Goal: Task Accomplishment & Management: Use online tool/utility

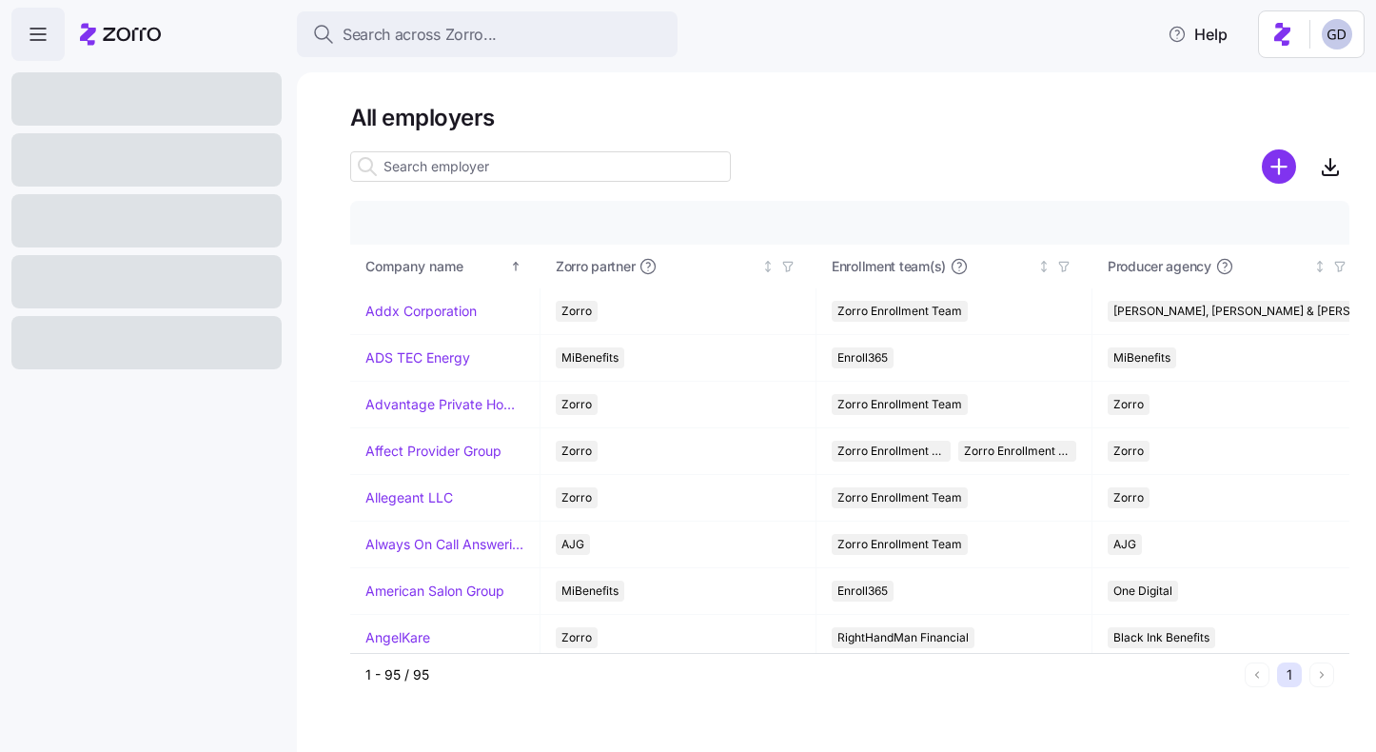
click at [813, 62] on main "All employers Company details Benefit status Company name Zorro partner Enrollm…" at bounding box center [688, 370] width 1376 height 741
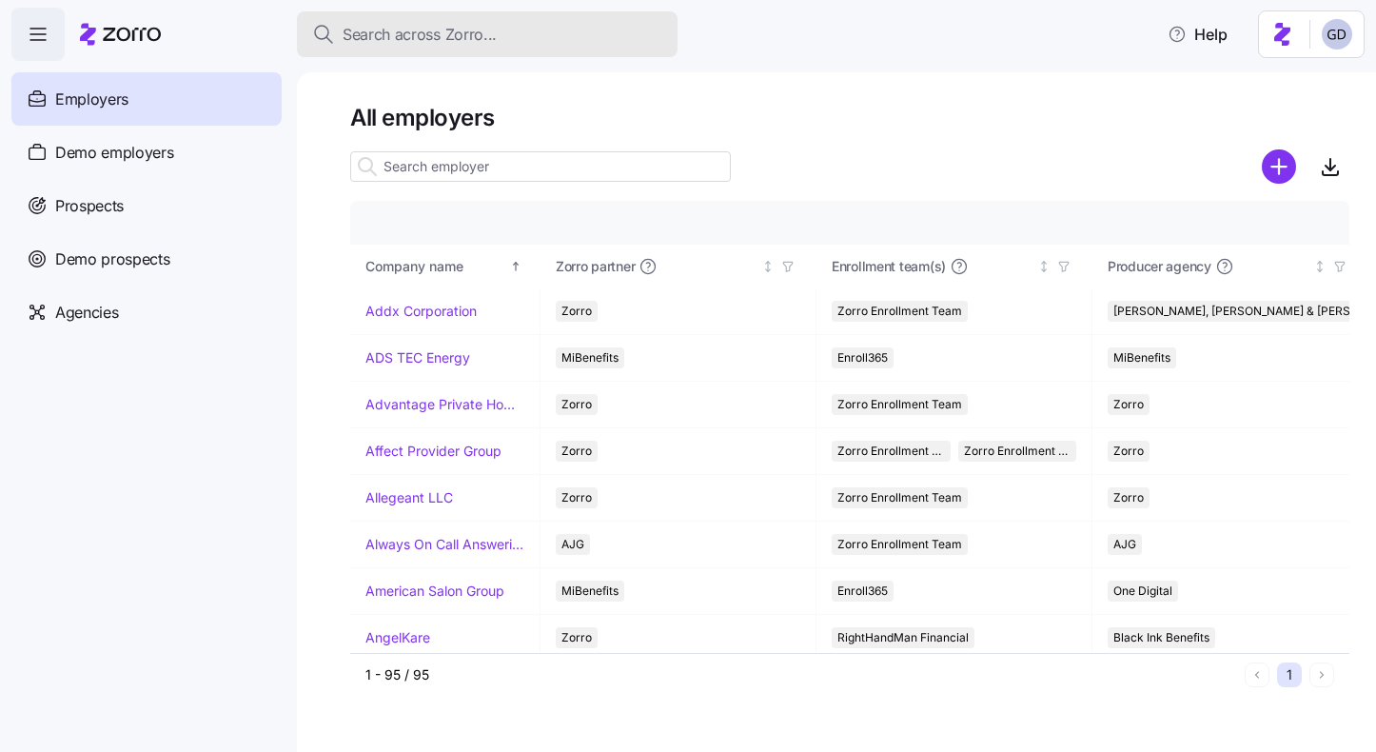
click at [480, 40] on span "Search across Zorro..." at bounding box center [420, 35] width 154 height 24
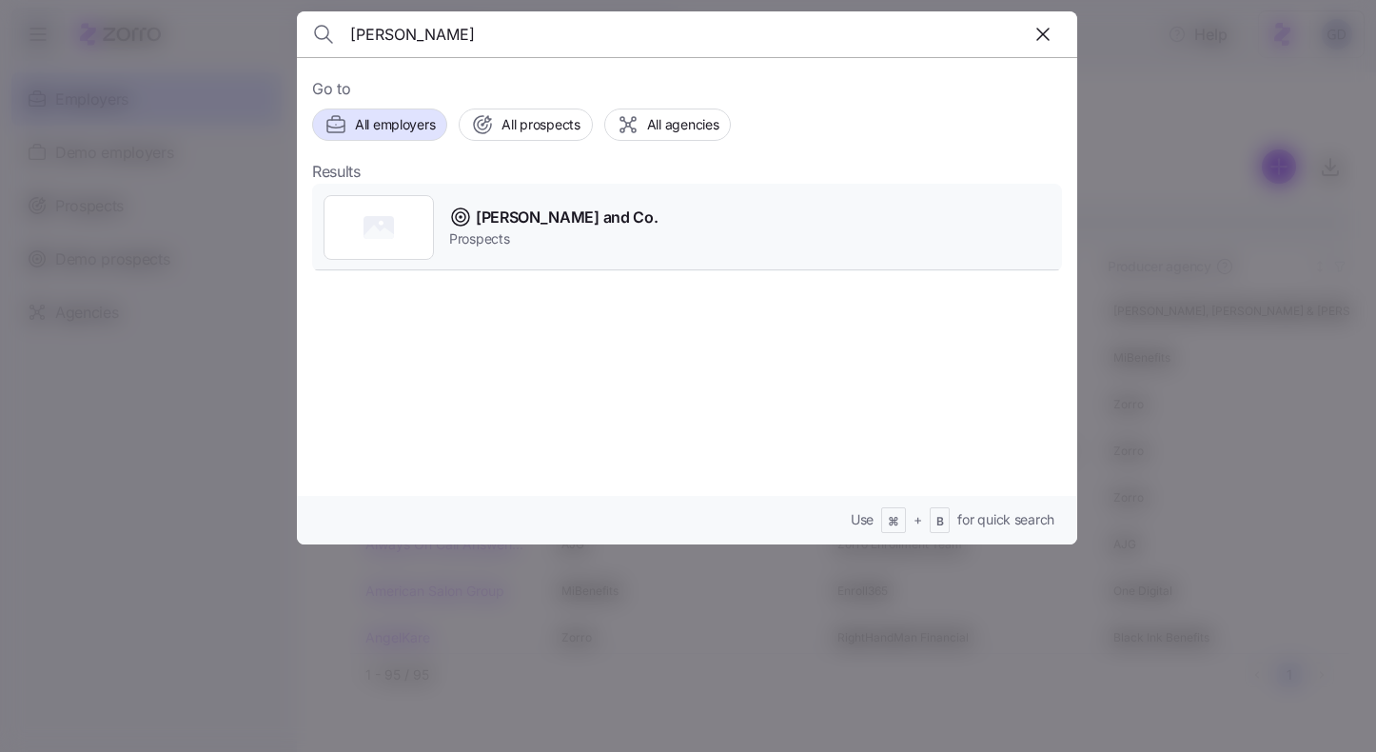
type input "Mize"
click at [533, 229] on span "Prospects" at bounding box center [553, 238] width 208 height 19
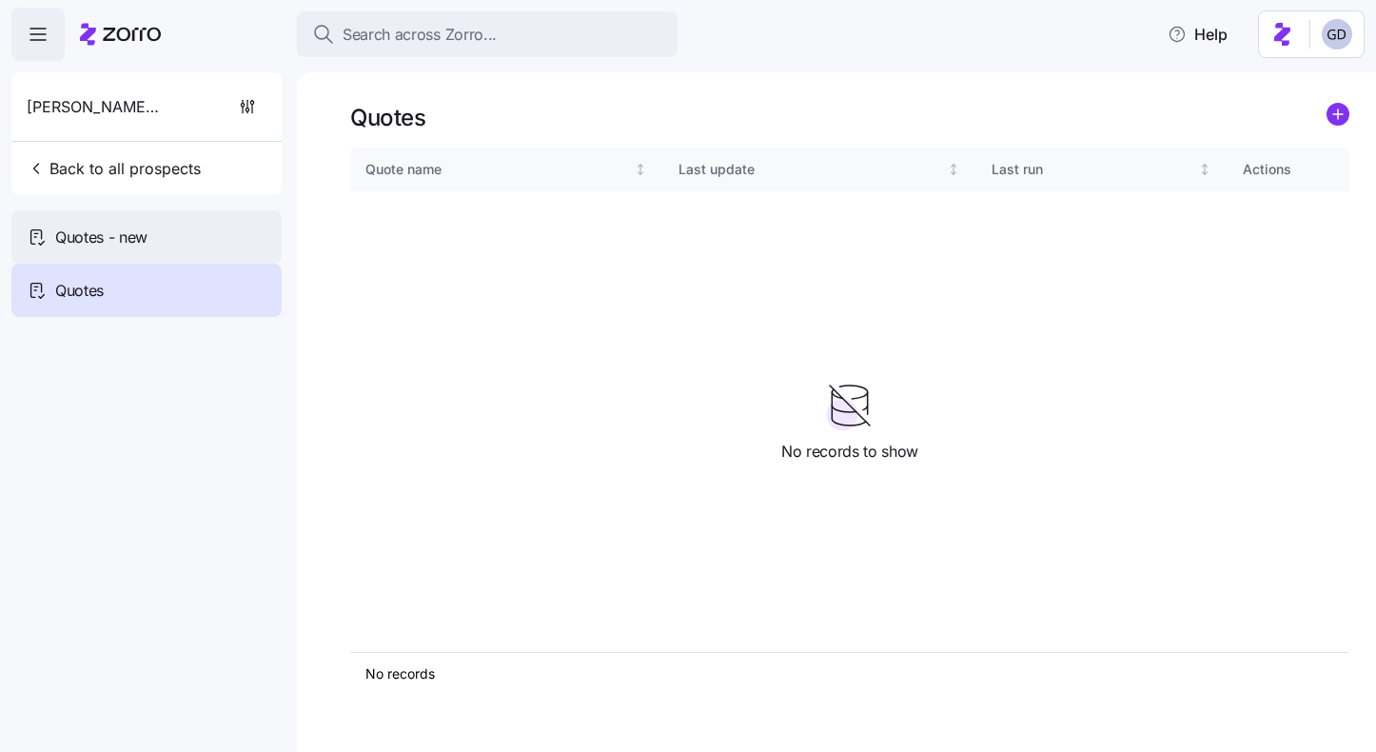
click at [142, 247] on span "Quotes - new" at bounding box center [101, 238] width 92 height 24
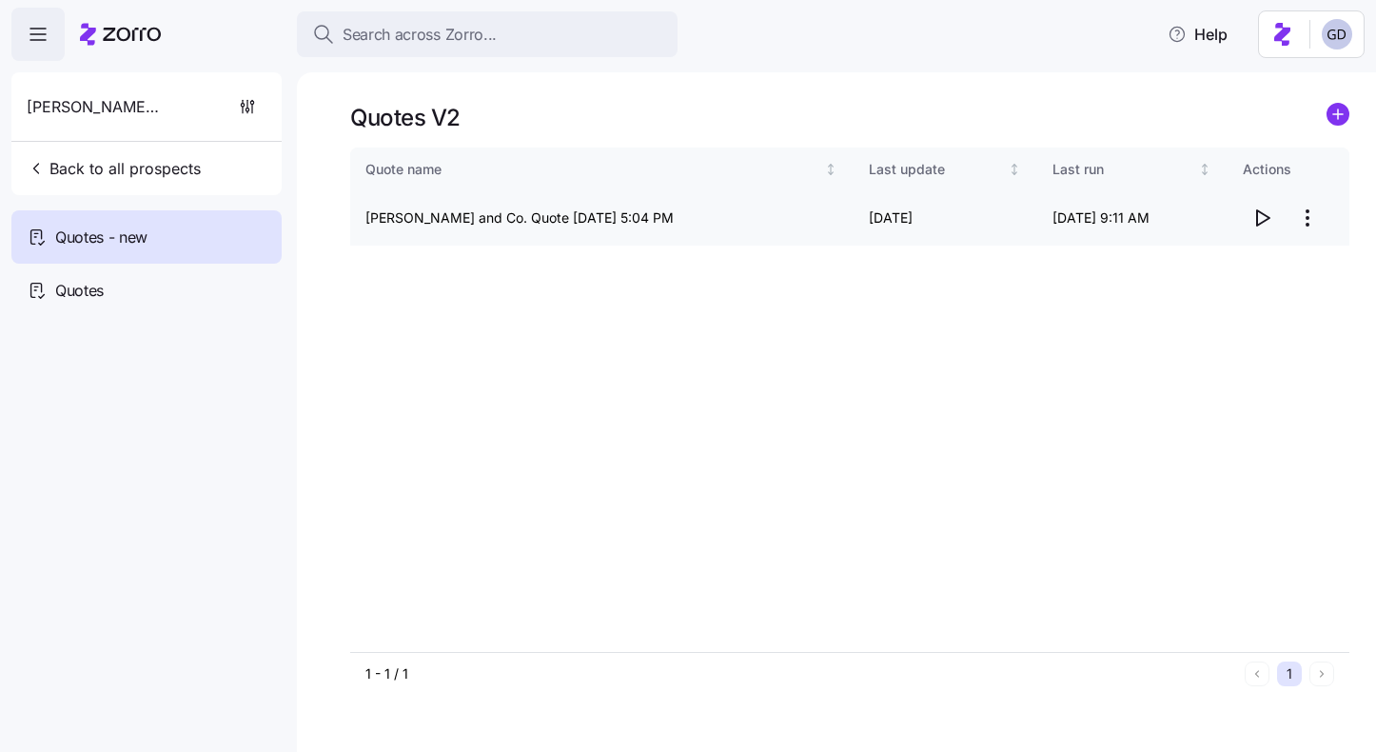
click at [1270, 224] on icon "button" at bounding box center [1262, 218] width 23 height 23
click at [133, 295] on div "Quotes" at bounding box center [146, 290] width 270 height 53
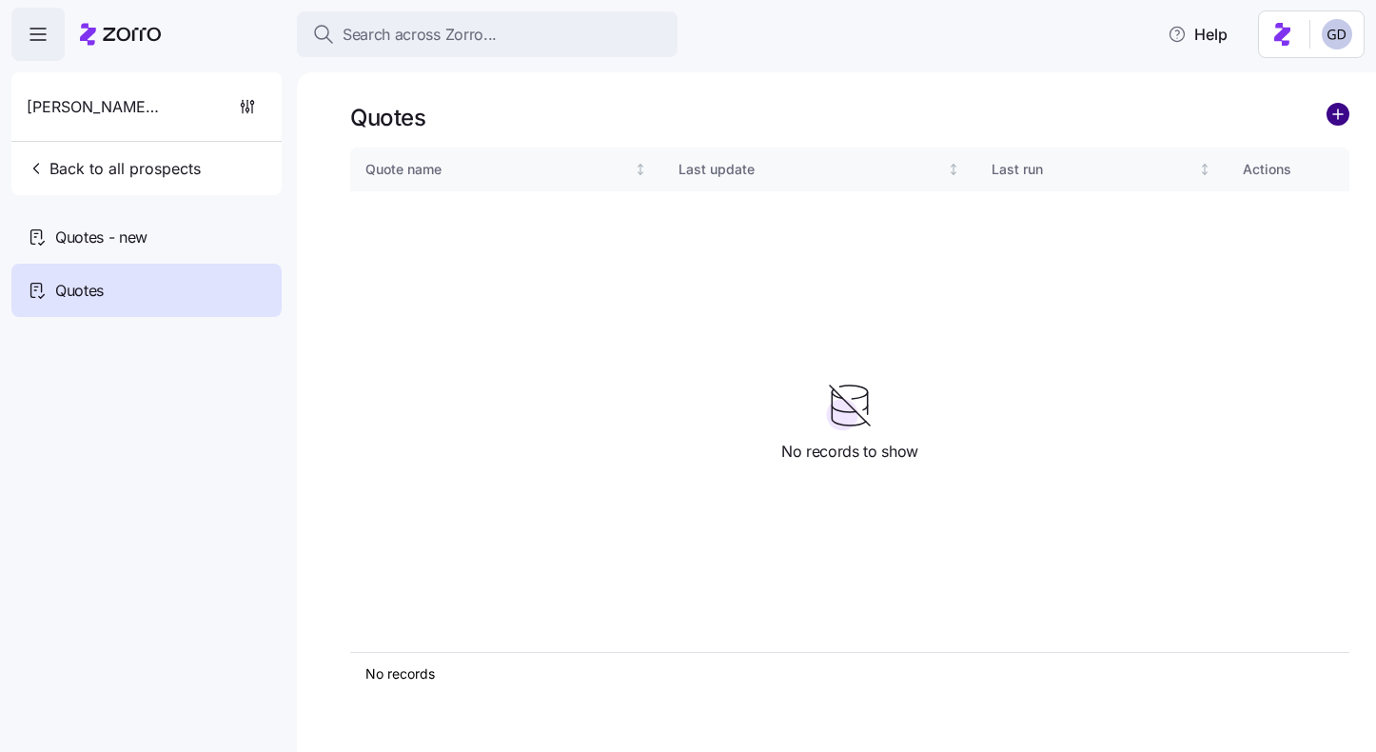
click at [1341, 117] on circle "add icon" at bounding box center [1338, 114] width 21 height 21
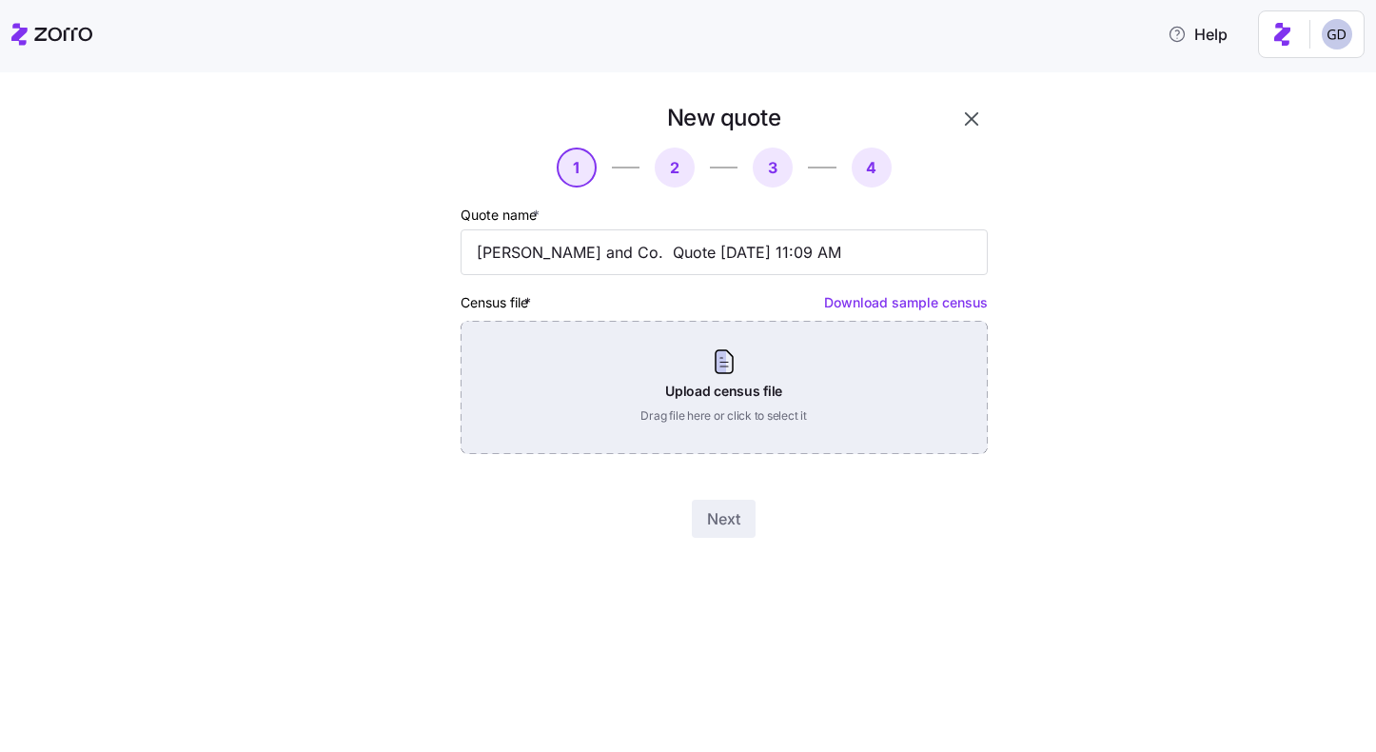
click at [639, 376] on div "Upload census file Drag file here or click to select it" at bounding box center [724, 387] width 527 height 133
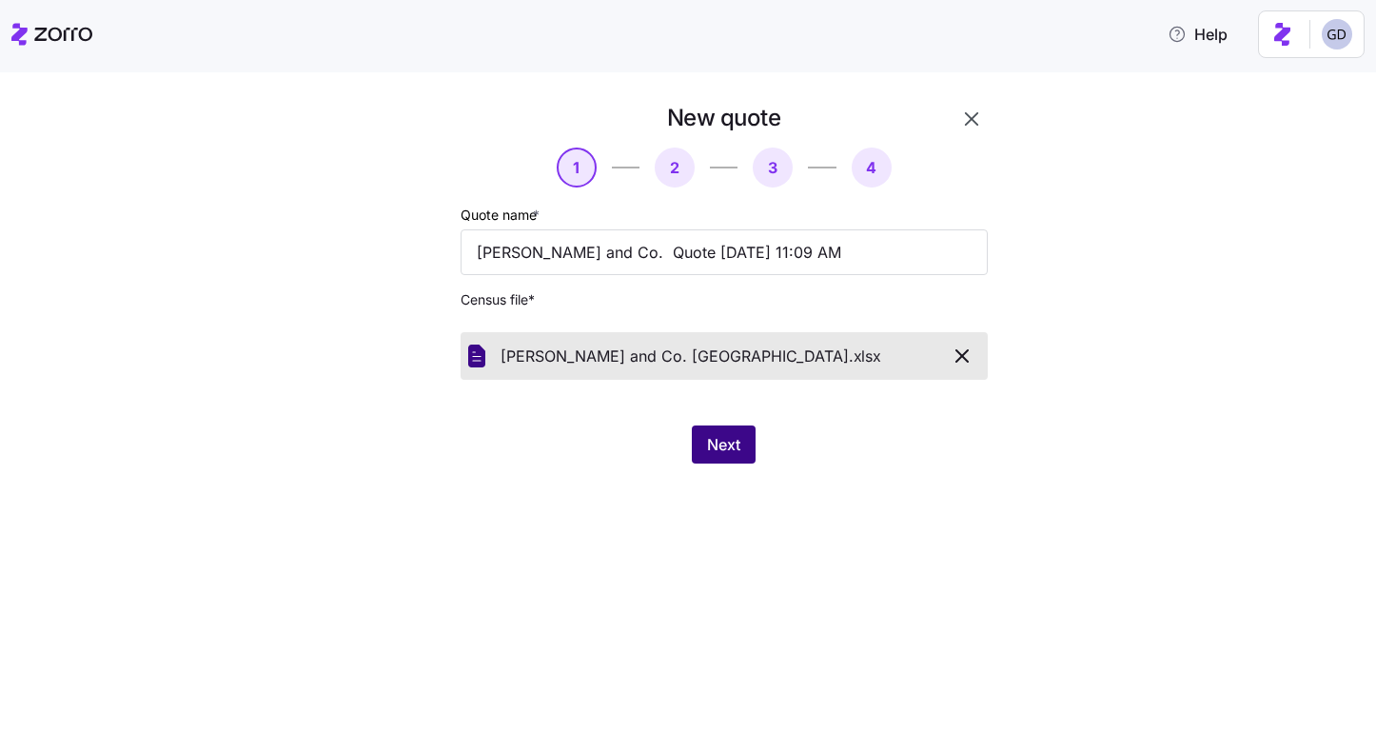
click at [724, 440] on span "Next" at bounding box center [723, 444] width 33 height 23
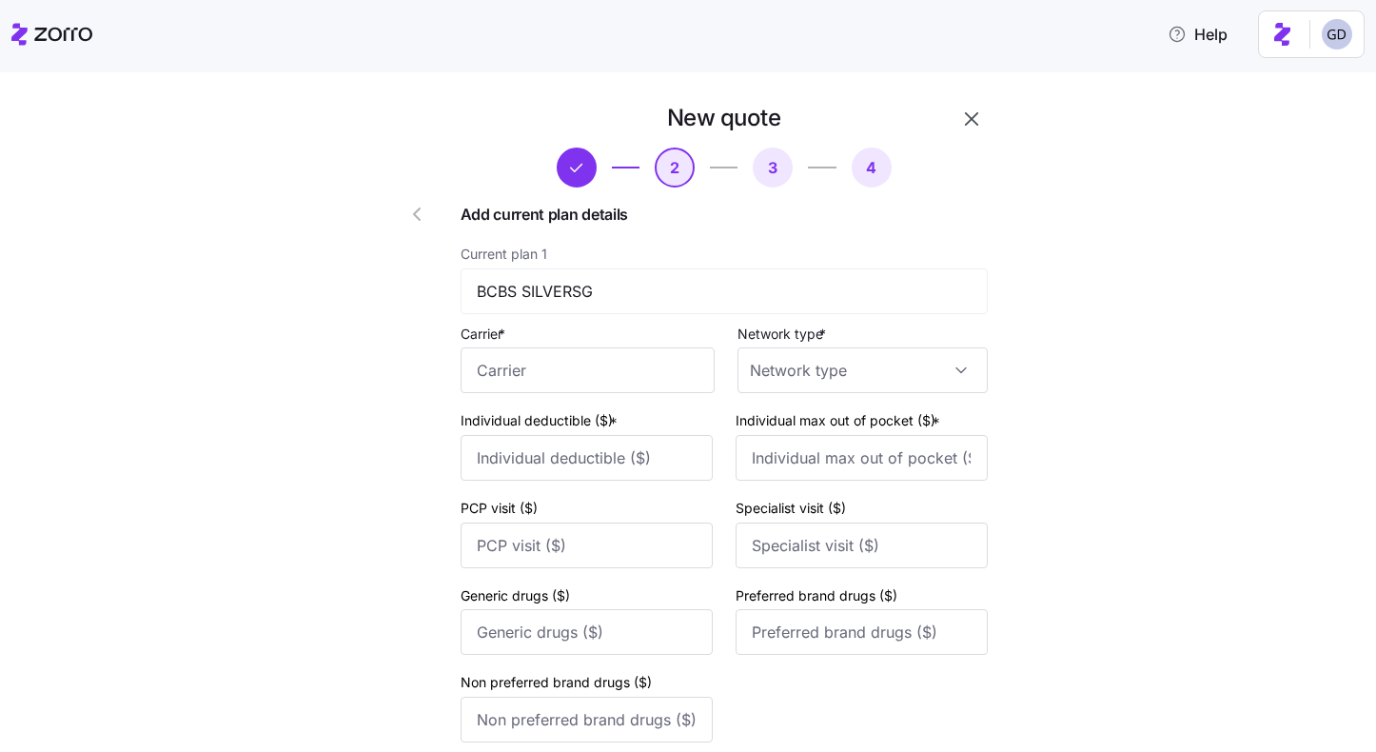
scroll to position [238, 0]
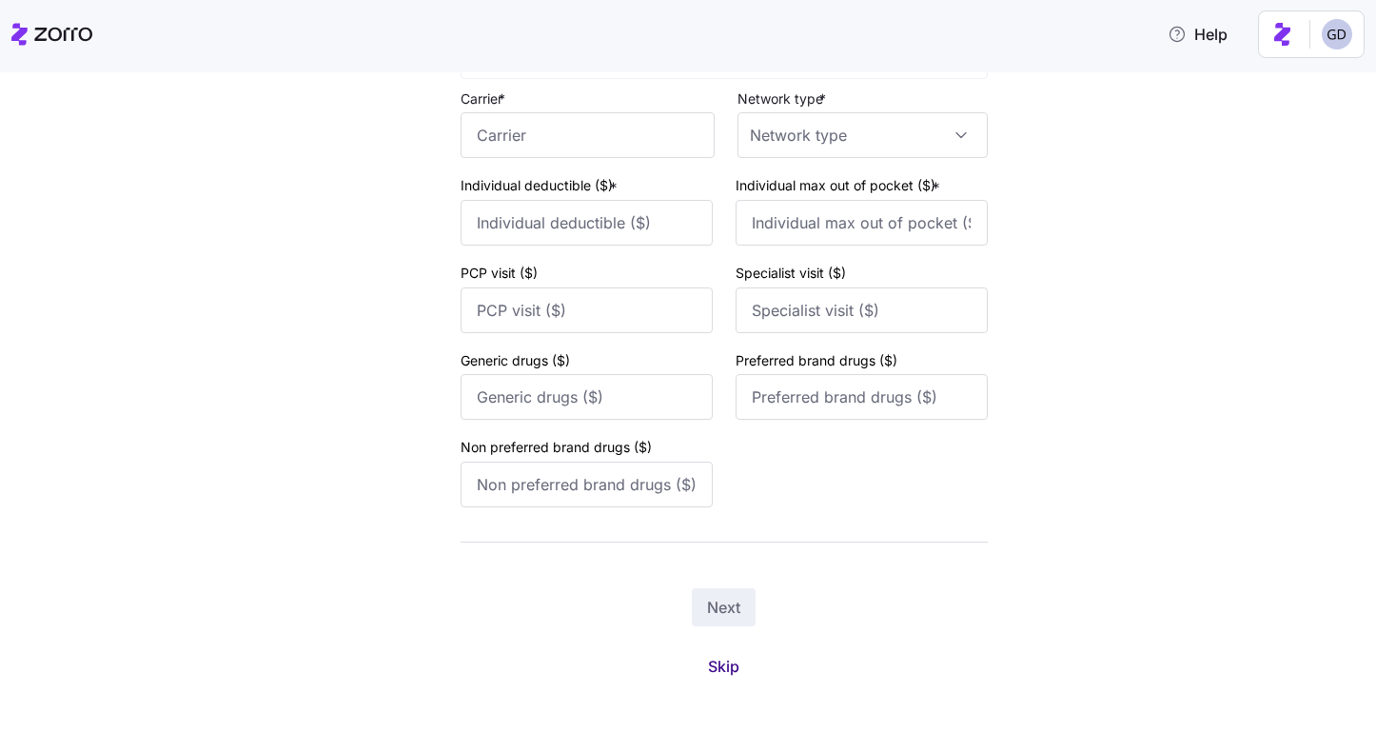
click at [734, 666] on span "Skip" at bounding box center [723, 666] width 31 height 23
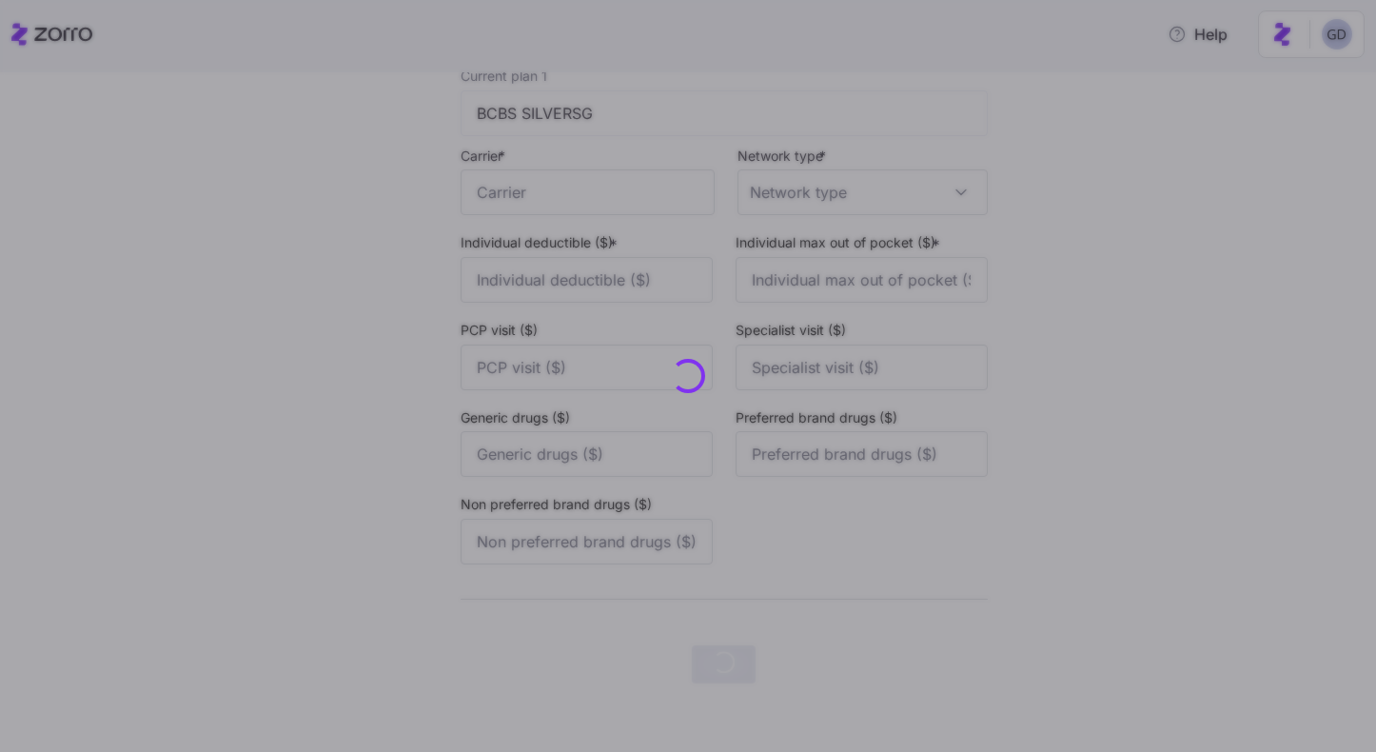
scroll to position [0, 0]
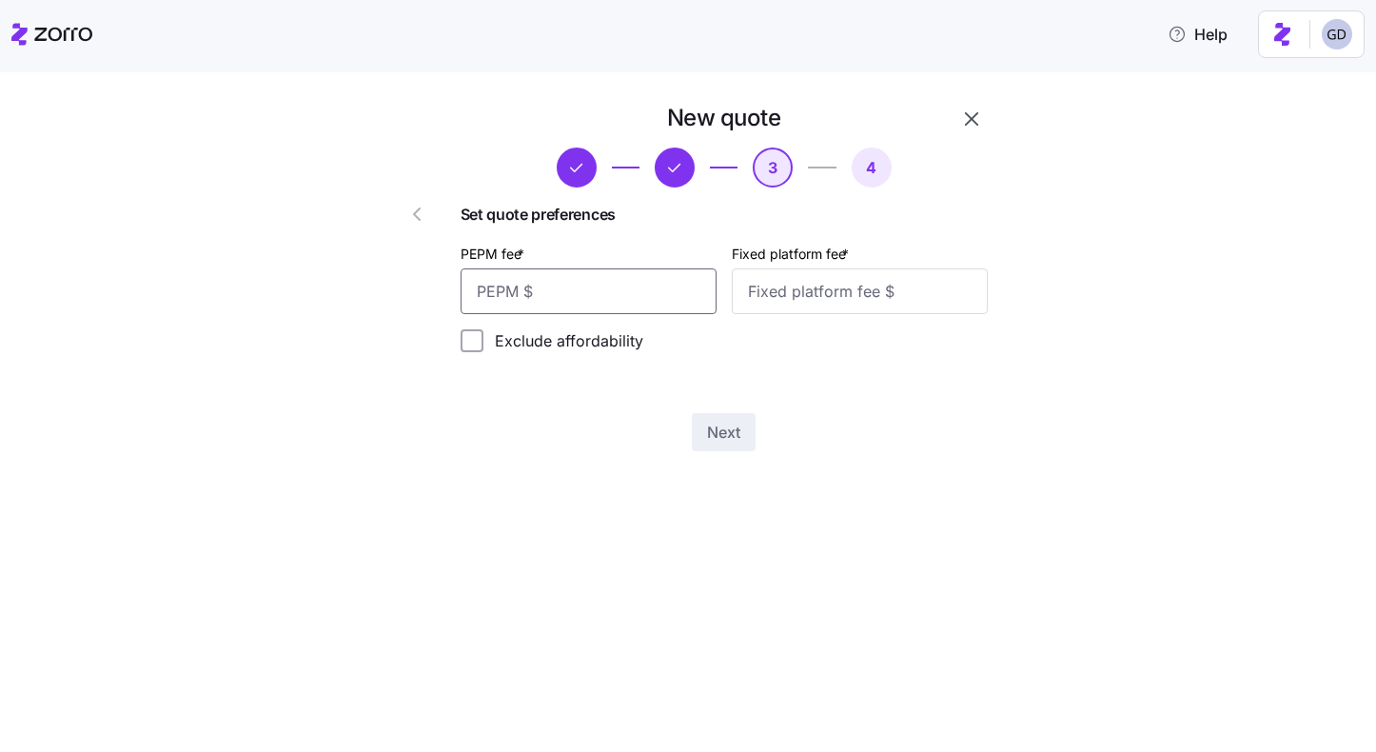
click at [639, 293] on input "PEPM fee *" at bounding box center [589, 291] width 256 height 46
type input "5"
type input "3"
type input "50"
type input "2"
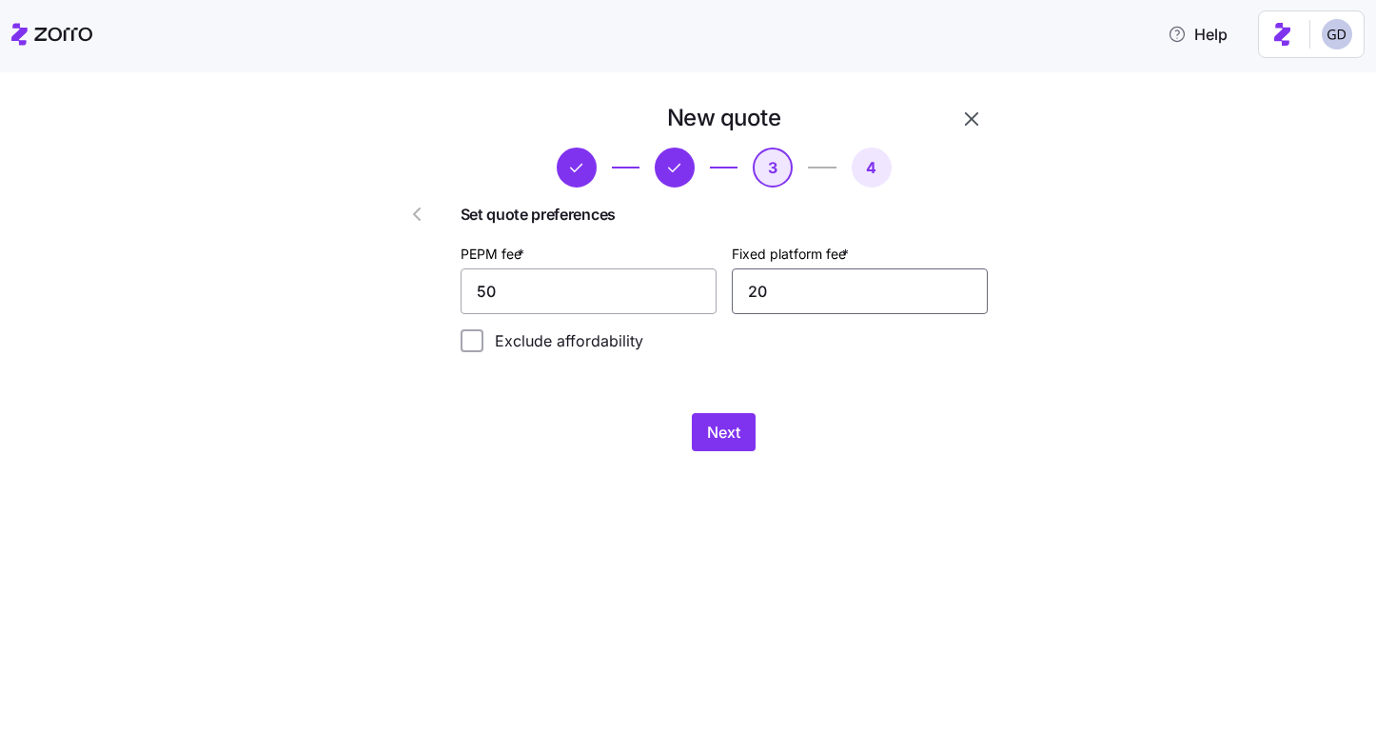
type input "2"
type input "100"
click at [739, 430] on span "Next" at bounding box center [723, 432] width 33 height 23
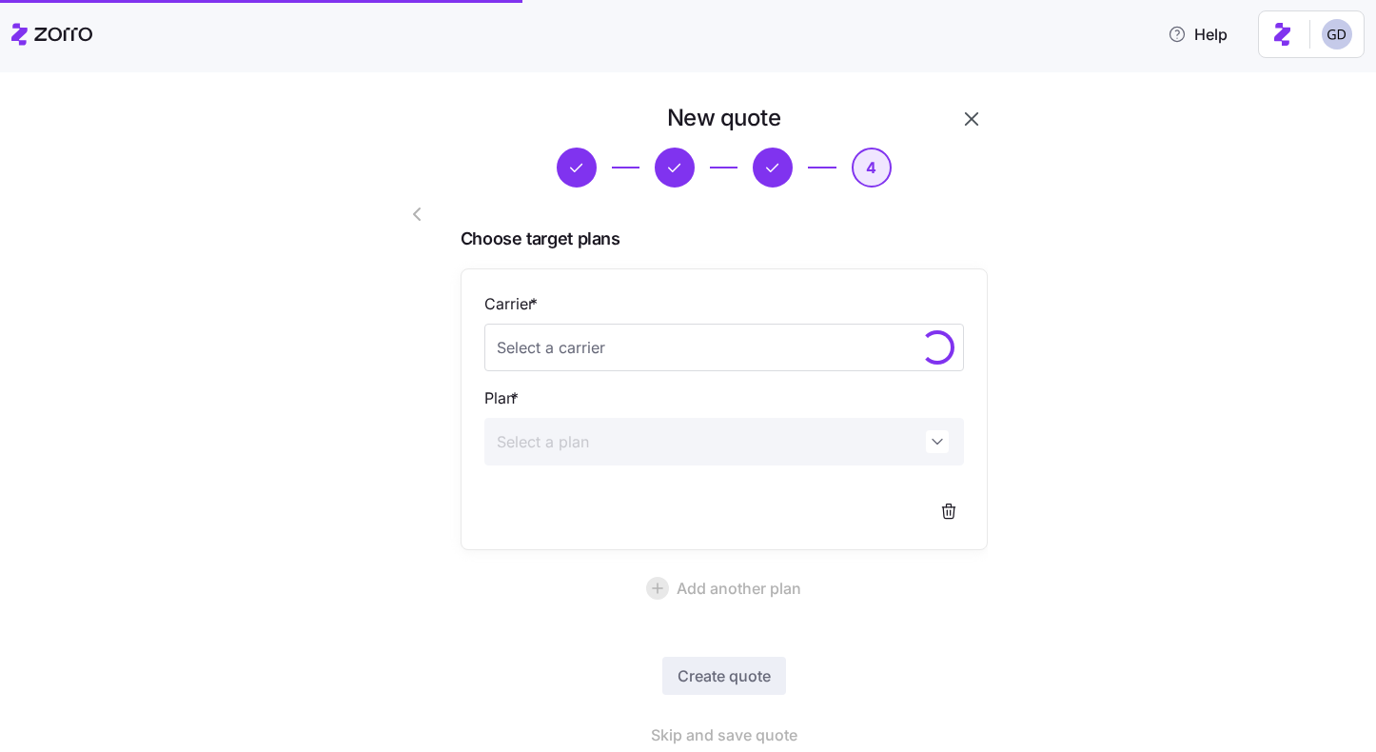
scroll to position [68, 0]
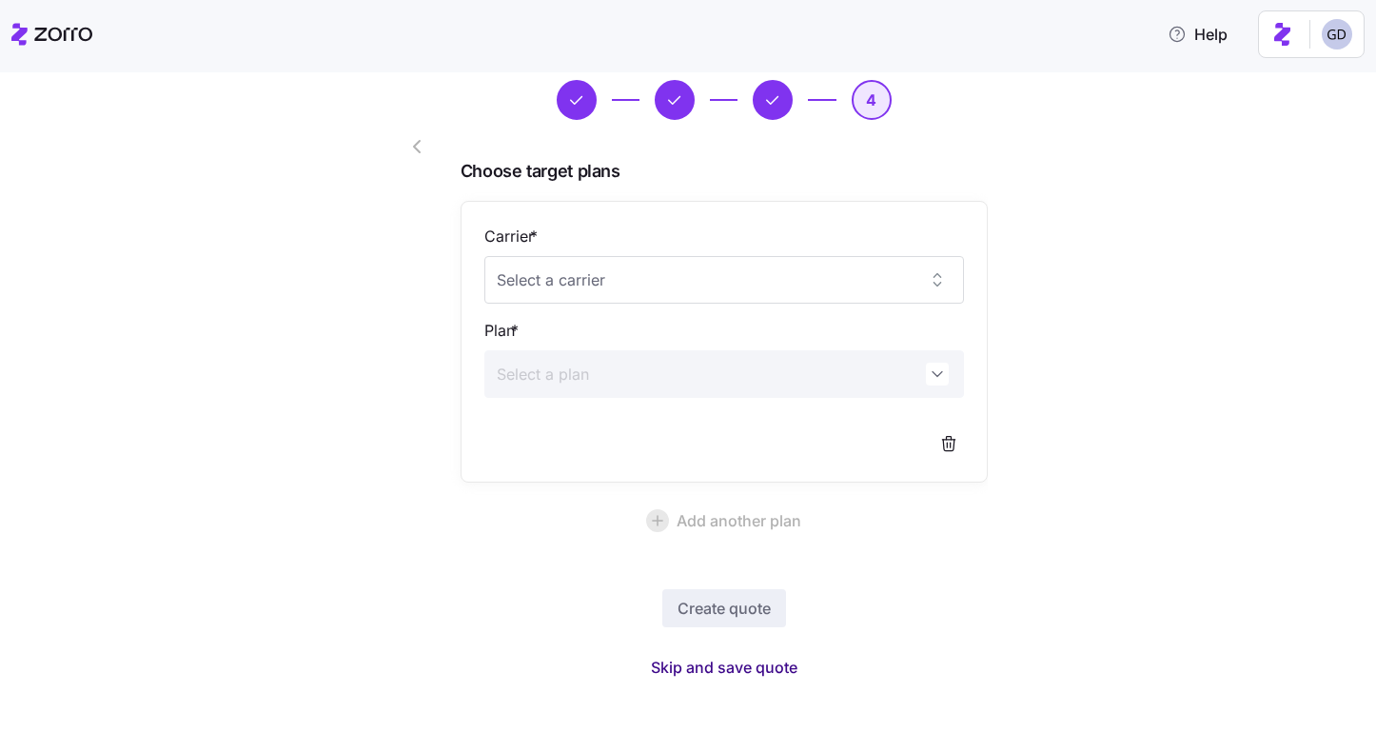
click at [736, 667] on span "Skip and save quote" at bounding box center [724, 667] width 147 height 23
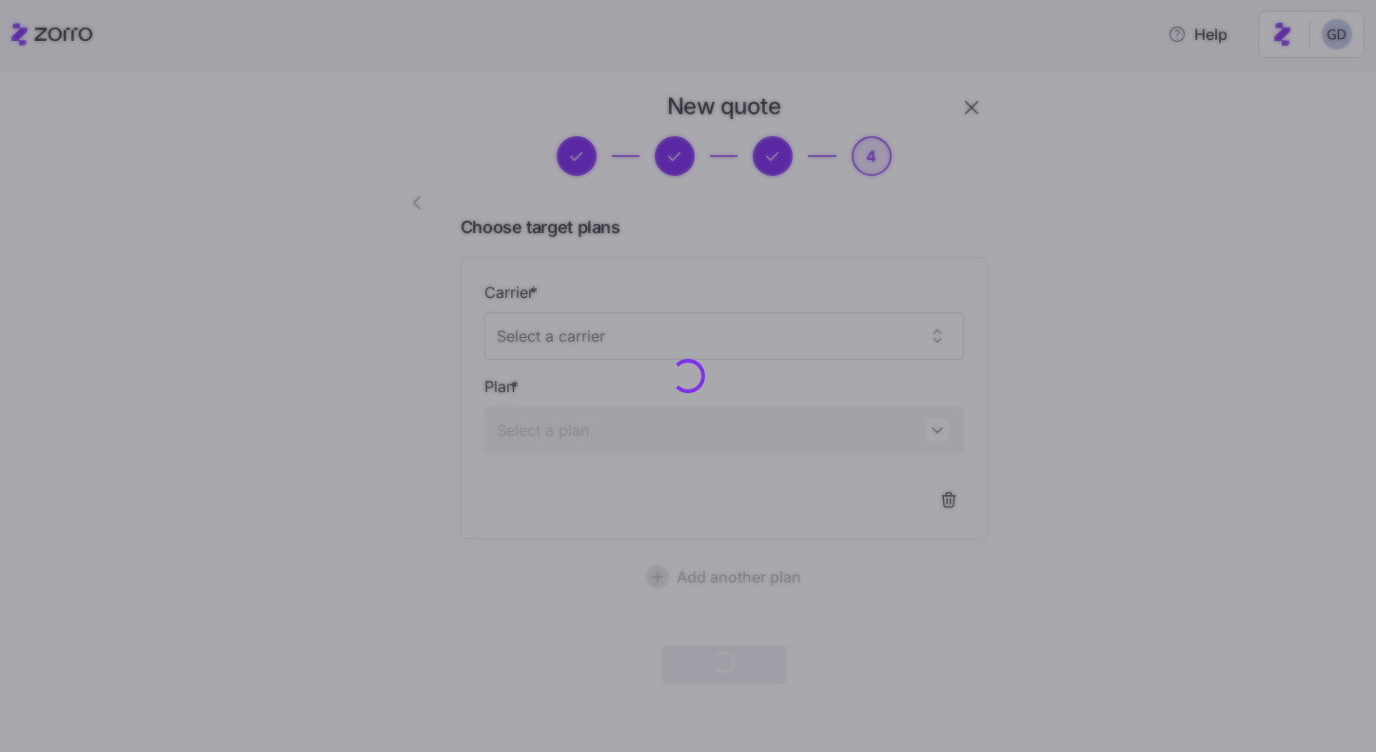
scroll to position [10, 0]
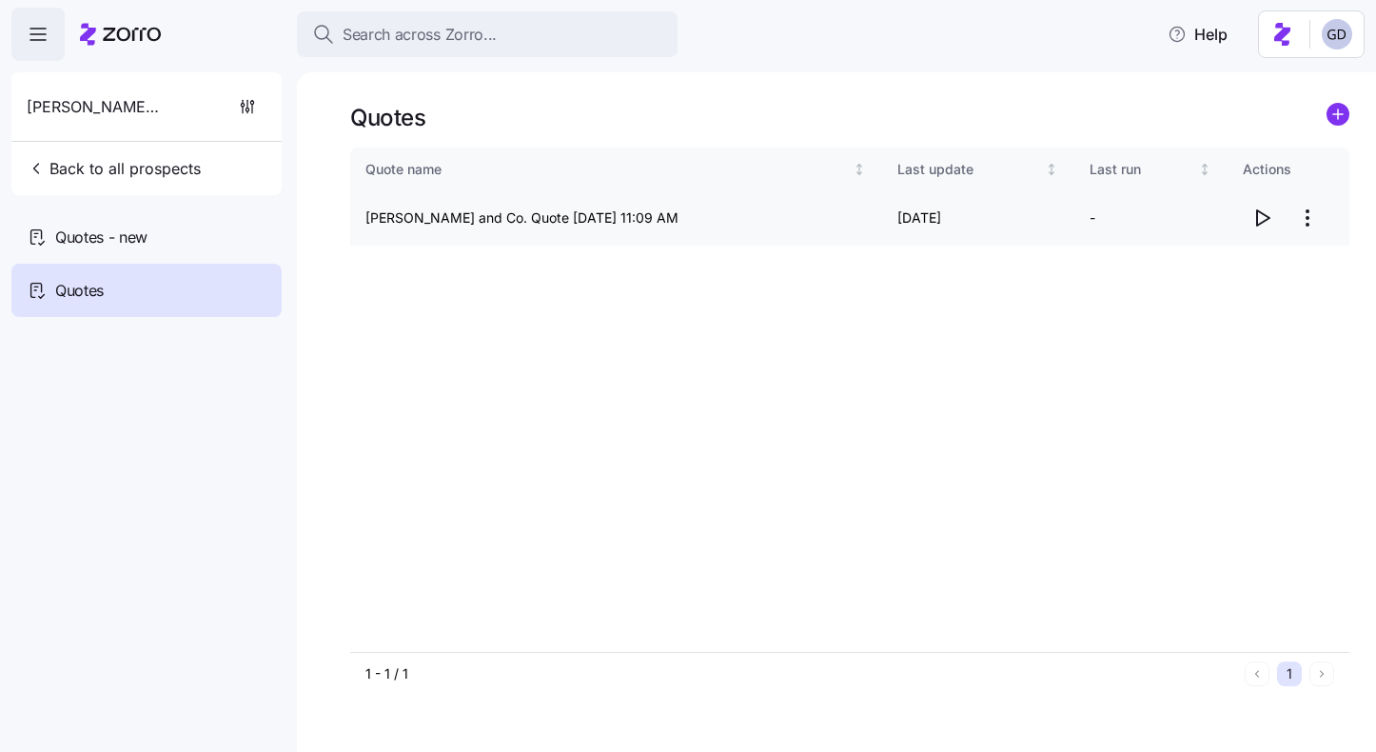
click at [1261, 217] on icon "button" at bounding box center [1262, 218] width 23 height 23
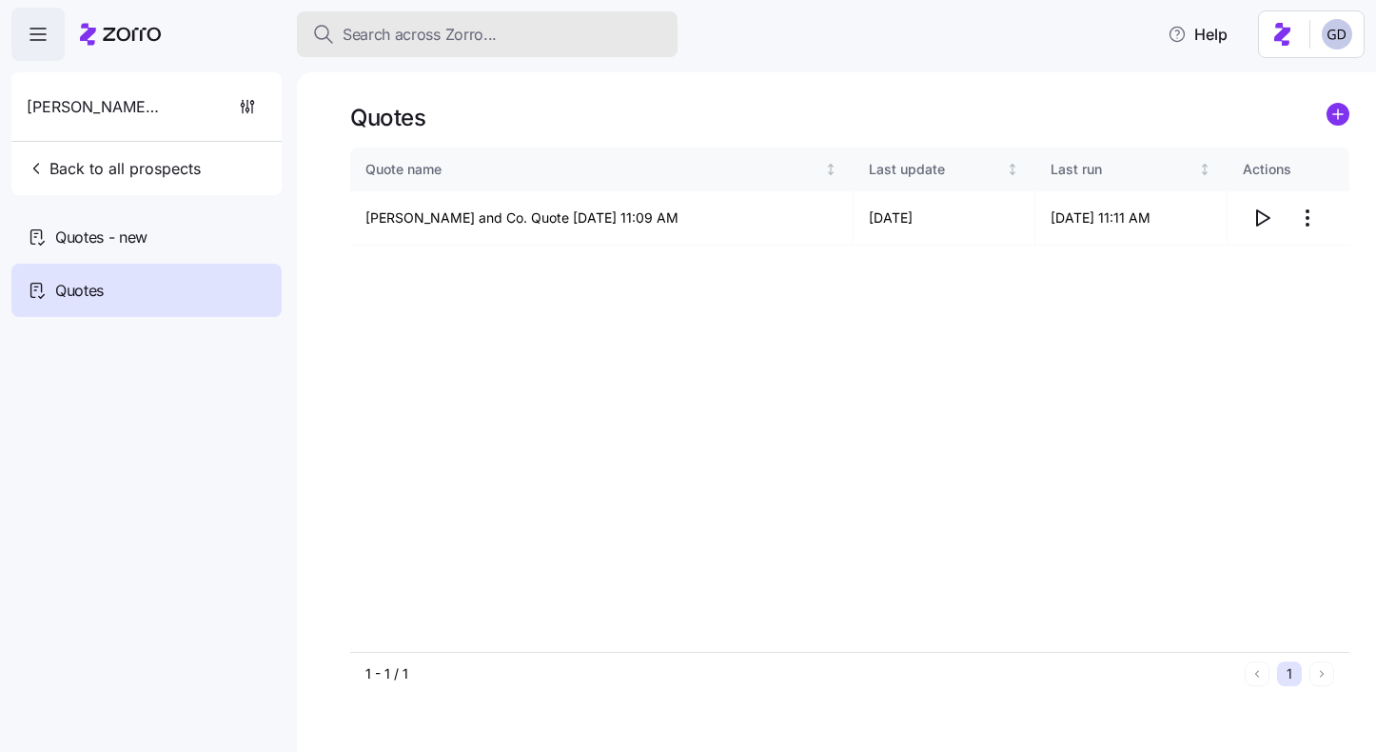
click at [538, 50] on button "Search across Zorro..." at bounding box center [487, 34] width 381 height 46
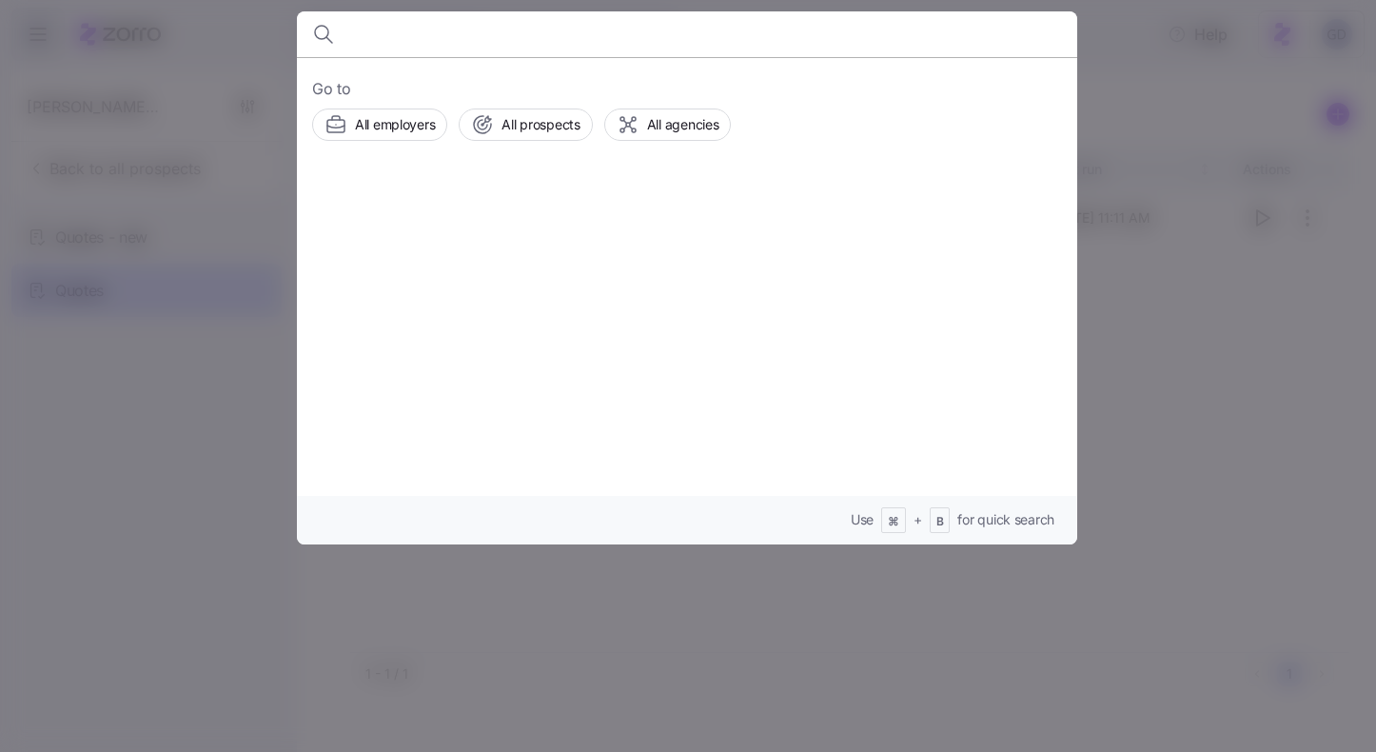
type input "M"
type input "p"
type input "O"
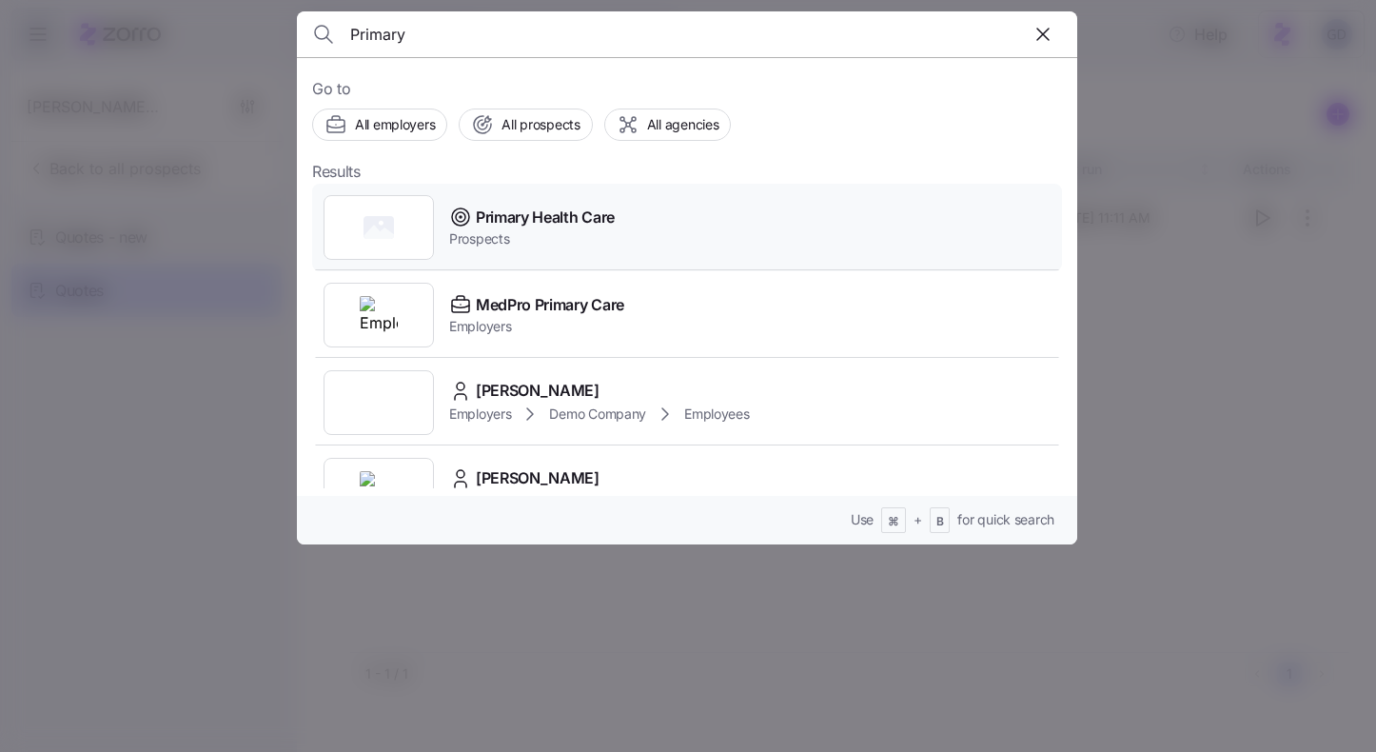
type input "Primary"
click at [544, 234] on span "Prospects" at bounding box center [532, 238] width 166 height 19
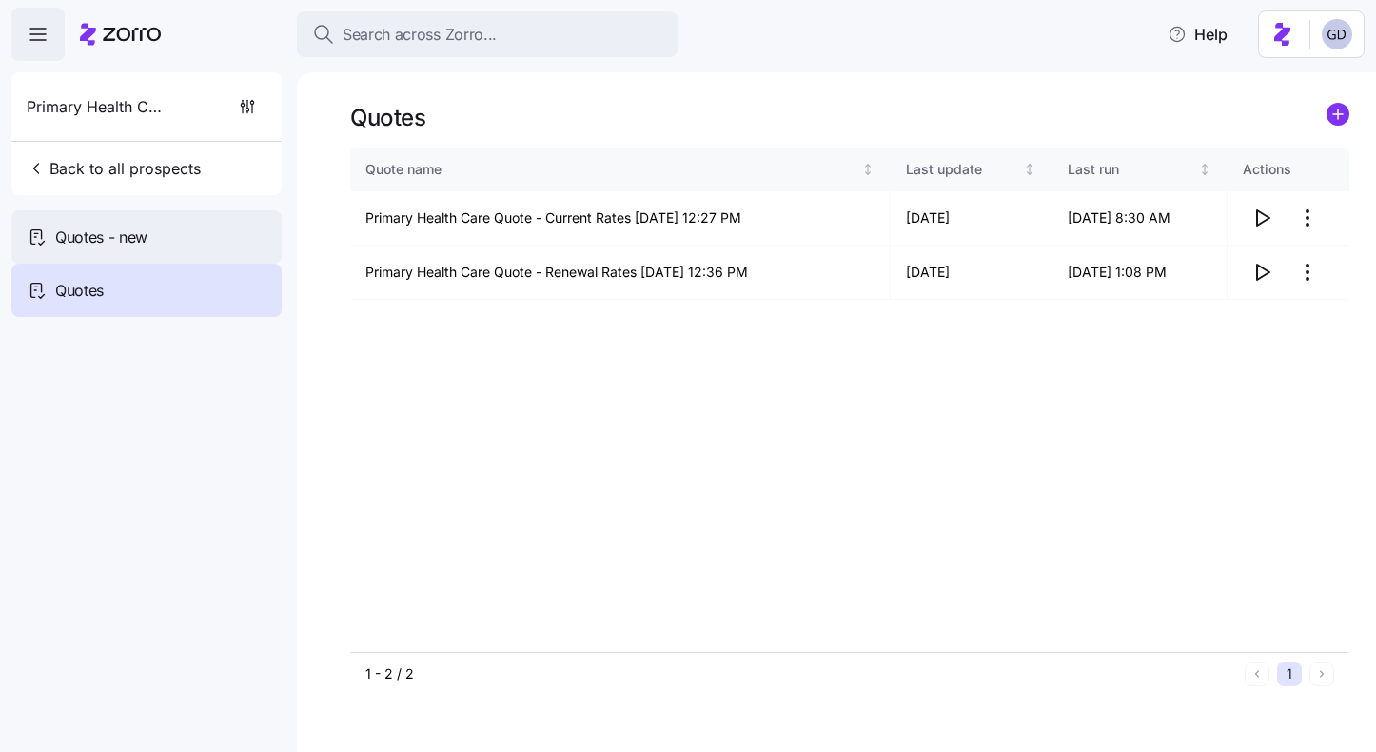
click at [178, 215] on div "Quotes - new" at bounding box center [146, 236] width 270 height 53
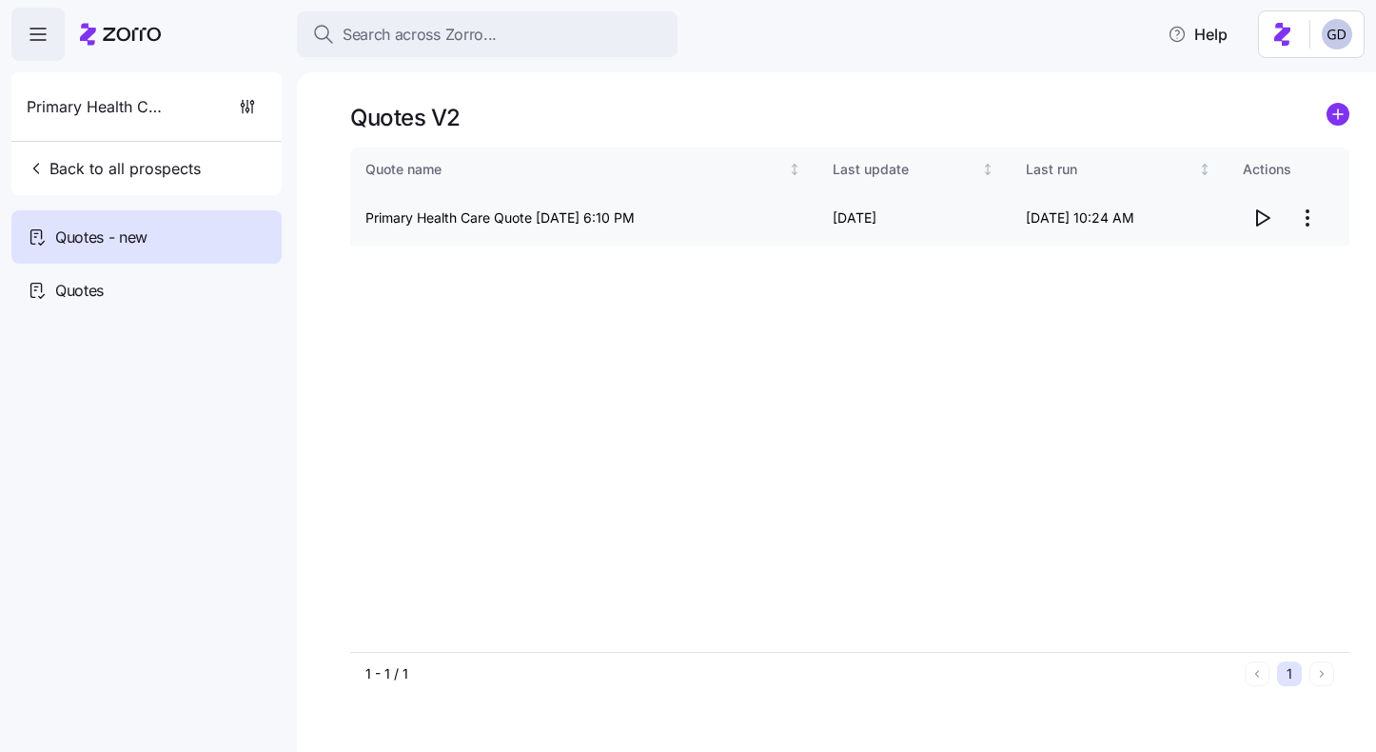
click at [1274, 219] on span "button" at bounding box center [1262, 218] width 36 height 36
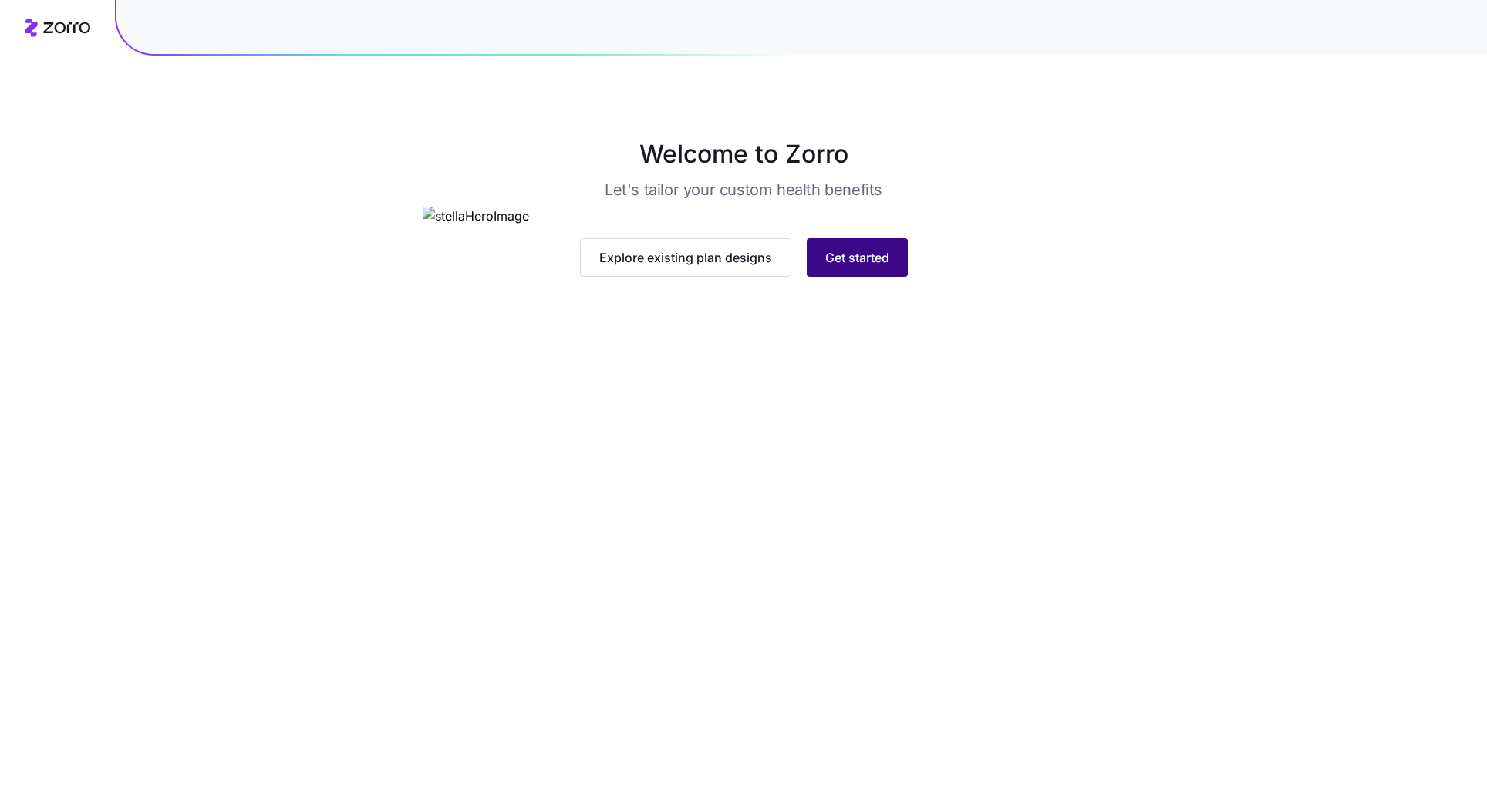
click at [870, 267] on span "Get started" at bounding box center [857, 258] width 64 height 19
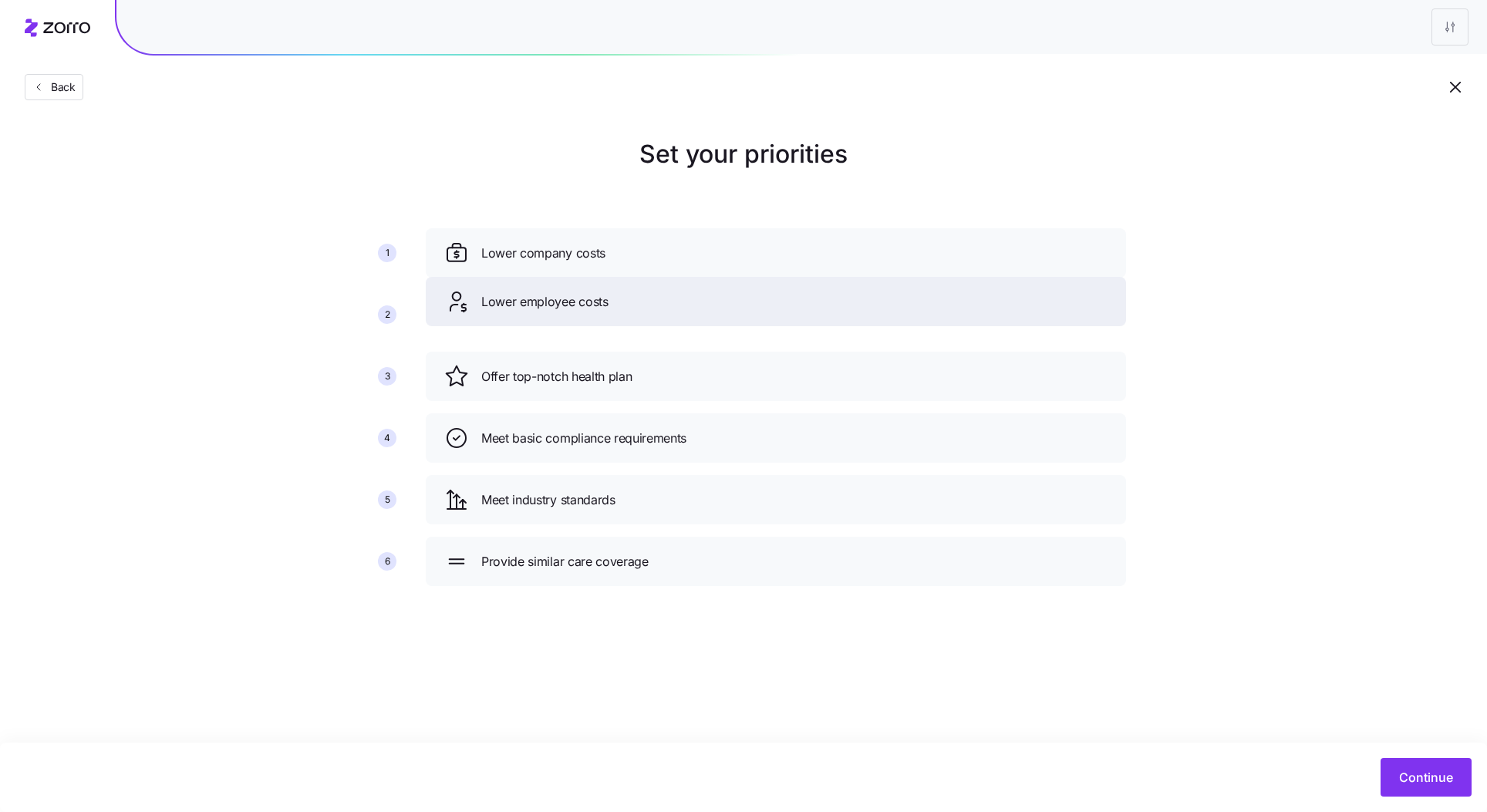
drag, startPoint x: 644, startPoint y: 383, endPoint x: 644, endPoint y: 310, distance: 73.0
click at [644, 309] on div "Lower employee costs" at bounding box center [776, 301] width 664 height 24
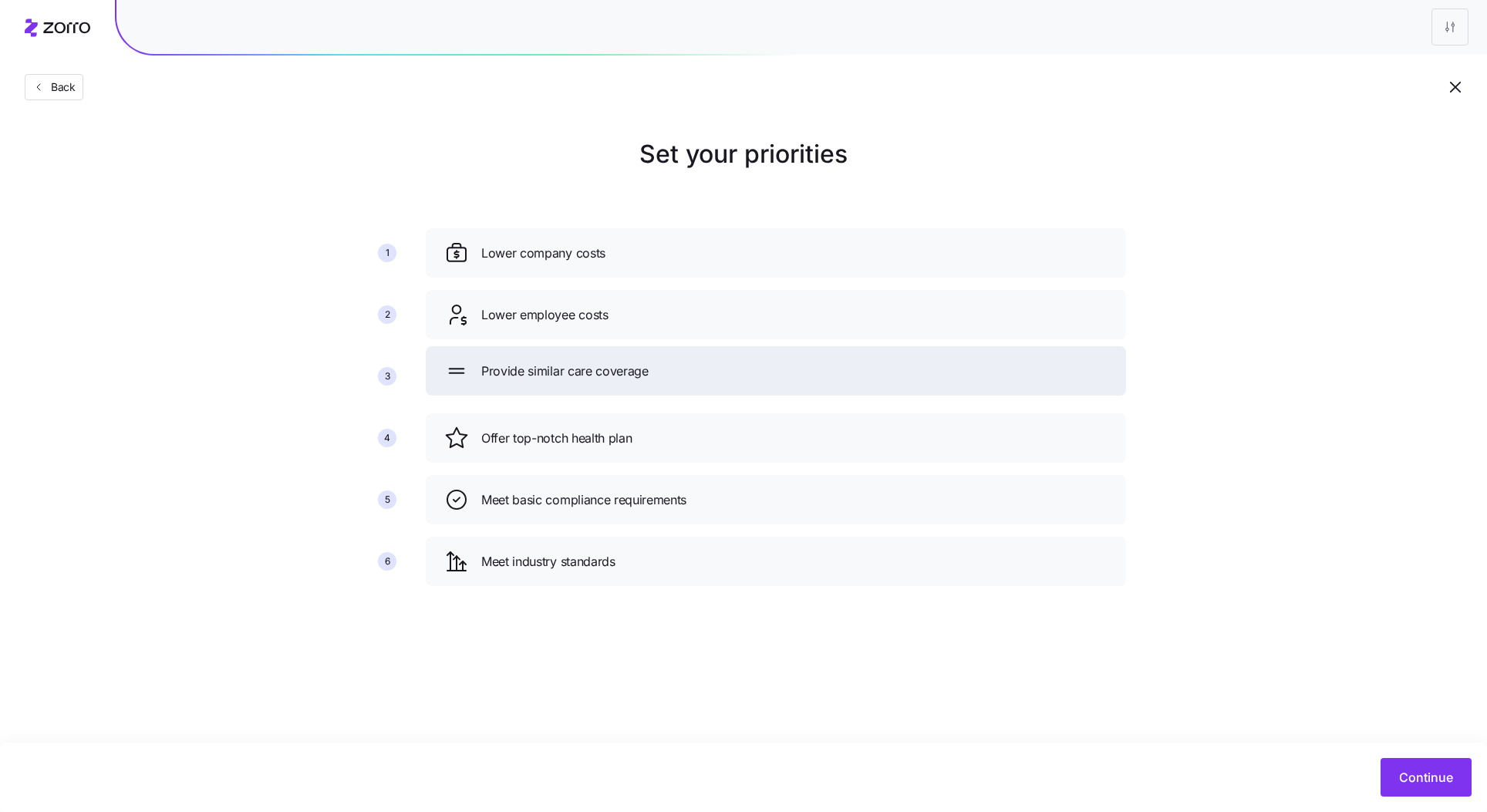
drag, startPoint x: 633, startPoint y: 554, endPoint x: 633, endPoint y: 362, distance: 192.0
click at [633, 362] on span "Provide similar care coverage" at bounding box center [565, 371] width 168 height 19
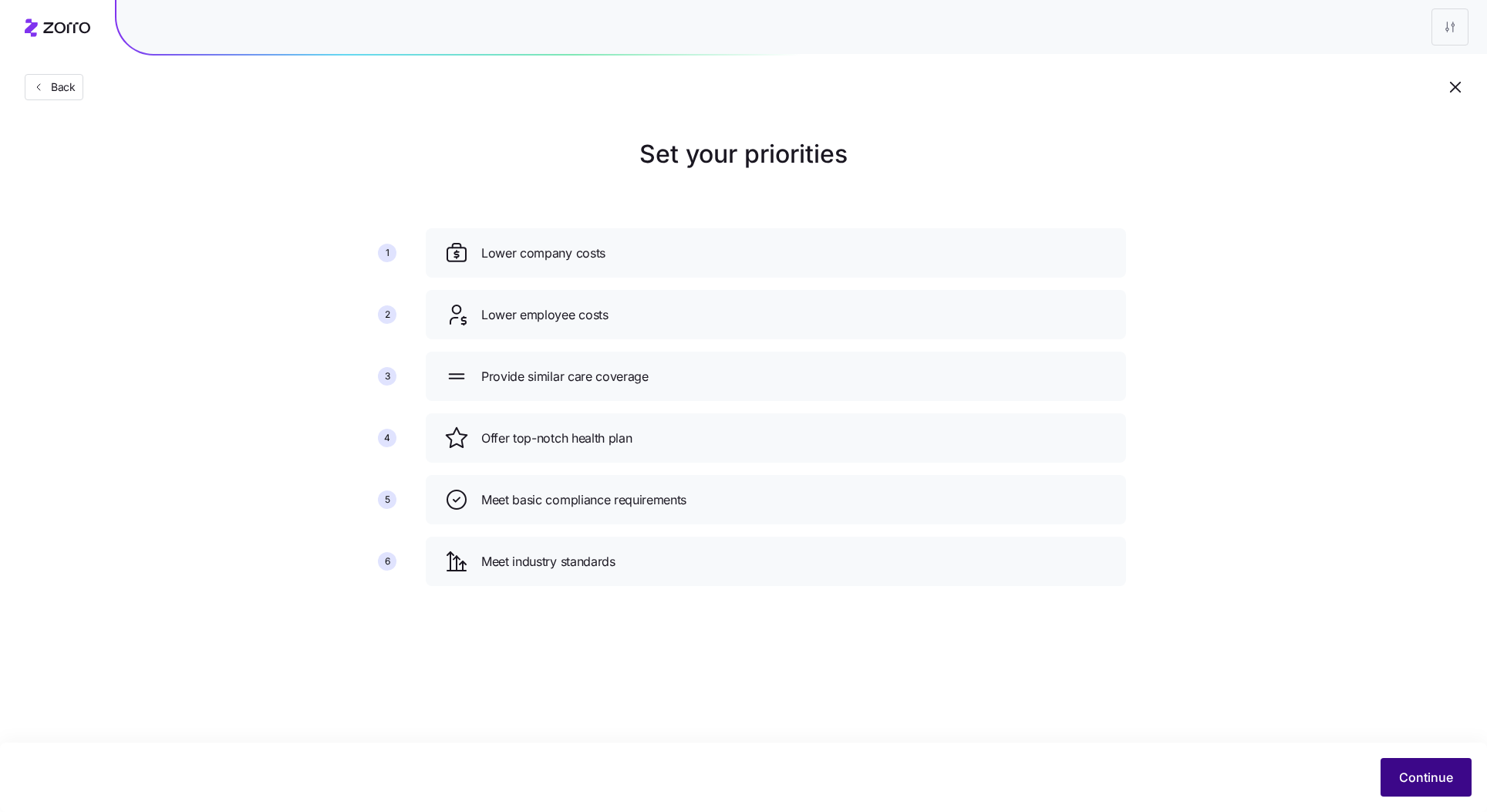
click at [1406, 776] on span "Continue" at bounding box center [1426, 777] width 54 height 19
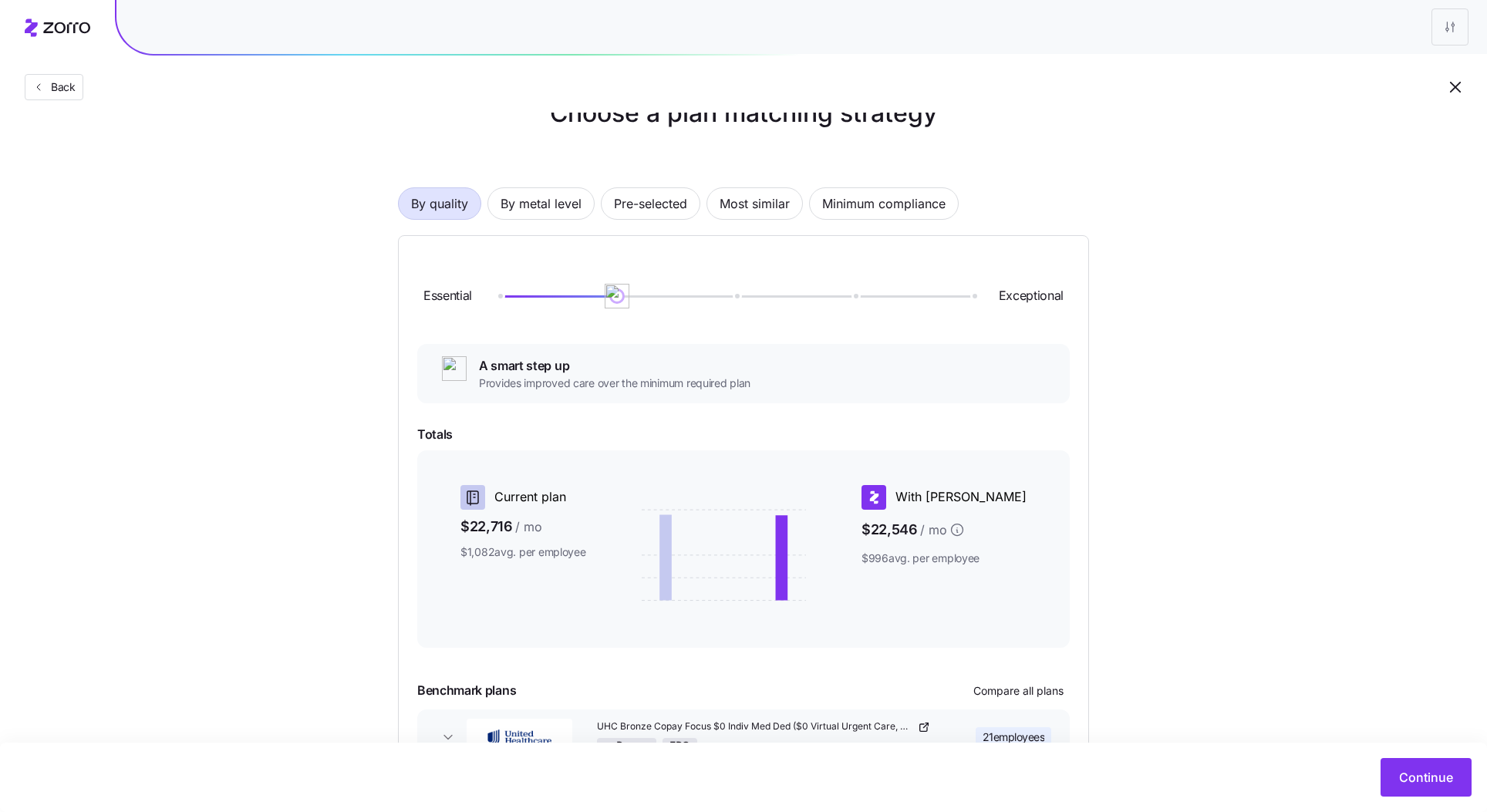
scroll to position [53, 0]
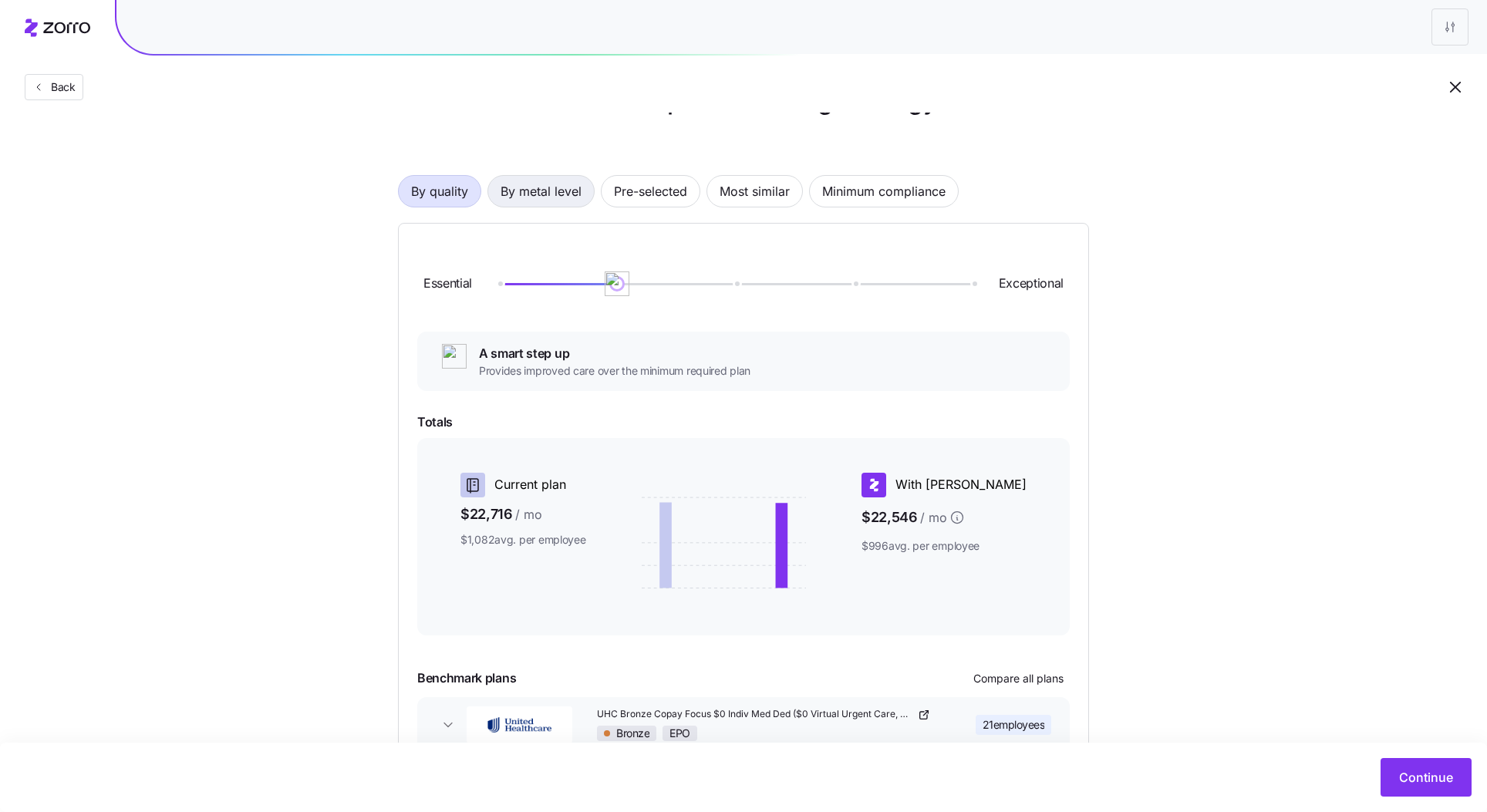
click at [543, 188] on span "By metal level" at bounding box center [541, 191] width 81 height 31
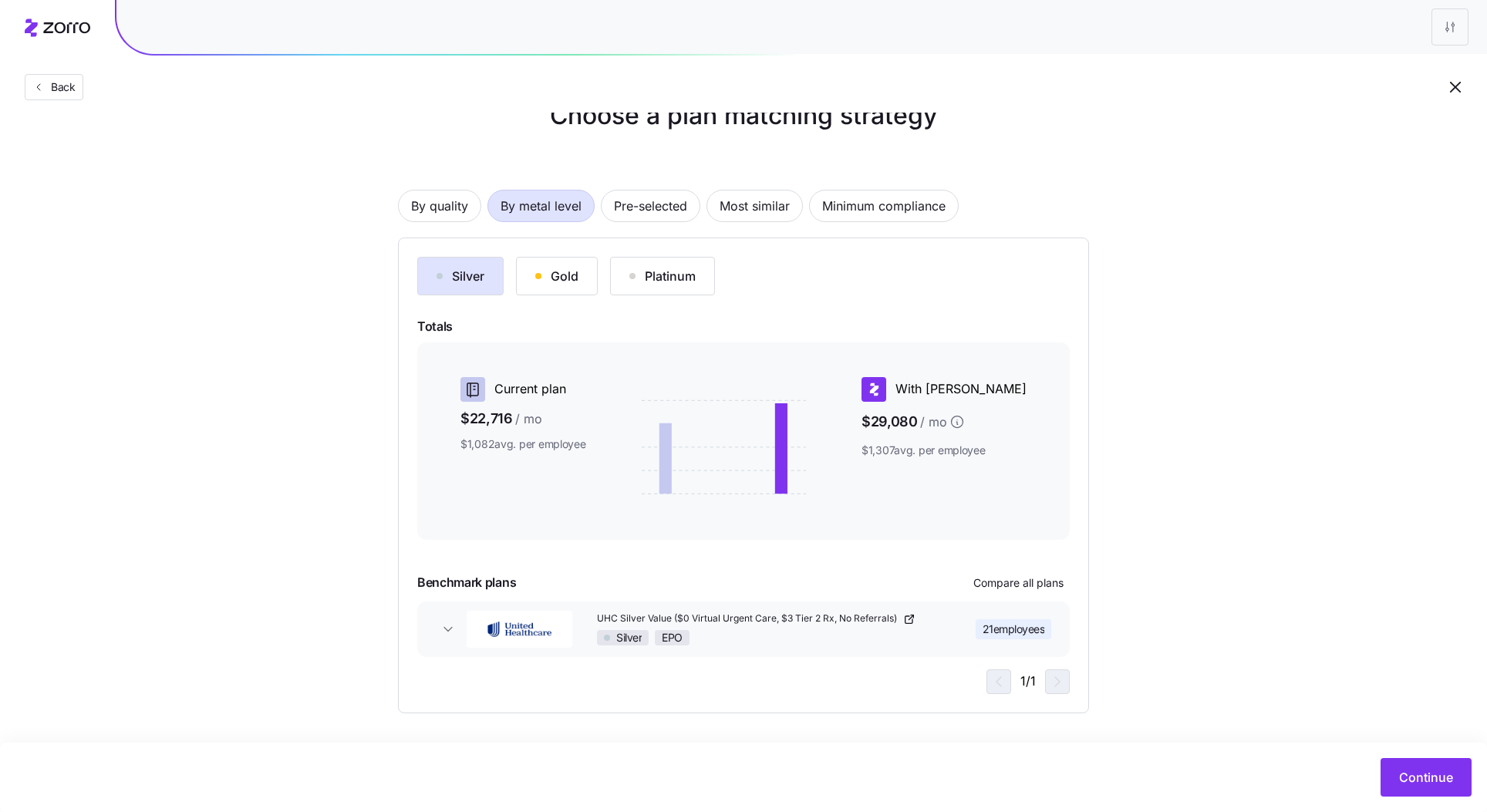
scroll to position [37, 0]
click at [460, 212] on span "By quality" at bounding box center [439, 207] width 57 height 31
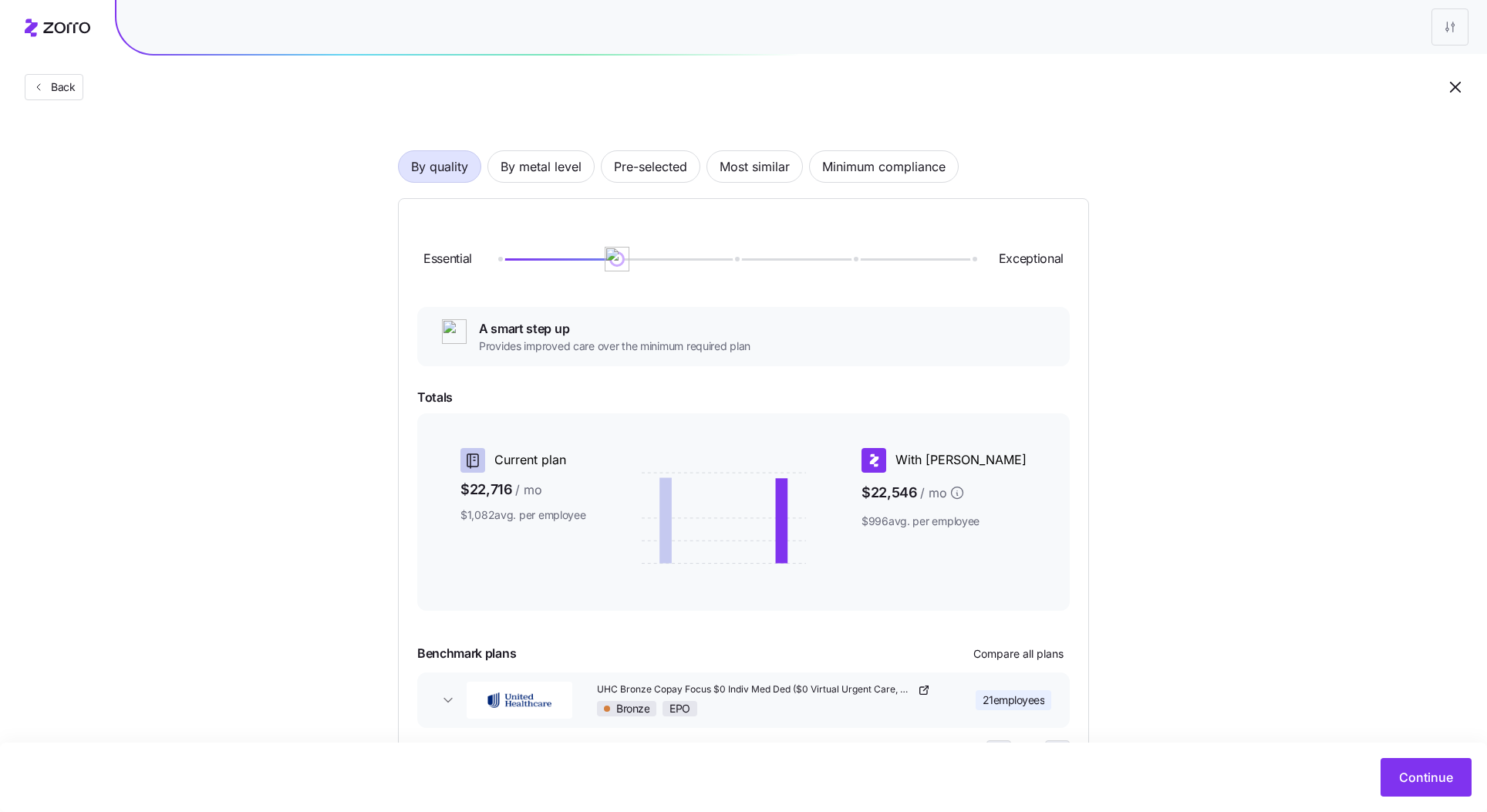
scroll to position [62, 0]
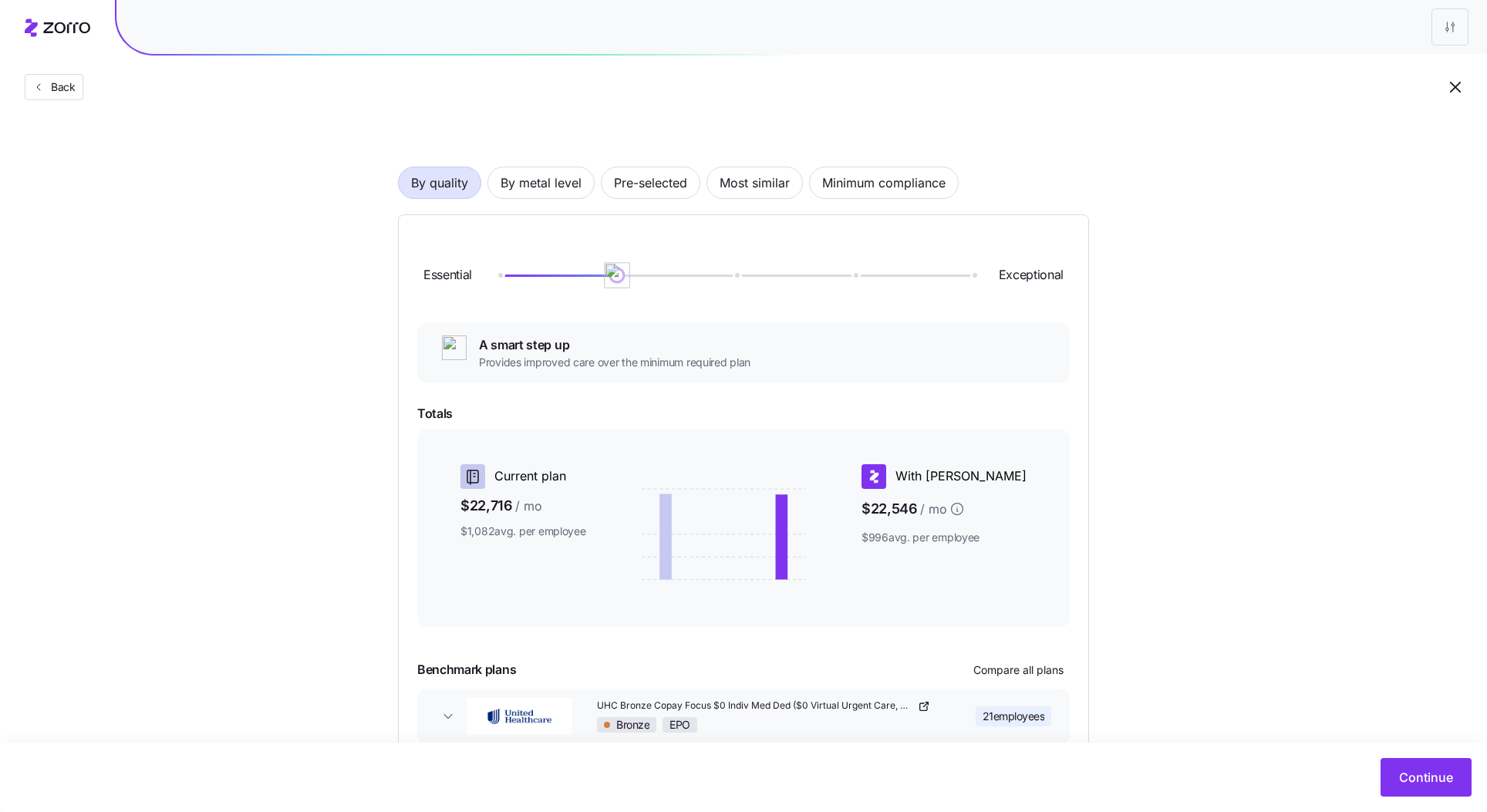
drag, startPoint x: 617, startPoint y: 271, endPoint x: 709, endPoint y: 271, distance: 92.0
click at [709, 271] on div at bounding box center [735, 275] width 473 height 9
click at [521, 182] on span "By metal level" at bounding box center [541, 183] width 81 height 31
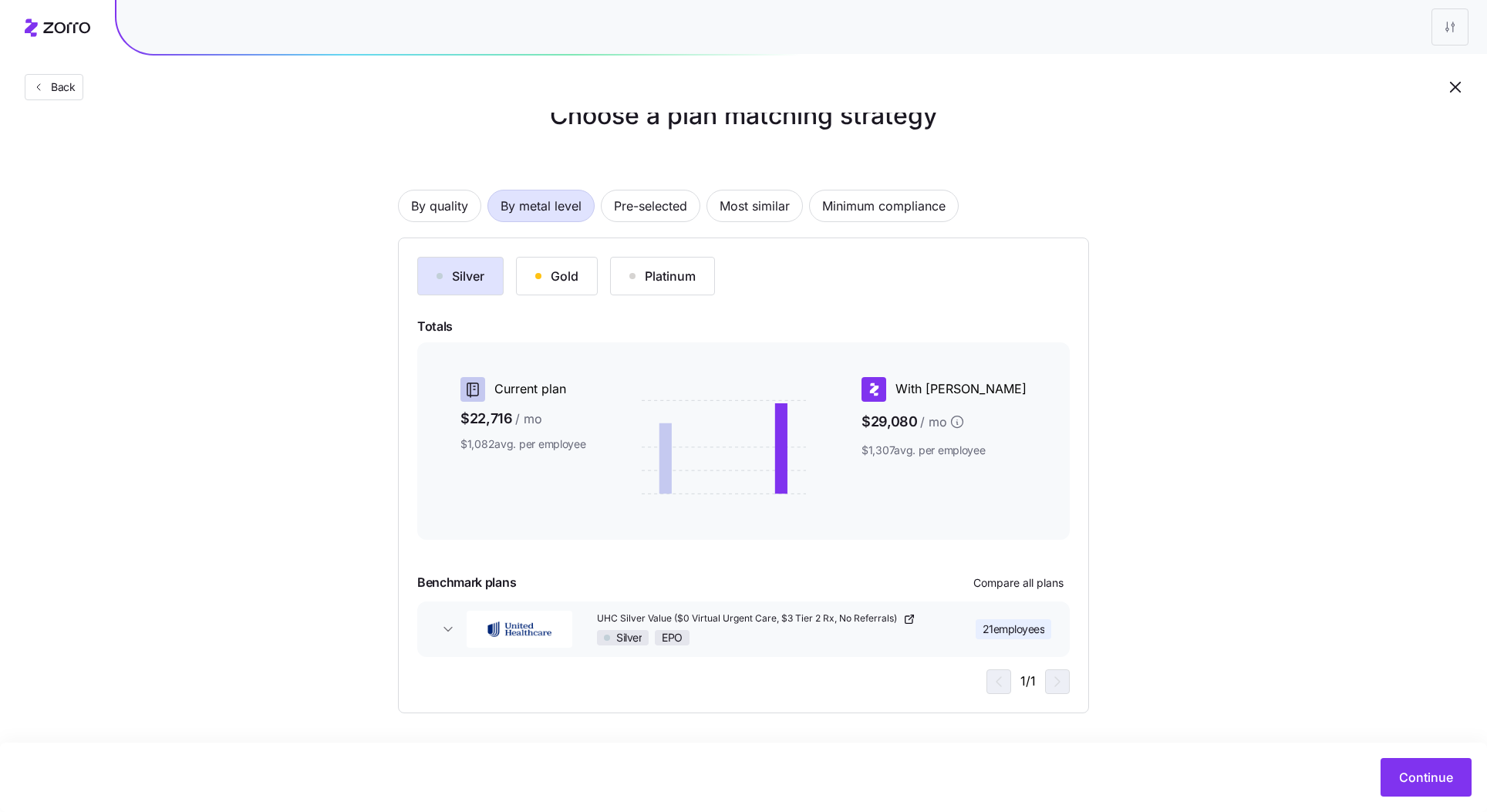
scroll to position [37, 0]
click at [478, 219] on div "By quality By metal level Pre-selected Most similar Minimum compliance" at bounding box center [743, 207] width 691 height 32
click at [445, 216] on span "By quality" at bounding box center [439, 207] width 57 height 31
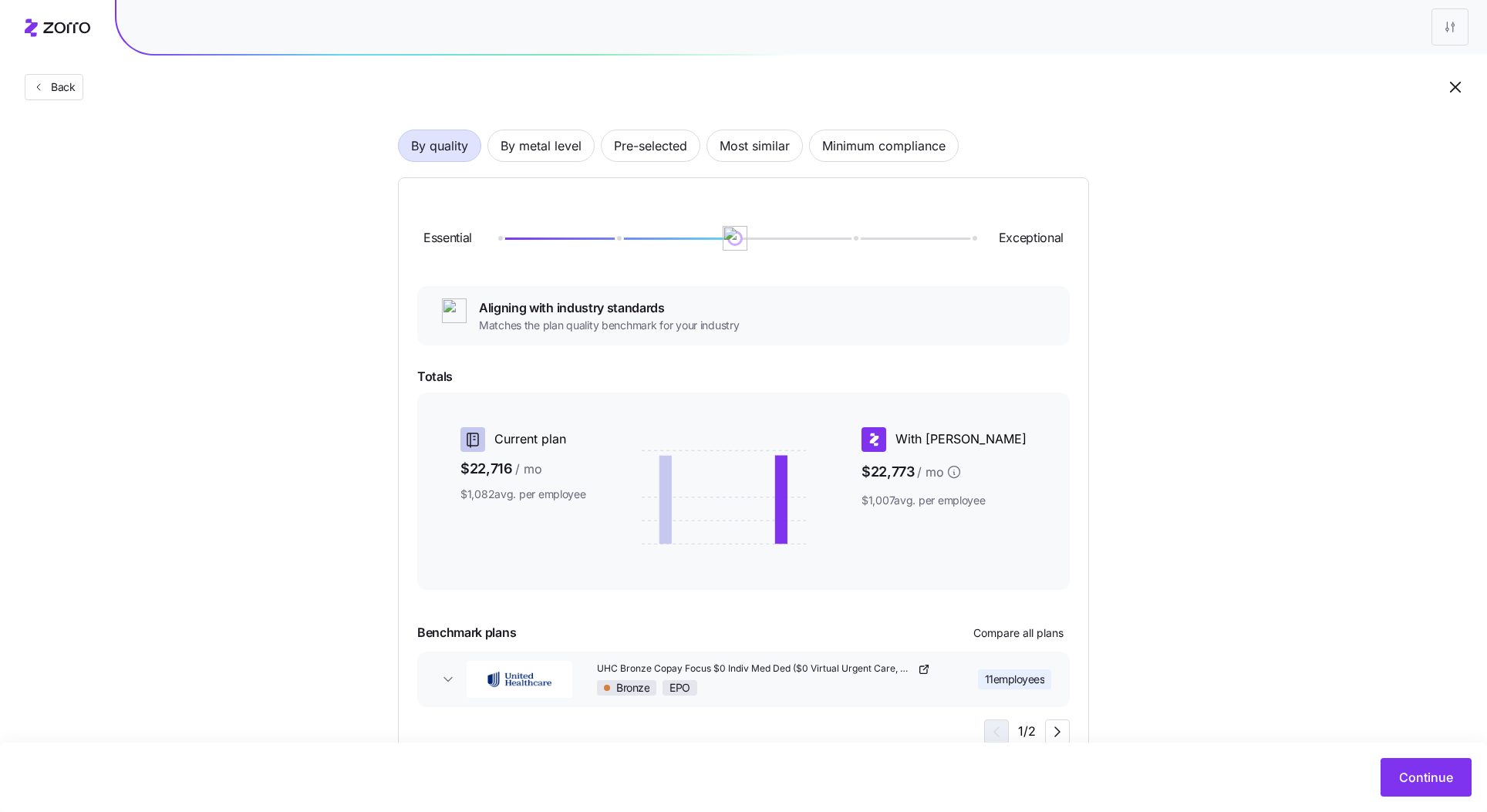
scroll to position [148, 0]
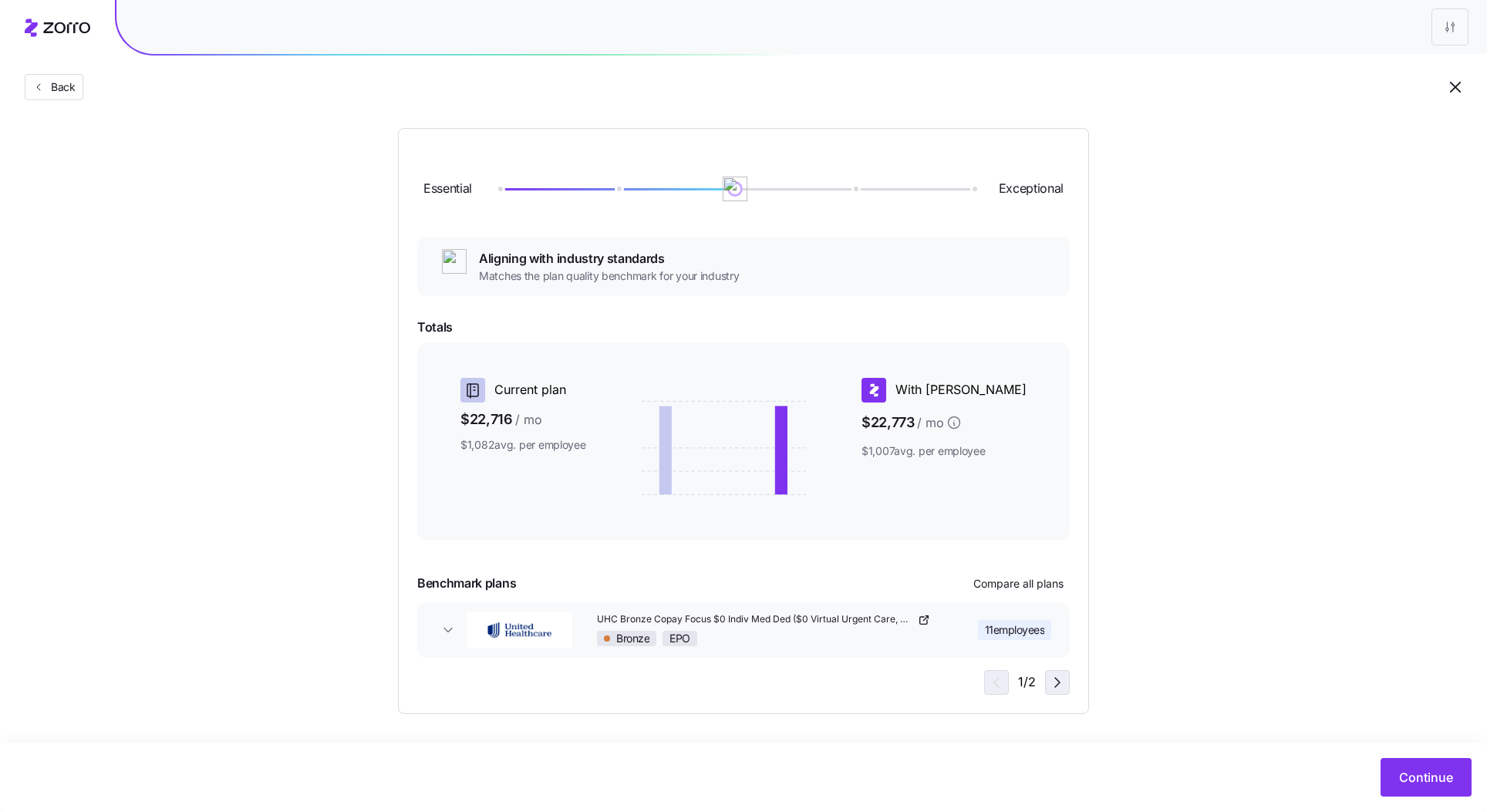
click at [1064, 676] on icon "button" at bounding box center [1058, 682] width 19 height 19
click at [1060, 684] on div "2 / 2" at bounding box center [1026, 682] width 88 height 24
click at [993, 682] on icon "button" at bounding box center [994, 682] width 5 height 9
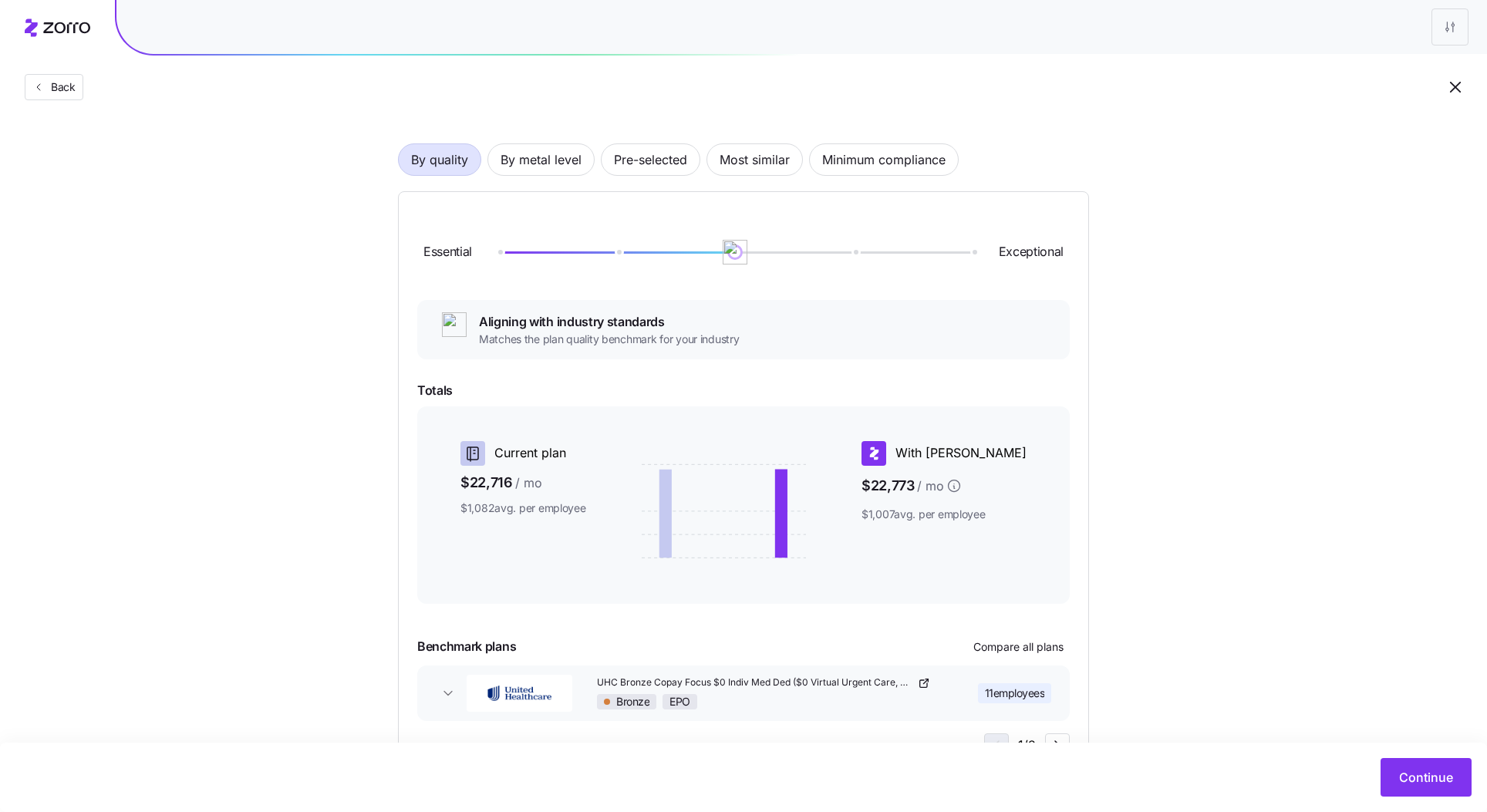
scroll to position [0, 0]
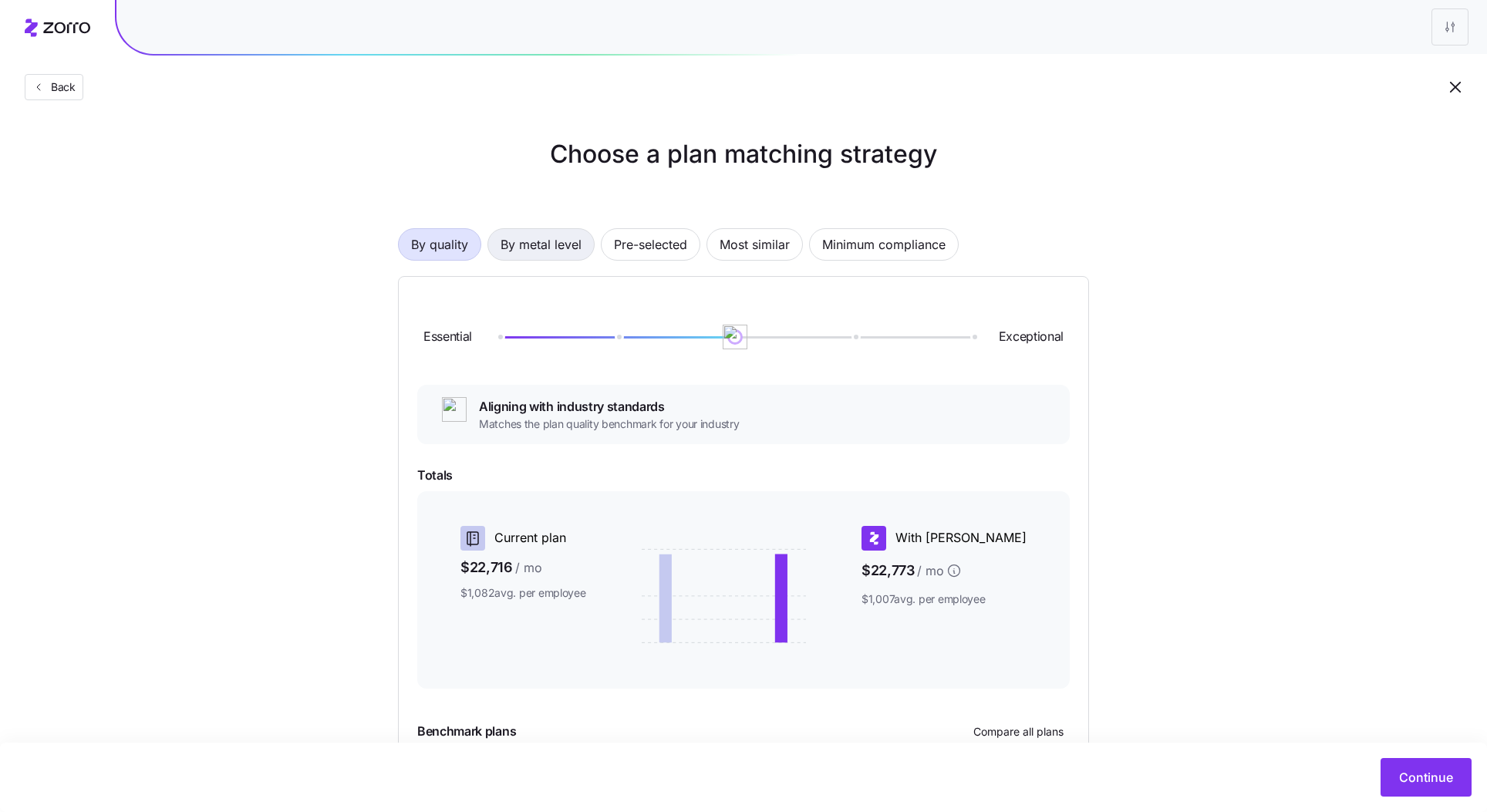
click at [549, 260] on span "By metal level" at bounding box center [541, 245] width 81 height 31
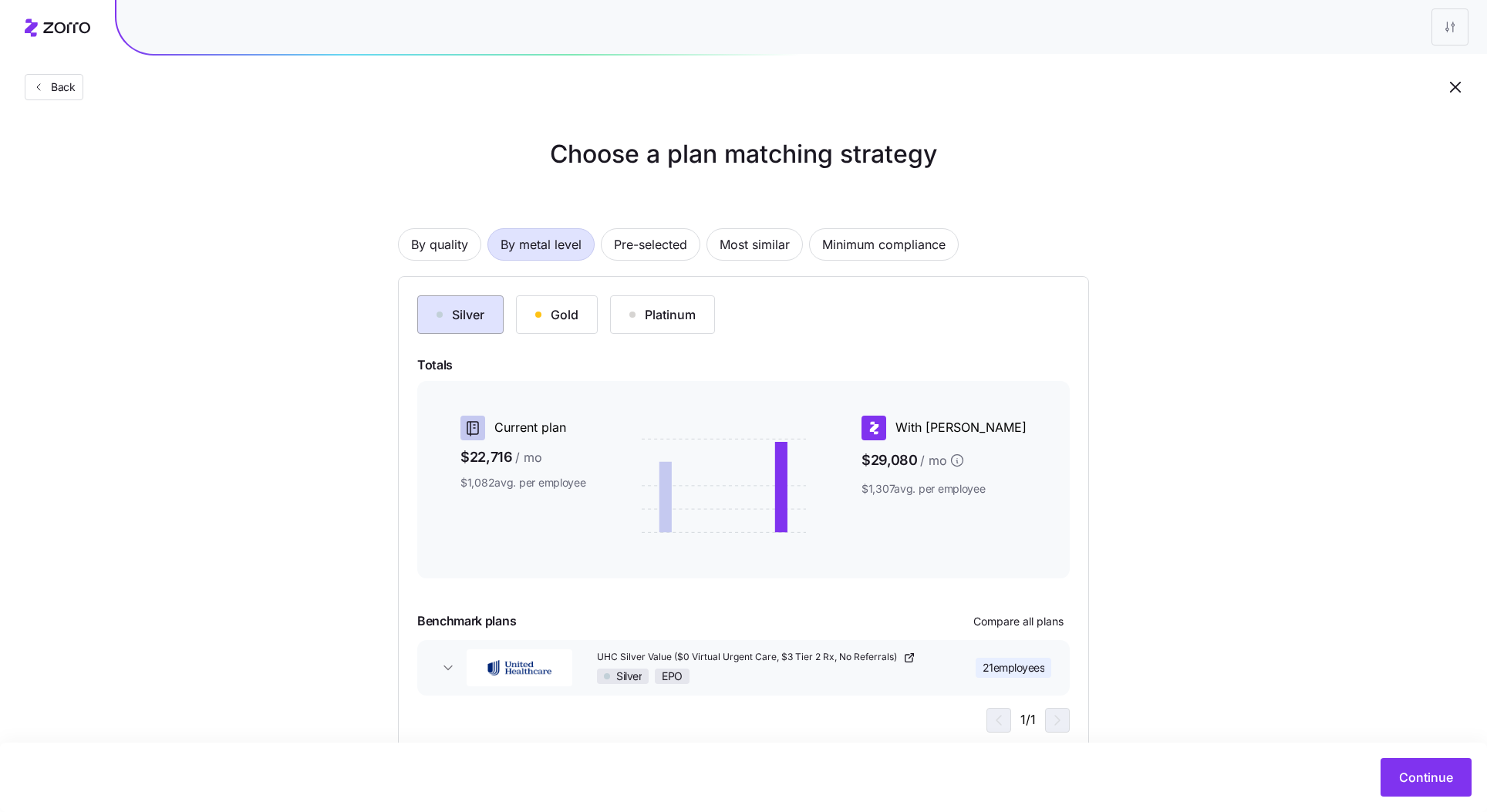
click at [469, 328] on button "Silver" at bounding box center [460, 315] width 87 height 39
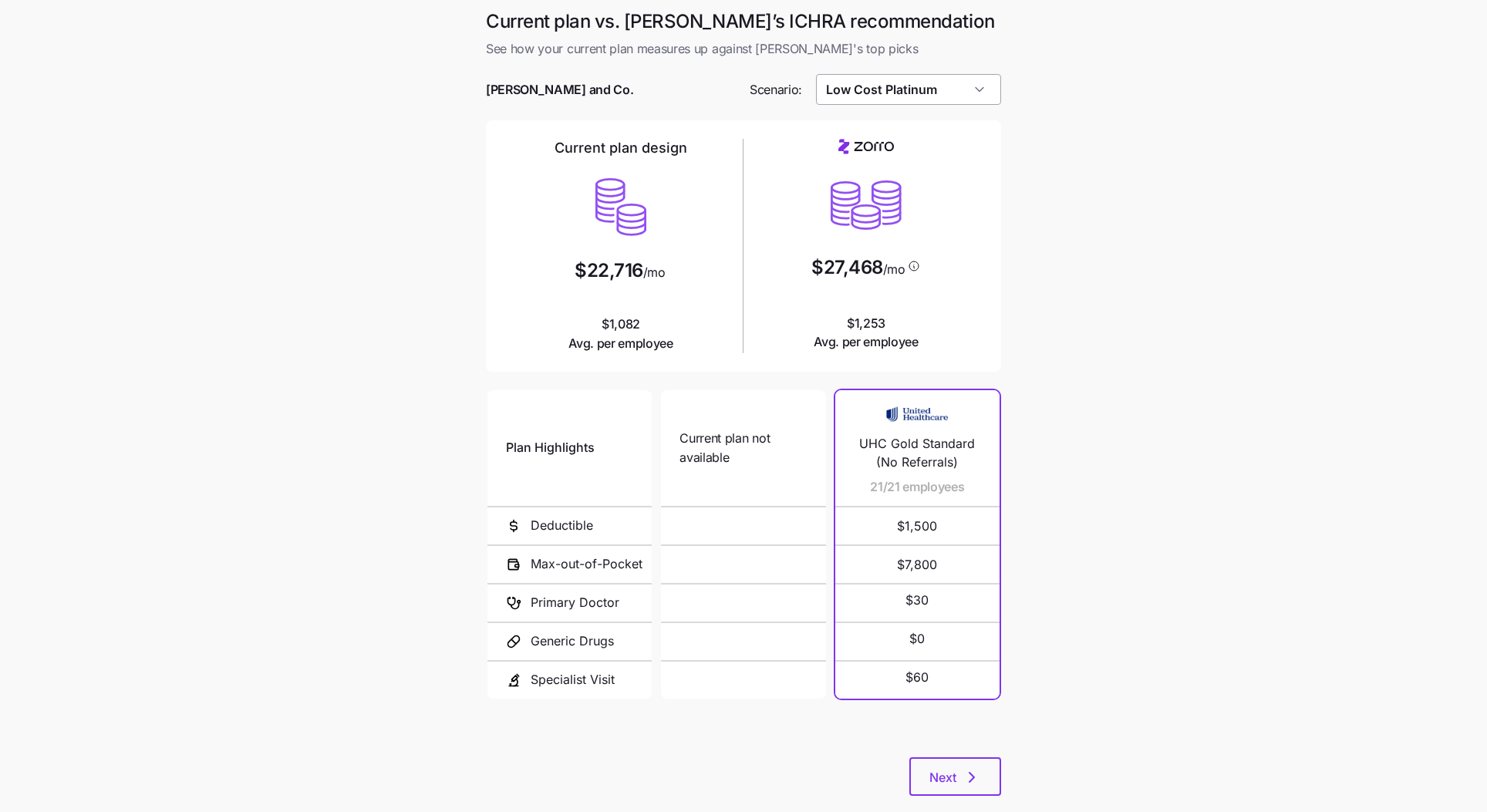
click at [938, 74] on input "Low Cost Platinum" at bounding box center [908, 89] width 186 height 31
click at [910, 154] on div "Low Cost Silver" at bounding box center [909, 161] width 173 height 29
click at [871, 89] on input "Low Cost Silver" at bounding box center [908, 89] width 186 height 31
click at [872, 249] on span "Compliant" at bounding box center [857, 248] width 51 height 17
type input "Compliant"
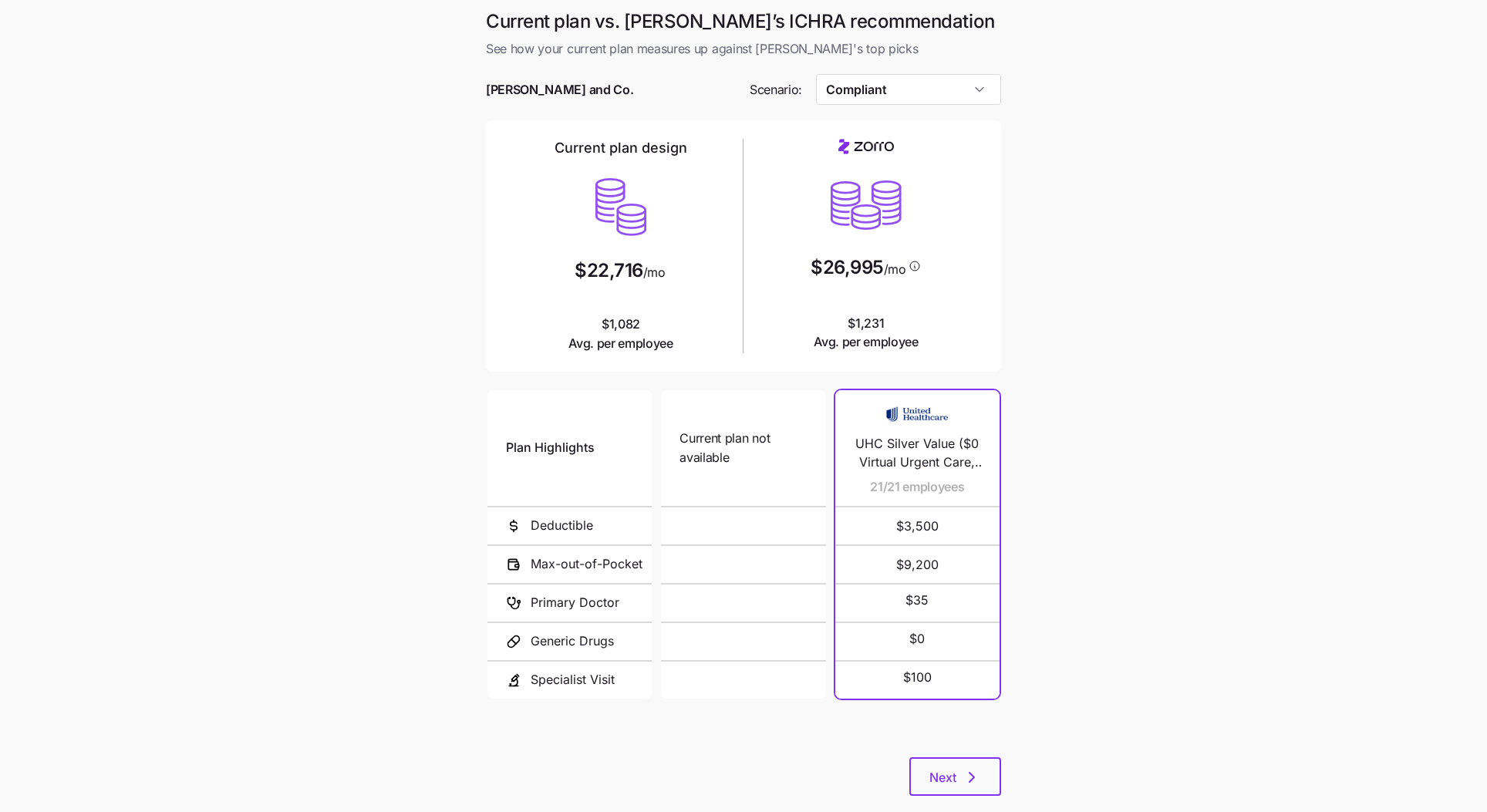
scroll to position [26, 0]
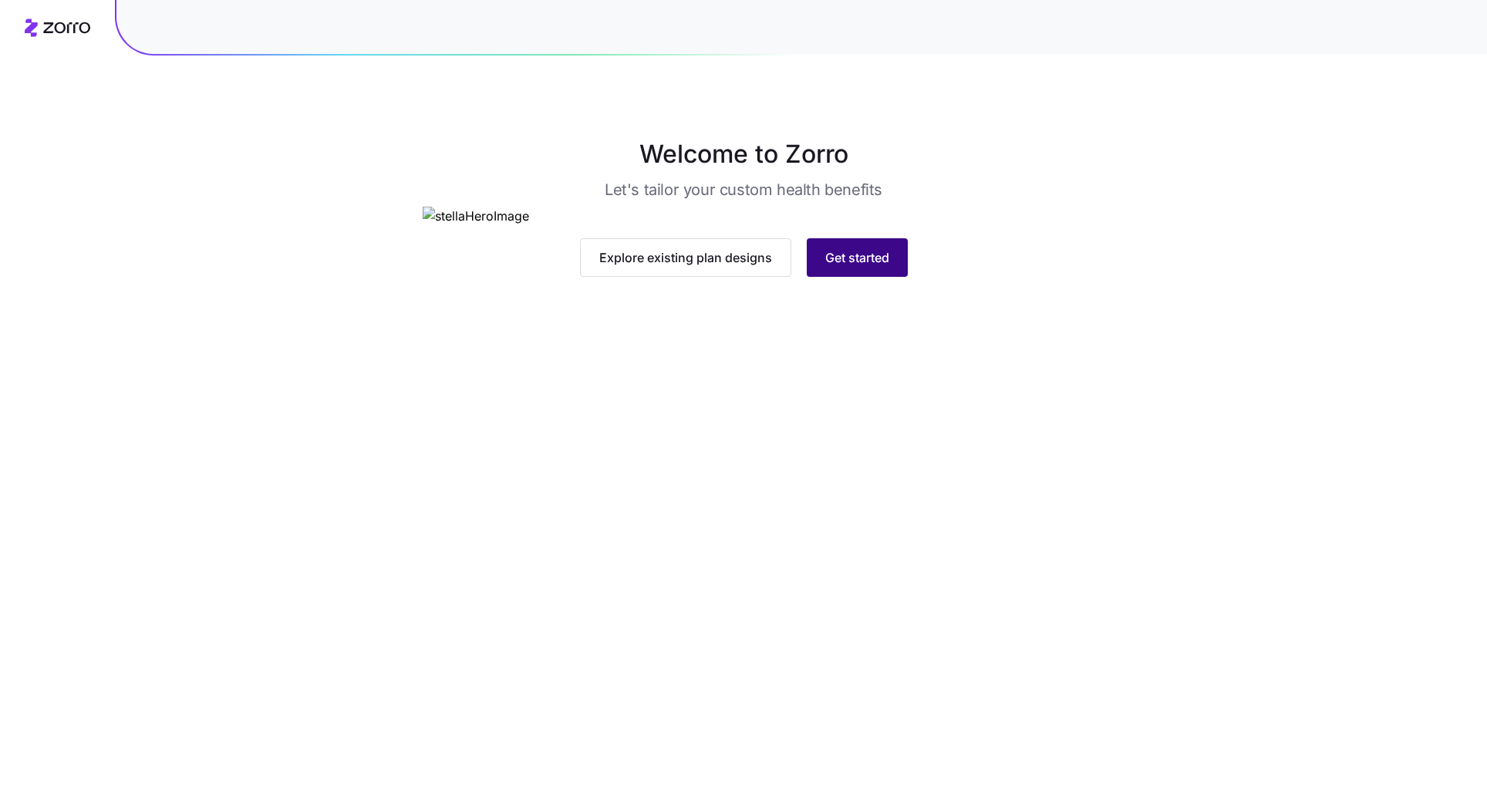
click at [844, 267] on span "Get started" at bounding box center [857, 258] width 64 height 19
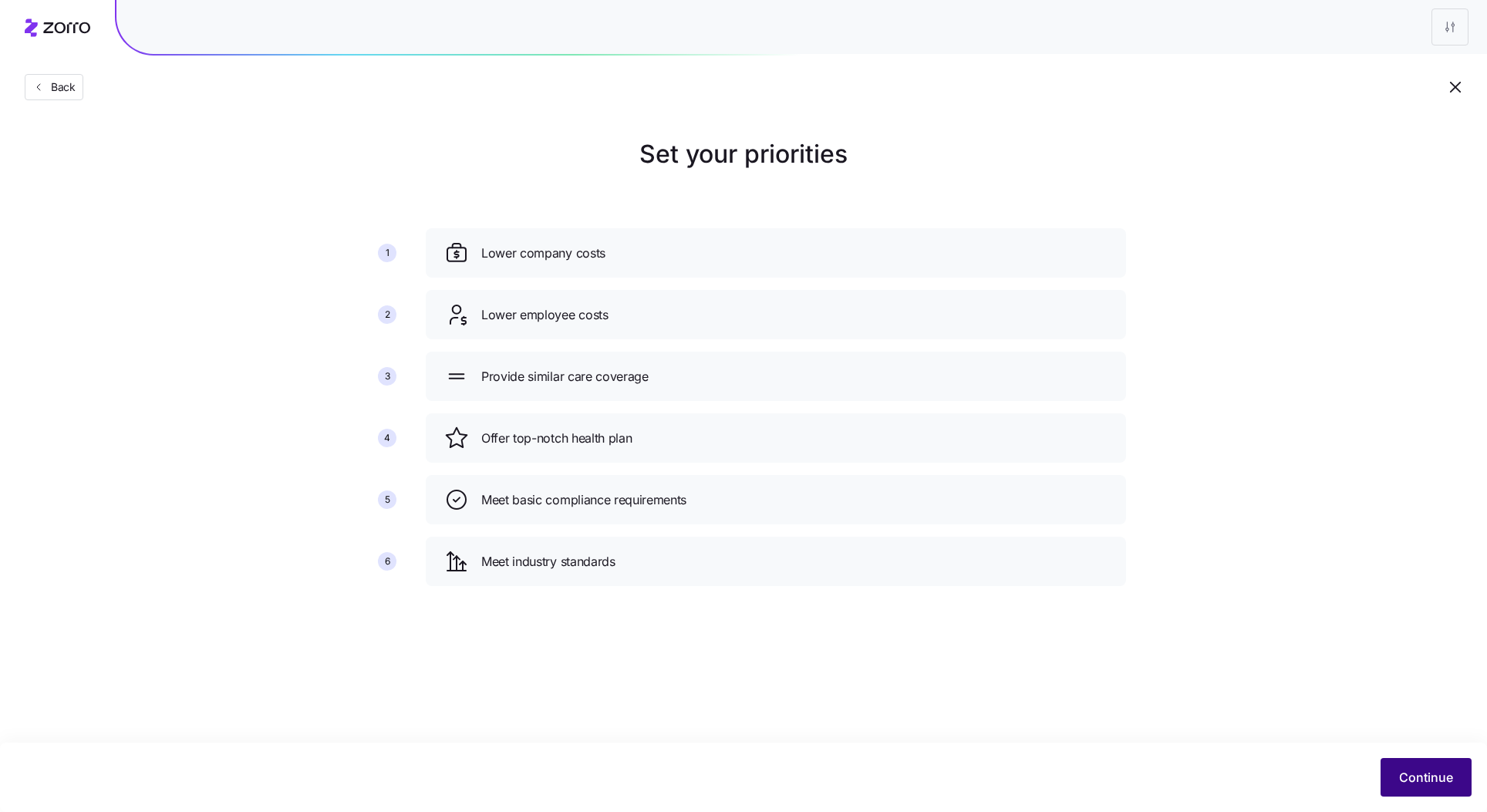
click at [1402, 787] on span "Continue" at bounding box center [1426, 777] width 54 height 19
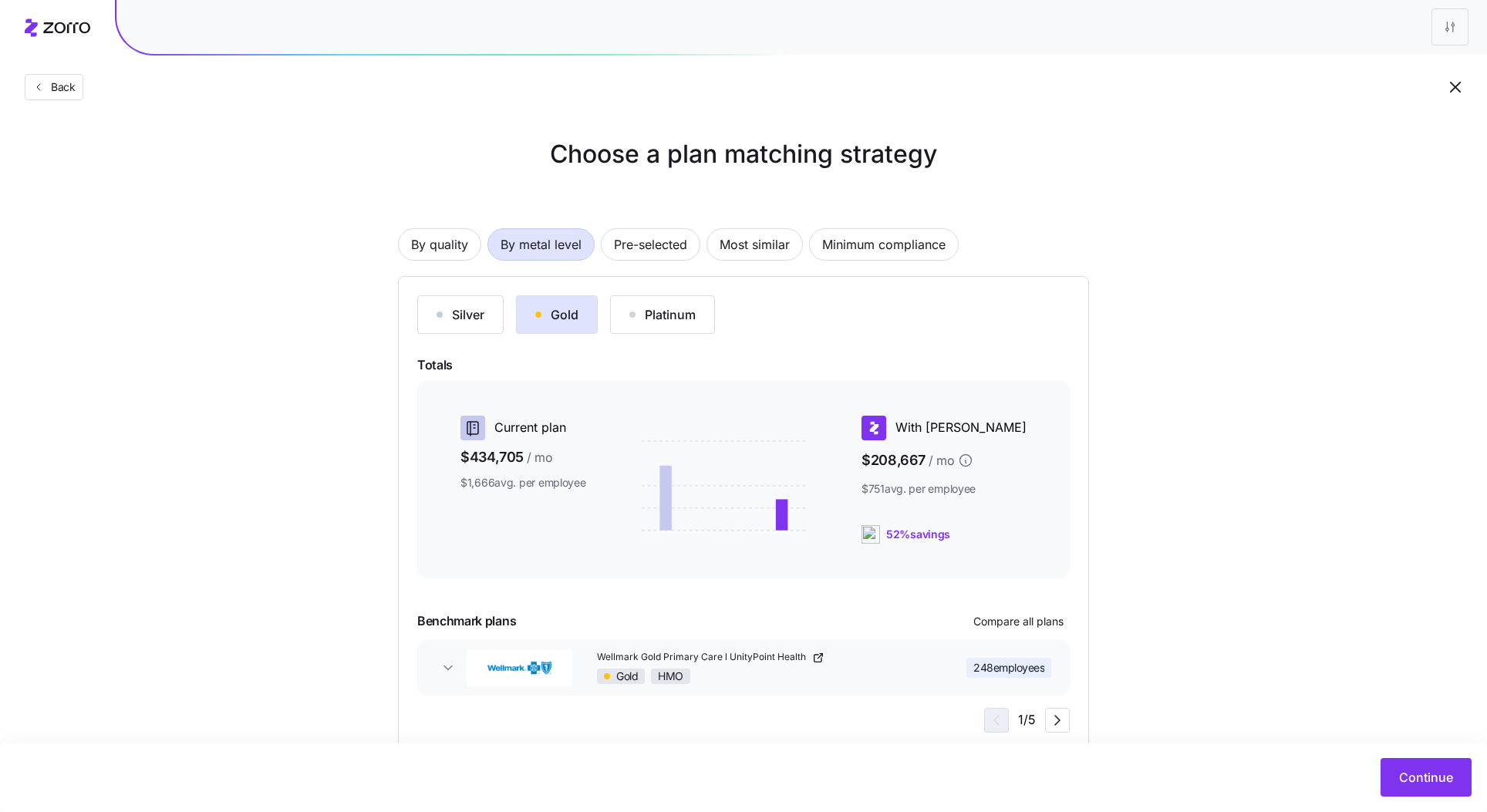
scroll to position [37, 0]
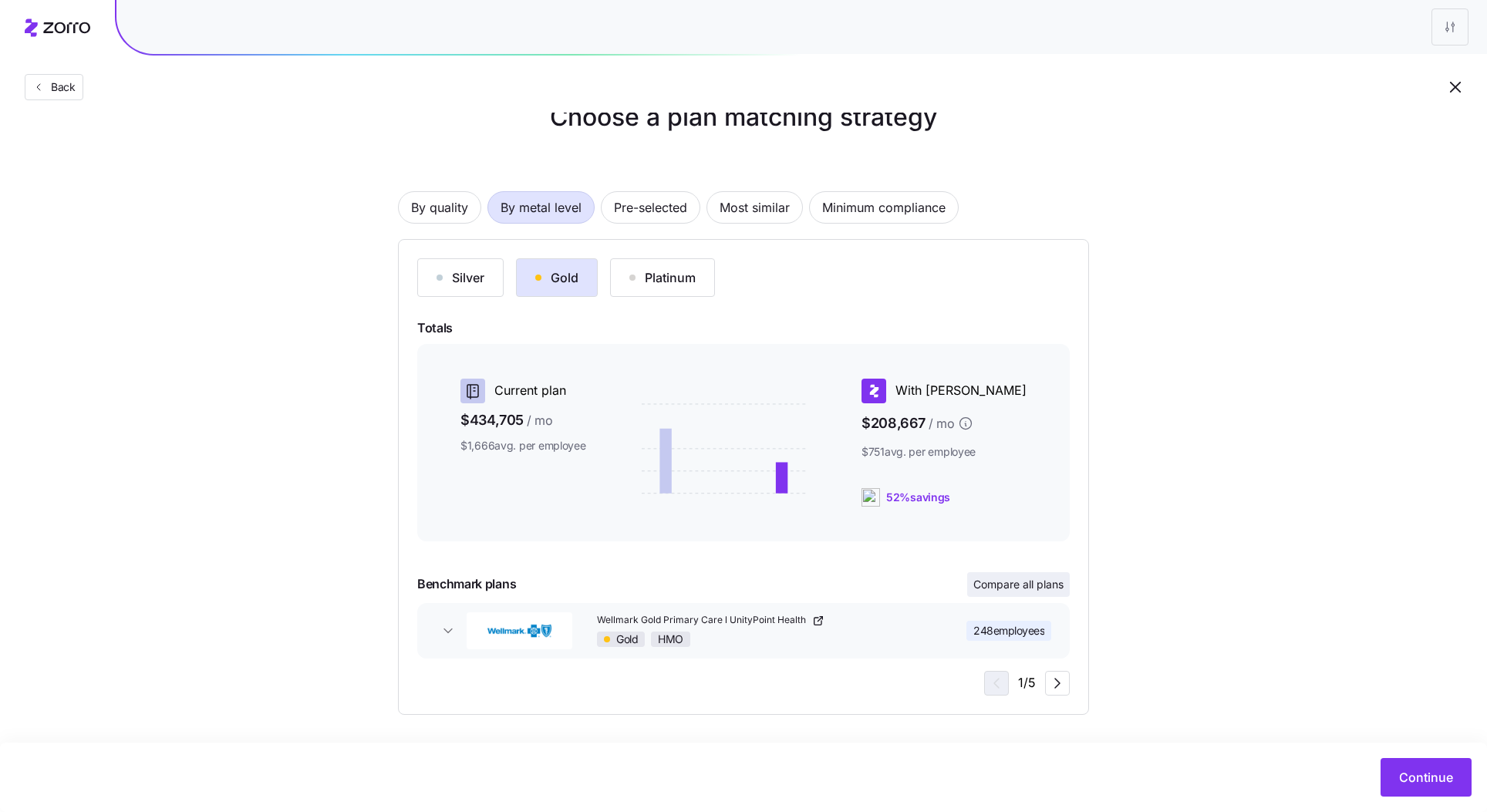
click at [1044, 583] on span "Compare all plans" at bounding box center [1018, 584] width 90 height 15
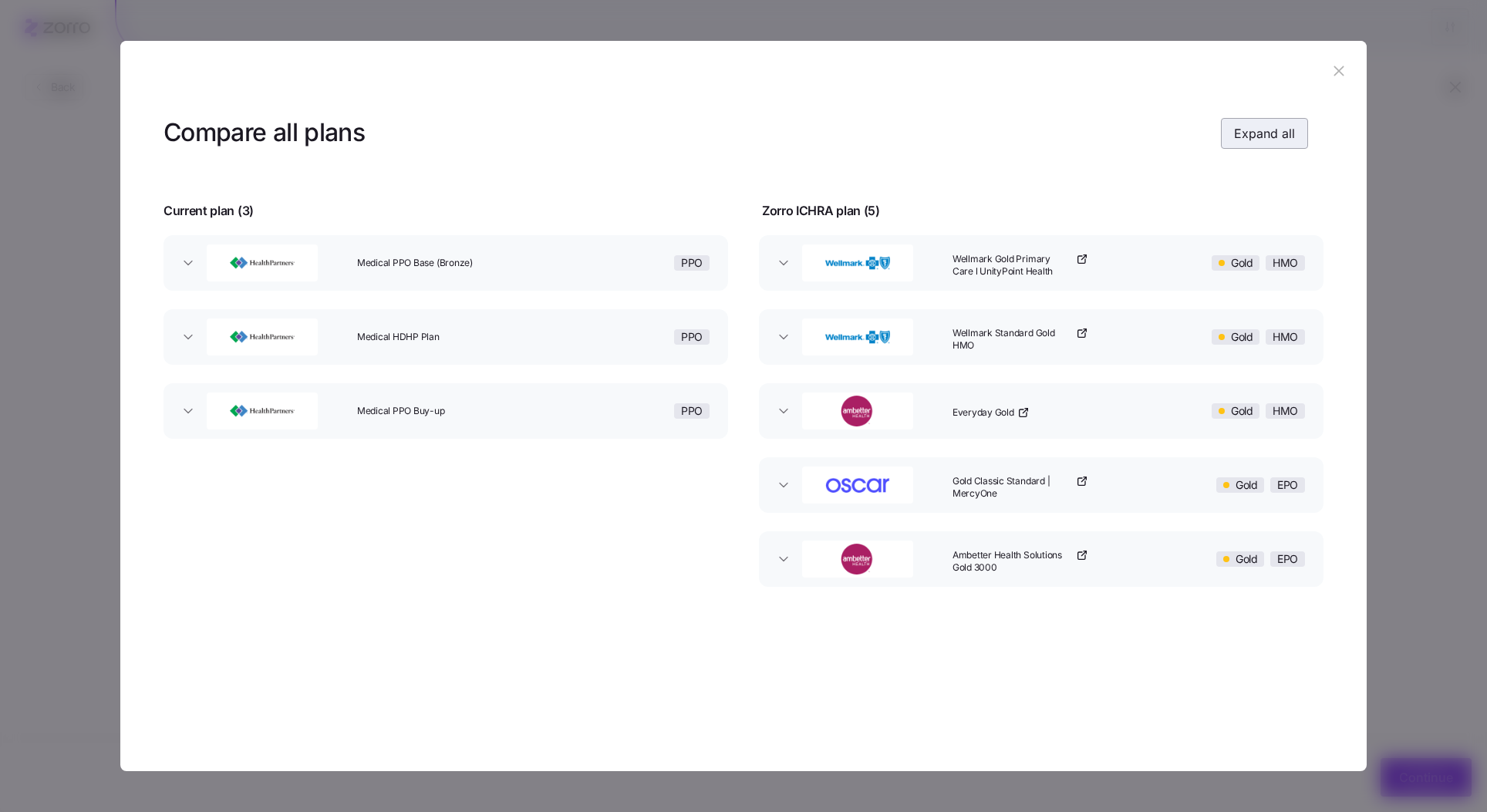
click at [1293, 118] on div "Compare all plans Expand all" at bounding box center [736, 133] width 1145 height 35
click at [1264, 133] on span "Expand all" at bounding box center [1264, 133] width 61 height 19
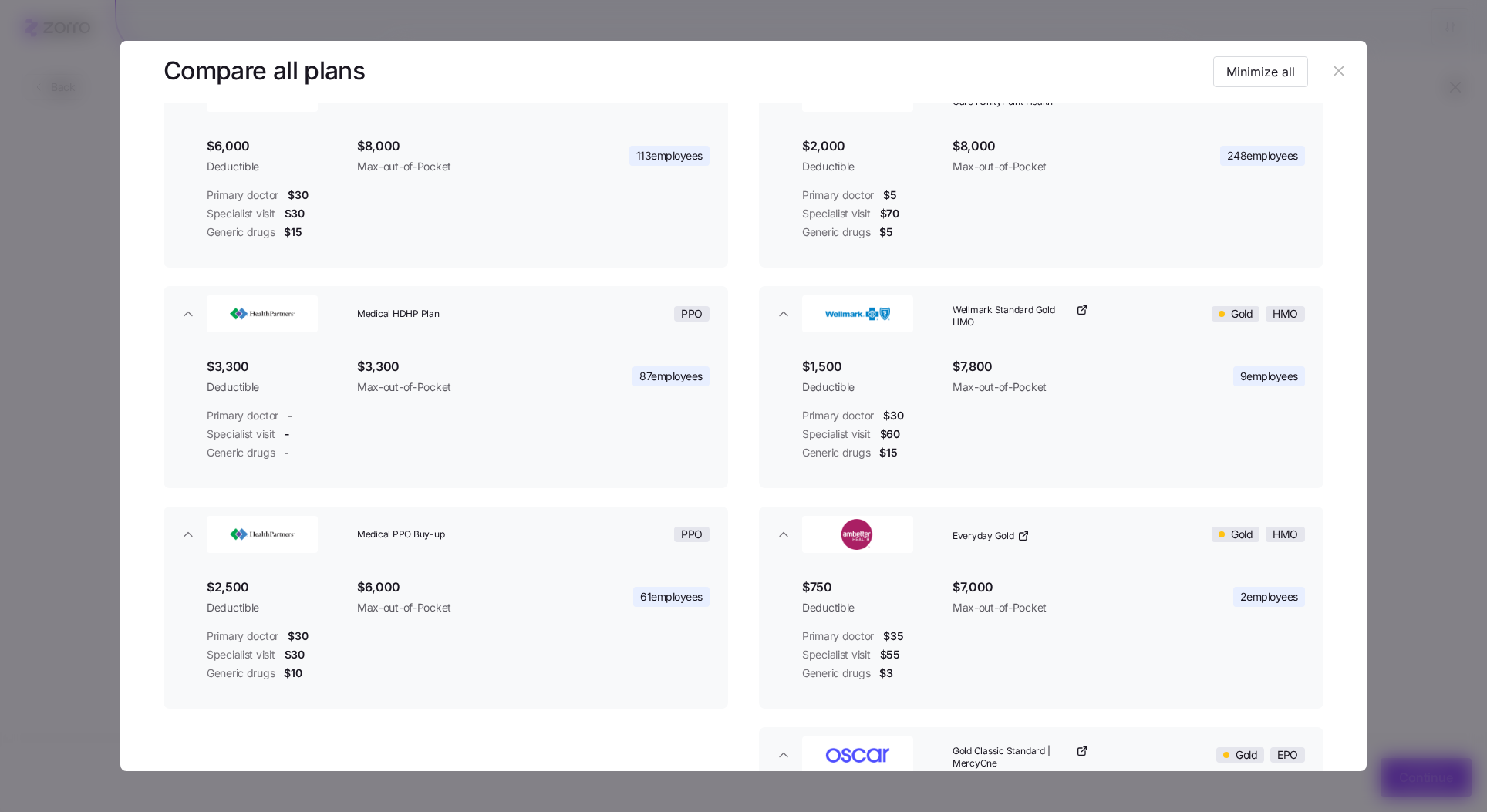
scroll to position [269, 0]
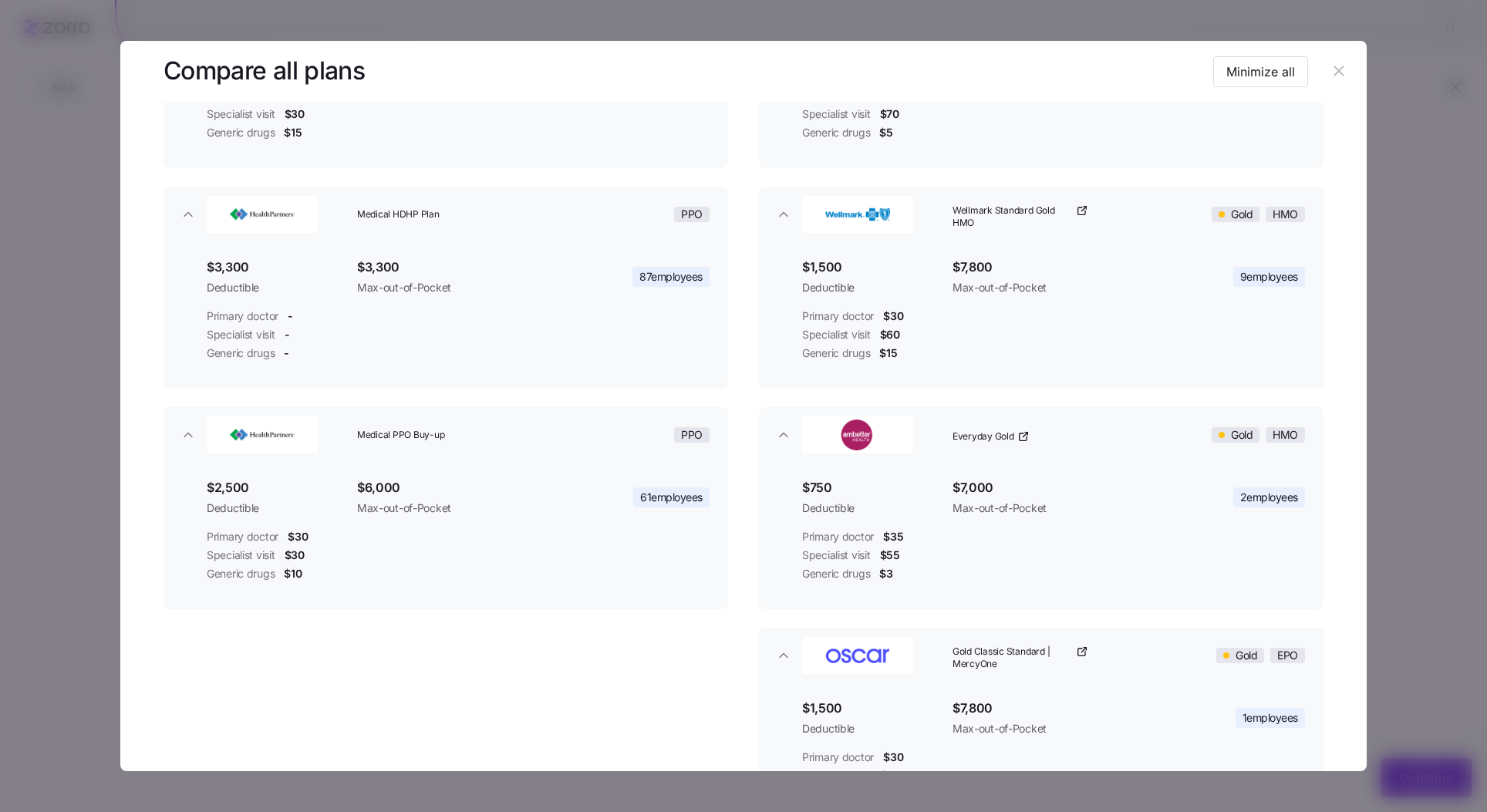
click at [1327, 88] on header at bounding box center [743, 71] width 1246 height 62
click at [1331, 75] on icon "button" at bounding box center [1339, 71] width 17 height 17
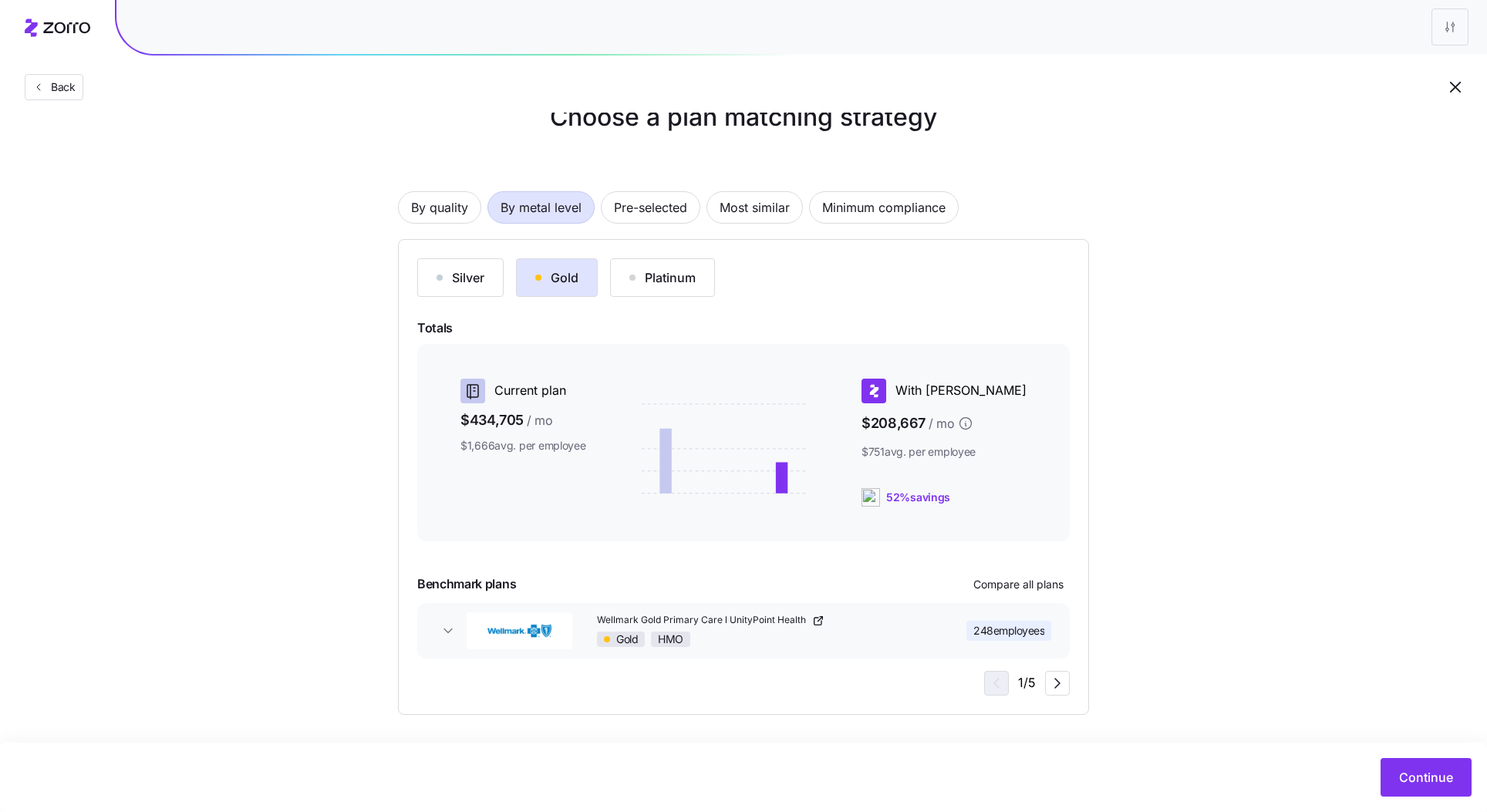
drag, startPoint x: 1009, startPoint y: 497, endPoint x: 921, endPoint y: 497, distance: 88.0
click at [921, 497] on div "52% savings" at bounding box center [944, 498] width 165 height 19
click at [1144, 500] on div "Choose a plan matching strategy By quality By metal level Pre-selected Most sim…" at bounding box center [743, 407] width 1487 height 617
click at [1436, 775] on span "Continue" at bounding box center [1426, 777] width 54 height 19
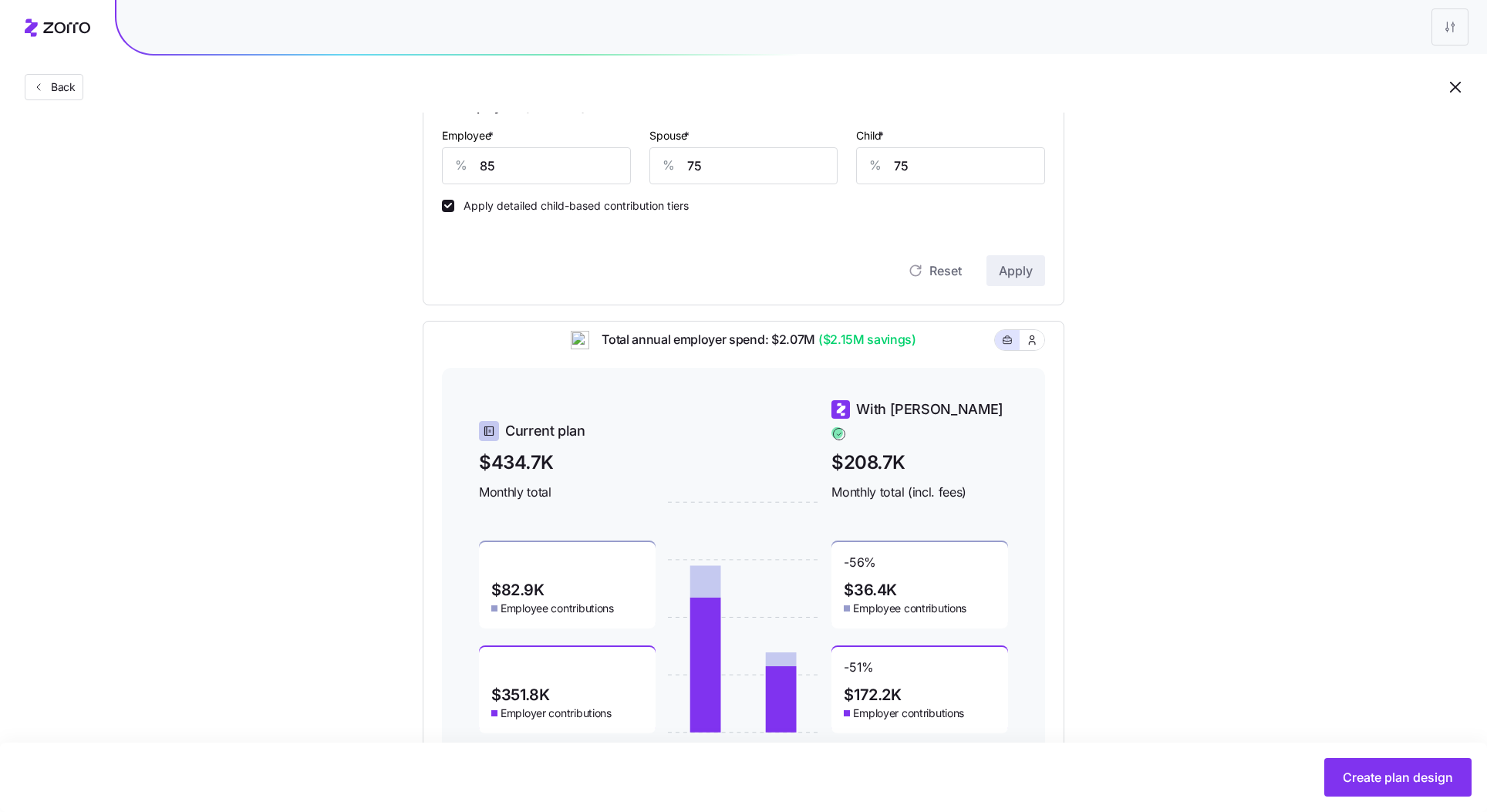
scroll to position [415, 0]
drag, startPoint x: 825, startPoint y: 349, endPoint x: 908, endPoint y: 349, distance: 83.0
click at [908, 348] on span "($2.15M savings)" at bounding box center [865, 339] width 101 height 19
click at [963, 345] on div "Total annual employer spend: $2.07M ($2.15M savings)" at bounding box center [743, 348] width 603 height 38
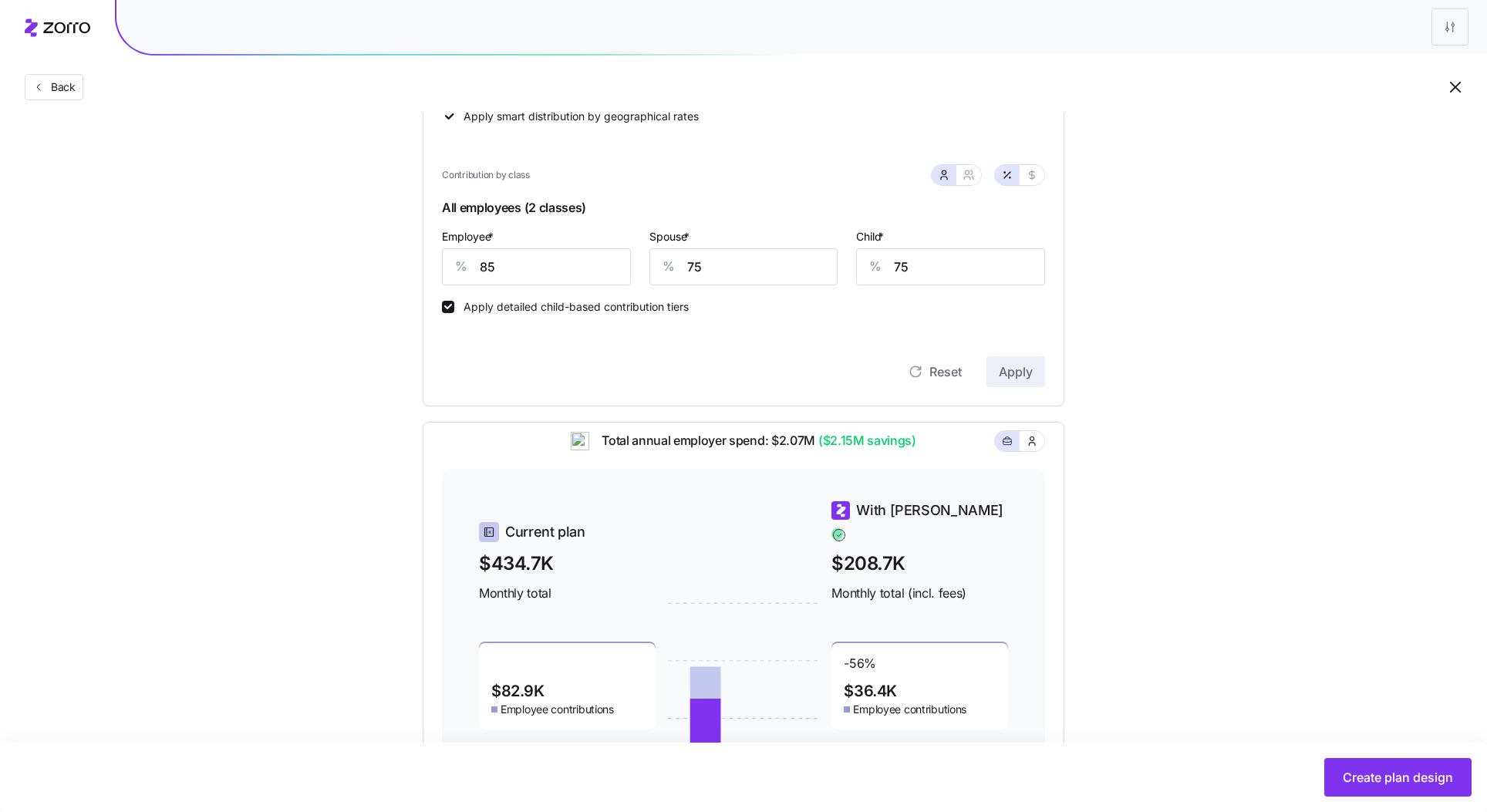
scroll to position [304, 0]
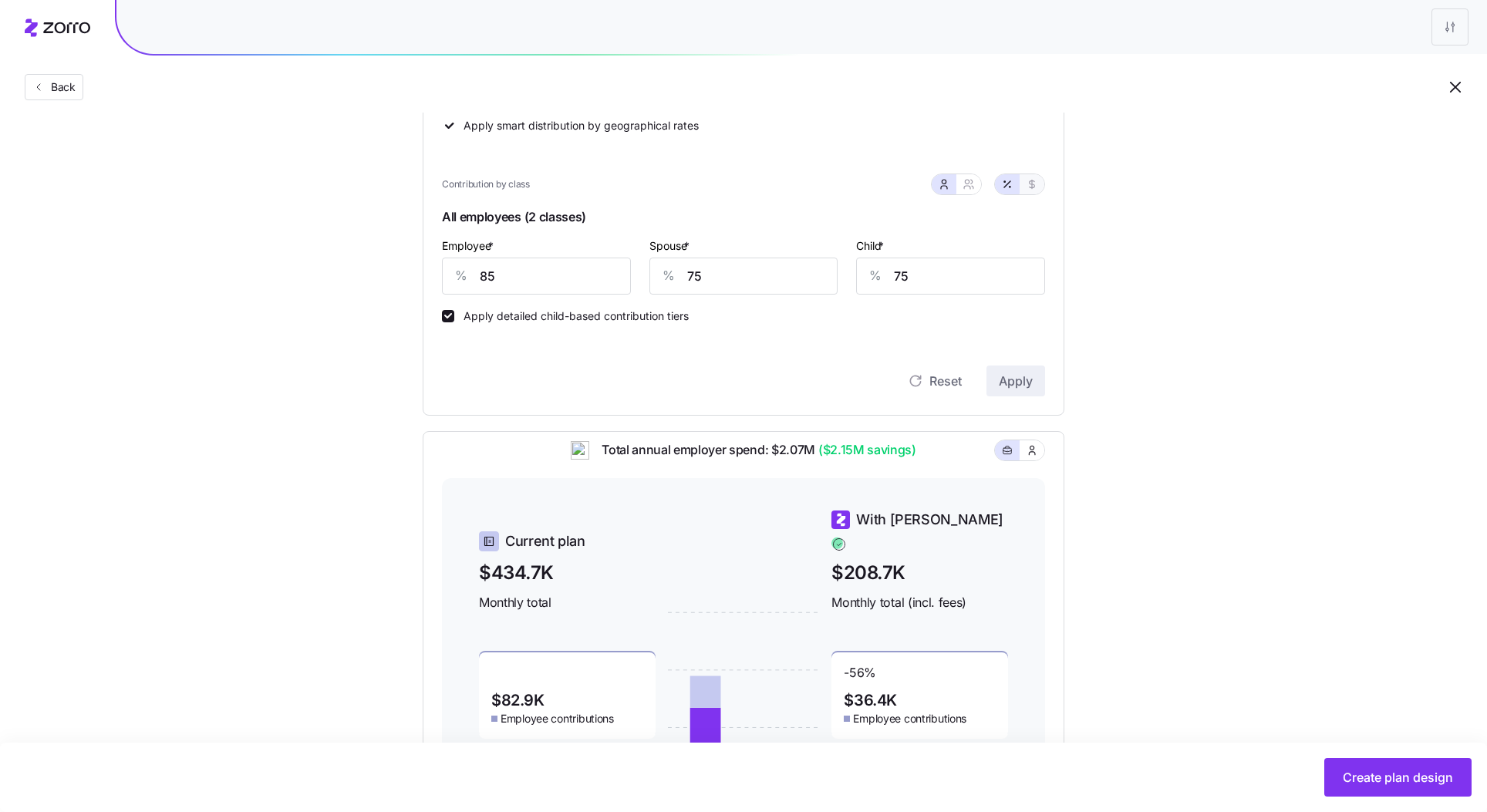
click at [1036, 187] on icon "button" at bounding box center [1032, 184] width 12 height 12
type input "441"
type input "389"
type input "201"
click at [1008, 183] on icon "button" at bounding box center [1007, 185] width 6 height 6
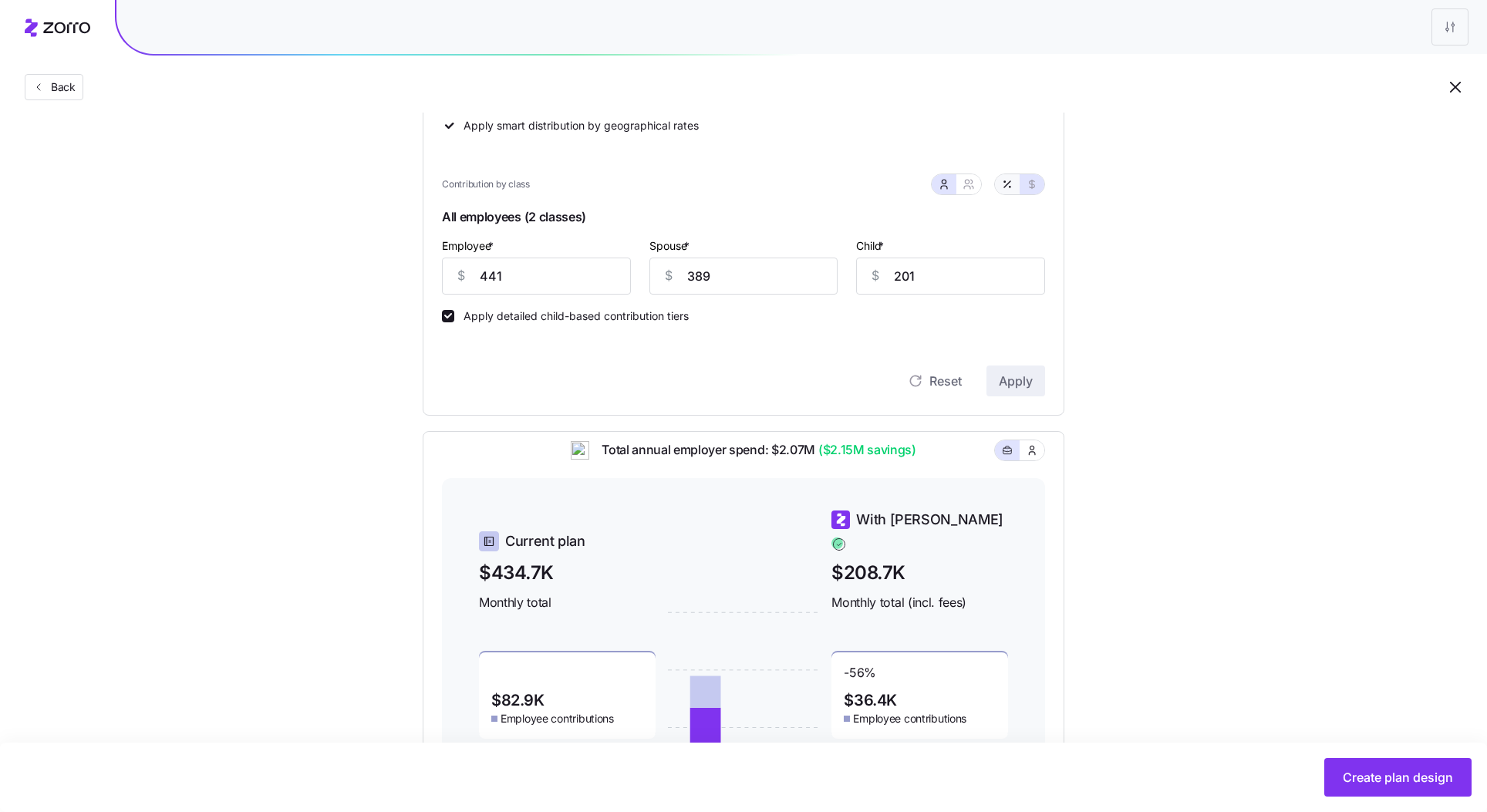
type input "85"
type input "75"
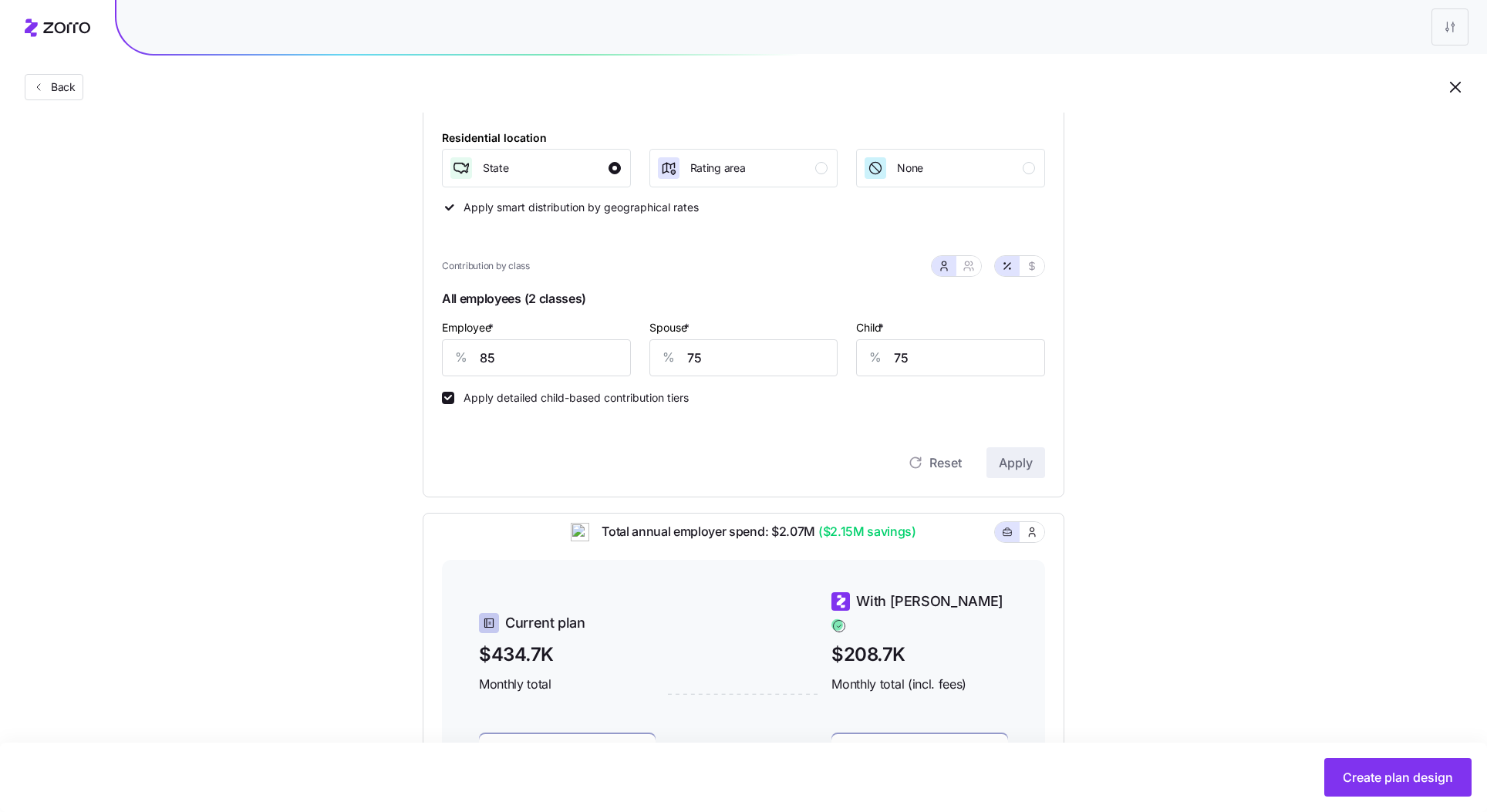
scroll to position [0, 0]
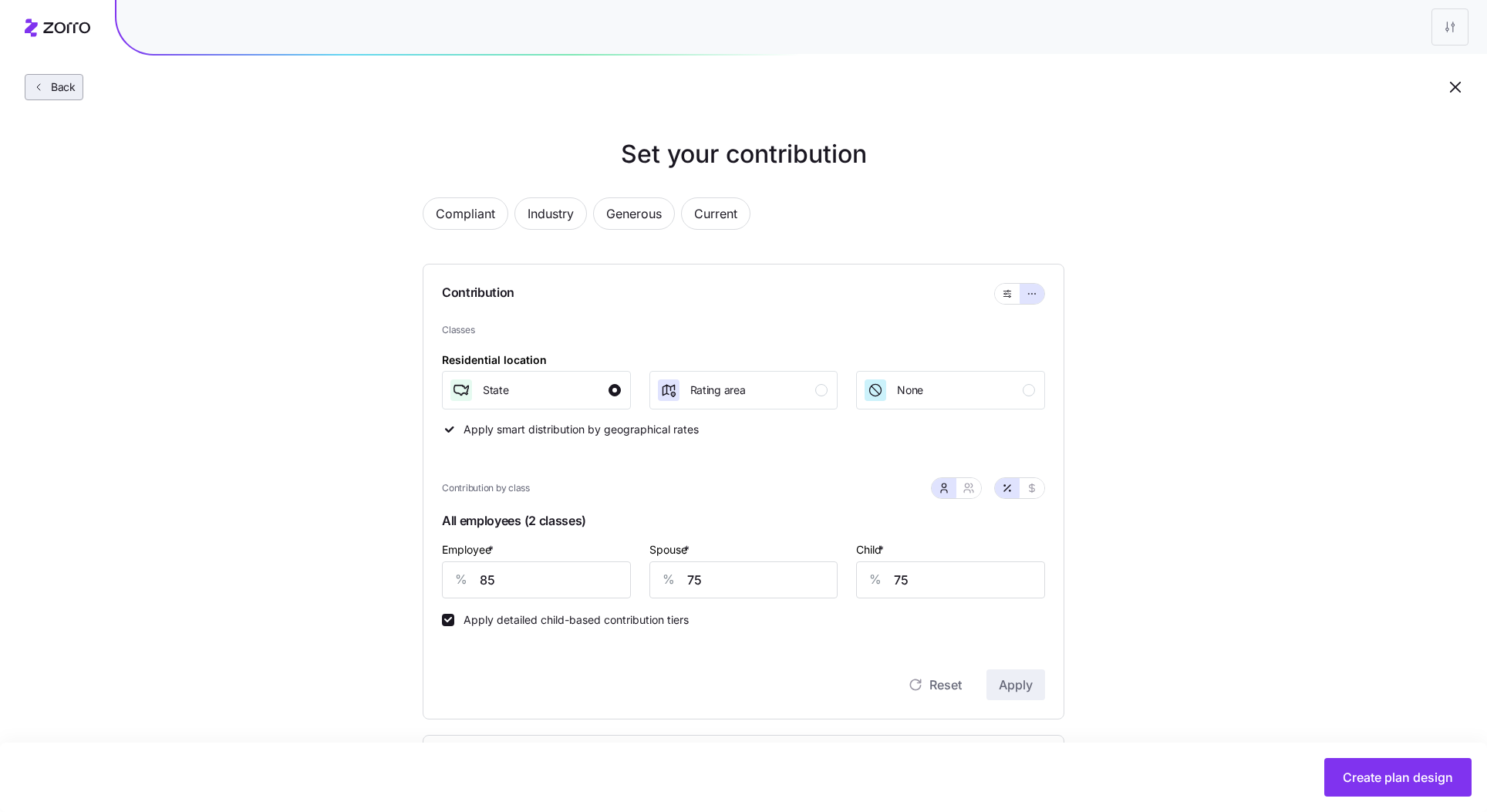
click at [63, 83] on span "Back" at bounding box center [60, 87] width 31 height 15
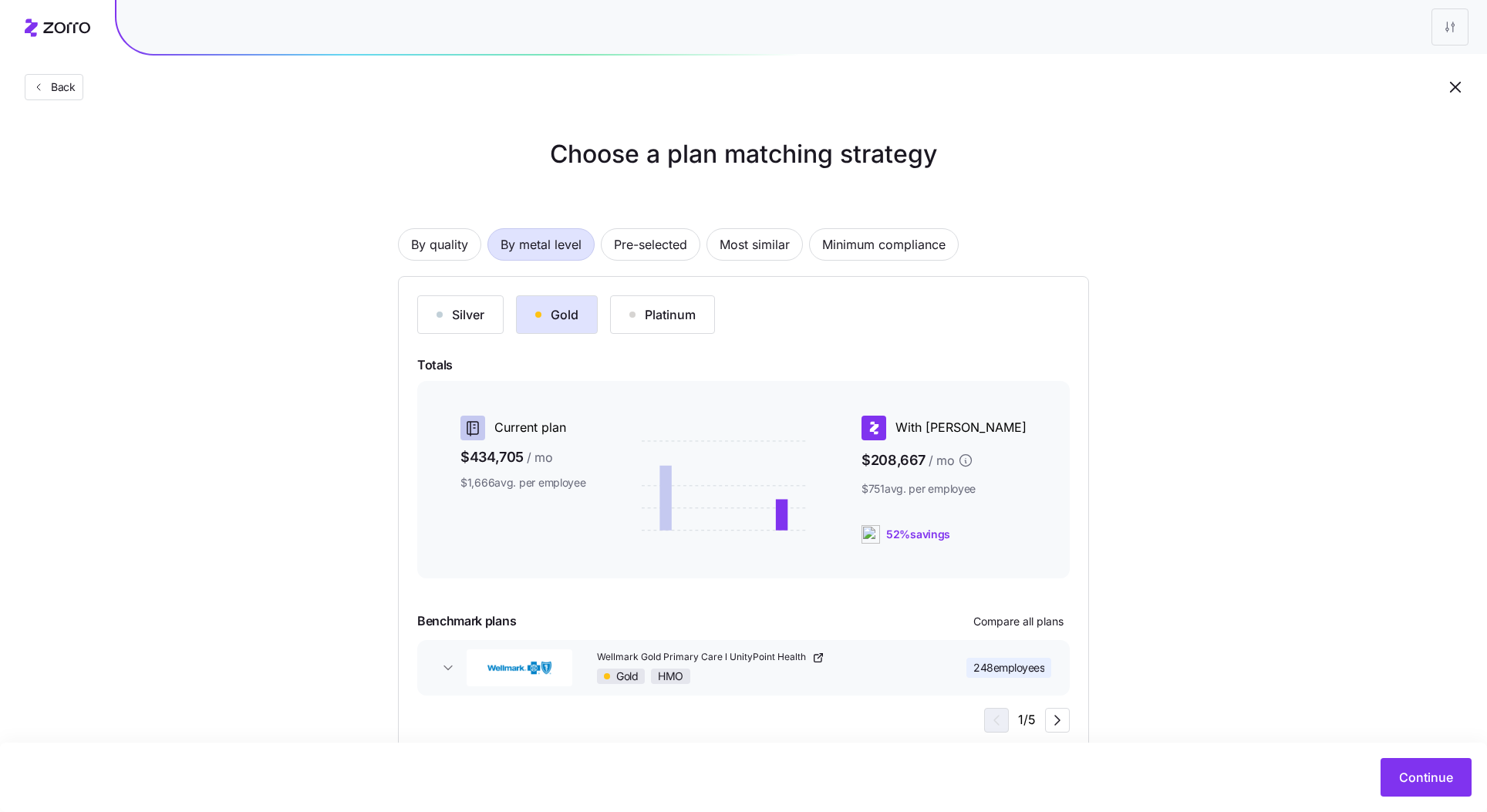
scroll to position [37, 0]
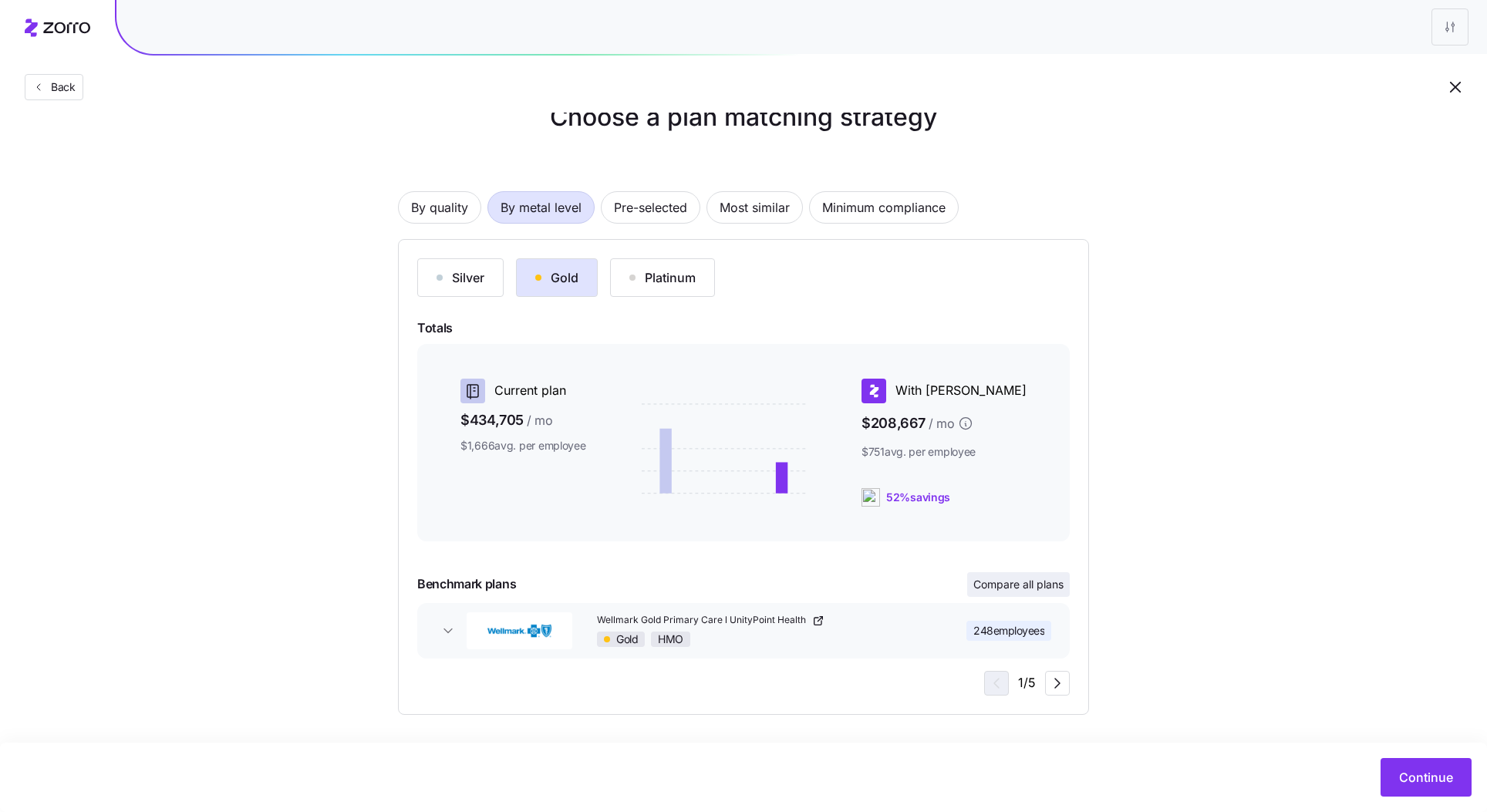
click at [1032, 572] on button "Compare all plans" at bounding box center [1019, 584] width 103 height 24
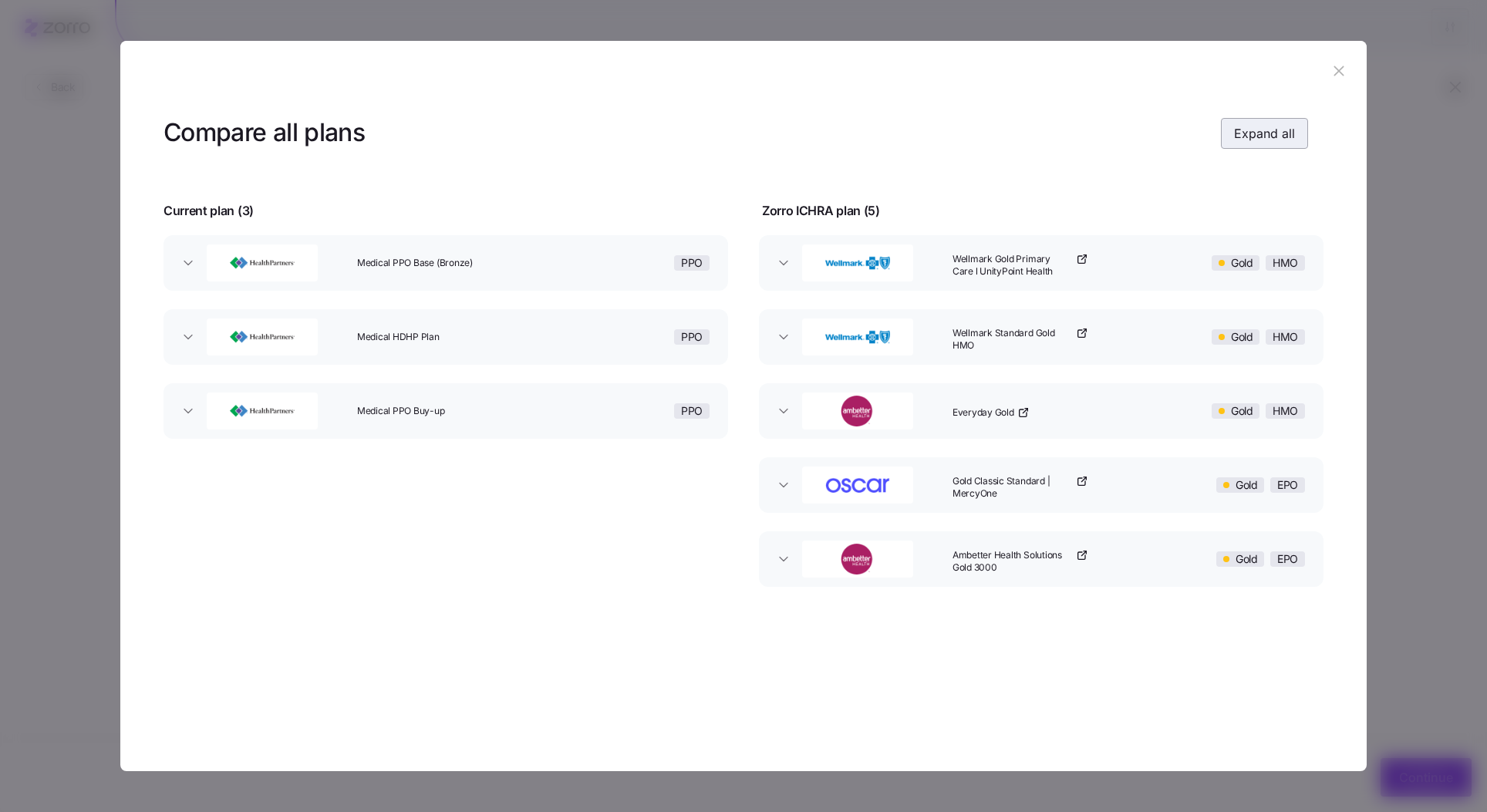
click at [1266, 143] on button "Expand all" at bounding box center [1265, 134] width 88 height 31
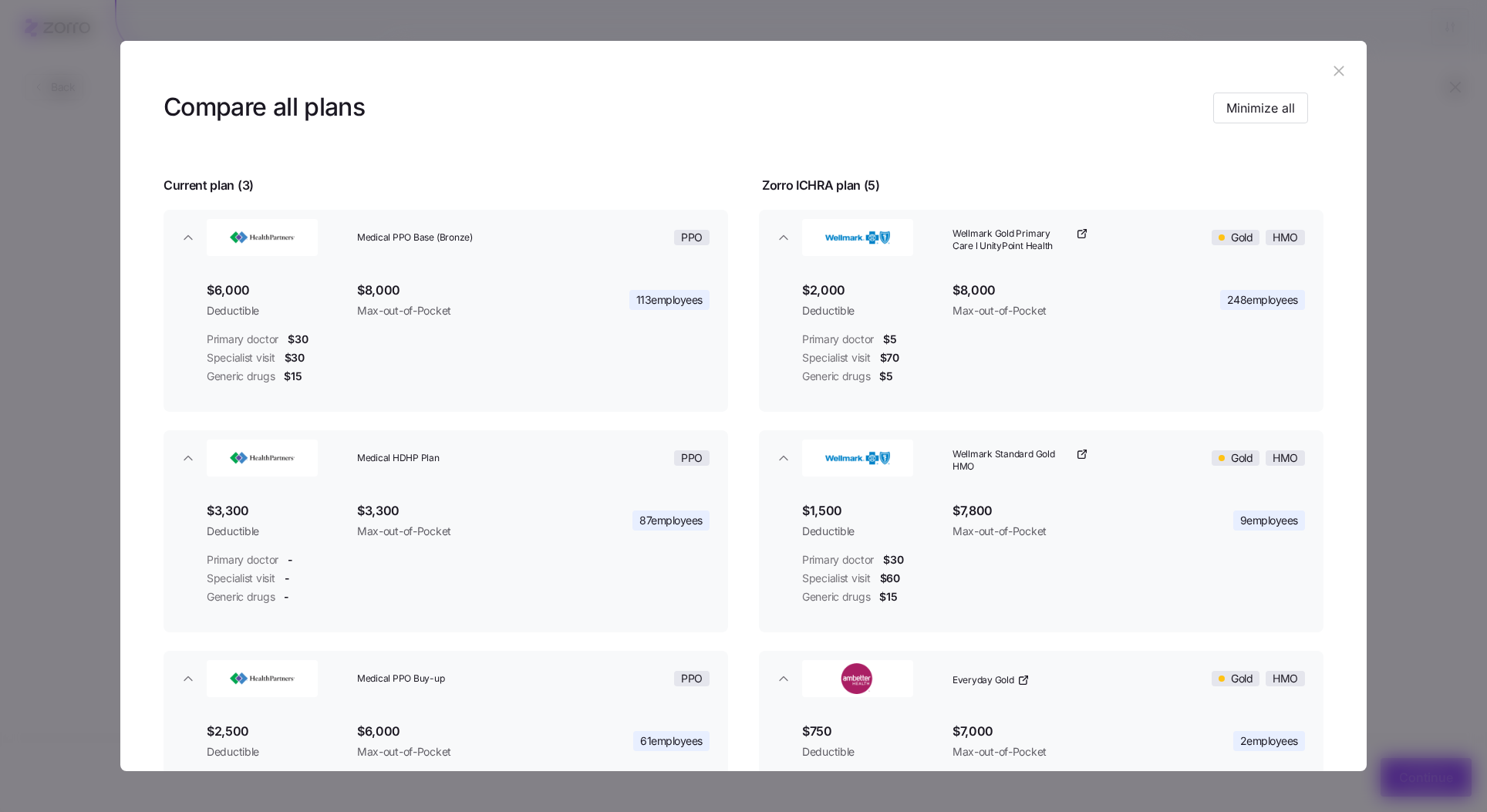
scroll to position [8, 0]
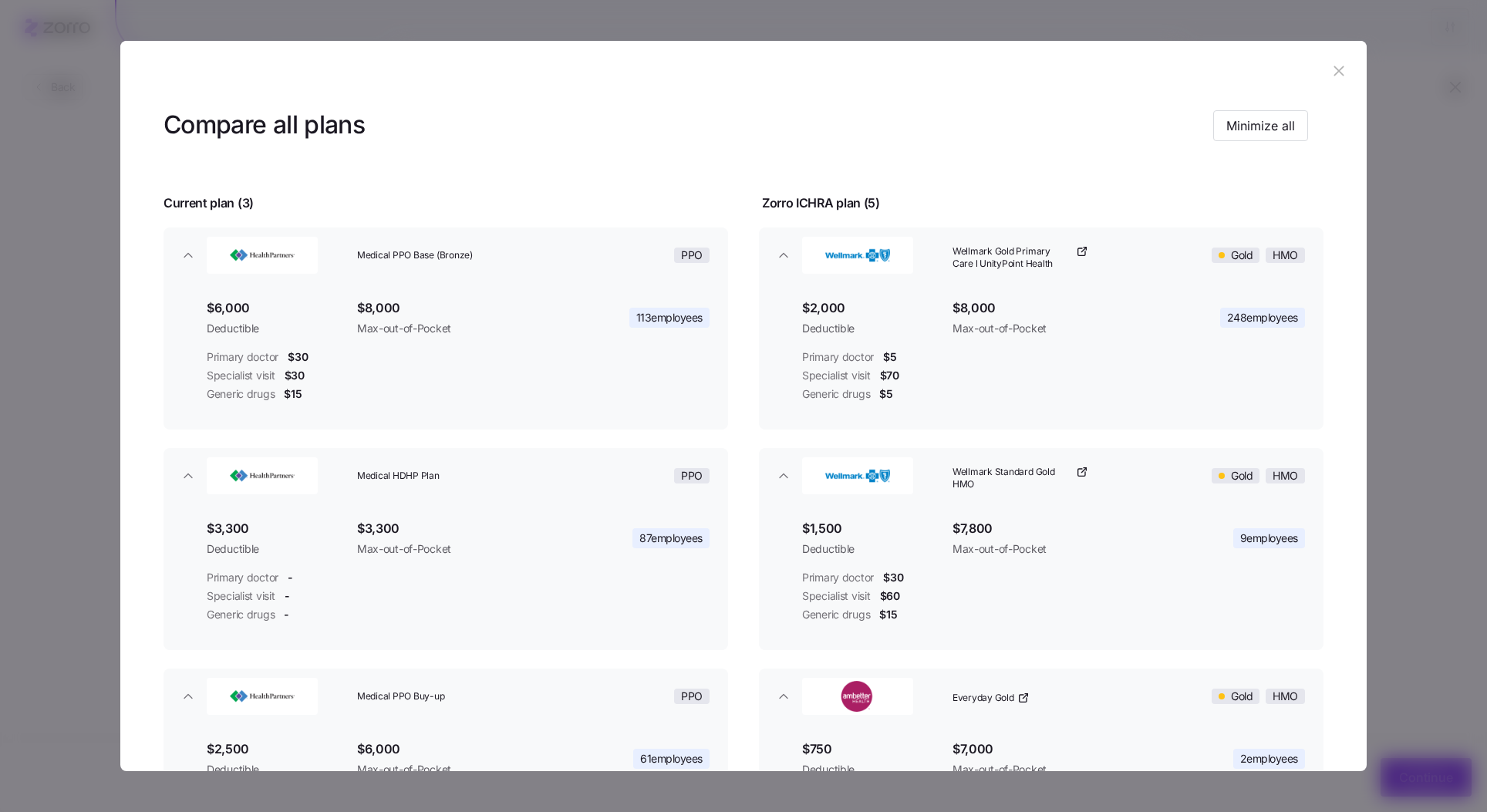
click at [1331, 77] on icon "button" at bounding box center [1339, 71] width 17 height 17
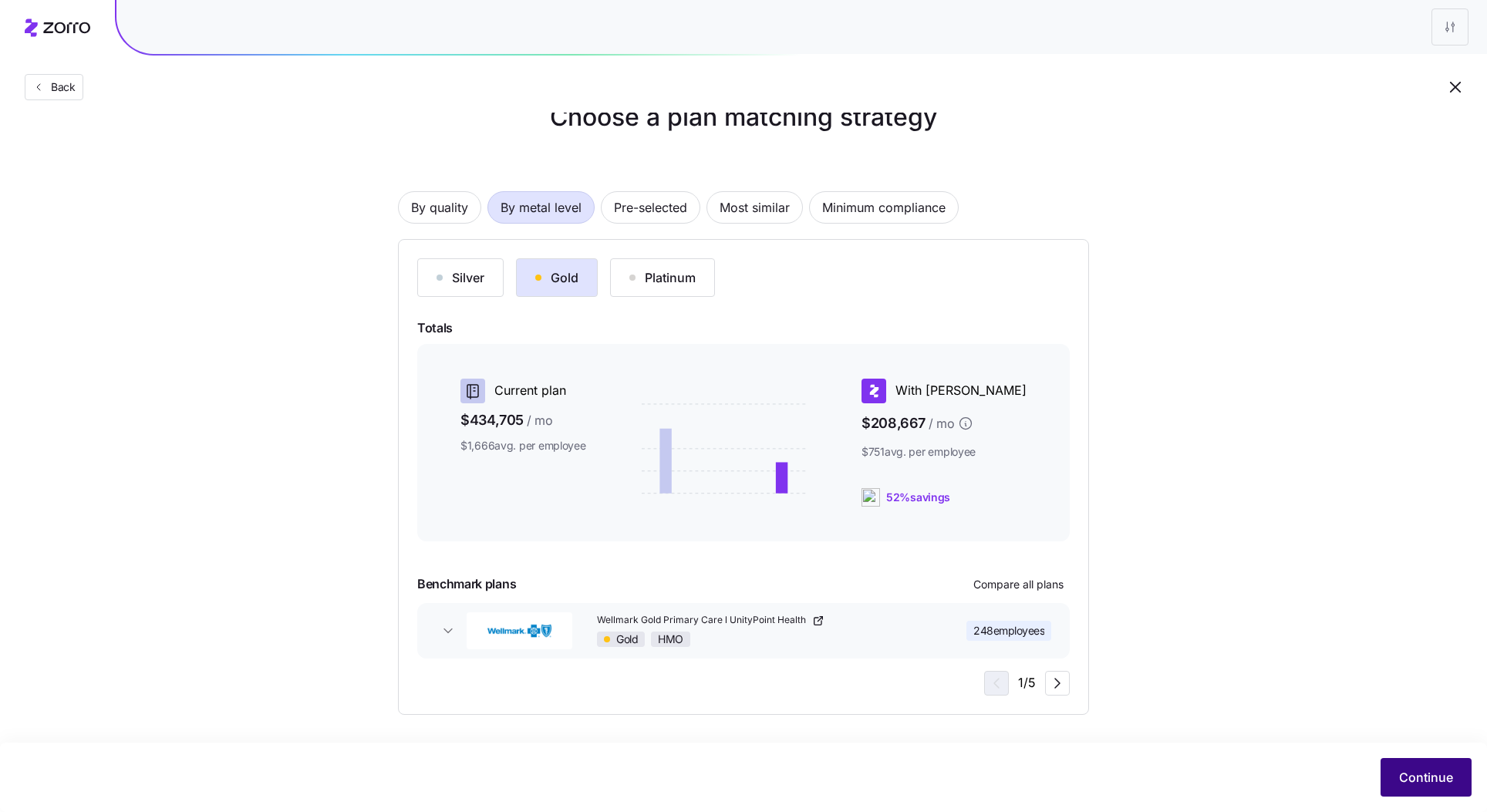
click at [1447, 768] on button "Continue" at bounding box center [1426, 778] width 91 height 39
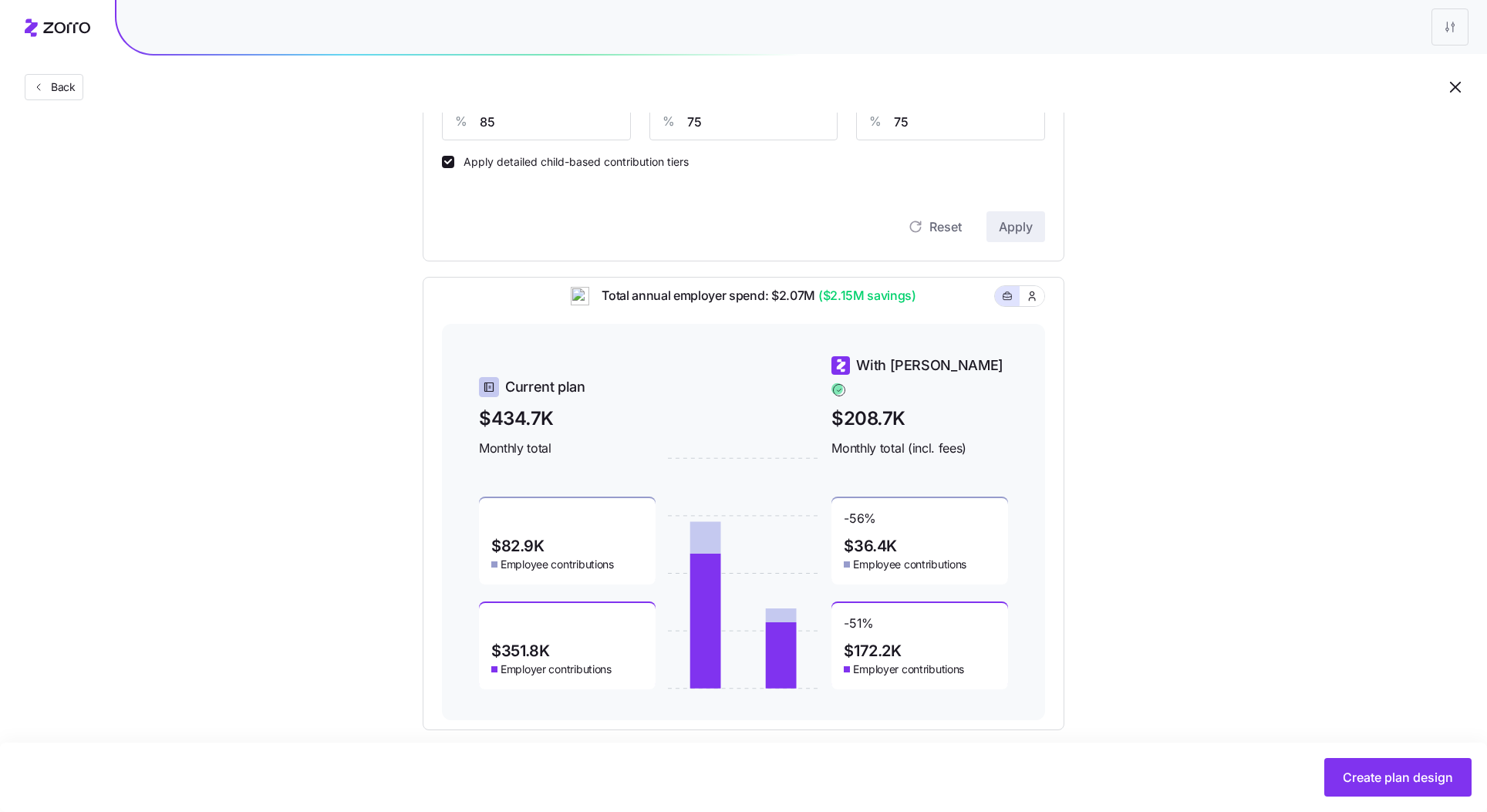
scroll to position [474, 0]
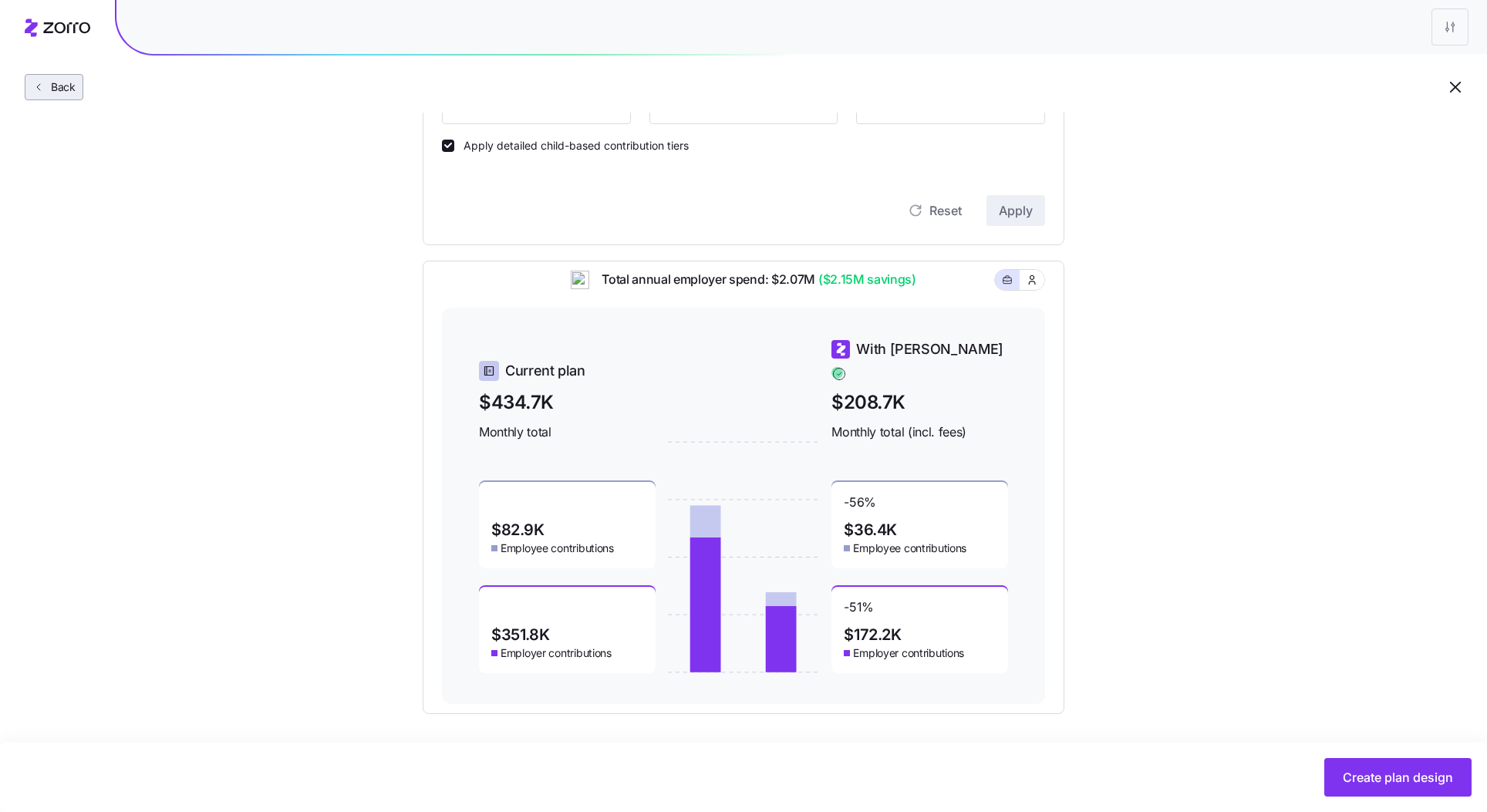
click at [48, 88] on span "Back" at bounding box center [60, 87] width 31 height 15
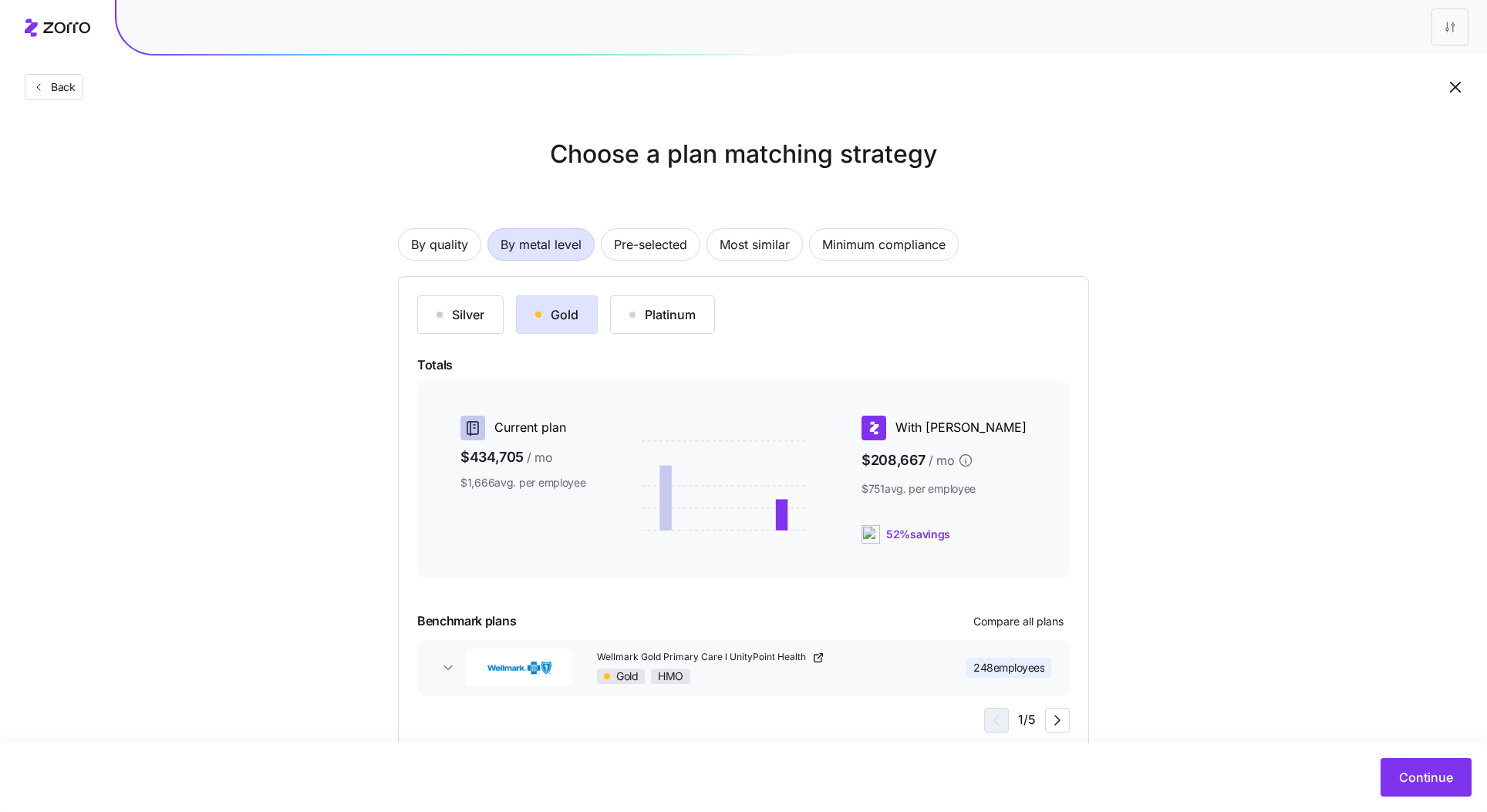
scroll to position [37, 0]
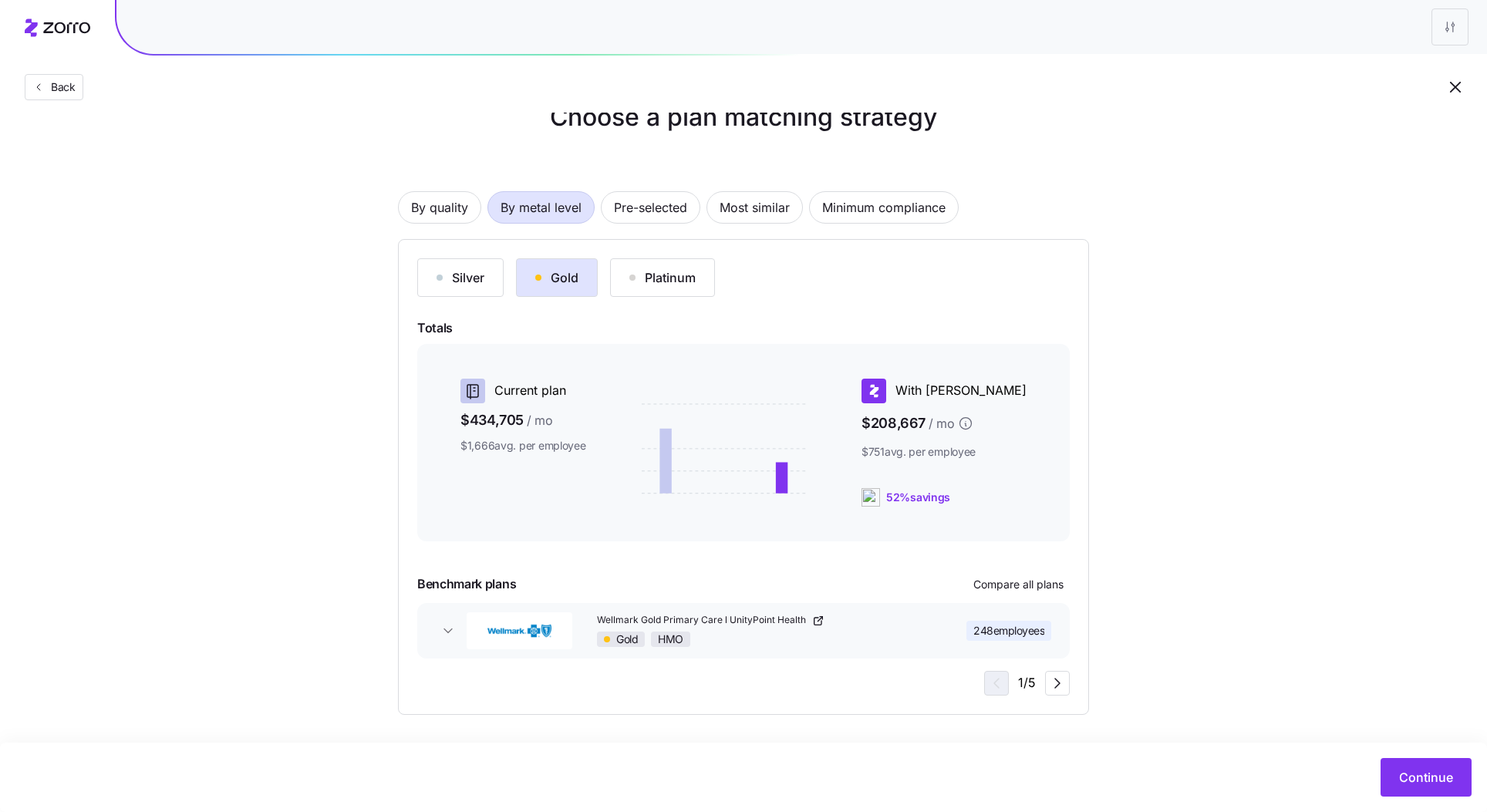
click at [1042, 565] on div "Silver Gold Platinum Totals Current plan $434,705 / mo $1,666 avg. per employee…" at bounding box center [743, 477] width 652 height 438
click at [1040, 575] on button "Compare all plans" at bounding box center [1019, 584] width 103 height 24
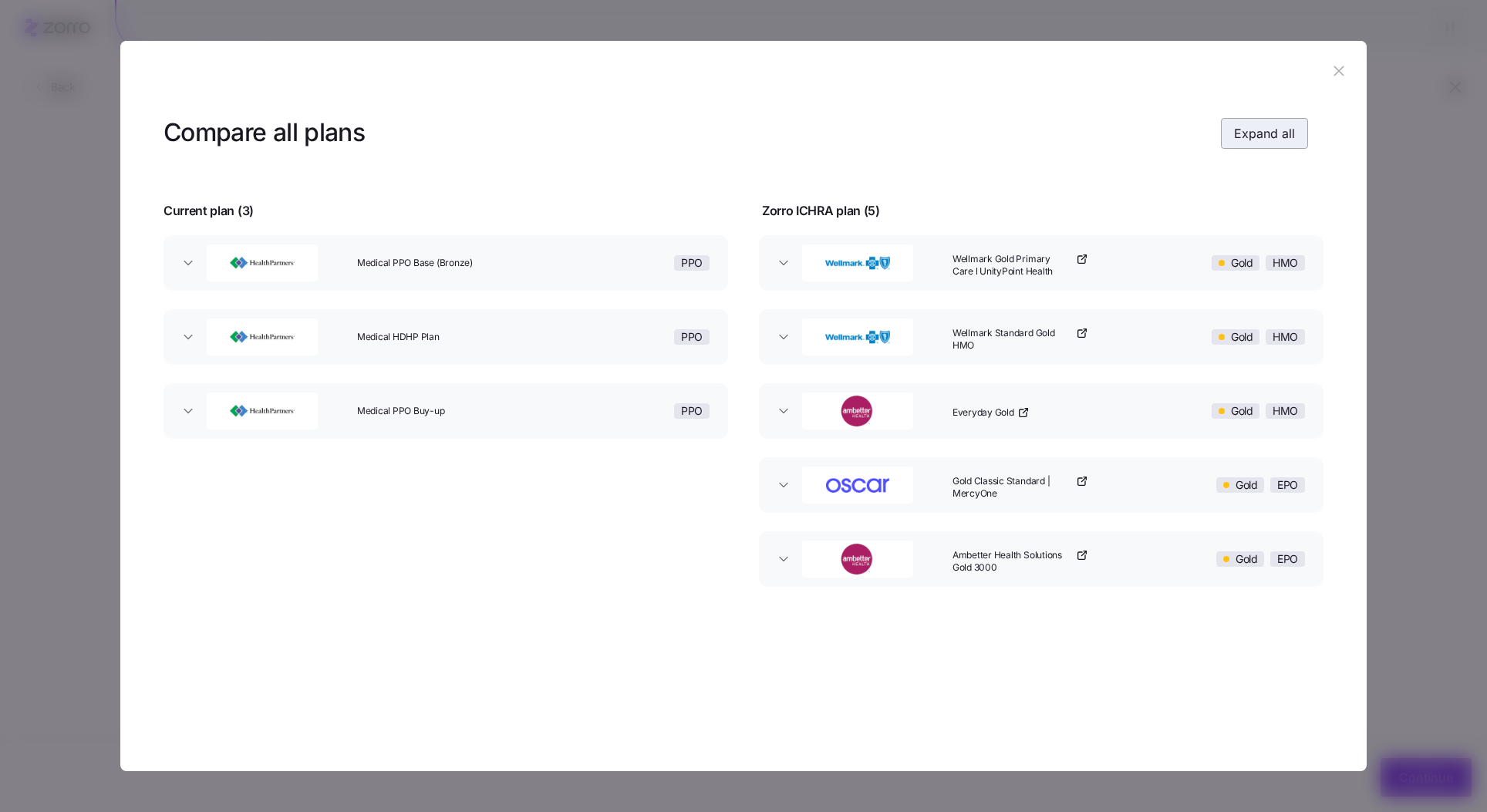
click at [1242, 142] on button "Expand all" at bounding box center [1265, 134] width 88 height 31
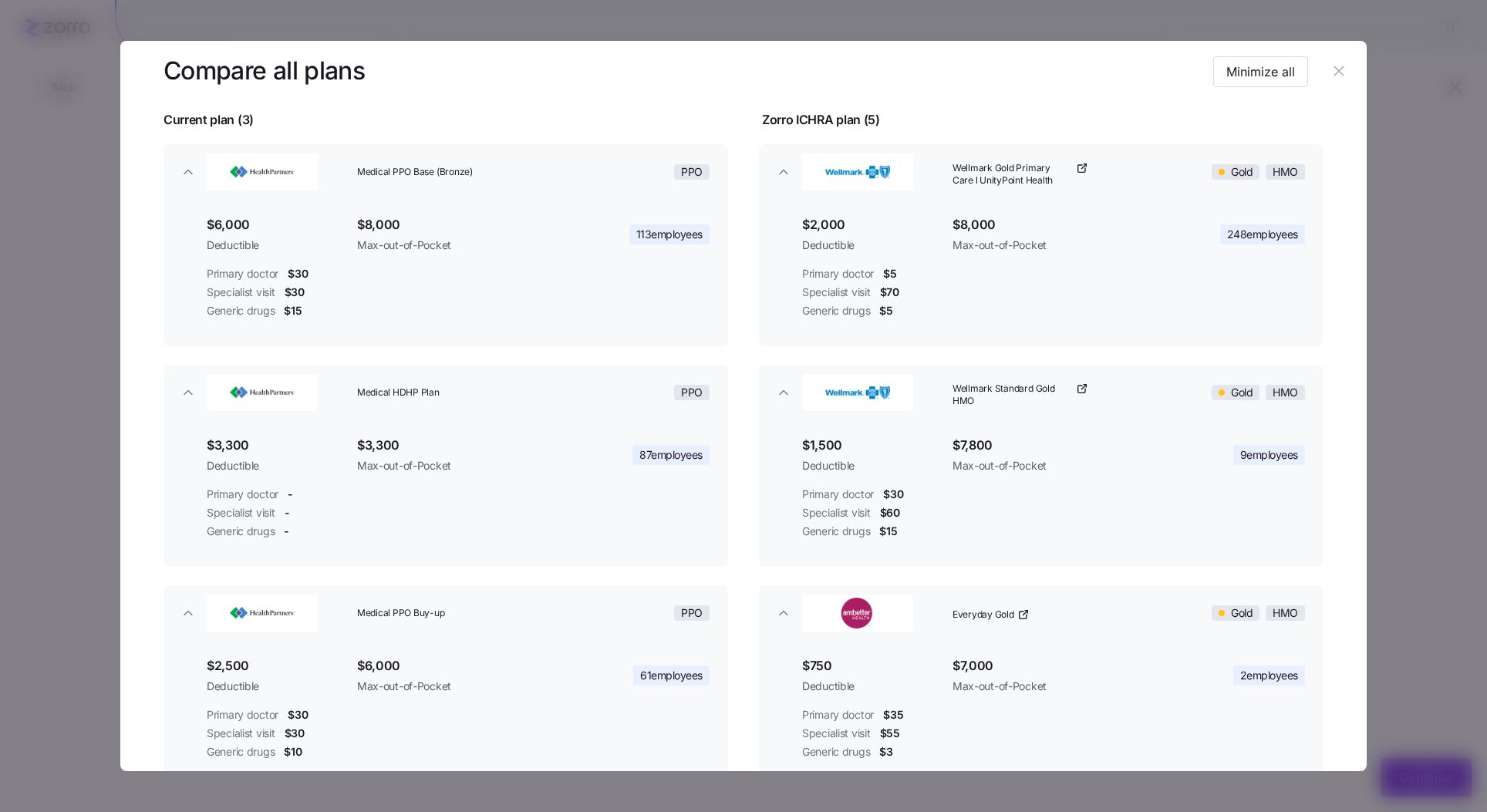
scroll to position [213, 0]
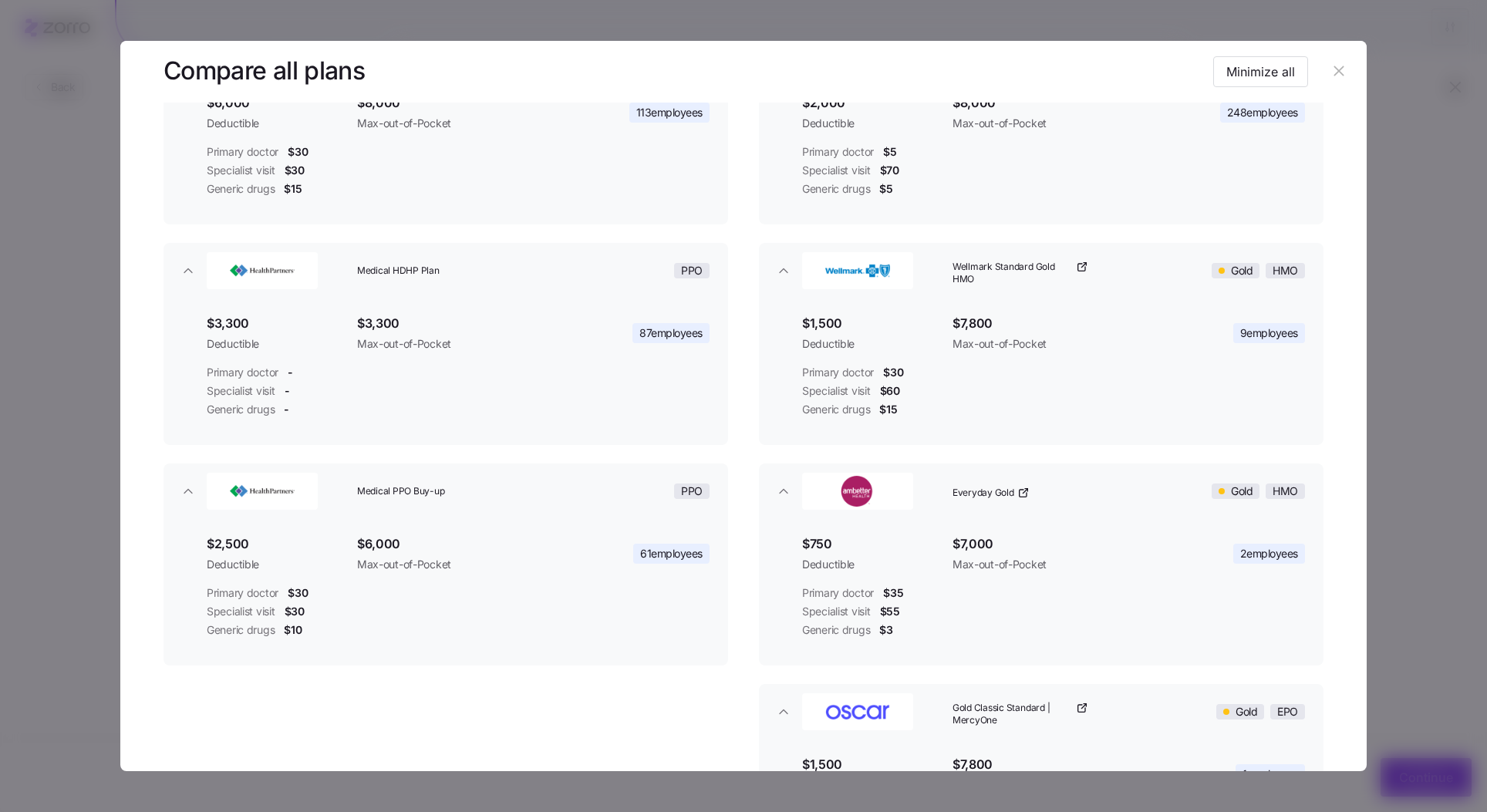
click at [1334, 70] on icon "button" at bounding box center [1339, 71] width 10 height 10
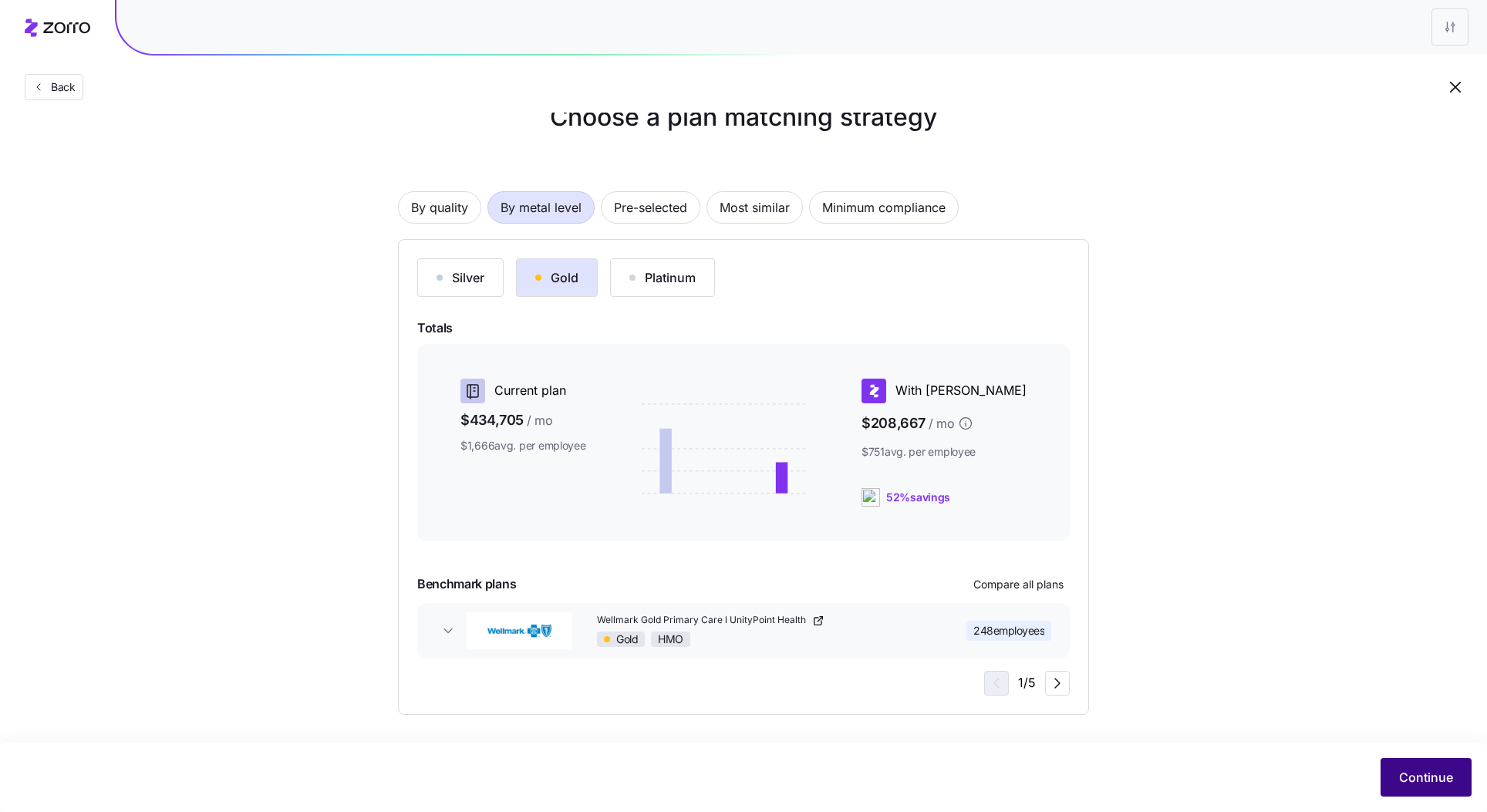
click at [1412, 778] on span "Continue" at bounding box center [1426, 777] width 54 height 19
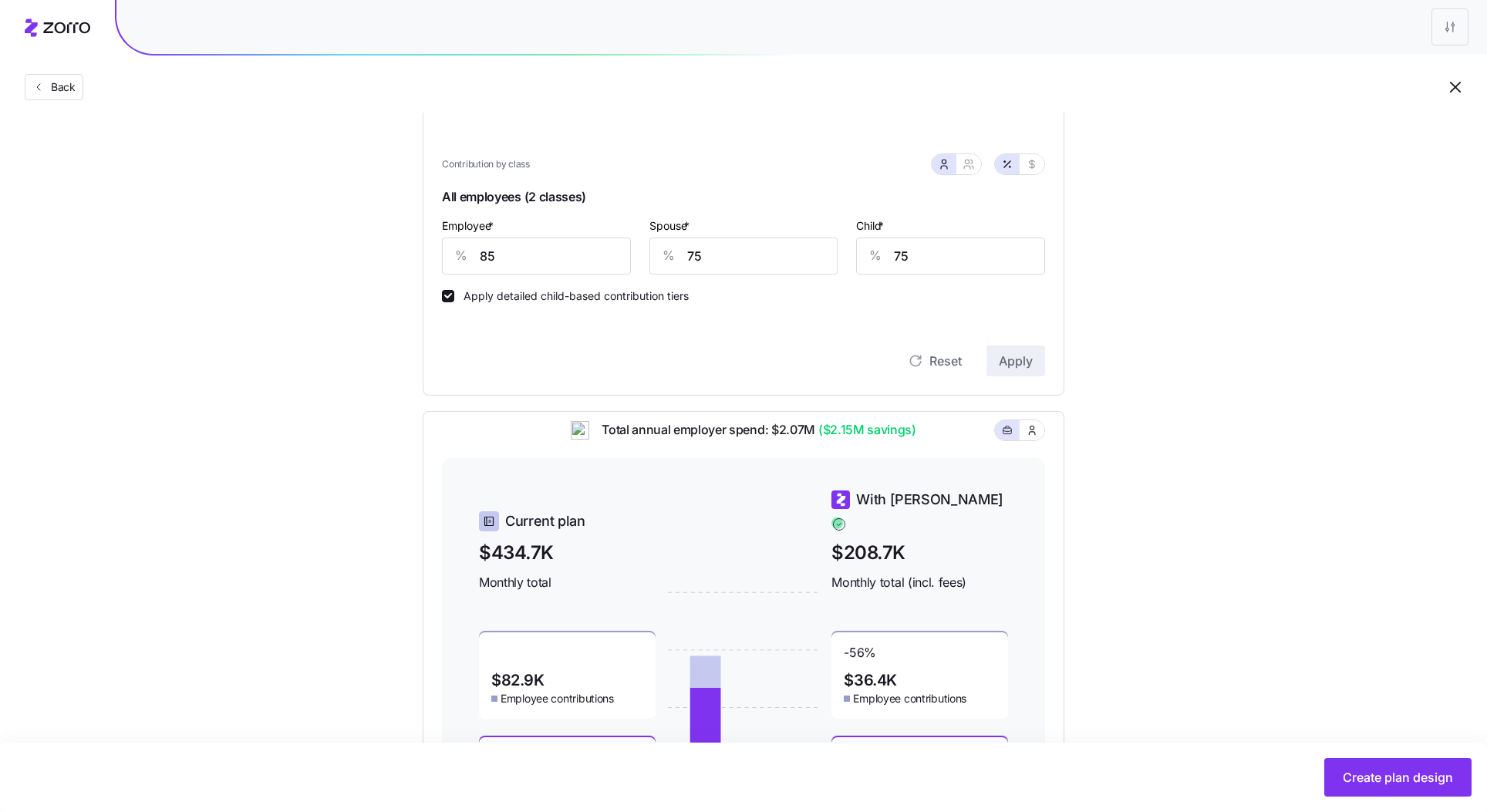
scroll to position [264, 0]
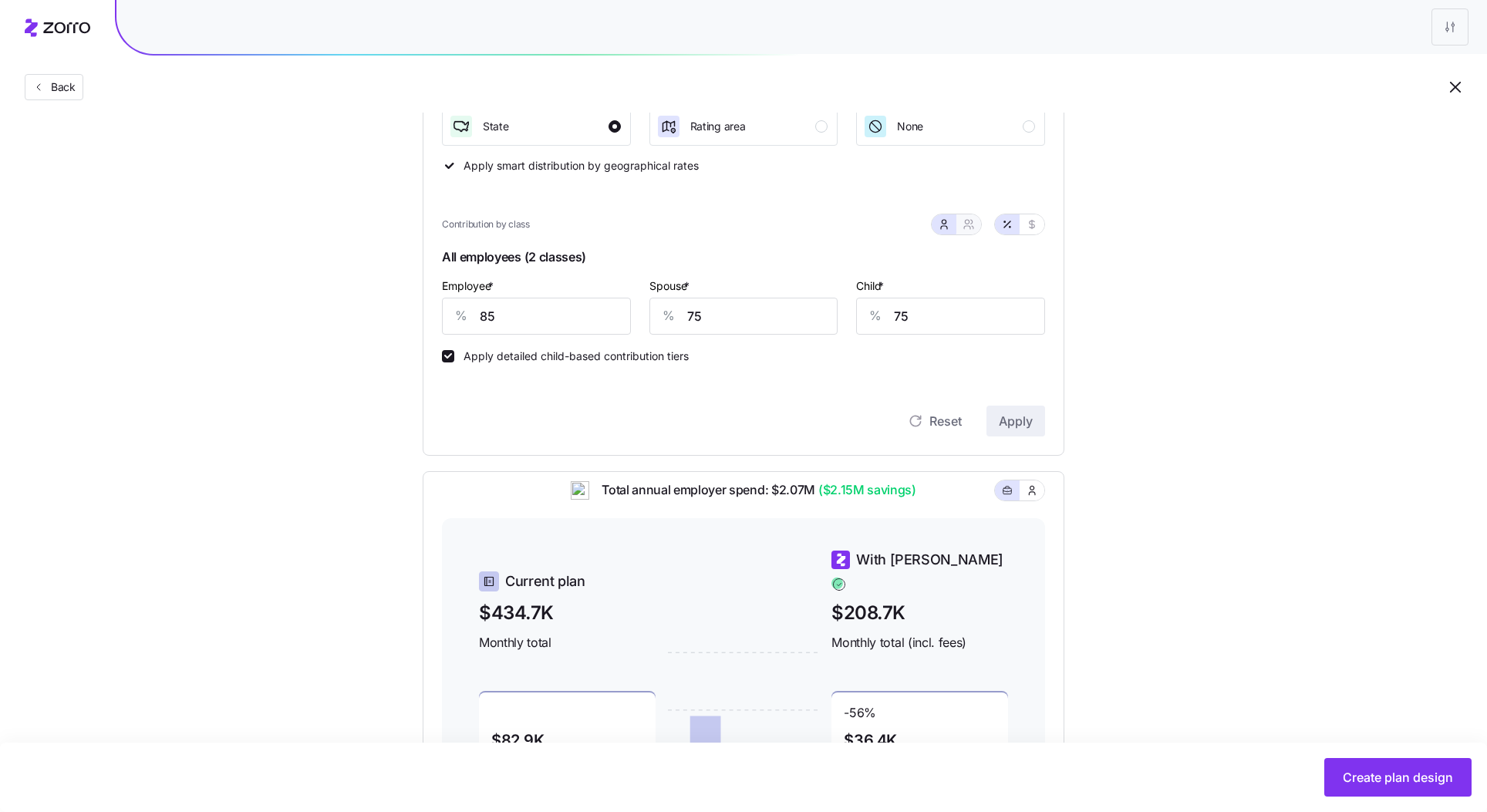
click at [970, 227] on icon "button" at bounding box center [968, 224] width 12 height 12
type input "80"
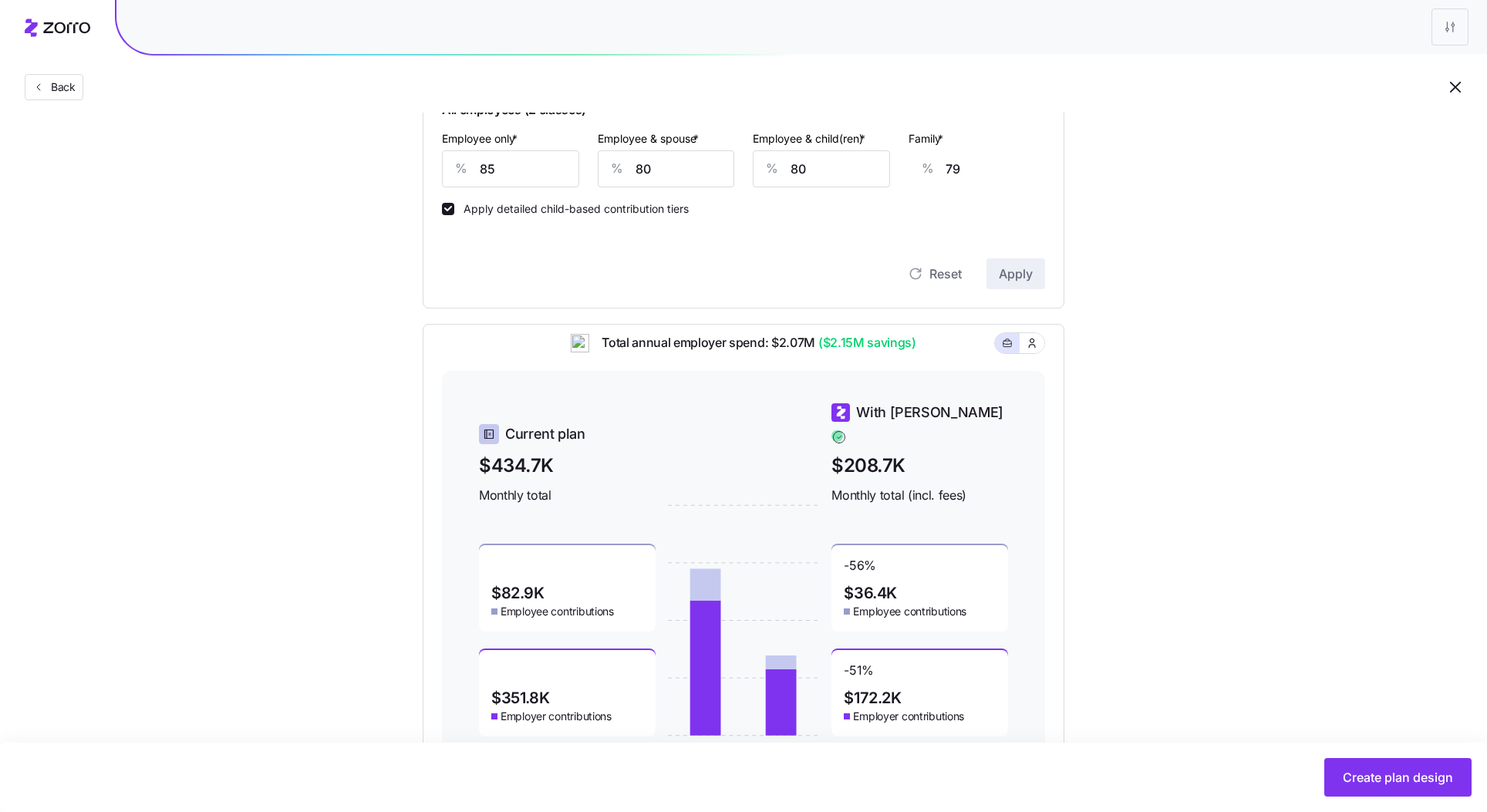
scroll to position [474, 0]
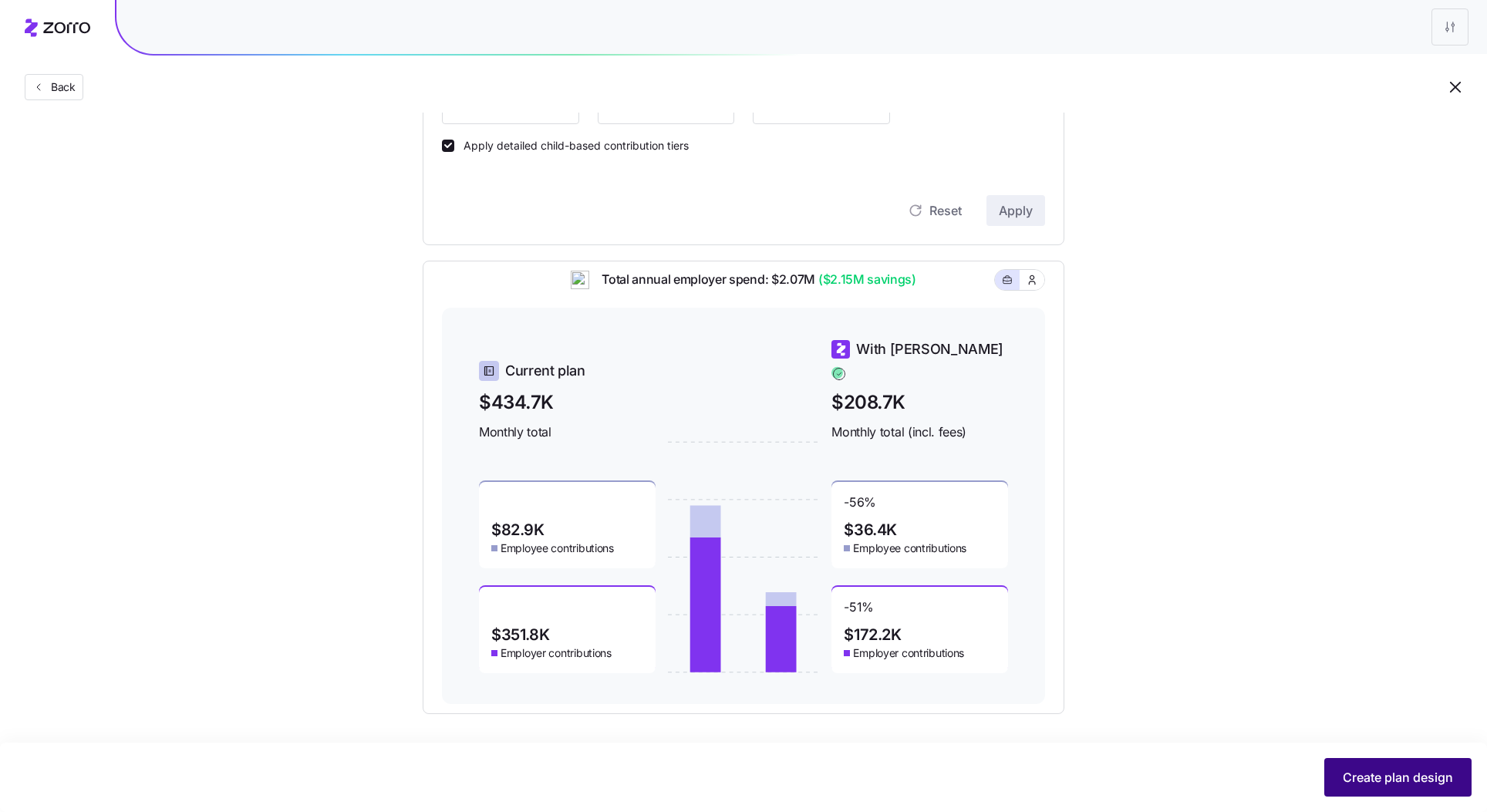
click at [1393, 777] on span "Create plan design" at bounding box center [1398, 777] width 110 height 19
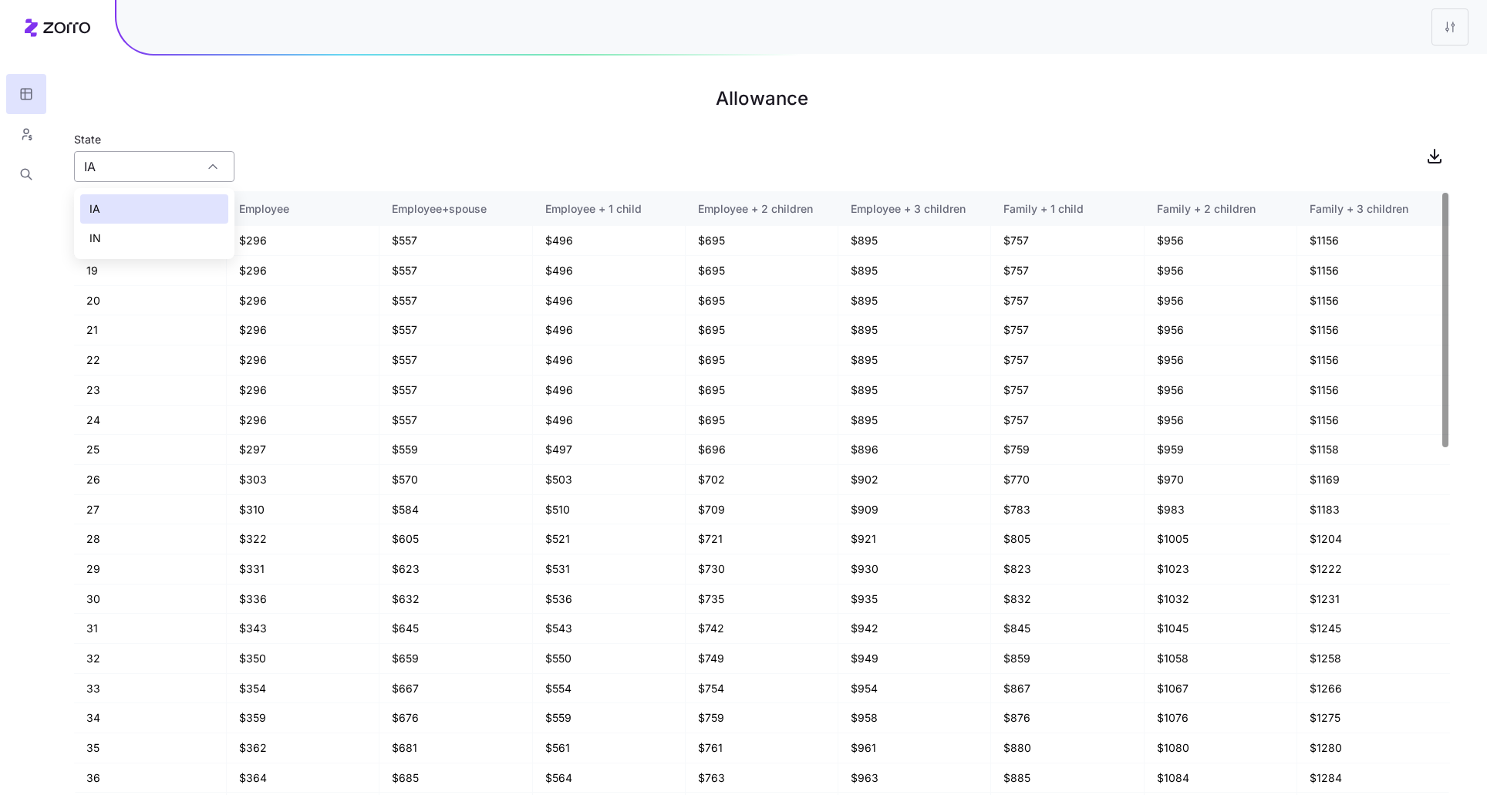
click at [198, 177] on input "IA" at bounding box center [154, 167] width 160 height 31
click at [157, 207] on div "IA" at bounding box center [154, 209] width 148 height 29
click at [148, 156] on input "IA" at bounding box center [154, 167] width 160 height 31
click at [147, 235] on div "IN" at bounding box center [154, 238] width 148 height 29
click at [160, 166] on input "IN" at bounding box center [154, 167] width 160 height 31
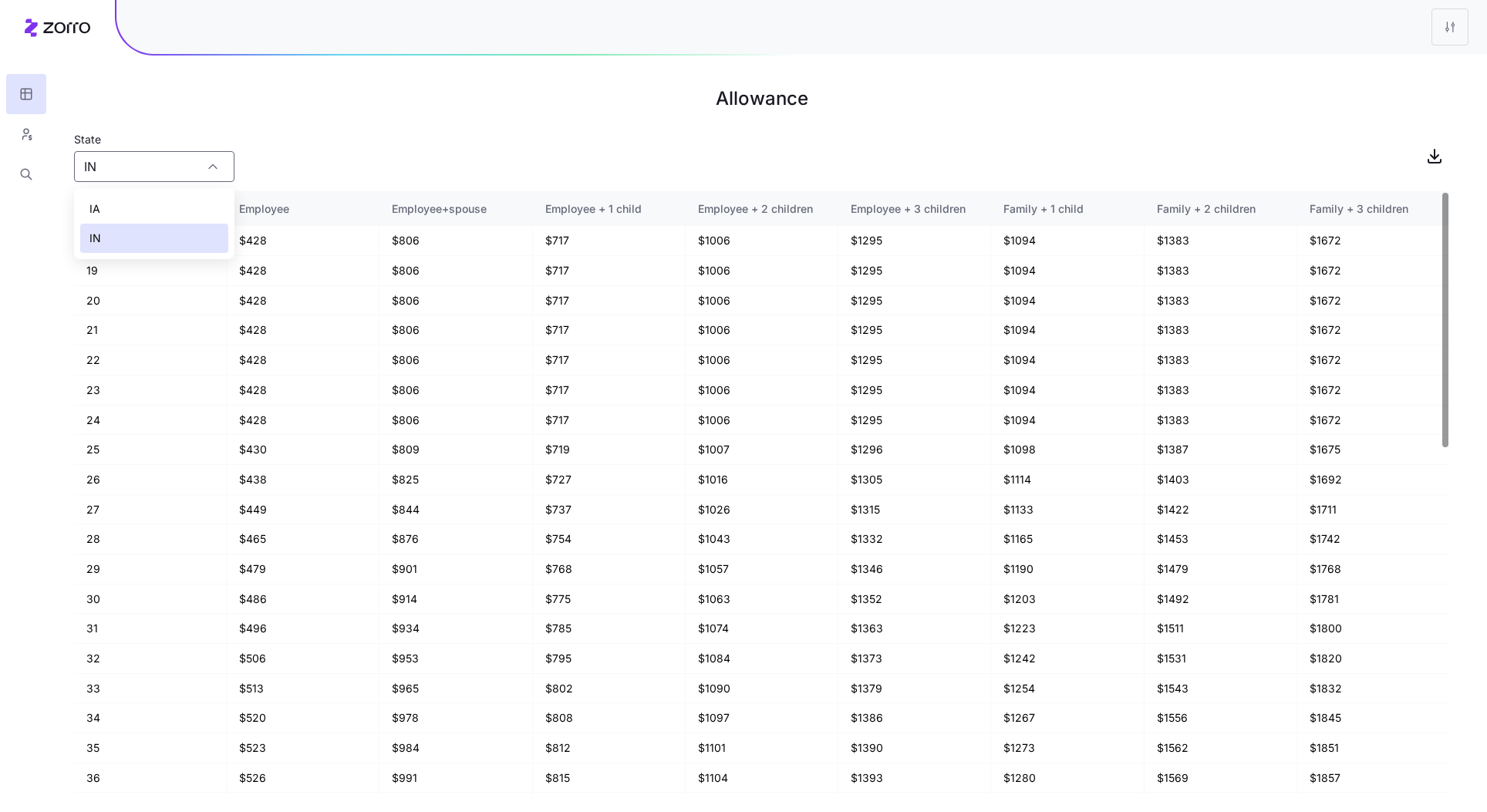
click at [155, 216] on div "IA" at bounding box center [154, 209] width 148 height 29
type input "IA"
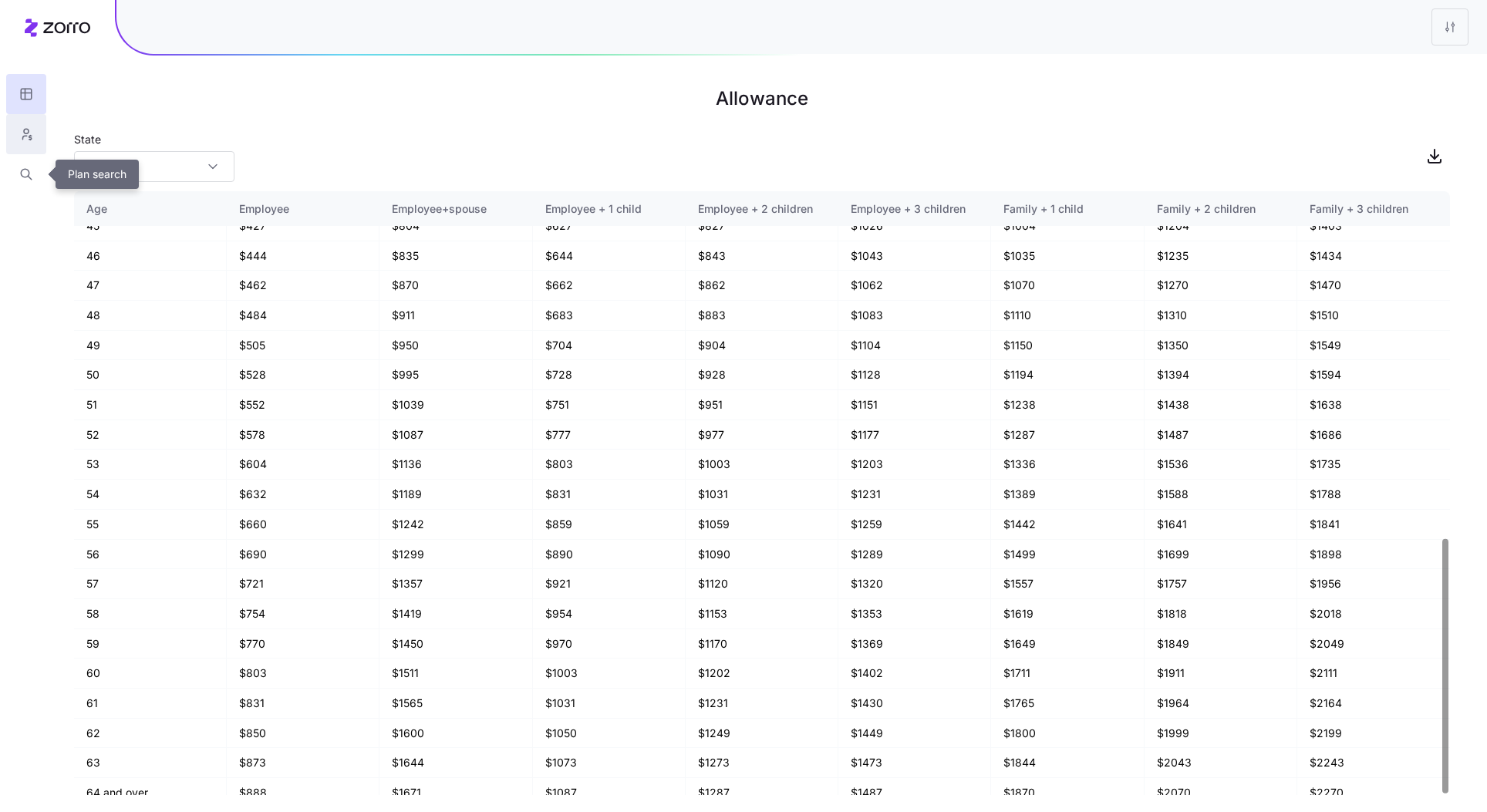
click at [25, 134] on icon "button" at bounding box center [26, 134] width 14 height 15
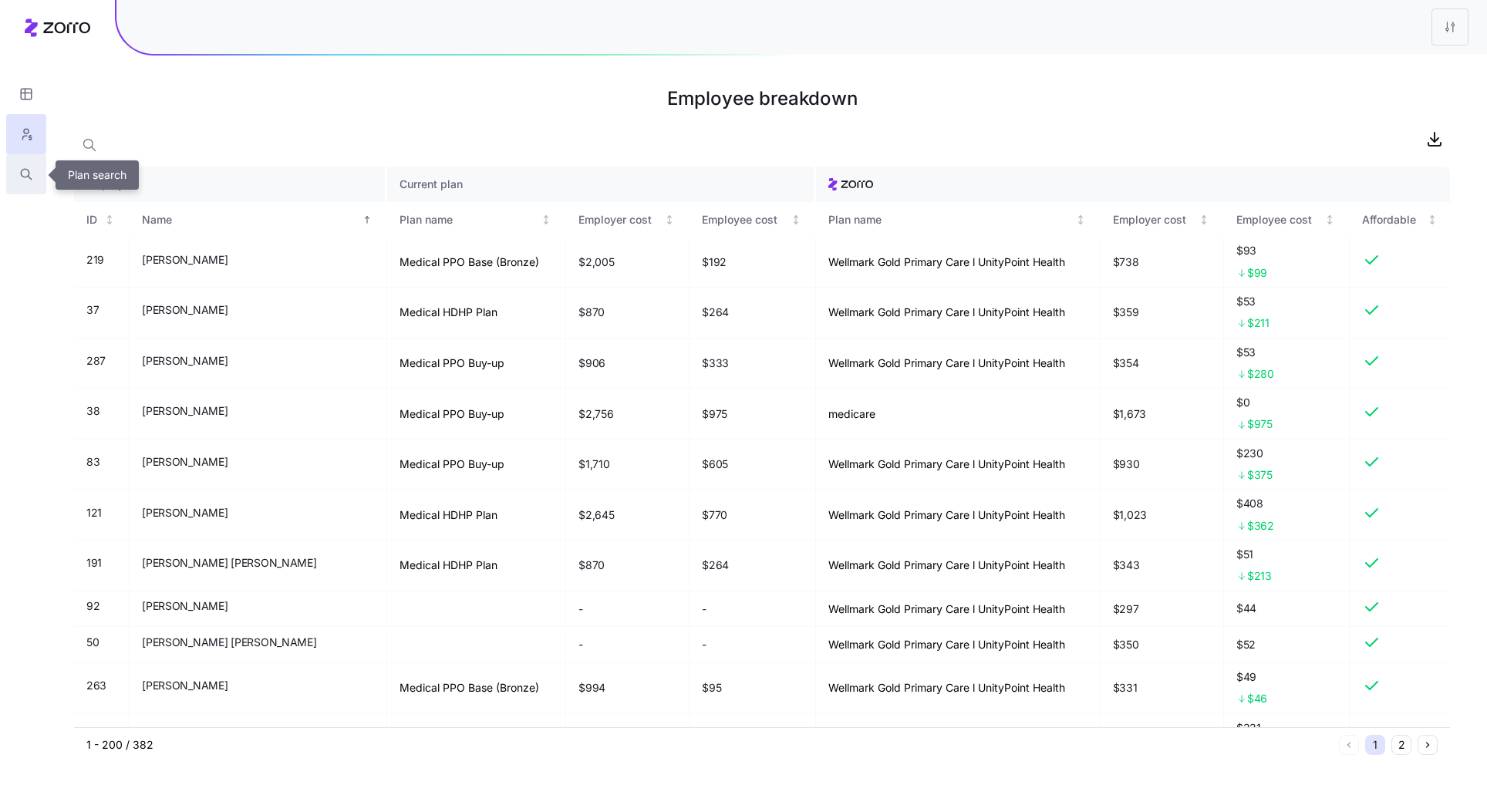
click at [15, 174] on button "button" at bounding box center [26, 173] width 40 height 40
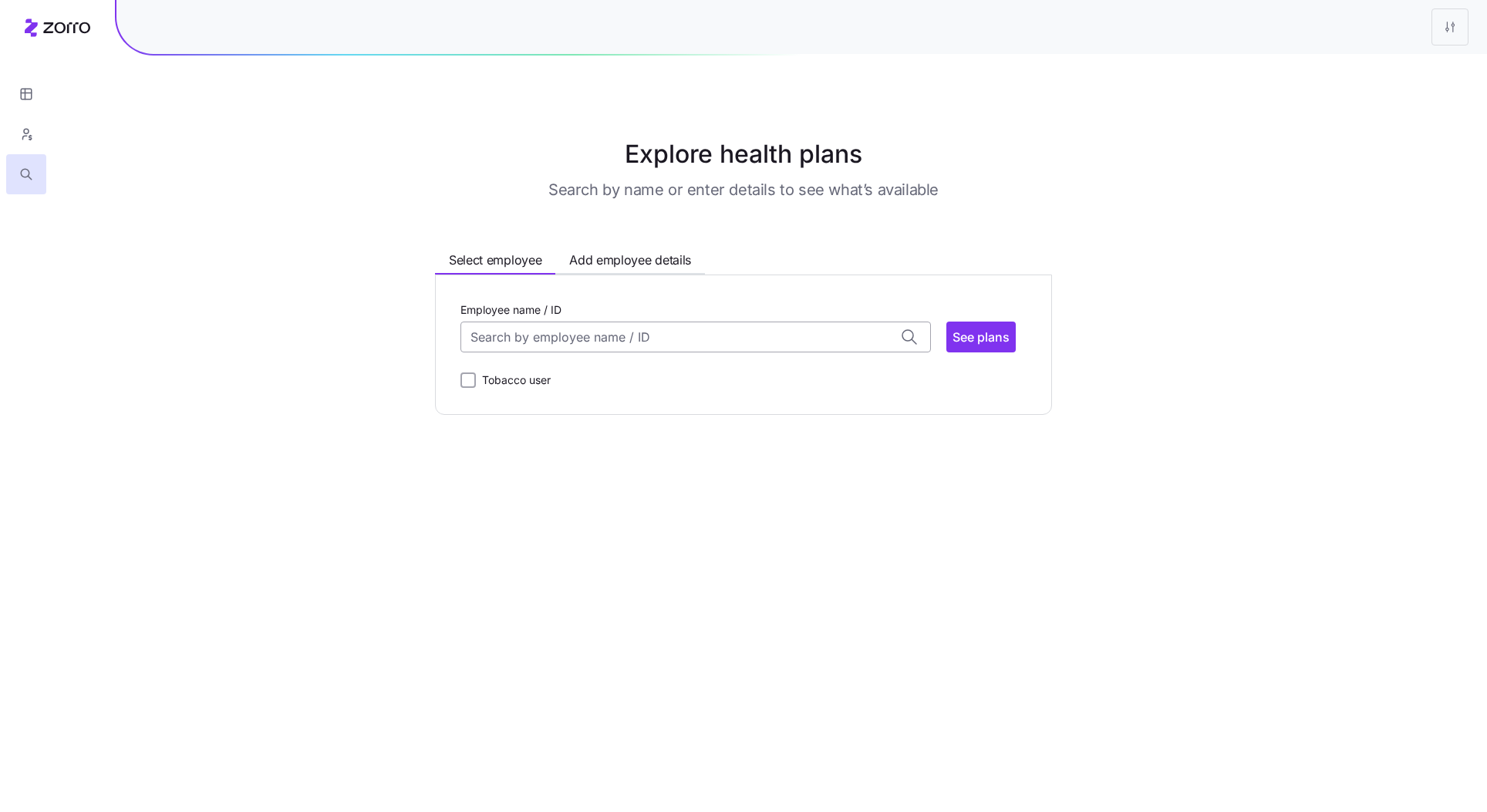
click at [464, 335] on input "Employee name / ID" at bounding box center [695, 337] width 471 height 31
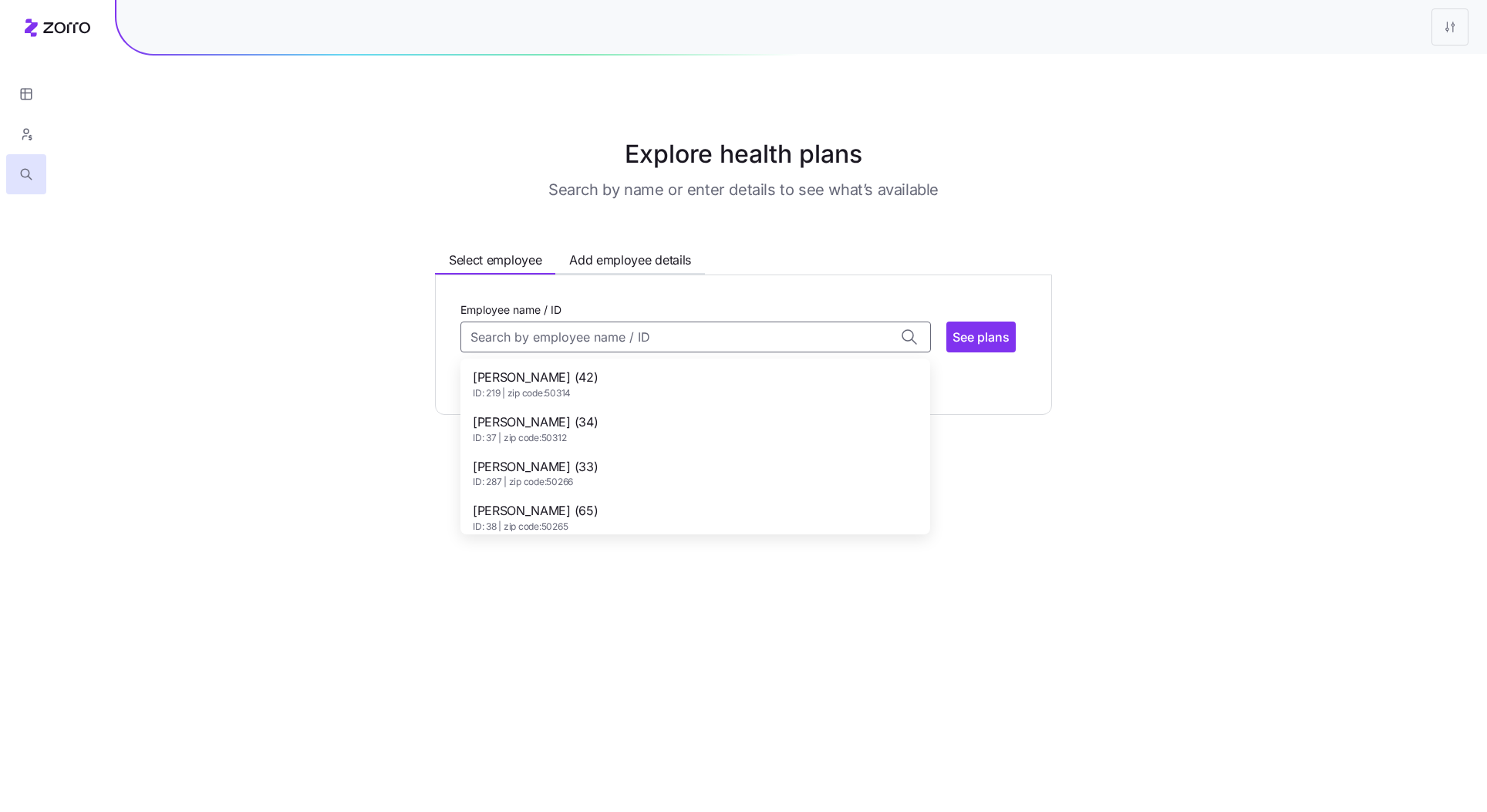
click at [507, 395] on span "ID: 219 | zip code: 50314" at bounding box center [536, 394] width 125 height 13
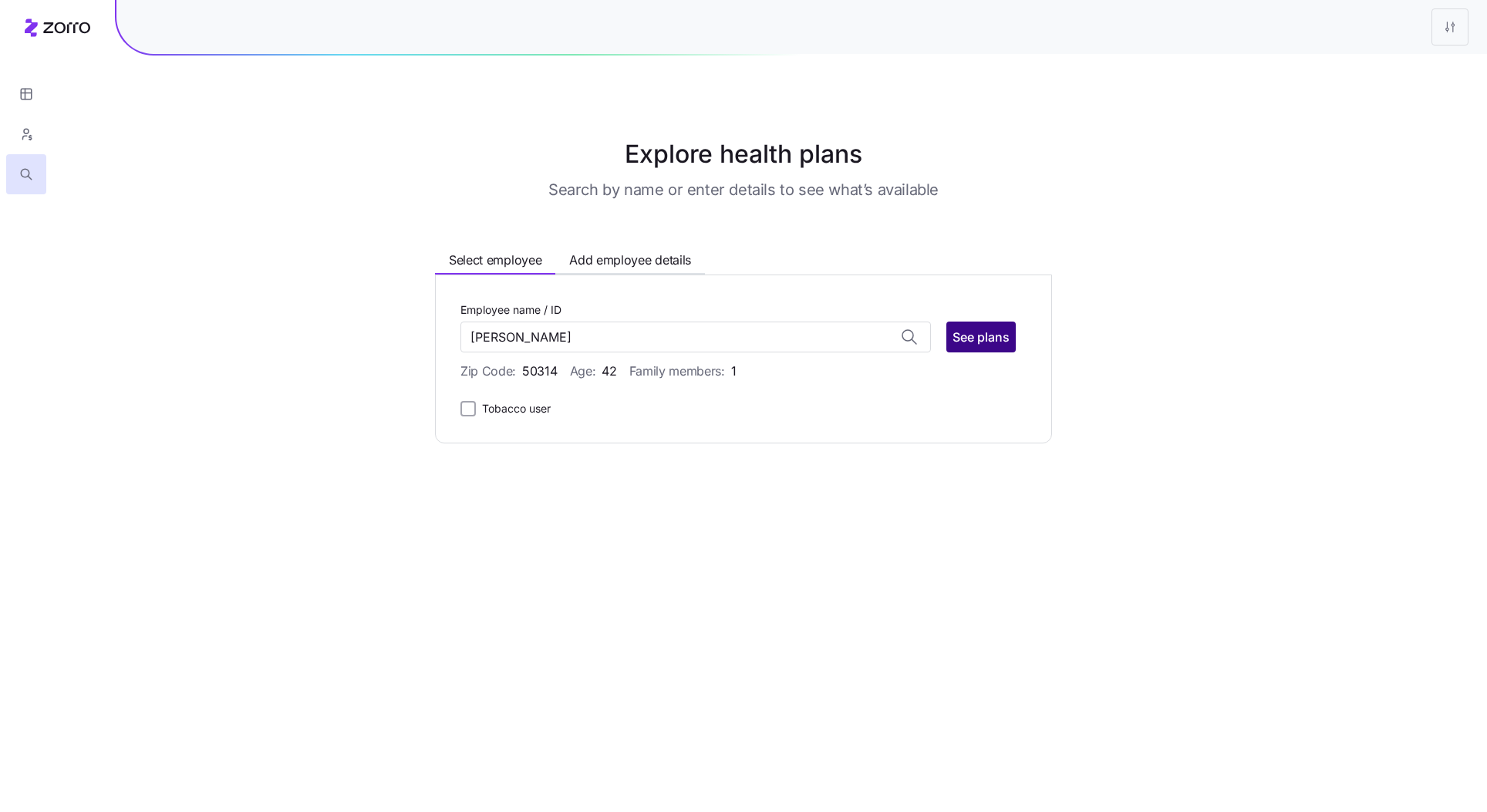
click at [988, 339] on span "See plans" at bounding box center [981, 337] width 57 height 19
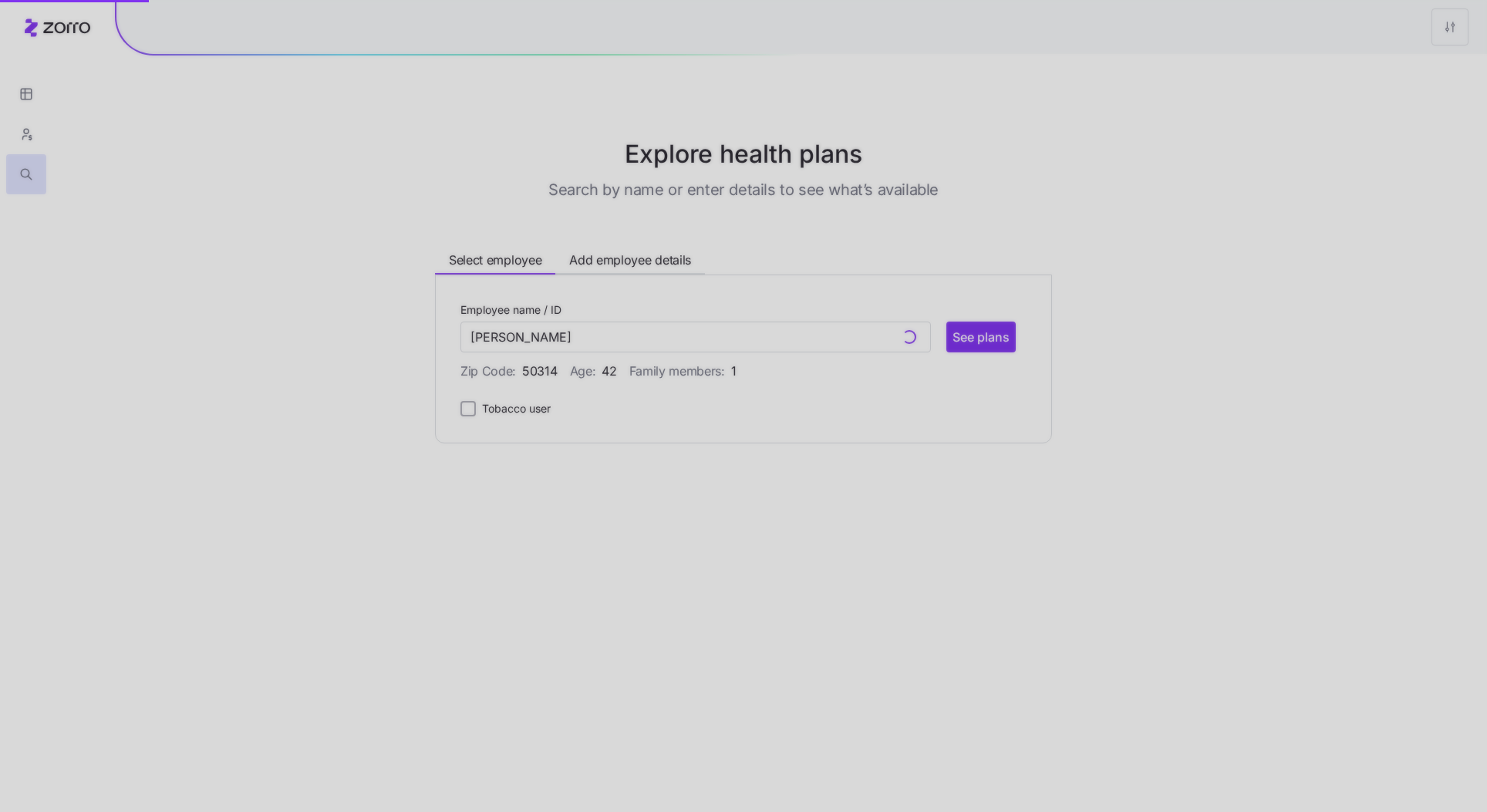
type input "Abiel Machar (ID: 219)"
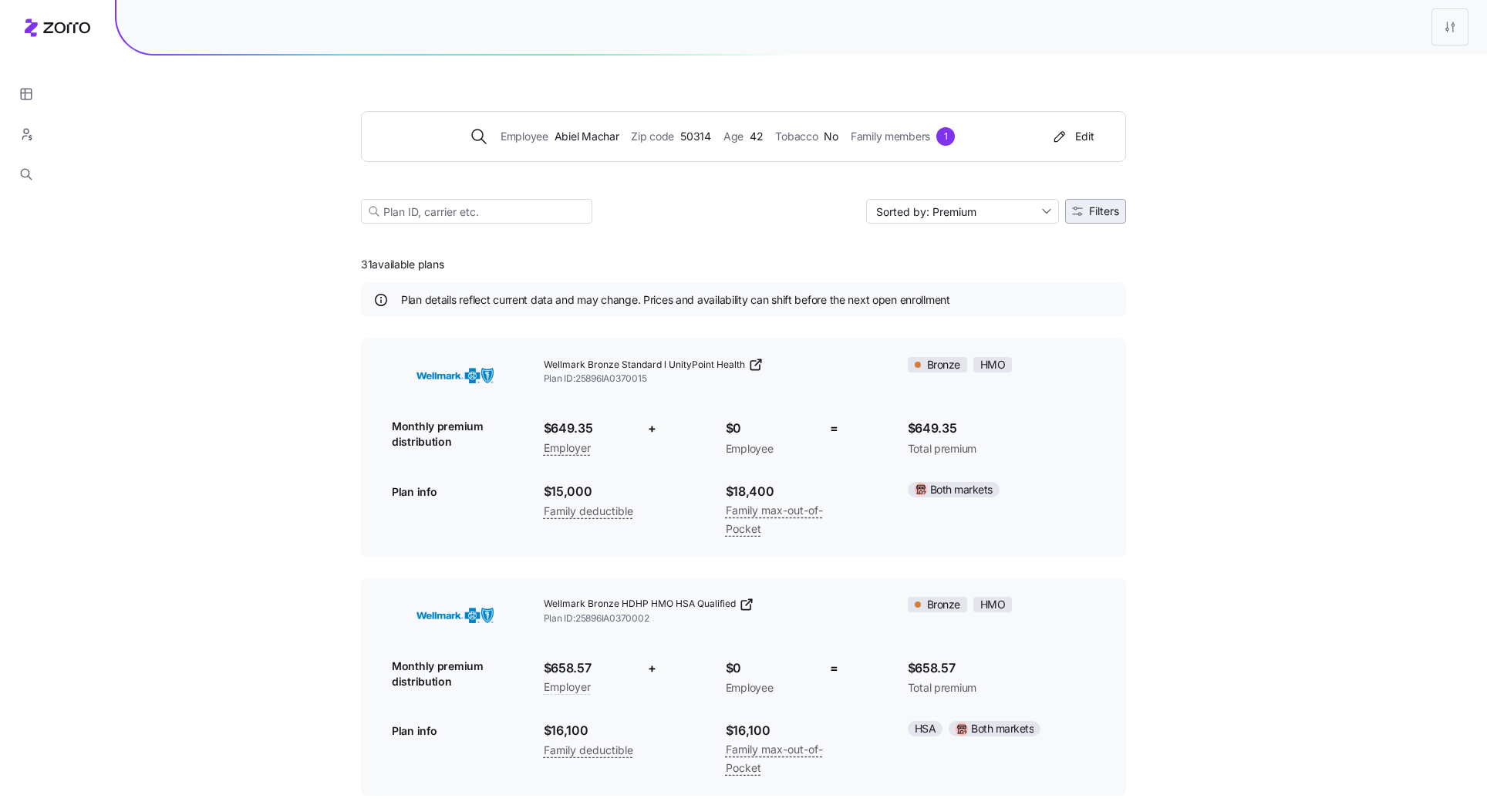
click at [1113, 220] on button "Filters" at bounding box center [1096, 212] width 61 height 24
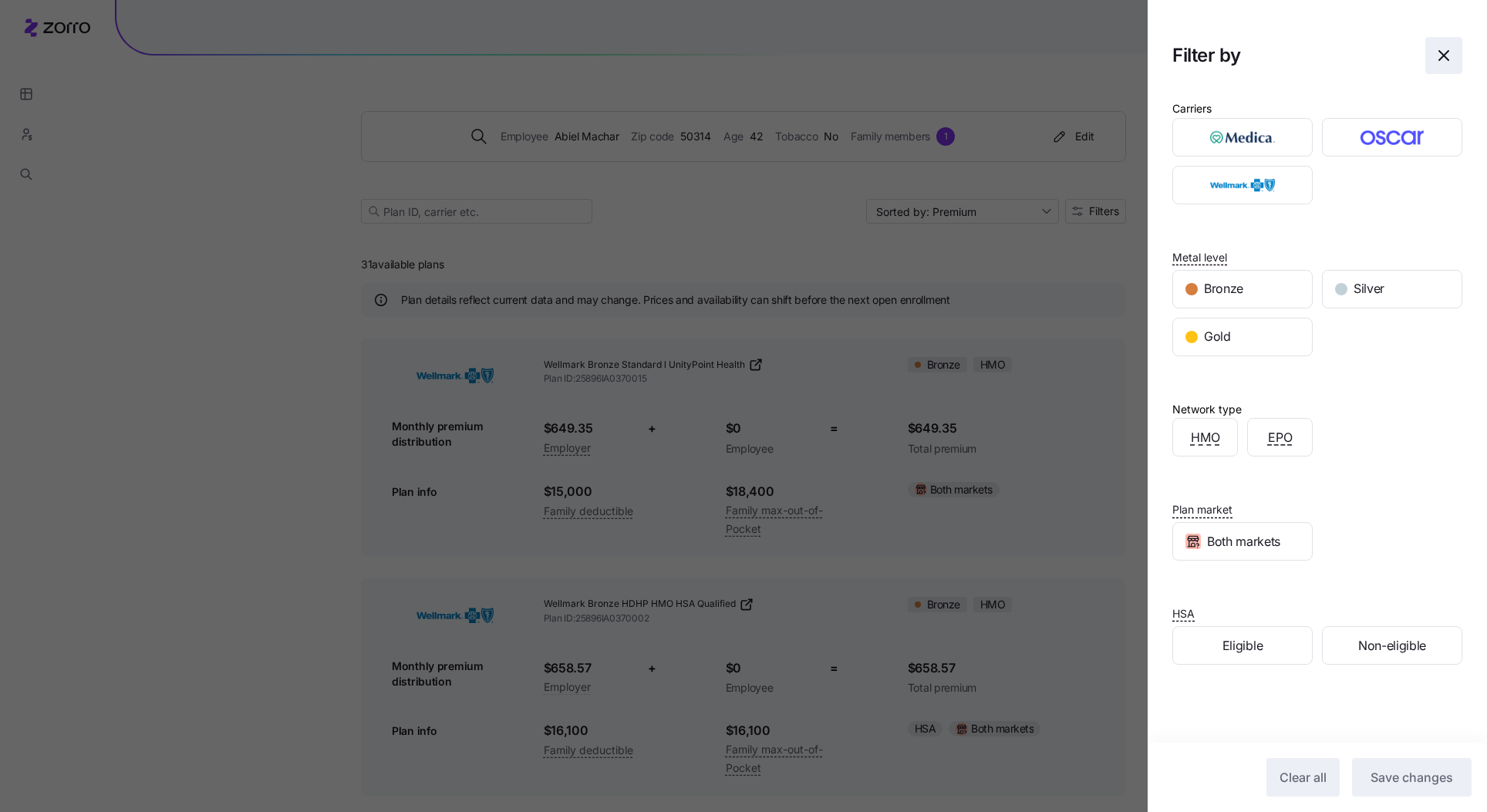
click at [1448, 50] on icon "button" at bounding box center [1444, 55] width 19 height 19
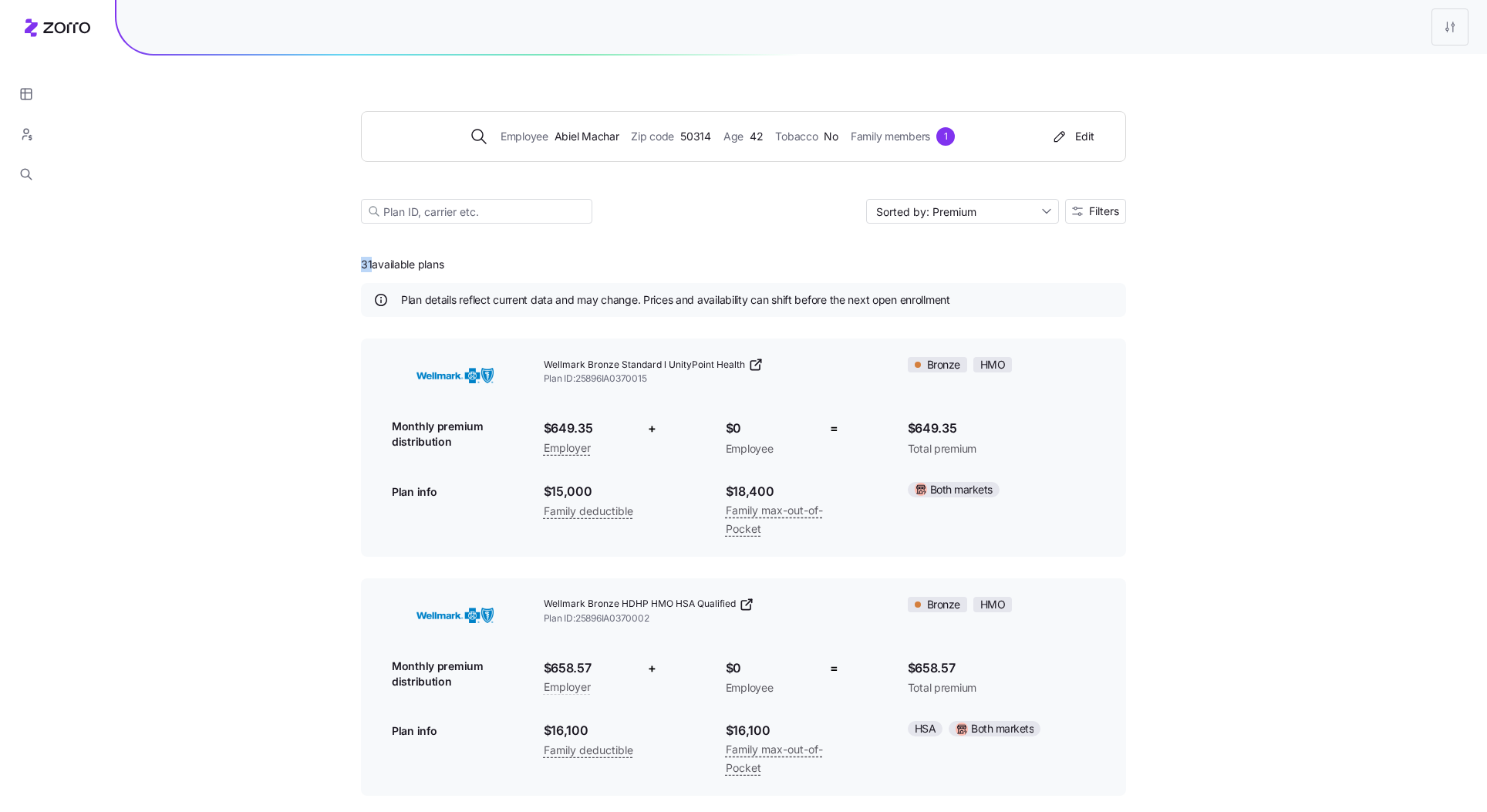
drag, startPoint x: 370, startPoint y: 259, endPoint x: 343, endPoint y: 259, distance: 27.0
click at [347, 259] on div "Employee Abiel Machar Zip code 50314 Age 42 Tobacco No Family members 1 Edit So…" at bounding box center [743, 758] width 1487 height 1515
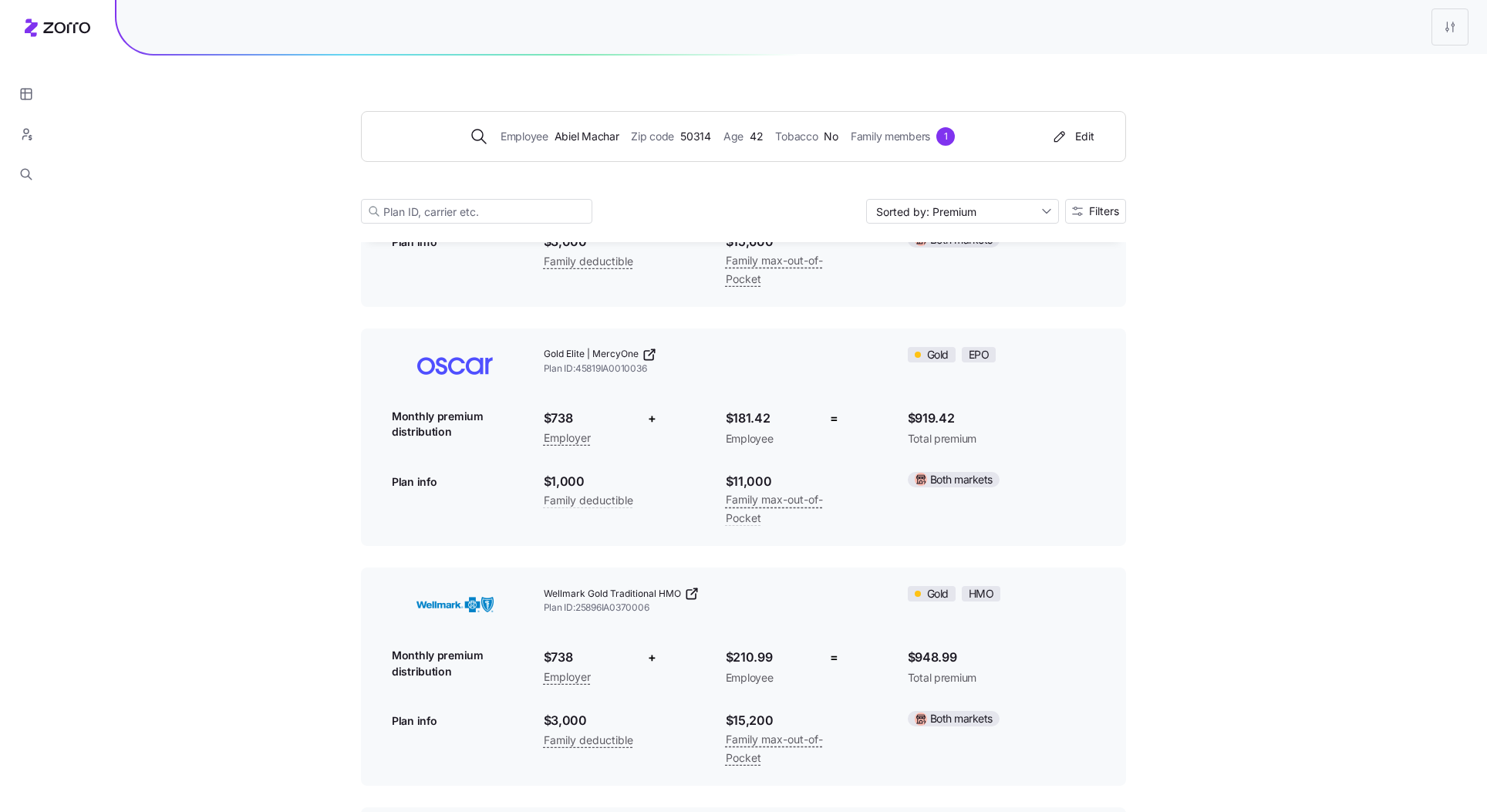
scroll to position [4366, 0]
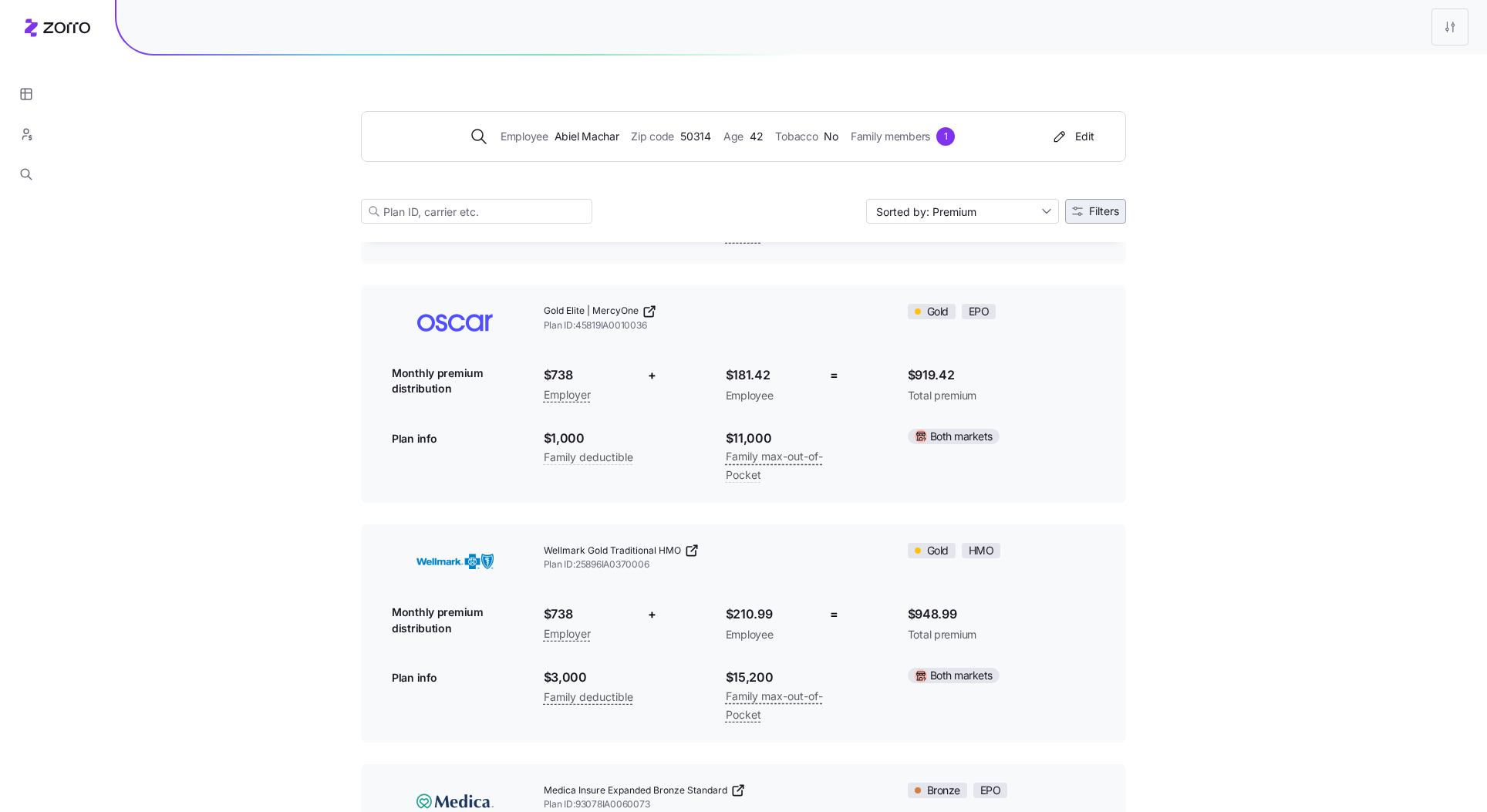
click at [1100, 212] on span "Filters" at bounding box center [1104, 211] width 30 height 11
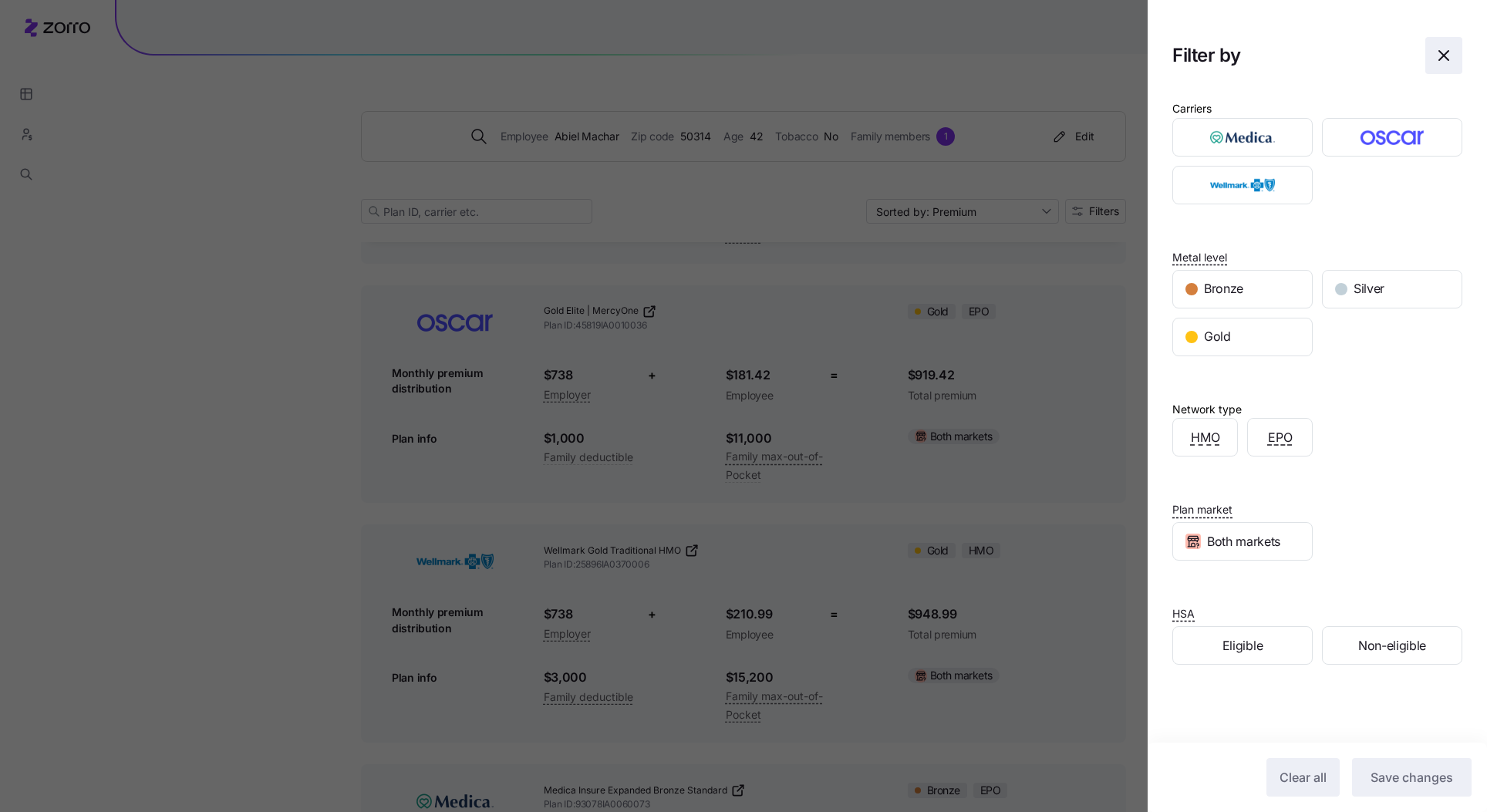
click at [1446, 53] on icon "button" at bounding box center [1443, 55] width 9 height 9
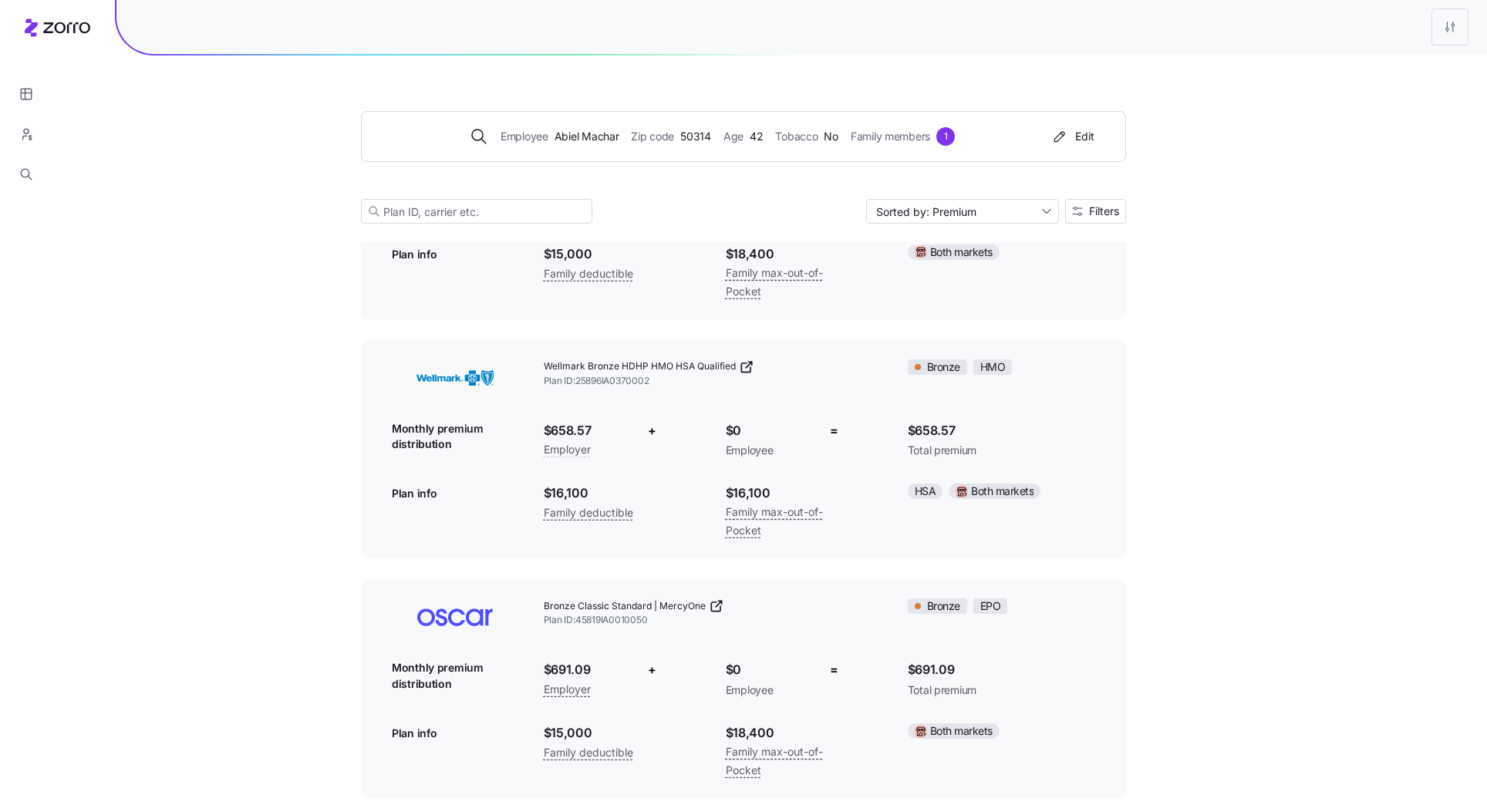
scroll to position [0, 0]
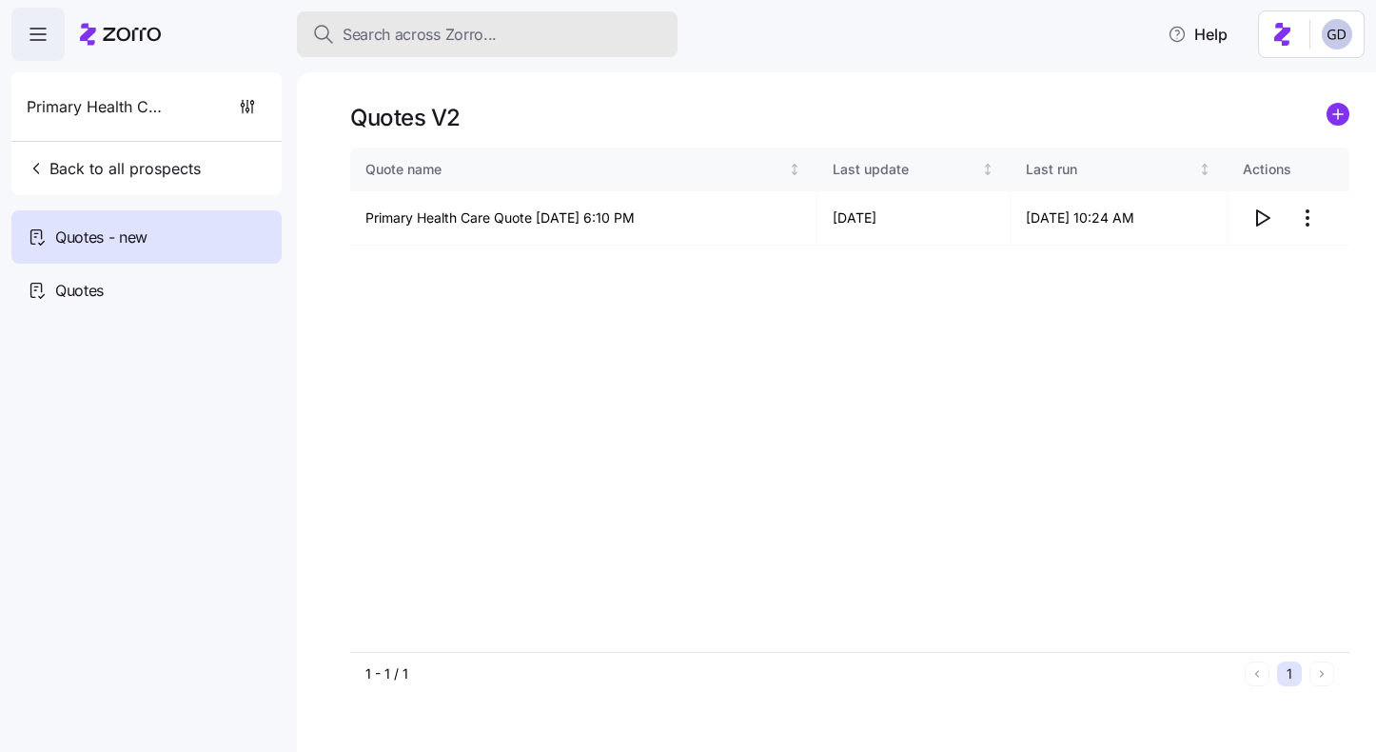
click at [480, 40] on span "Search across Zorro..." at bounding box center [420, 35] width 154 height 24
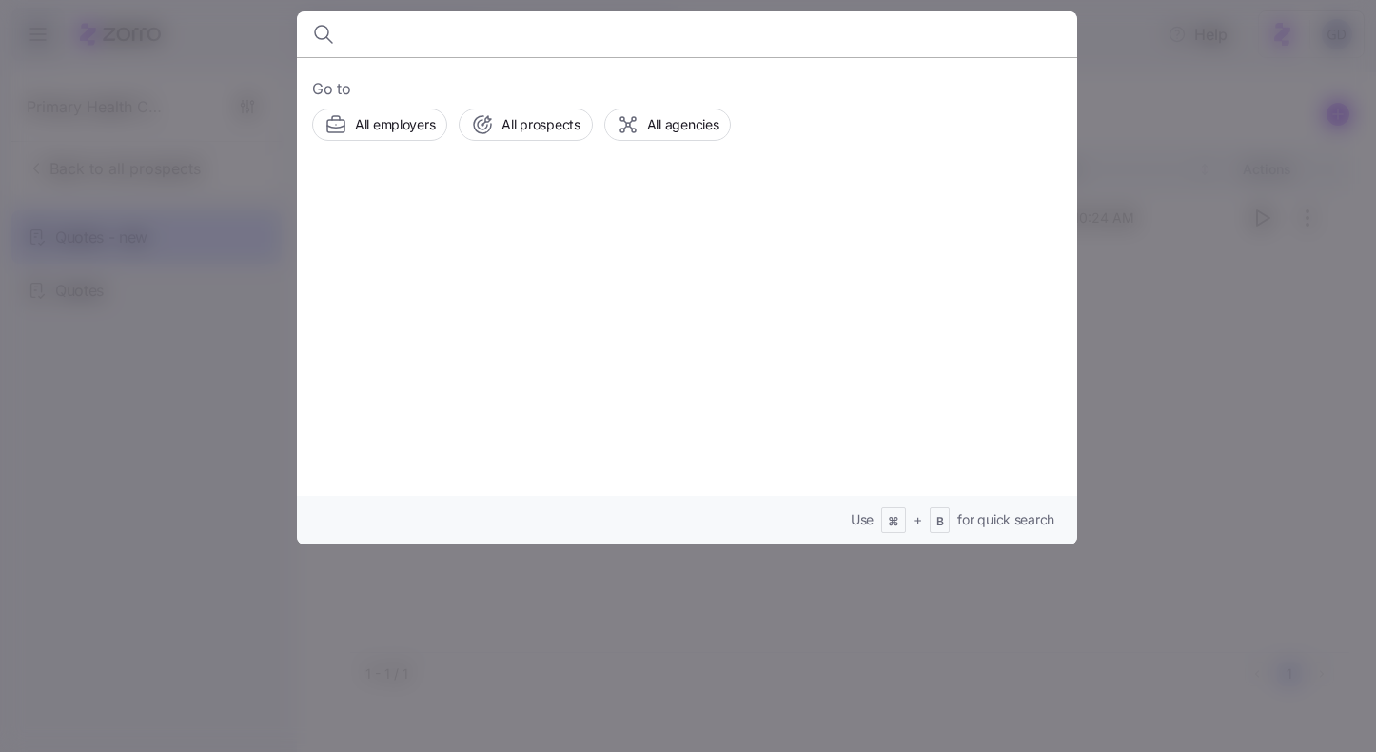
click at [426, 48] on input at bounding box center [593, 34] width 487 height 46
type input "L"
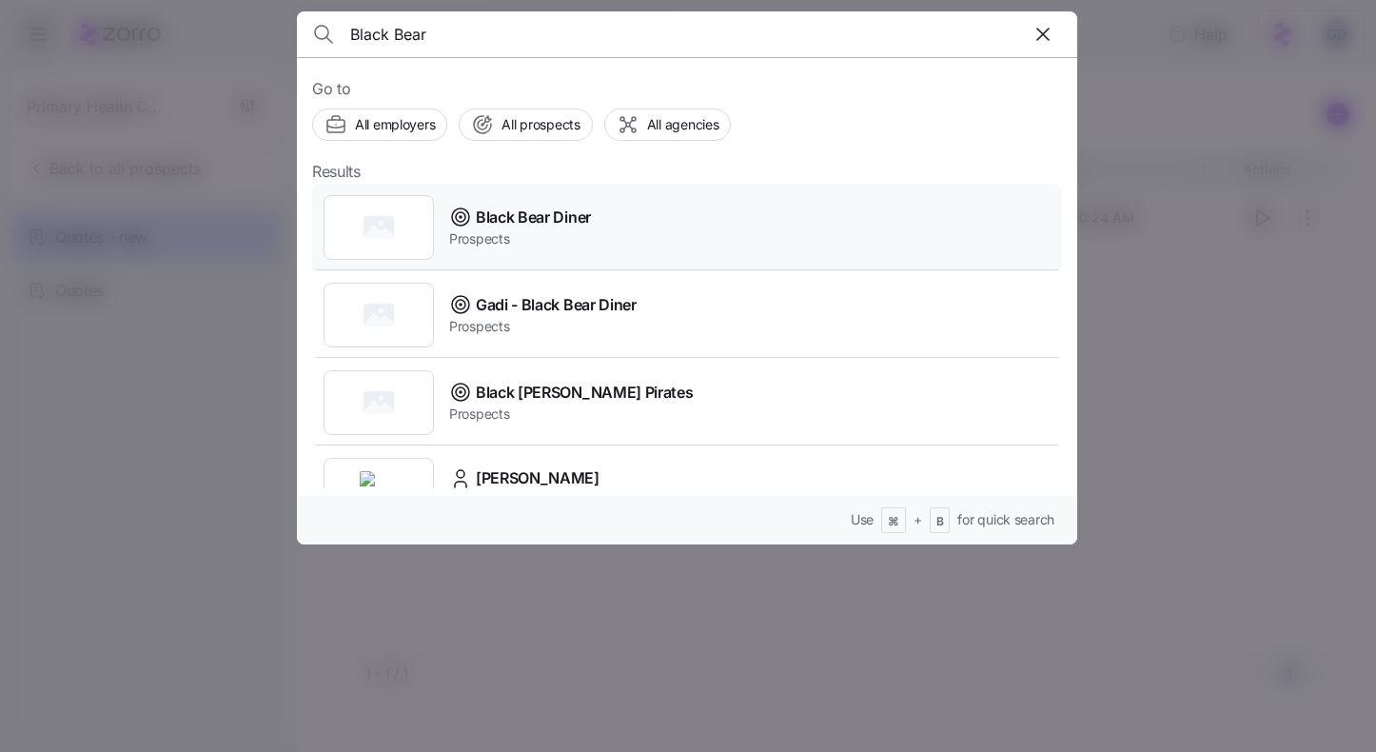
type input "Black Bear"
click at [536, 218] on span "Black Bear Diner" at bounding box center [533, 218] width 115 height 24
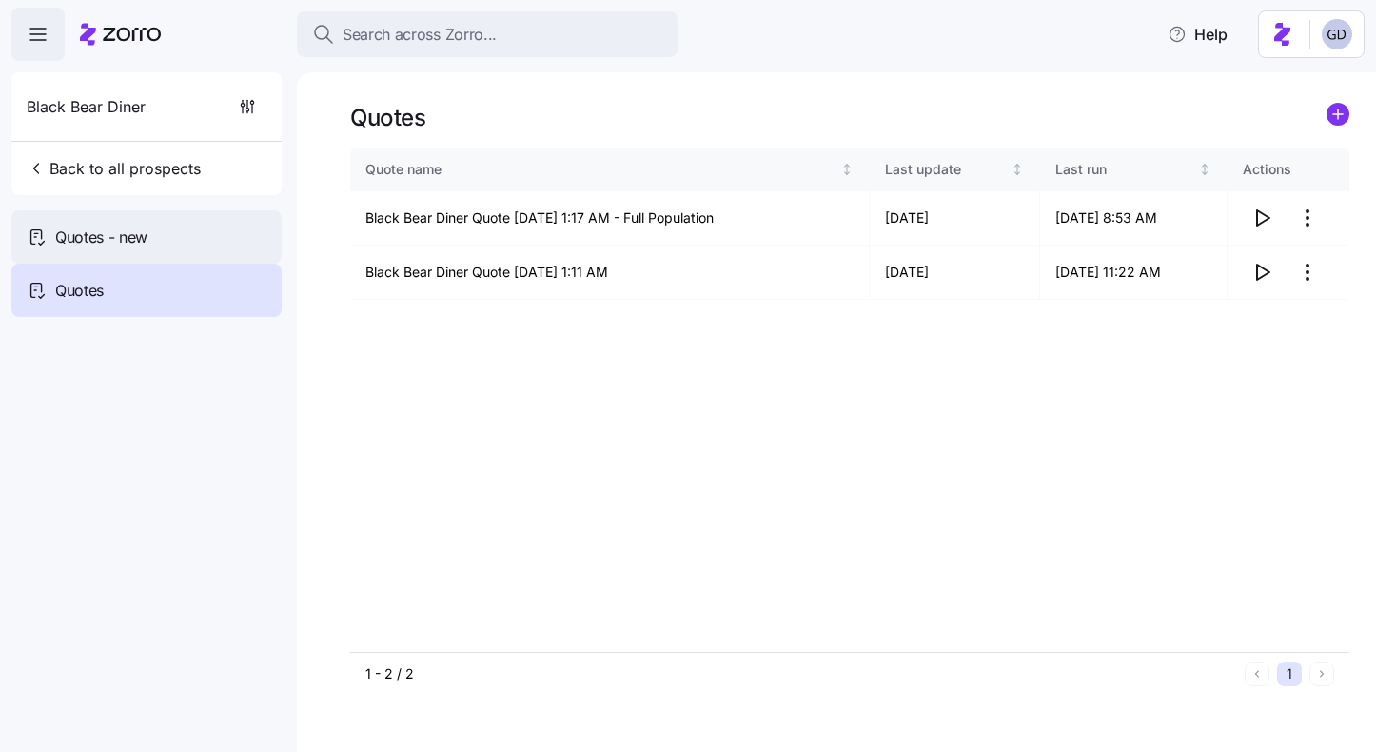
click at [198, 241] on div "Quotes - new" at bounding box center [146, 236] width 270 height 53
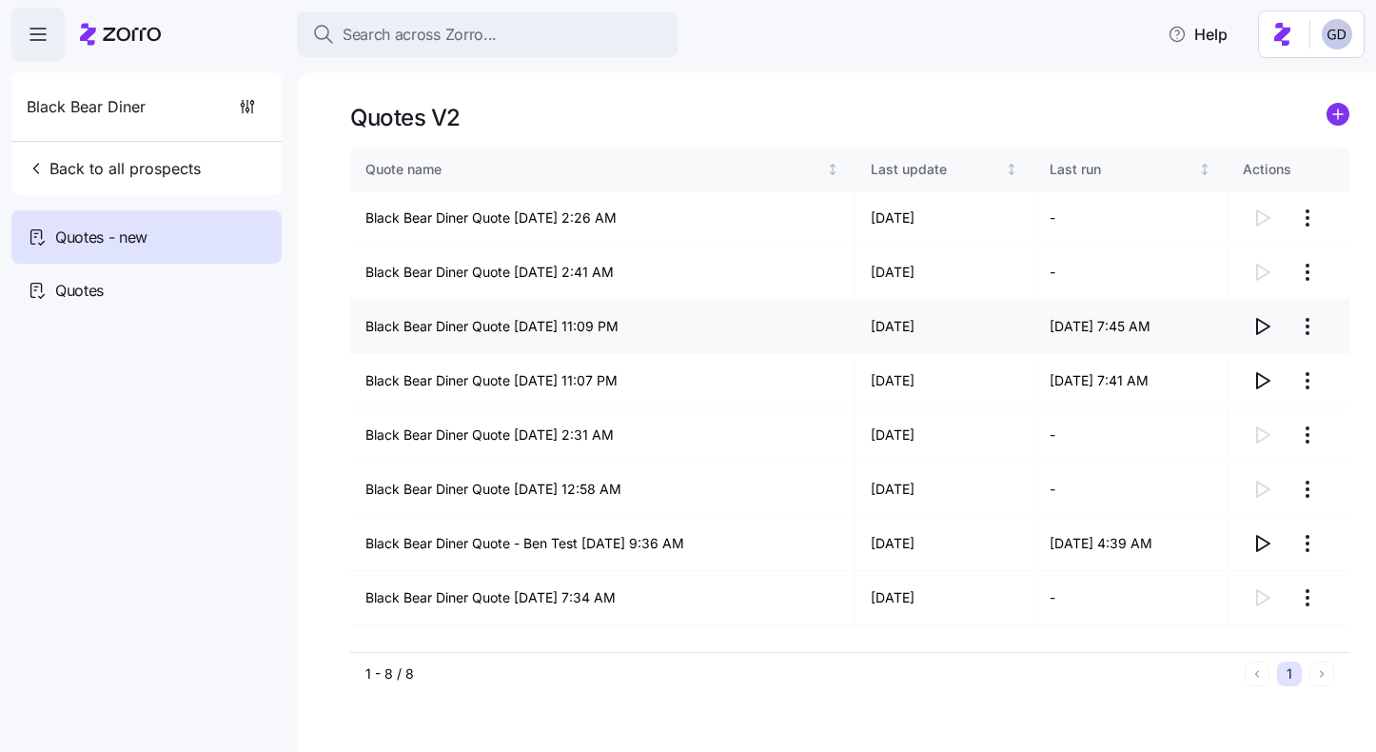
click at [1257, 327] on icon "button" at bounding box center [1263, 326] width 12 height 15
click at [1262, 327] on icon "button" at bounding box center [1262, 326] width 23 height 23
click at [1313, 433] on html "Search across Zorro... Help Black Bear Diner Back to all prospects Quotes - new…" at bounding box center [688, 370] width 1376 height 741
click at [1230, 470] on div "Continue setup" at bounding box center [1231, 481] width 175 height 30
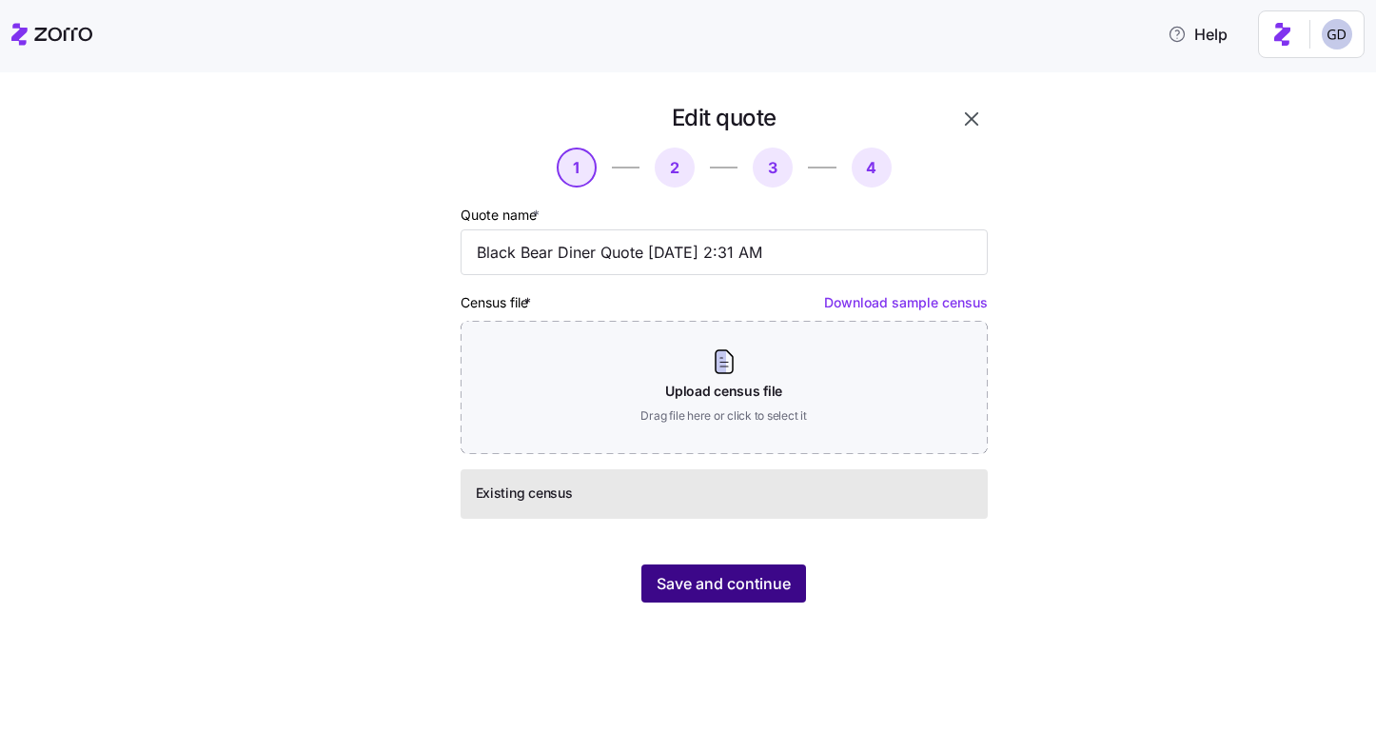
click at [680, 571] on button "Save and continue" at bounding box center [724, 583] width 165 height 38
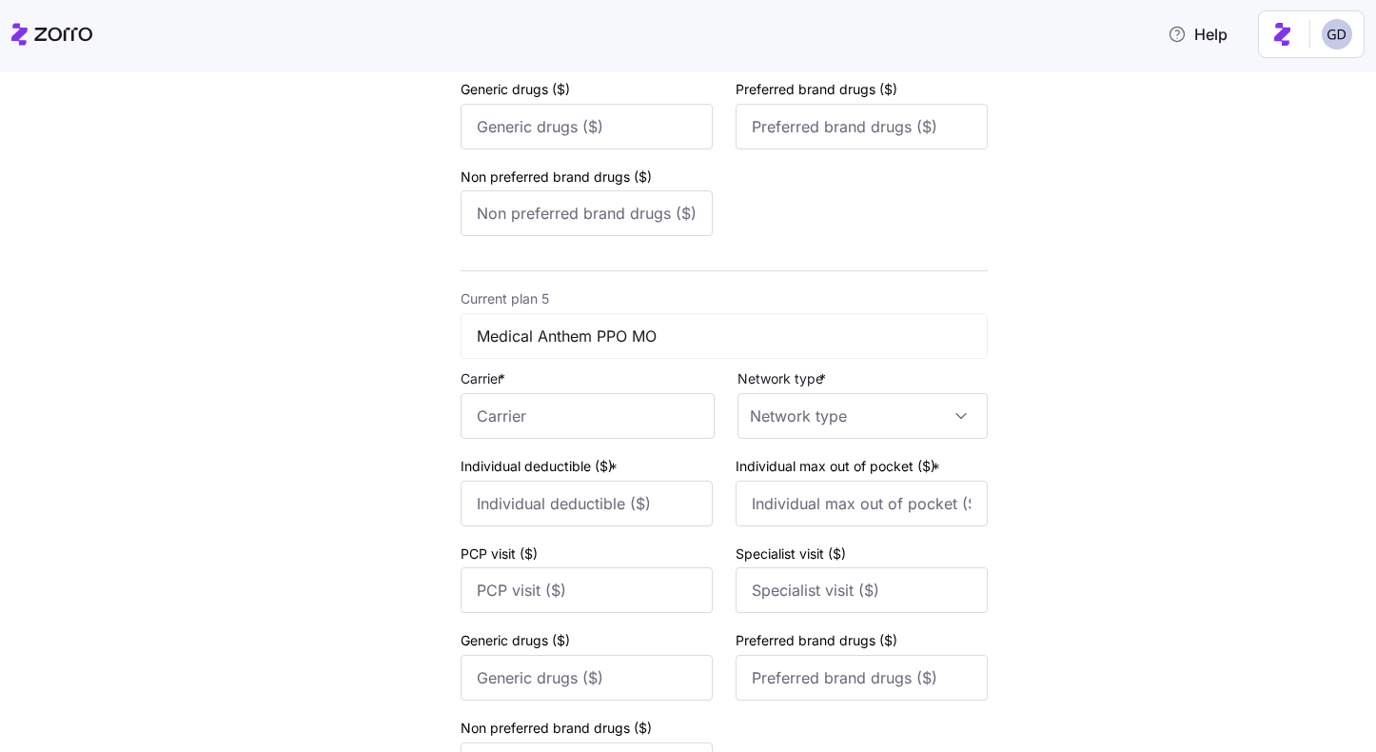
scroll to position [2455, 0]
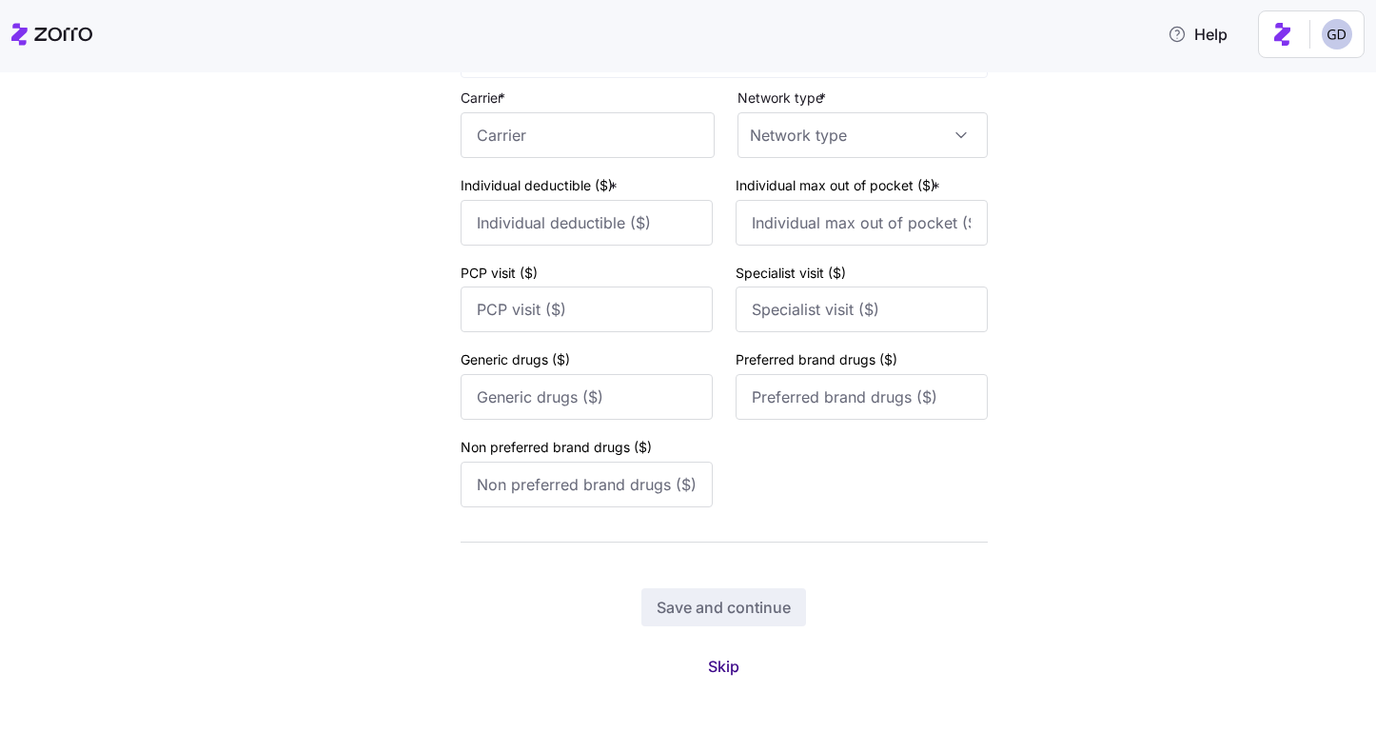
click at [718, 650] on button "Skip" at bounding box center [724, 666] width 62 height 34
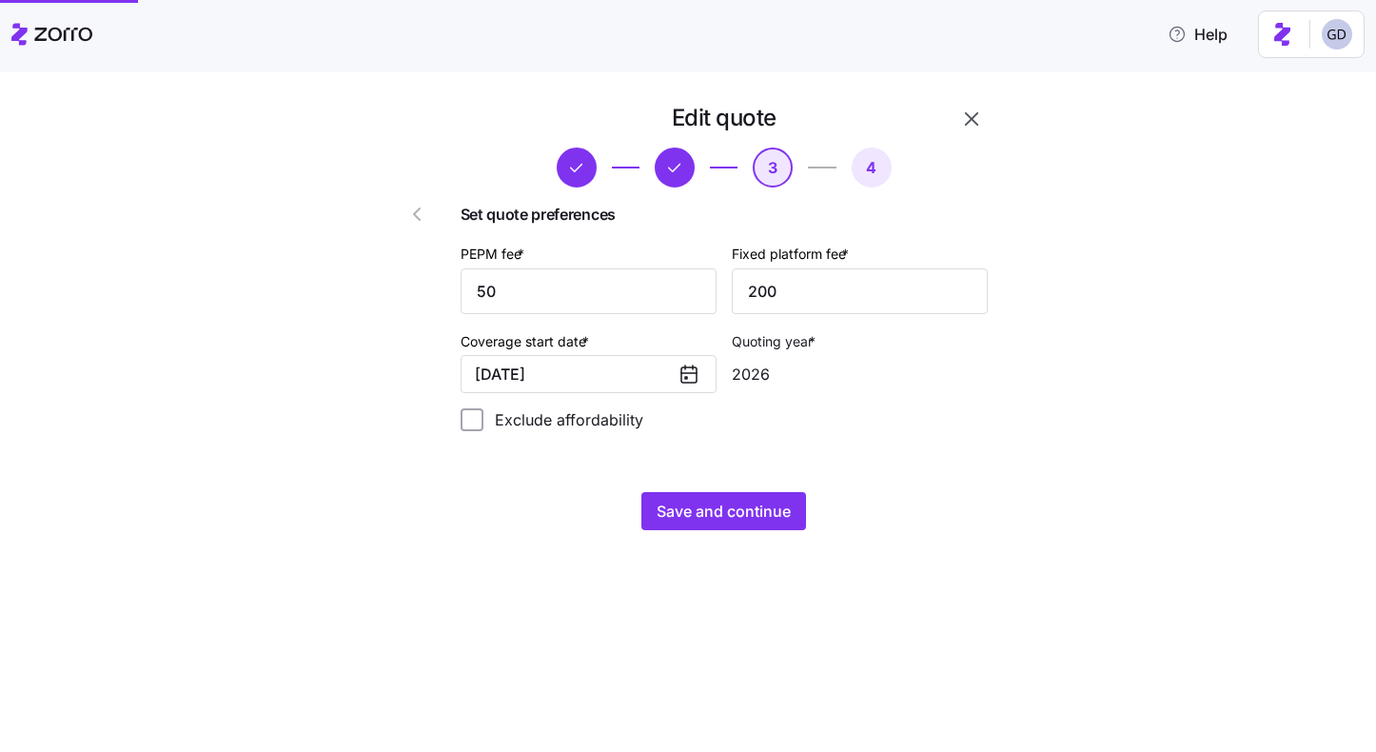
scroll to position [0, 0]
click at [713, 524] on button "Save and continue" at bounding box center [724, 511] width 165 height 38
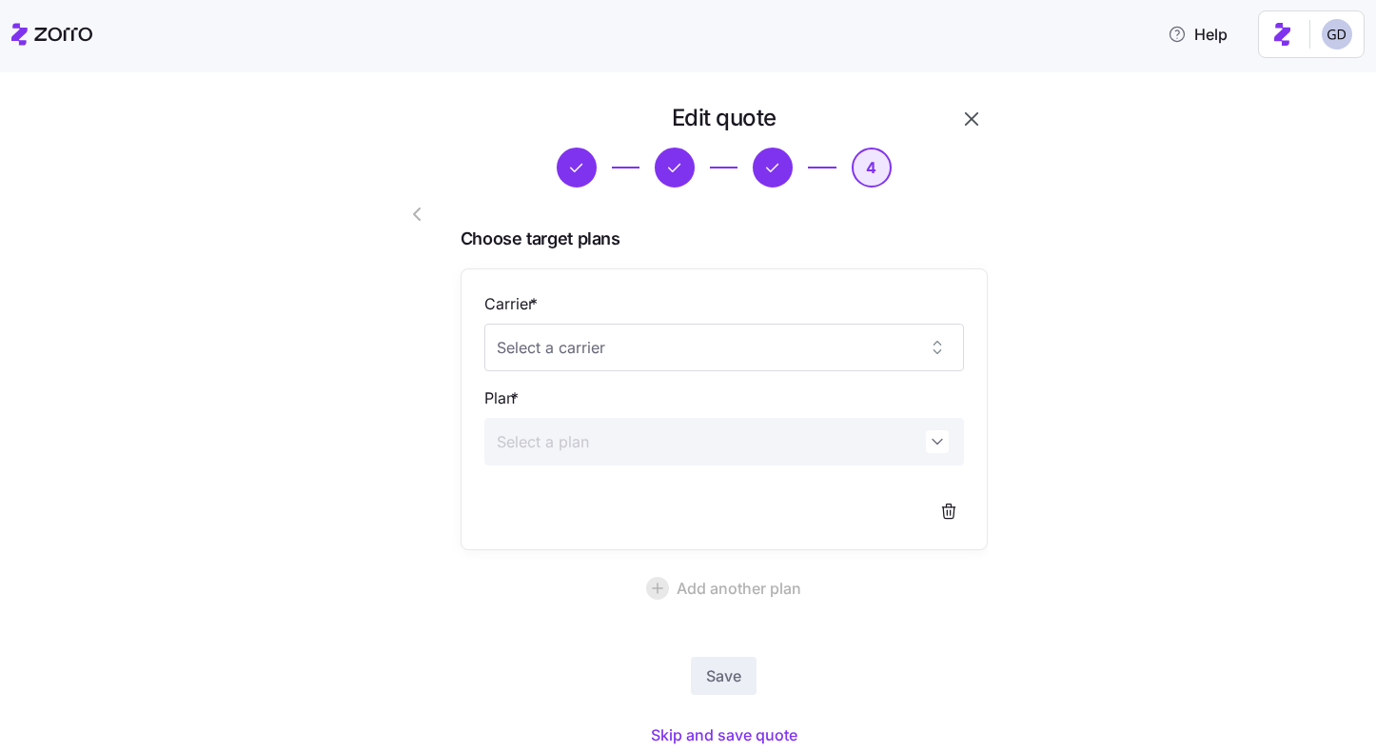
scroll to position [68, 0]
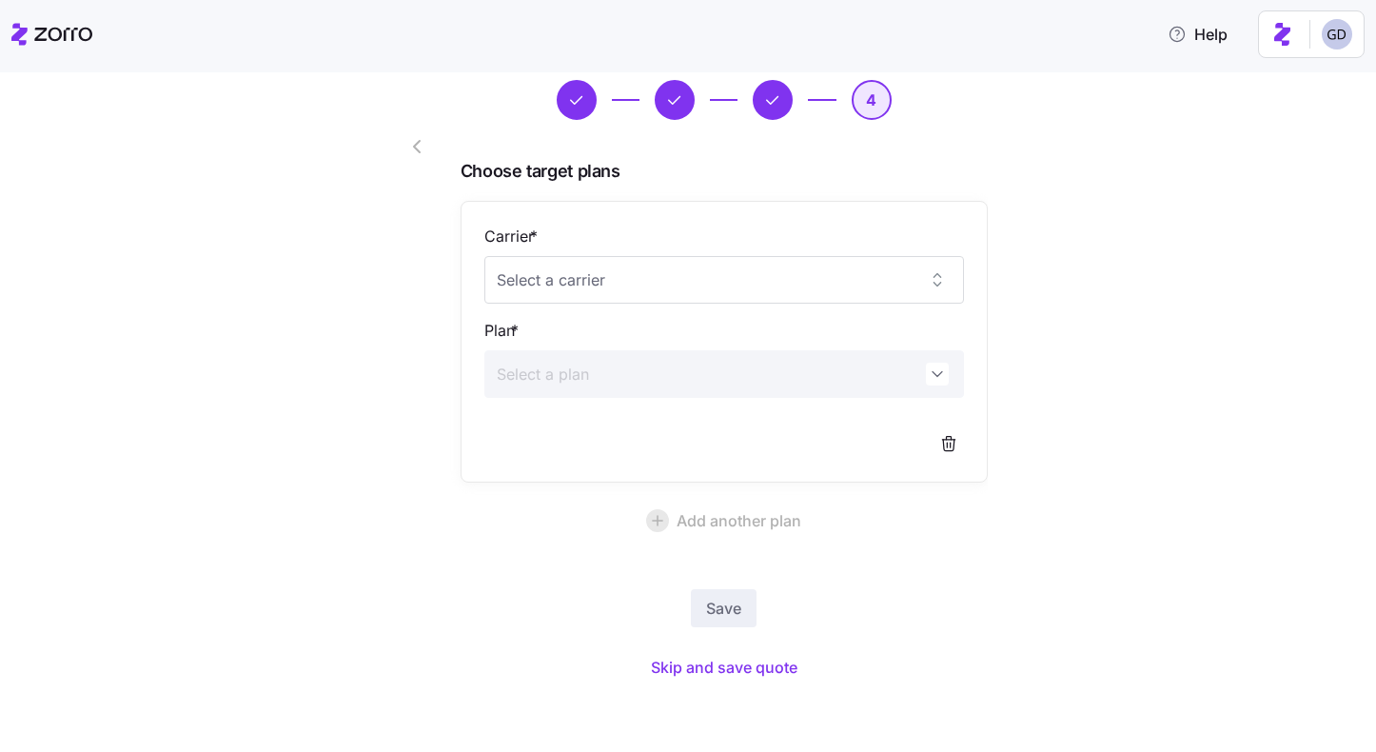
click at [775, 103] on icon "button" at bounding box center [772, 99] width 21 height 21
click at [414, 147] on icon "button" at bounding box center [417, 146] width 6 height 11
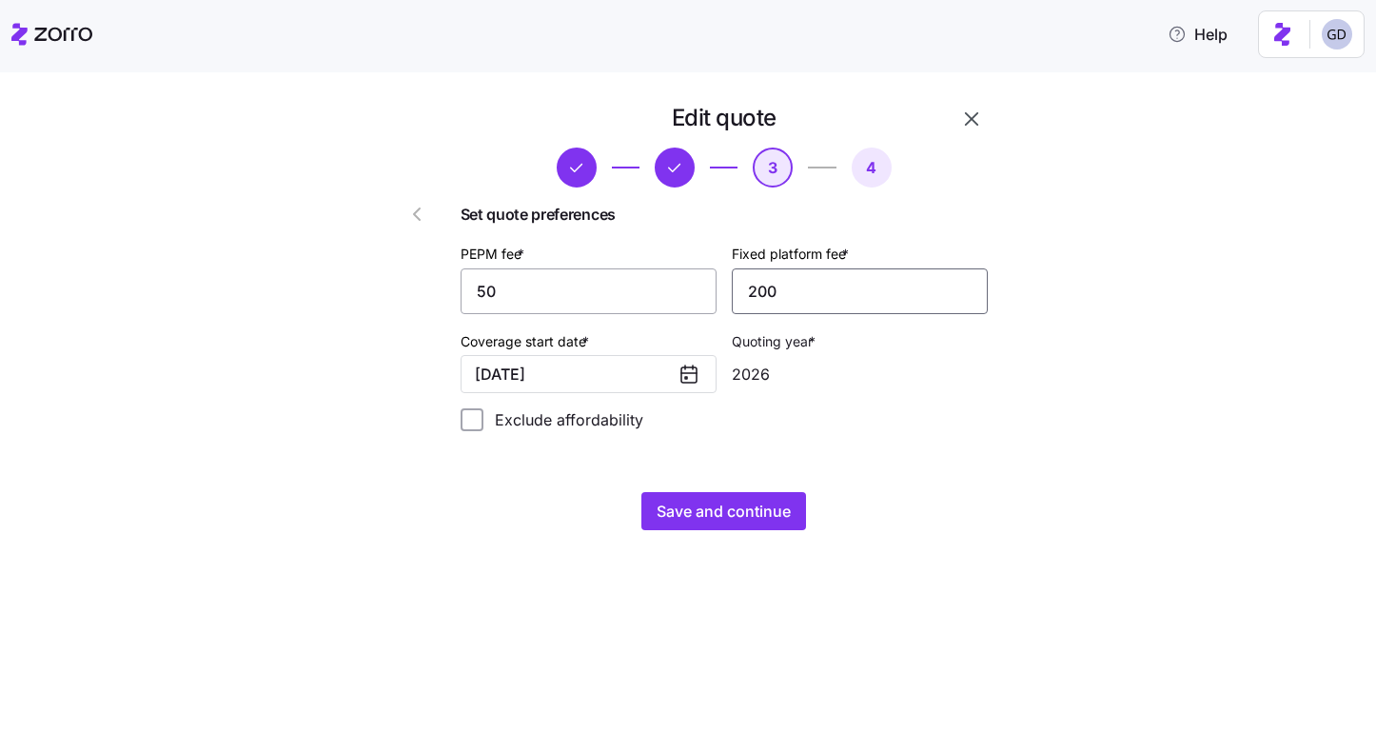
drag, startPoint x: 755, startPoint y: 293, endPoint x: 713, endPoint y: 292, distance: 41.9
click at [728, 292] on div "Fixed platform fee * 200" at bounding box center [859, 278] width 271 height 88
type input "100"
click at [736, 510] on span "Save and continue" at bounding box center [724, 511] width 134 height 23
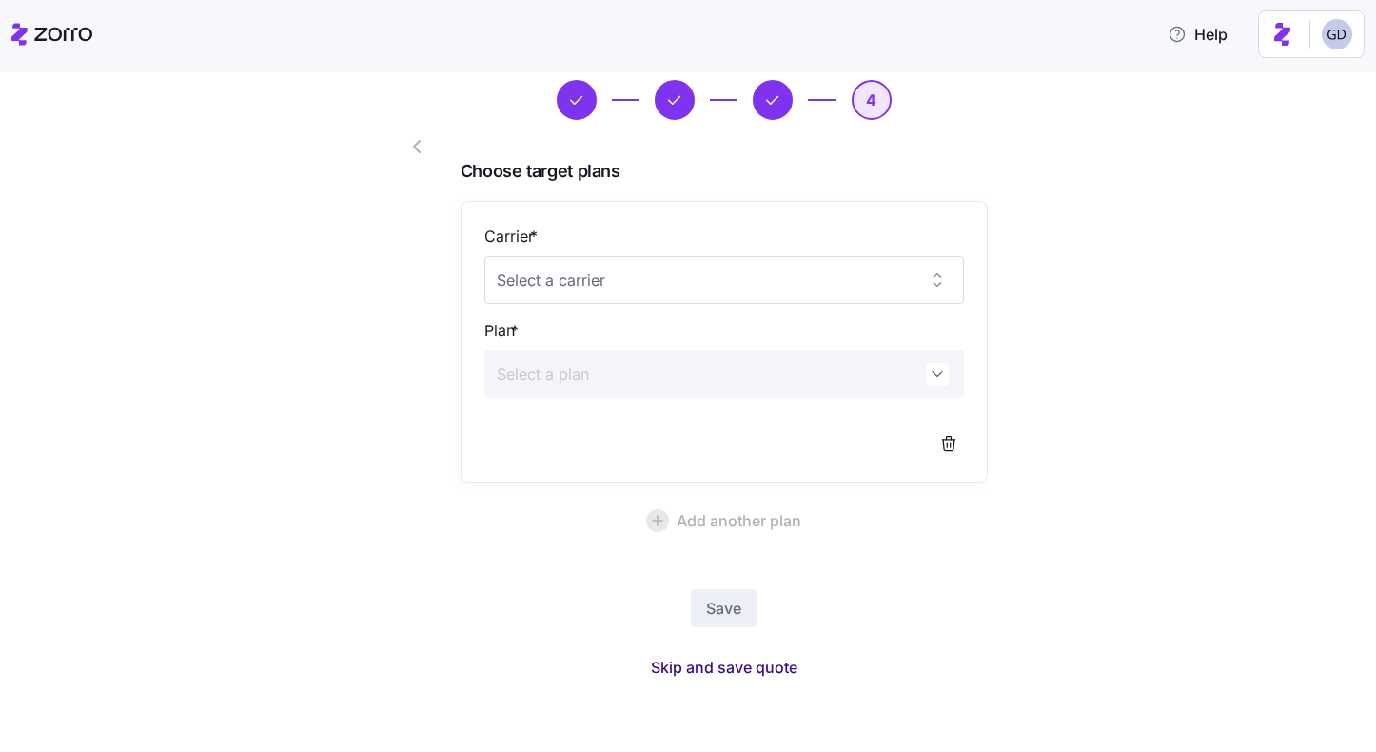
click at [728, 667] on span "Skip and save quote" at bounding box center [724, 667] width 147 height 23
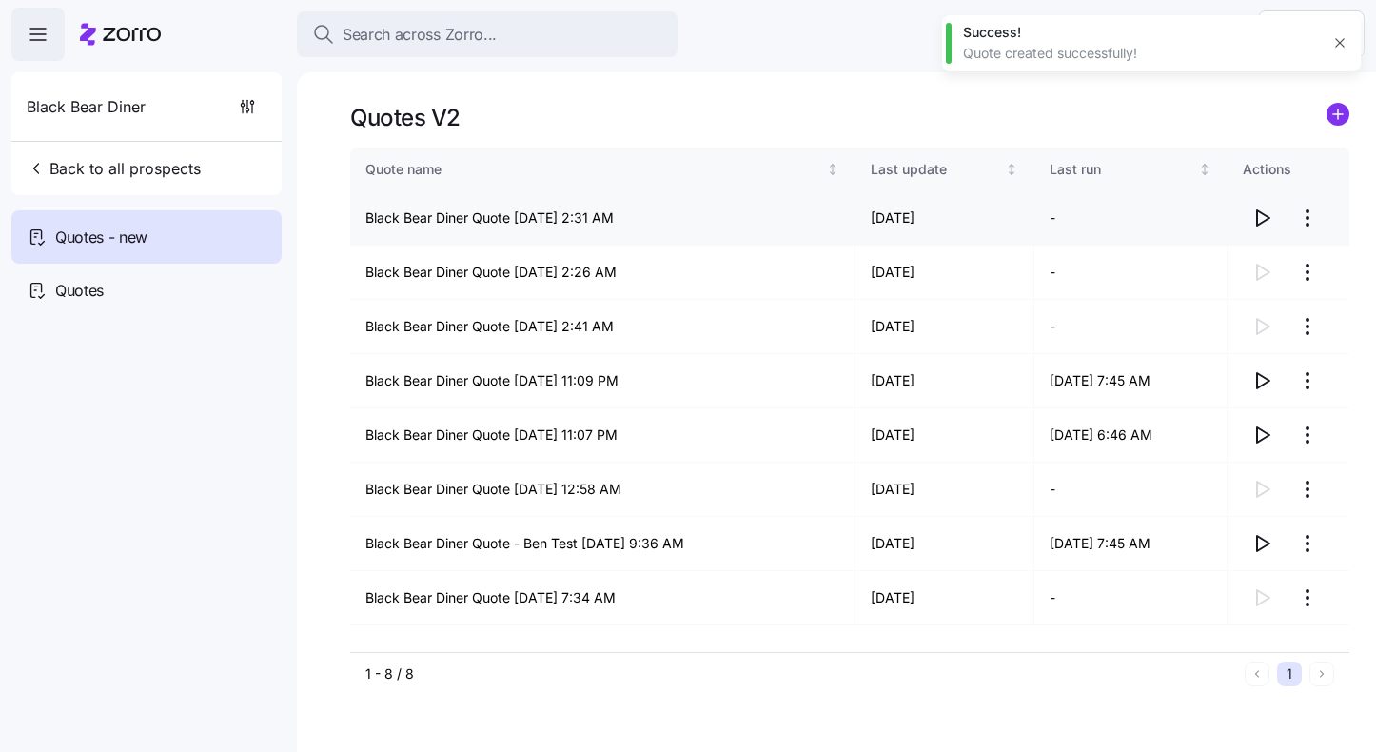
click at [1260, 216] on icon "button" at bounding box center [1262, 218] width 23 height 23
click at [1262, 212] on icon "button" at bounding box center [1262, 218] width 23 height 23
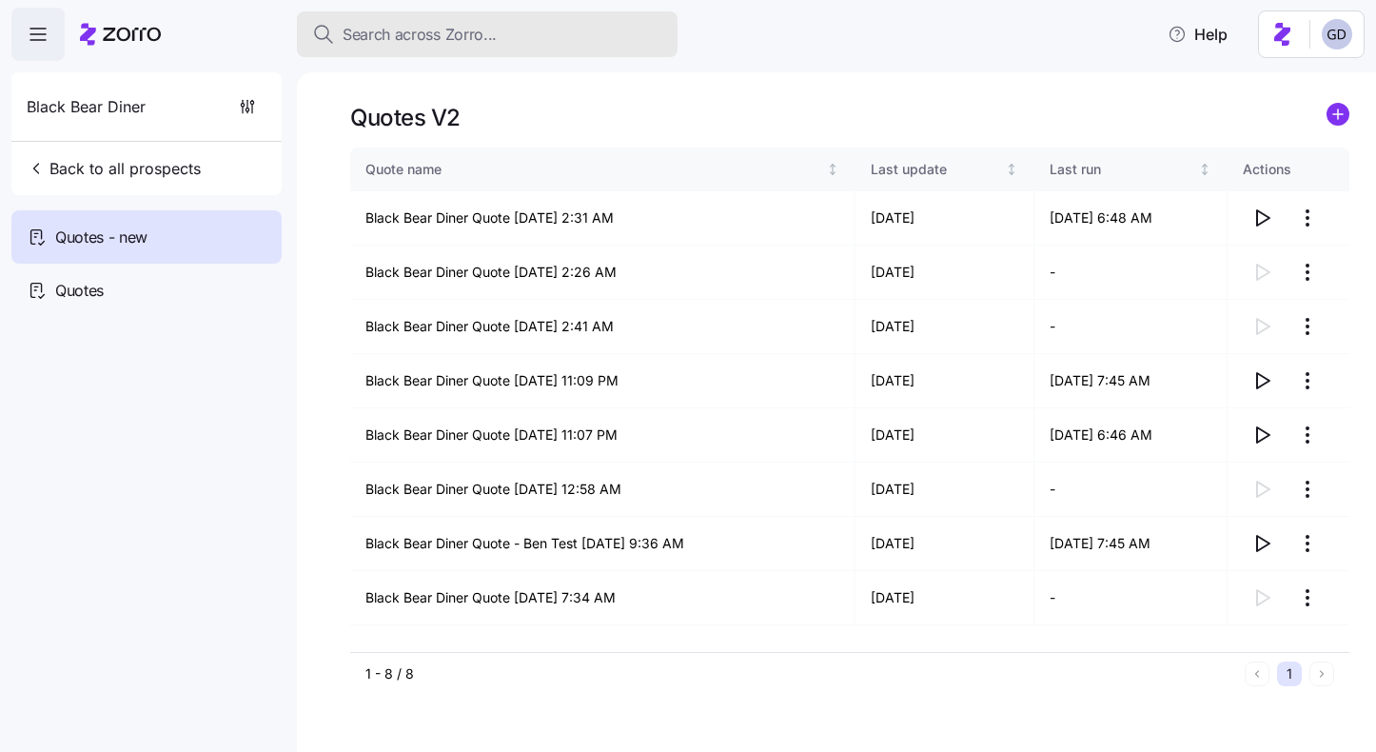
click at [464, 35] on span "Search across Zorro..." at bounding box center [420, 35] width 154 height 24
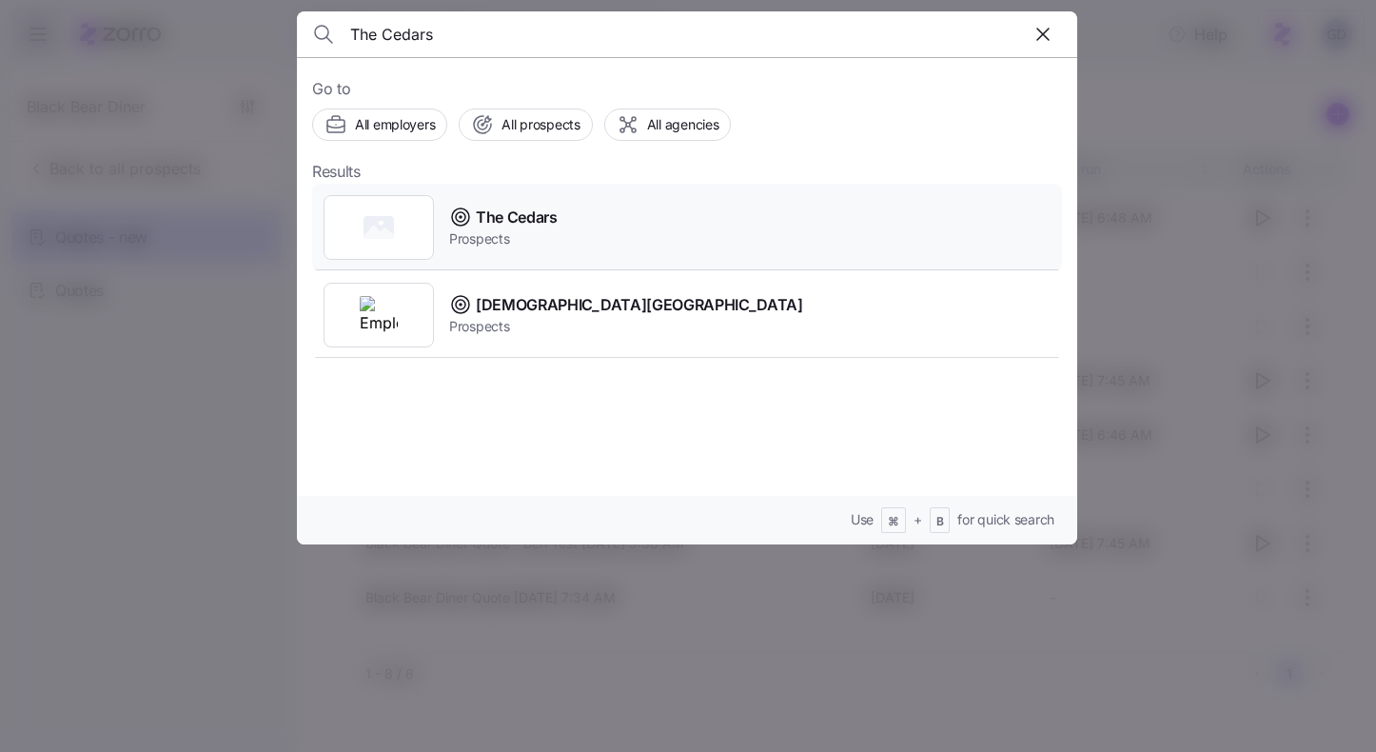
type input "The Cedars"
click at [524, 215] on span "The Cedars" at bounding box center [517, 218] width 82 height 24
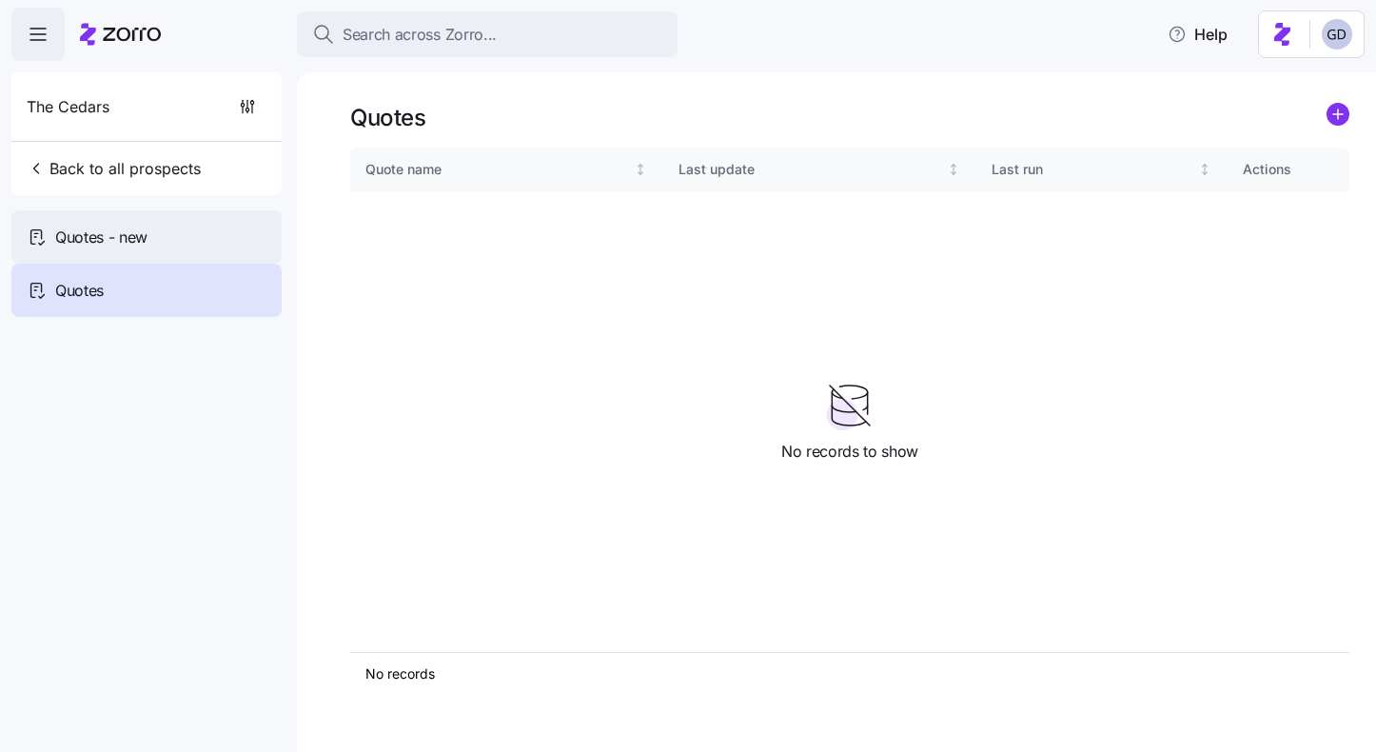
click at [152, 244] on div "Quotes - new" at bounding box center [146, 236] width 270 height 53
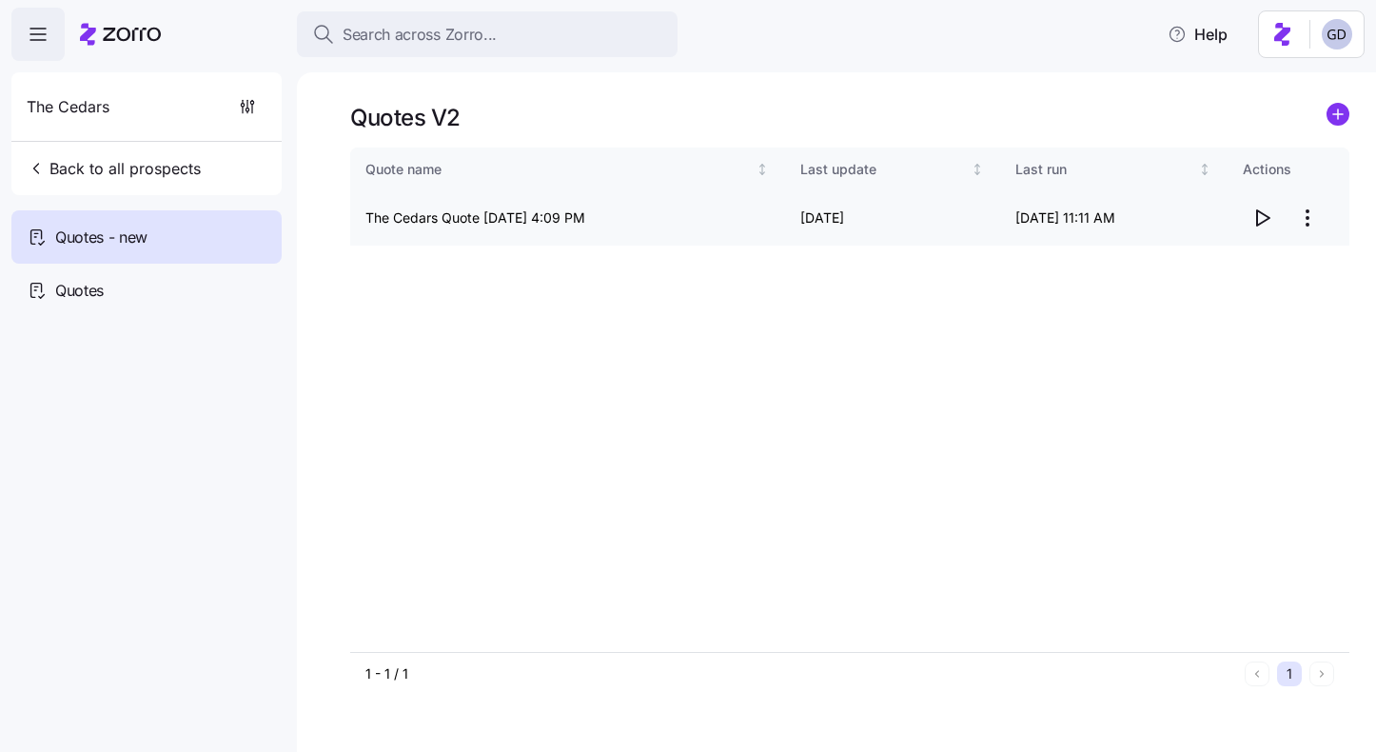
click at [1258, 209] on icon "button" at bounding box center [1262, 218] width 23 height 23
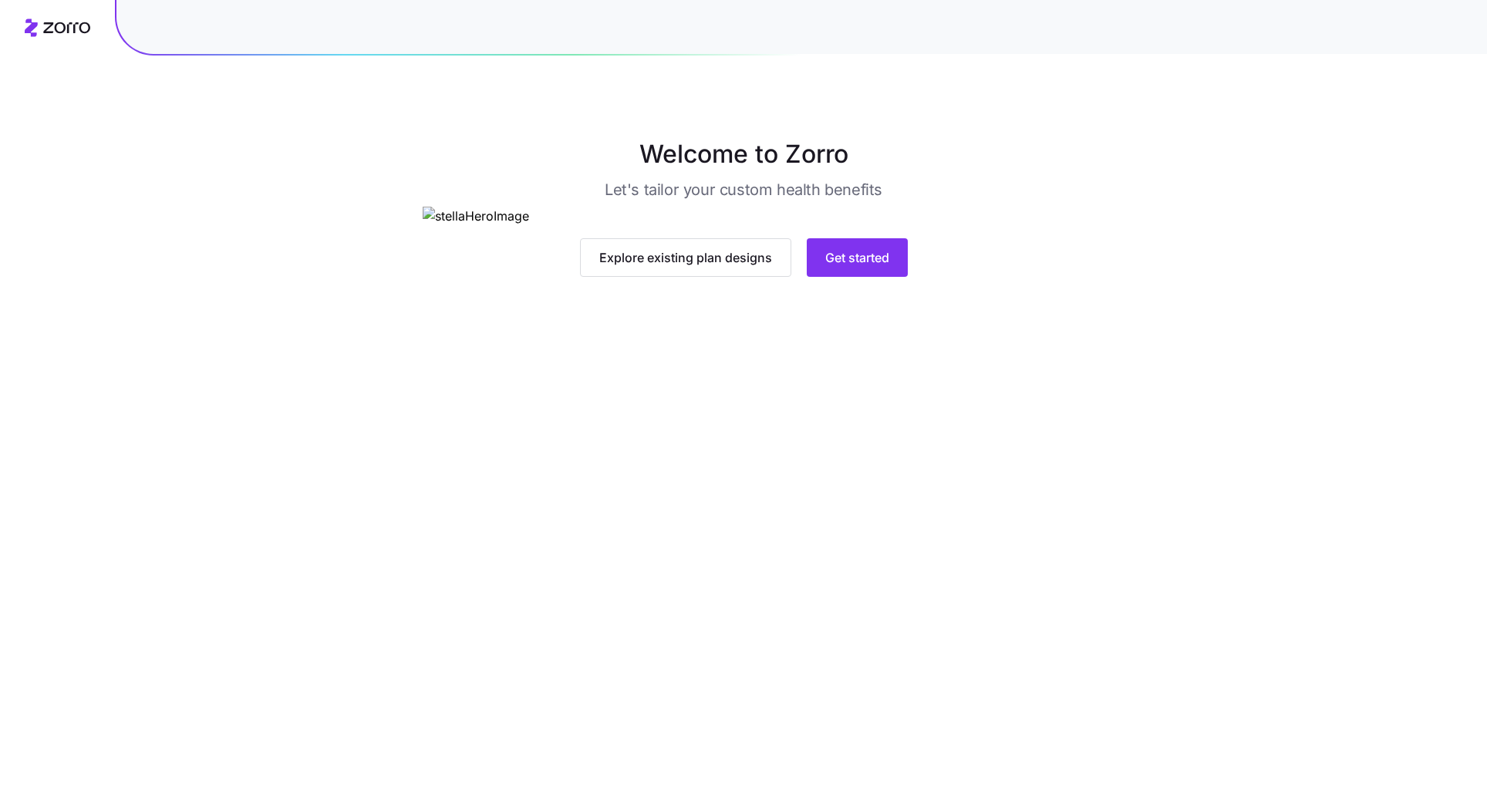
click at [880, 575] on main "Welcome to Zorro Let's tailor your custom health benefits Explore existing plan…" at bounding box center [743, 406] width 1487 height 812
click at [880, 277] on button "Get started" at bounding box center [857, 258] width 101 height 39
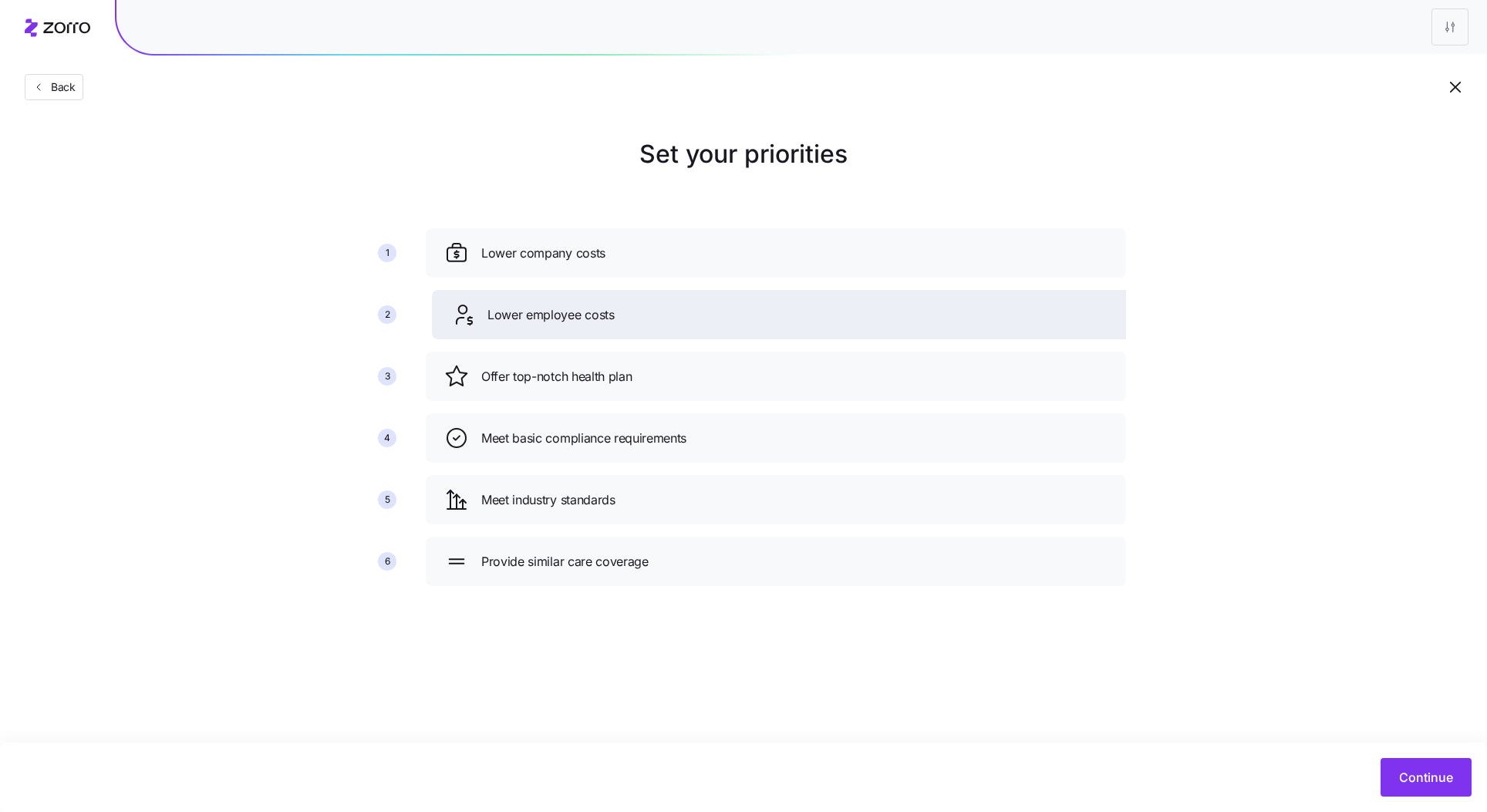
drag, startPoint x: 594, startPoint y: 383, endPoint x: 600, endPoint y: 322, distance: 61.3
click at [600, 322] on span "Lower employee costs" at bounding box center [551, 315] width 127 height 19
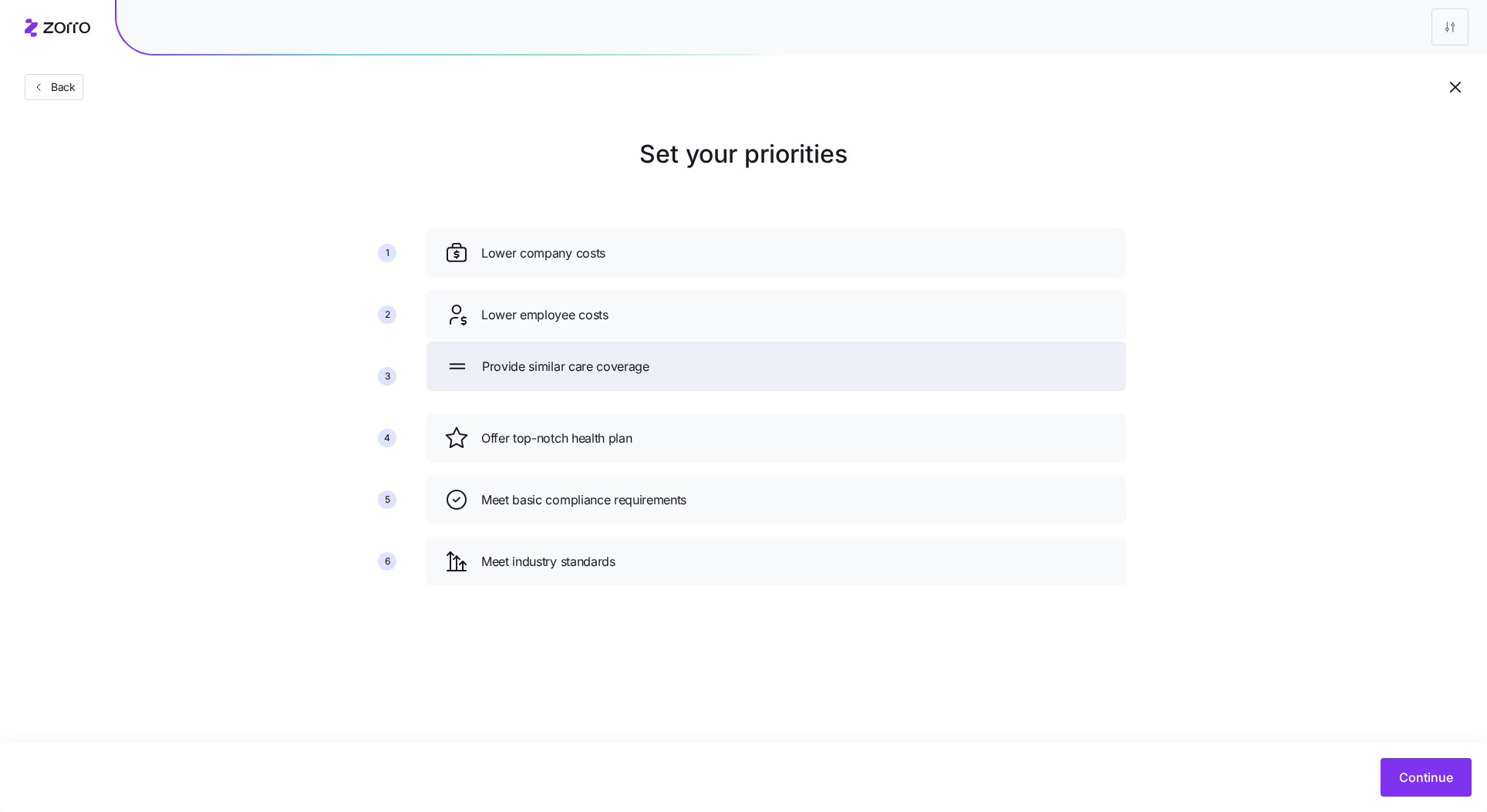
drag, startPoint x: 595, startPoint y: 558, endPoint x: 600, endPoint y: 339, distance: 219.1
click at [600, 357] on span "Provide similar care coverage" at bounding box center [566, 367] width 168 height 19
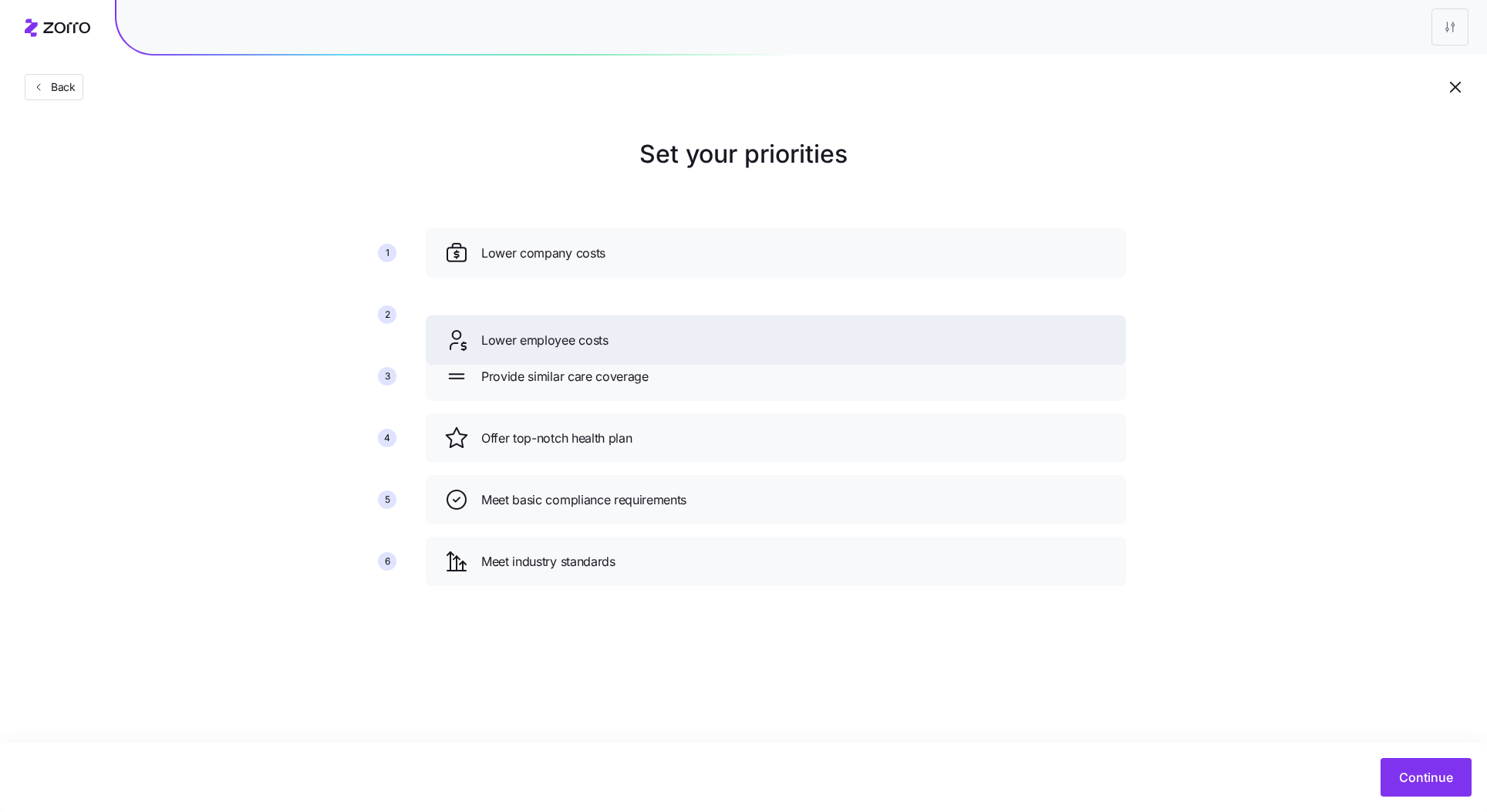
drag, startPoint x: 709, startPoint y: 360, endPoint x: 709, endPoint y: 297, distance: 63.0
click at [709, 315] on div "Lower employee costs" at bounding box center [776, 340] width 700 height 49
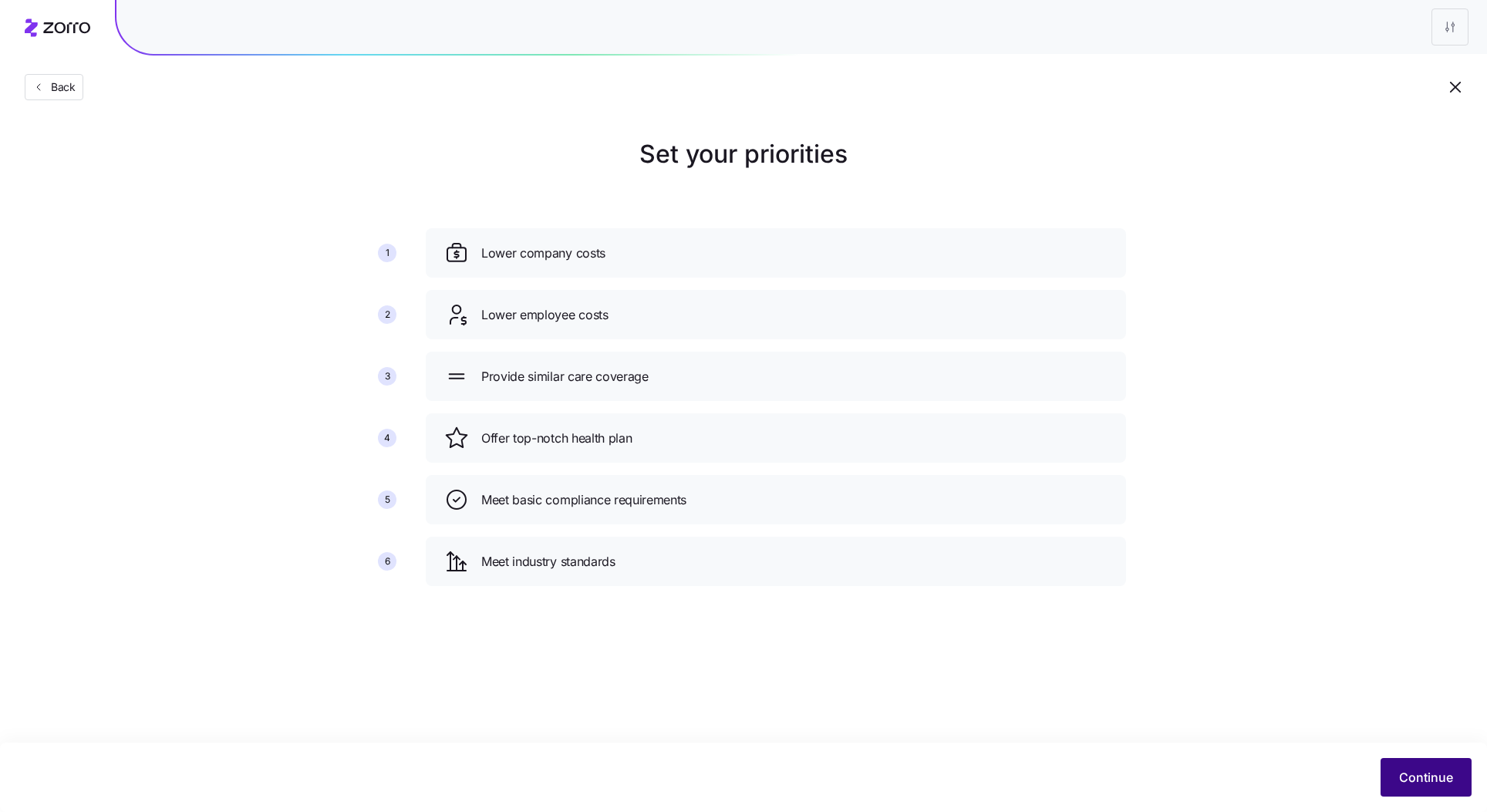
click at [1417, 779] on span "Continue" at bounding box center [1426, 777] width 54 height 19
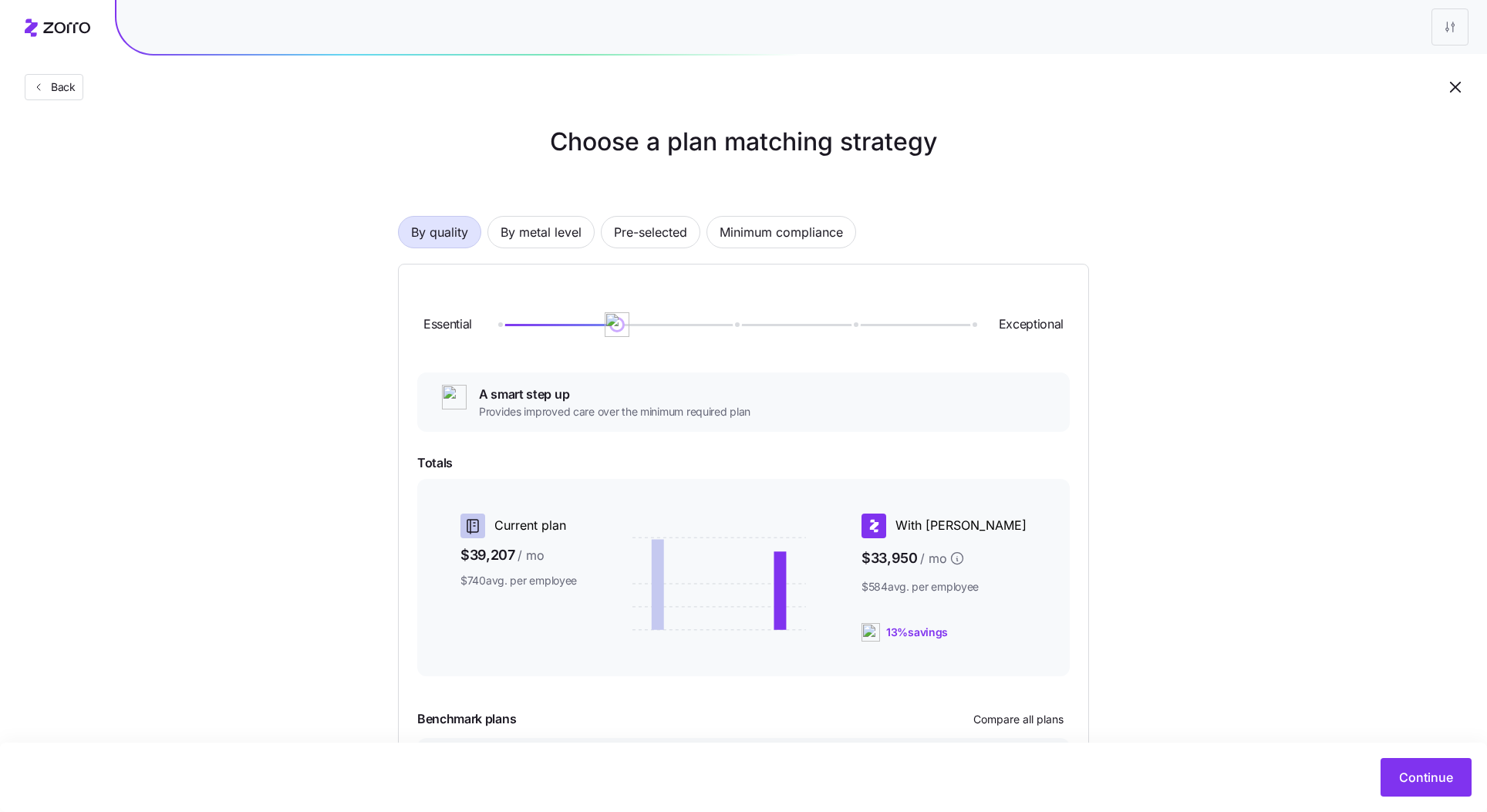
scroll to position [5, 0]
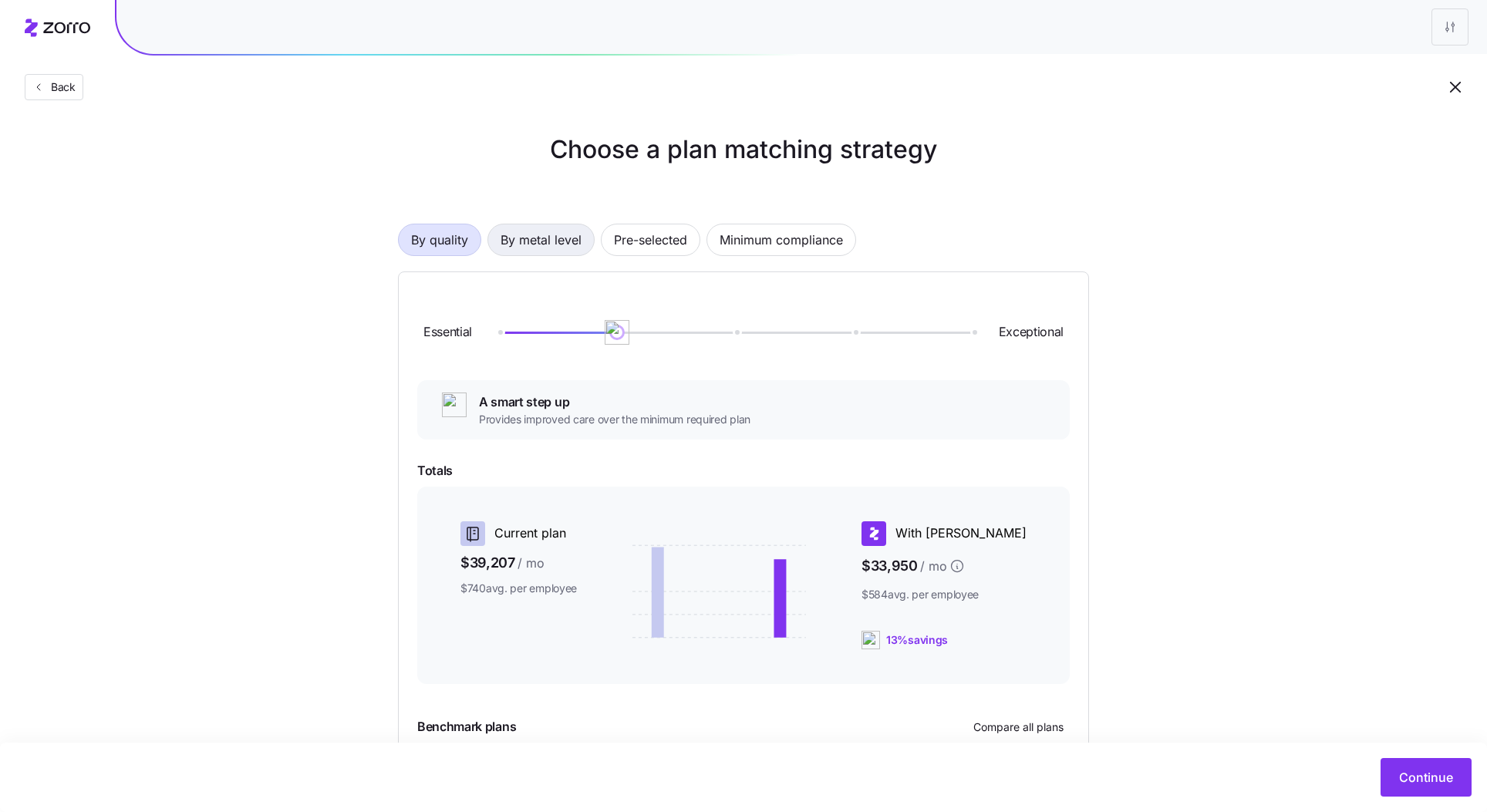
click at [532, 250] on span "By metal level" at bounding box center [541, 240] width 81 height 31
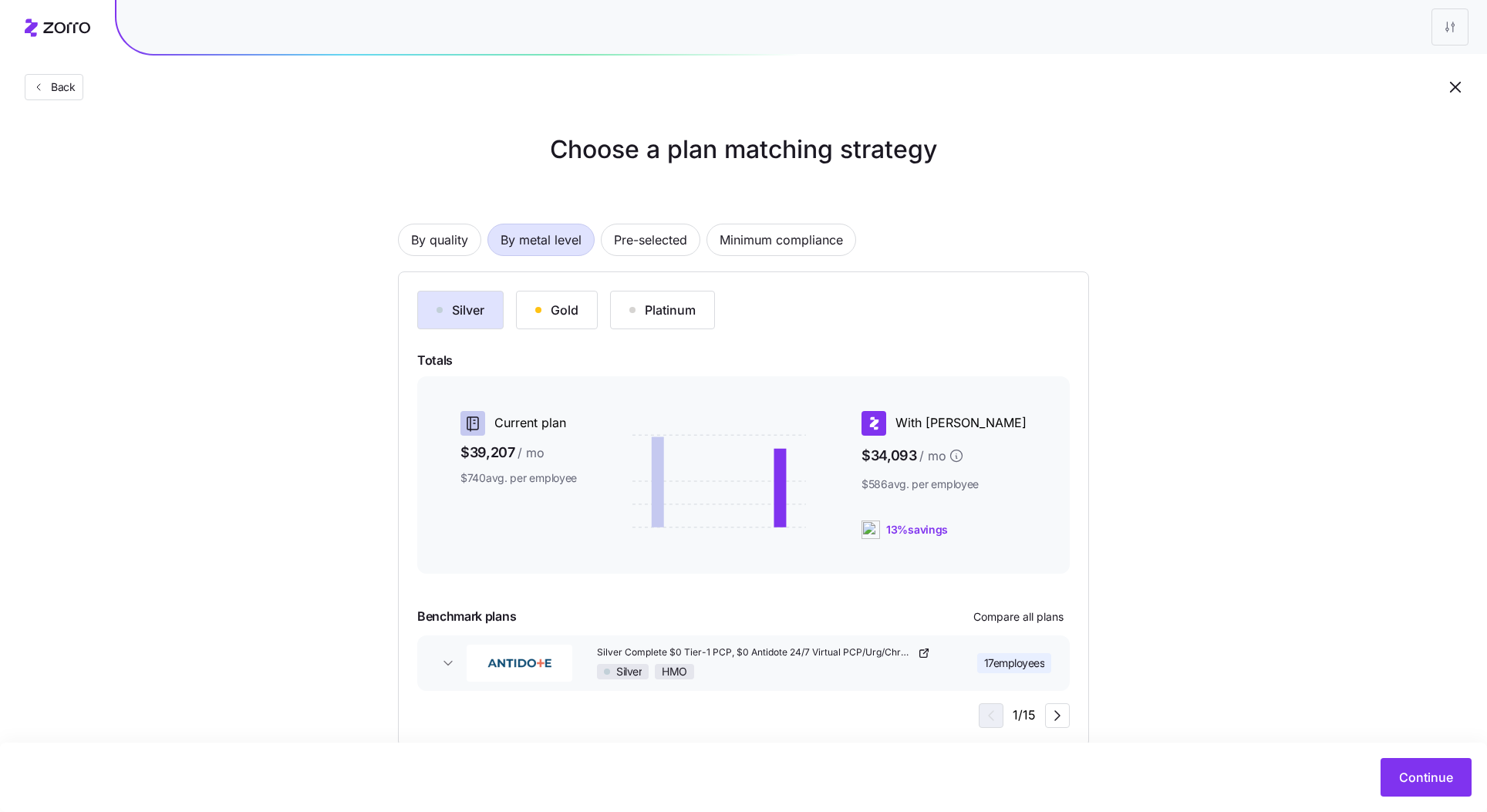
scroll to position [37, 0]
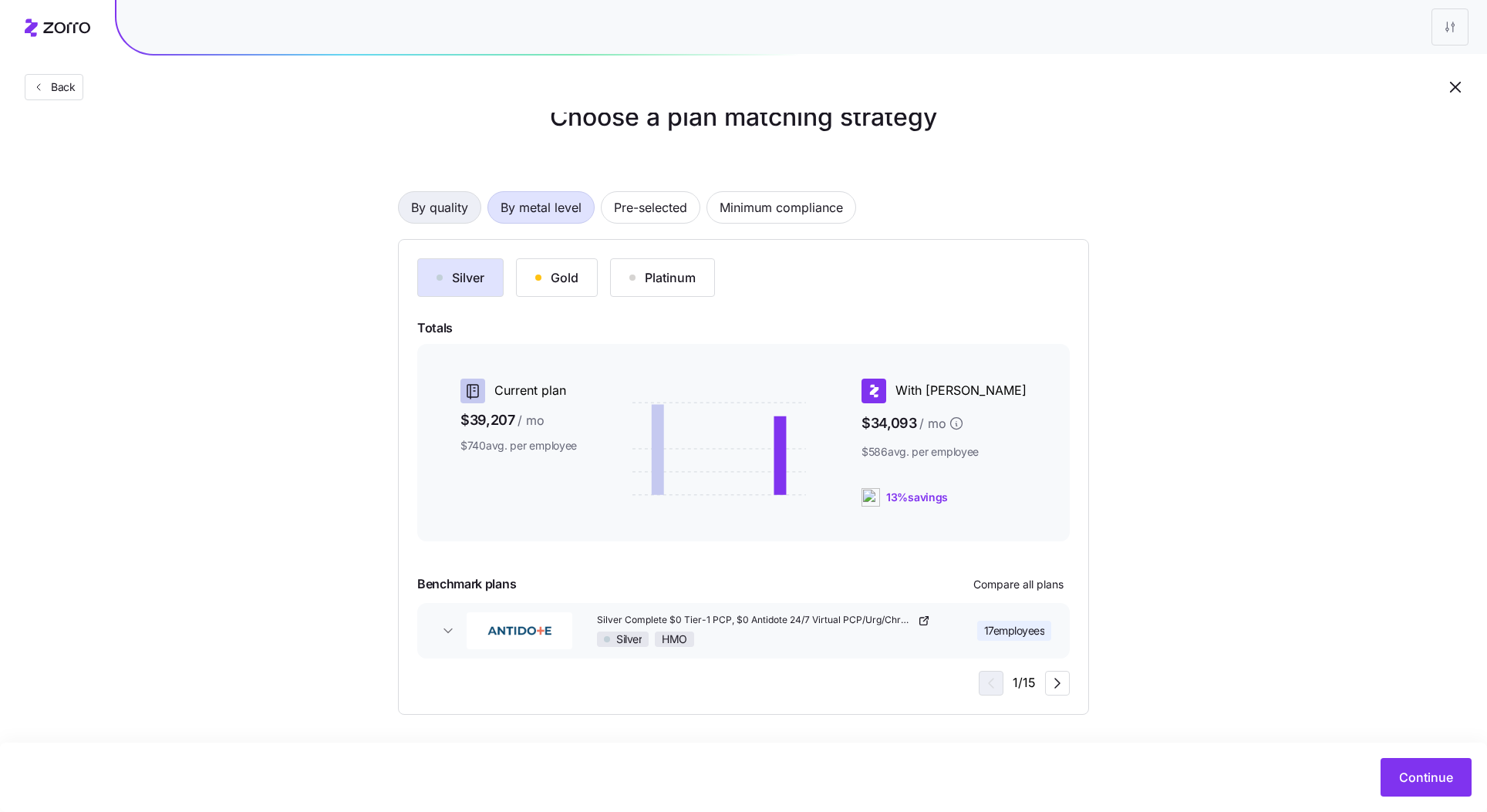
click at [441, 203] on span "By quality" at bounding box center [439, 207] width 57 height 31
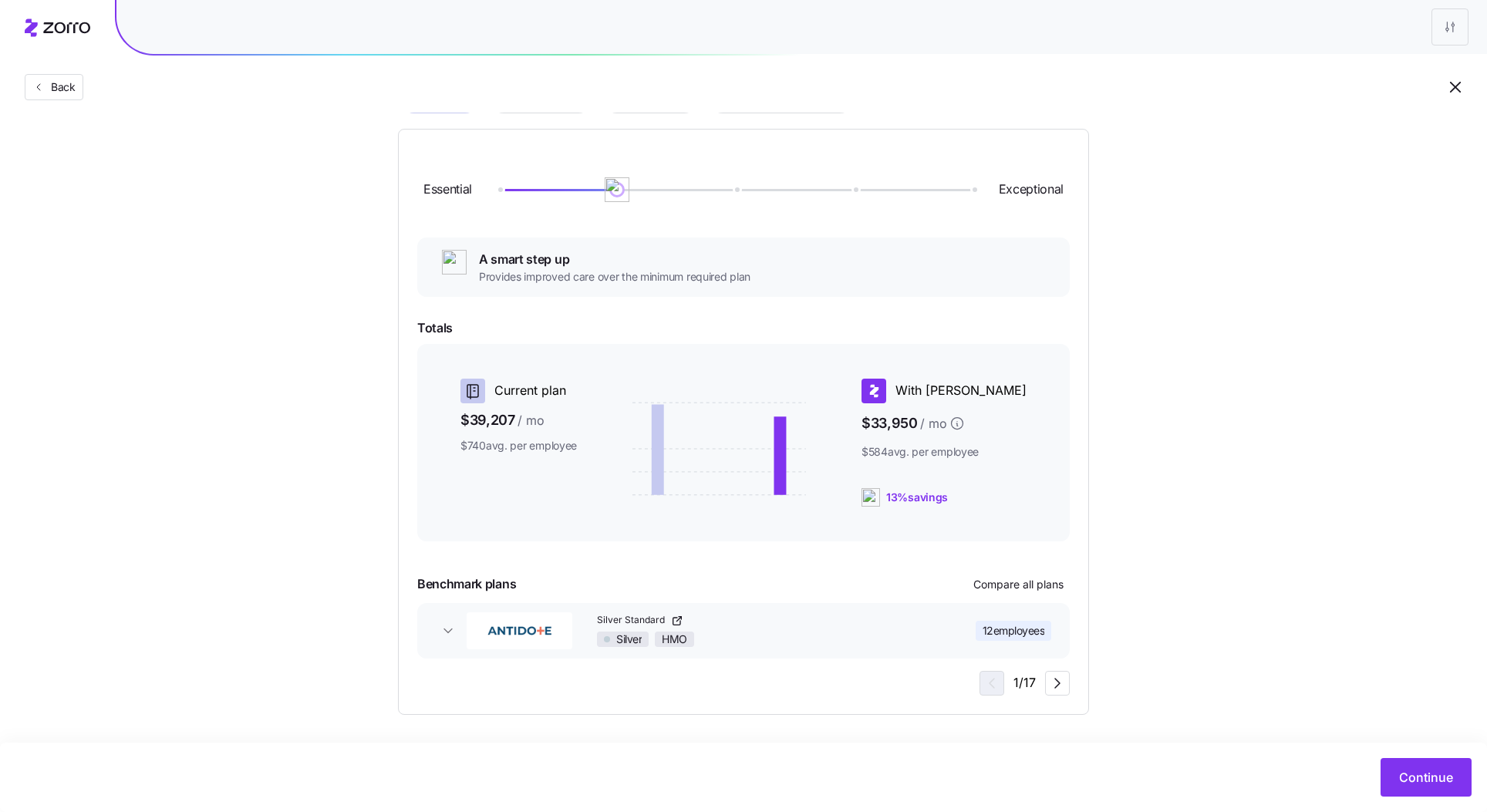
scroll to position [148, 0]
click at [1033, 576] on span "Compare all plans" at bounding box center [1018, 583] width 90 height 15
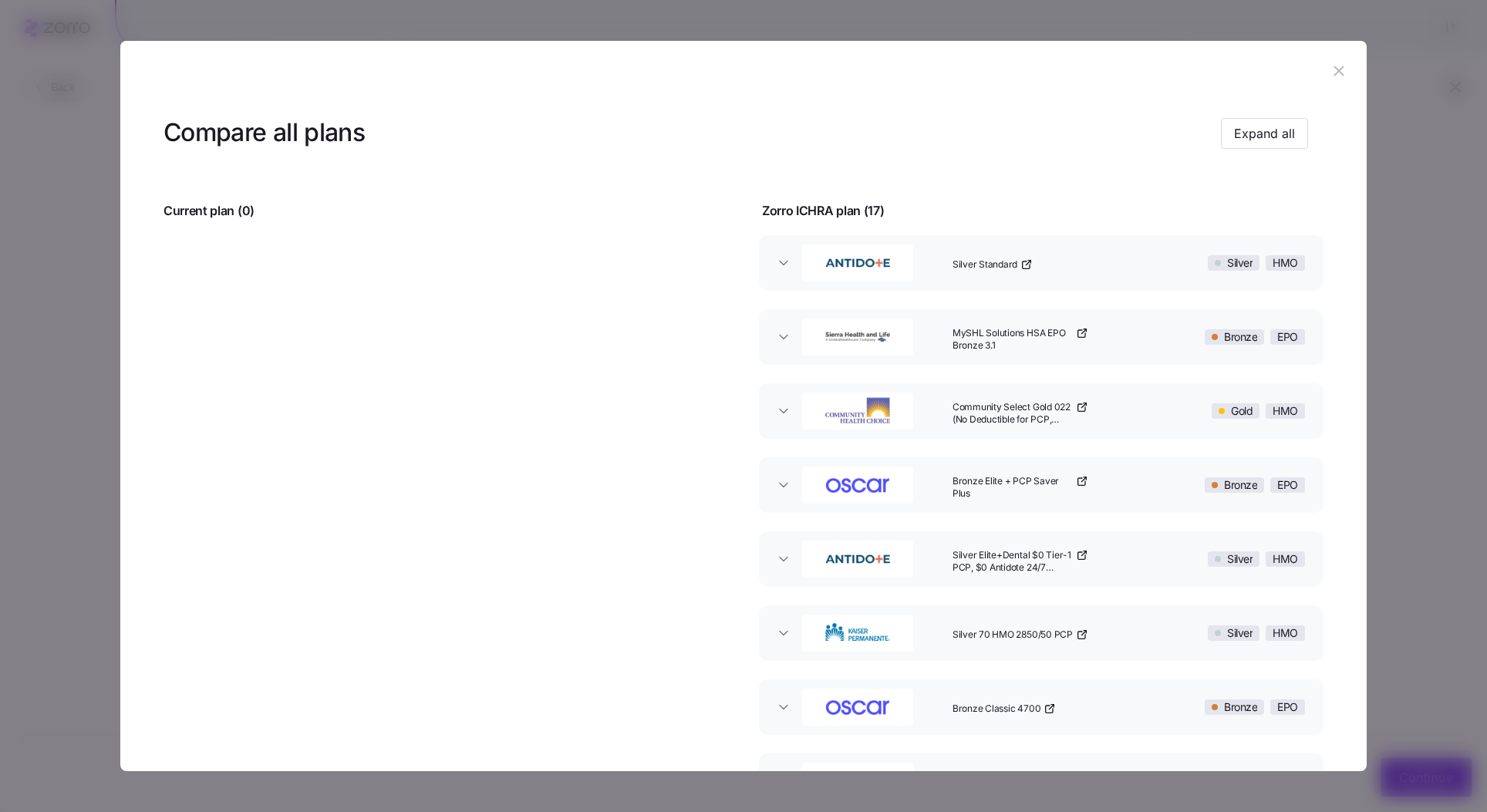
click at [1331, 67] on icon "button" at bounding box center [1339, 71] width 17 height 17
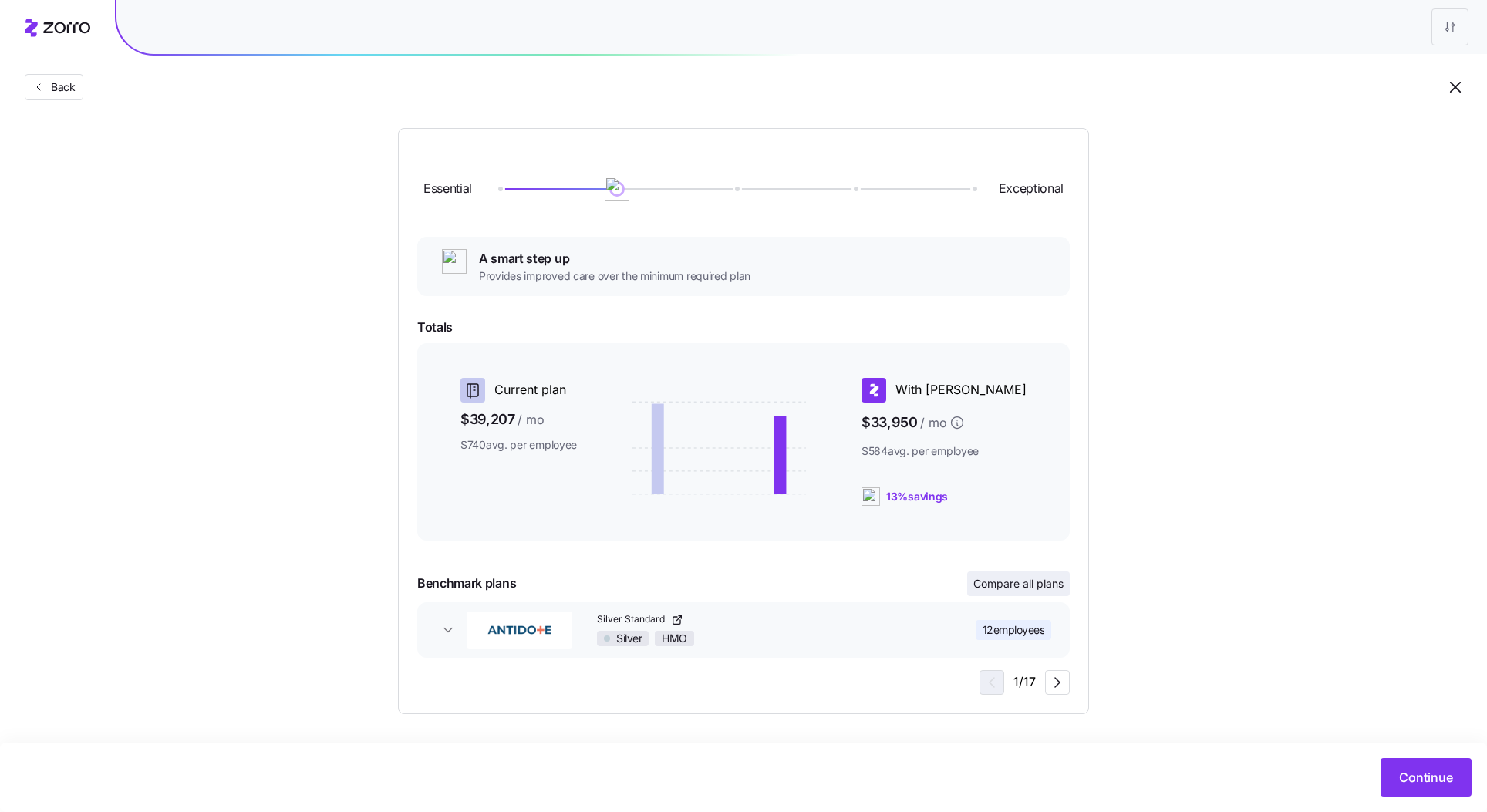
click at [1006, 575] on button "Compare all plans" at bounding box center [1019, 583] width 103 height 24
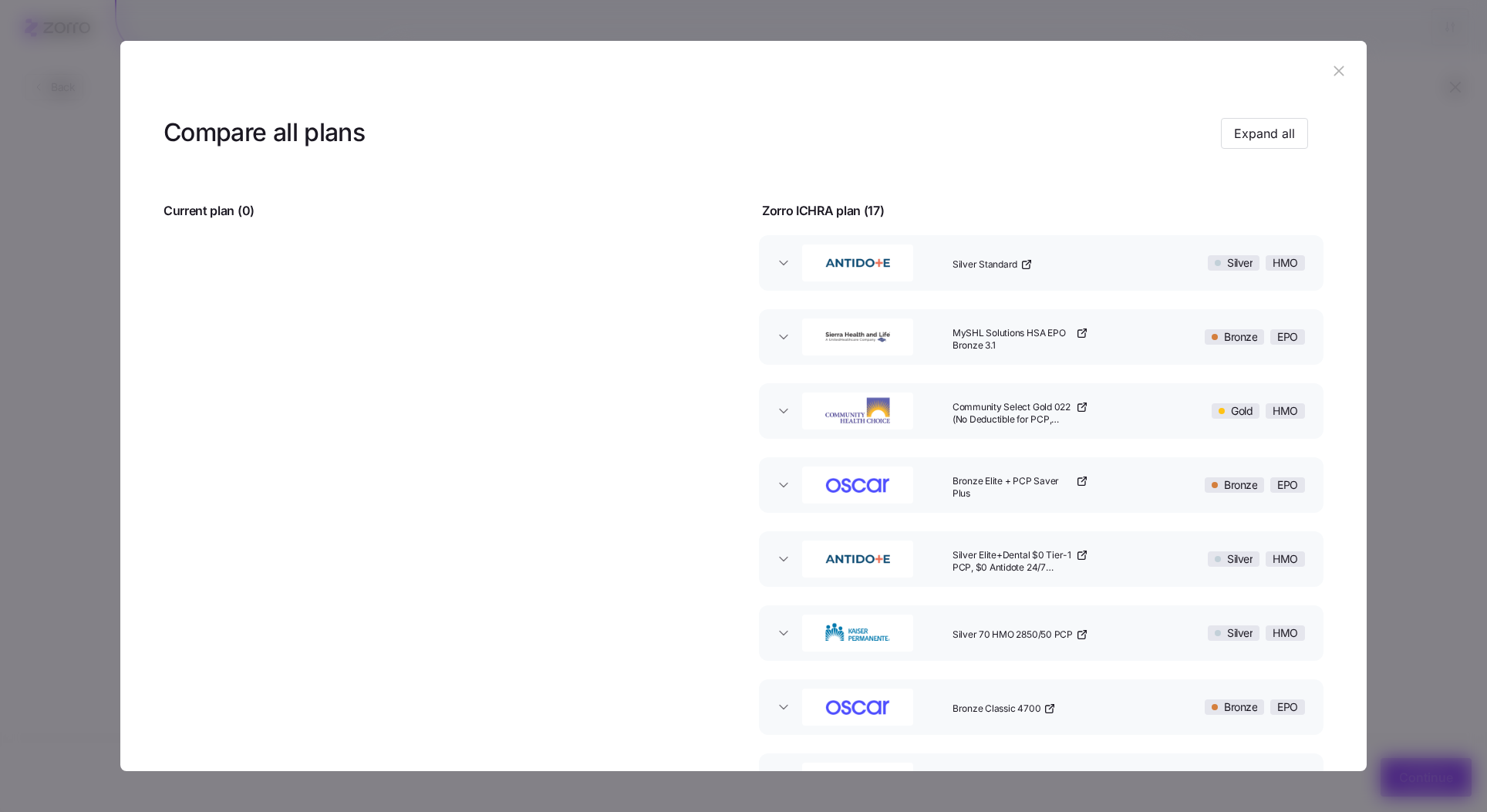
click at [1334, 71] on icon "button" at bounding box center [1339, 71] width 10 height 10
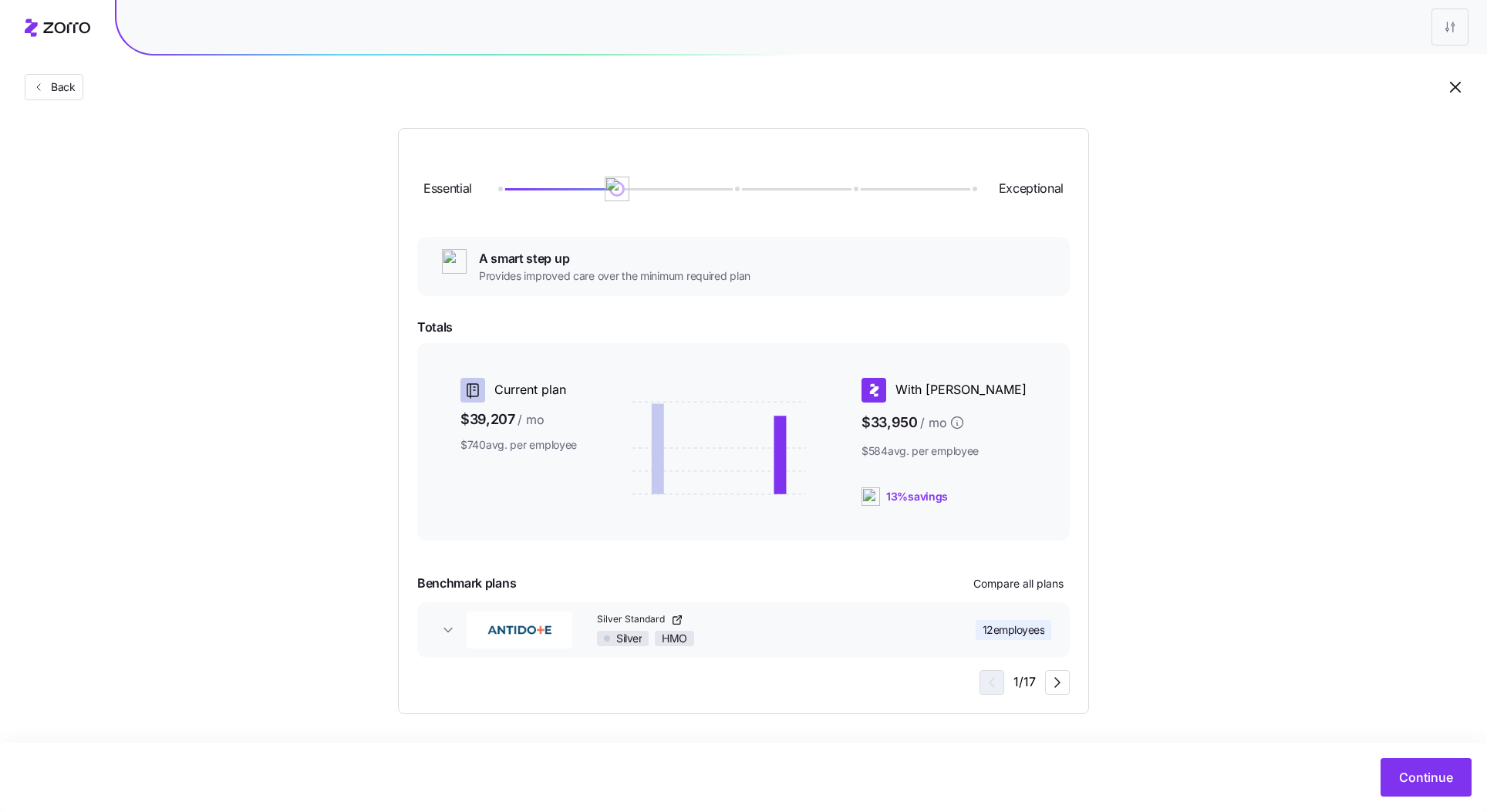
scroll to position [0, 0]
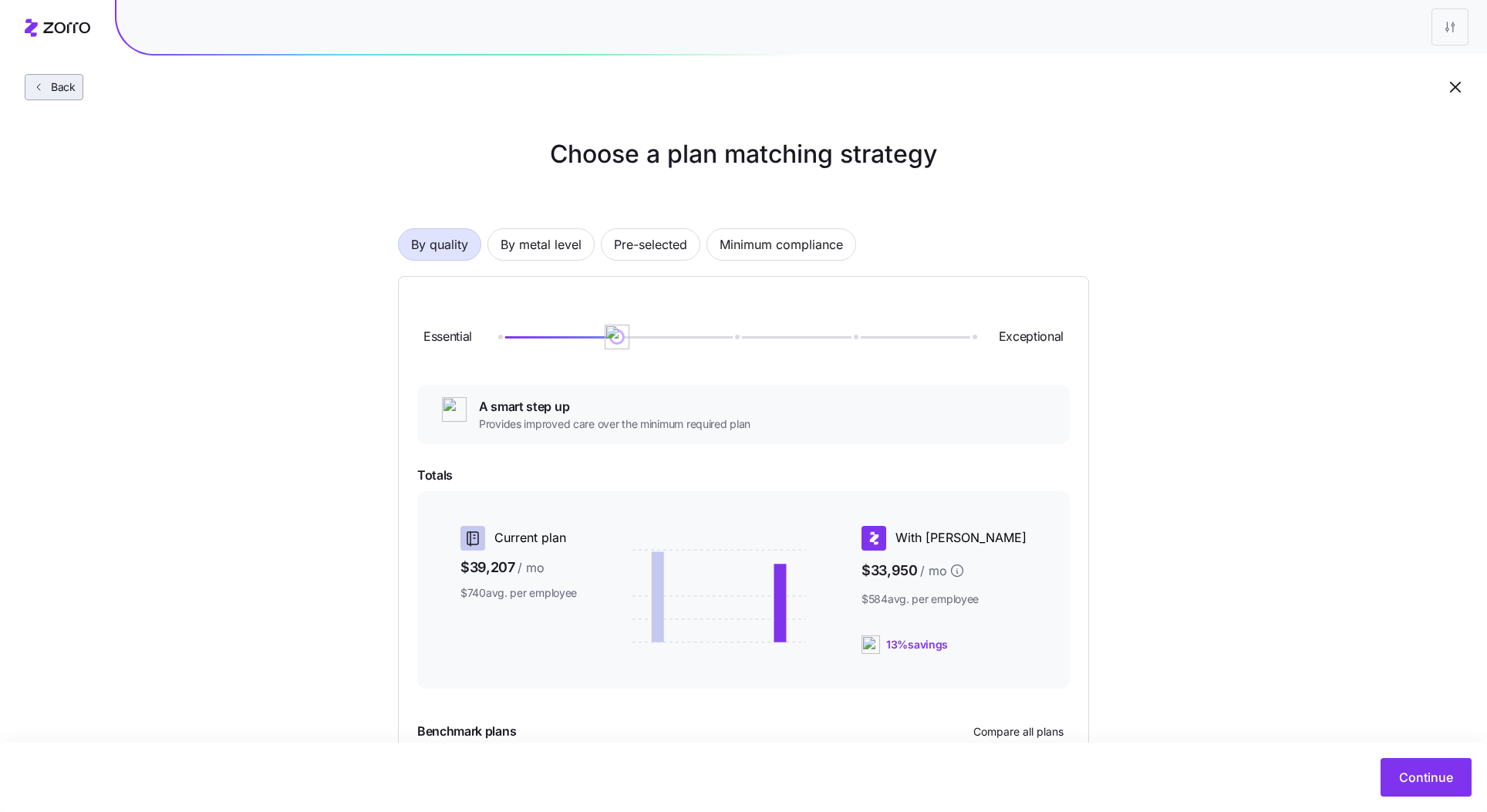
click at [51, 83] on span "Back" at bounding box center [60, 87] width 31 height 15
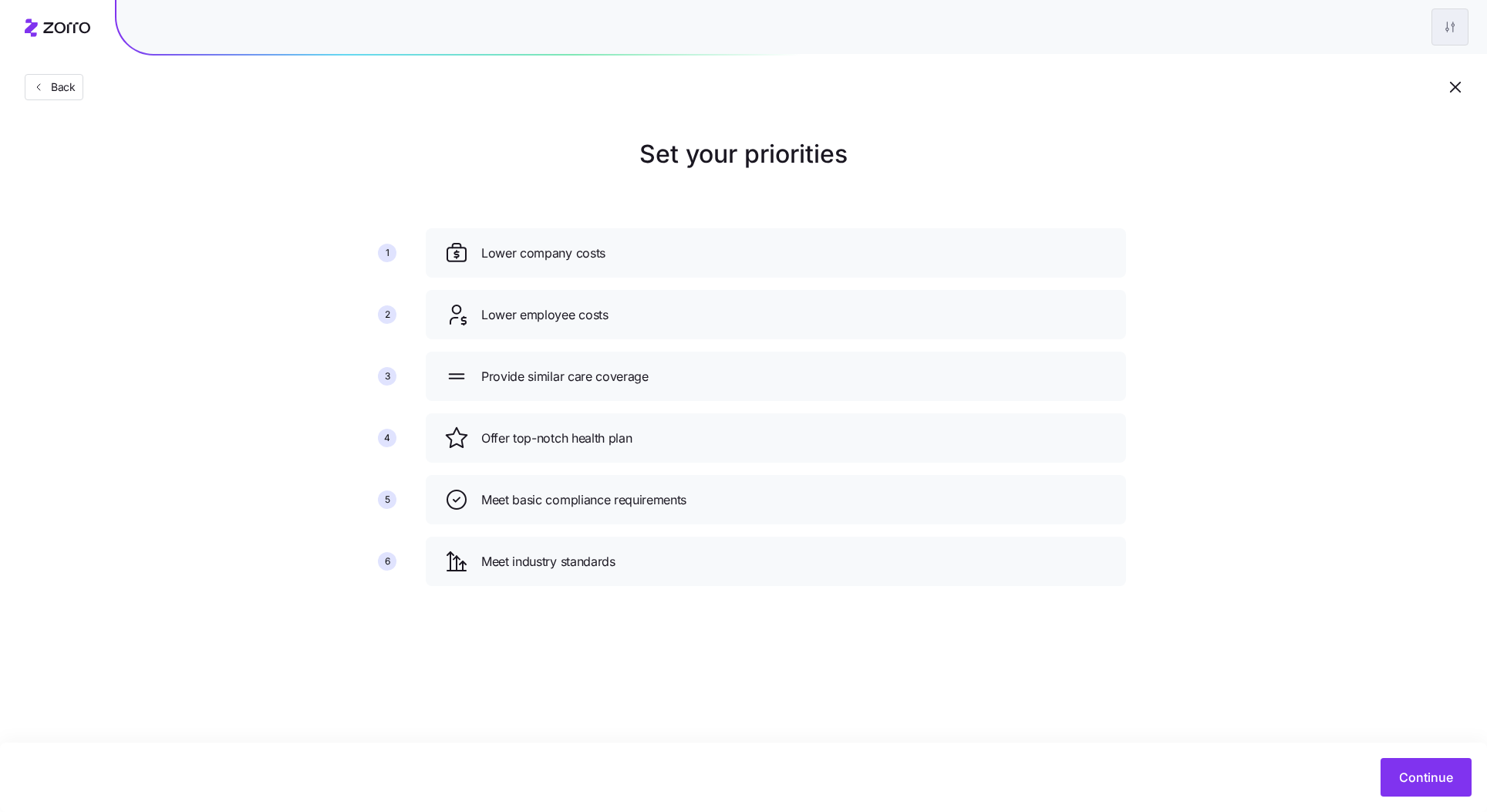
click at [1446, 19] on html "Back Set your priorities 1 2 3 4 5 6 Lower company costs Lower employee costs P…" at bounding box center [743, 406] width 1487 height 812
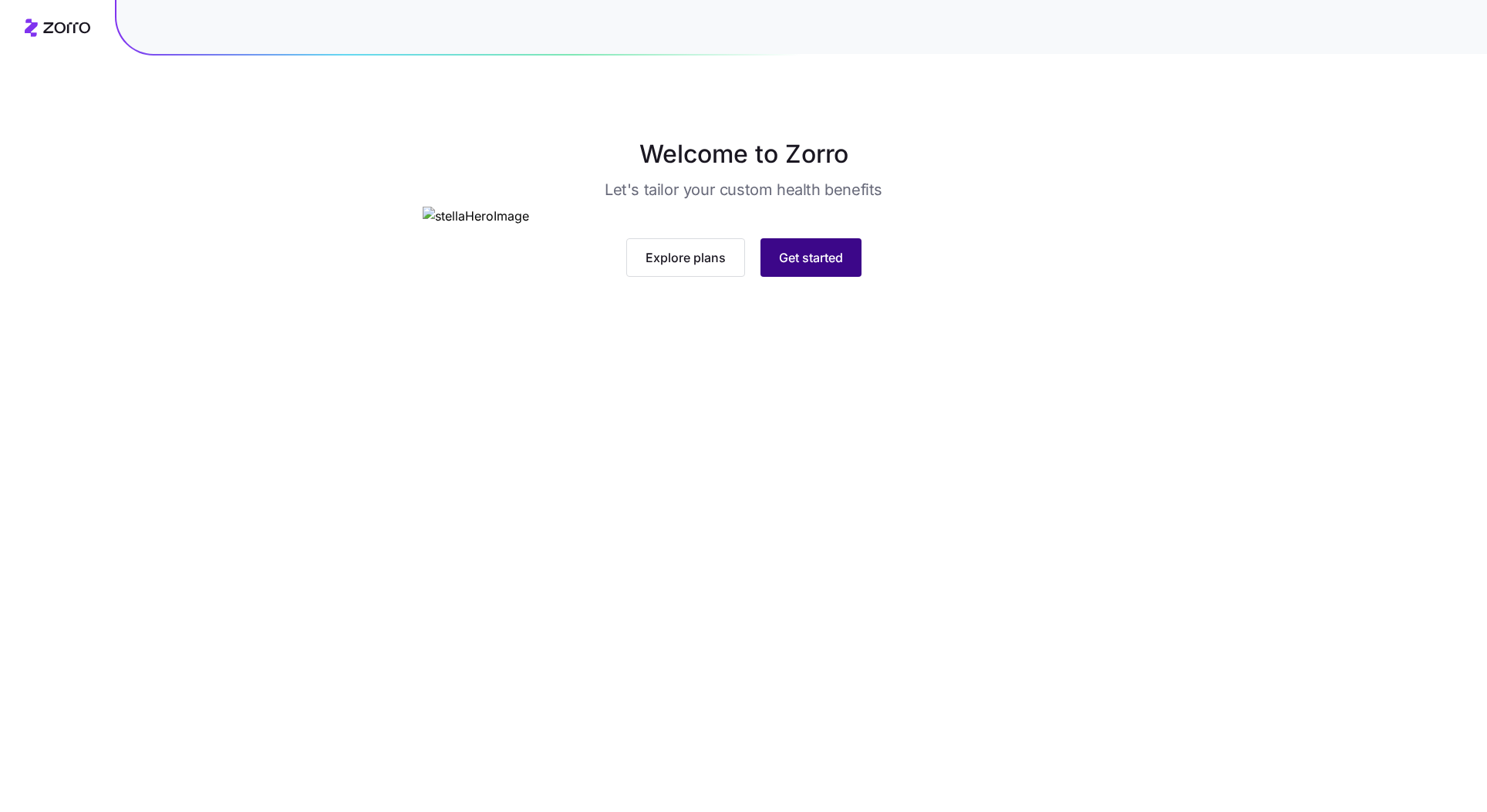
click at [814, 267] on span "Get started" at bounding box center [810, 258] width 64 height 19
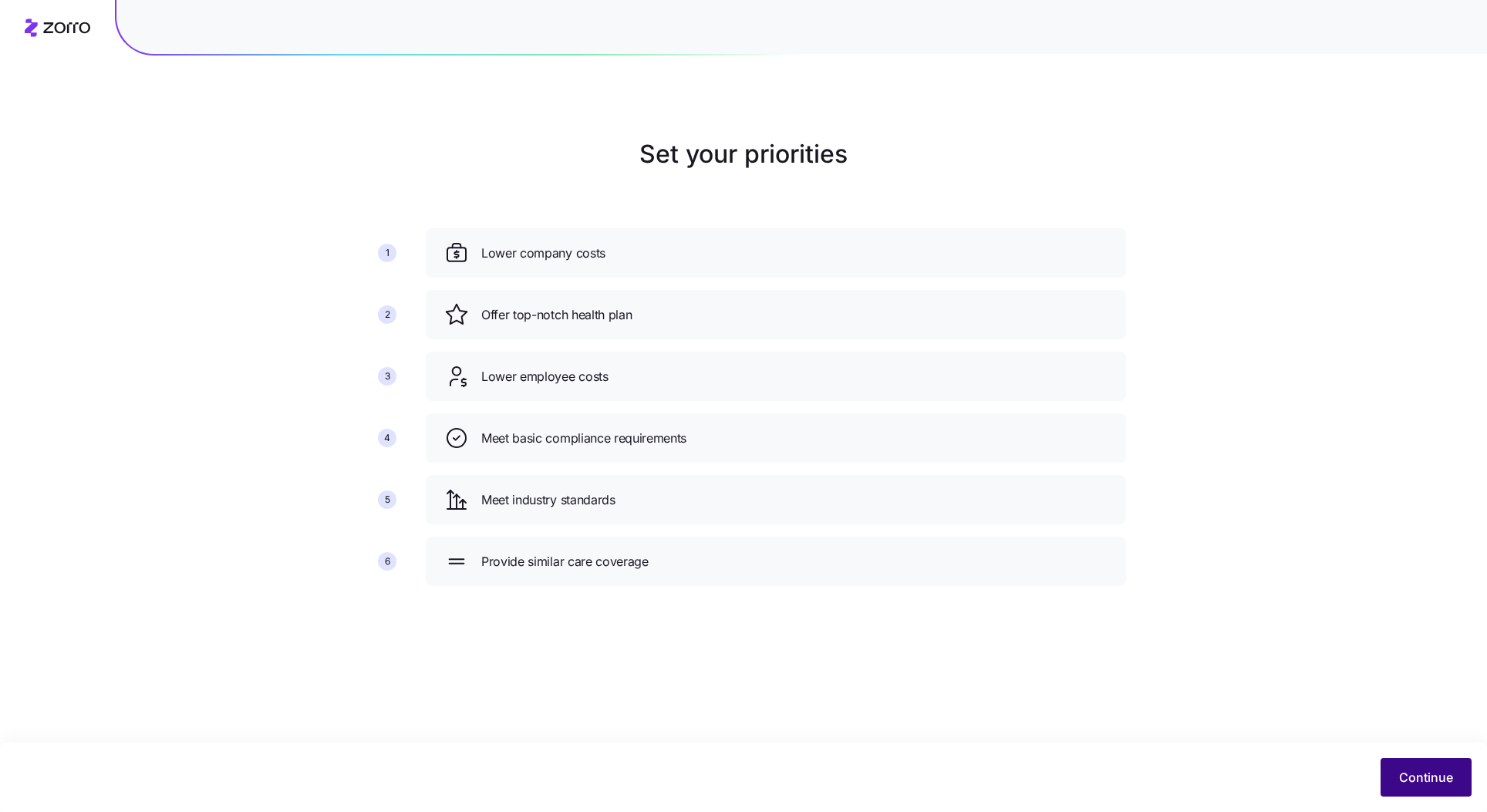
click at [1413, 788] on button "Continue" at bounding box center [1426, 778] width 91 height 39
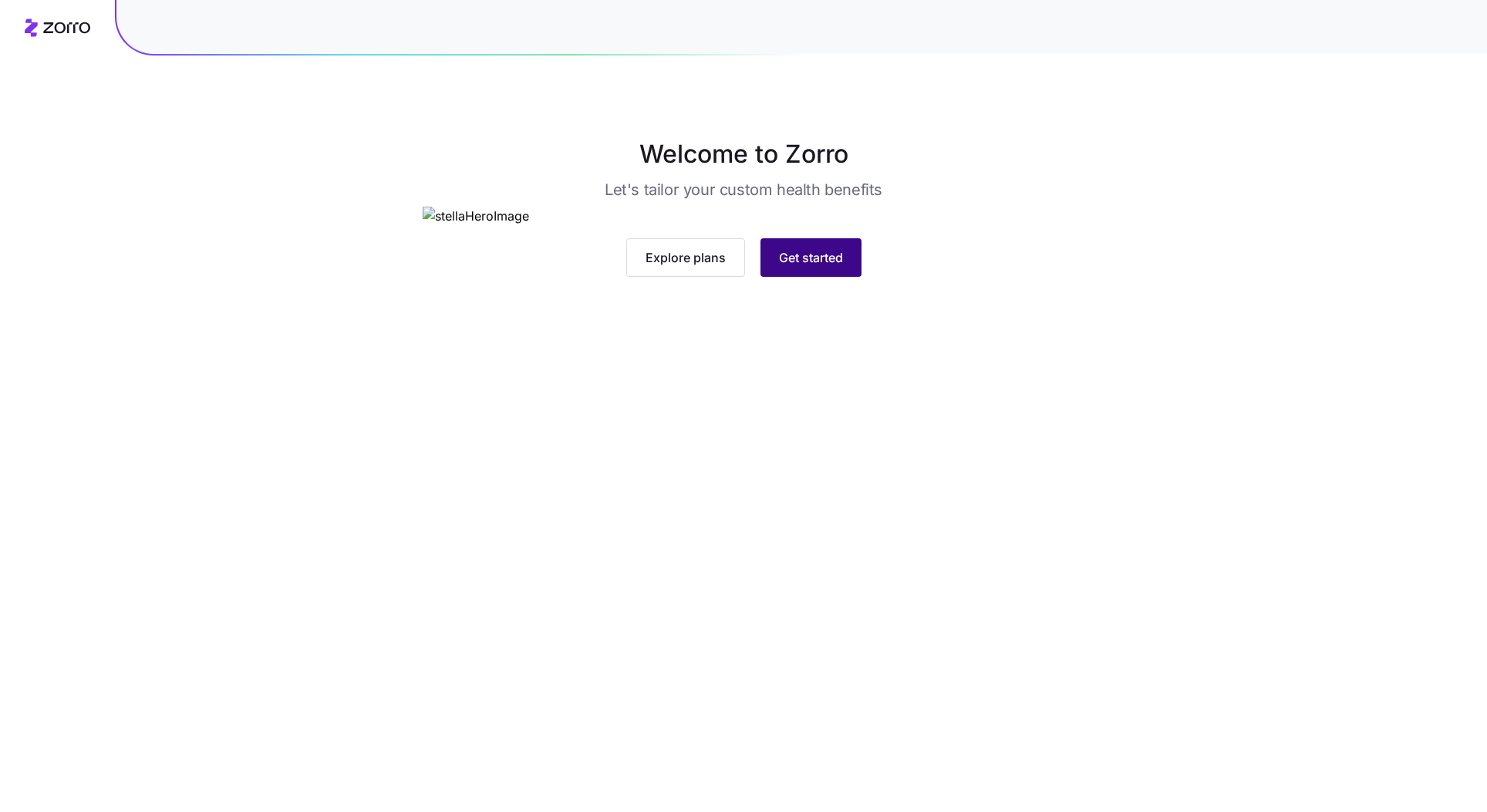
click at [827, 267] on span "Get started" at bounding box center [810, 258] width 64 height 19
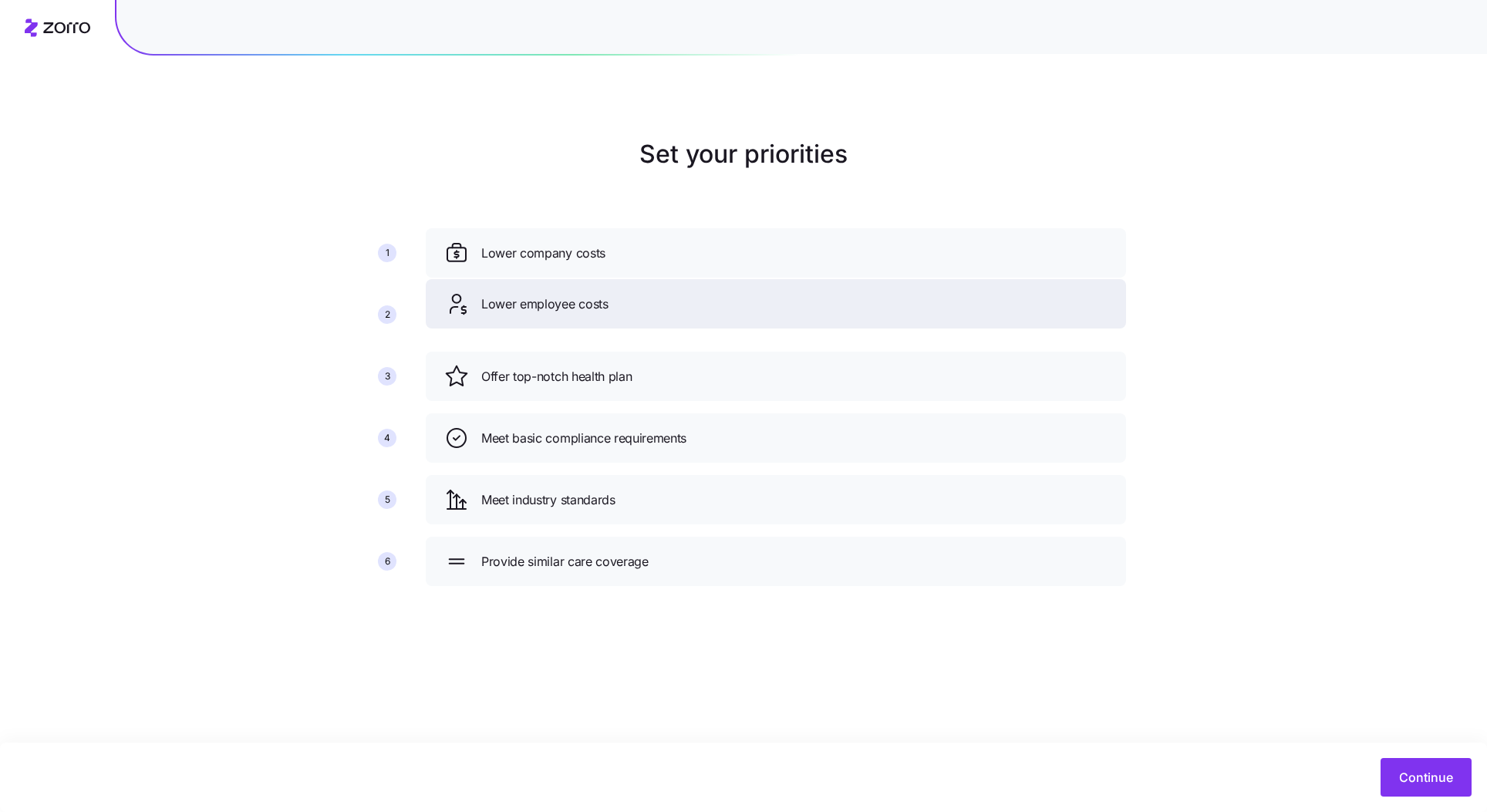
drag, startPoint x: 694, startPoint y: 384, endPoint x: 694, endPoint y: 311, distance: 73.0
click at [694, 311] on div "Lower employee costs" at bounding box center [776, 304] width 664 height 24
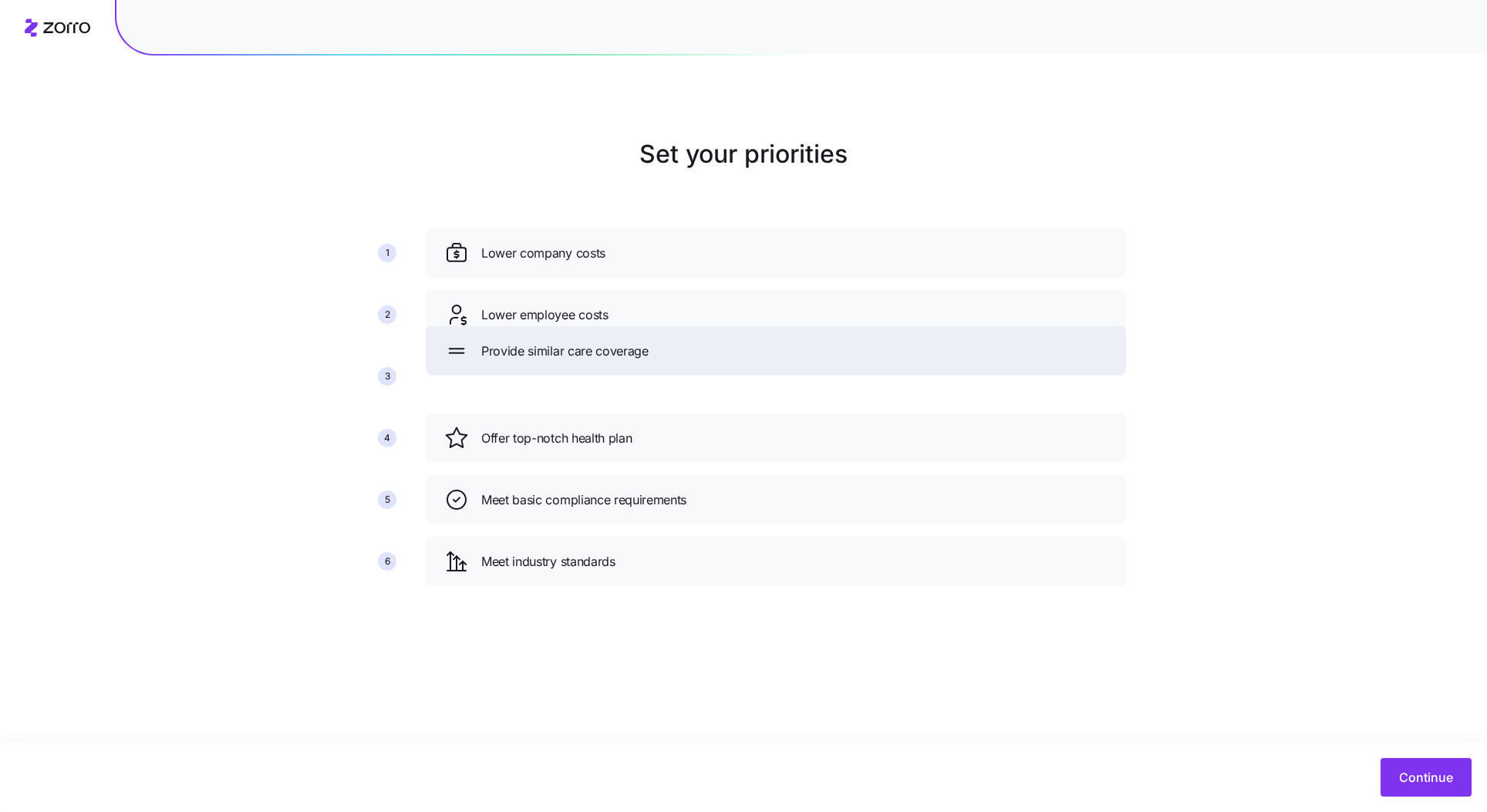
drag, startPoint x: 643, startPoint y: 561, endPoint x: 643, endPoint y: 350, distance: 211.0
click at [643, 350] on span "Provide similar care coverage" at bounding box center [565, 352] width 168 height 19
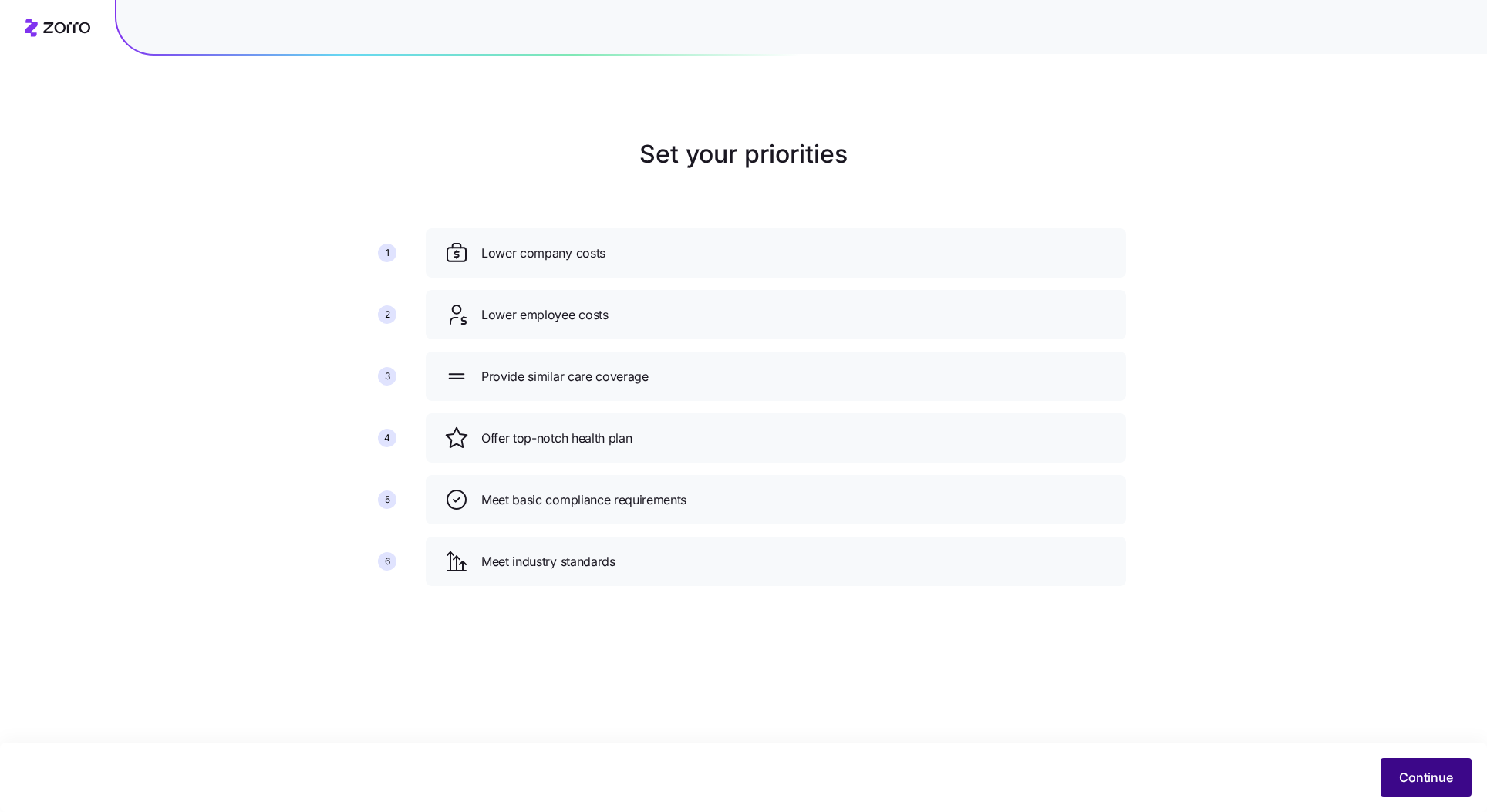
click at [1427, 770] on span "Continue" at bounding box center [1426, 777] width 54 height 19
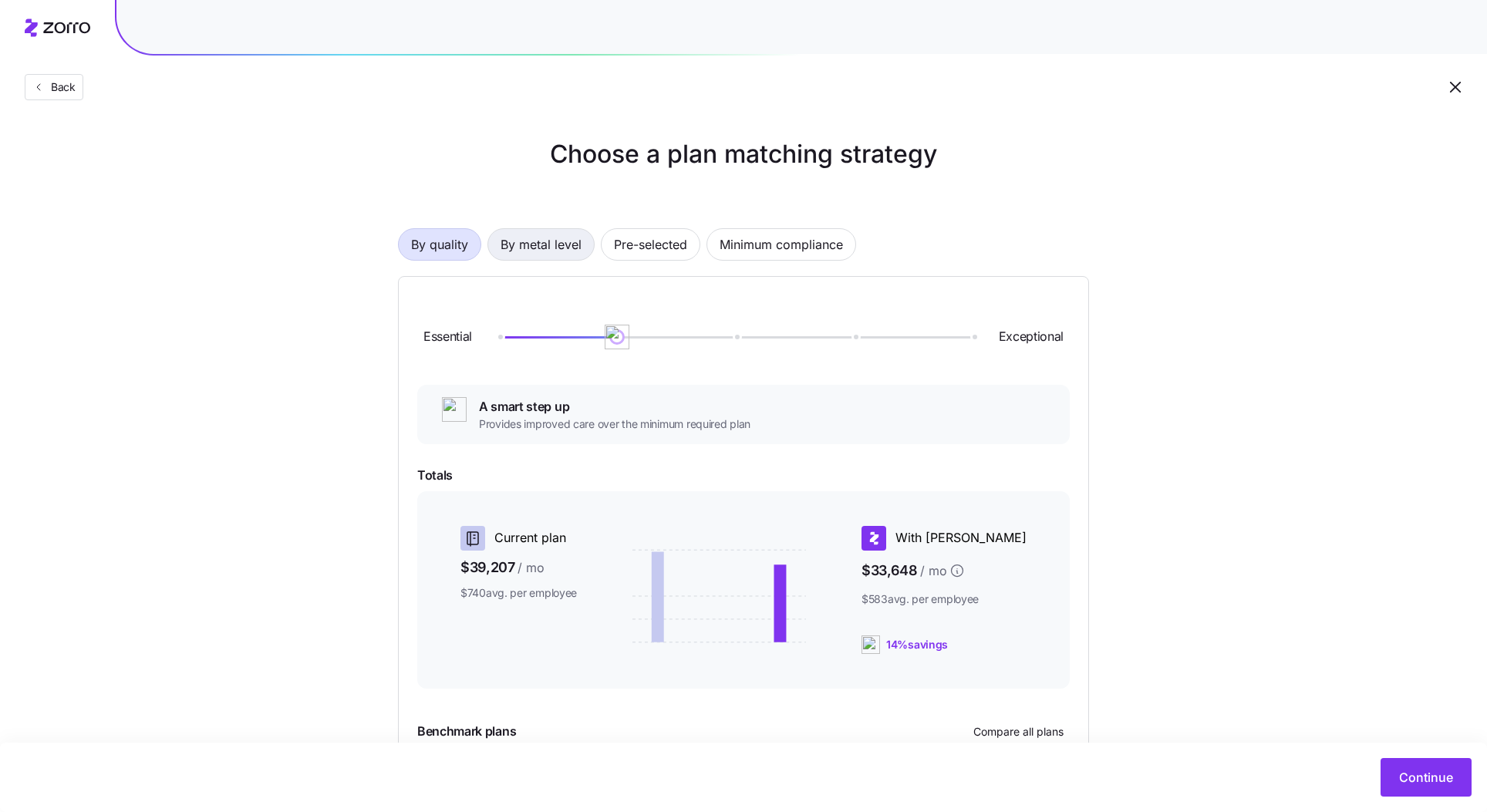
click at [529, 238] on span "By metal level" at bounding box center [541, 245] width 81 height 31
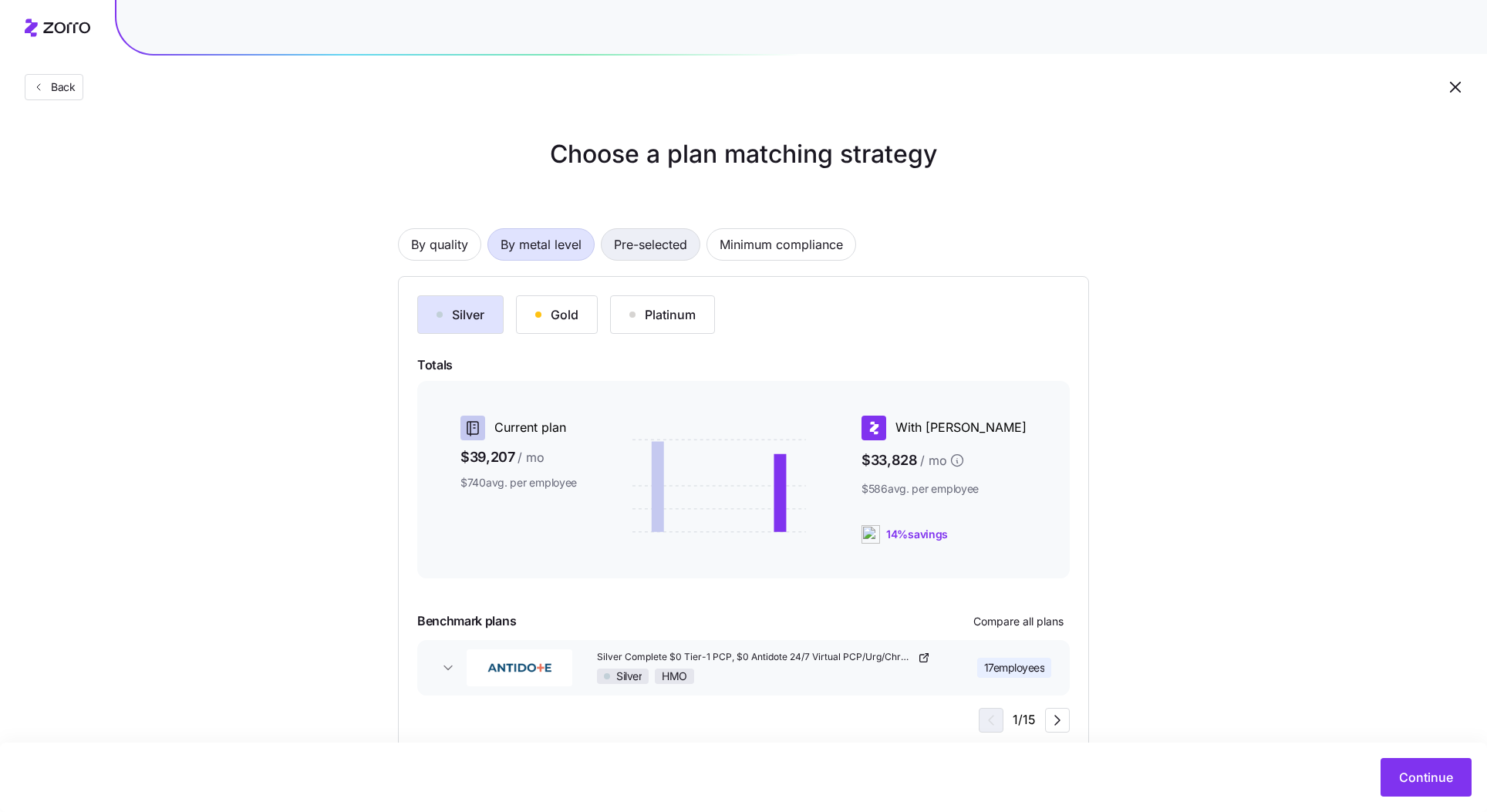
click at [647, 250] on span "Pre-selected" at bounding box center [651, 245] width 73 height 31
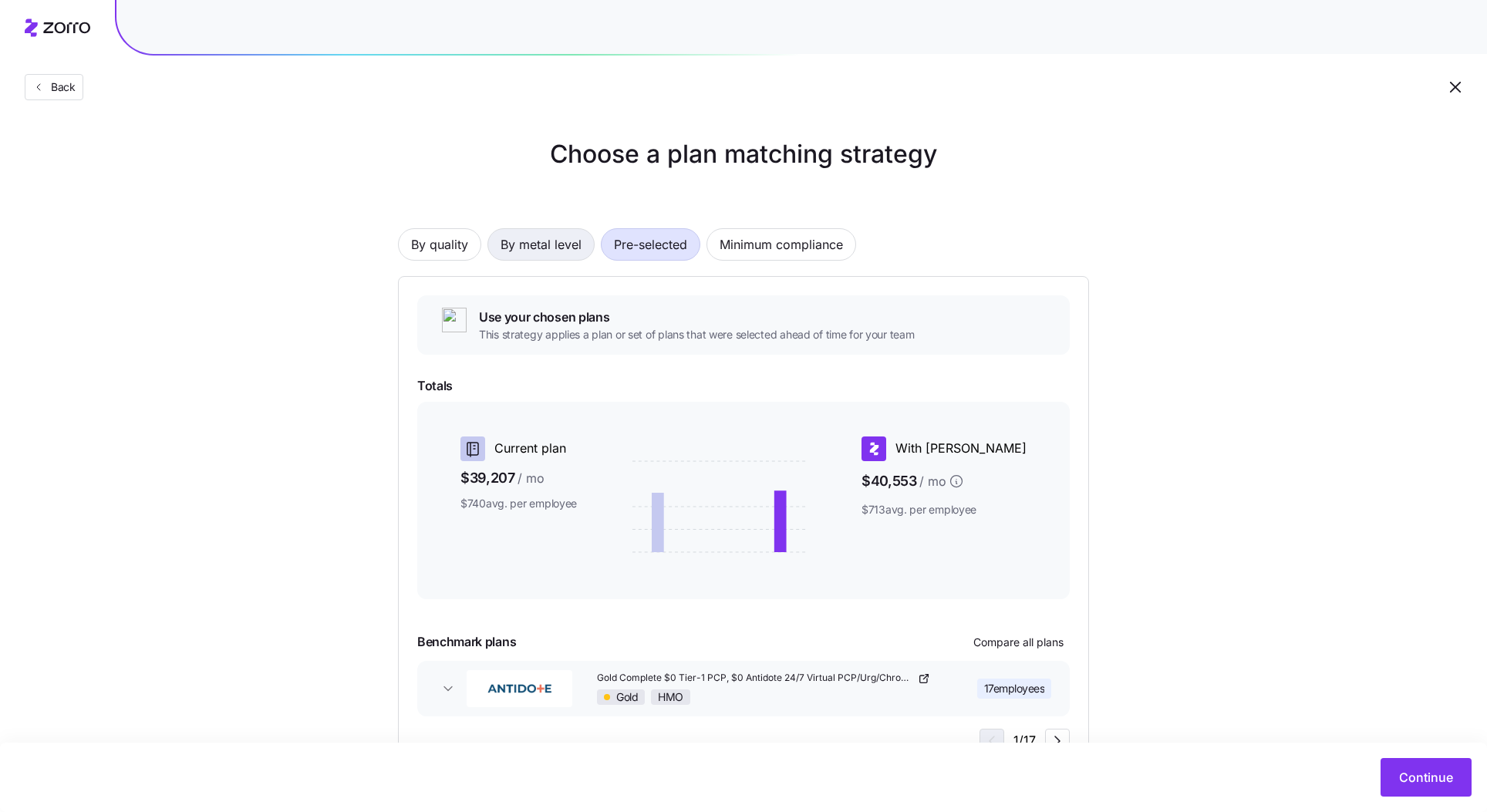
click at [549, 245] on span "By metal level" at bounding box center [541, 245] width 81 height 31
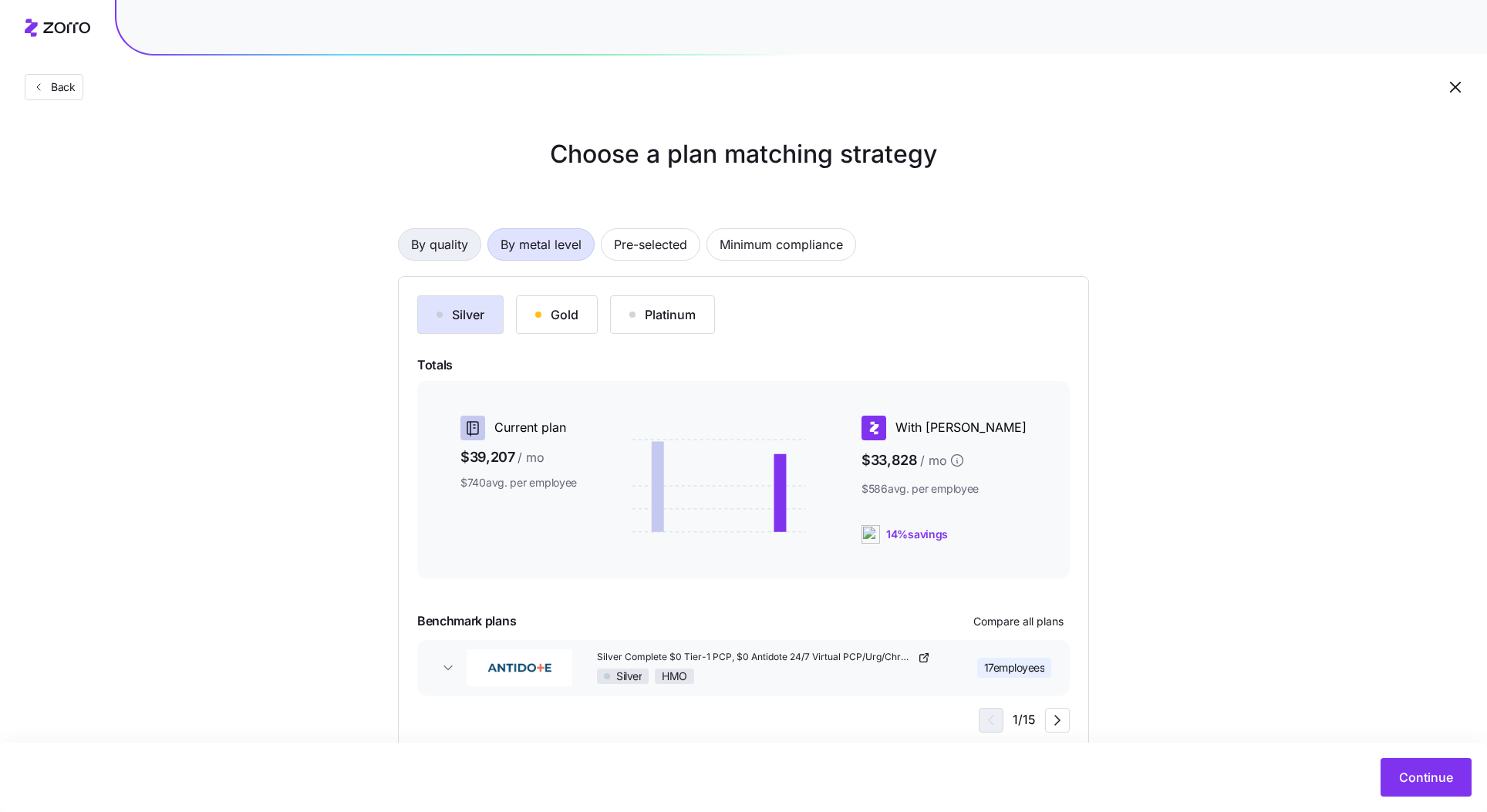
click at [434, 242] on span "By quality" at bounding box center [439, 245] width 57 height 31
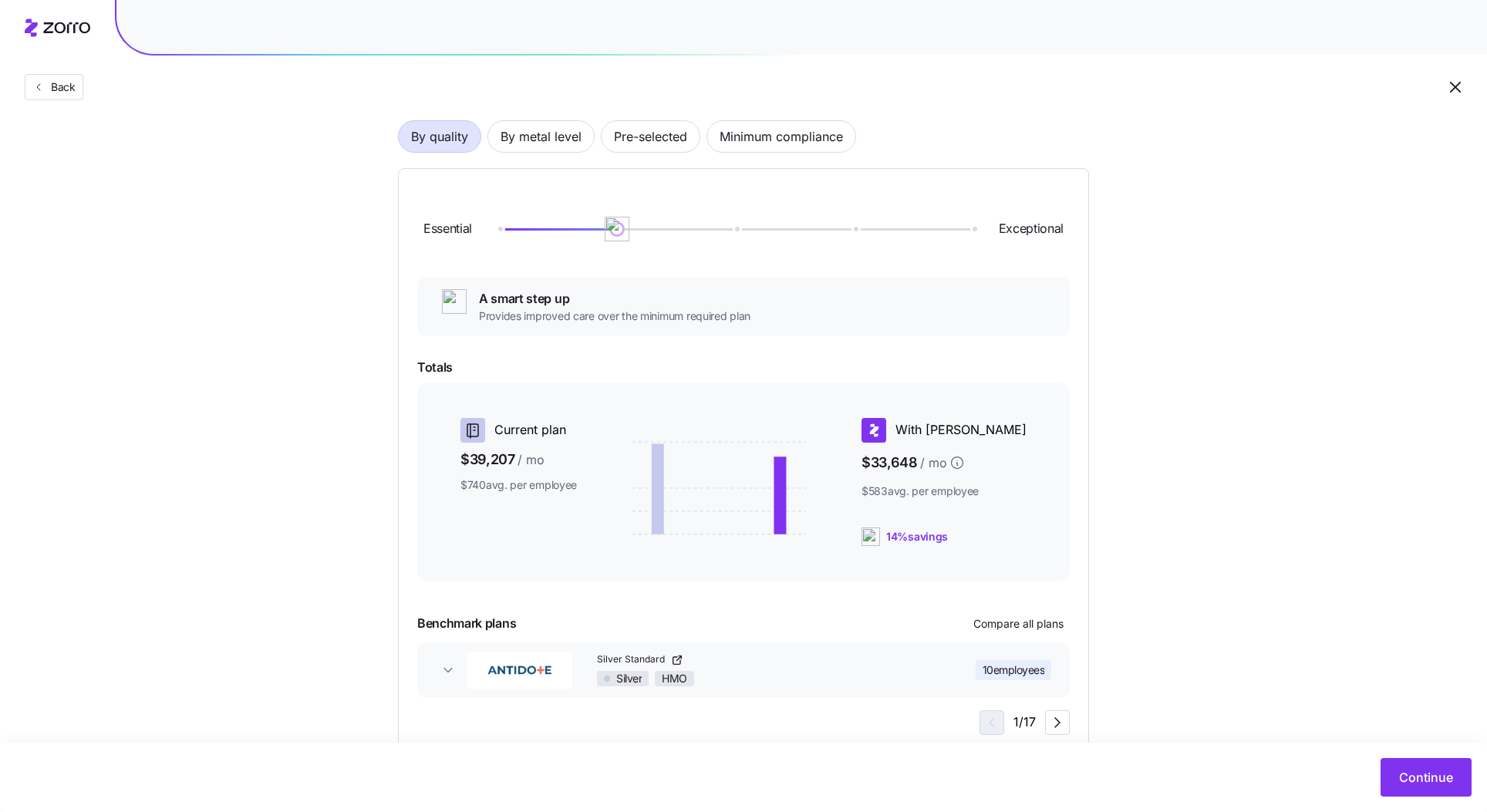
scroll to position [148, 0]
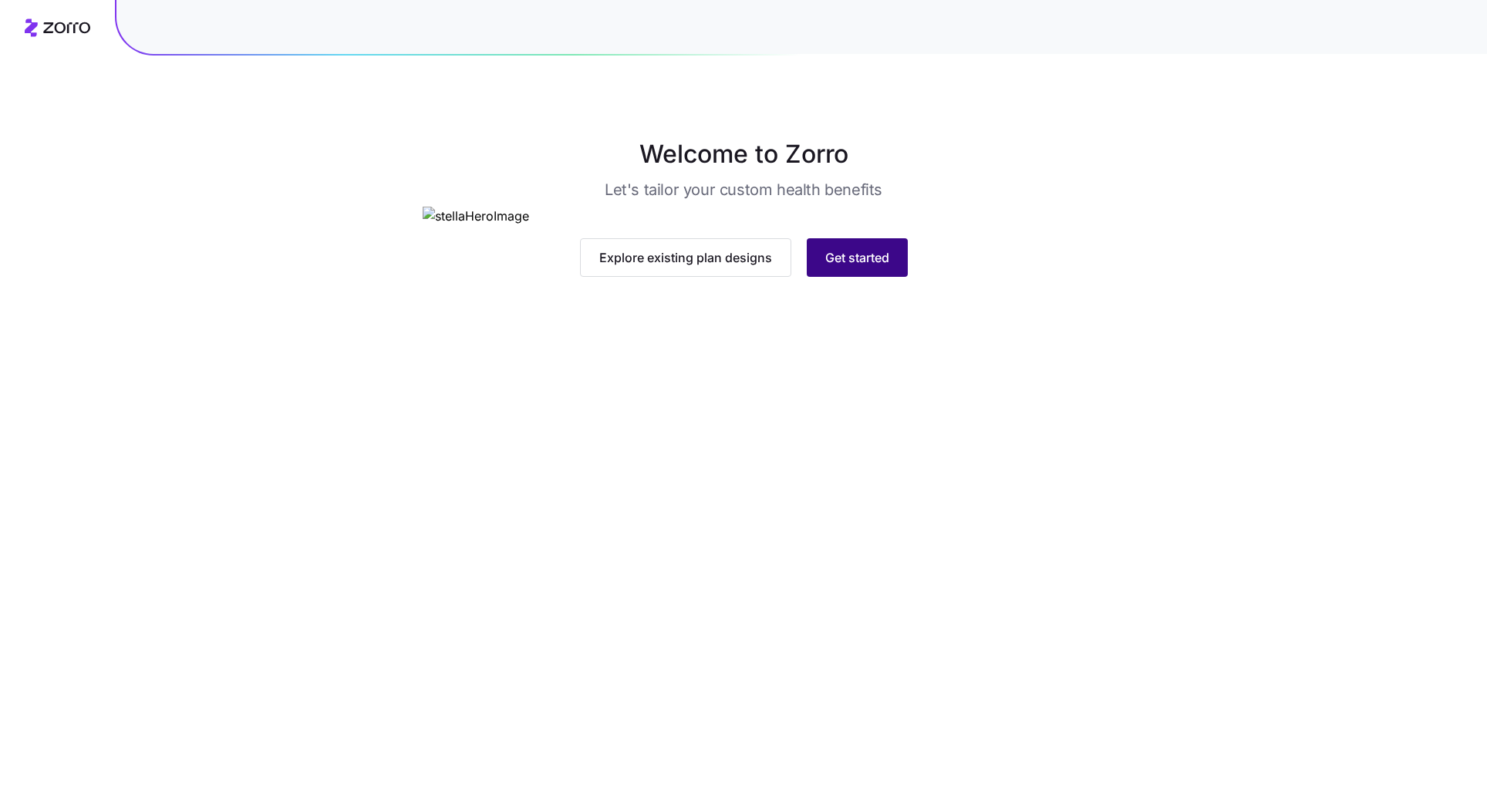
click at [848, 267] on span "Get started" at bounding box center [857, 258] width 64 height 19
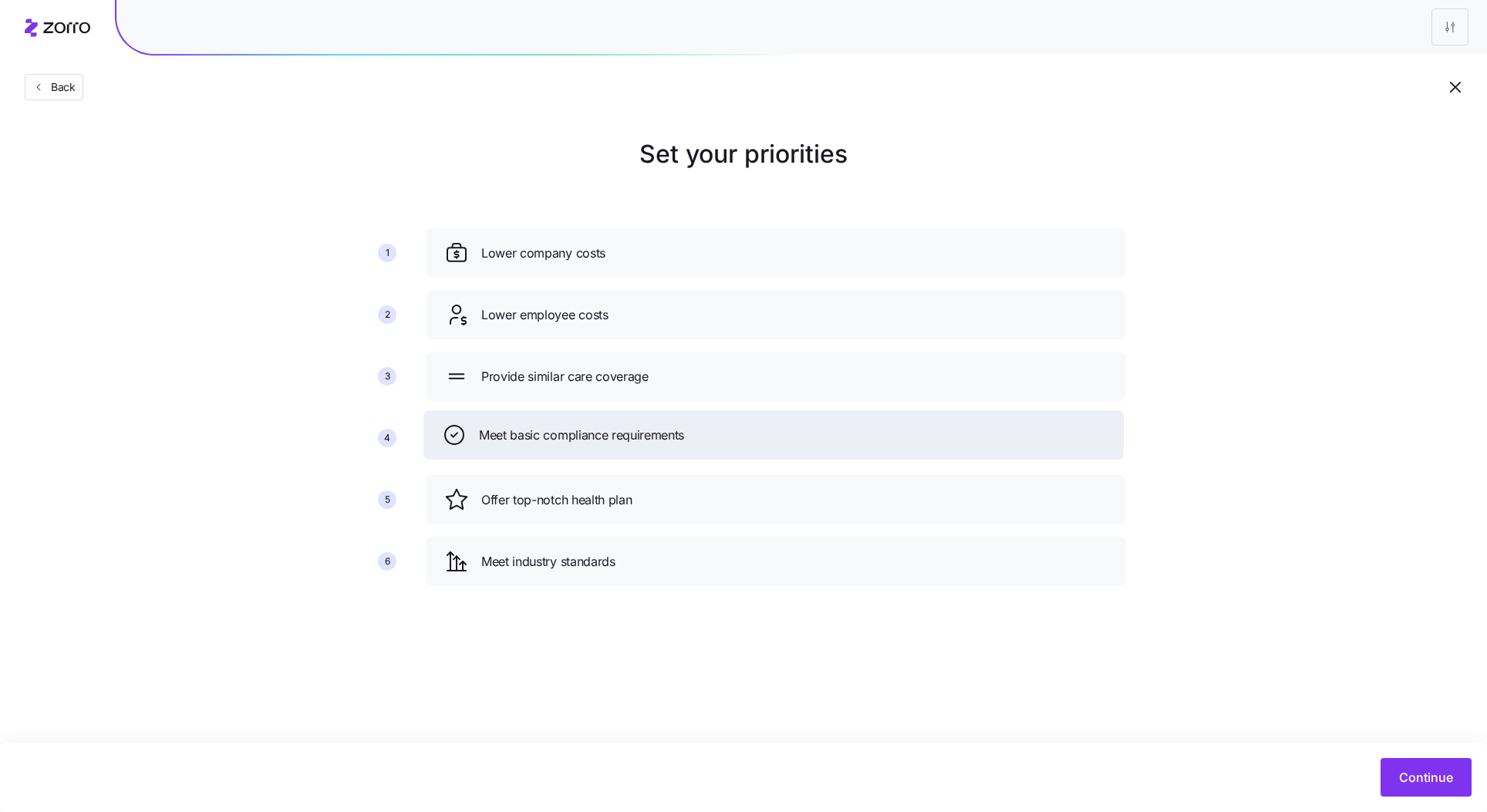
drag, startPoint x: 682, startPoint y: 505, endPoint x: 679, endPoint y: 440, distance: 65.1
click at [679, 440] on span "Meet basic compliance requirements" at bounding box center [581, 435] width 205 height 19
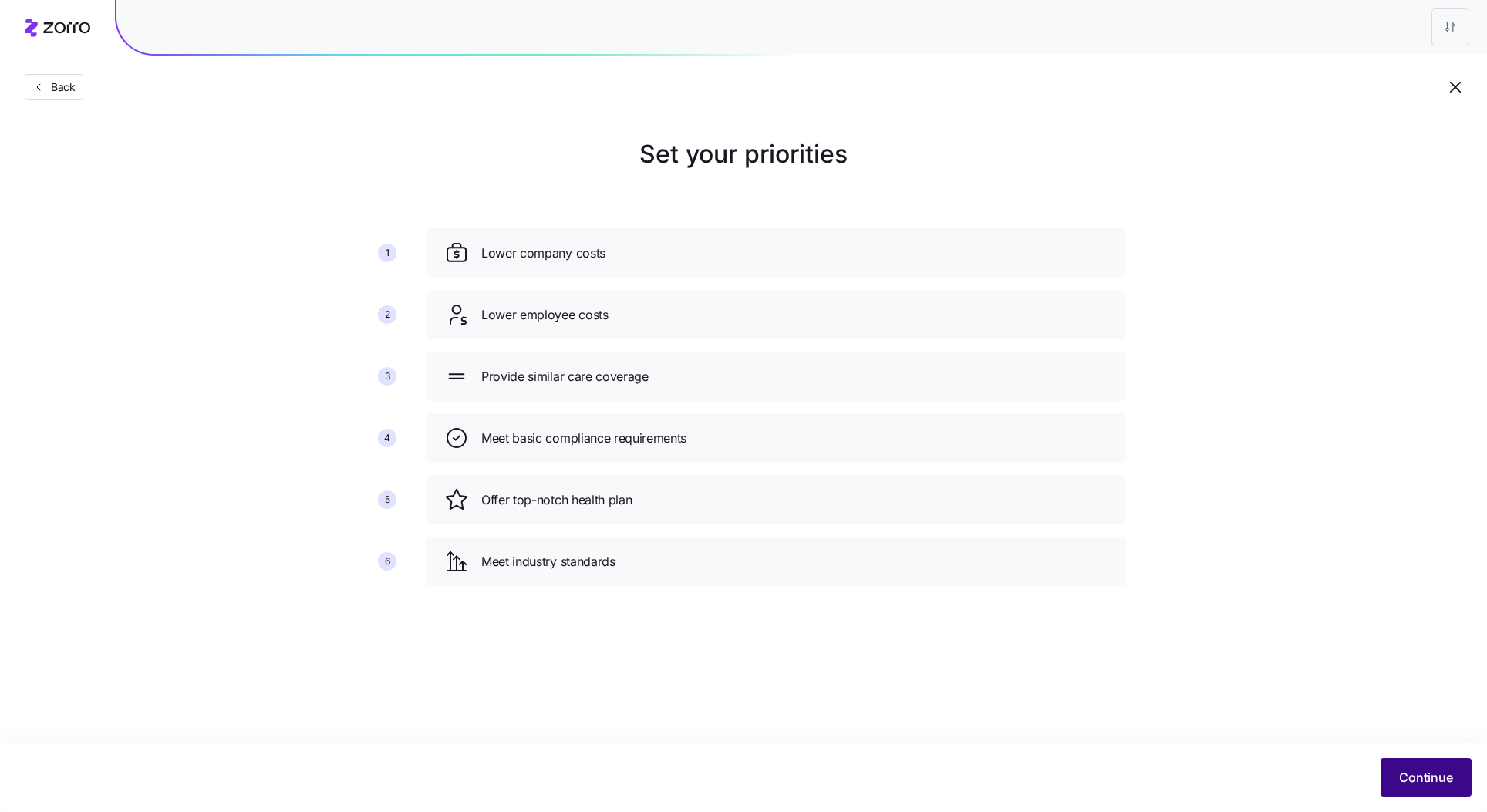
click at [1424, 780] on span "Continue" at bounding box center [1426, 777] width 54 height 19
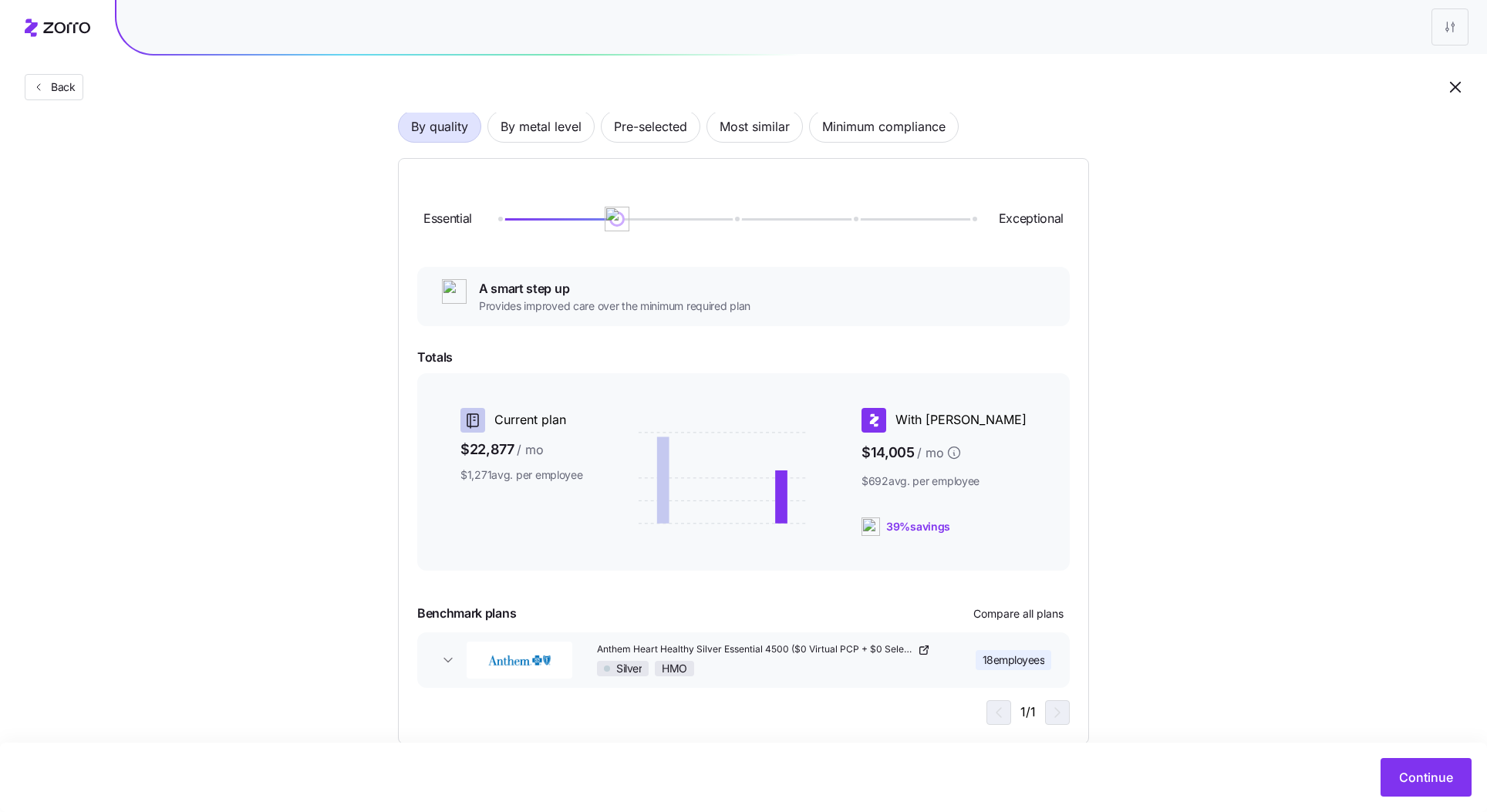
scroll to position [120, 0]
click at [545, 124] on span "By metal level" at bounding box center [541, 124] width 81 height 31
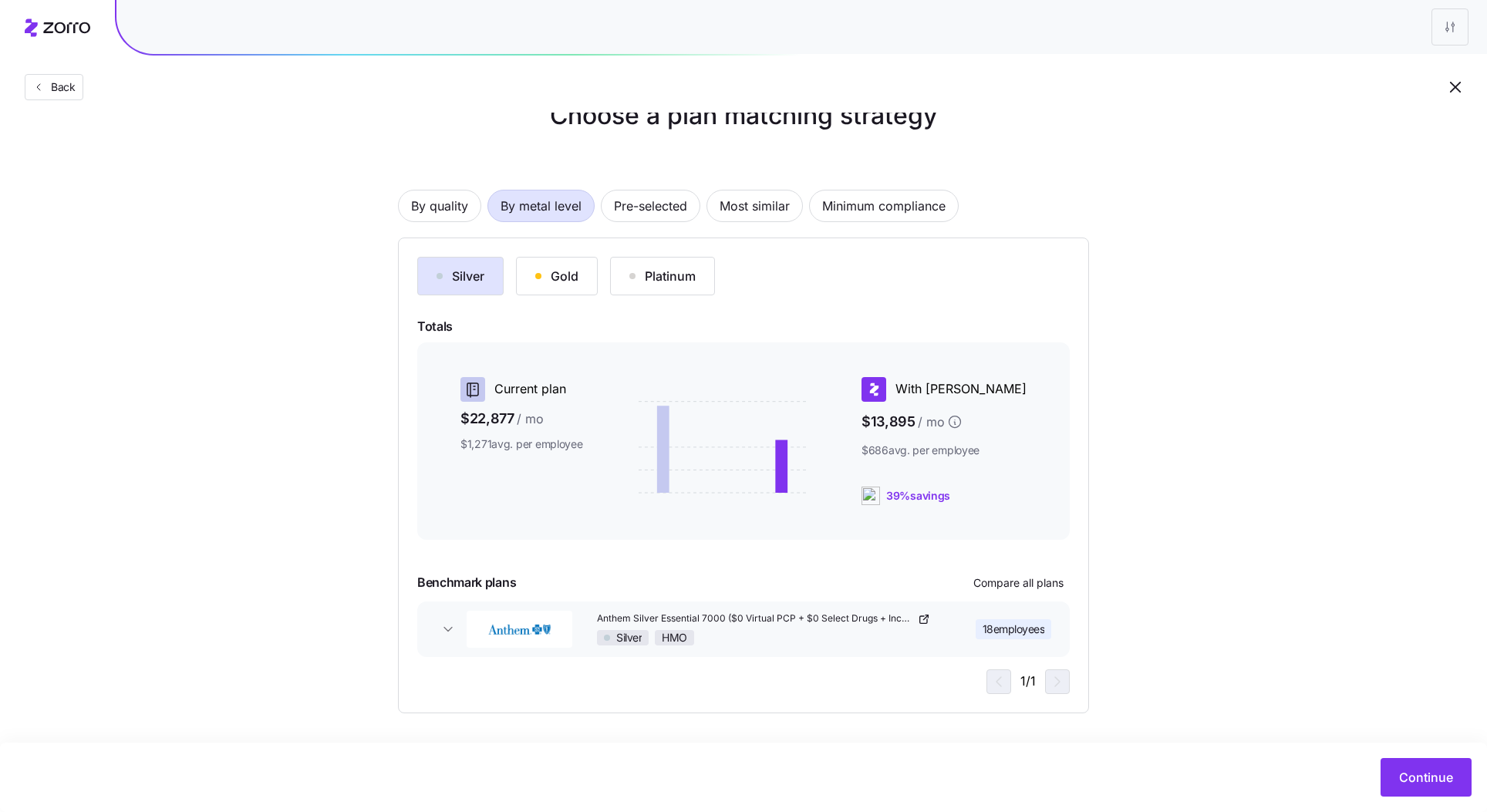
scroll to position [37, 0]
click at [567, 267] on button "Gold" at bounding box center [557, 278] width 82 height 39
click at [1062, 686] on icon "button" at bounding box center [1058, 683] width 19 height 19
click at [989, 686] on icon "button" at bounding box center [994, 683] width 19 height 19
click at [1002, 580] on span "Compare all plans" at bounding box center [1018, 584] width 90 height 15
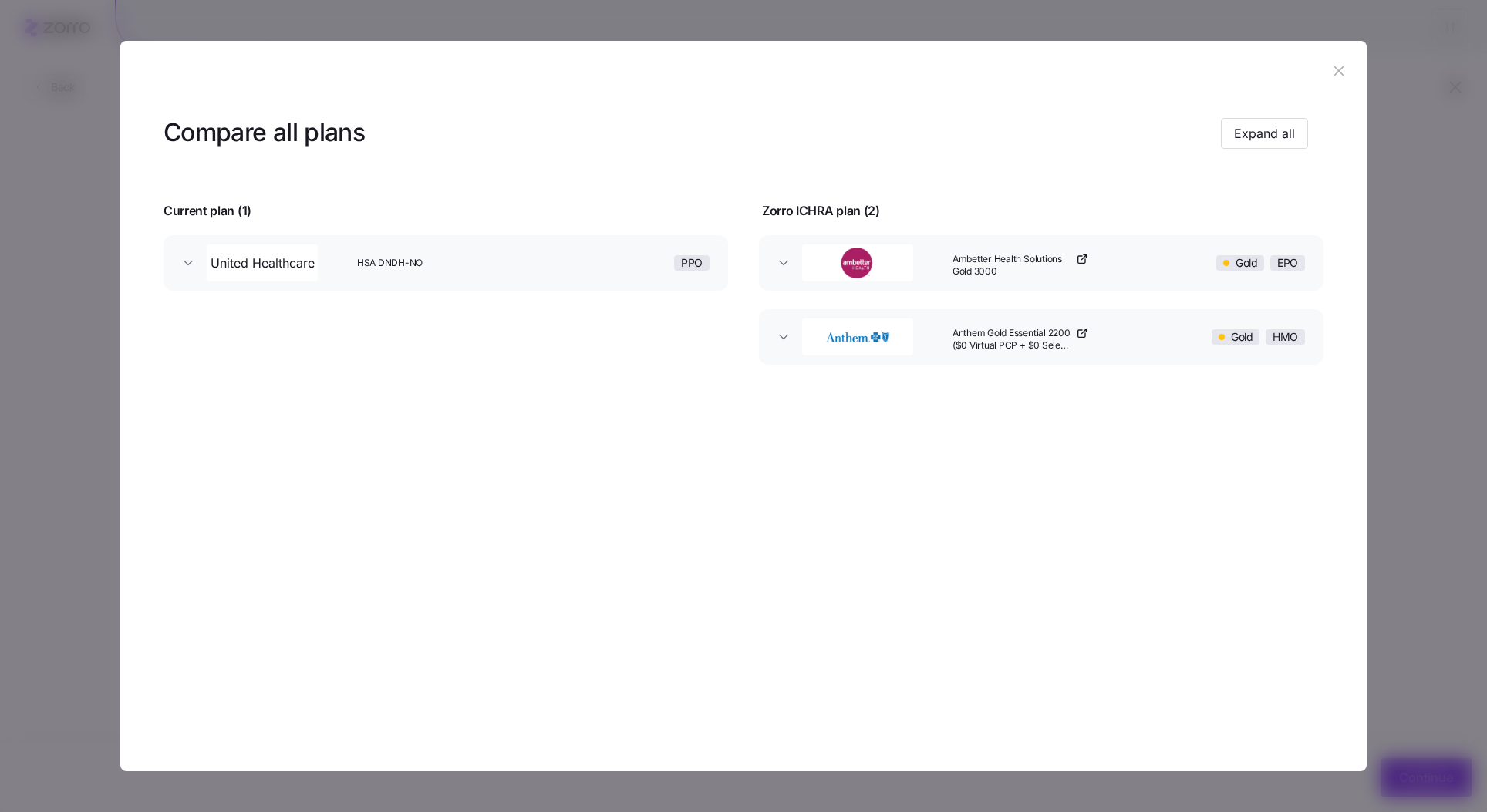
click at [614, 259] on div "PPO" at bounding box center [641, 263] width 151 height 49
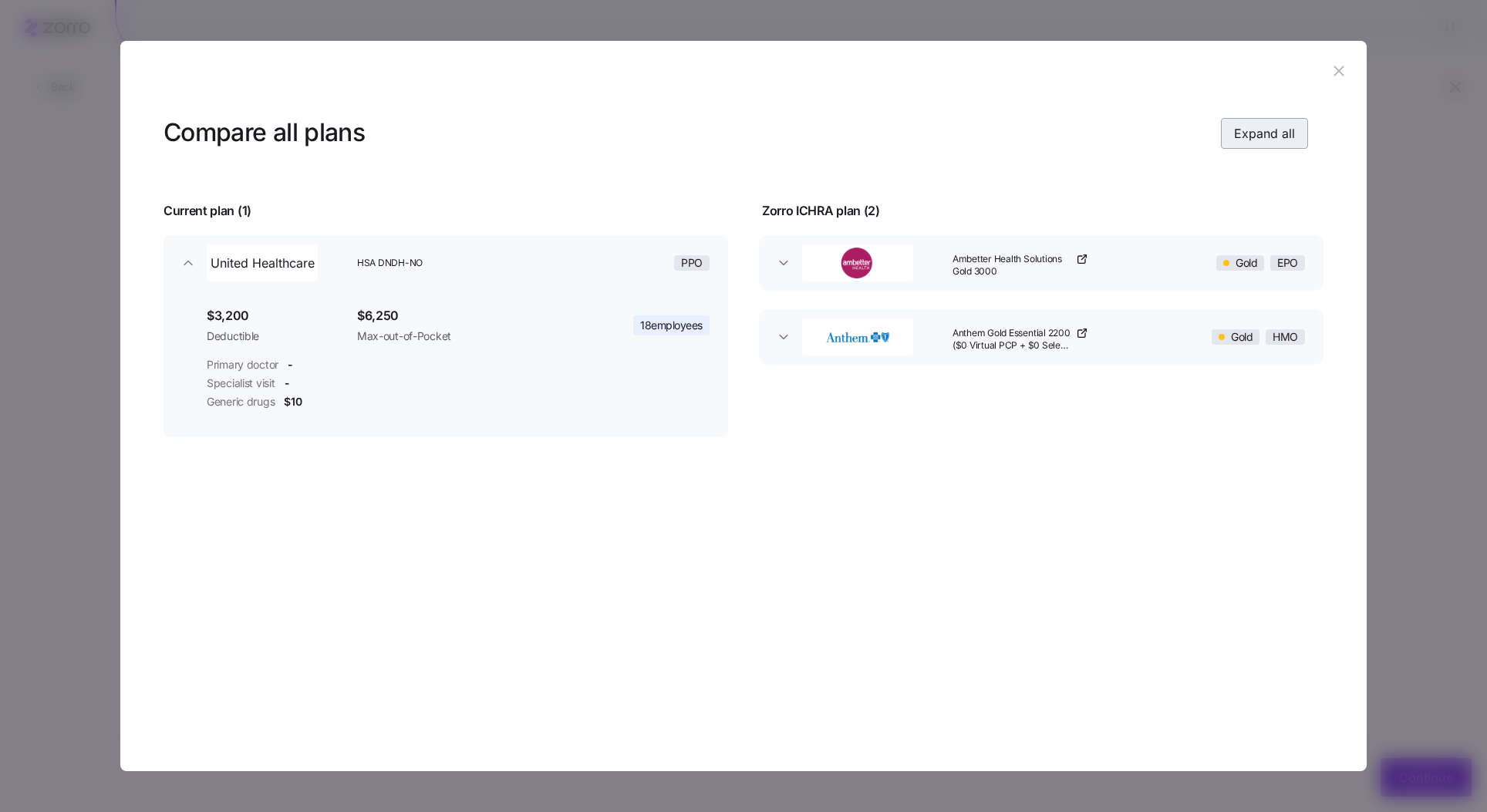
click at [1271, 140] on span "Expand all" at bounding box center [1264, 133] width 61 height 19
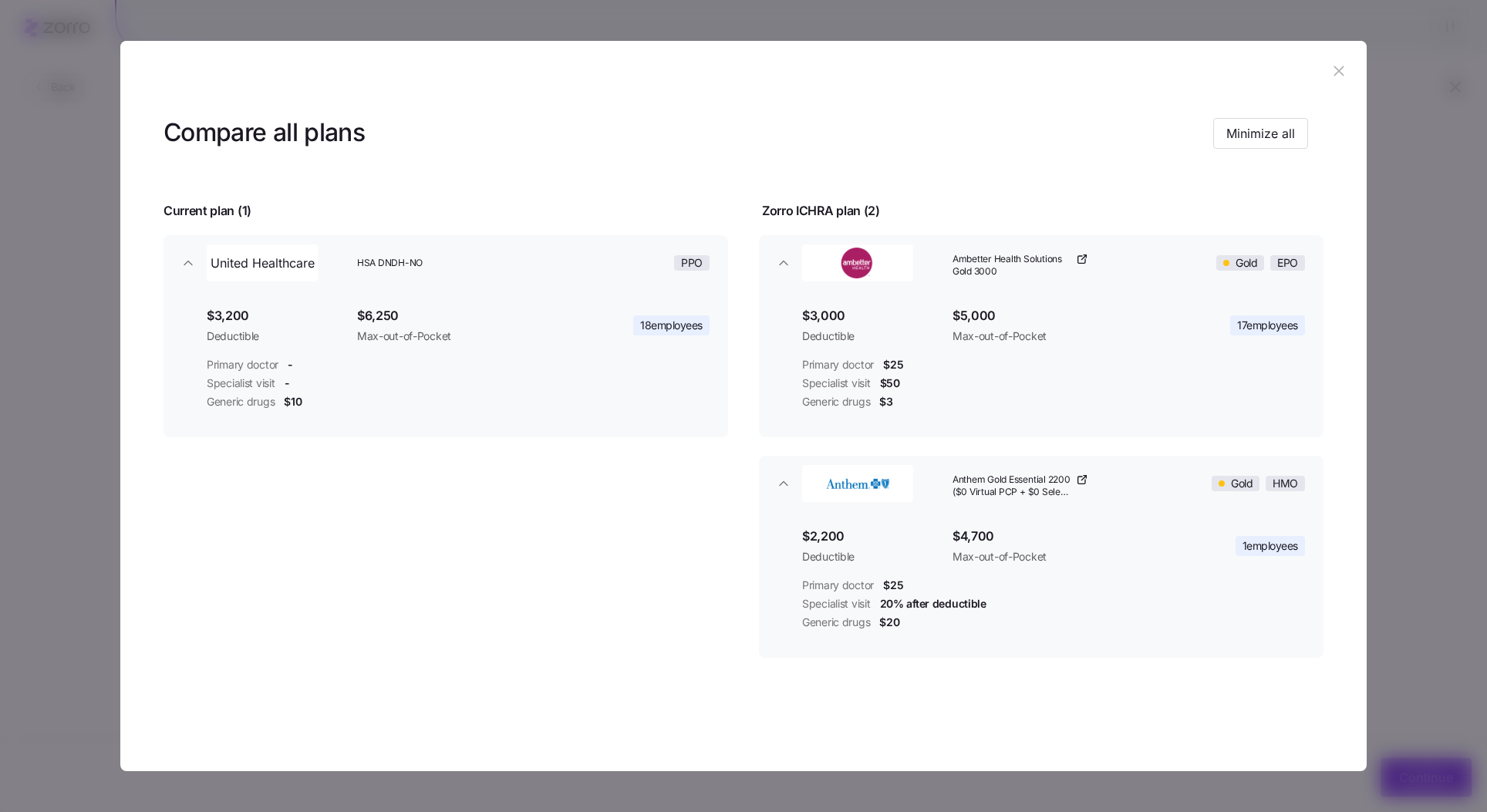
click at [1339, 72] on icon "button" at bounding box center [1339, 71] width 10 height 10
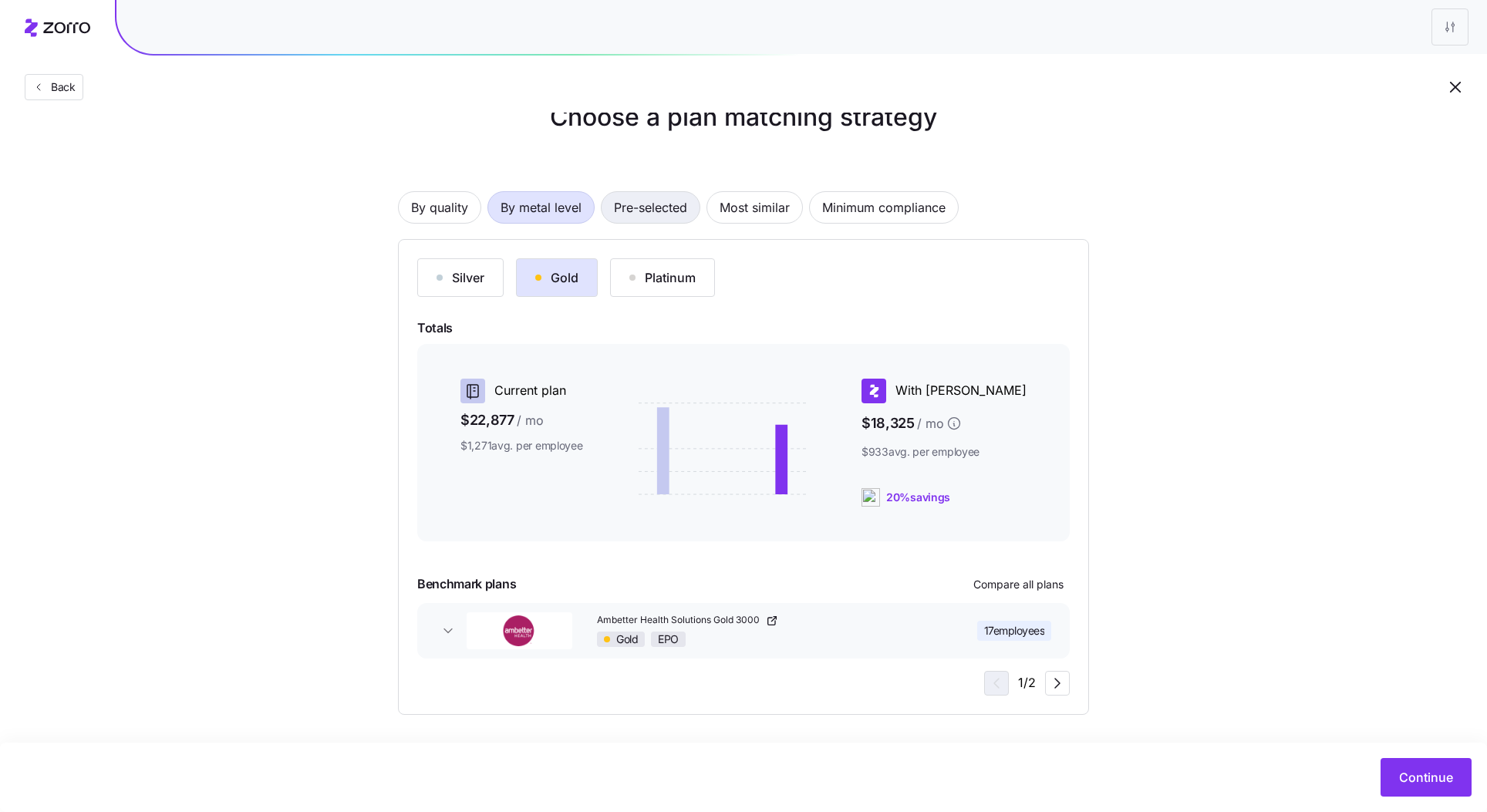
click at [644, 212] on span "Pre-selected" at bounding box center [651, 207] width 73 height 31
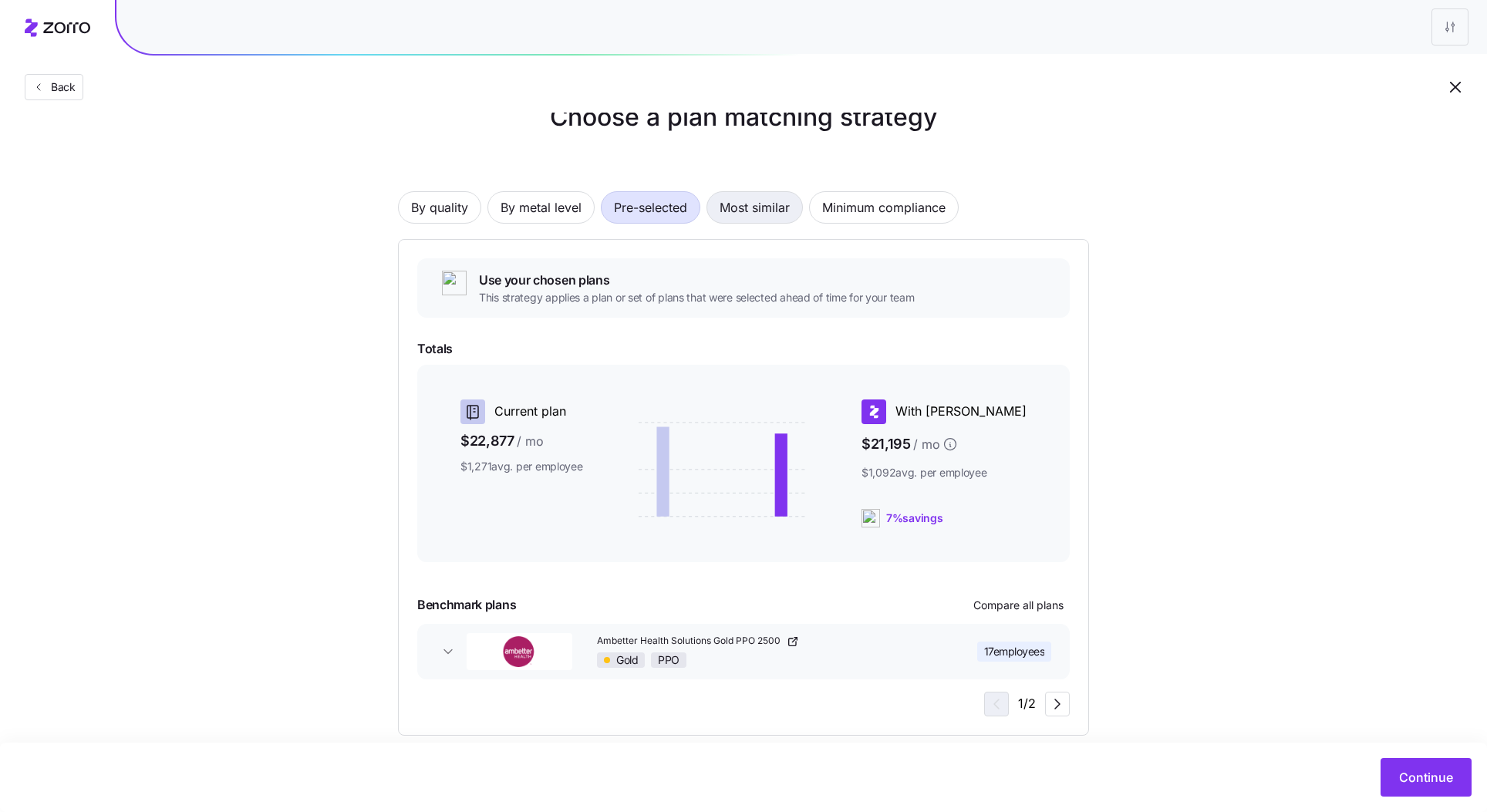
click at [745, 212] on span "Most similar" at bounding box center [754, 207] width 71 height 31
click at [905, 216] on span "Minimum compliance" at bounding box center [884, 207] width 123 height 31
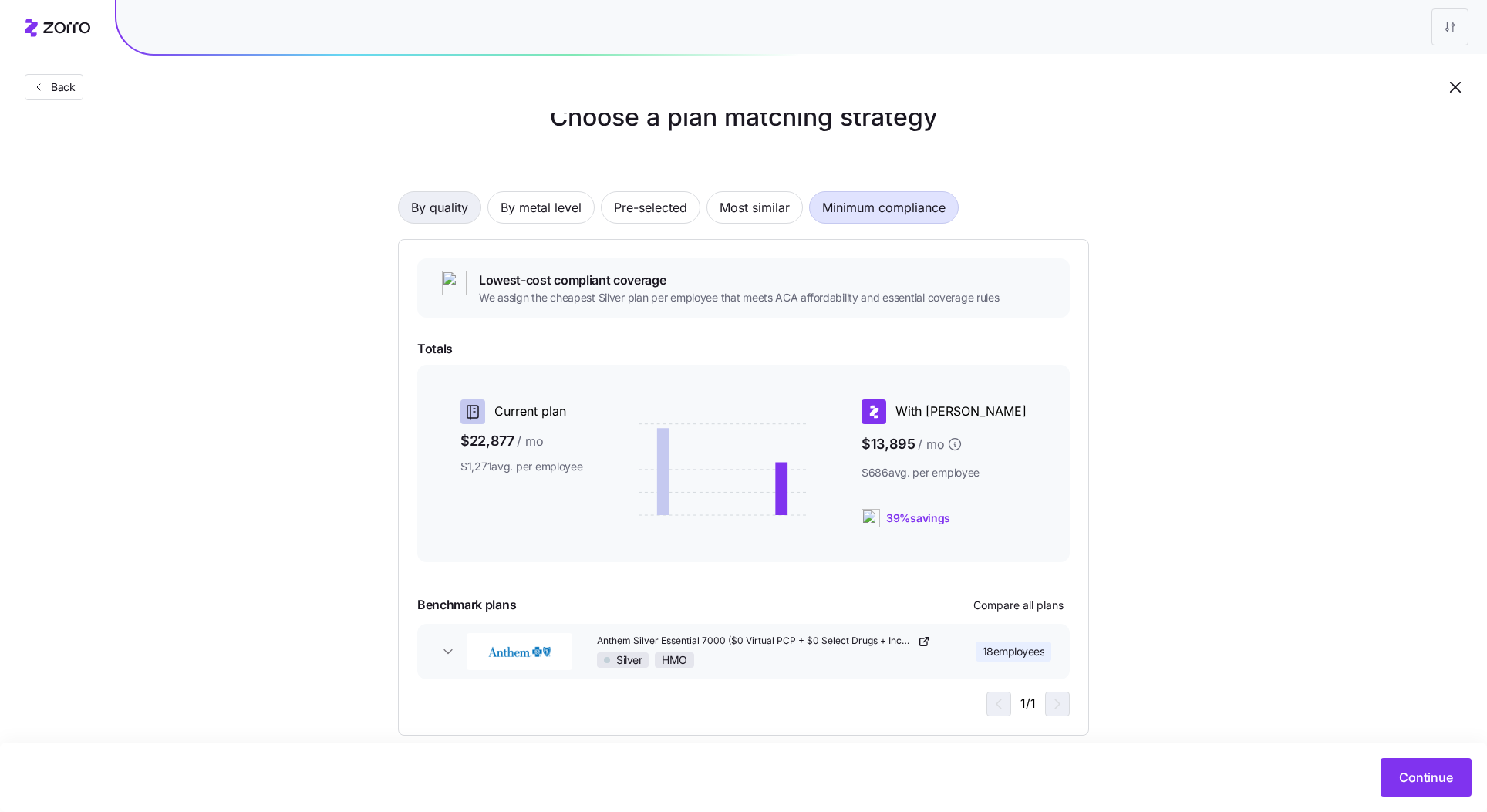
click at [452, 216] on span "By quality" at bounding box center [439, 207] width 57 height 31
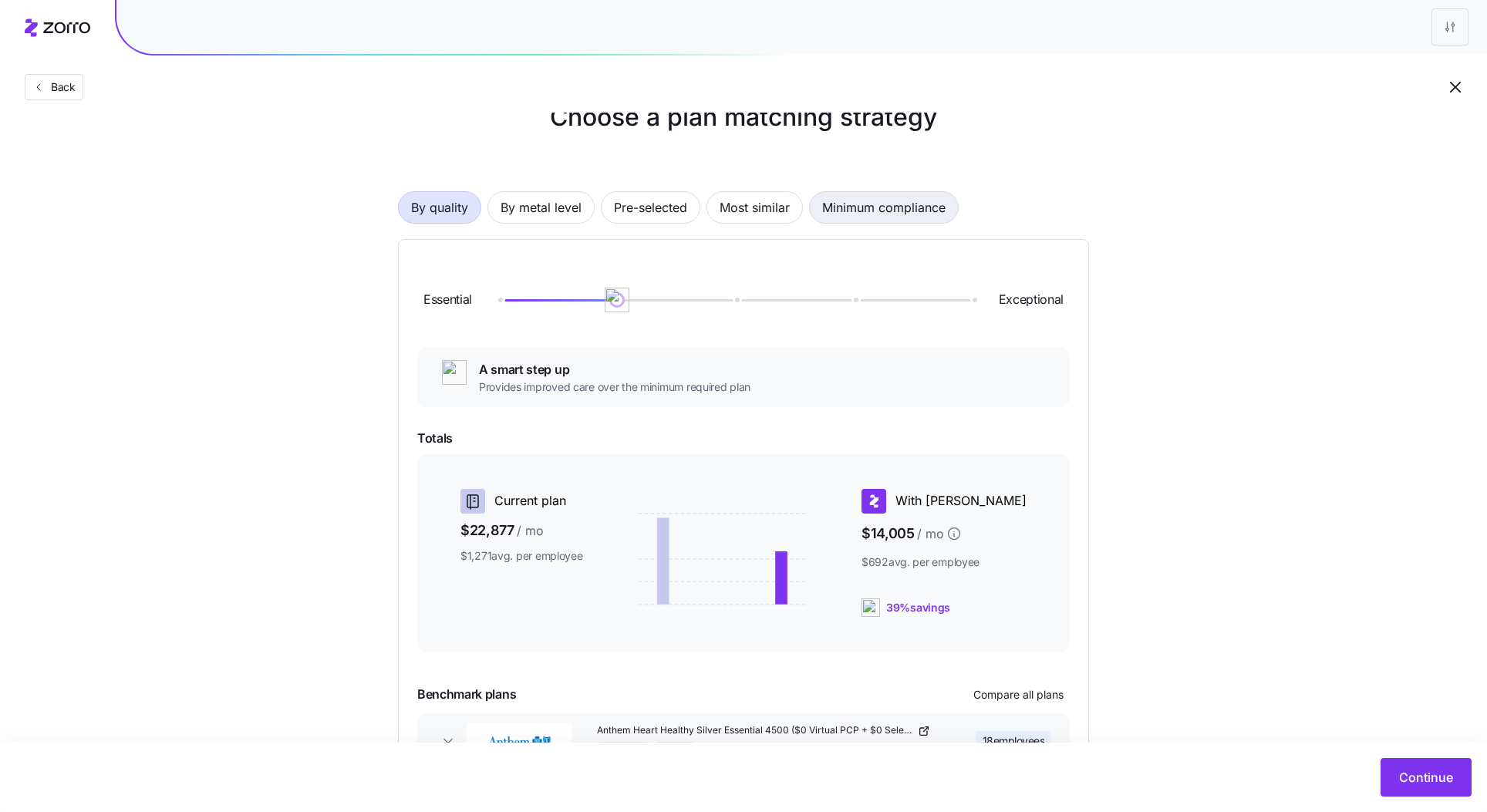
click at [871, 204] on span "Minimum compliance" at bounding box center [884, 207] width 123 height 31
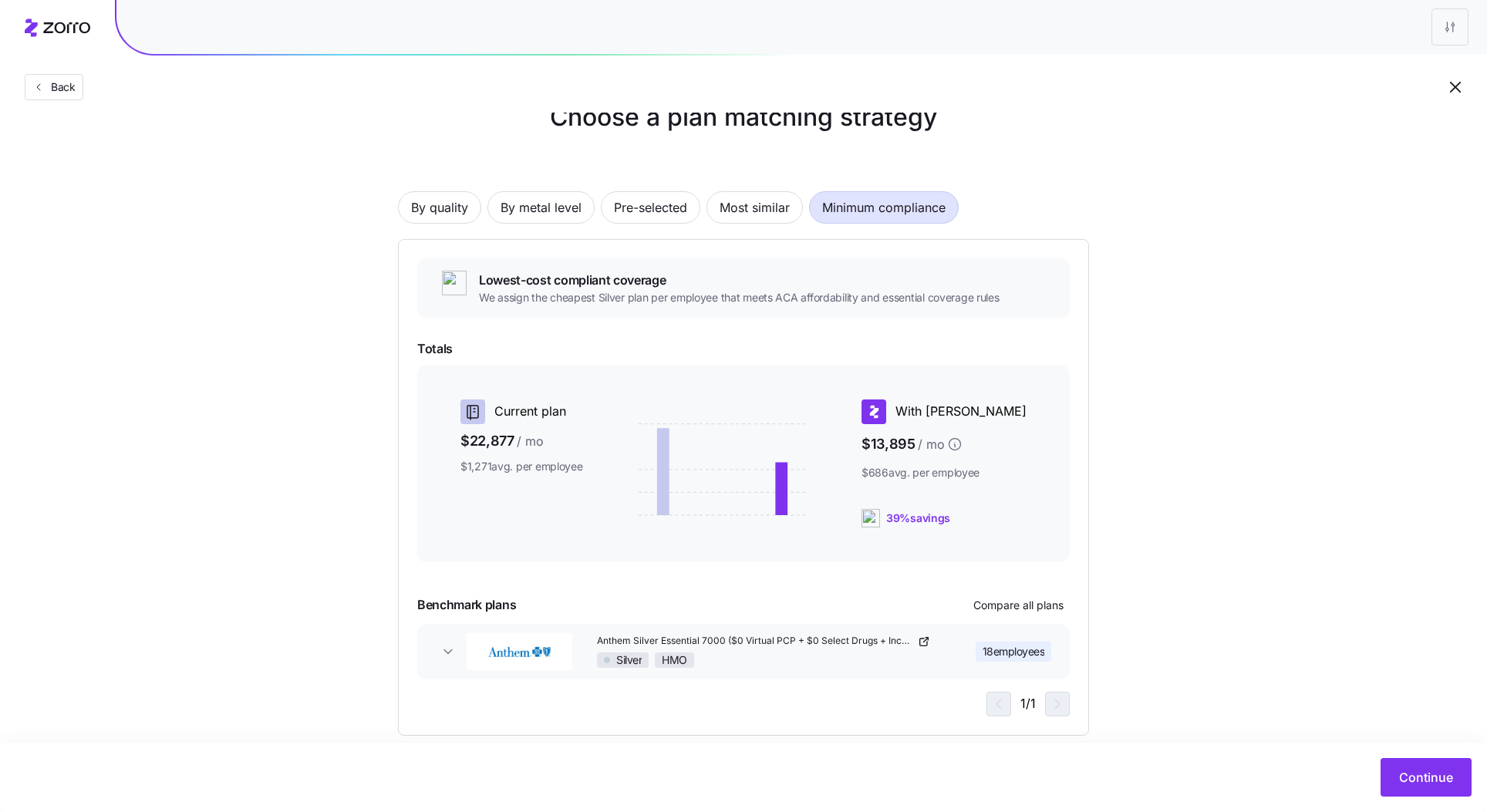
drag, startPoint x: 1005, startPoint y: 515, endPoint x: 921, endPoint y: 516, distance: 84.0
click at [921, 516] on div "39% savings" at bounding box center [944, 518] width 165 height 19
click at [521, 190] on div "By quality By metal level Pre-selected Most similar Minimum compliance Lowest-c…" at bounding box center [743, 438] width 691 height 594
click at [521, 206] on span "By metal level" at bounding box center [541, 207] width 81 height 31
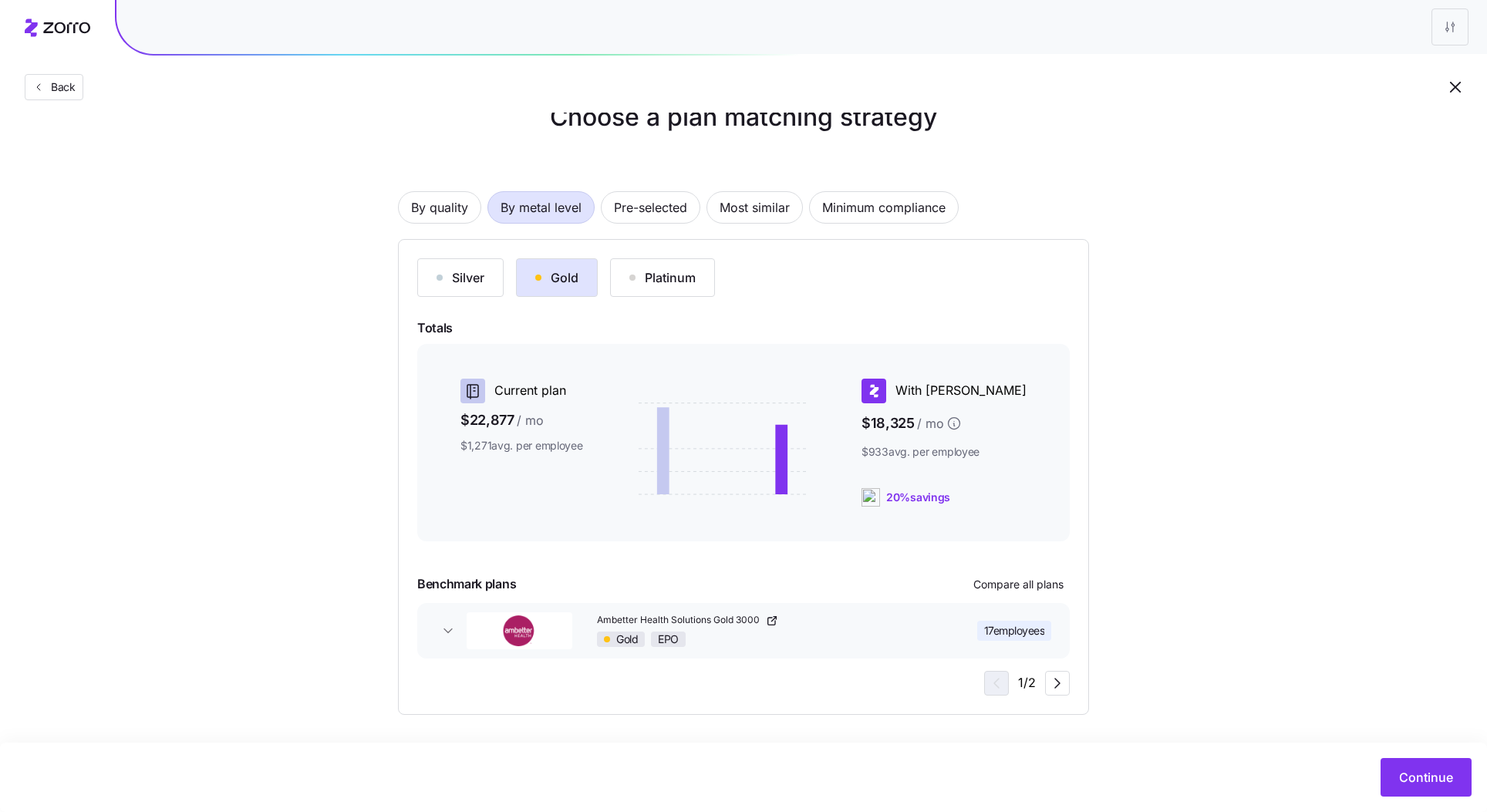
drag, startPoint x: 931, startPoint y: 498, endPoint x: 1017, endPoint y: 500, distance: 86.0
click at [1017, 500] on div "20% savings" at bounding box center [944, 498] width 165 height 19
click at [1036, 585] on span "Compare all plans" at bounding box center [1018, 584] width 90 height 15
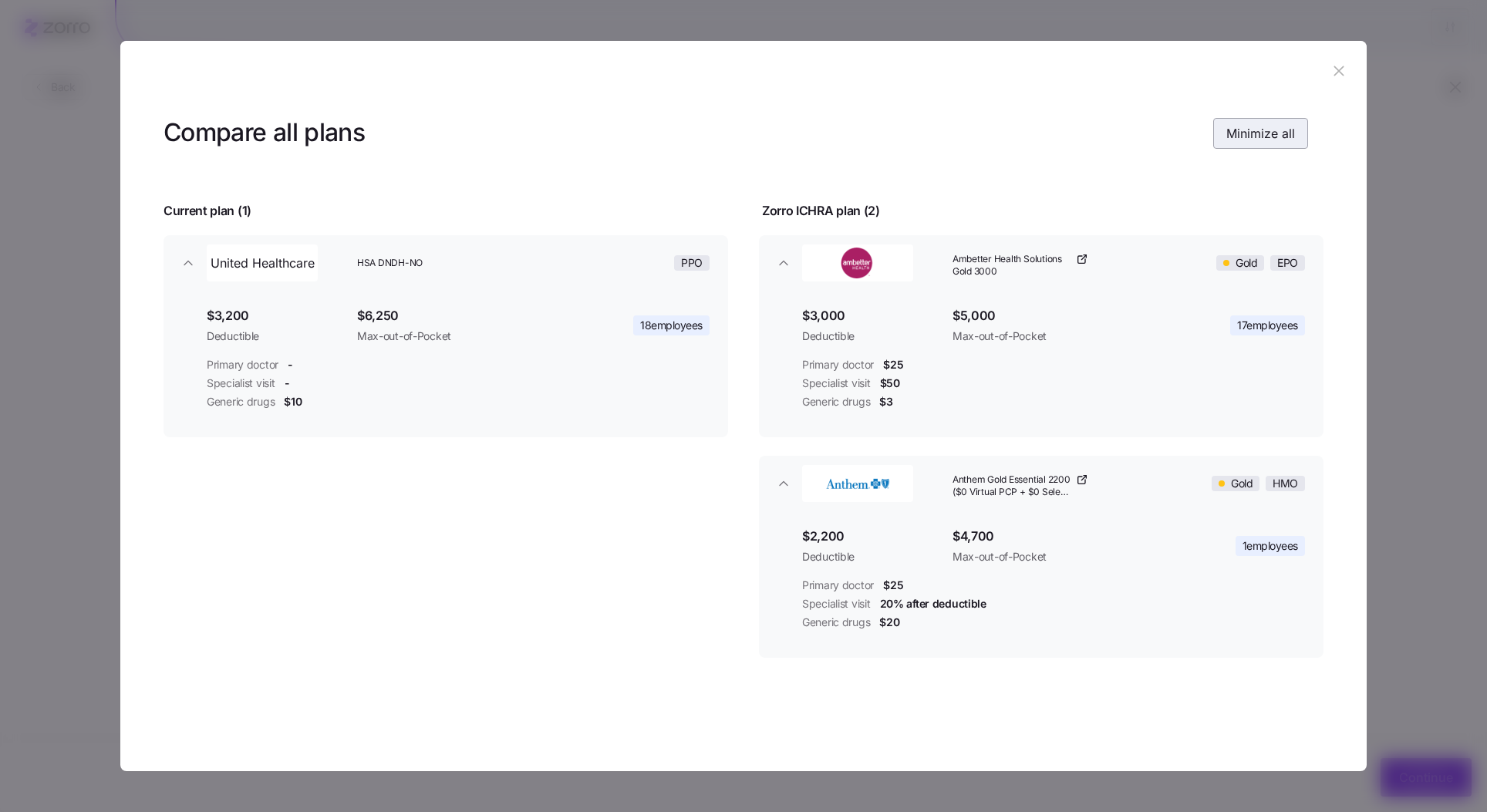
click at [1267, 130] on span "Minimize all" at bounding box center [1261, 133] width 69 height 19
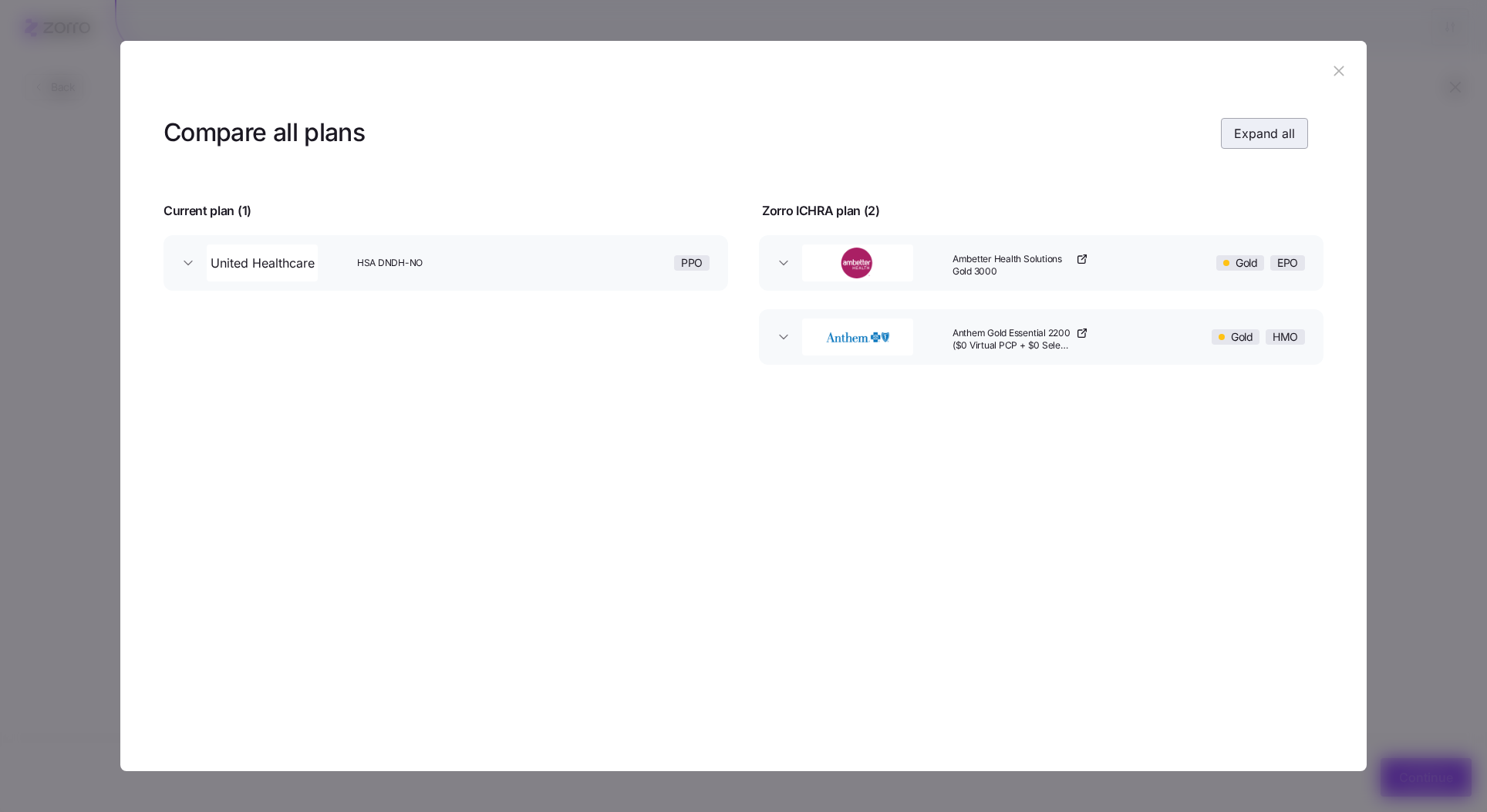
click at [1255, 139] on span "Expand all" at bounding box center [1264, 133] width 61 height 19
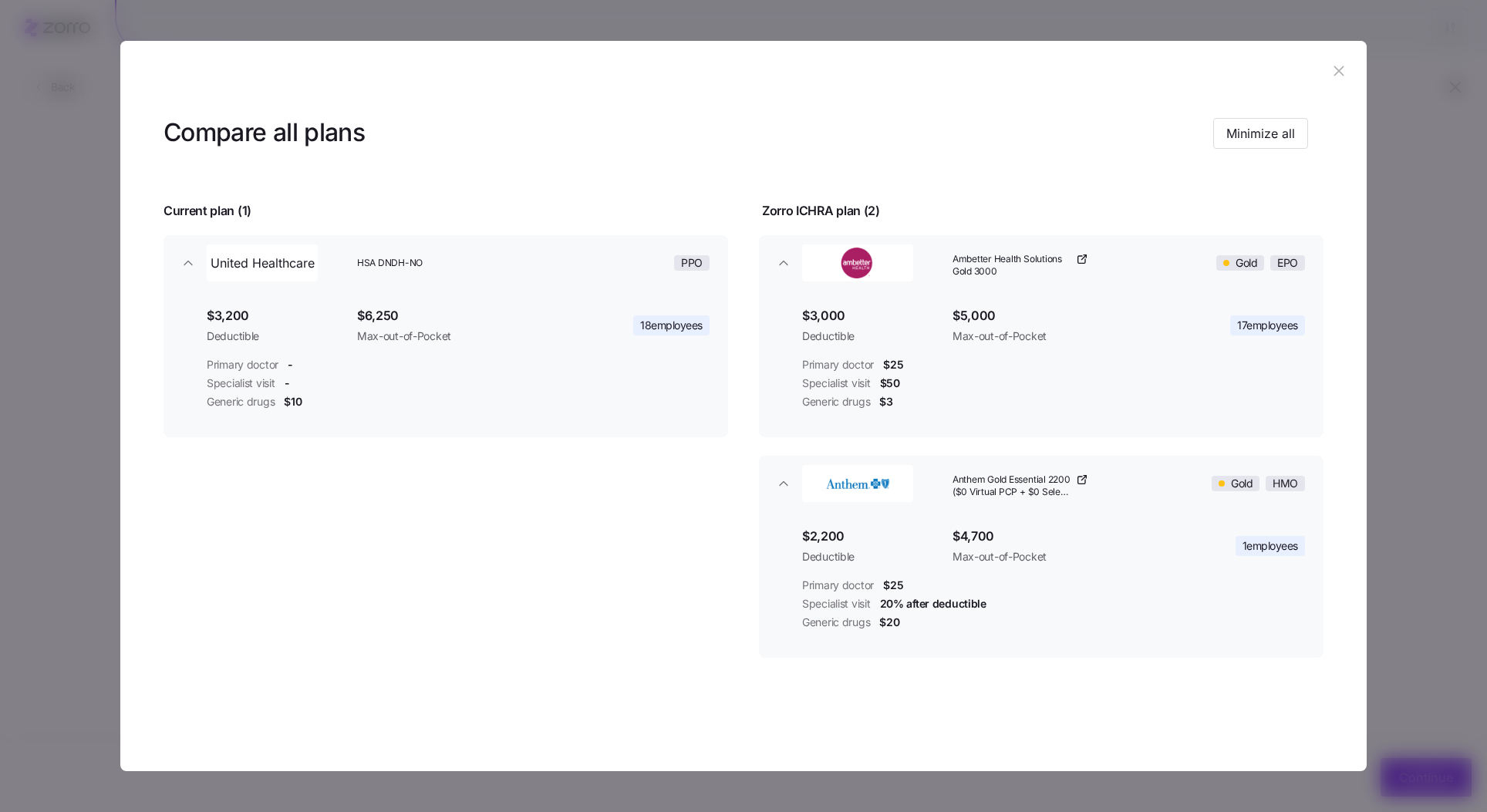
click at [1335, 73] on icon "button" at bounding box center [1339, 71] width 17 height 17
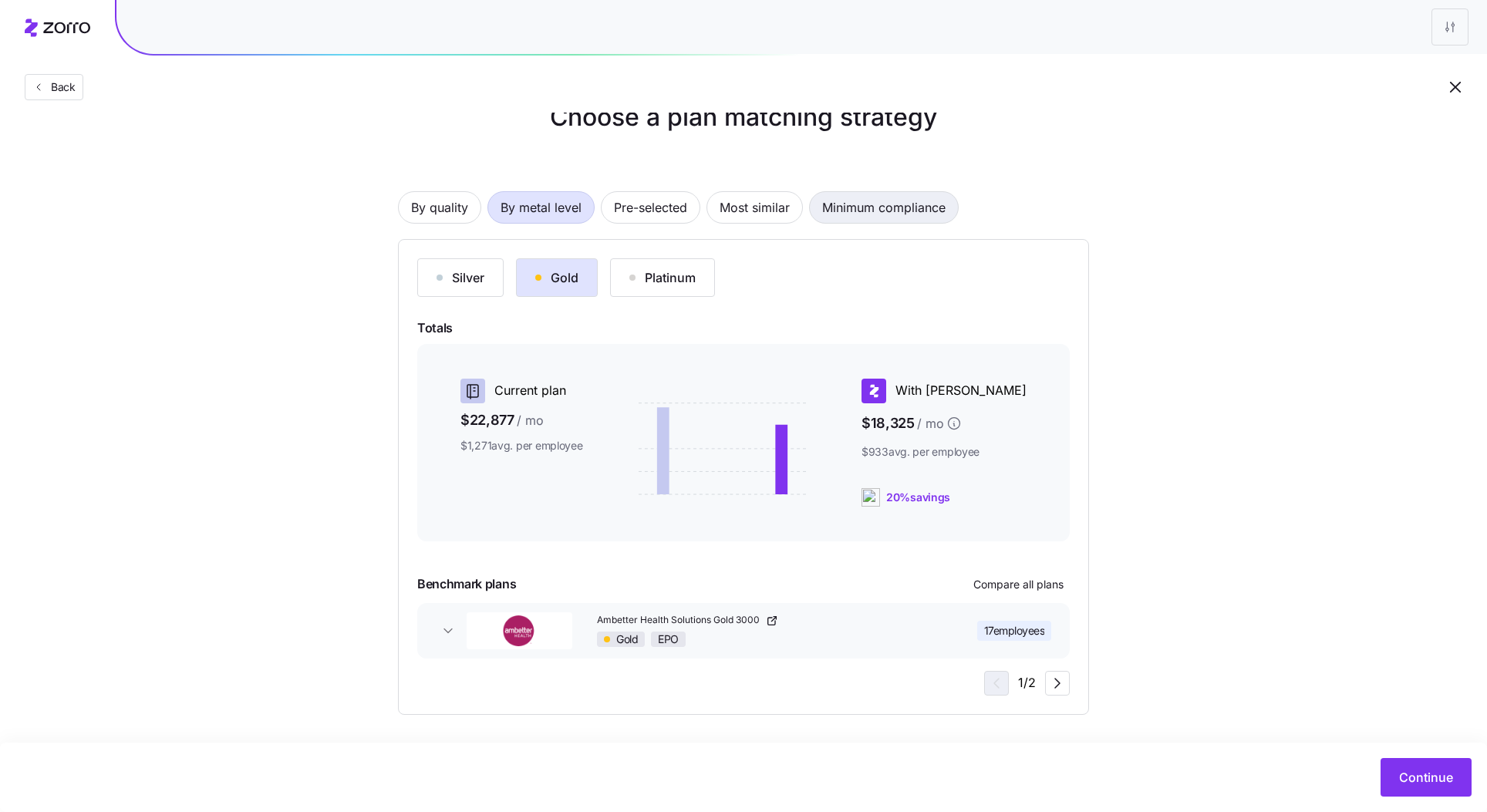
click at [867, 207] on span "Minimum compliance" at bounding box center [884, 207] width 123 height 31
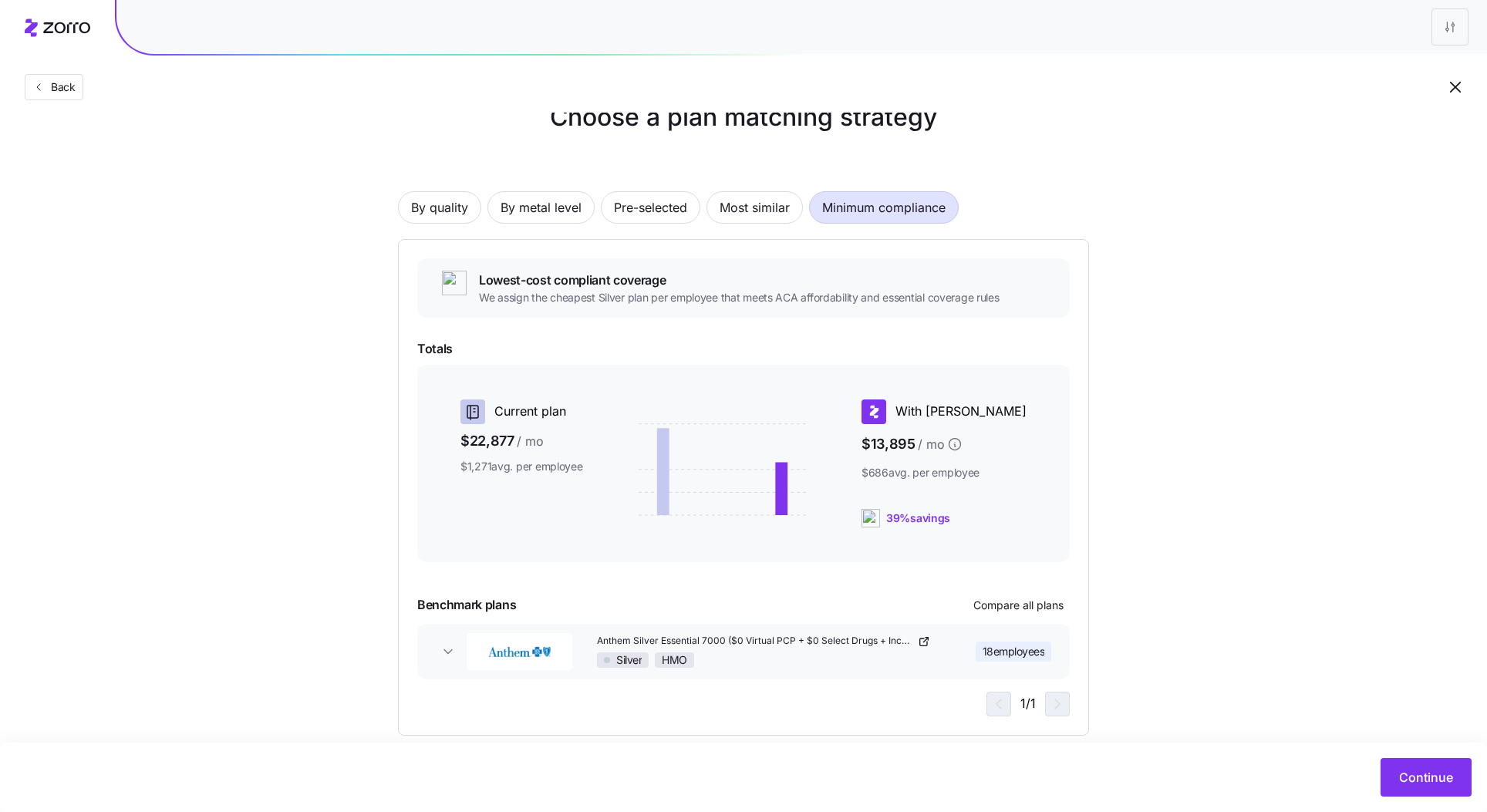
scroll to position [58, 0]
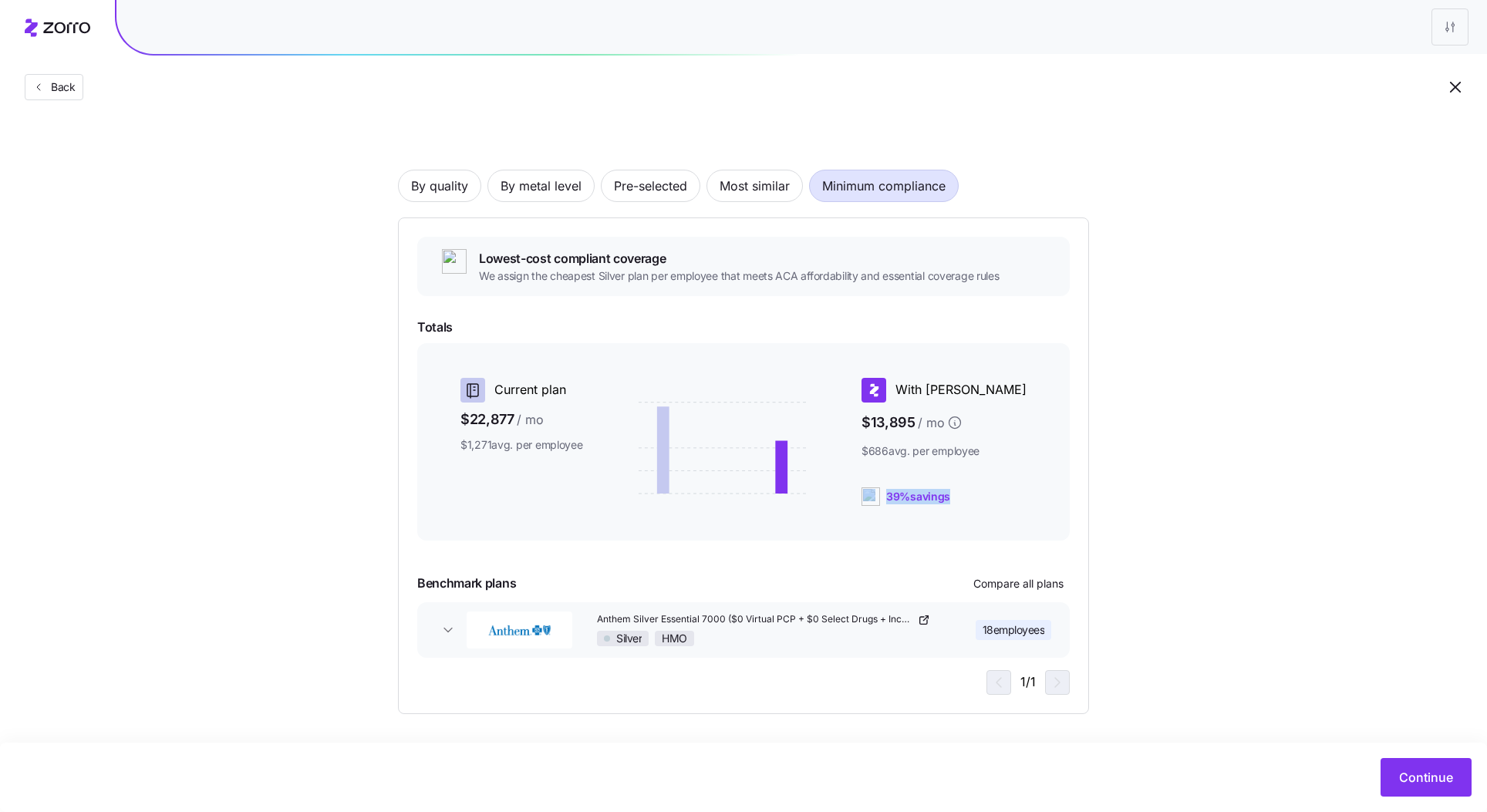
drag, startPoint x: 991, startPoint y: 498, endPoint x: 928, endPoint y: 498, distance: 63.0
click at [928, 498] on div "39% savings" at bounding box center [944, 497] width 165 height 19
click at [1030, 502] on div "With Zorro $13,895 / mo $686 avg. per employee 39% savings" at bounding box center [954, 442] width 196 height 140
click at [1438, 785] on span "Continue" at bounding box center [1426, 777] width 54 height 19
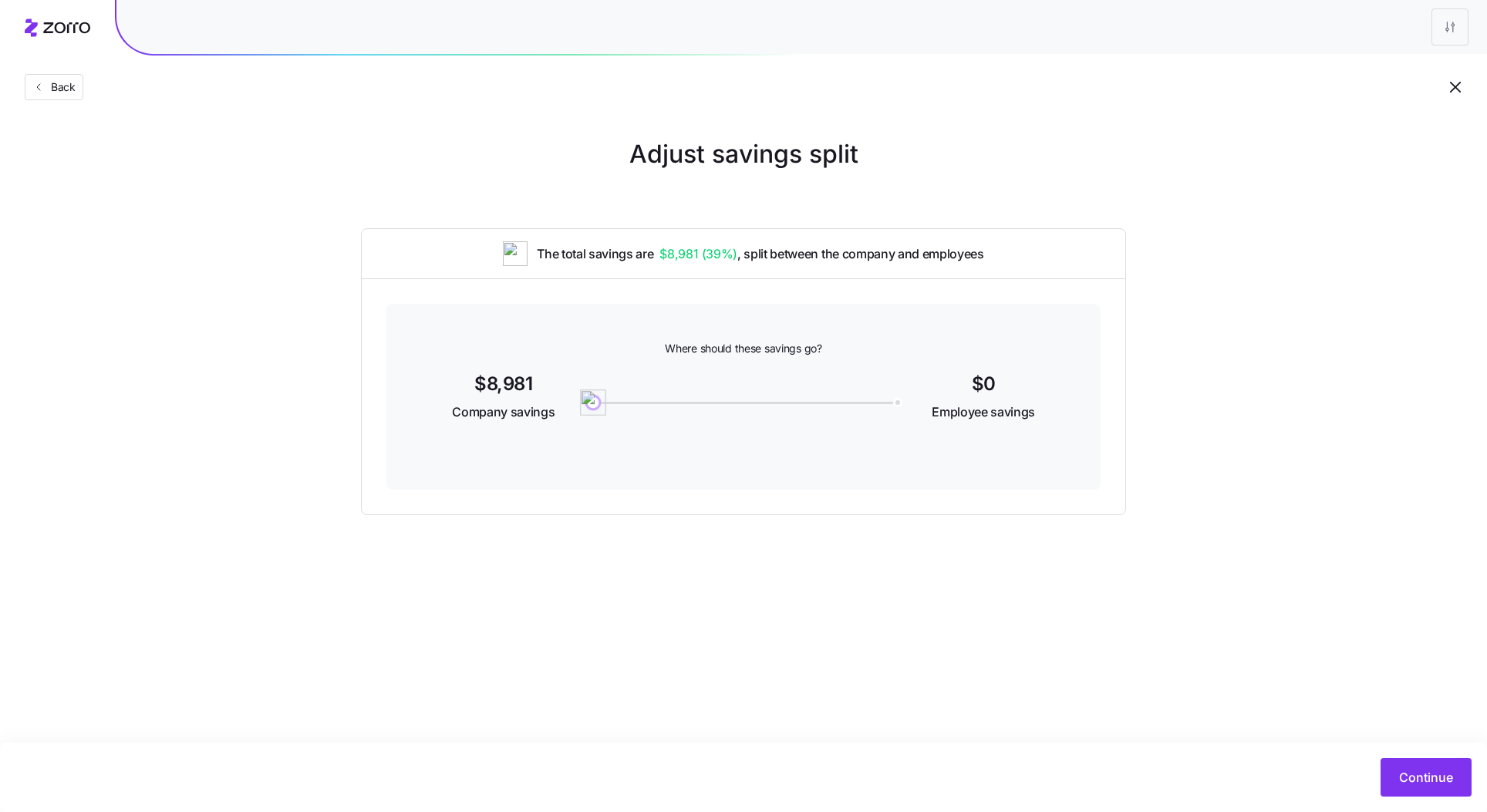
drag, startPoint x: 592, startPoint y: 396, endPoint x: 570, endPoint y: 403, distance: 23.1
click at [570, 403] on div "$8,981 Company savings 0 $0 Employee savings" at bounding box center [744, 398] width 640 height 59
click at [1401, 785] on span "Continue" at bounding box center [1426, 777] width 54 height 19
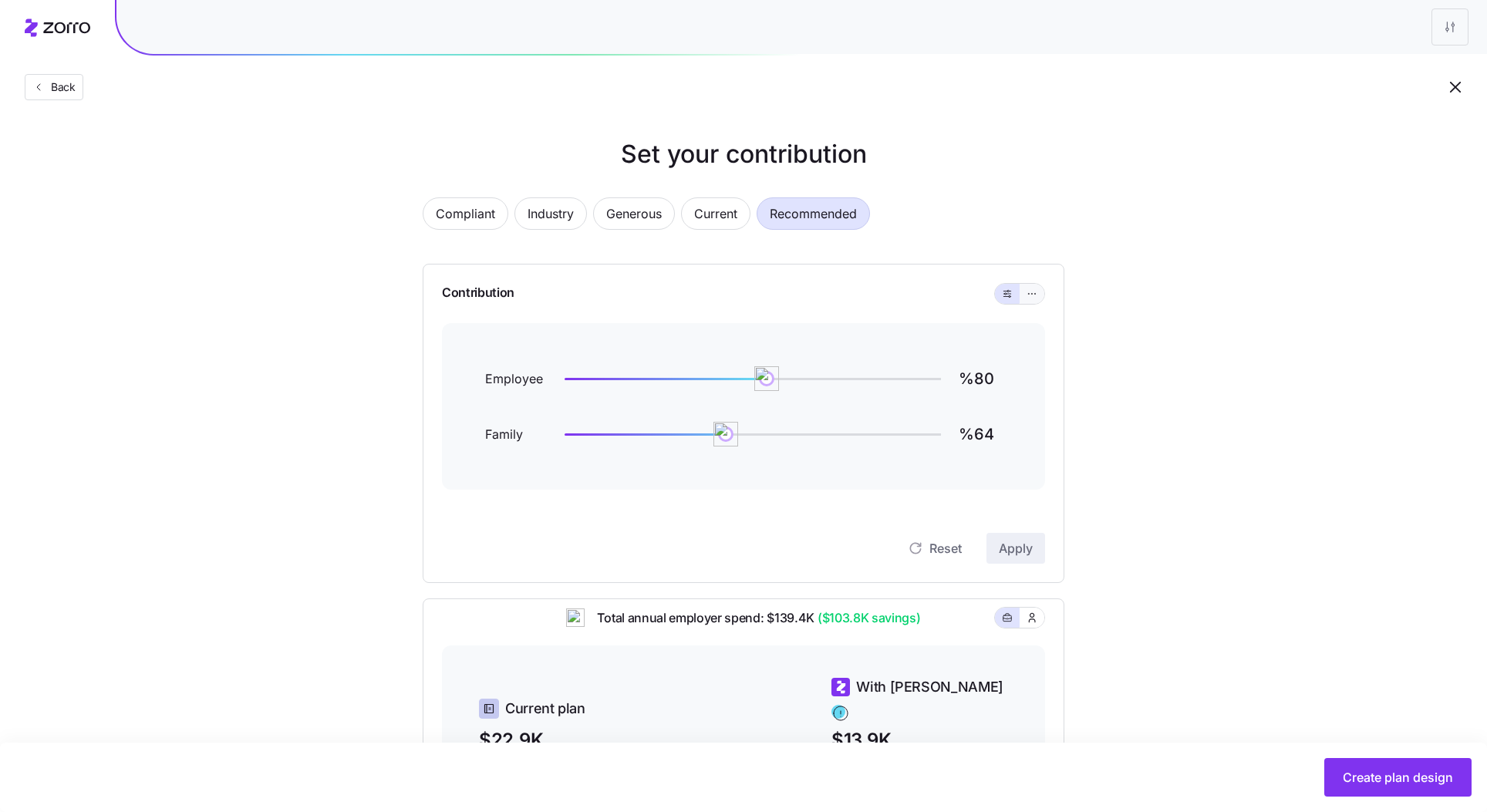
click at [1032, 297] on icon "button" at bounding box center [1032, 293] width 11 height 19
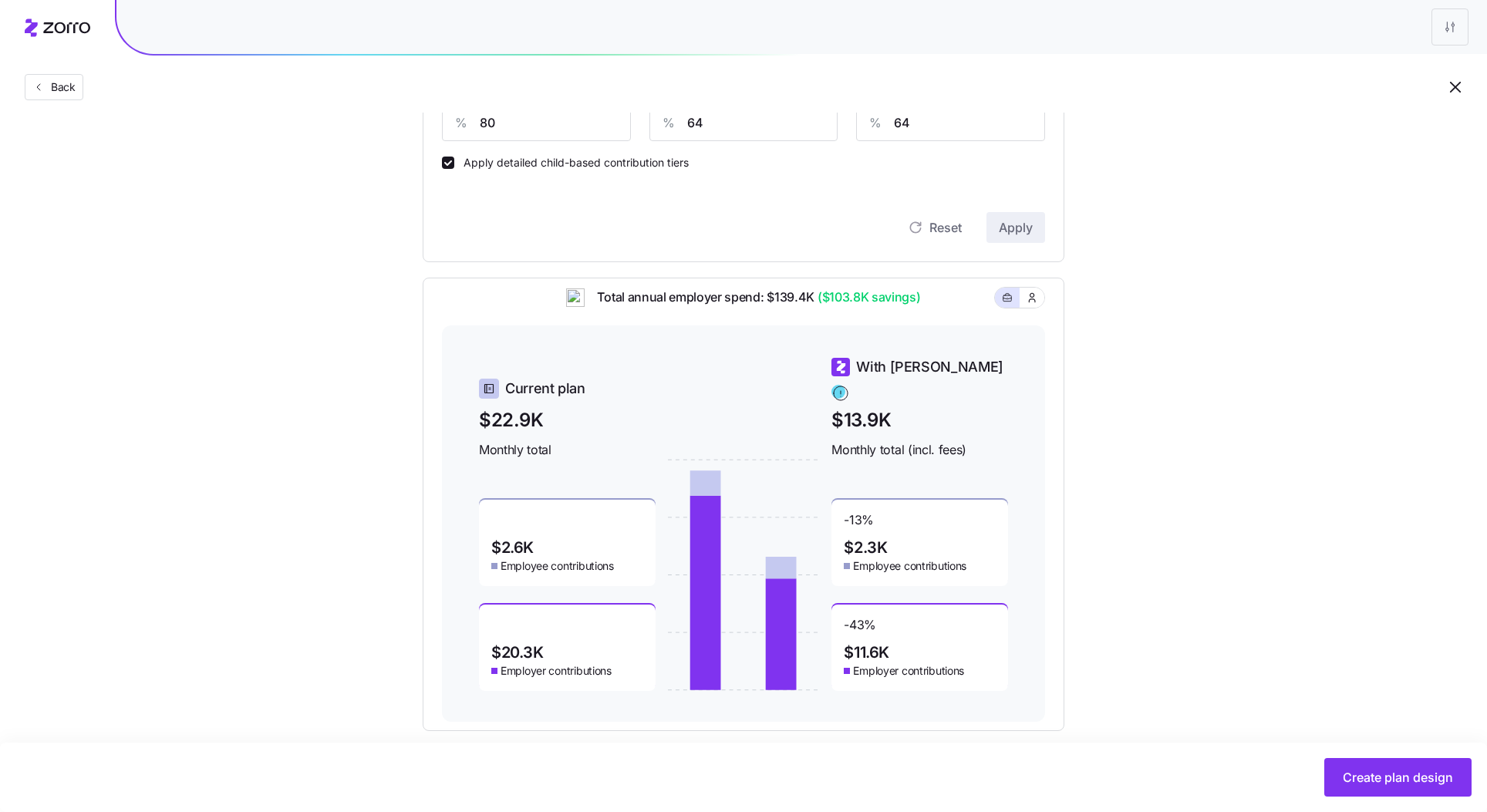
scroll to position [534, 0]
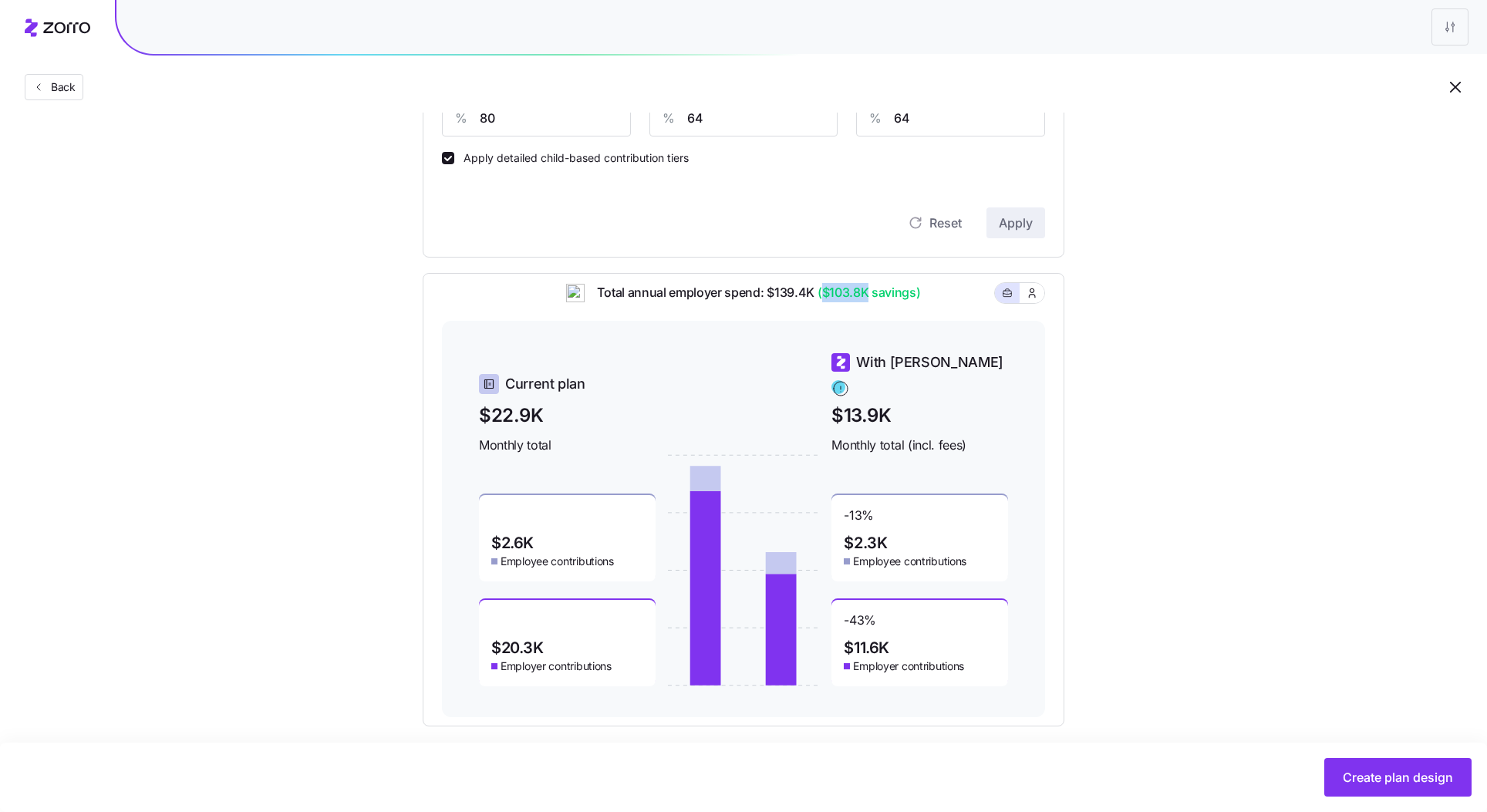
drag, startPoint x: 824, startPoint y: 301, endPoint x: 866, endPoint y: 303, distance: 42.0
click at [866, 302] on span "($103.8K savings)" at bounding box center [867, 293] width 106 height 19
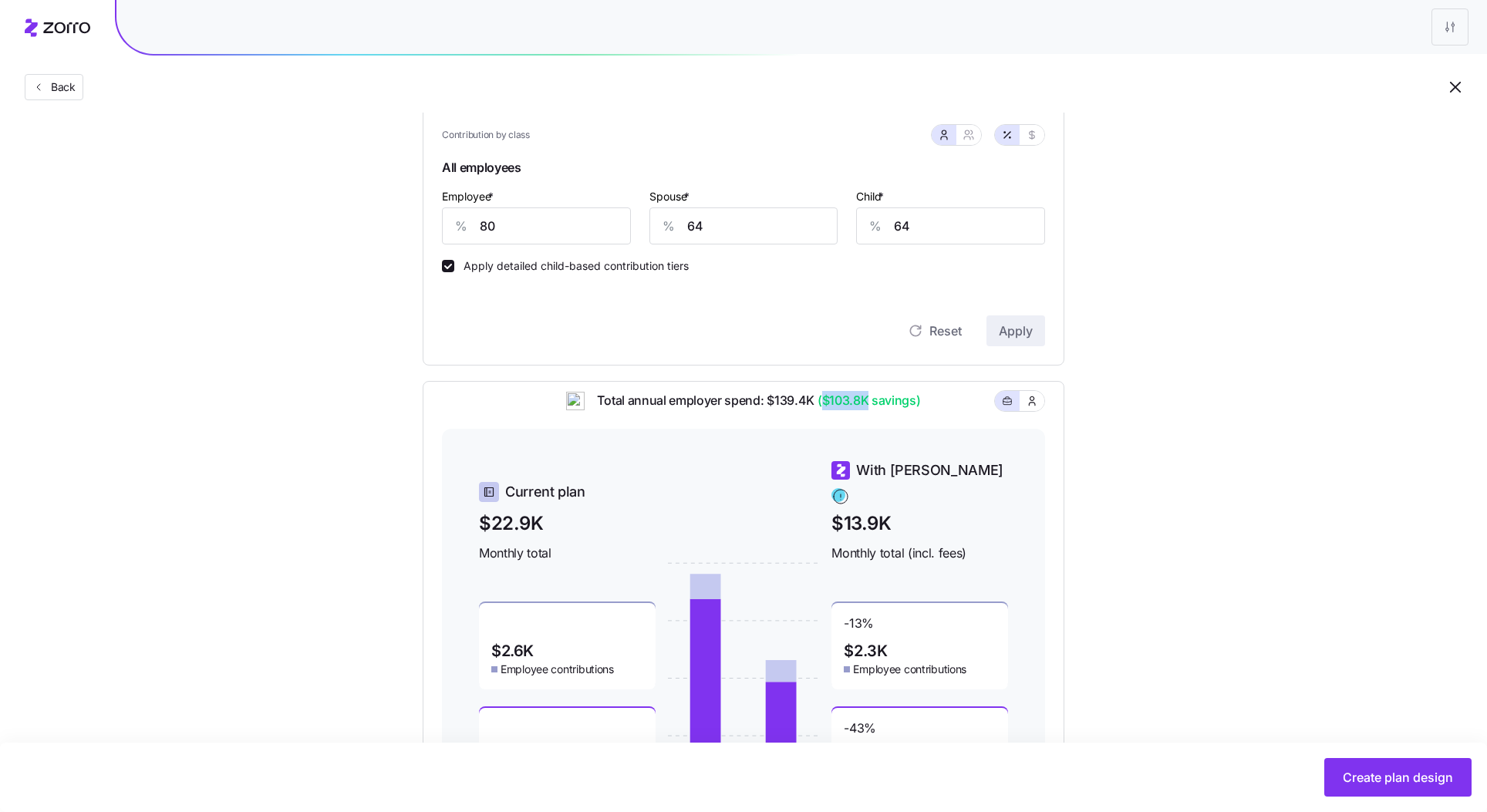
scroll to position [417, 0]
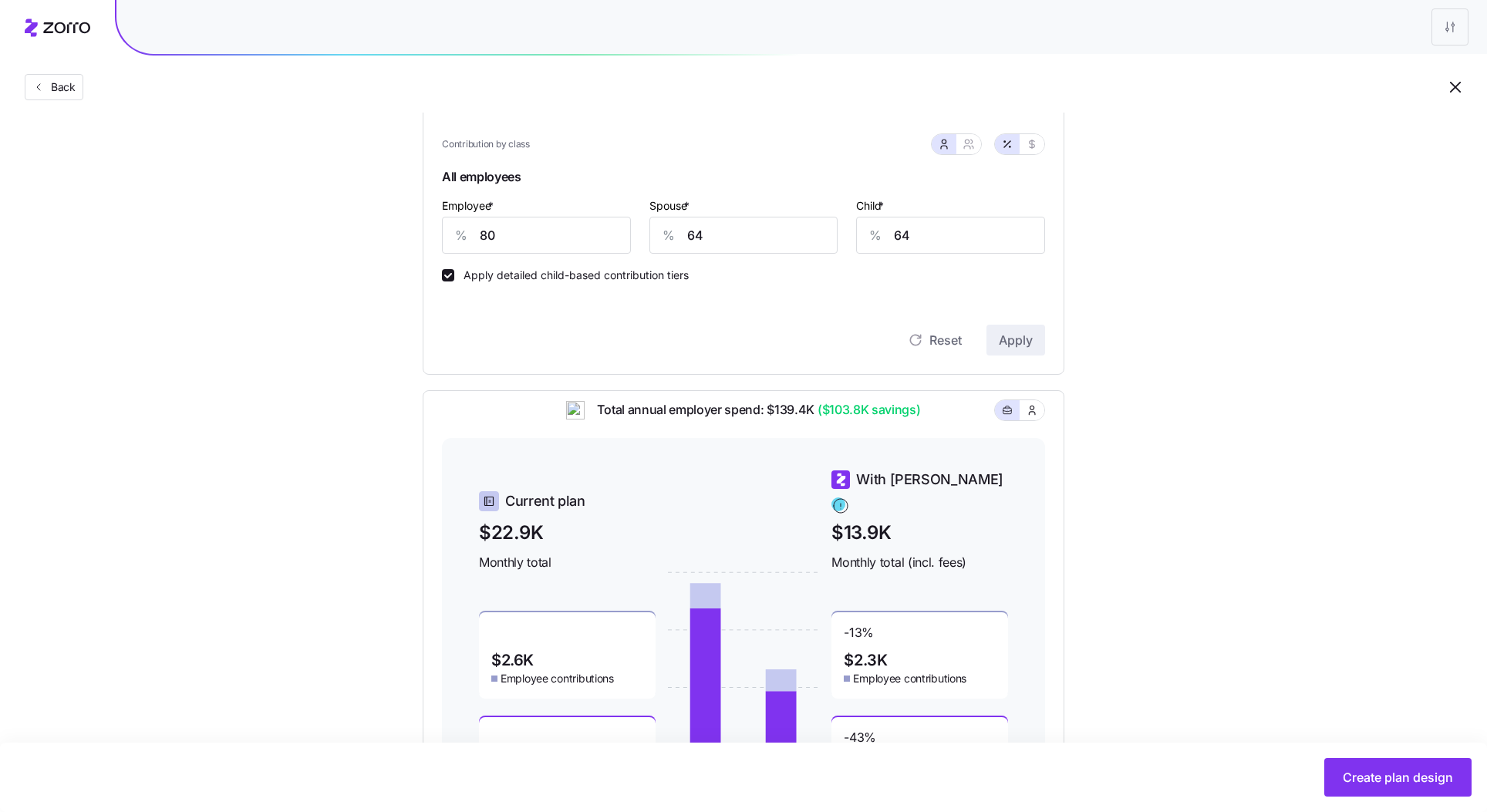
click at [940, 436] on div "Total annual employer spend: $139.4K ($103.8K savings)" at bounding box center [743, 419] width 603 height 38
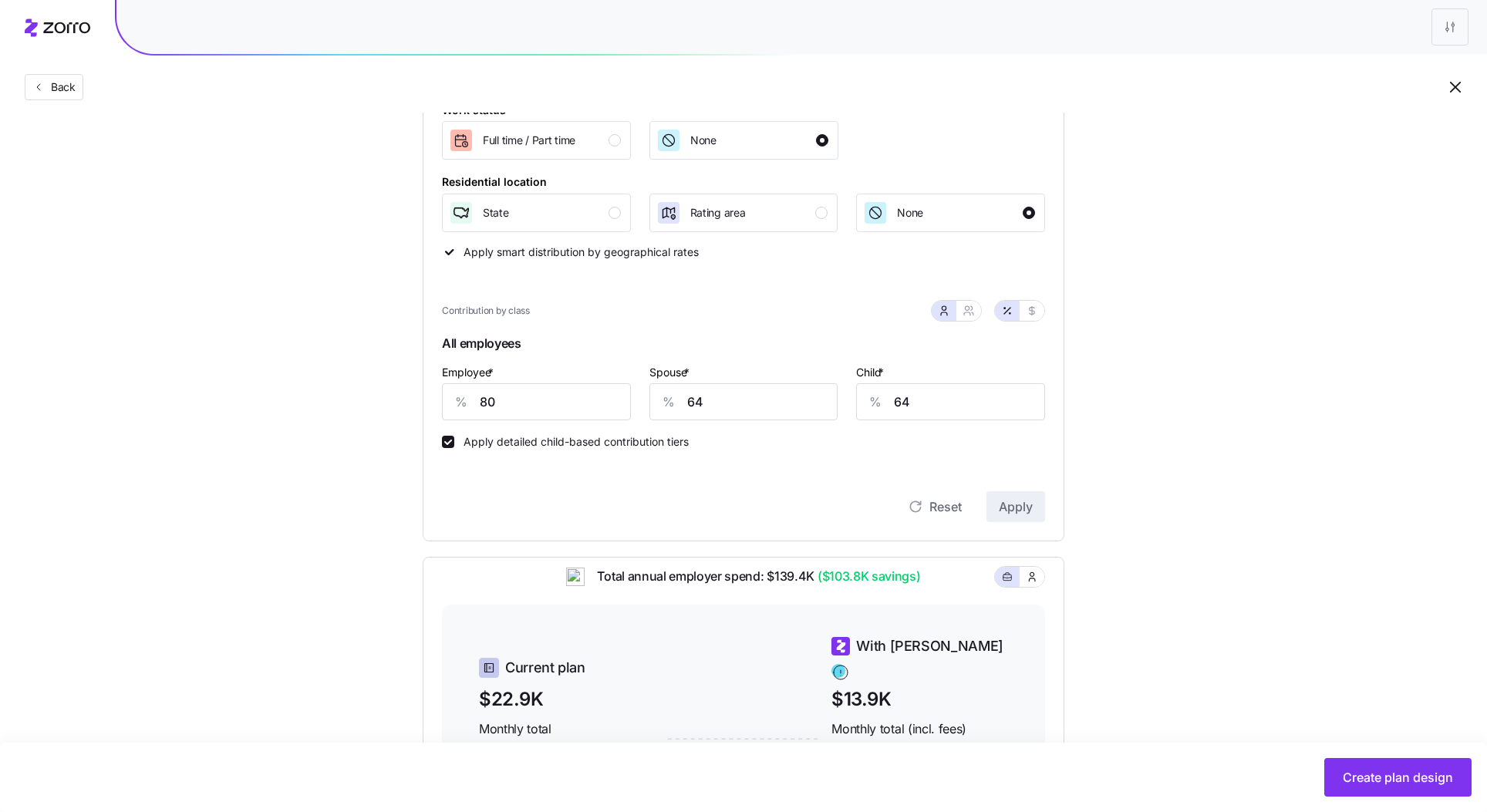
scroll to position [241, 0]
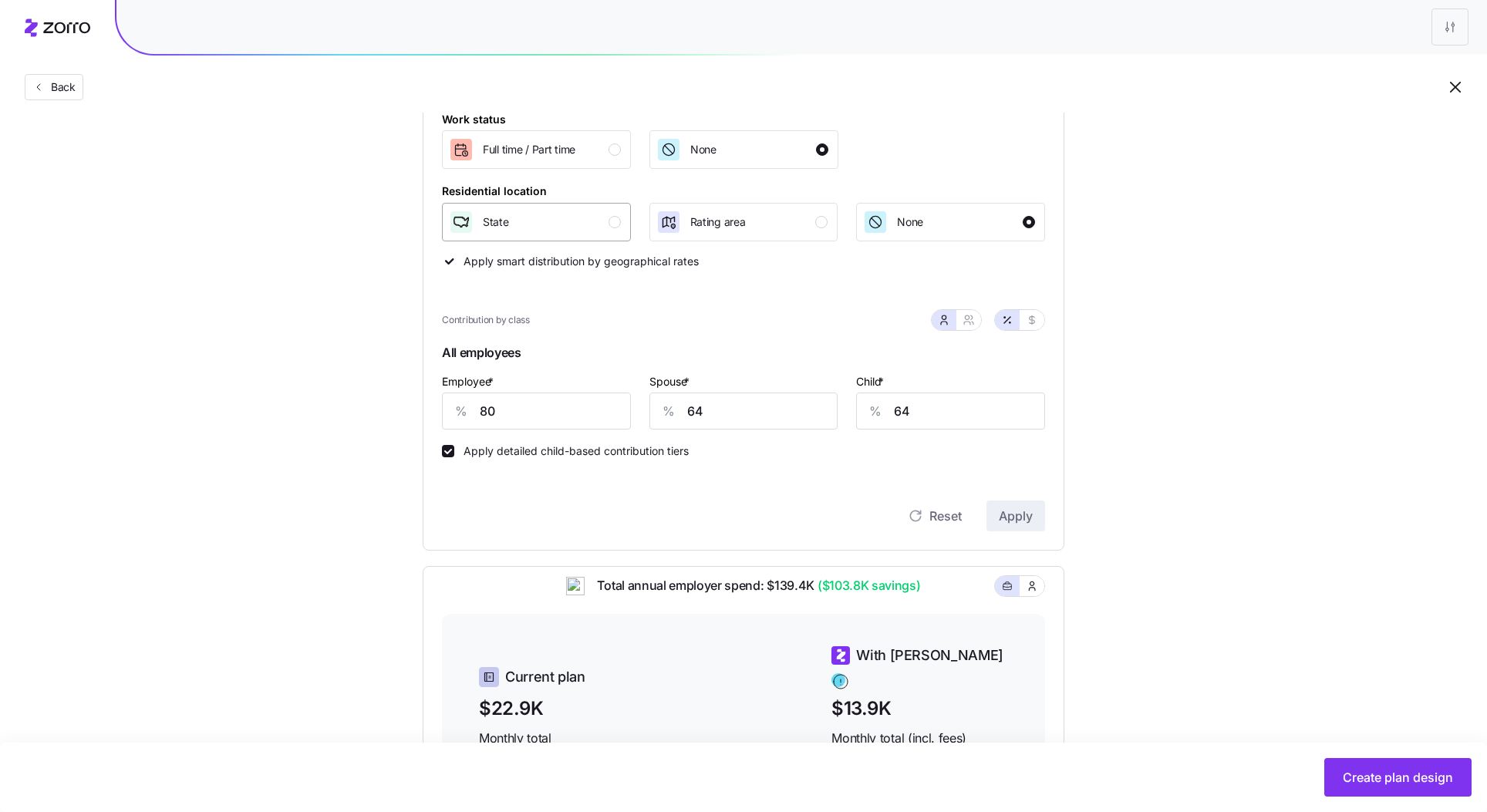
click at [605, 222] on div "State" at bounding box center [535, 222] width 172 height 24
click at [1011, 505] on button "Apply" at bounding box center [1015, 516] width 58 height 31
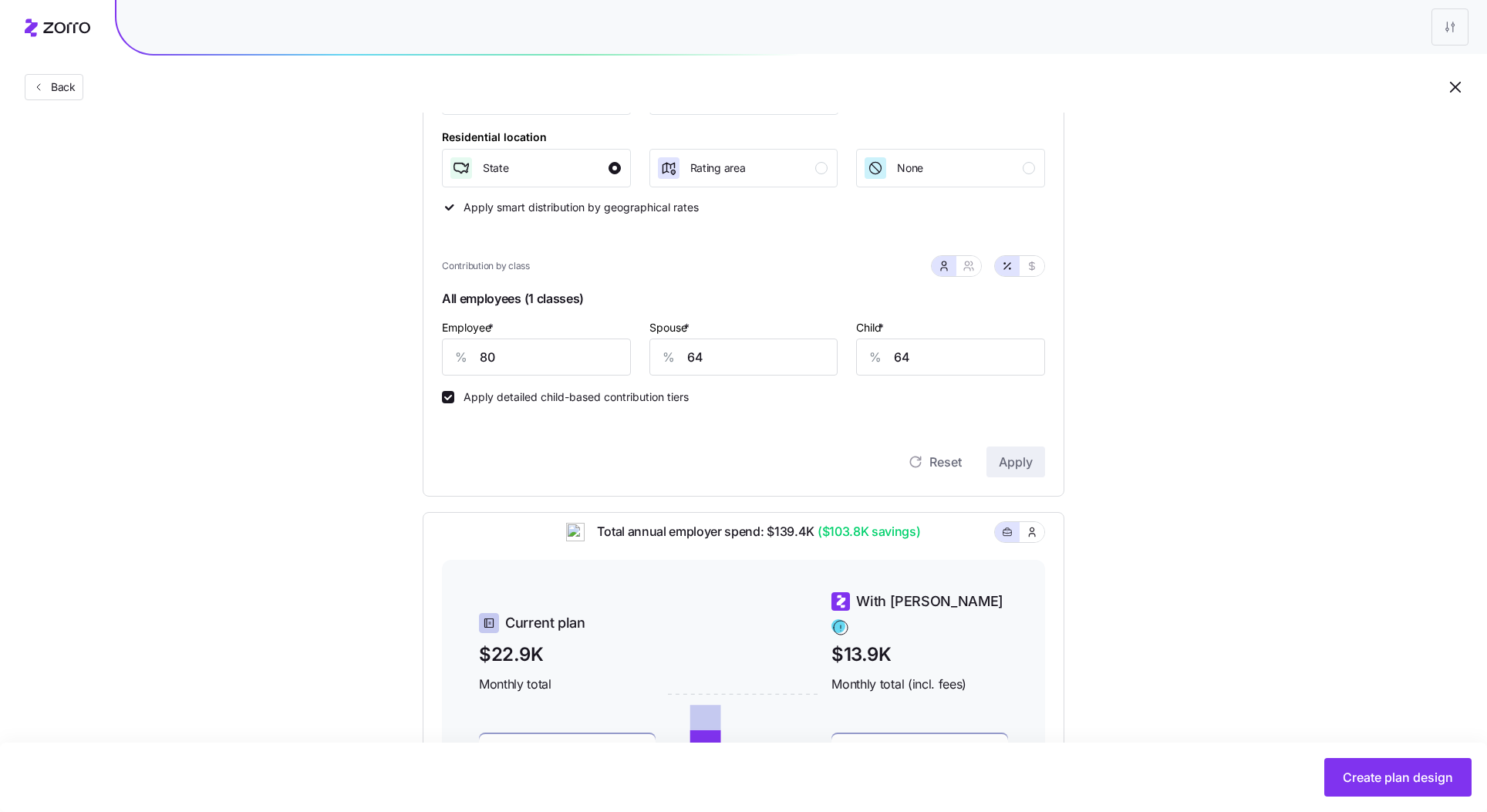
scroll to position [299, 0]
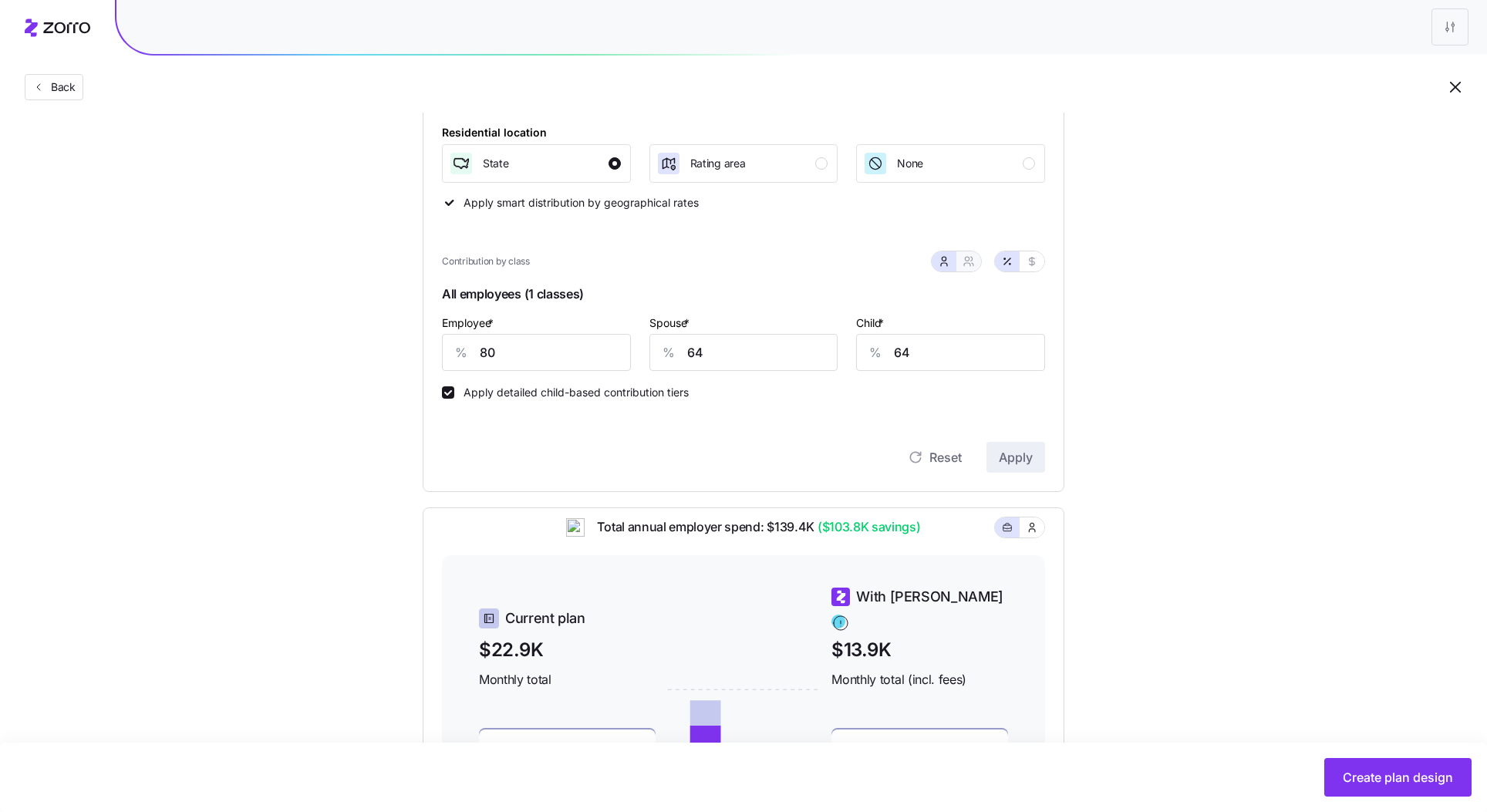
click at [972, 260] on icon "button" at bounding box center [968, 261] width 12 height 12
type input "72"
type input "74"
click at [1032, 263] on icon "button" at bounding box center [1032, 261] width 12 height 12
type input "627"
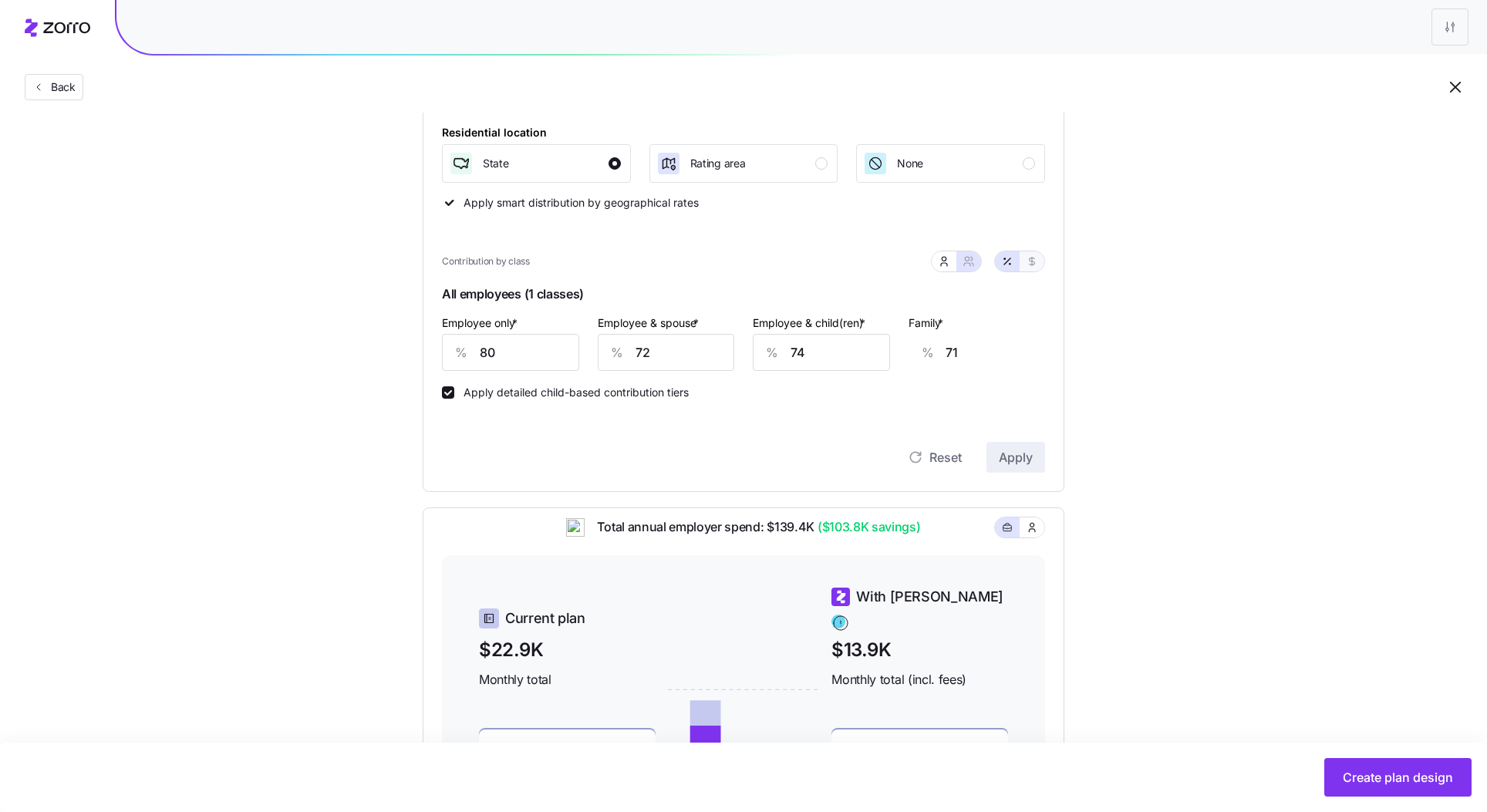
type input "1129"
type input "932"
type input "1434"
drag, startPoint x: 548, startPoint y: 355, endPoint x: 315, endPoint y: 352, distance: 233.0
click at [315, 352] on div "Set your contribution Compliant Industry Generous Current Recommended Contribut…" at bounding box center [743, 399] width 1487 height 1125
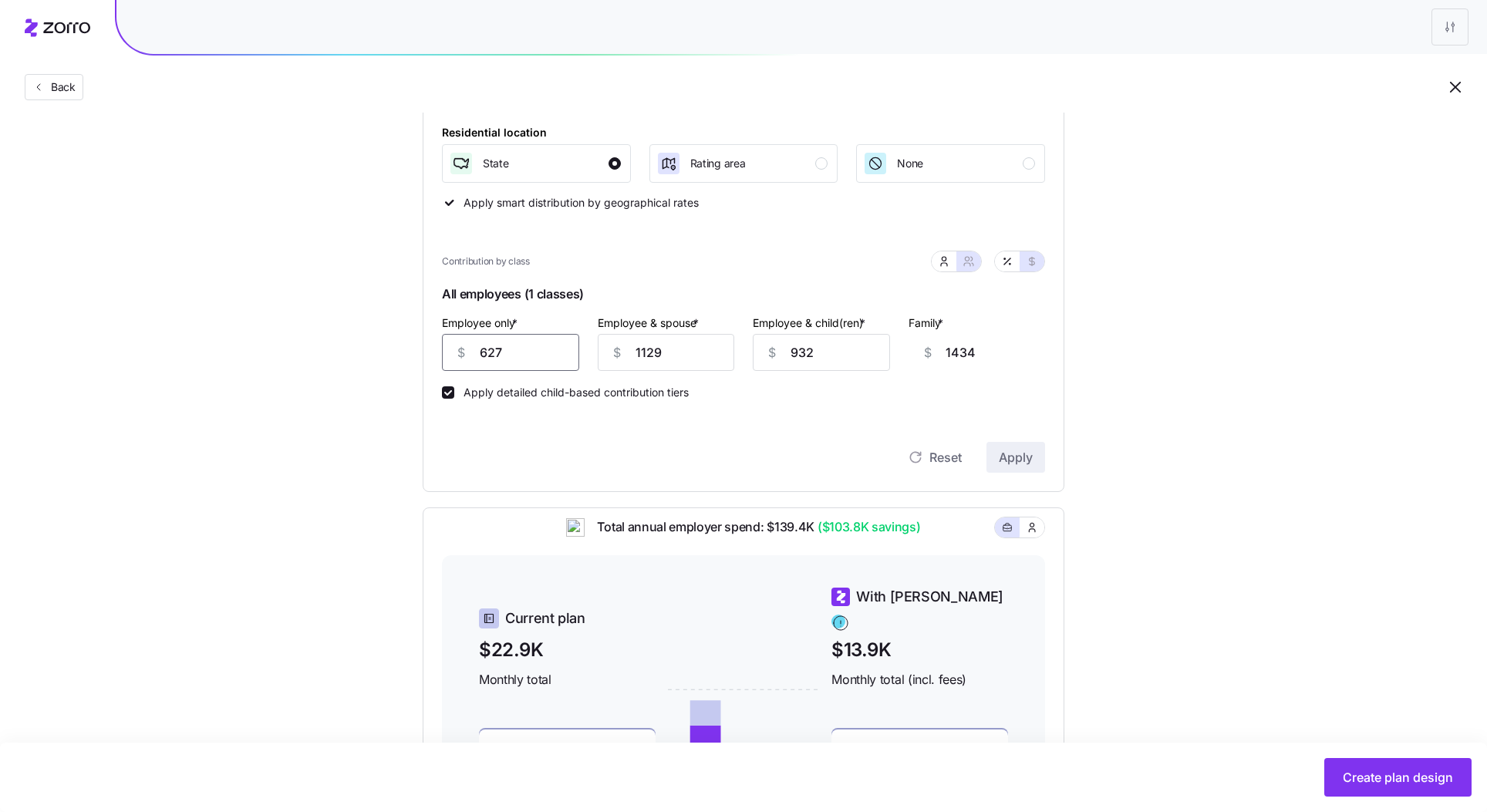
type input "6"
type input "2054"
type input "65"
type input "1995"
type input "650"
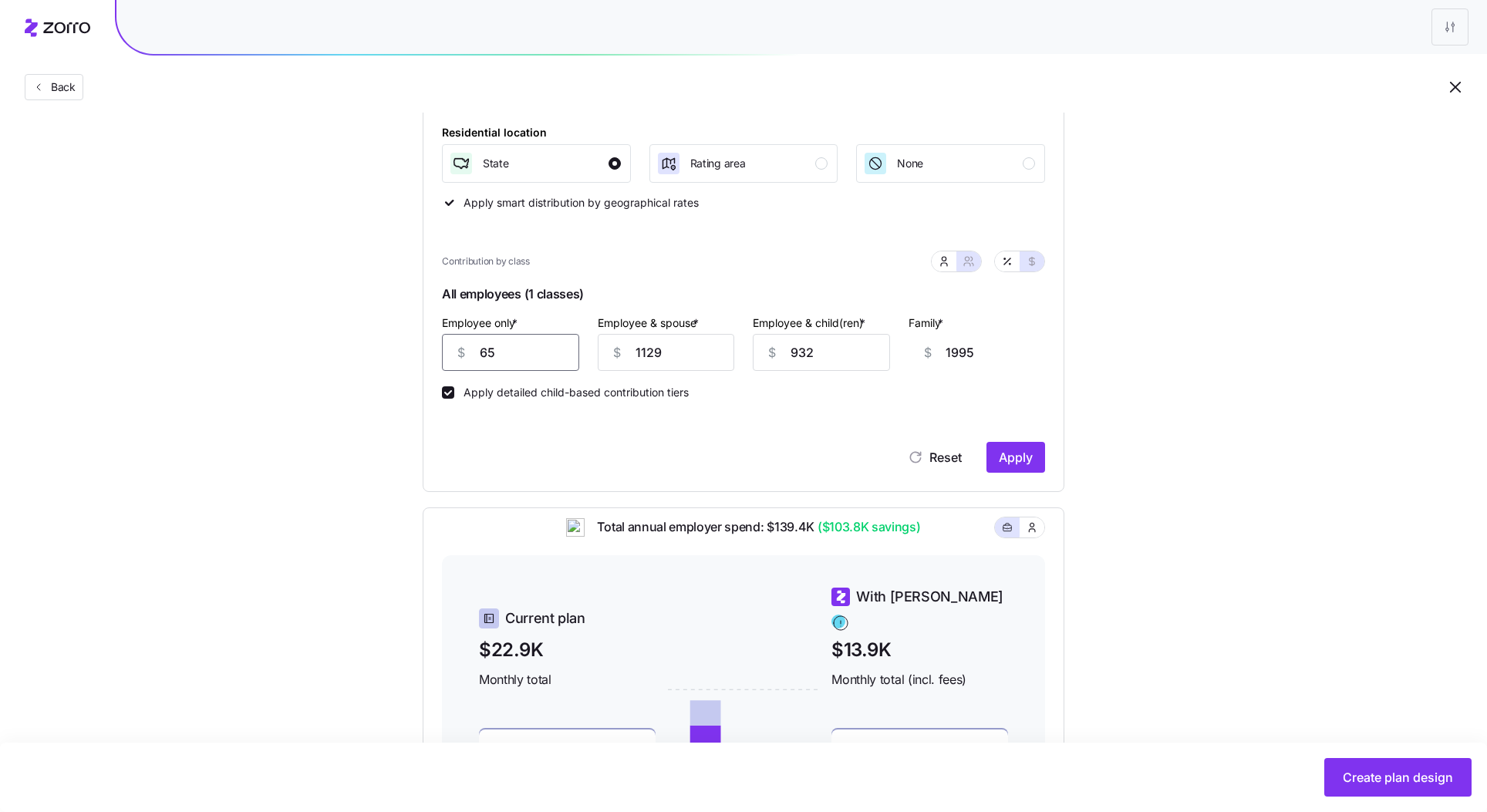
type input "1410"
type input "650"
type input "6"
type input "288"
type input "65"
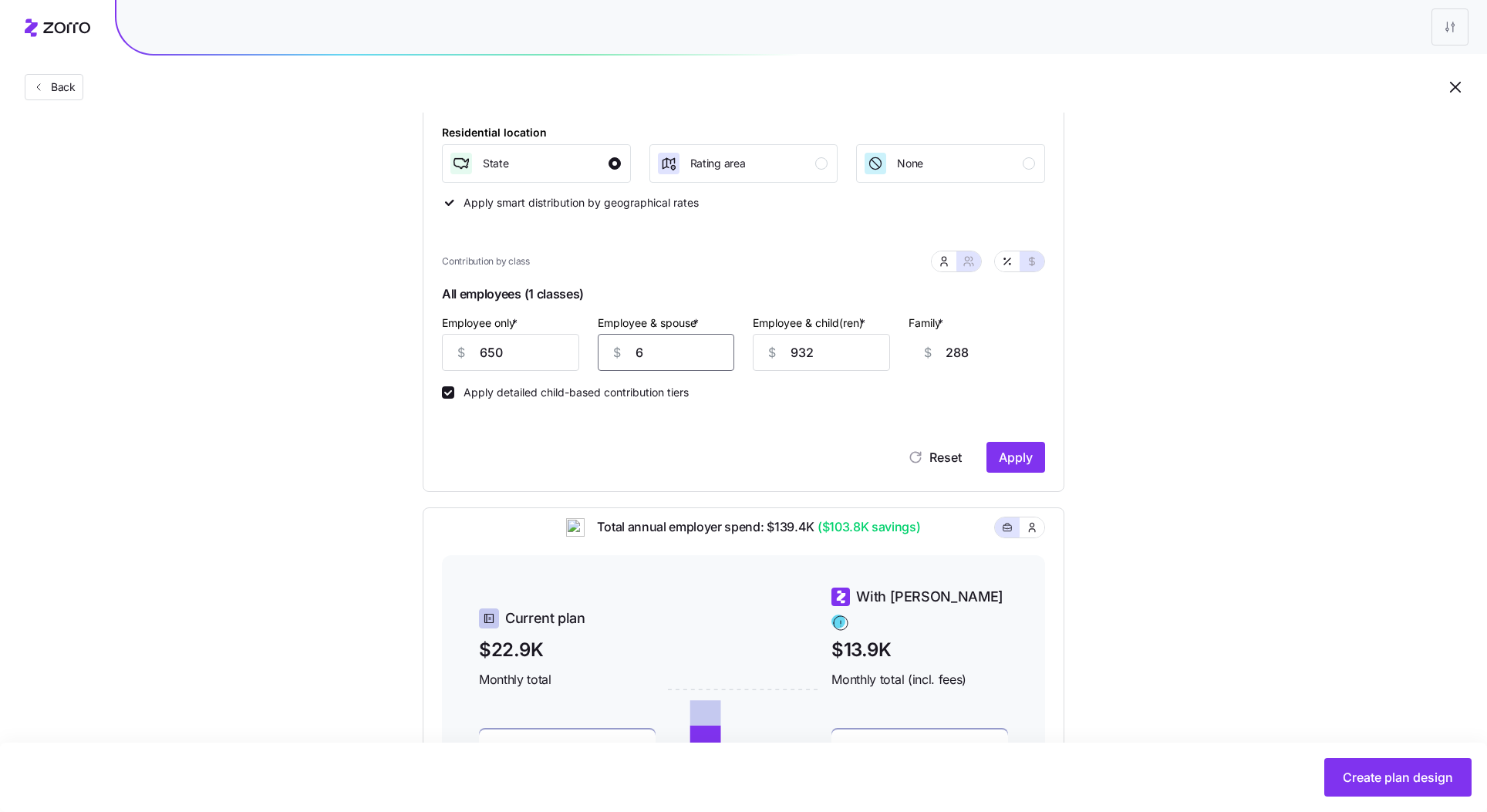
type input "347"
type input "65"
type input "6"
type input "0"
type input "650"
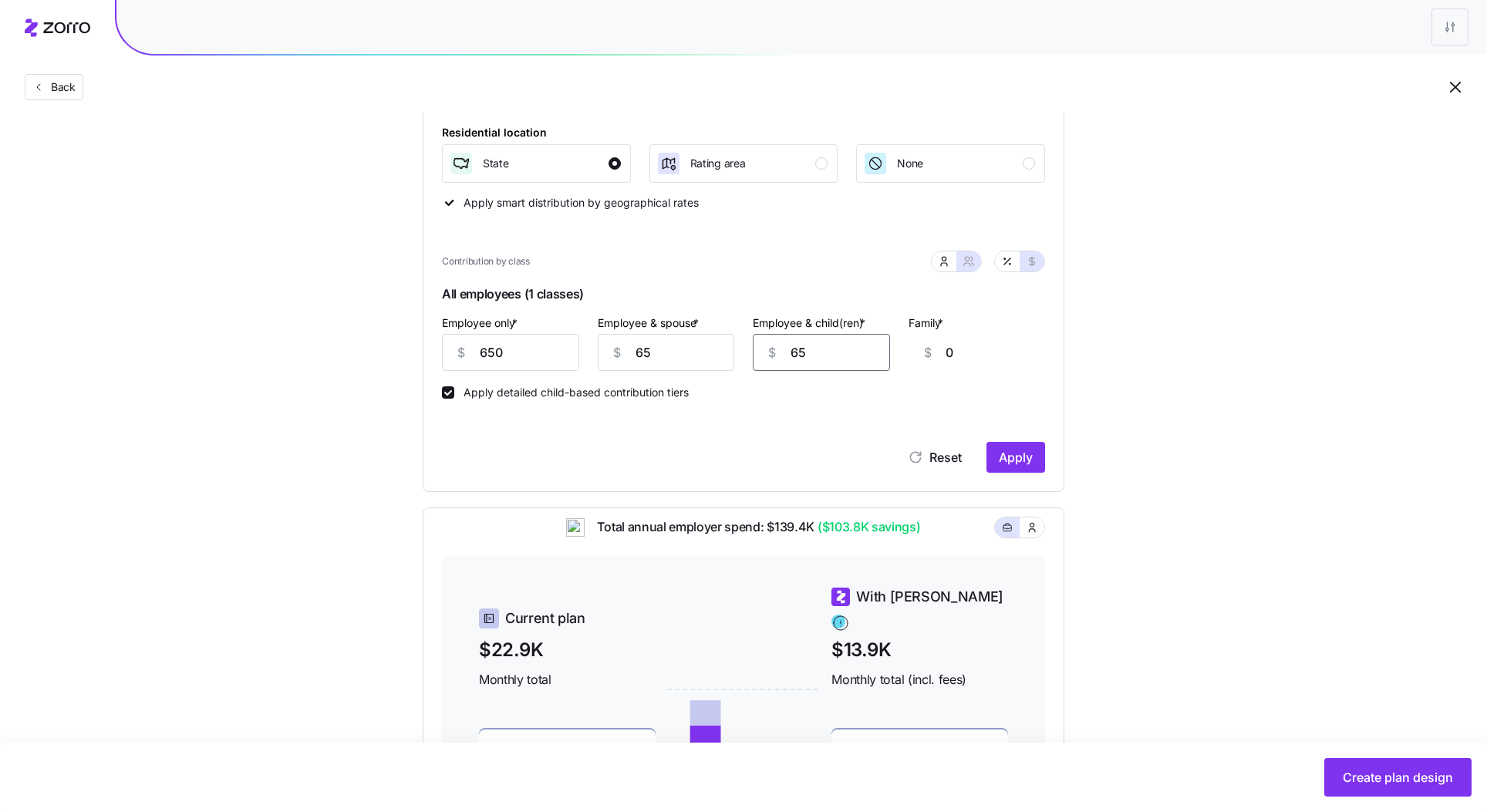
type input "65"
type input "650"
click at [669, 350] on input "65" at bounding box center [666, 353] width 137 height 37
type input "650"
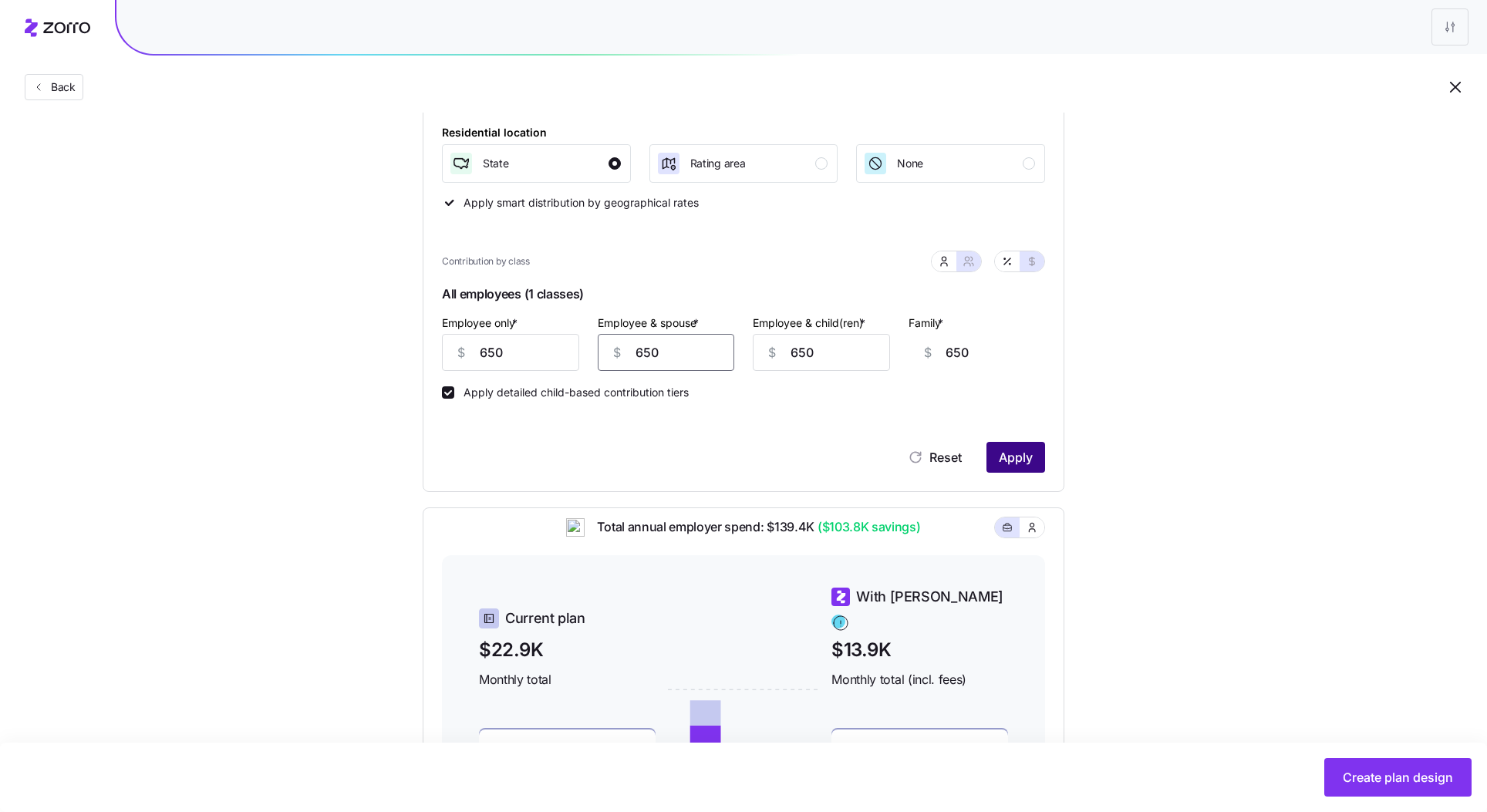
type input "650"
click at [1019, 456] on span "Apply" at bounding box center [1016, 457] width 34 height 19
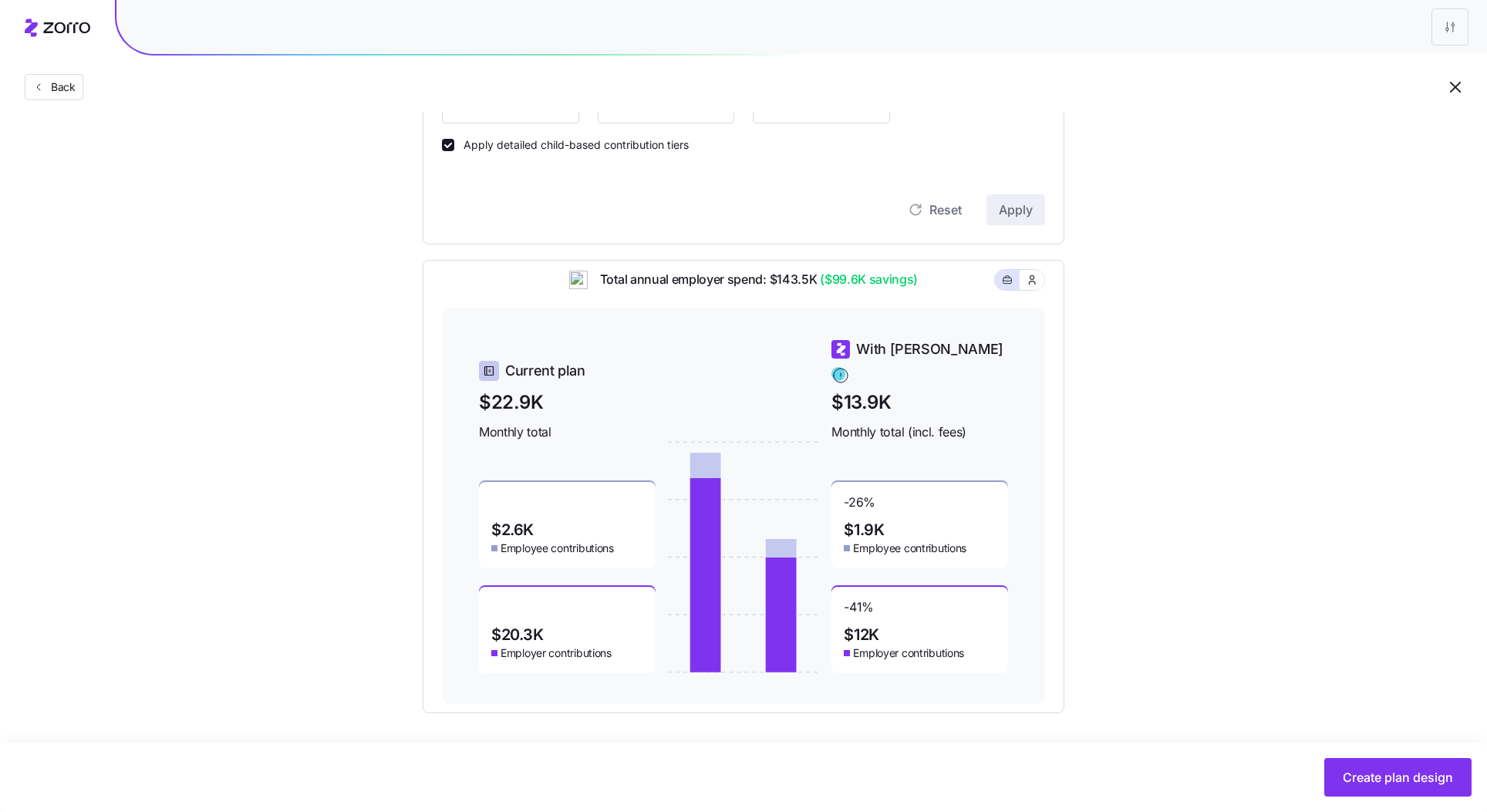
drag, startPoint x: 823, startPoint y: 288, endPoint x: 904, endPoint y: 293, distance: 81.2
click at [904, 289] on span "($99.6K savings)" at bounding box center [867, 280] width 101 height 19
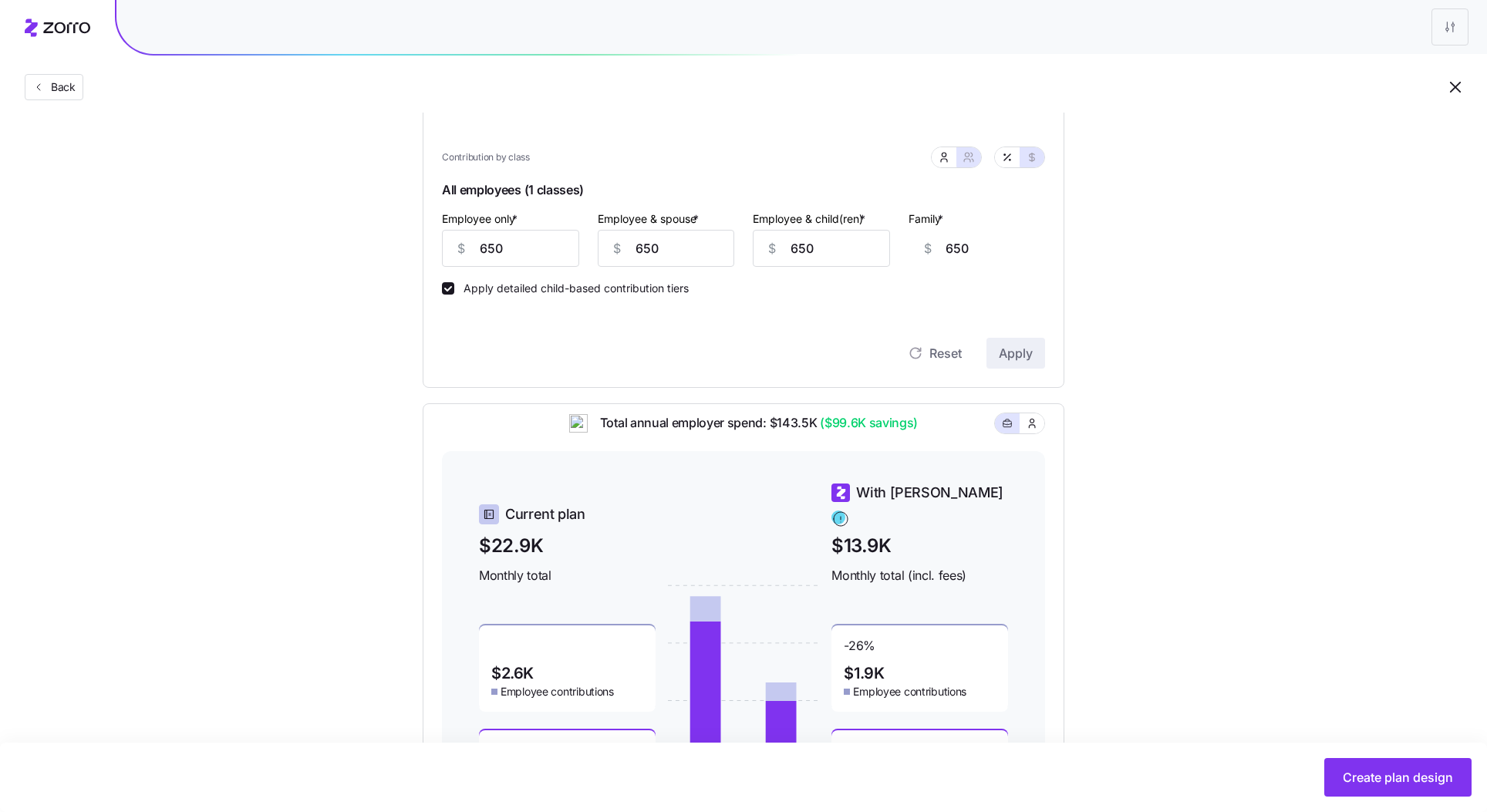
scroll to position [401, 0]
click at [1408, 784] on span "Create plan design" at bounding box center [1398, 777] width 110 height 19
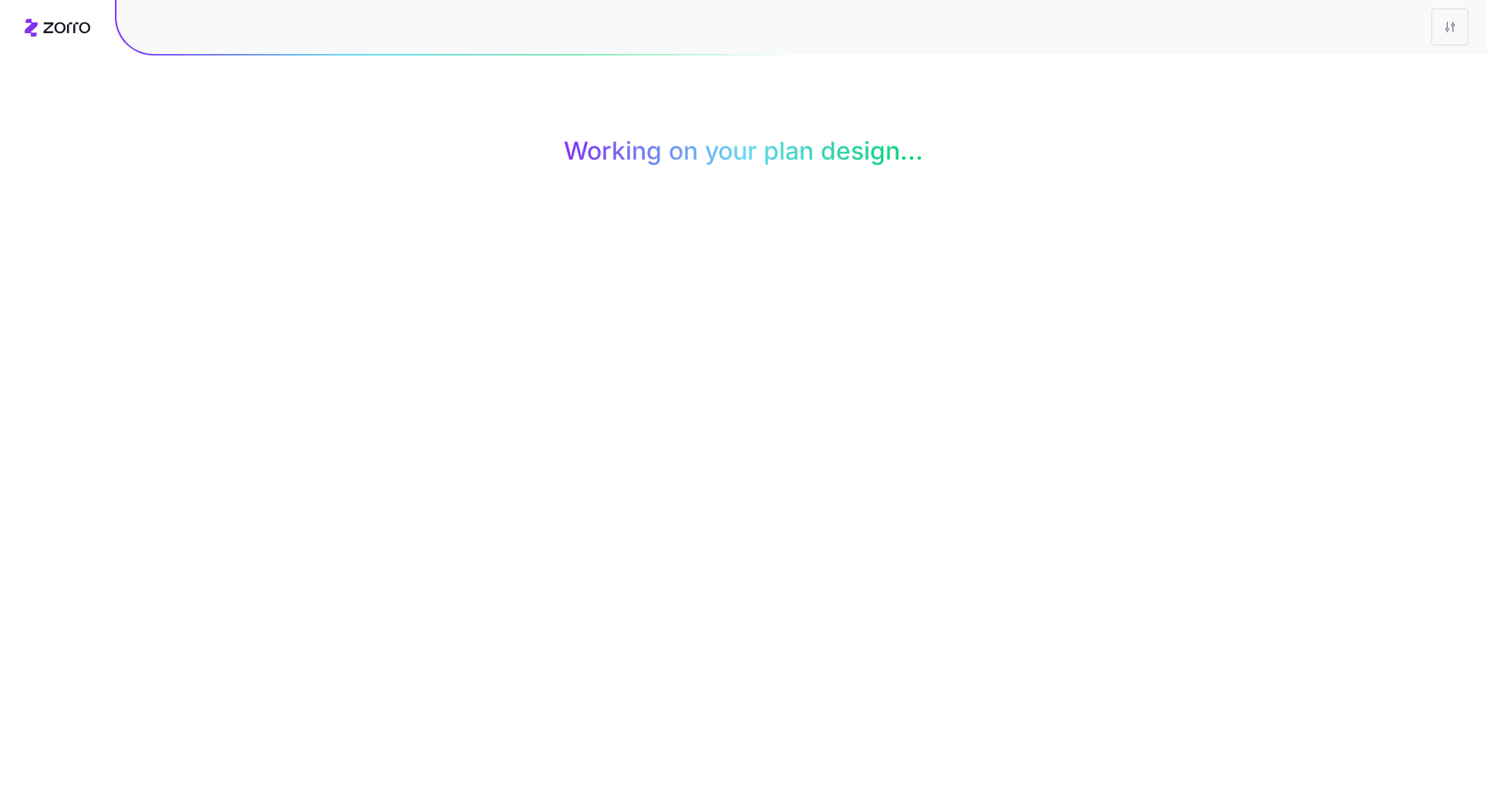
scroll to position [0, 0]
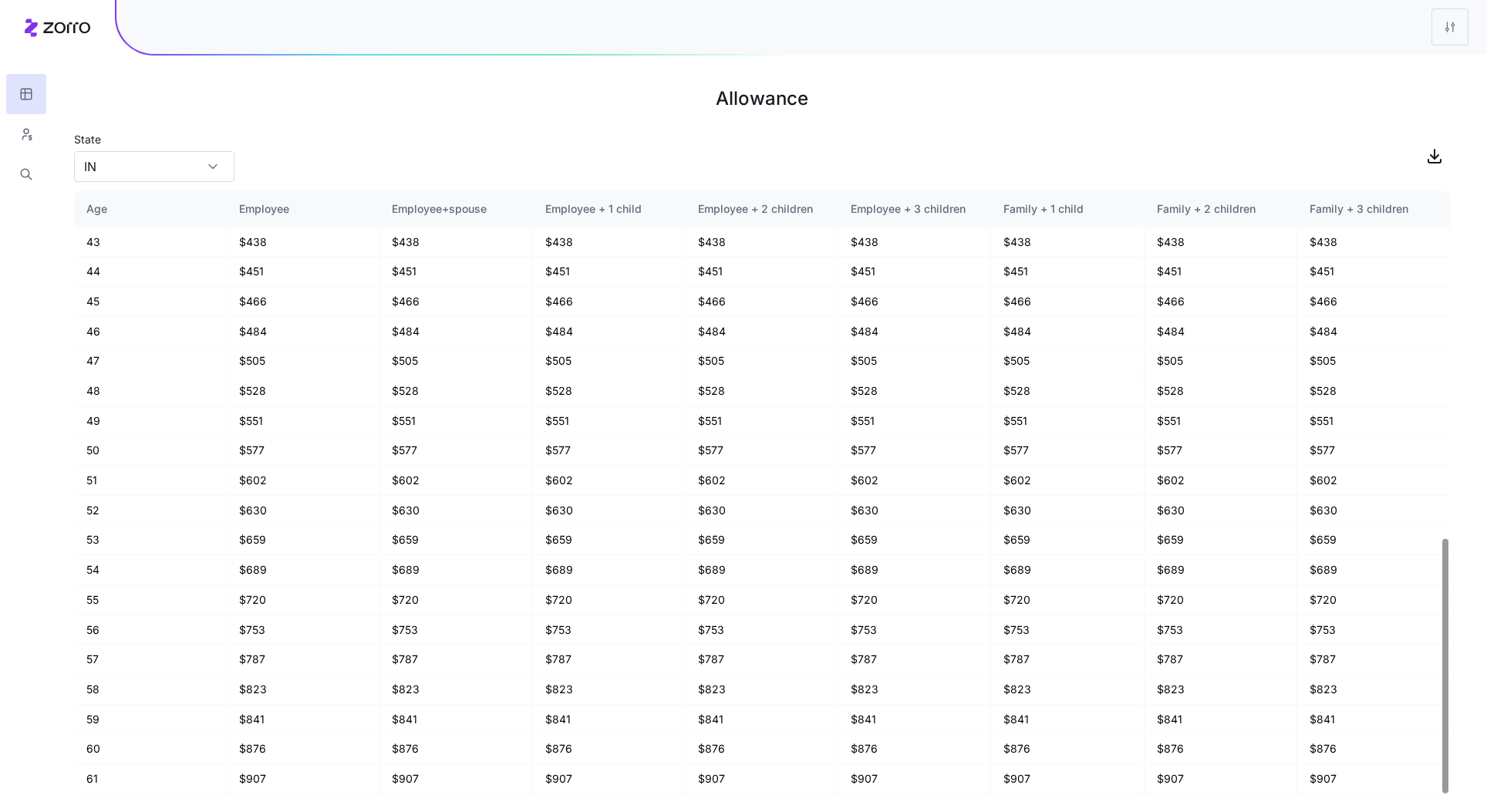
scroll to position [821, 0]
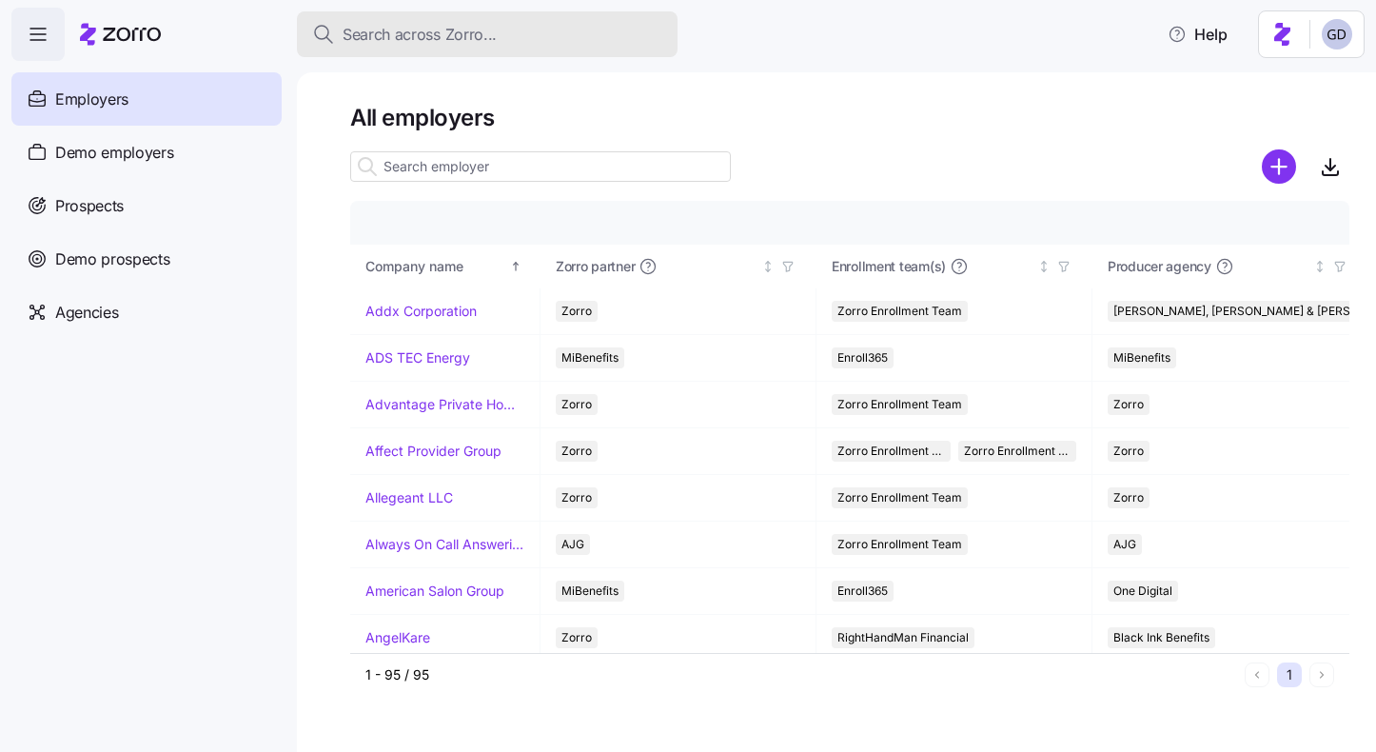
click at [381, 45] on span "Search across Zorro..." at bounding box center [420, 35] width 154 height 24
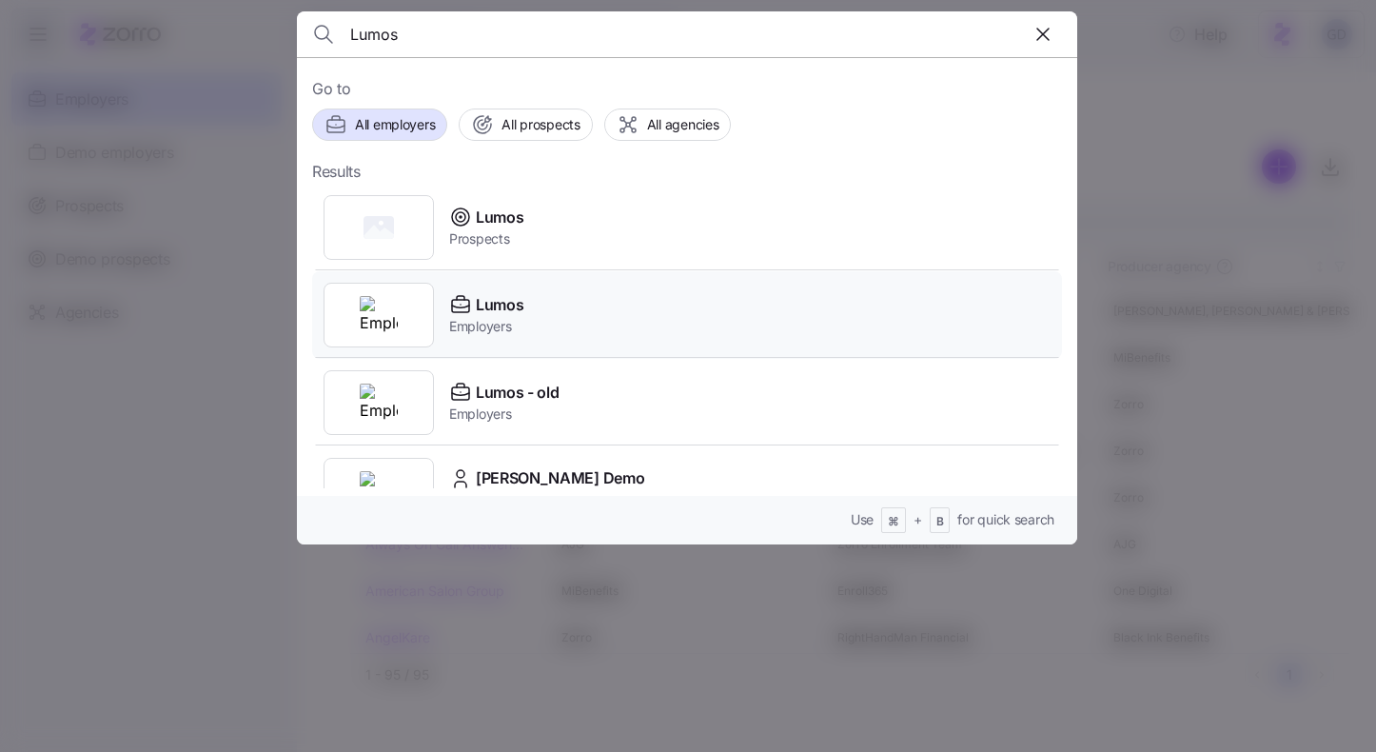
type input "Lumos"
click at [476, 310] on span "Lumos" at bounding box center [500, 305] width 48 height 24
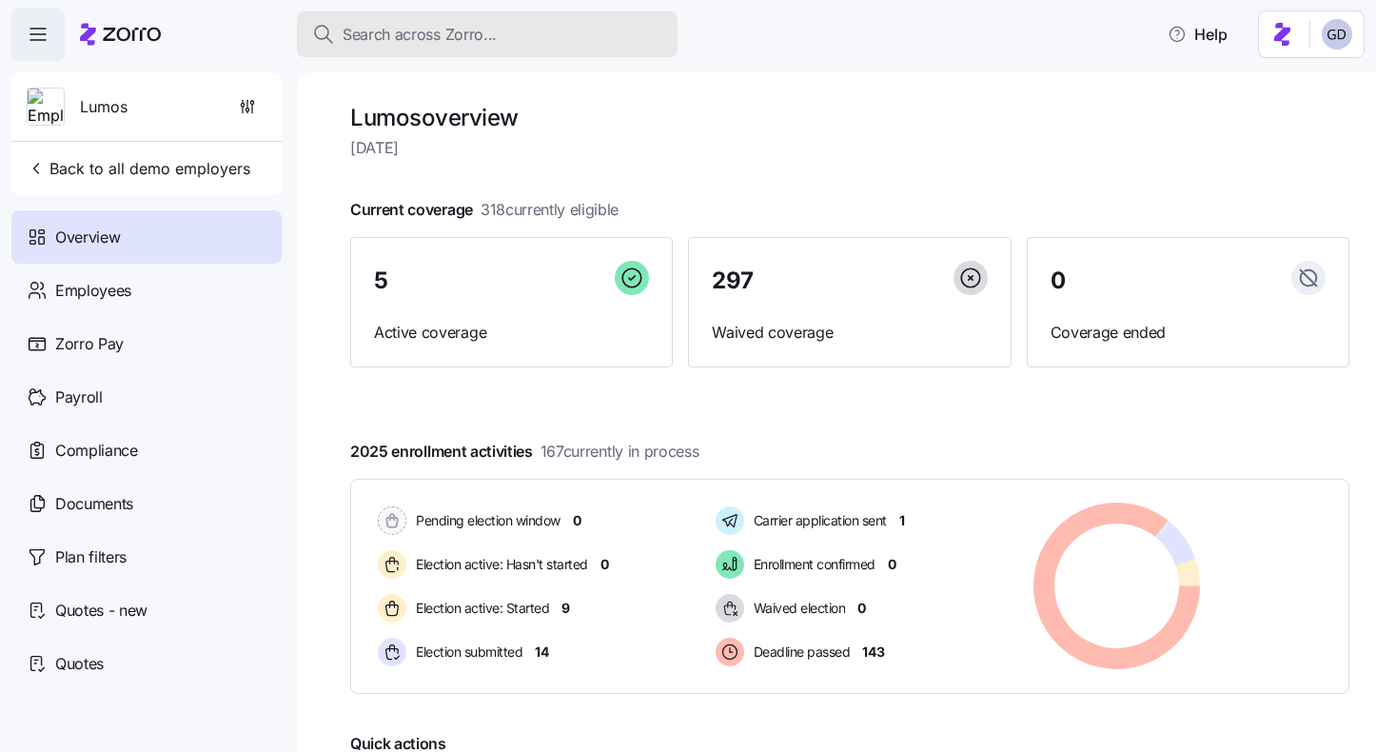
click at [395, 47] on button "Search across Zorro..." at bounding box center [487, 34] width 381 height 46
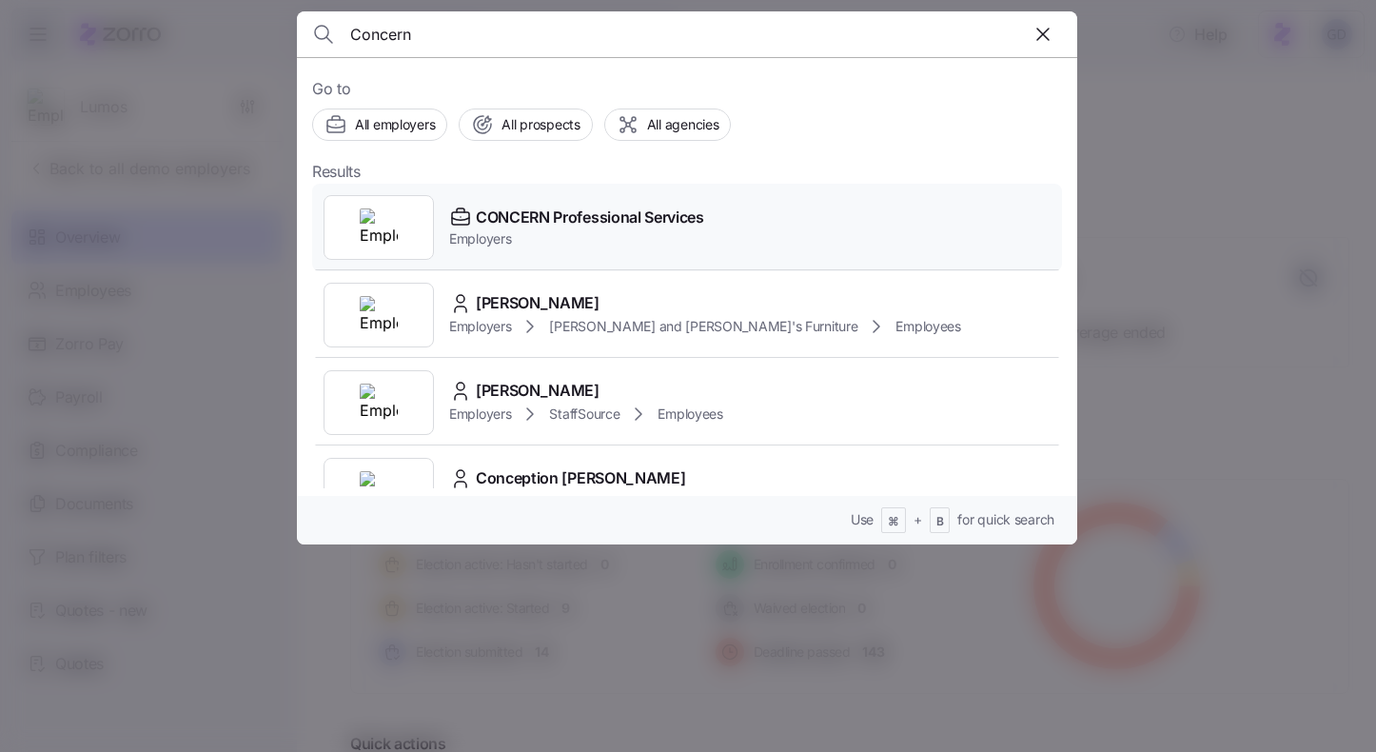
type input "Concern"
click at [552, 229] on span "Employers" at bounding box center [576, 238] width 255 height 19
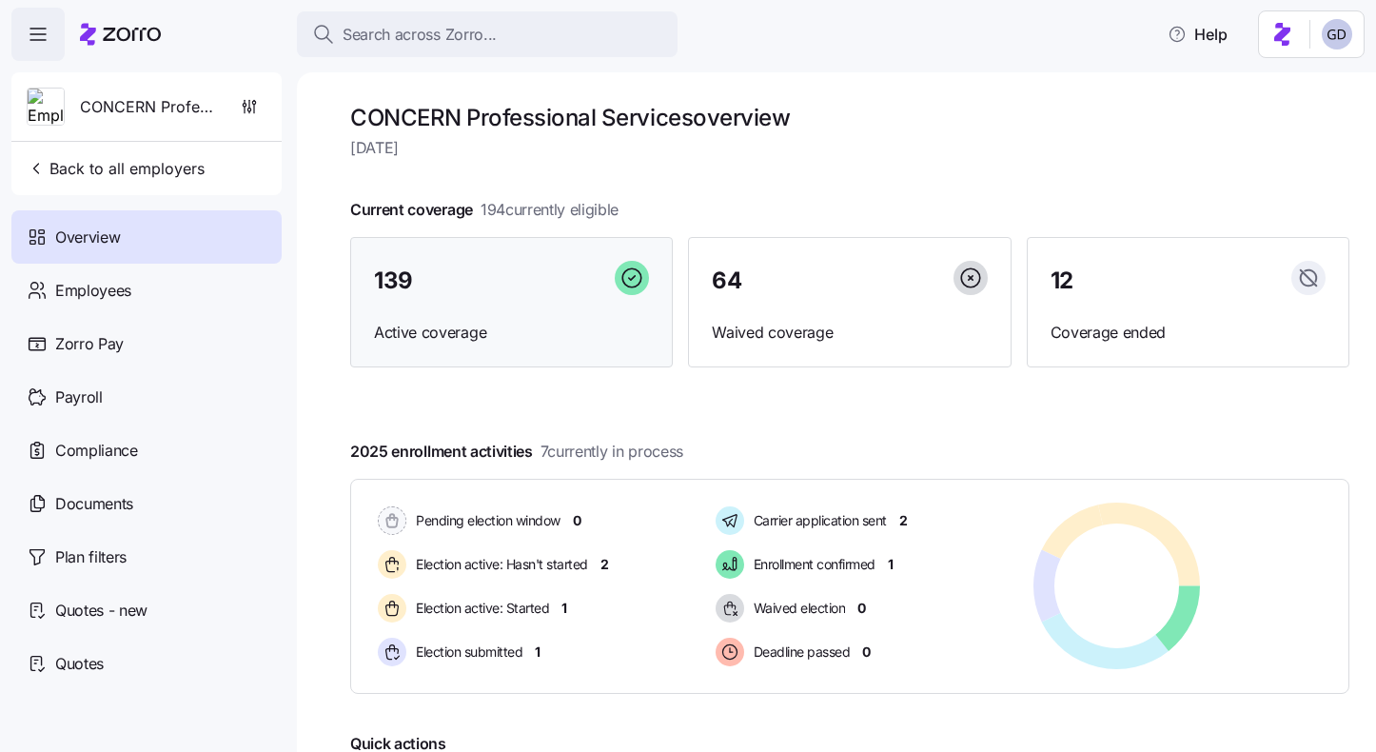
scroll to position [30, 0]
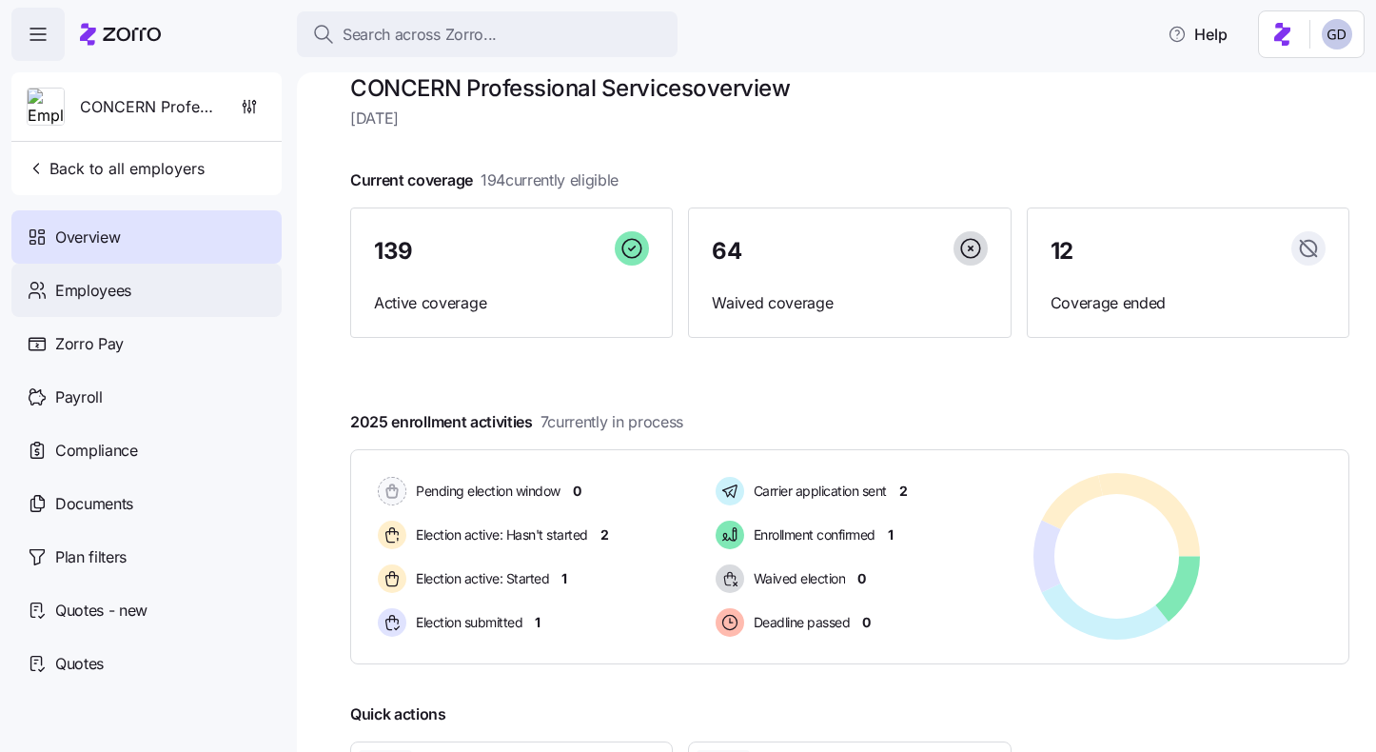
click at [136, 276] on div "Employees" at bounding box center [146, 290] width 270 height 53
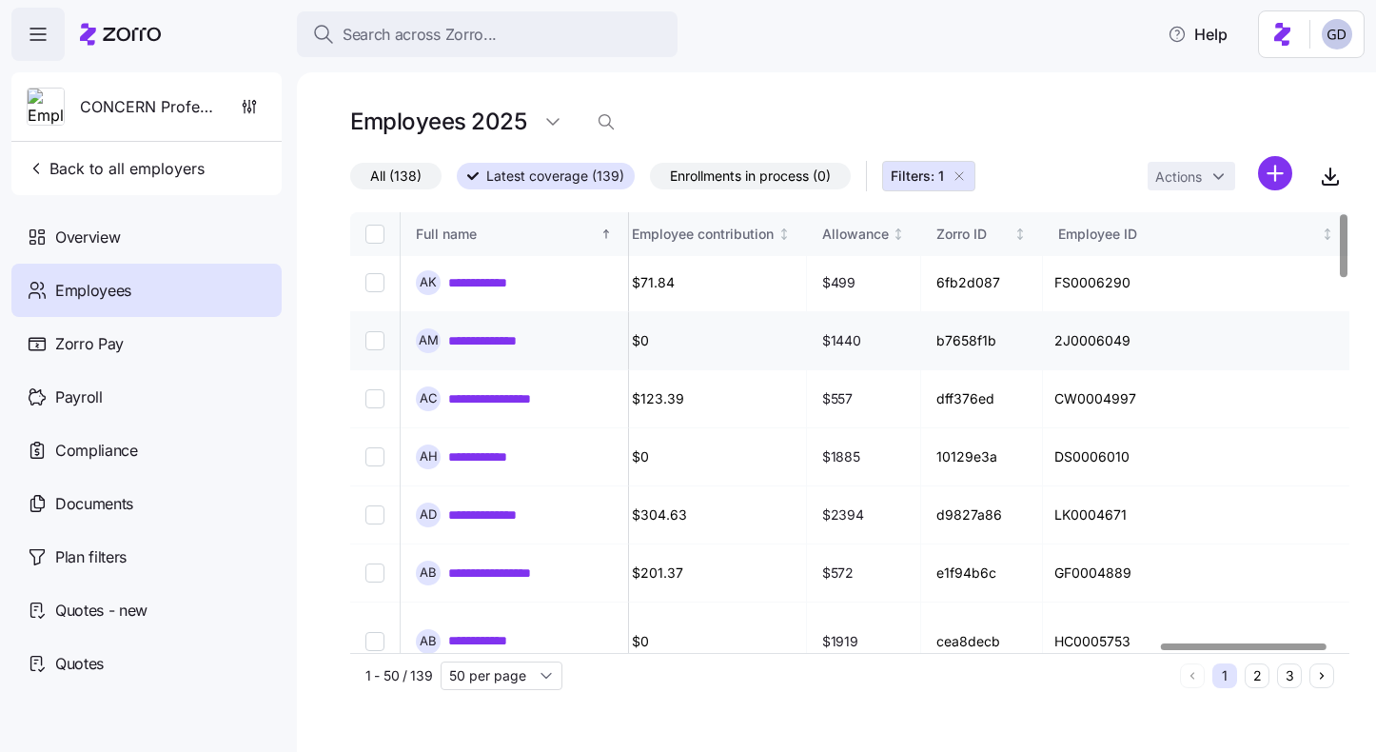
scroll to position [2, 4941]
click at [487, 287] on link "**********" at bounding box center [490, 282] width 84 height 19
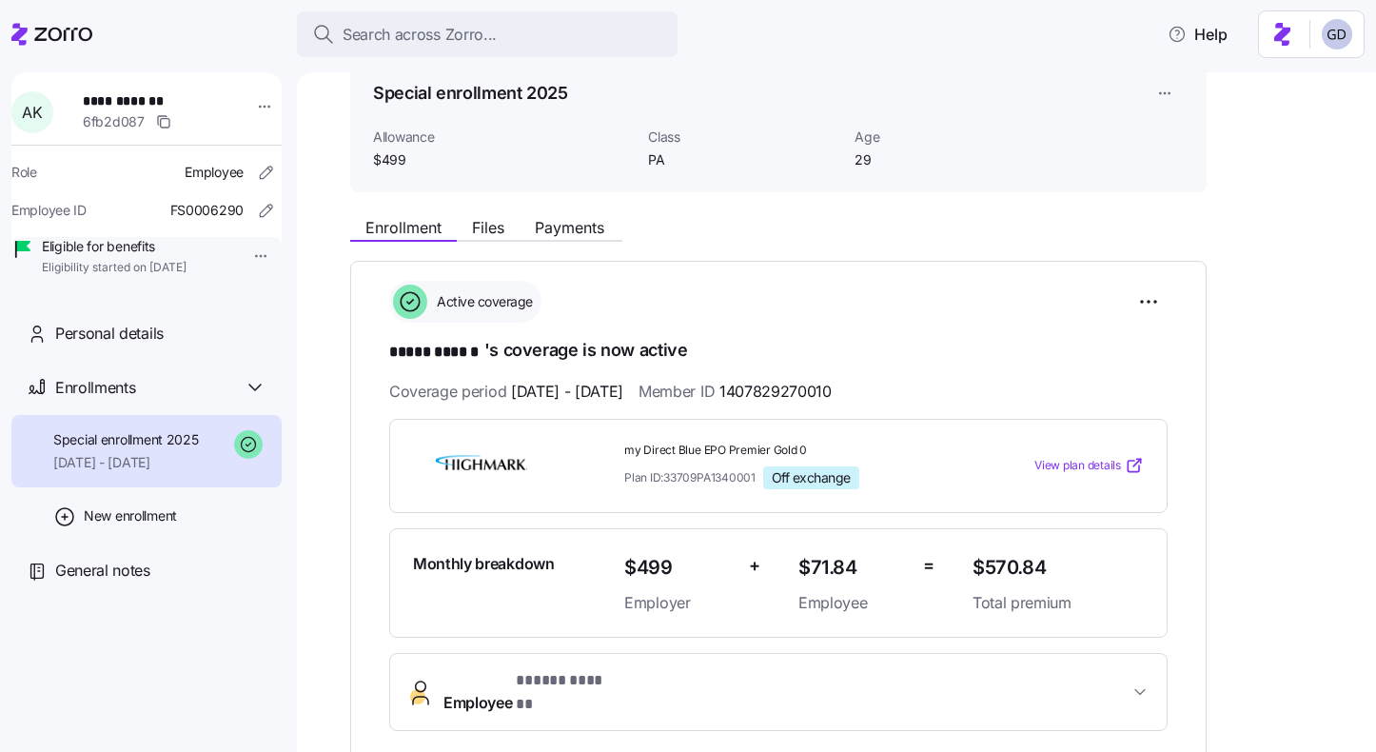
scroll to position [98, 0]
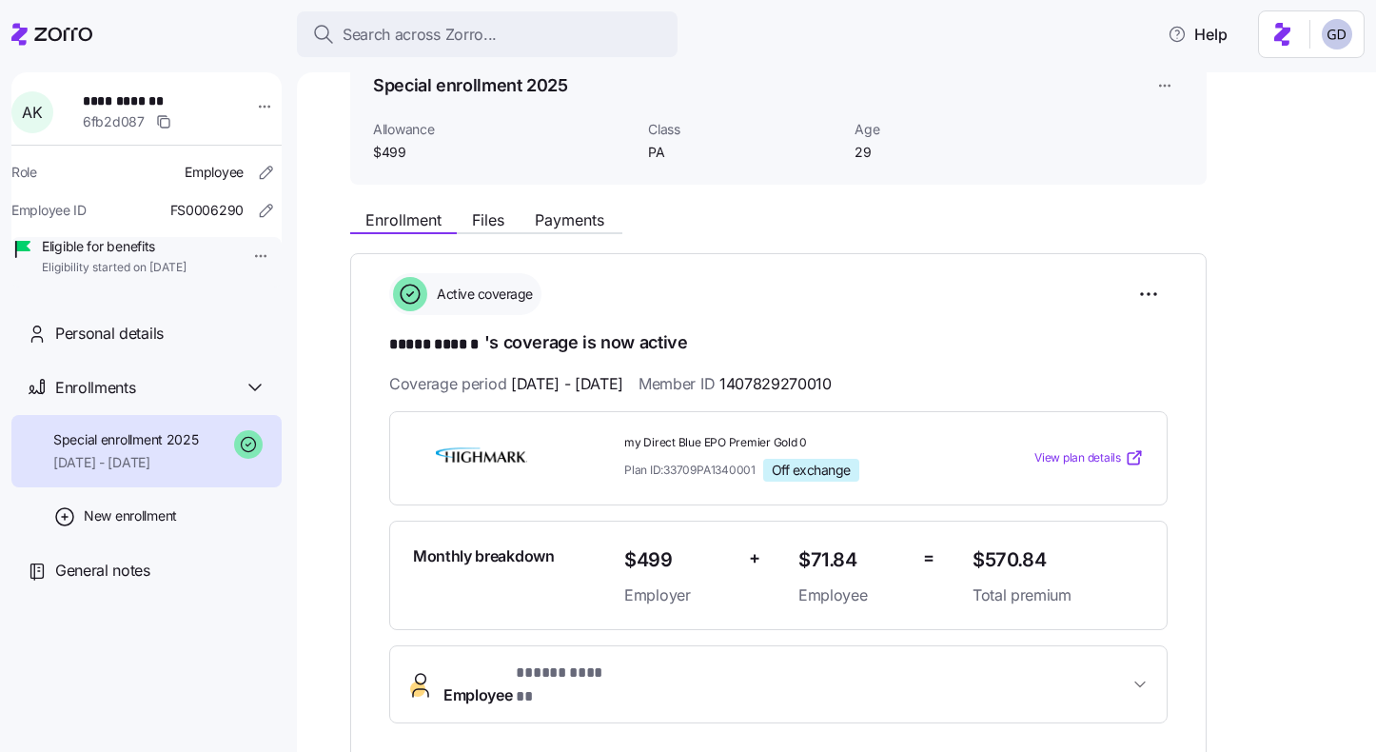
click at [1073, 472] on div "View plan details" at bounding box center [1058, 458] width 187 height 34
click at [1073, 459] on span "View plan details" at bounding box center [1078, 458] width 87 height 18
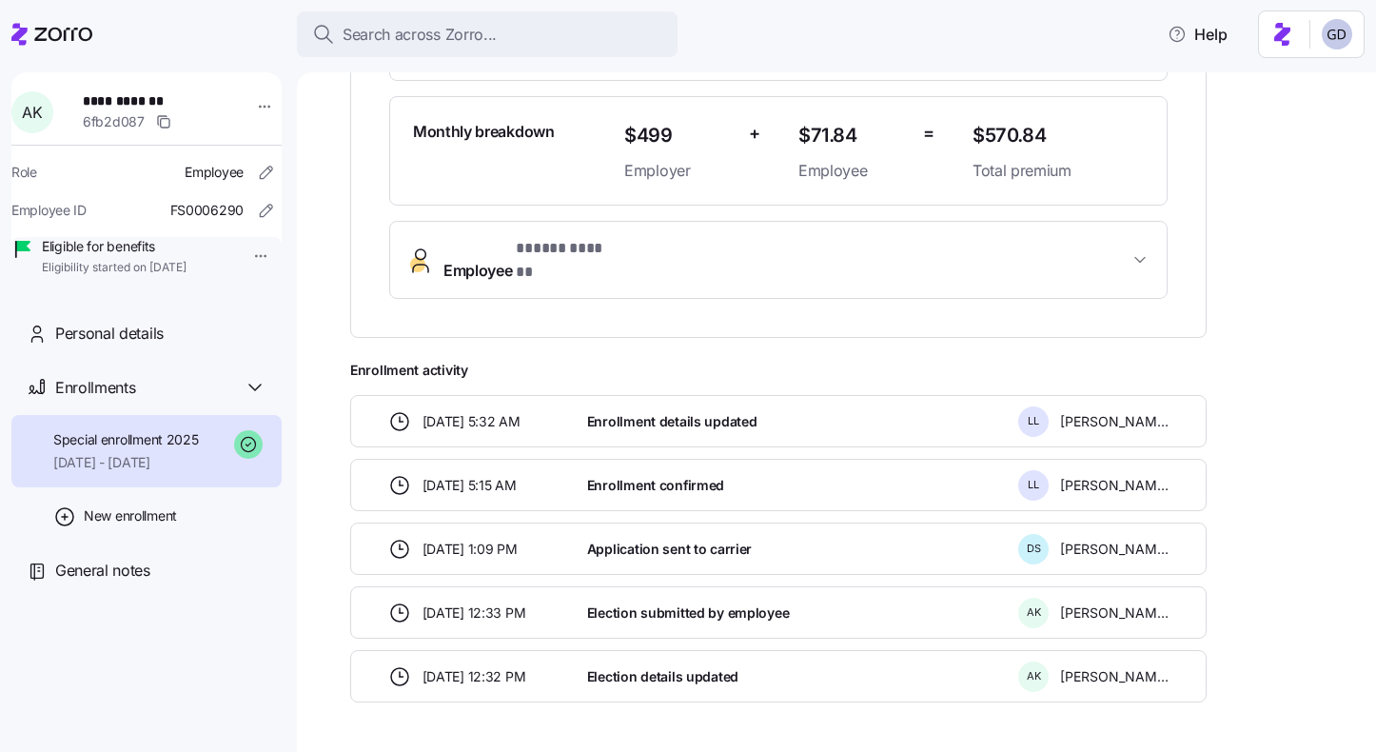
scroll to position [0, 0]
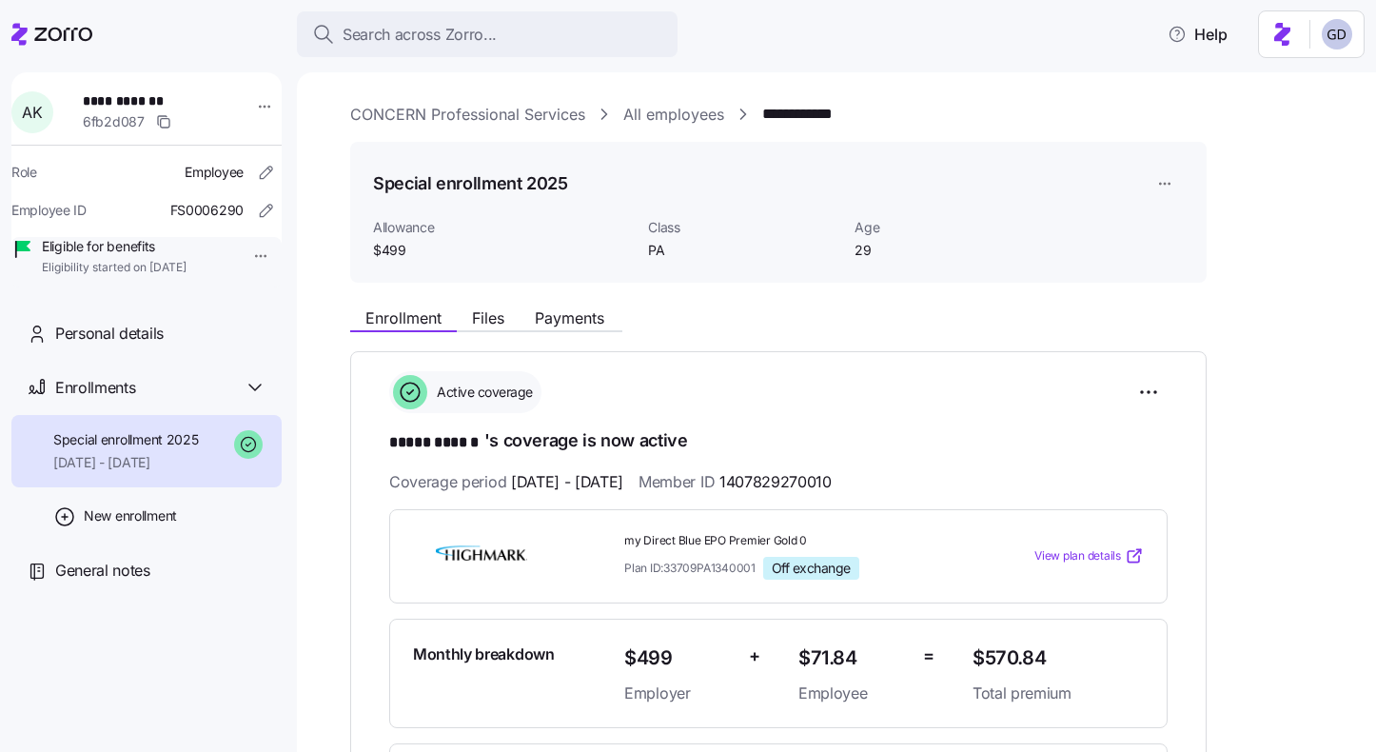
click at [552, 116] on link "CONCERN Professional Services" at bounding box center [467, 115] width 235 height 24
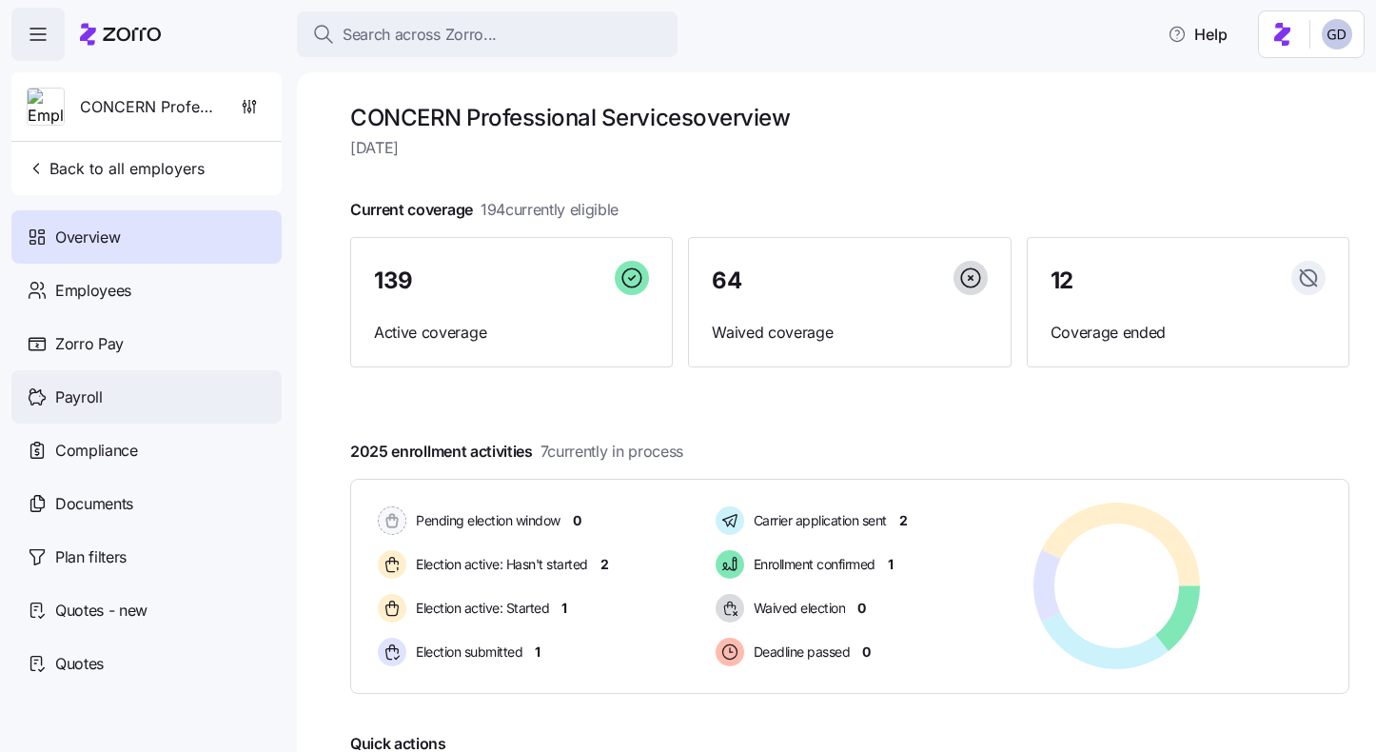
click at [106, 388] on div "Payroll" at bounding box center [146, 396] width 270 height 53
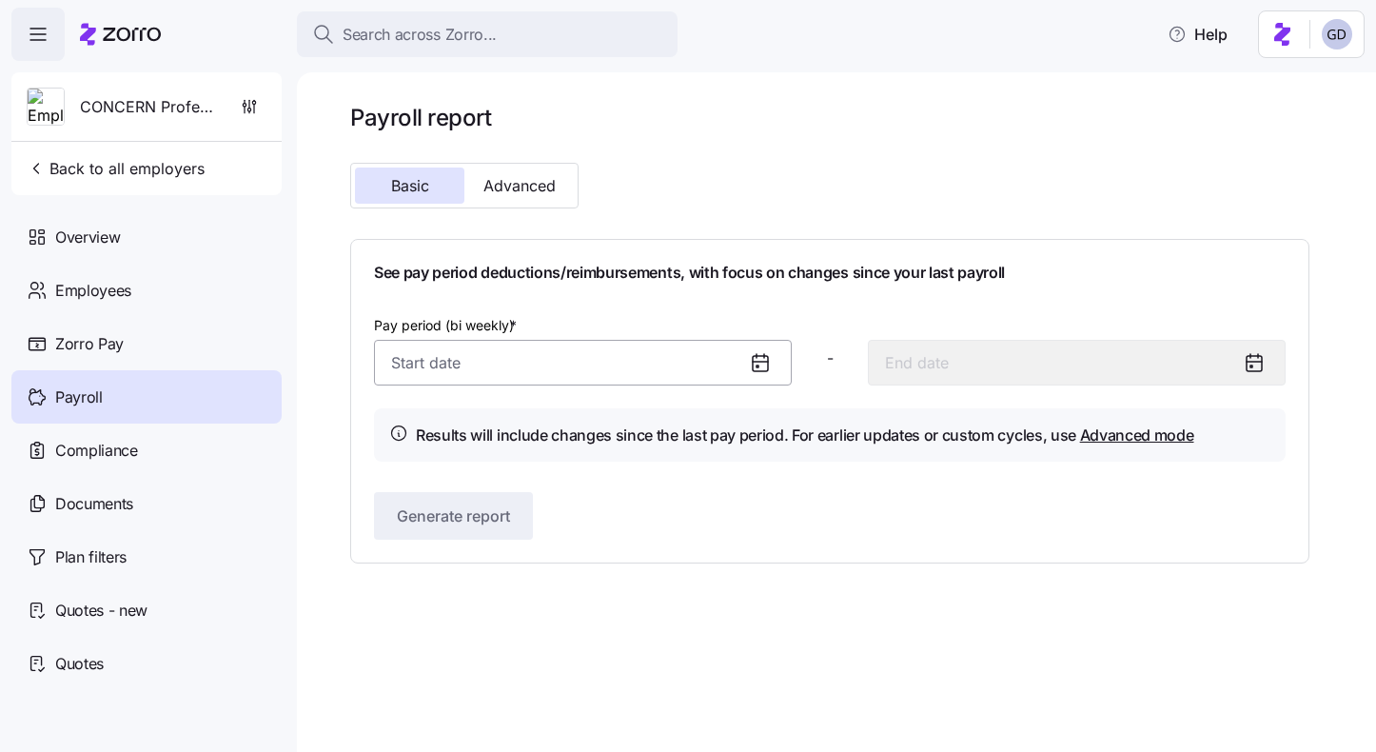
click at [663, 367] on input "Pay period (bi weekly) *" at bounding box center [583, 363] width 418 height 46
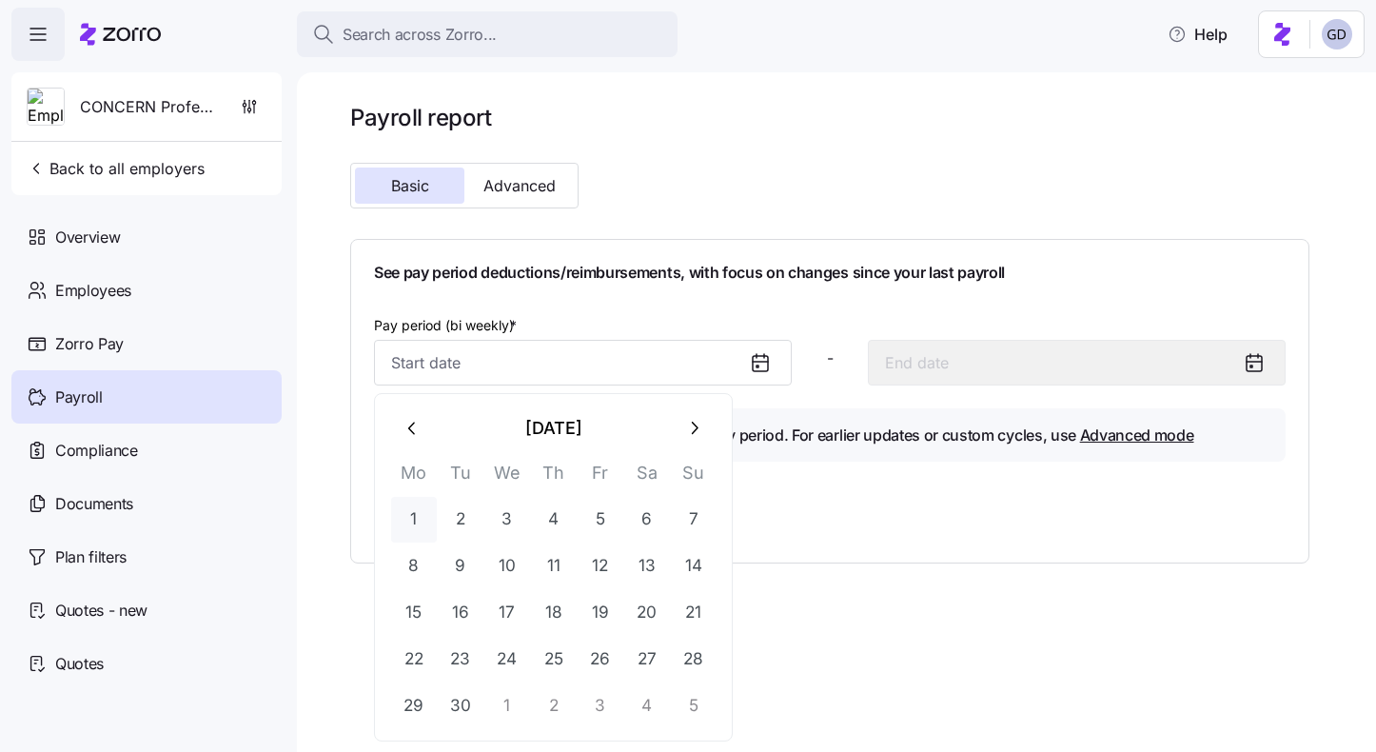
click at [415, 521] on button "1" at bounding box center [414, 520] width 46 height 46
type input "September 1, 2025"
type input "September 14, 2025"
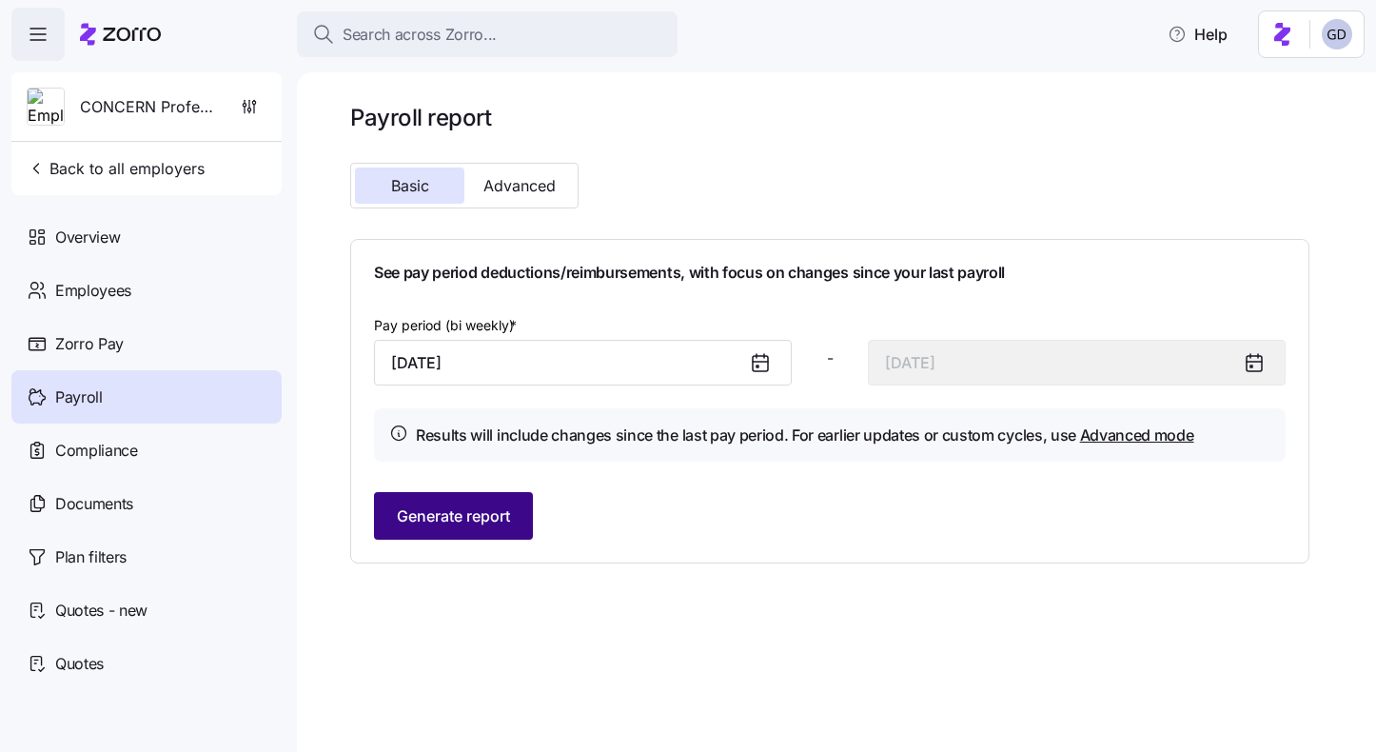
click at [463, 524] on span "Generate report" at bounding box center [453, 516] width 113 height 23
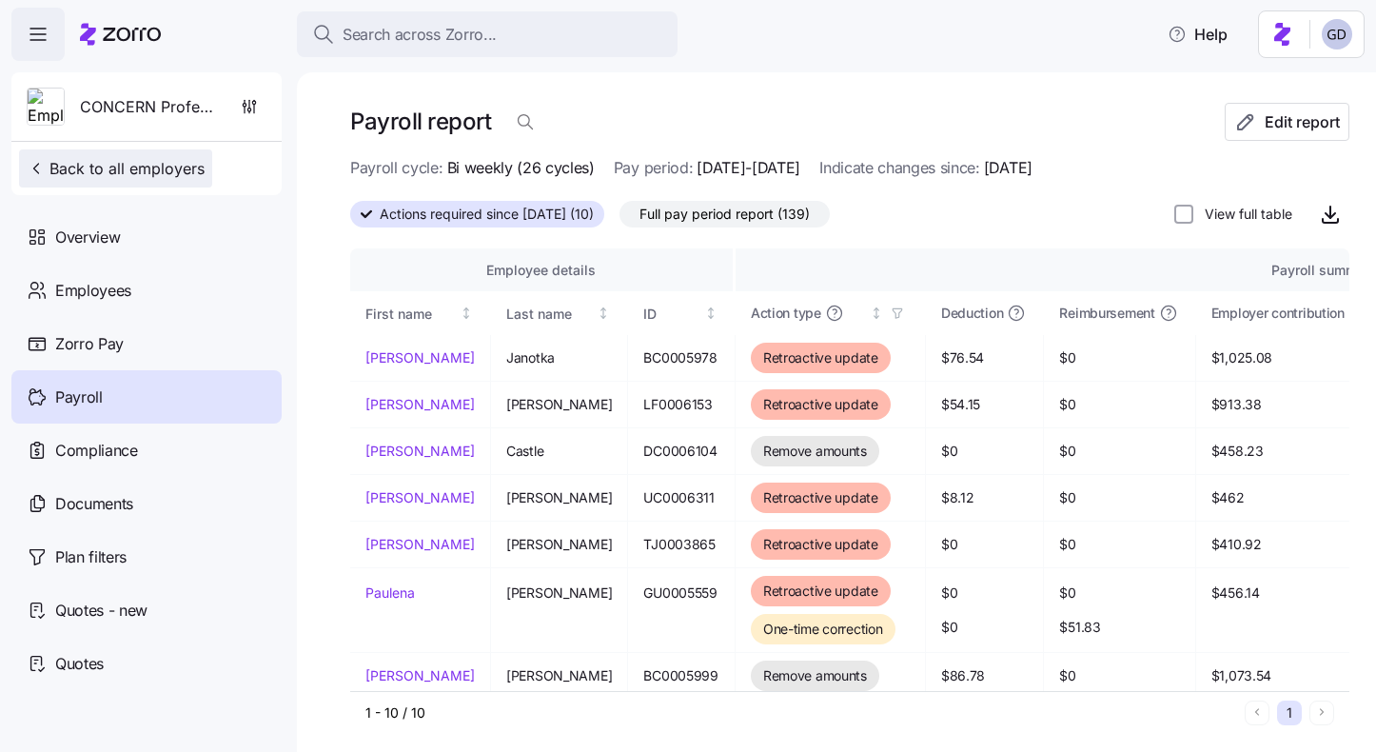
click at [118, 165] on span "Back to all employers" at bounding box center [116, 168] width 178 height 23
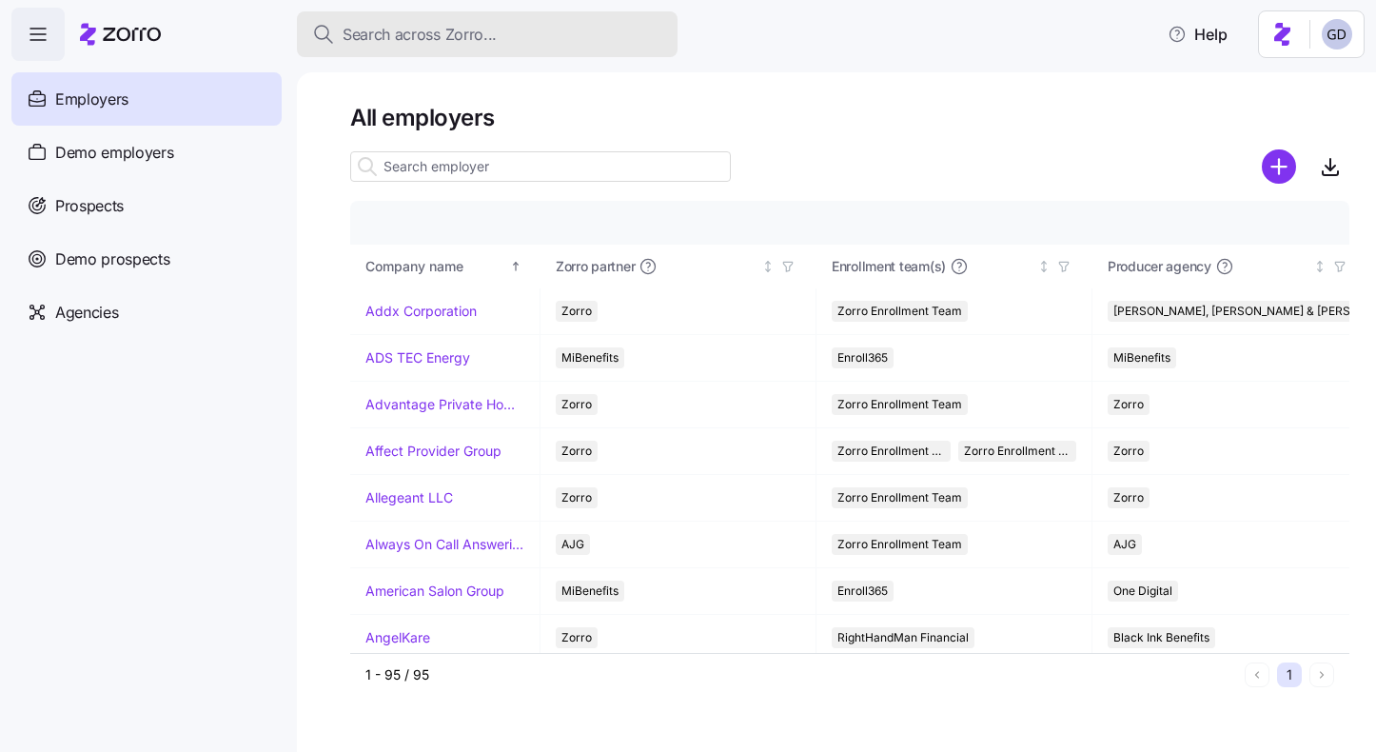
click at [415, 37] on span "Search across Zorro..." at bounding box center [420, 35] width 154 height 24
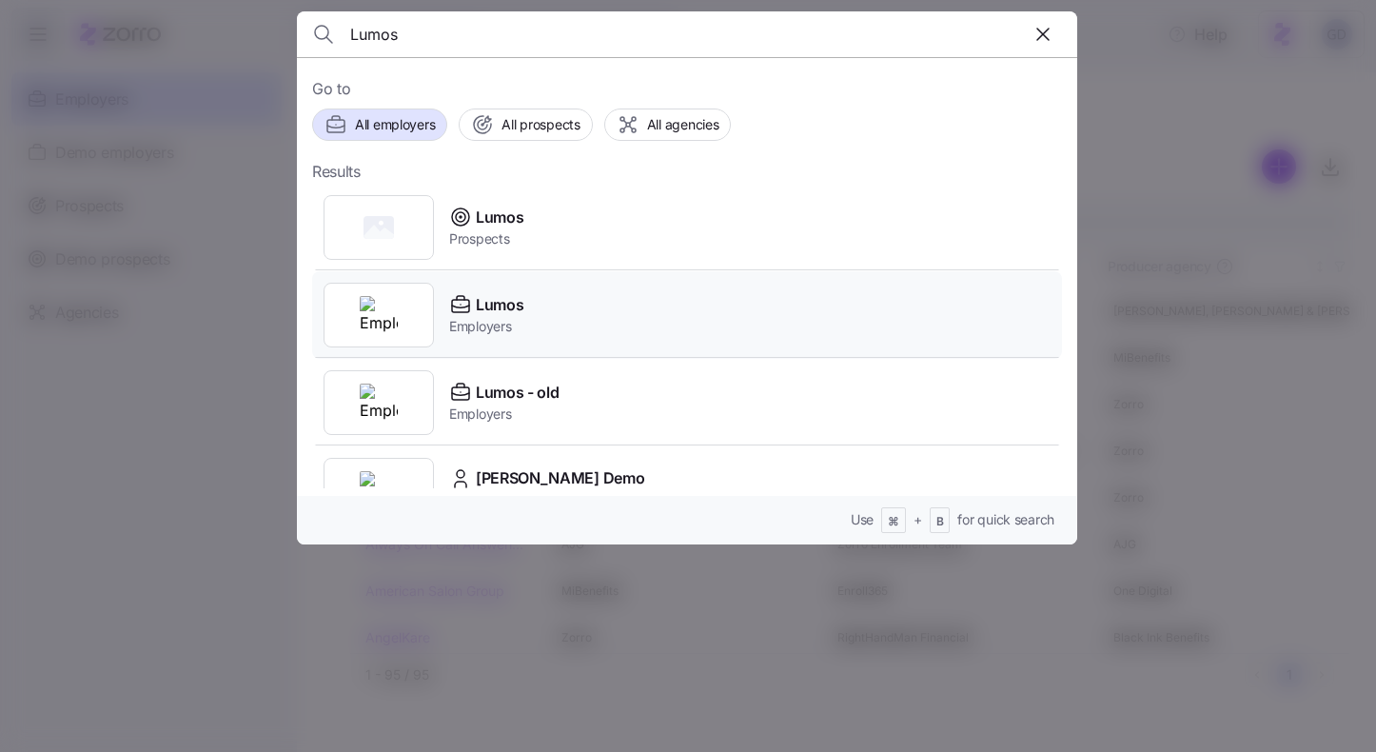
type input "Lumos"
click at [499, 314] on span "Lumos" at bounding box center [500, 305] width 48 height 24
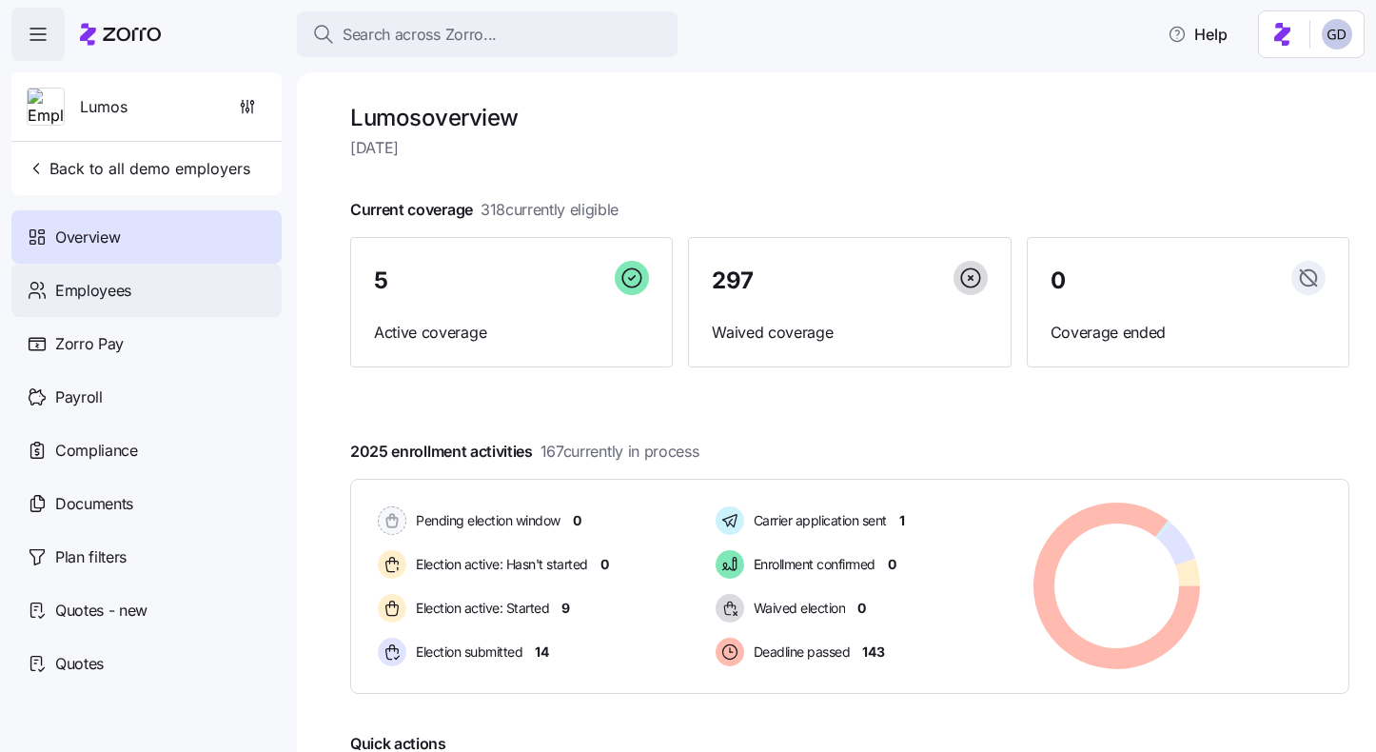
click at [116, 297] on span "Employees" at bounding box center [93, 291] width 76 height 24
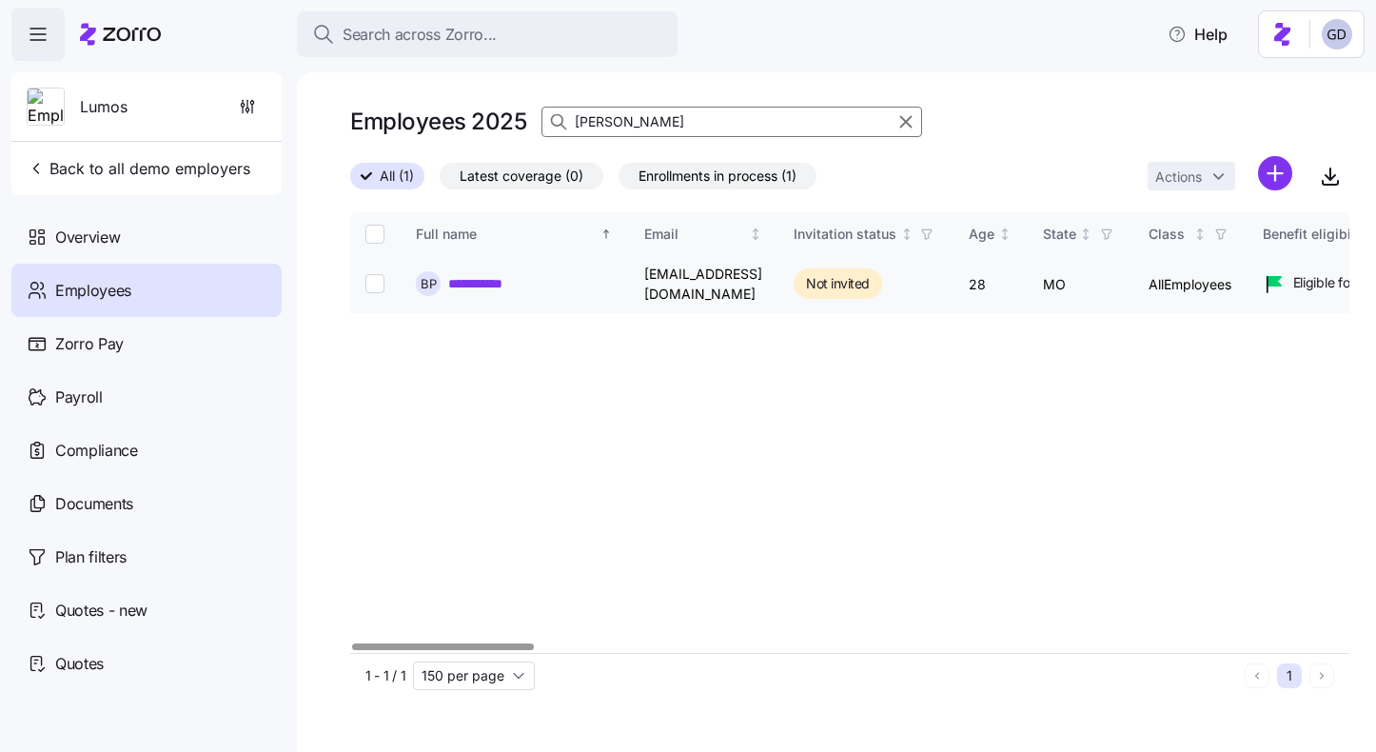
click at [484, 275] on link "**********" at bounding box center [486, 283] width 77 height 19
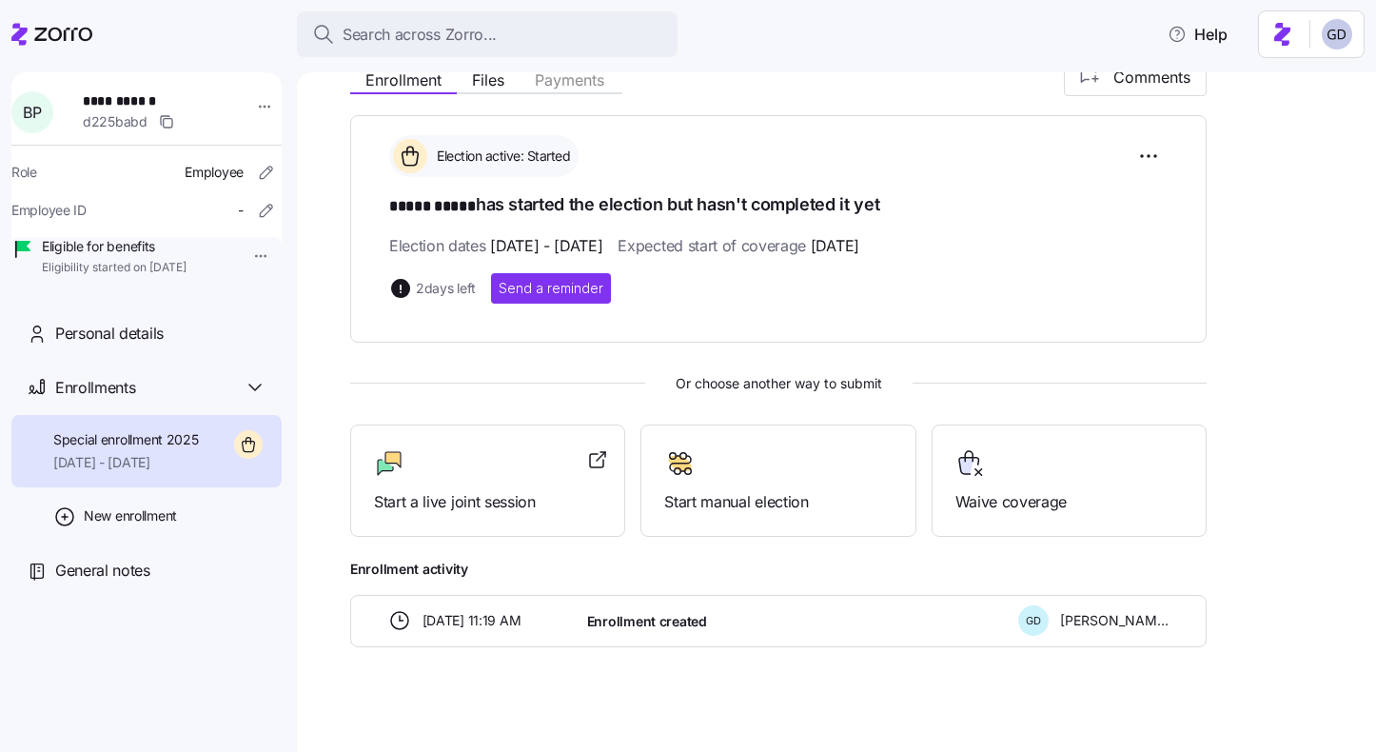
scroll to position [242, 0]
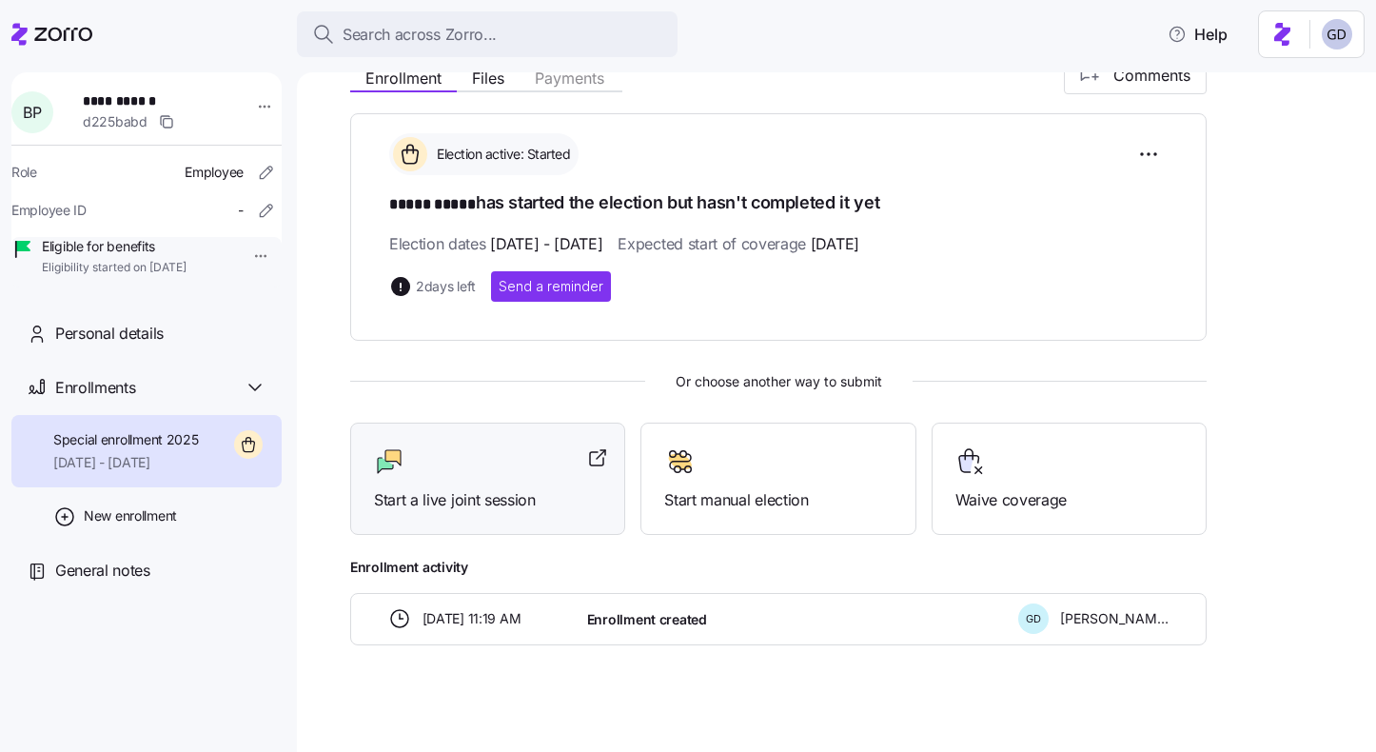
click at [466, 476] on div "Start a live joint session" at bounding box center [488, 479] width 228 height 66
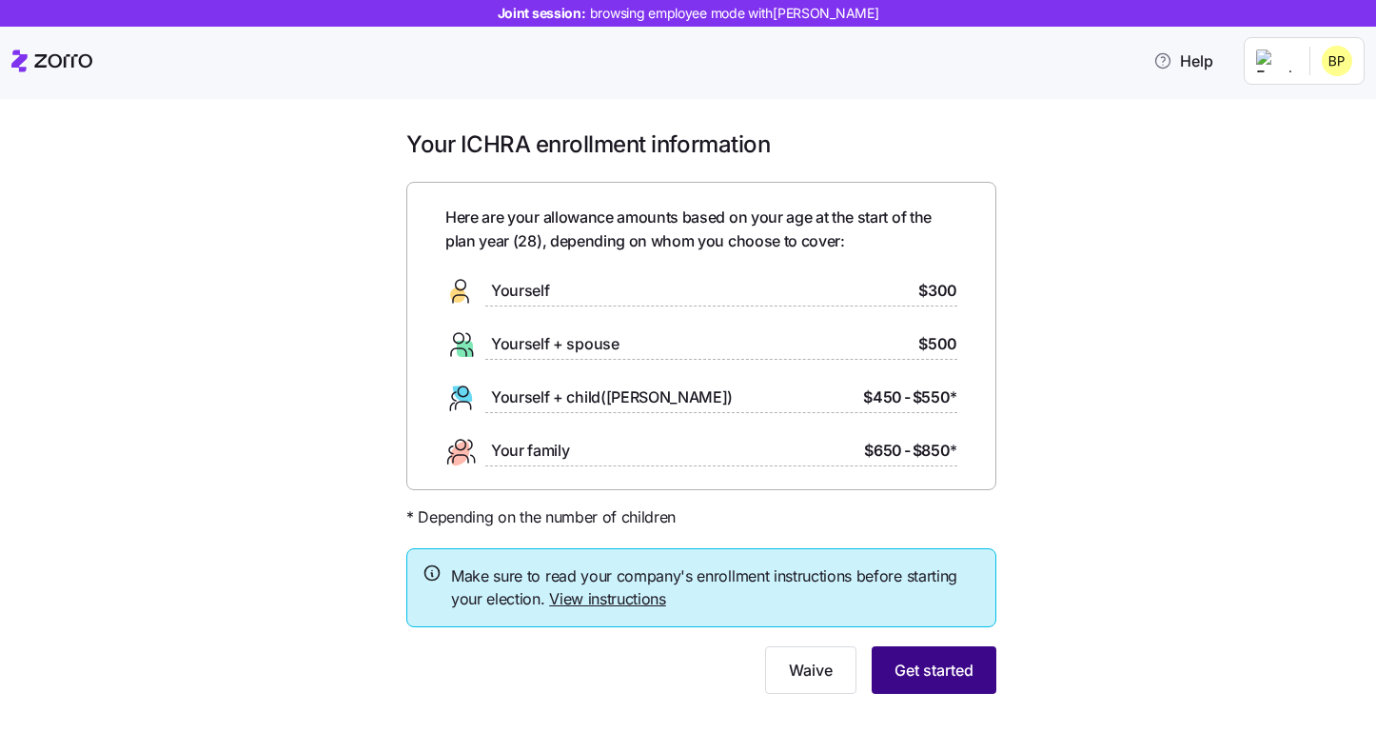
click at [940, 690] on button "Get started" at bounding box center [934, 670] width 125 height 48
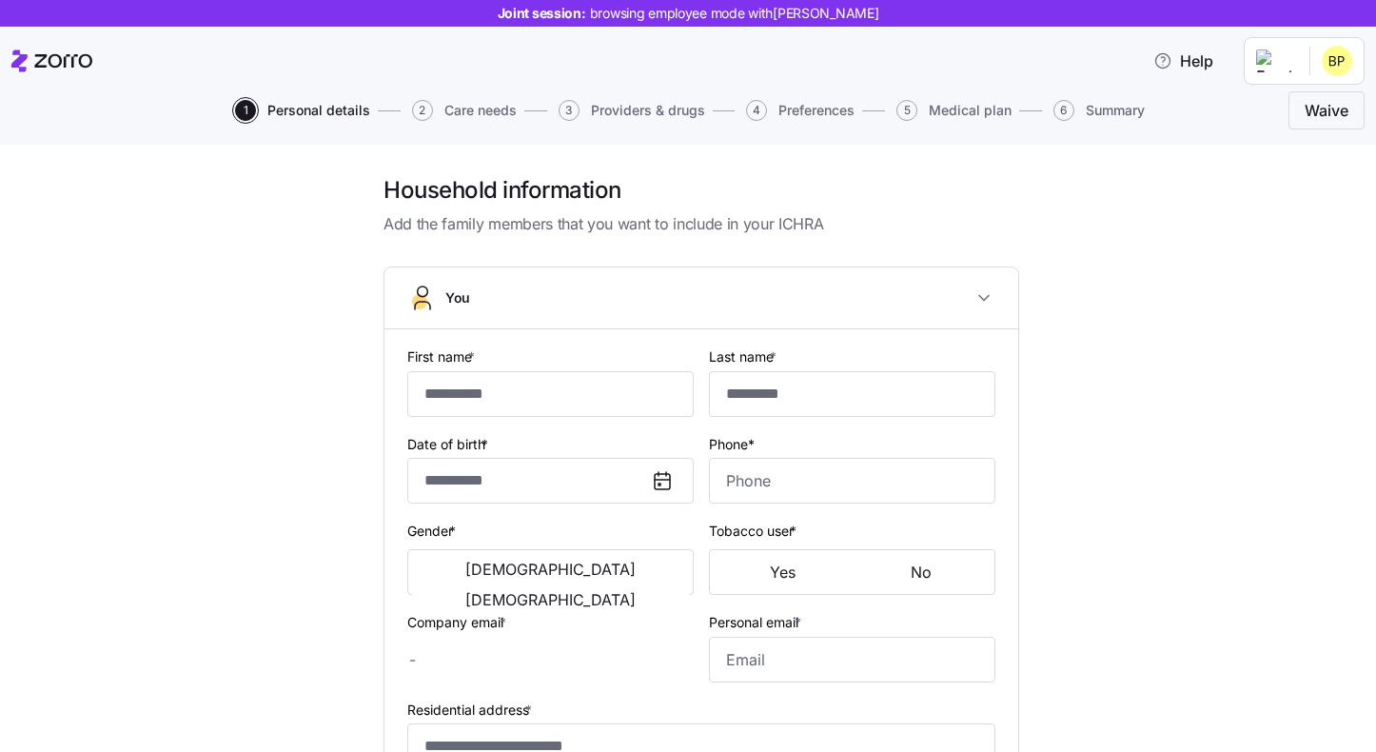
type input "*****"
type input "[EMAIL_ADDRESS][DOMAIN_NAME]"
type input "**********"
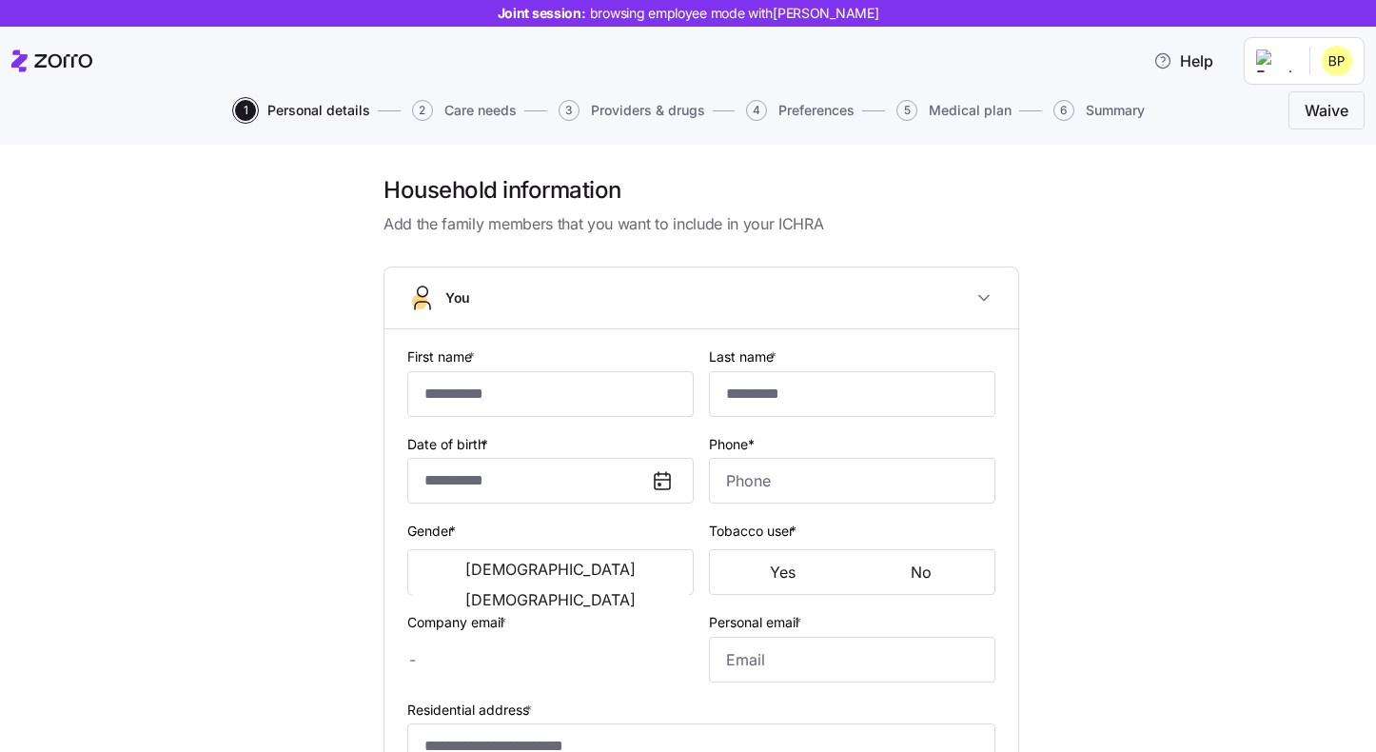
checkbox input "true"
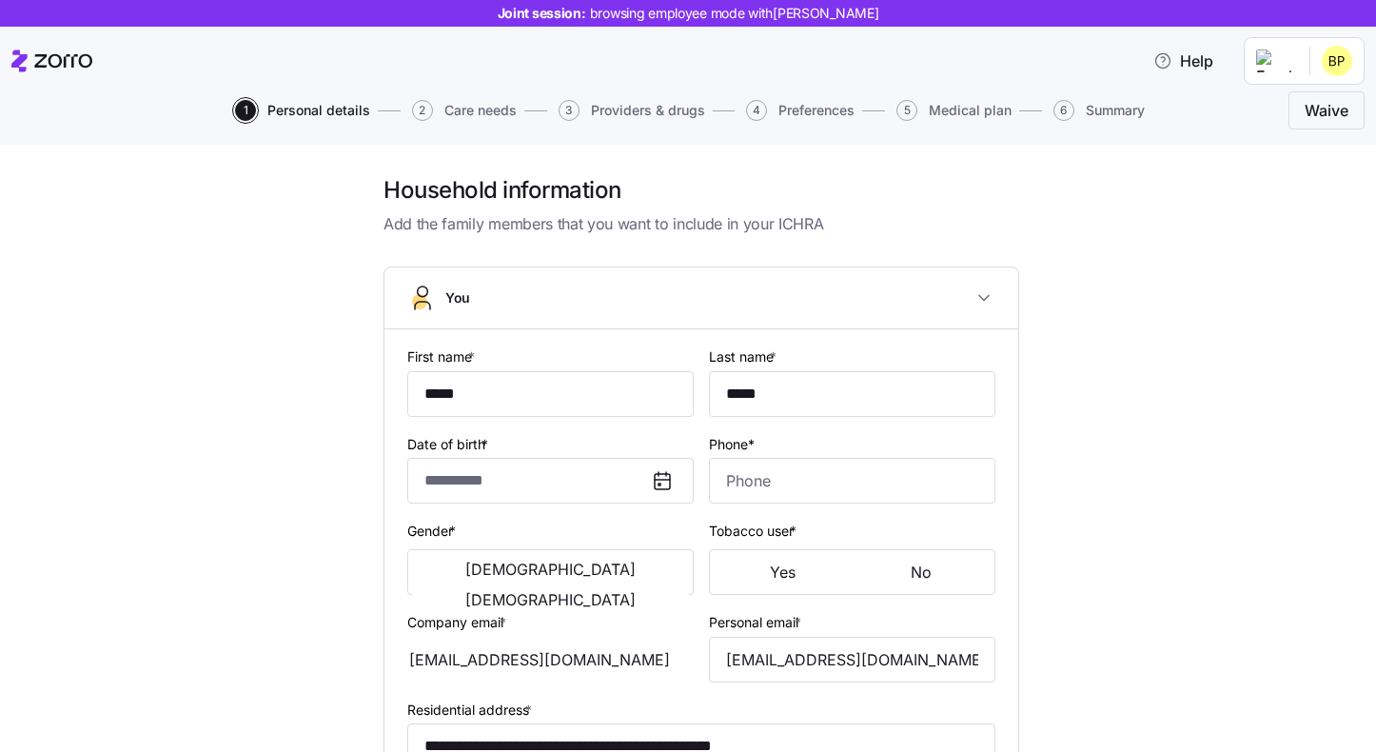
type input "**********"
type input "[PHONE_NUMBER]"
type input "[DEMOGRAPHIC_DATA] citizen"
type input "Single"
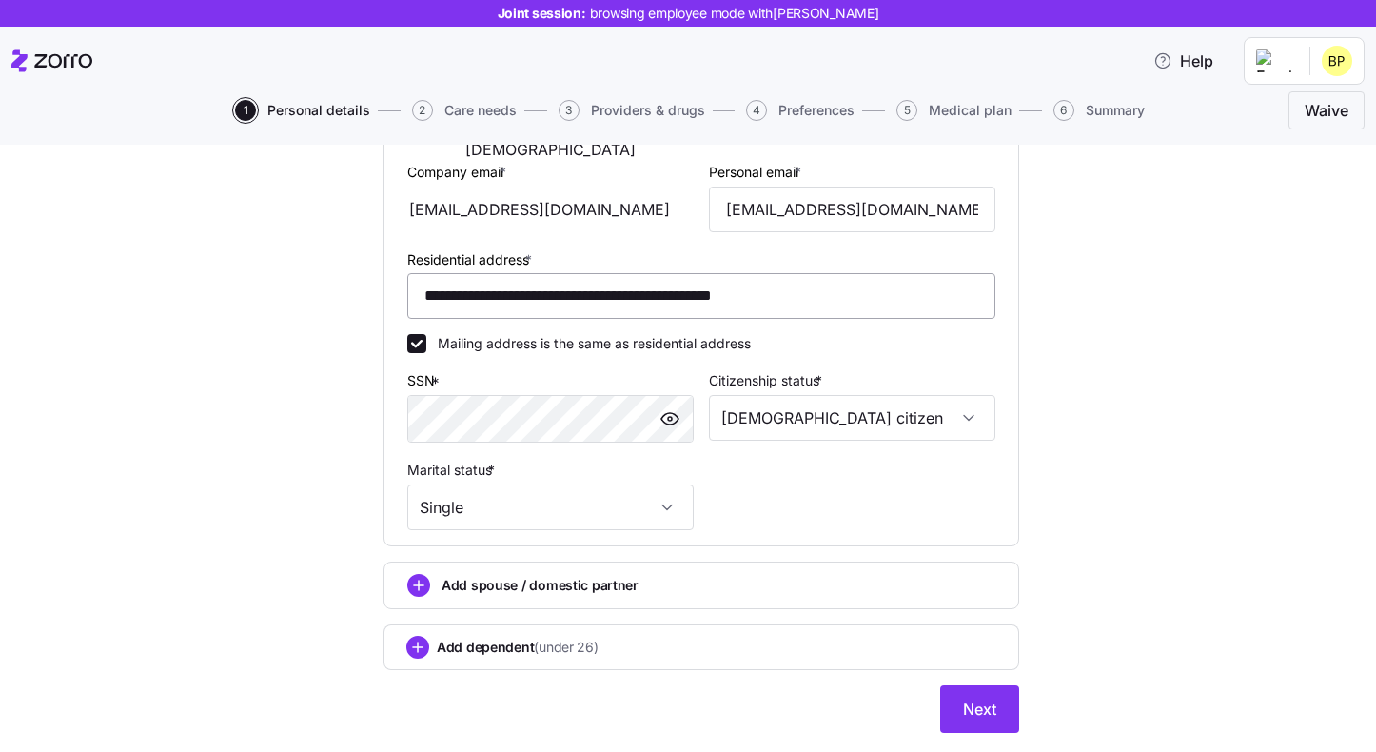
scroll to position [503, 0]
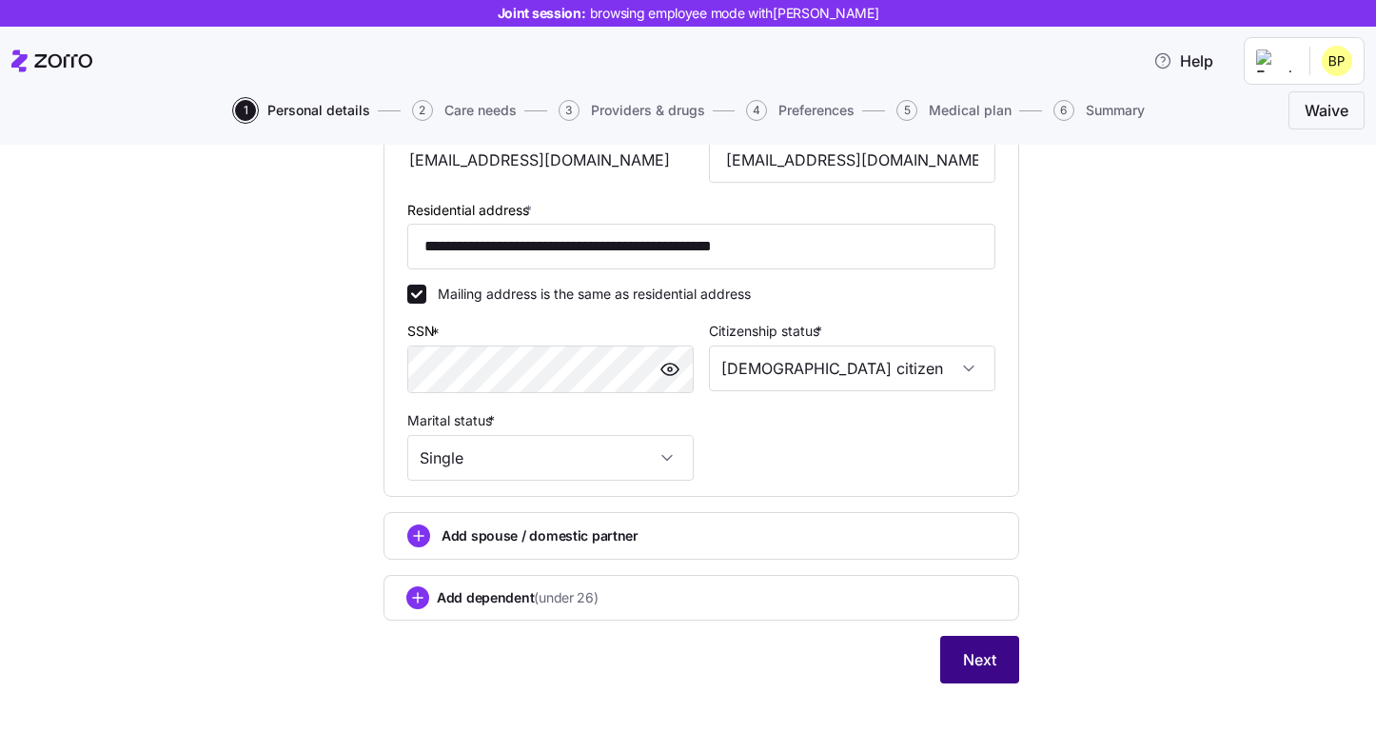
click at [981, 664] on span "Next" at bounding box center [979, 659] width 33 height 23
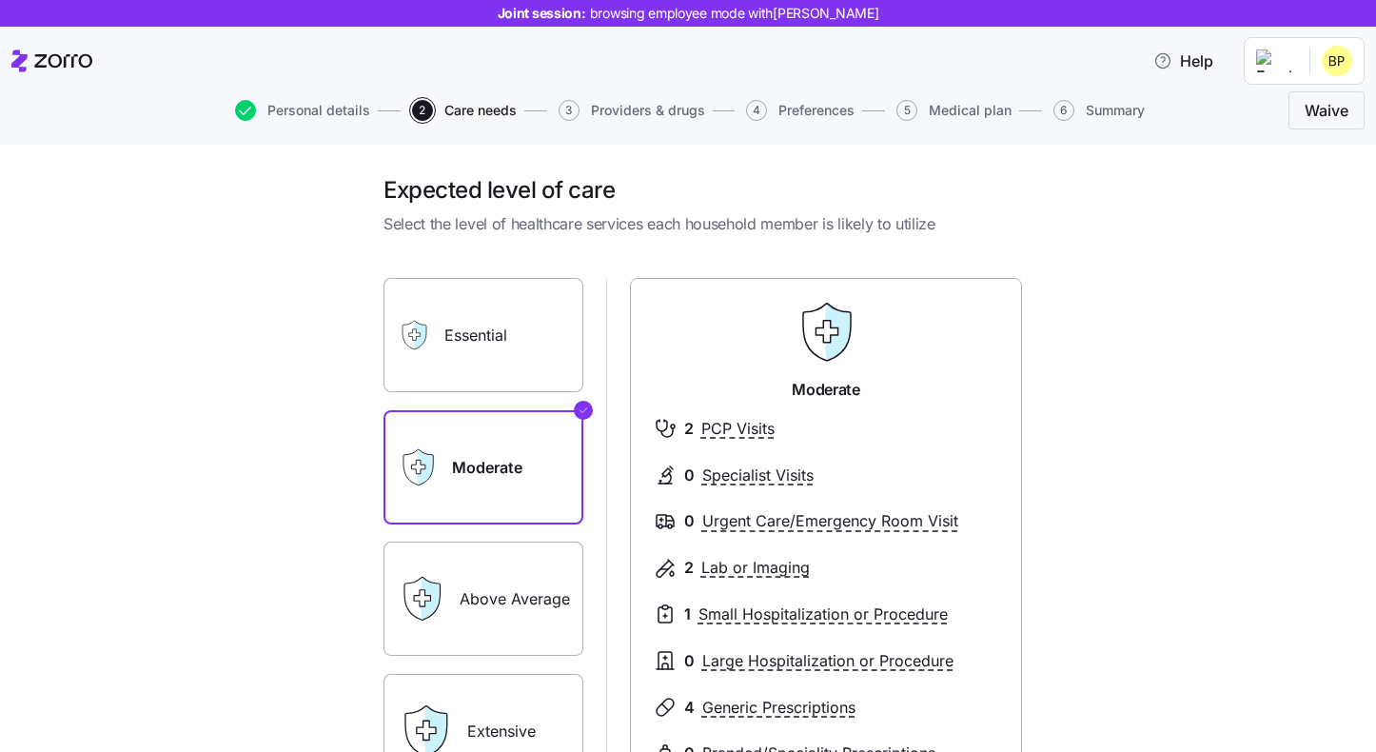
click at [521, 342] on label "Essential" at bounding box center [484, 335] width 200 height 114
click at [0, 0] on input "Essential" at bounding box center [0, 0] width 0 height 0
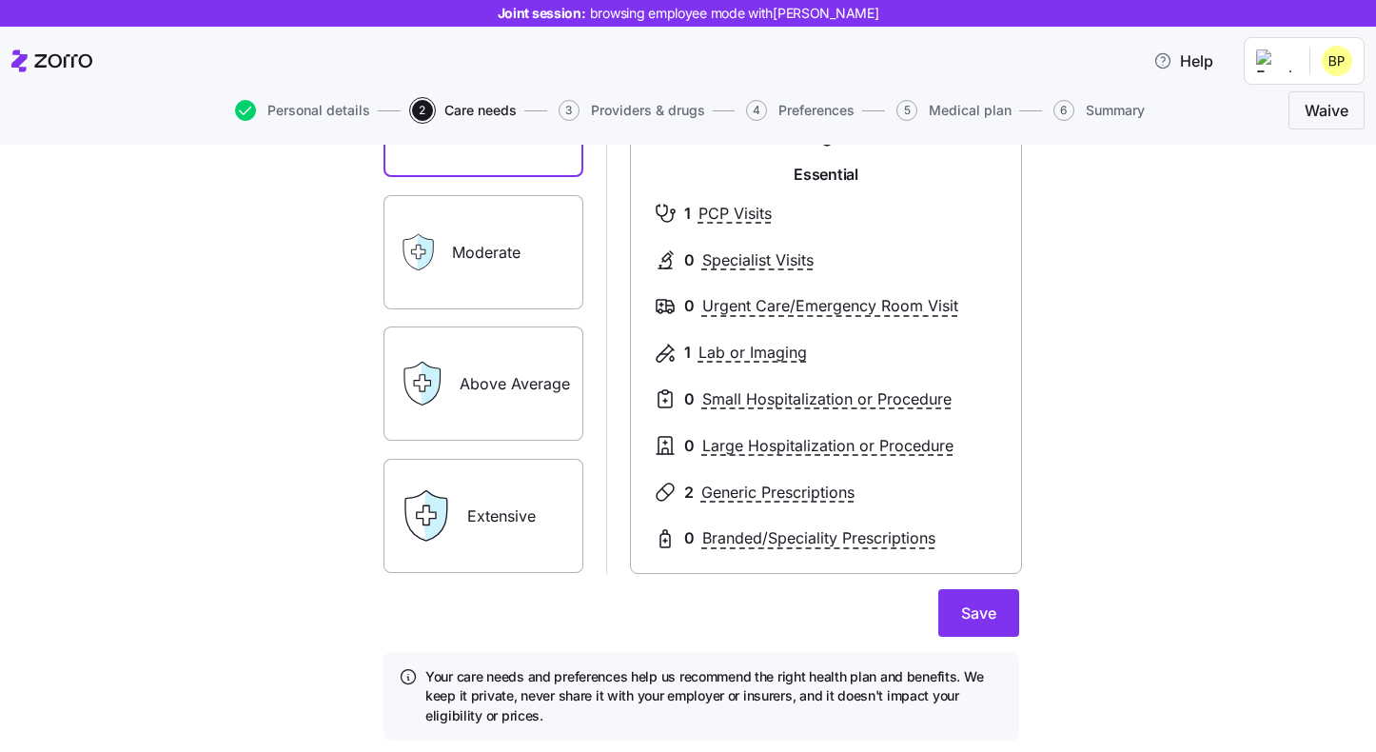
scroll to position [225, 0]
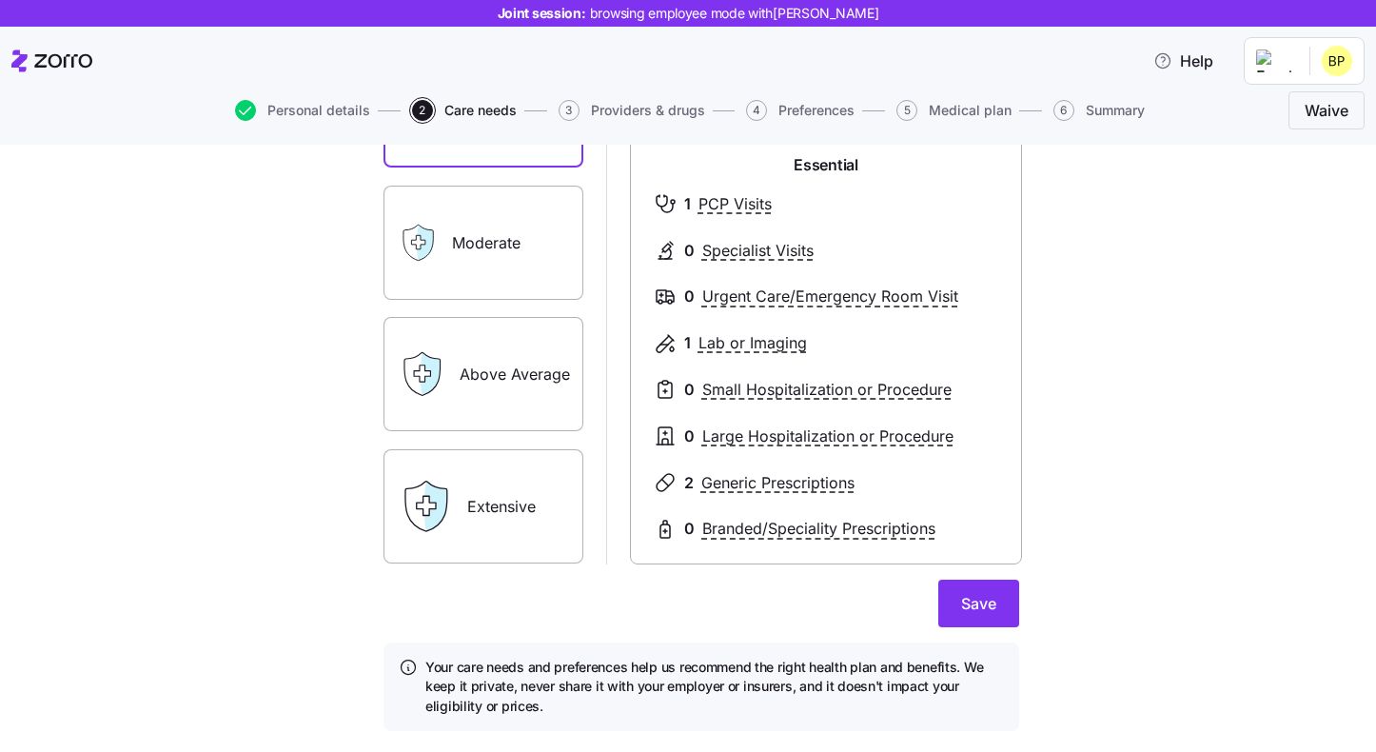
click at [531, 397] on label "Above Average" at bounding box center [484, 374] width 200 height 114
click at [0, 0] on input "Above Average" at bounding box center [0, 0] width 0 height 0
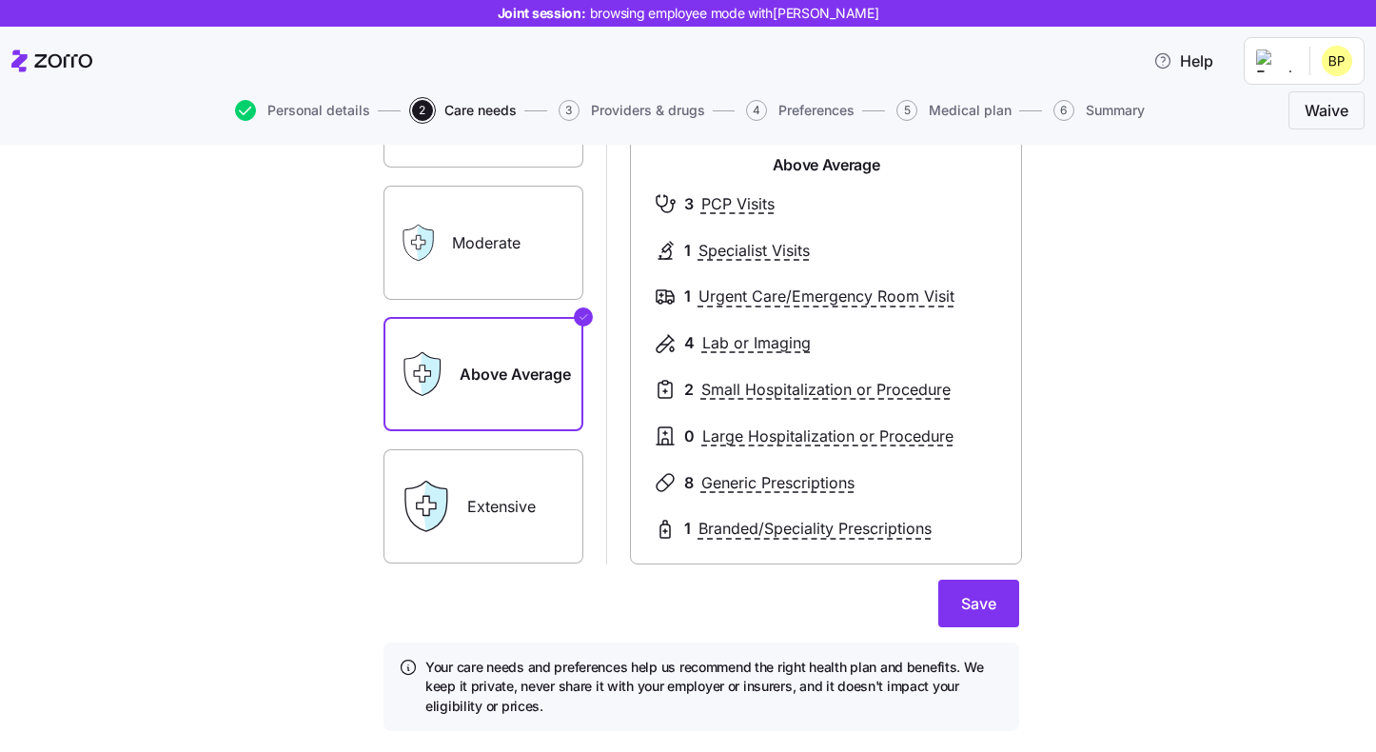
click at [499, 485] on label "Extensive" at bounding box center [484, 506] width 200 height 114
click at [0, 0] on input "Extensive" at bounding box center [0, 0] width 0 height 0
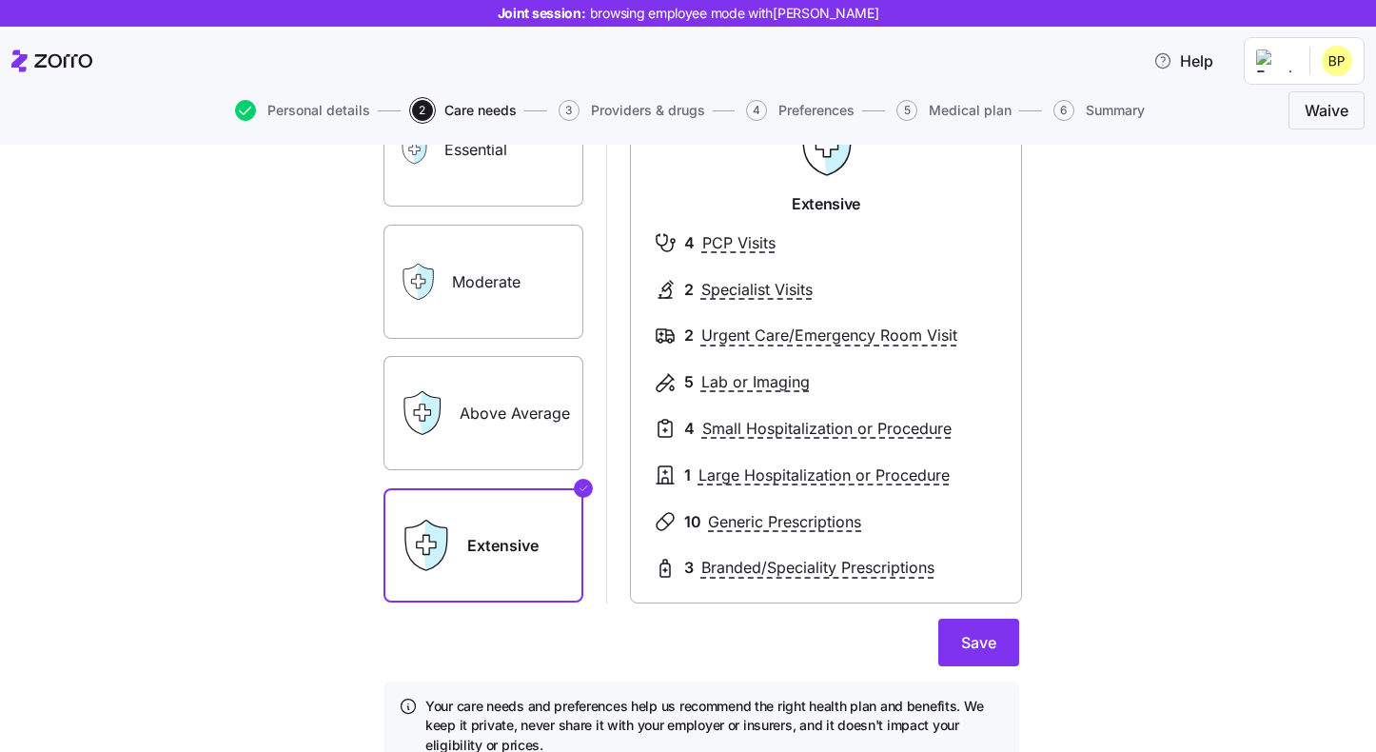
scroll to position [180, 0]
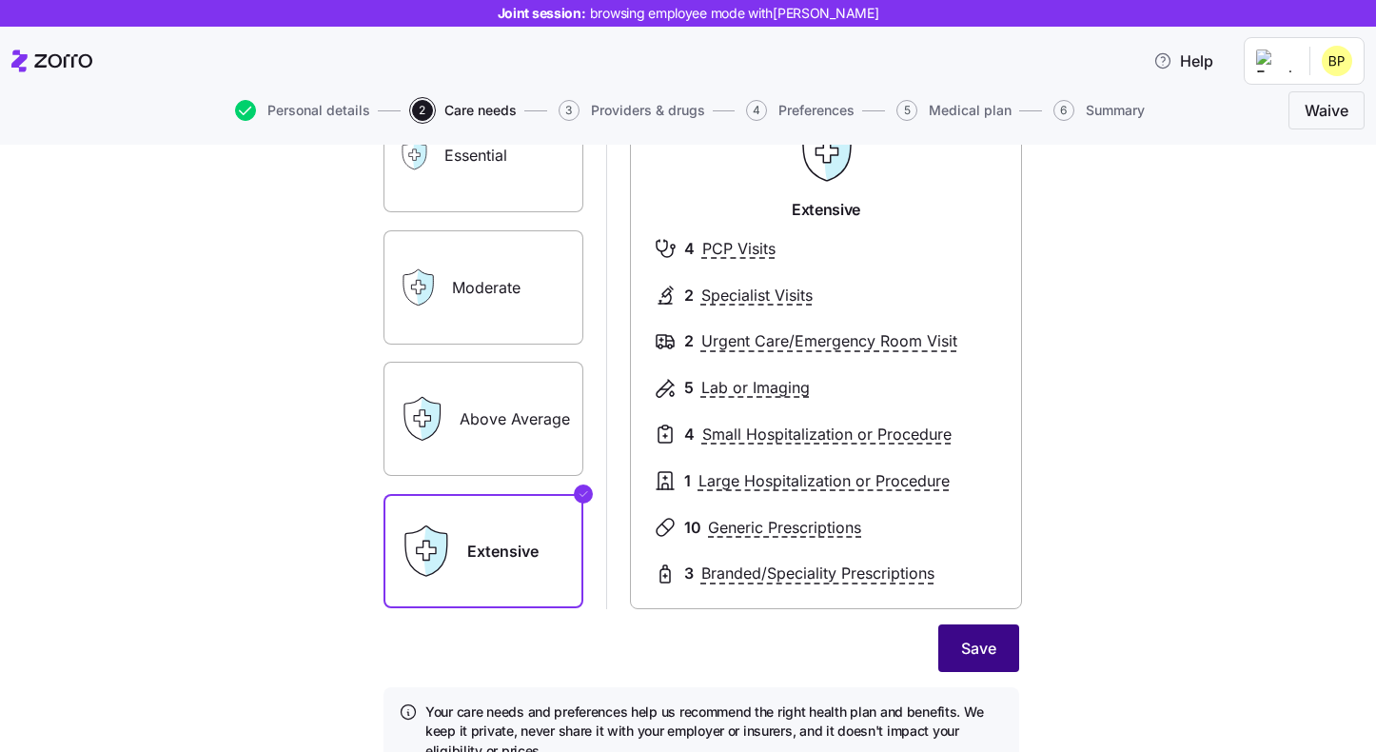
click at [991, 650] on span "Save" at bounding box center [978, 648] width 35 height 23
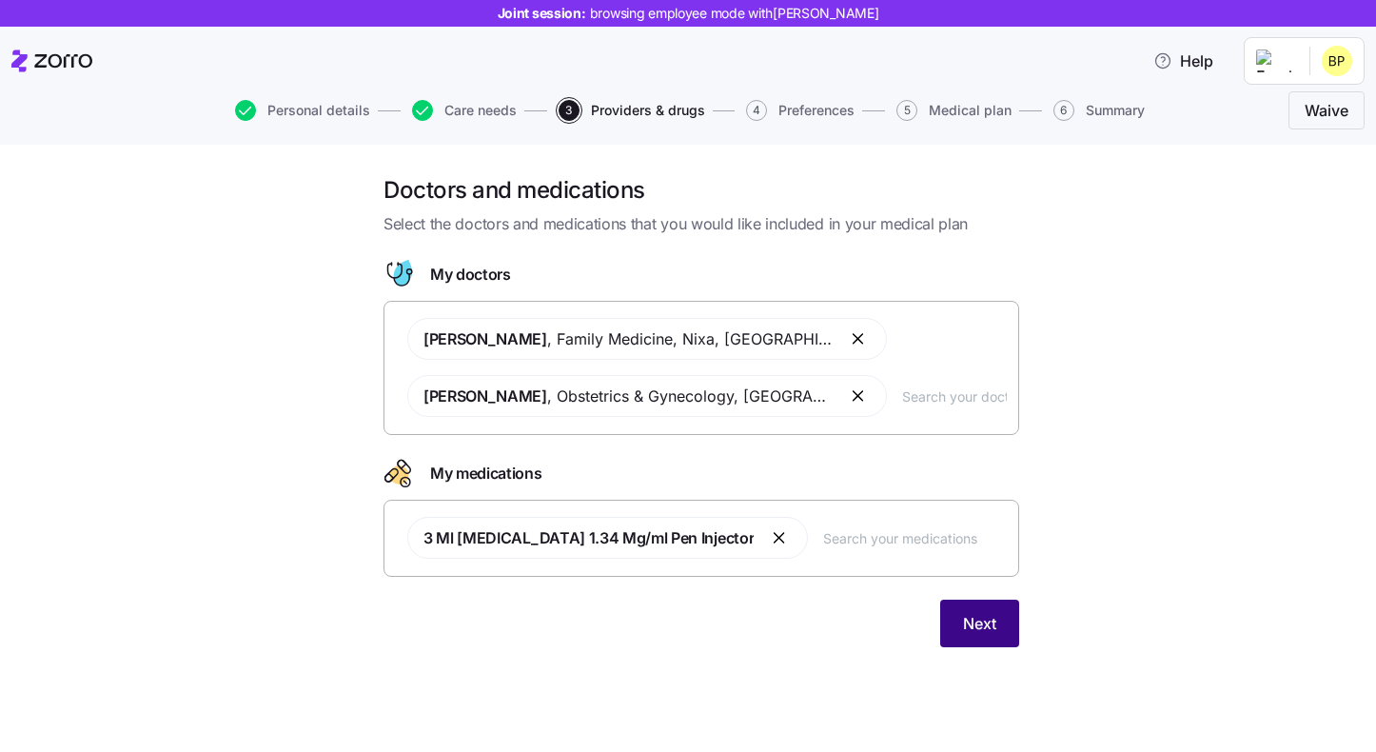
click at [995, 623] on span "Next" at bounding box center [979, 623] width 33 height 23
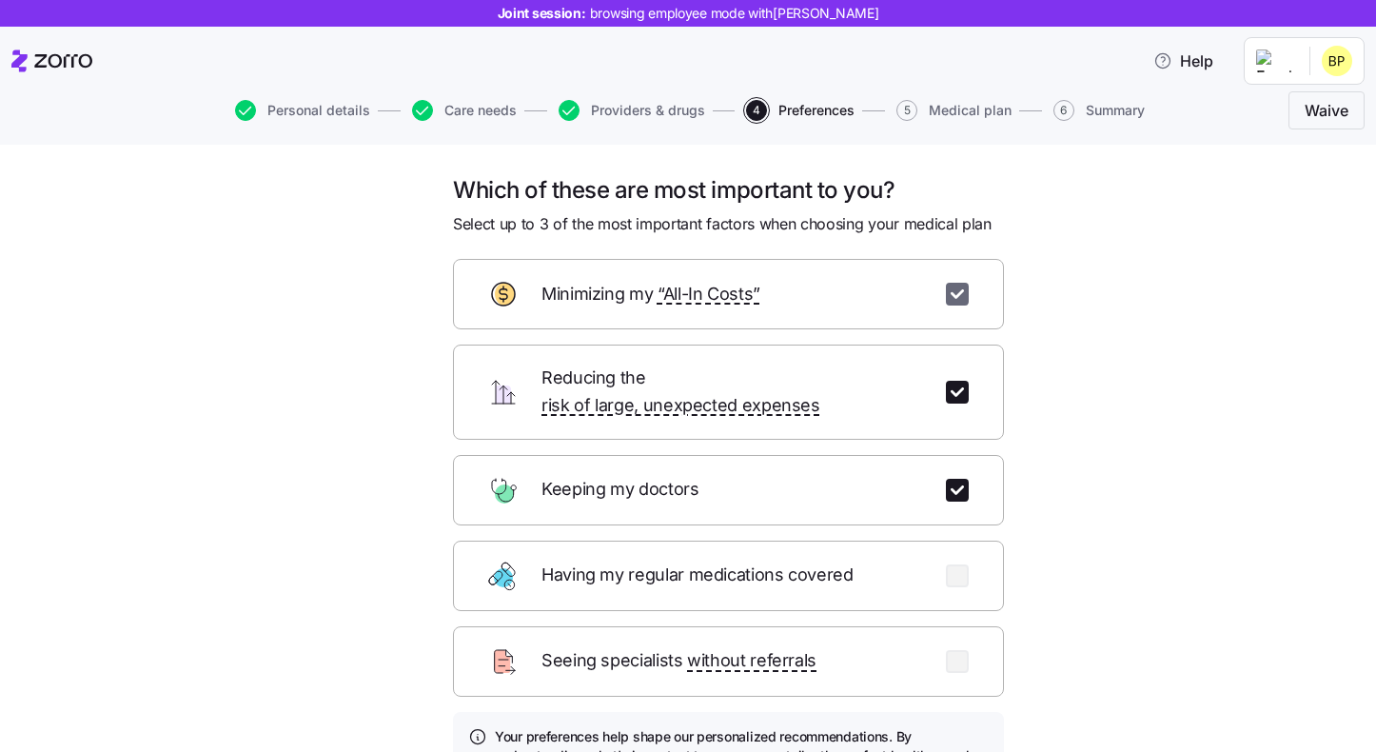
click at [958, 299] on input "checkbox" at bounding box center [957, 294] width 23 height 23
checkbox input "false"
click at [958, 384] on input "checkbox" at bounding box center [957, 392] width 23 height 23
checkbox input "false"
click at [958, 479] on input "checkbox" at bounding box center [957, 490] width 23 height 23
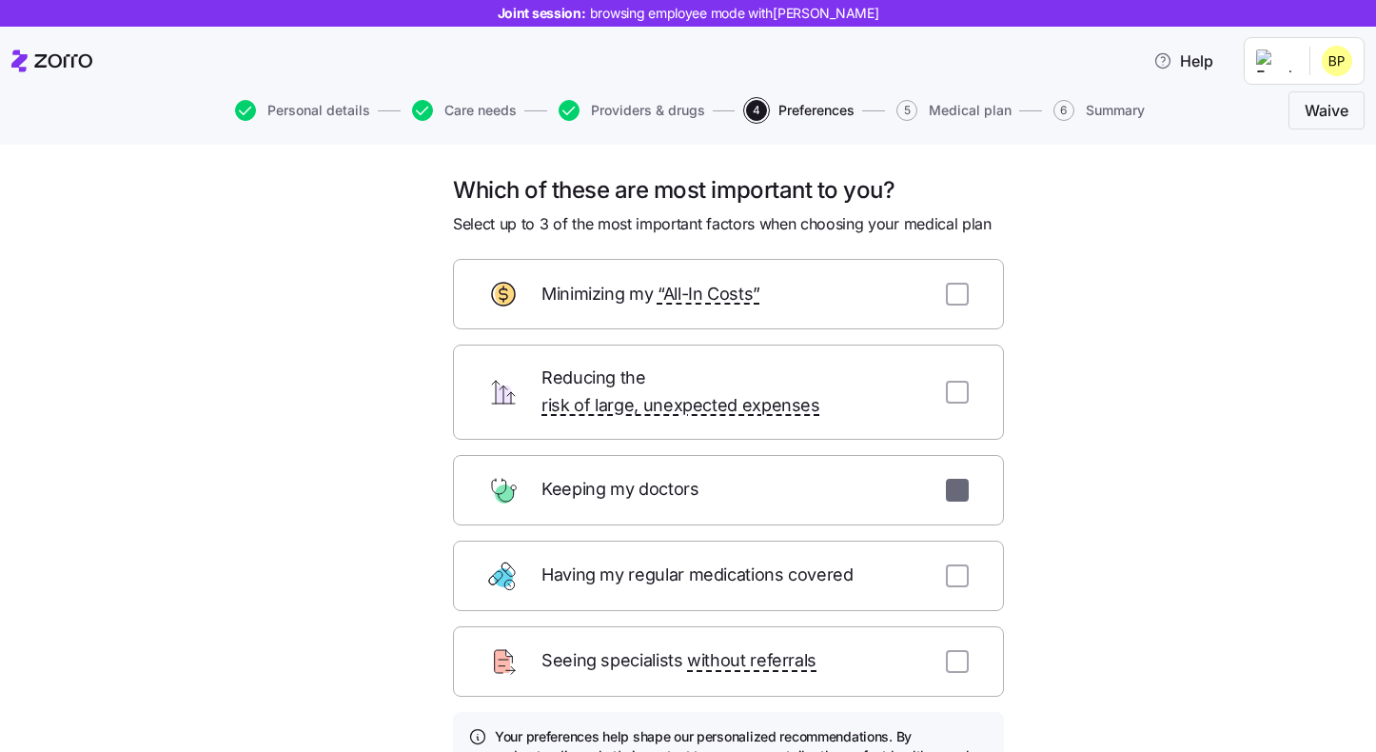
checkbox input "false"
click at [953, 650] on input "checkbox" at bounding box center [957, 661] width 23 height 23
checkbox input "true"
click at [959, 564] on input "checkbox" at bounding box center [957, 575] width 23 height 23
checkbox input "true"
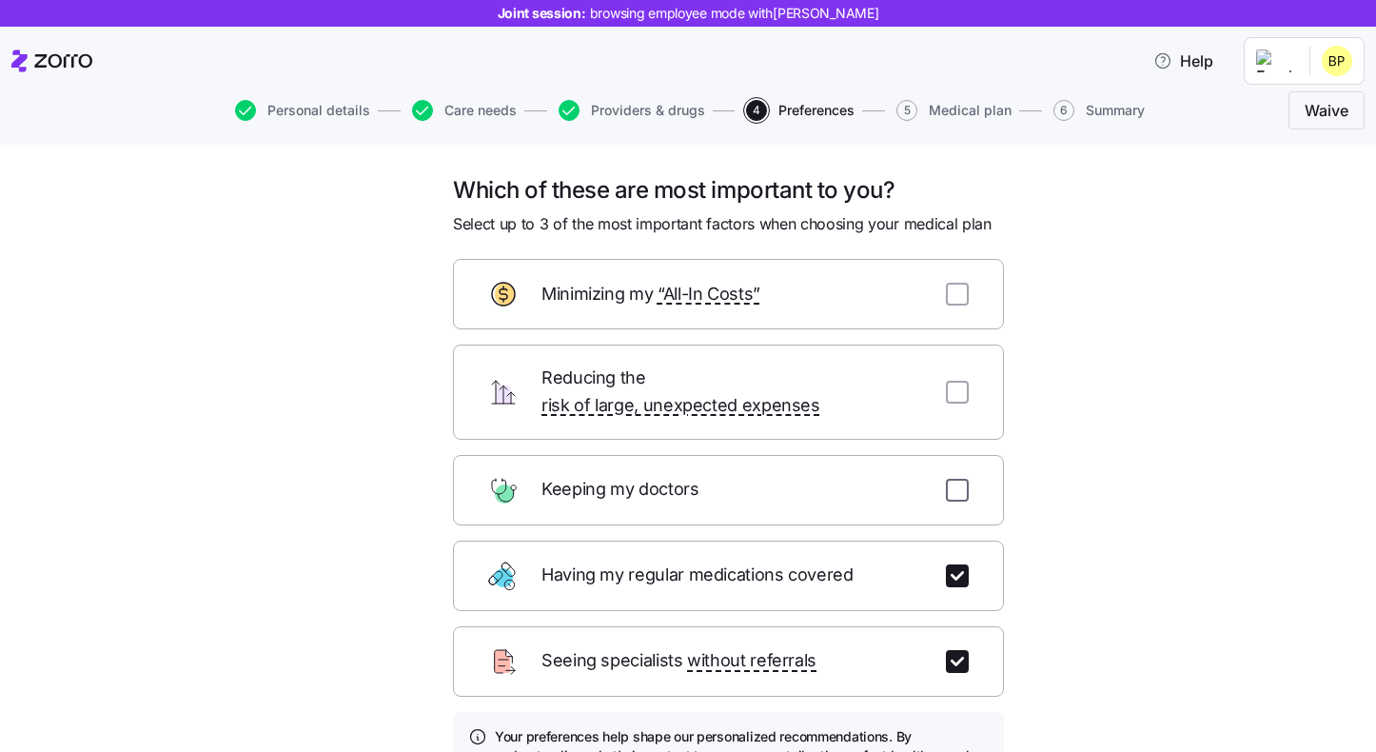
click at [959, 479] on input "checkbox" at bounding box center [957, 490] width 23 height 23
checkbox input "true"
click at [956, 650] on input "checkbox" at bounding box center [957, 661] width 23 height 23
checkbox input "false"
click at [956, 564] on input "checkbox" at bounding box center [957, 575] width 23 height 23
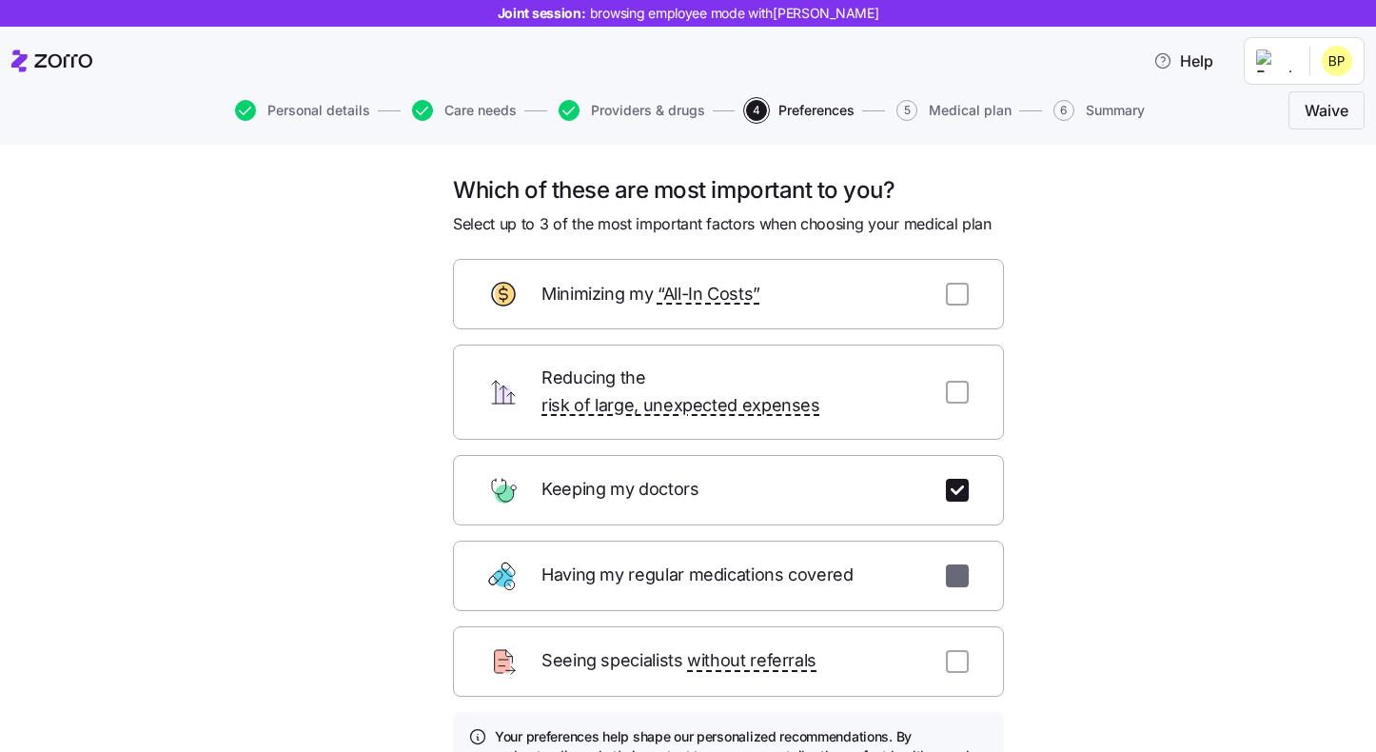
checkbox input "false"
click at [957, 381] on input "checkbox" at bounding box center [957, 392] width 23 height 23
checkbox input "true"
click at [957, 291] on input "checkbox" at bounding box center [957, 294] width 23 height 23
checkbox input "true"
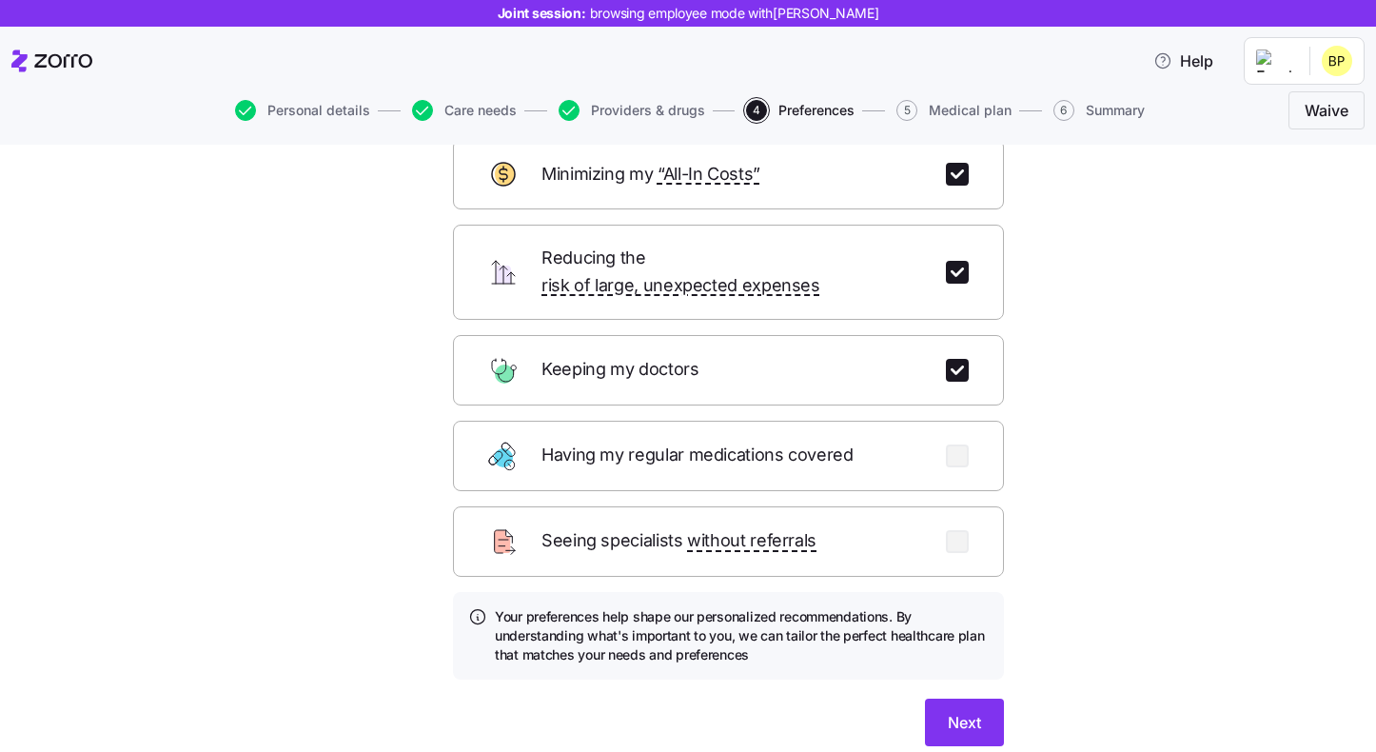
scroll to position [168, 0]
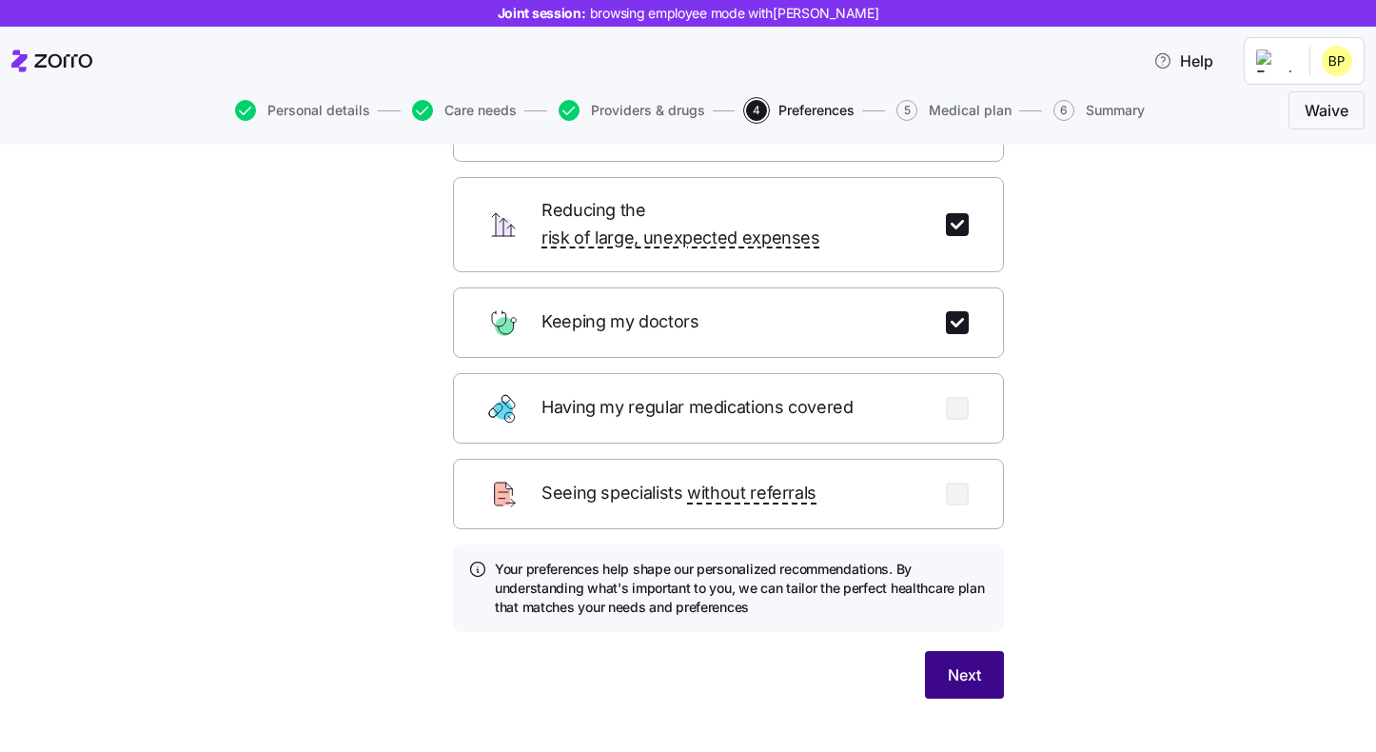
click at [979, 663] on button "Next" at bounding box center [964, 675] width 79 height 48
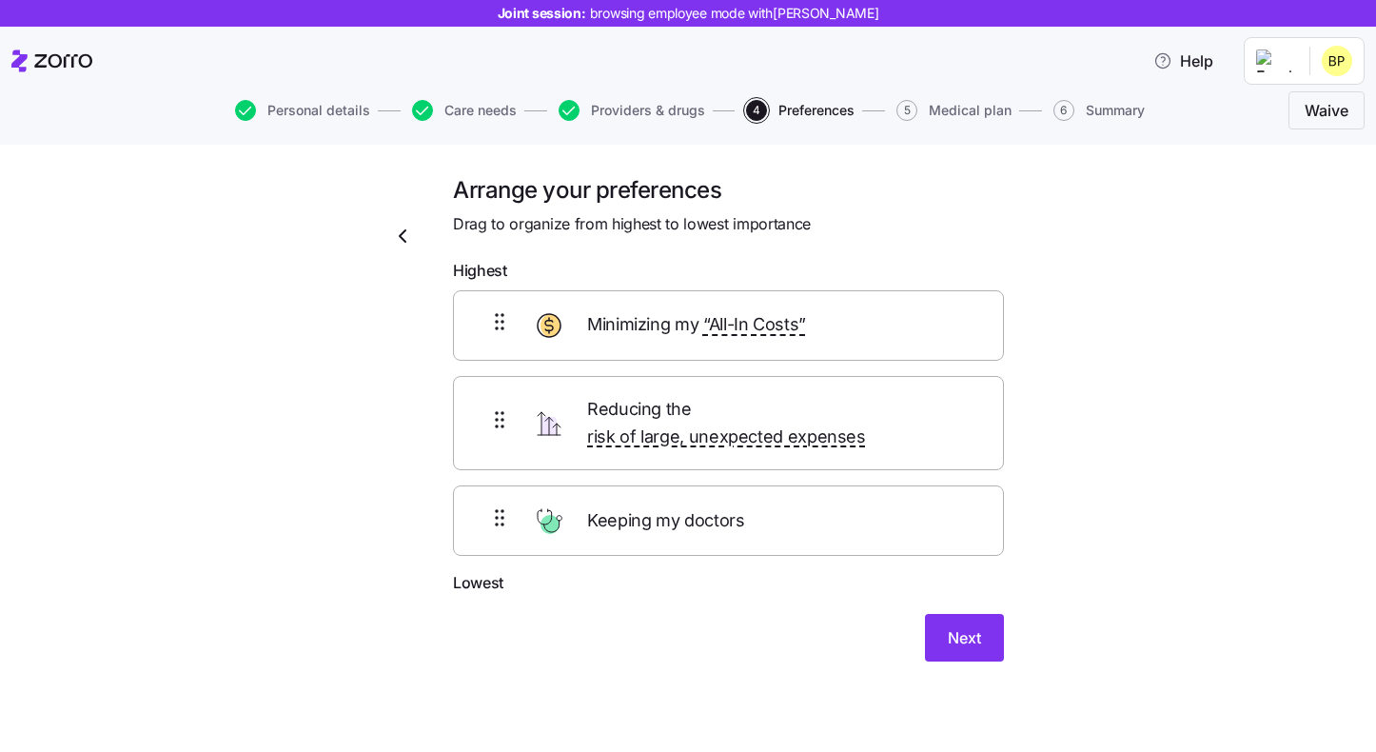
drag, startPoint x: 700, startPoint y: 431, endPoint x: 700, endPoint y: 326, distance: 105.7
click at [700, 326] on div "Minimizing my “All-In Costs” Reducing the risk of large, unexpected expenses Ke…" at bounding box center [728, 423] width 551 height 267
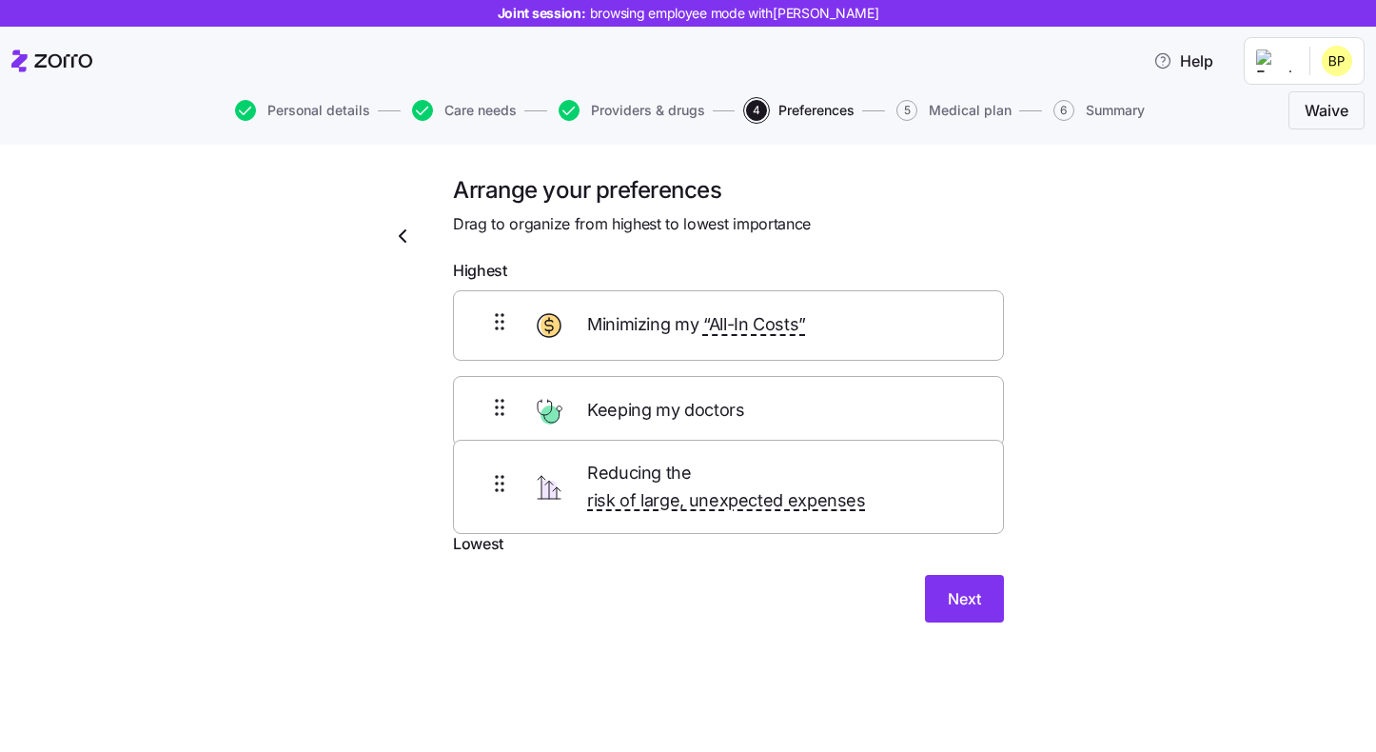
drag, startPoint x: 728, startPoint y: 334, endPoint x: 728, endPoint y: 496, distance: 161.8
click at [728, 496] on div "Reducing the risk of large, unexpected expenses Minimizing my “All-In Costs” Ke…" at bounding box center [728, 411] width 551 height 242
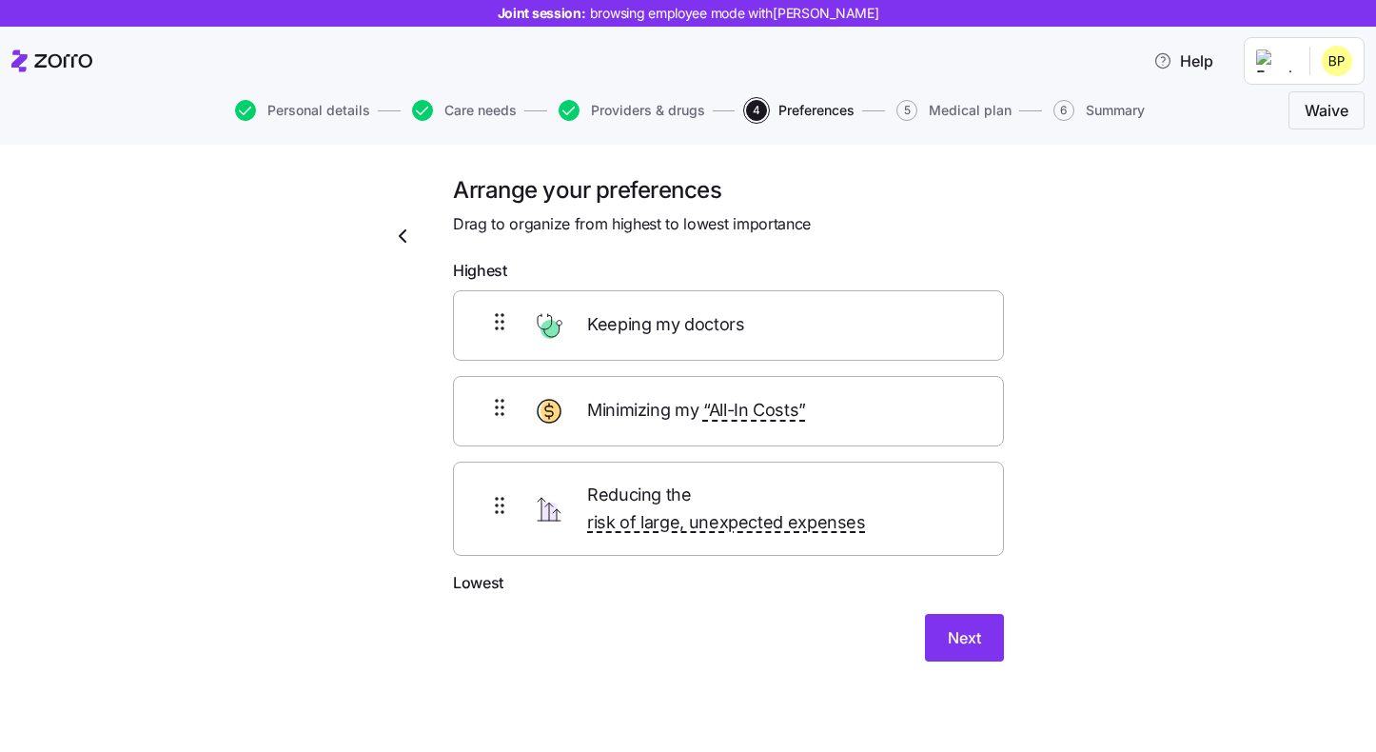
drag, startPoint x: 664, startPoint y: 336, endPoint x: 664, endPoint y: 410, distance: 74.2
click at [664, 411] on div "Keeping my doctors Minimizing my “All-In Costs” Reducing the risk of large, une…" at bounding box center [728, 423] width 551 height 267
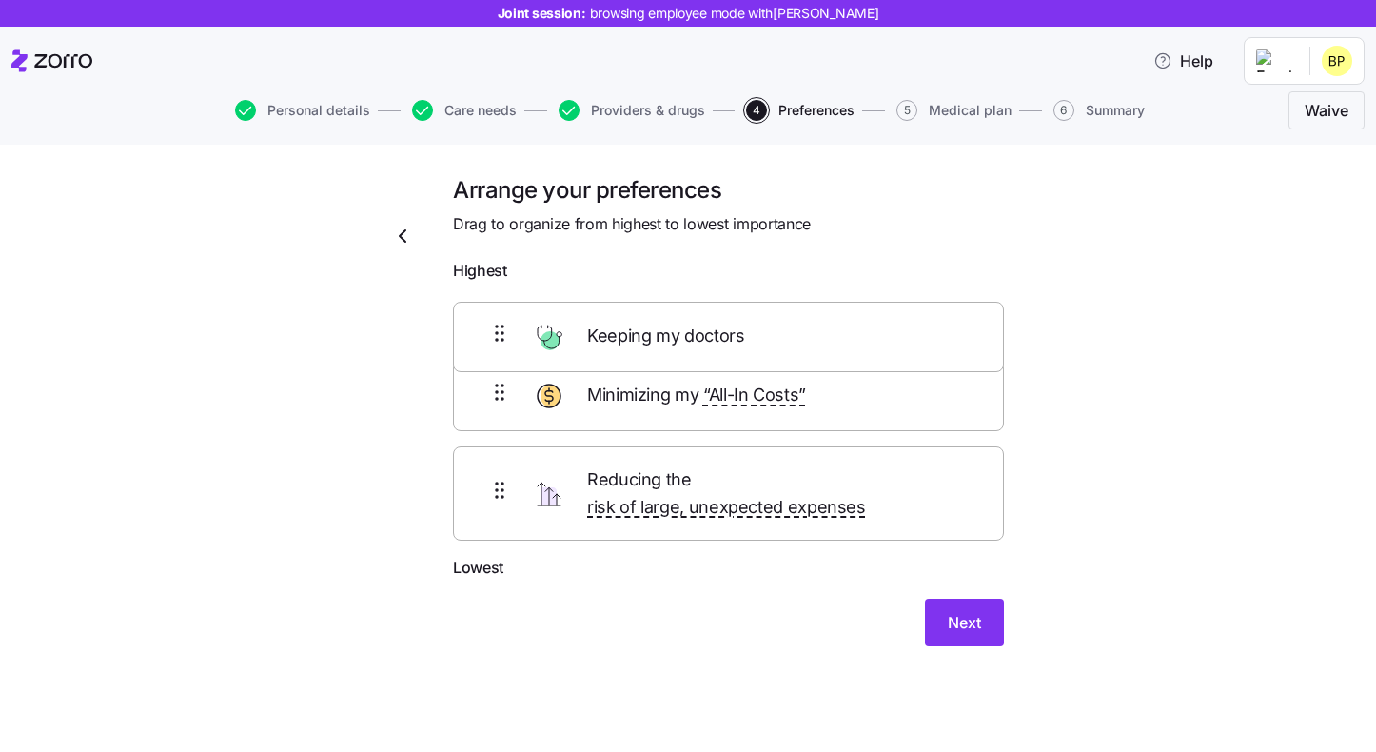
drag, startPoint x: 628, startPoint y: 419, endPoint x: 628, endPoint y: 307, distance: 112.3
click at [628, 307] on div "Minimizing my “All-In Costs” Keeping my doctors Reducing the risk of large, une…" at bounding box center [728, 423] width 551 height 267
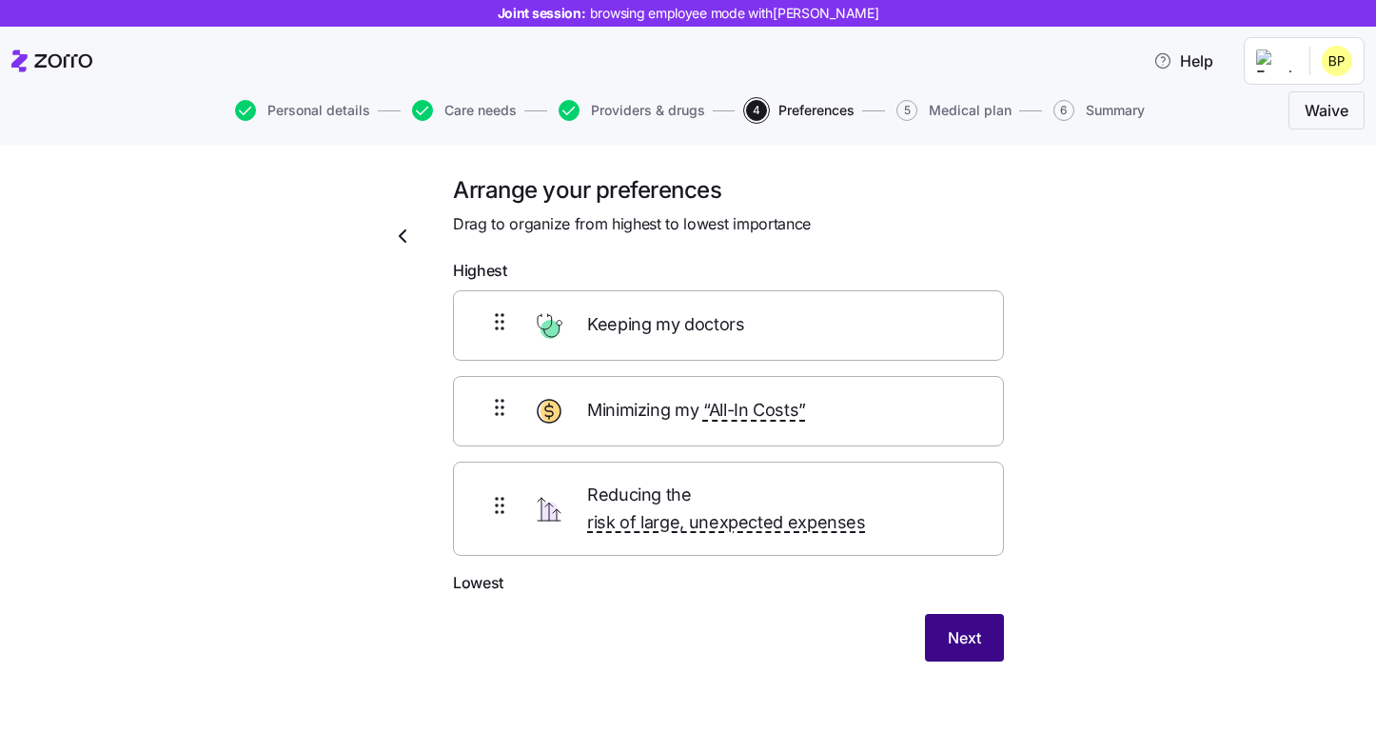
click at [958, 626] on span "Next" at bounding box center [964, 637] width 33 height 23
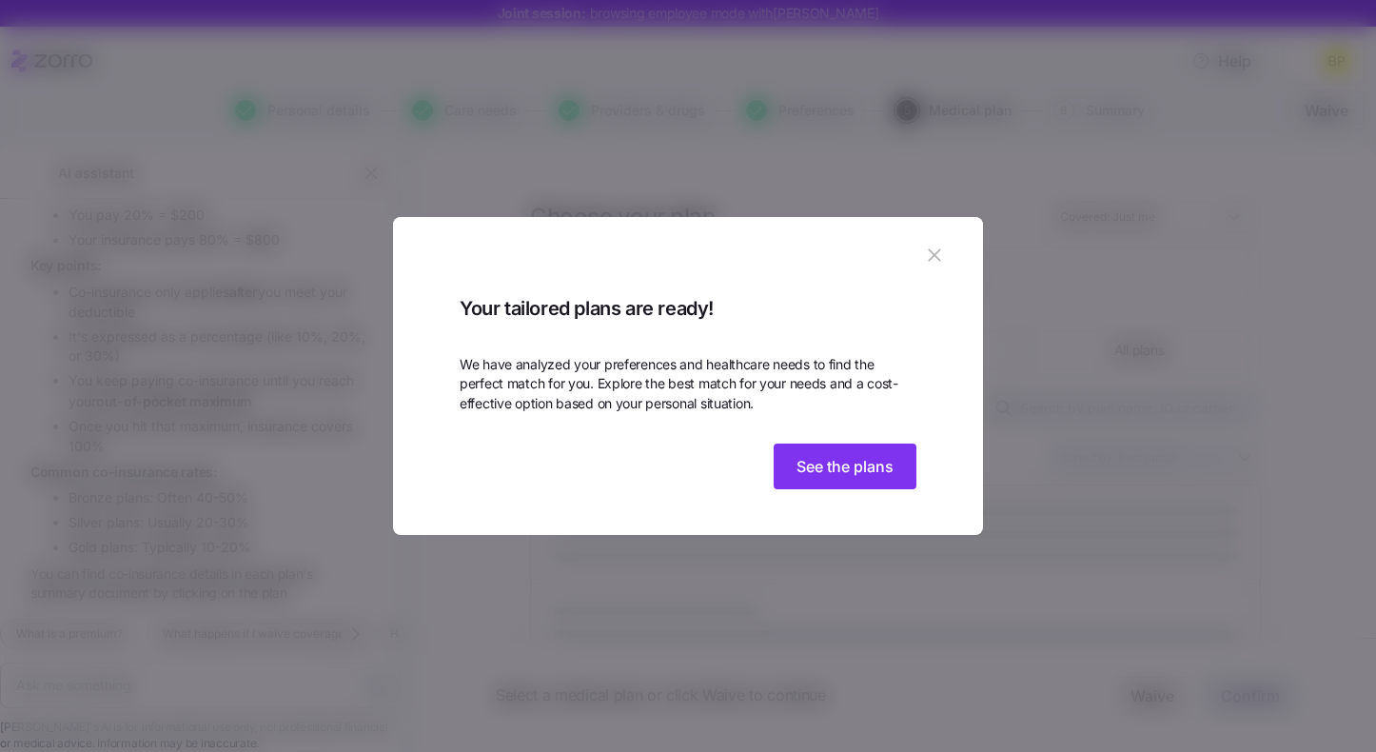
scroll to position [2505, 0]
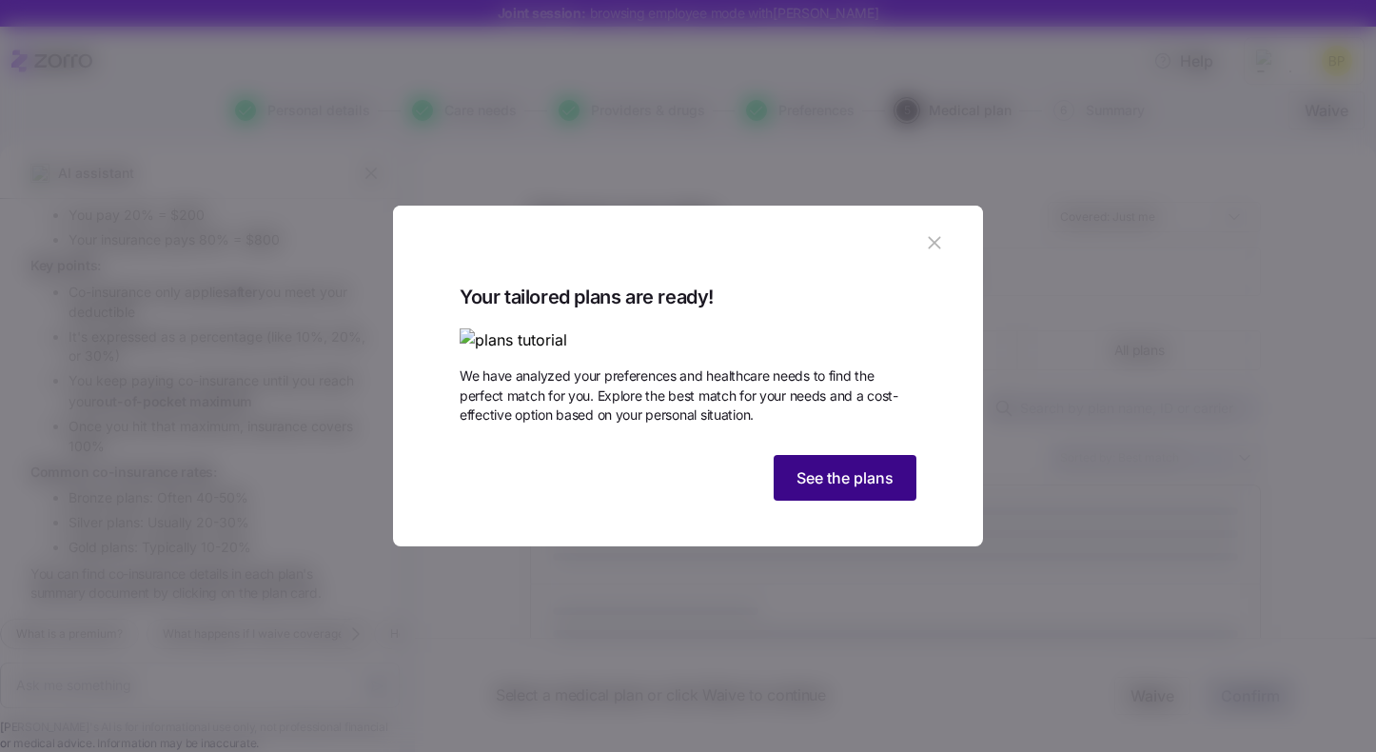
click at [837, 489] on span "See the plans" at bounding box center [845, 477] width 97 height 23
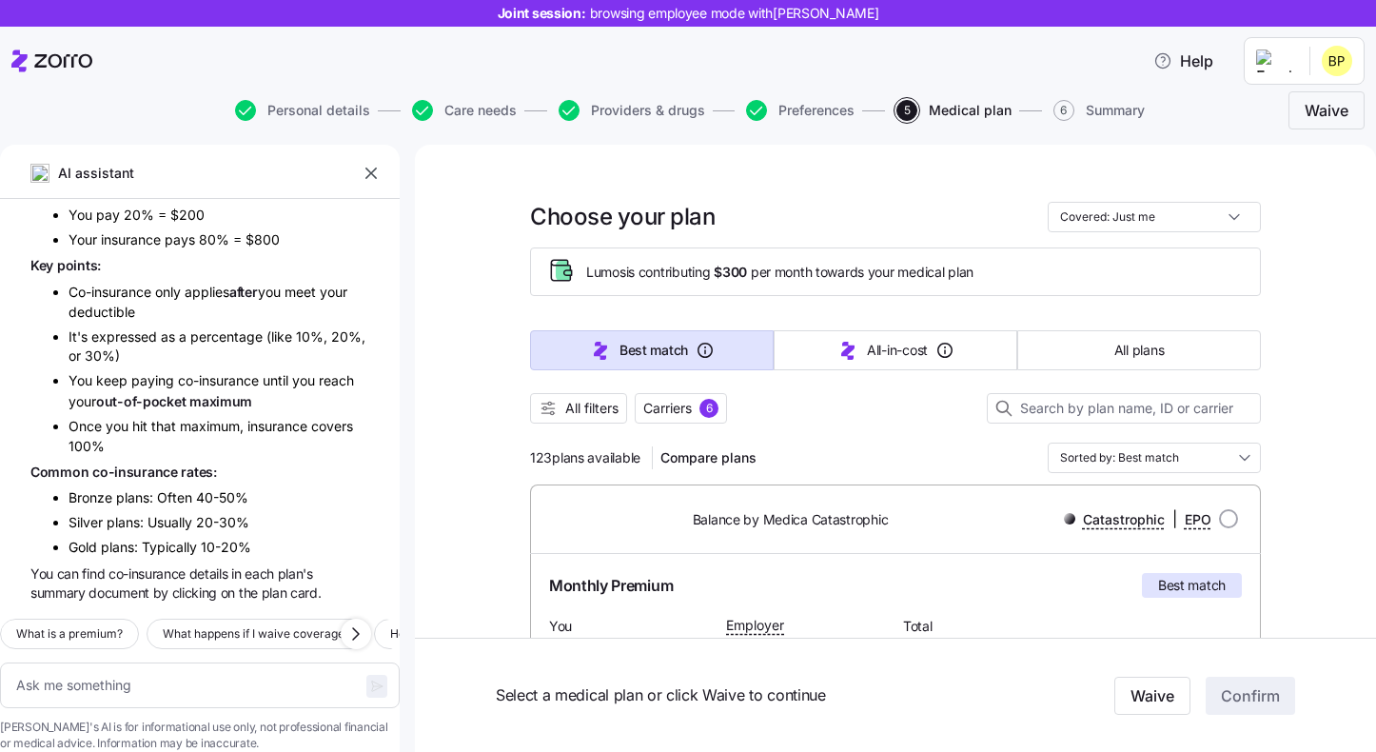
scroll to position [12, 0]
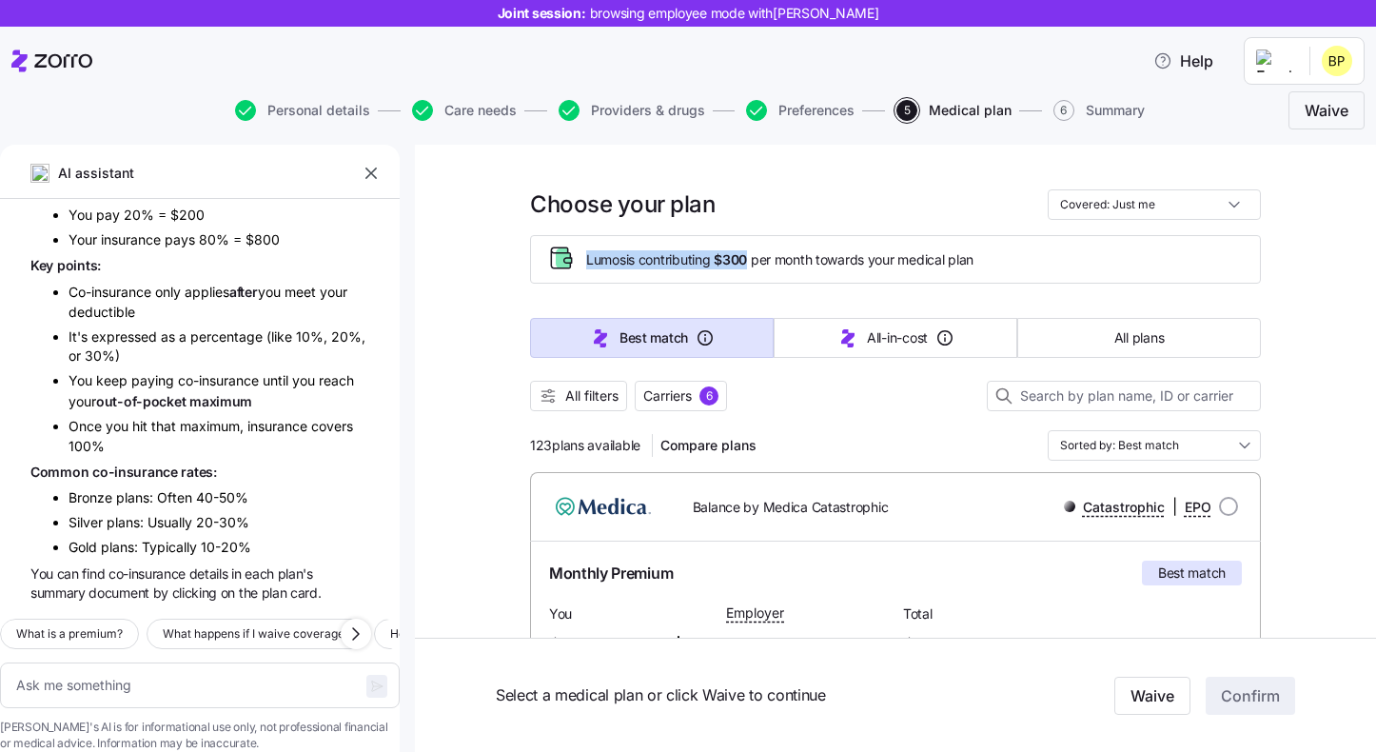
drag, startPoint x: 584, startPoint y: 258, endPoint x: 754, endPoint y: 249, distance: 169.7
click at [754, 249] on div "Lumos is contributing $300 per month towards your medical plan" at bounding box center [895, 259] width 699 height 31
click at [823, 407] on div "All filters Carriers 6" at bounding box center [895, 396] width 731 height 30
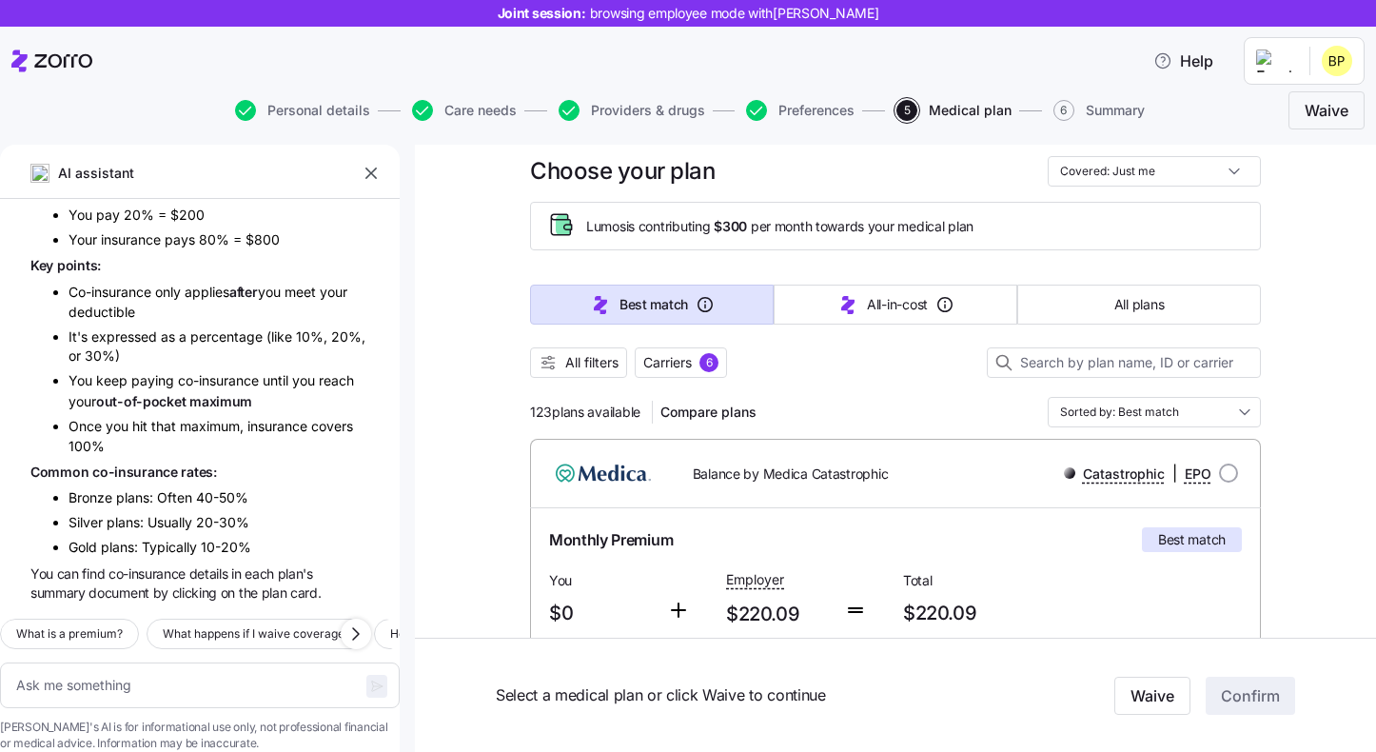
scroll to position [53, 0]
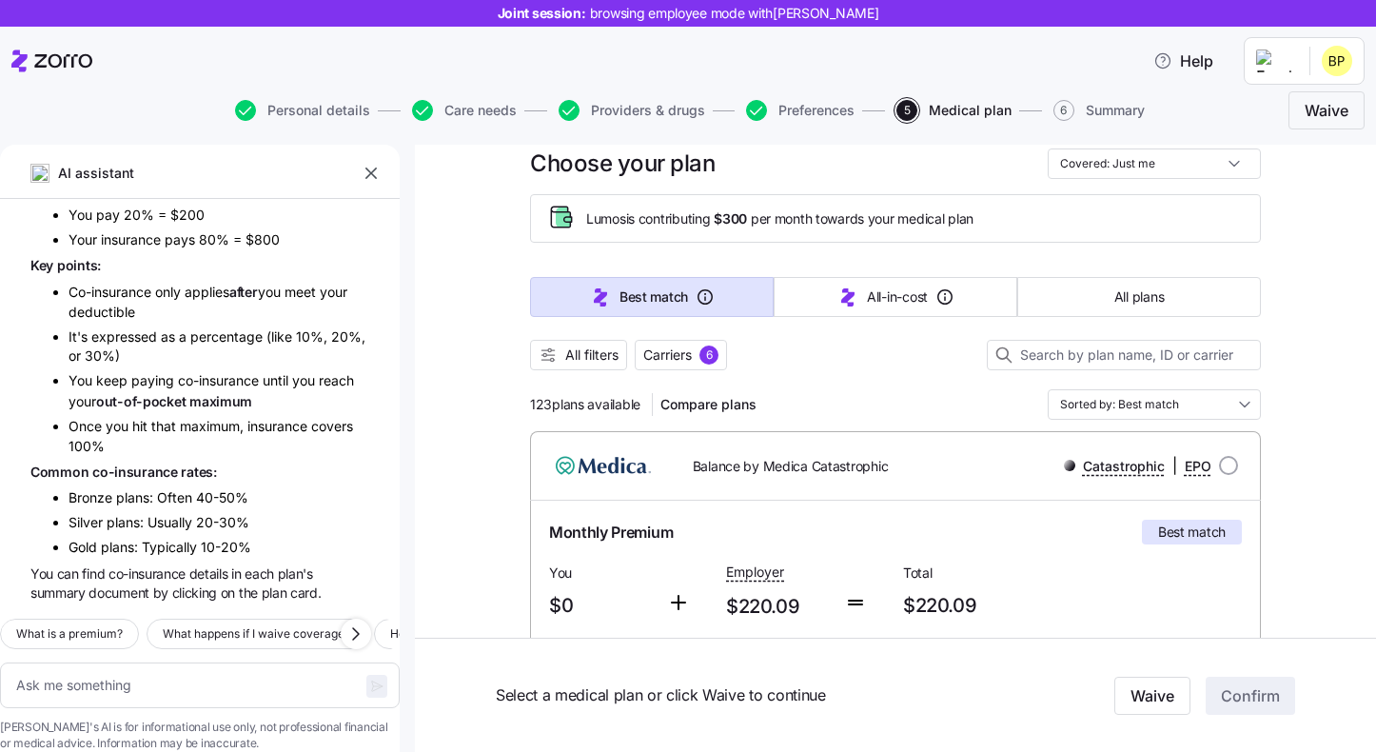
drag, startPoint x: 532, startPoint y: 404, endPoint x: 643, endPoint y: 403, distance: 110.4
click at [641, 403] on span "123 plans available" at bounding box center [585, 404] width 110 height 19
click at [865, 374] on div at bounding box center [895, 379] width 731 height 19
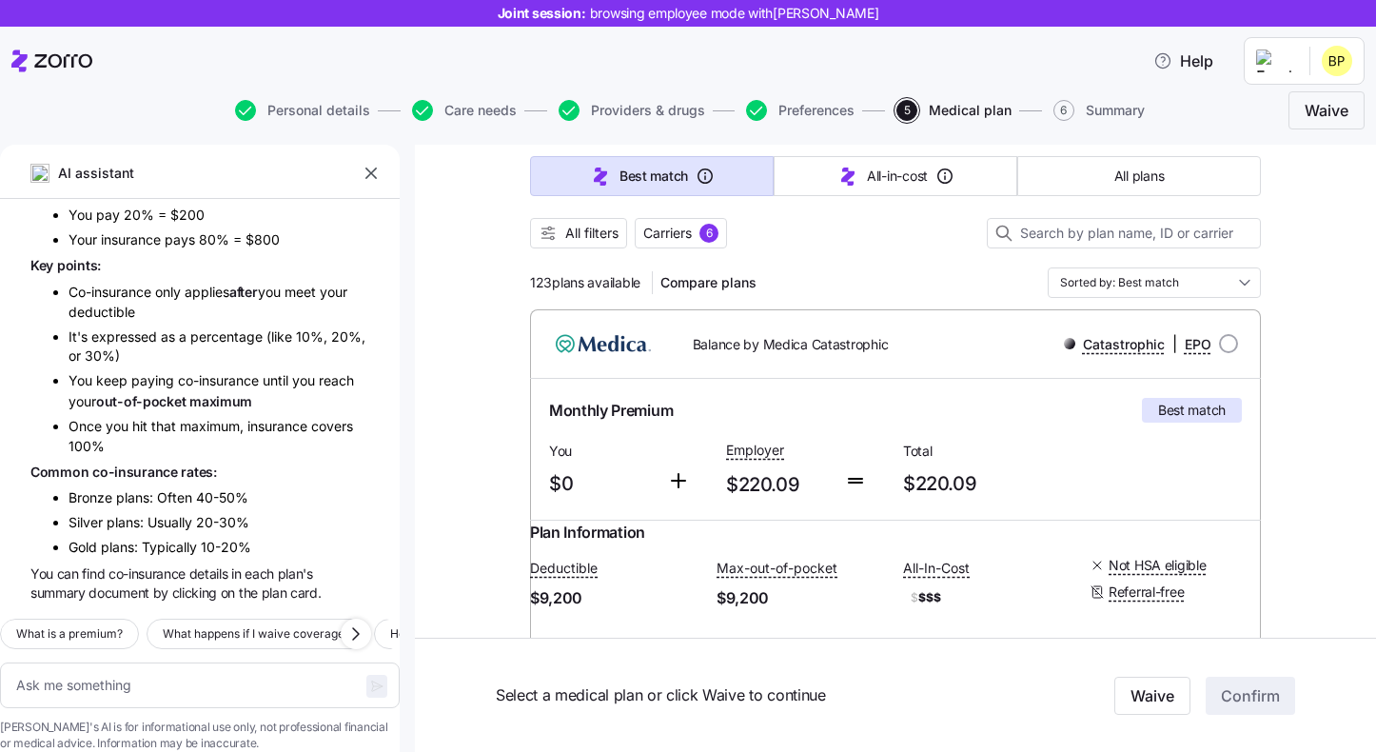
scroll to position [0, 0]
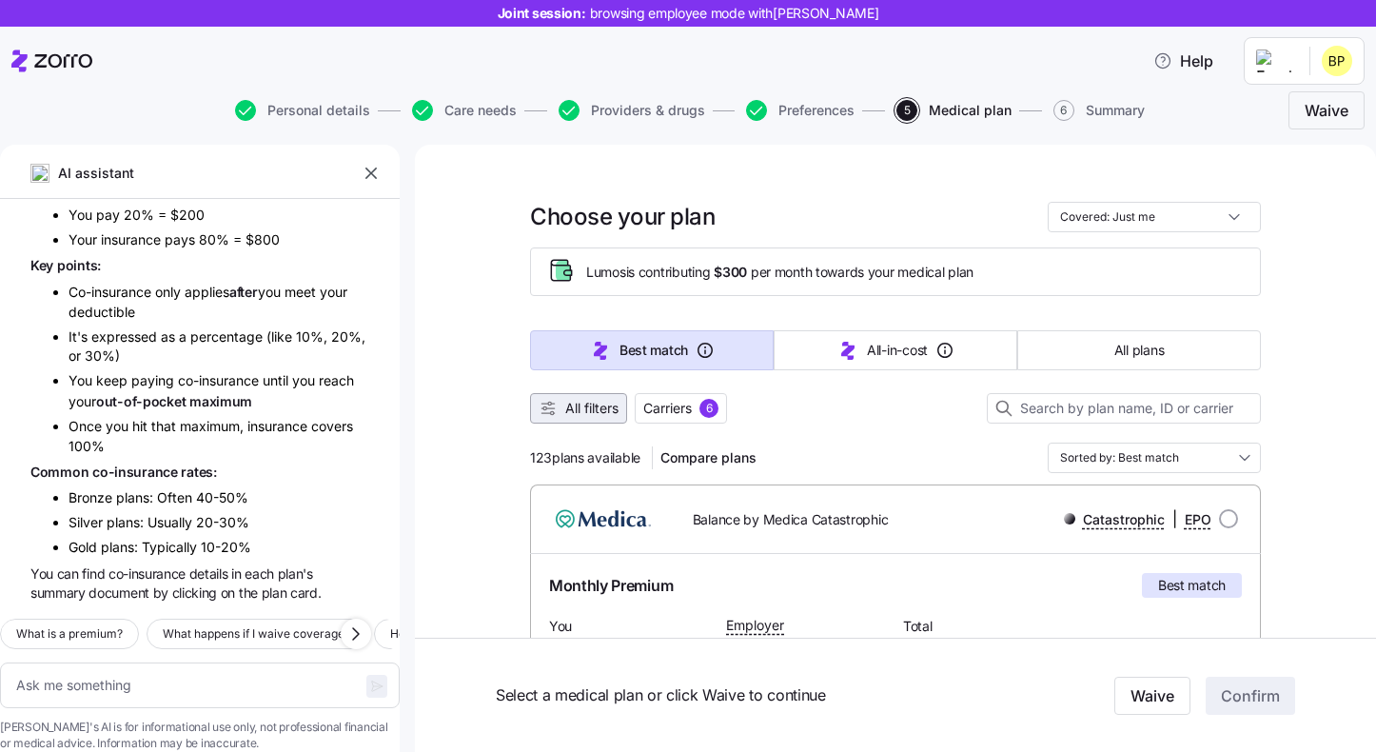
click at [600, 413] on span "All filters" at bounding box center [591, 408] width 53 height 19
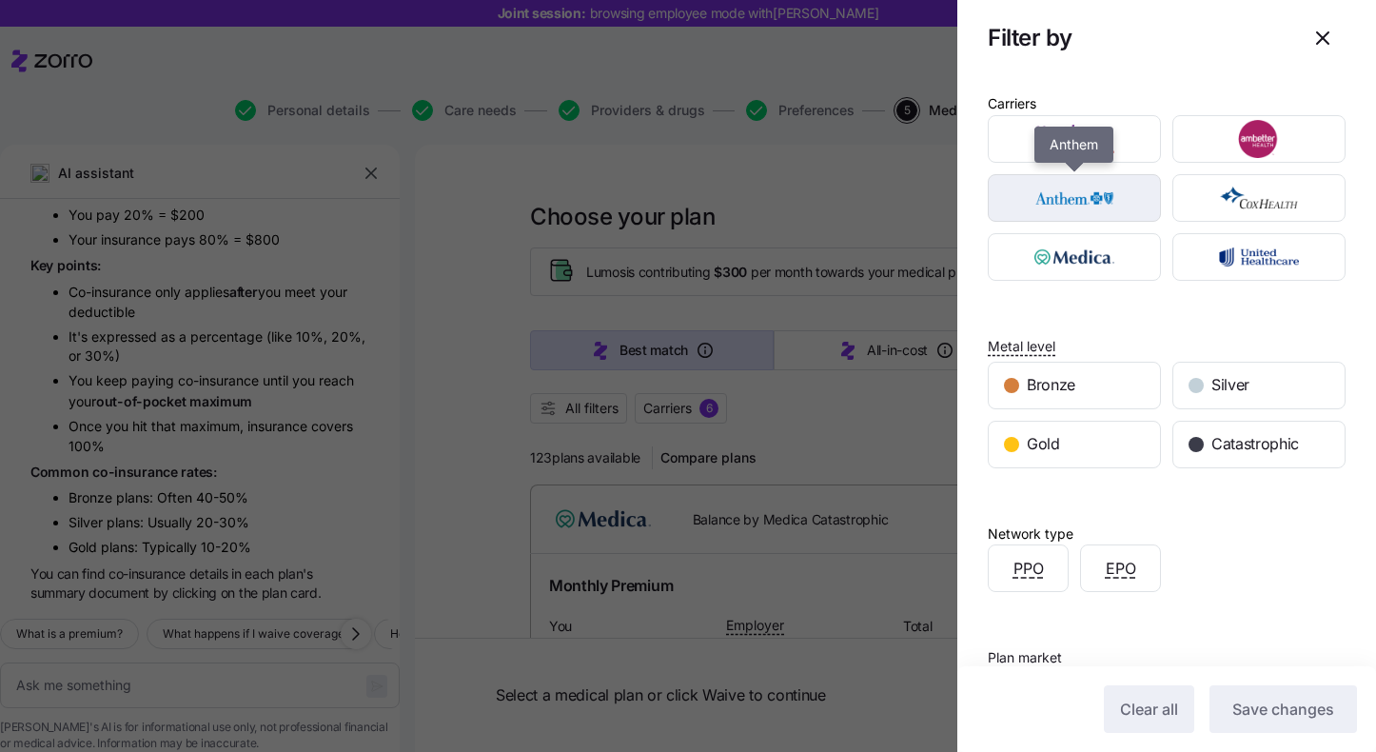
click at [1103, 198] on img "button" at bounding box center [1075, 198] width 140 height 38
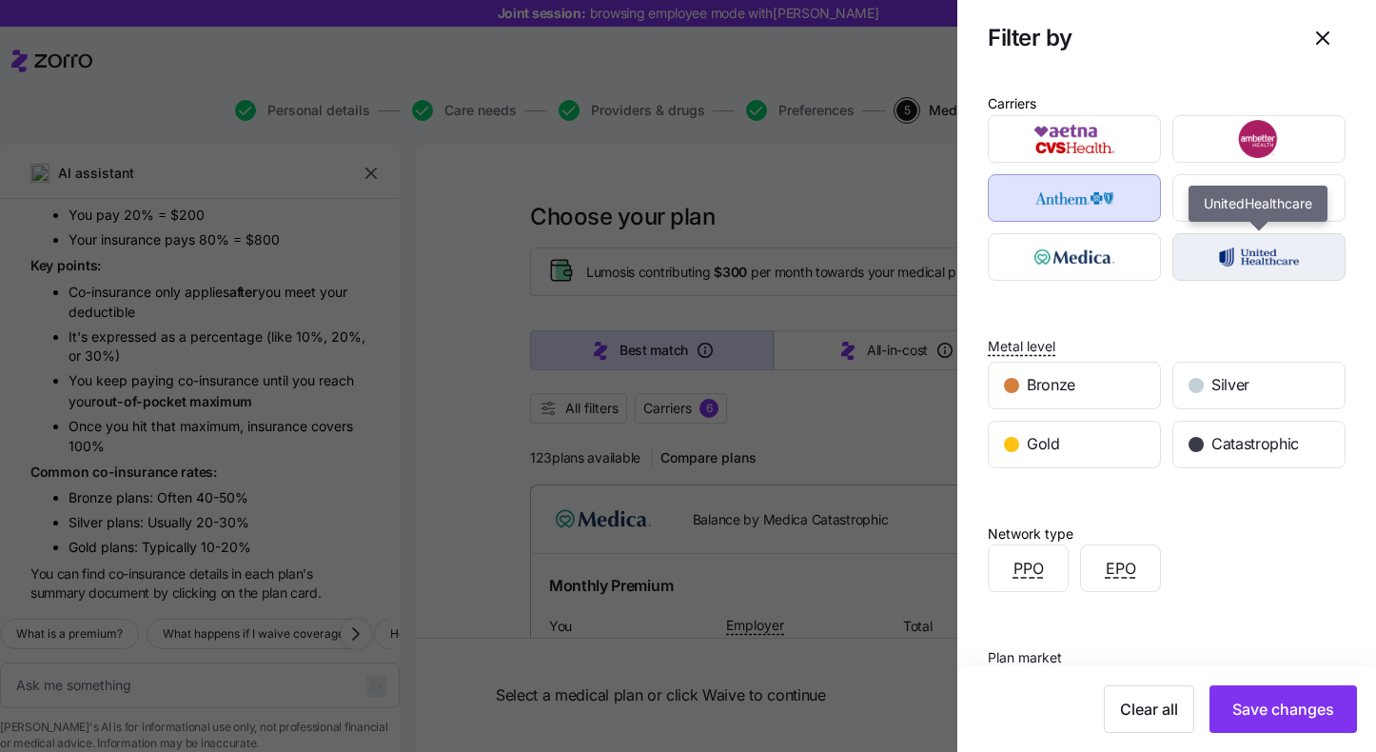
click at [1227, 258] on img "button" at bounding box center [1260, 257] width 140 height 38
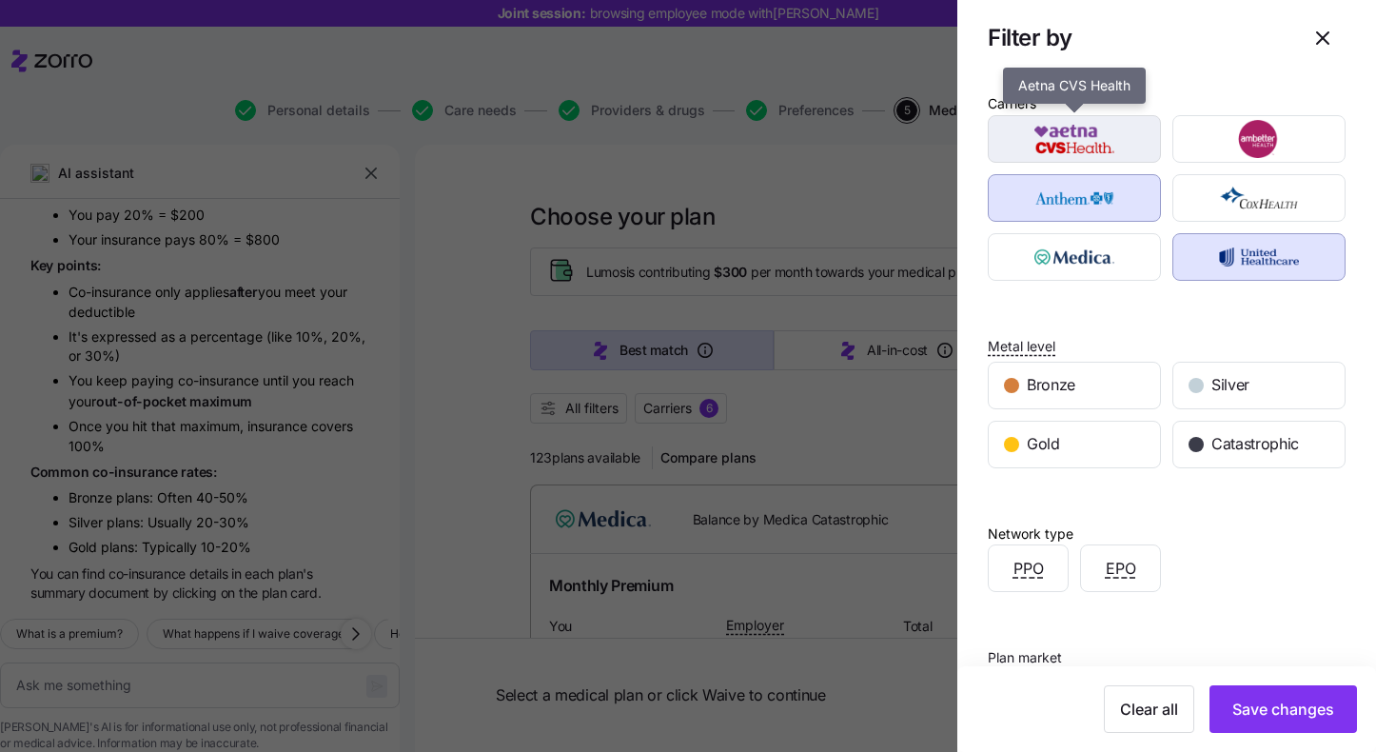
click at [1089, 147] on img "button" at bounding box center [1075, 139] width 140 height 38
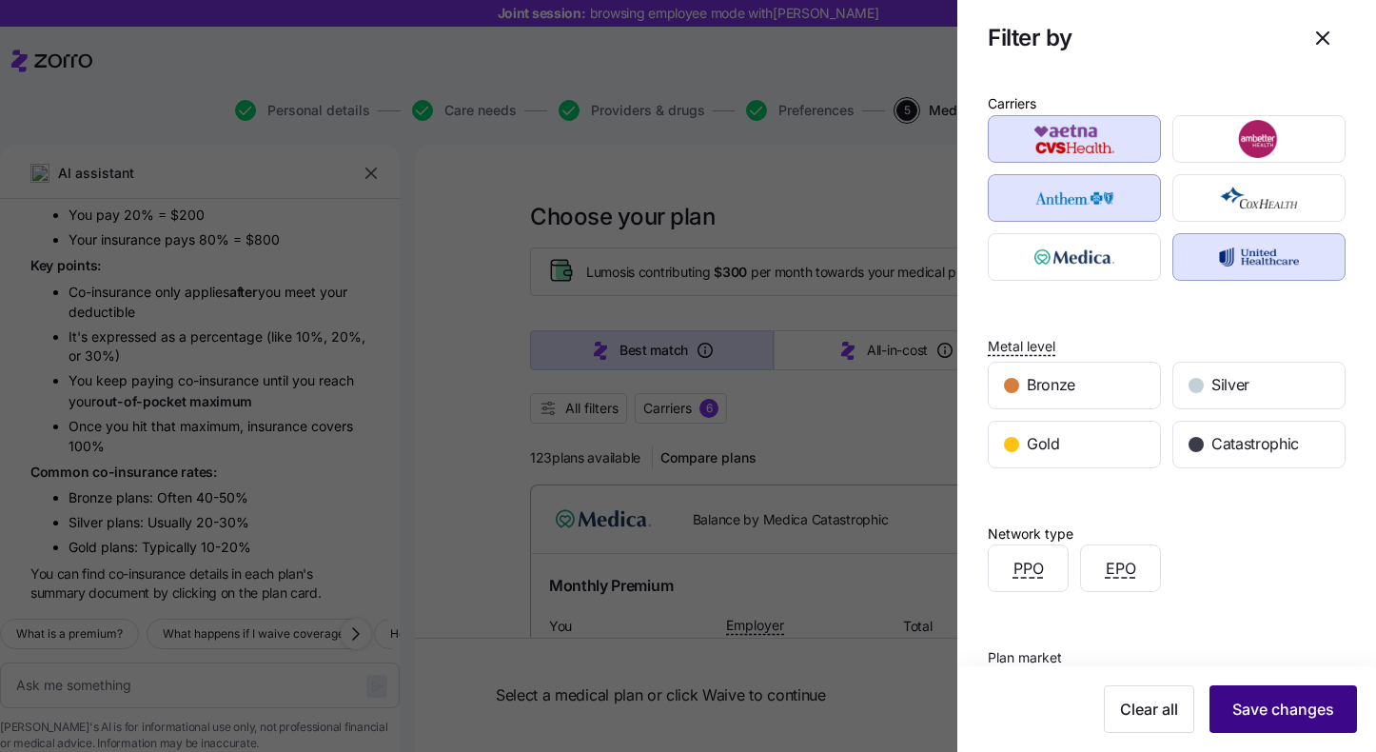
click at [1274, 696] on button "Save changes" at bounding box center [1284, 709] width 148 height 48
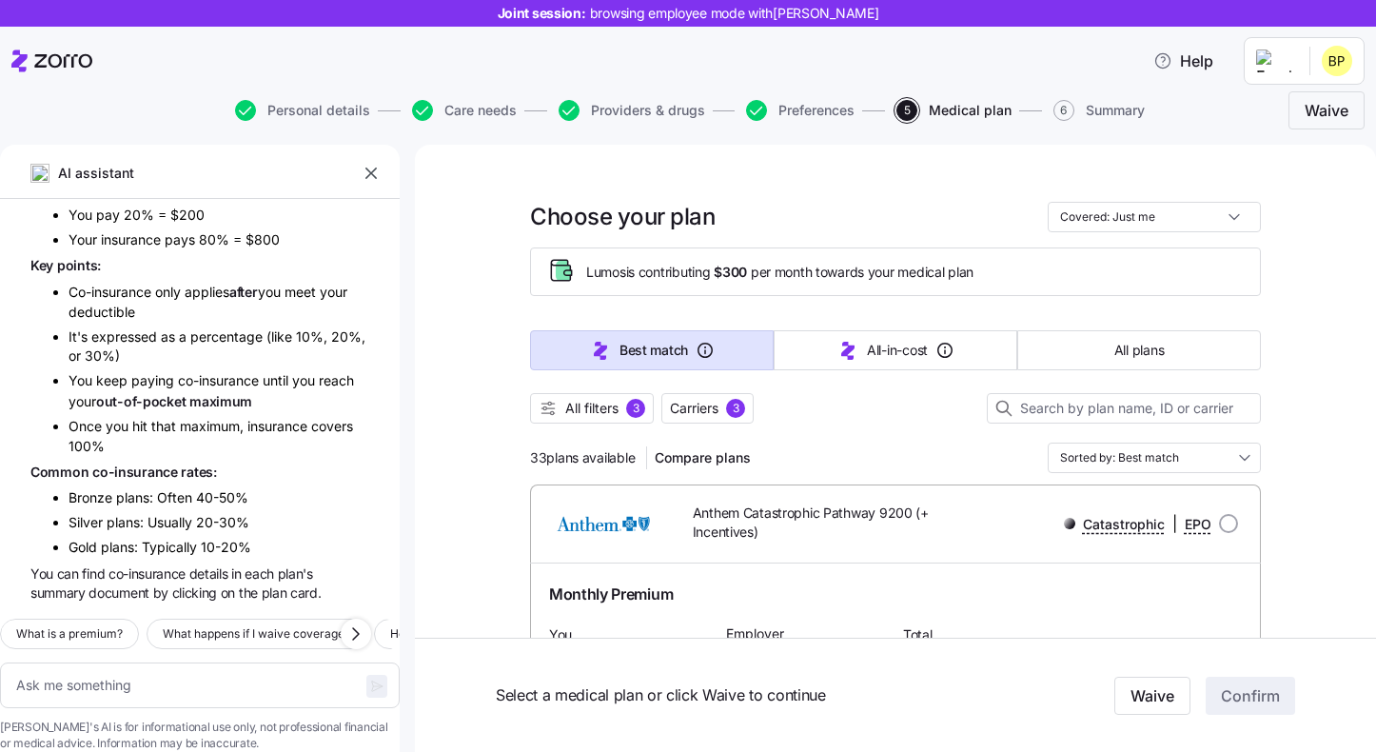
scroll to position [55, 0]
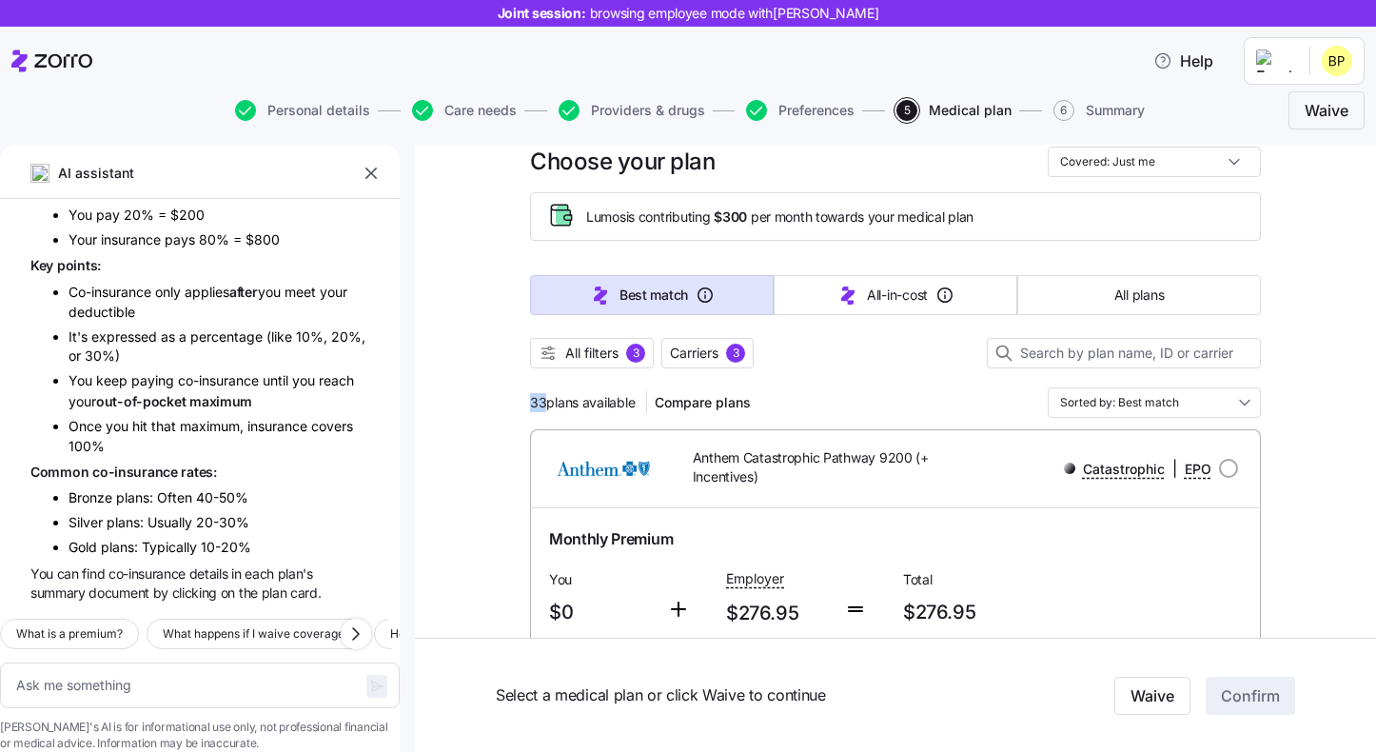
drag, startPoint x: 546, startPoint y: 397, endPoint x: 516, endPoint y: 397, distance: 30.5
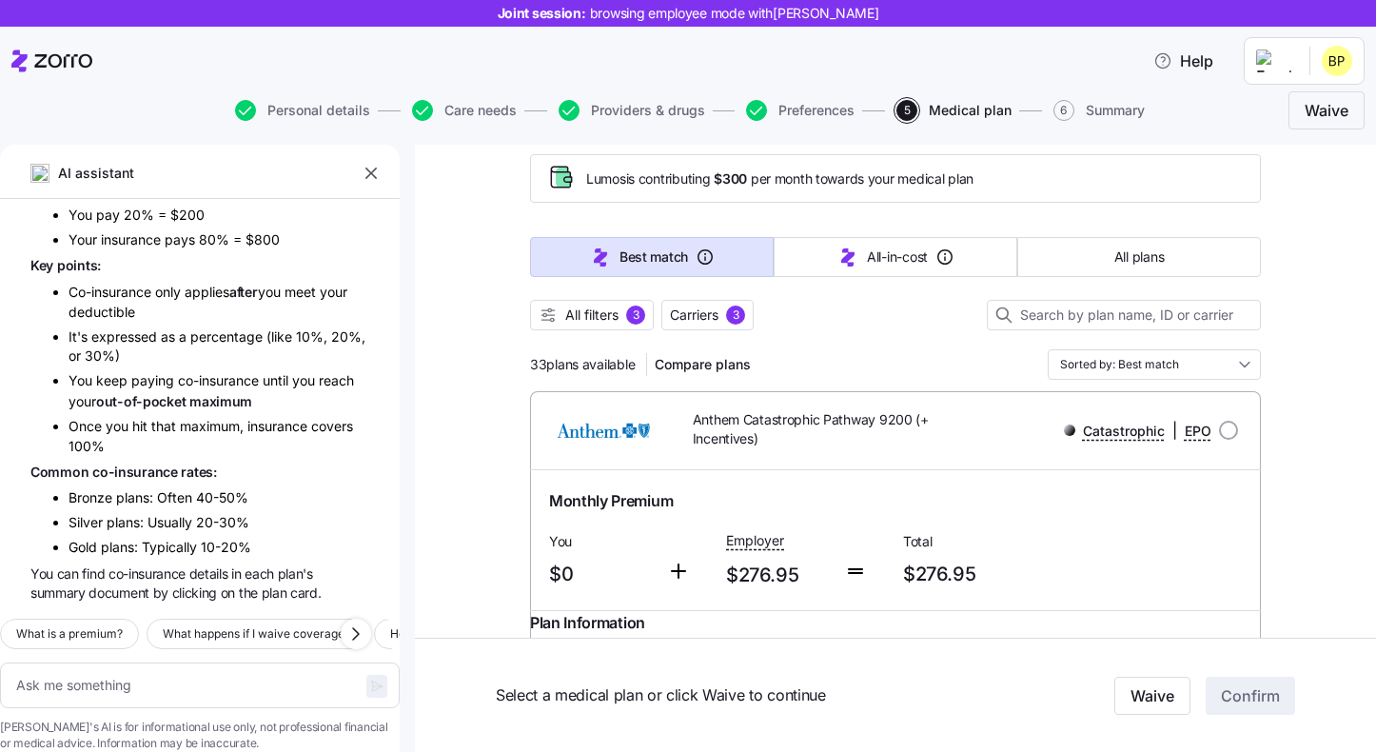
scroll to position [59, 0]
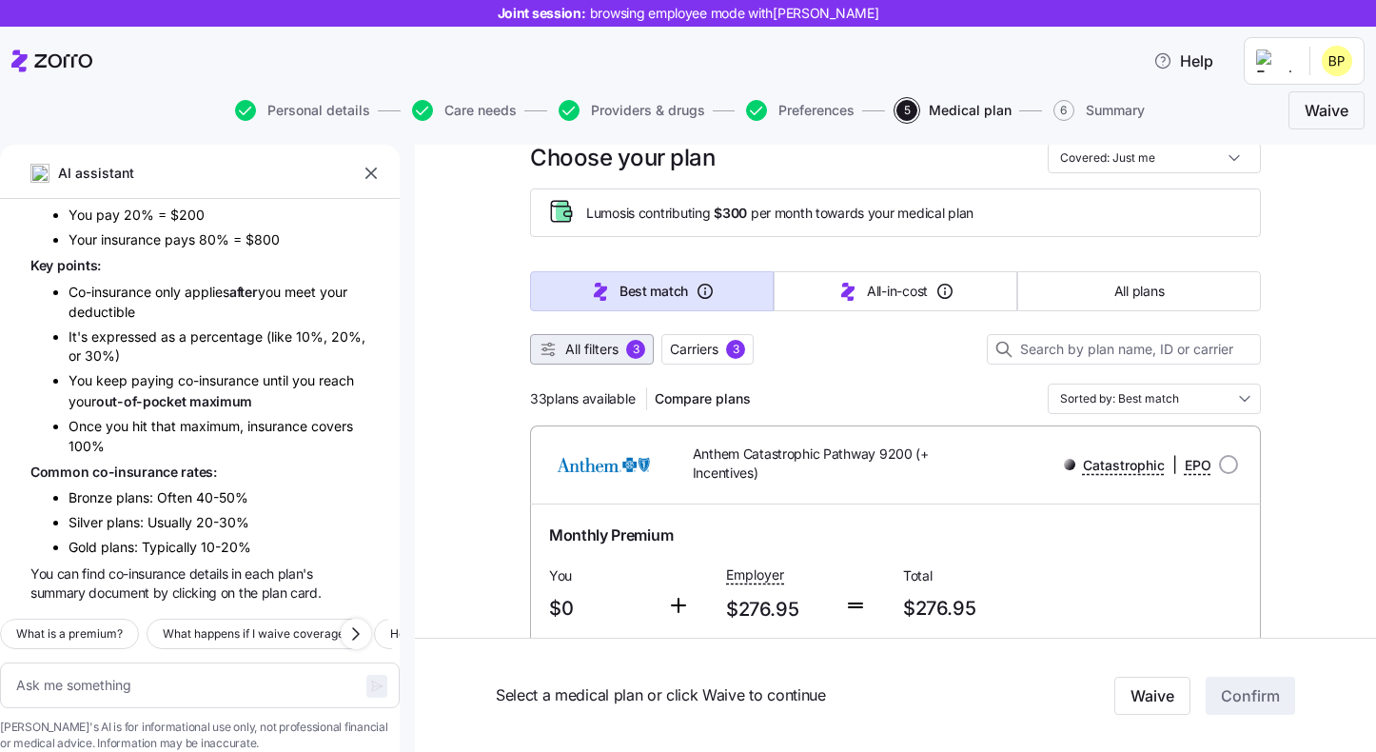
click at [623, 353] on span "All filters 3" at bounding box center [592, 349] width 107 height 19
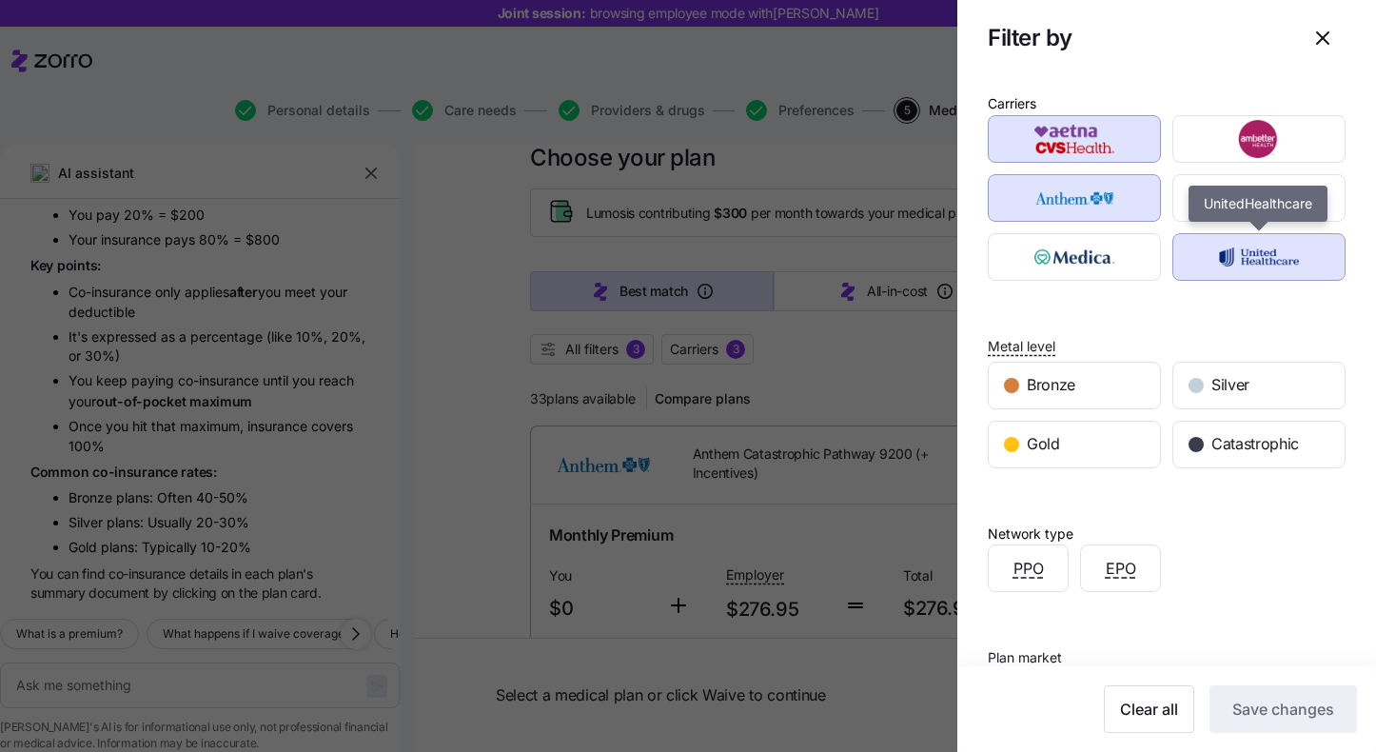
click at [1256, 251] on img "button" at bounding box center [1260, 257] width 140 height 38
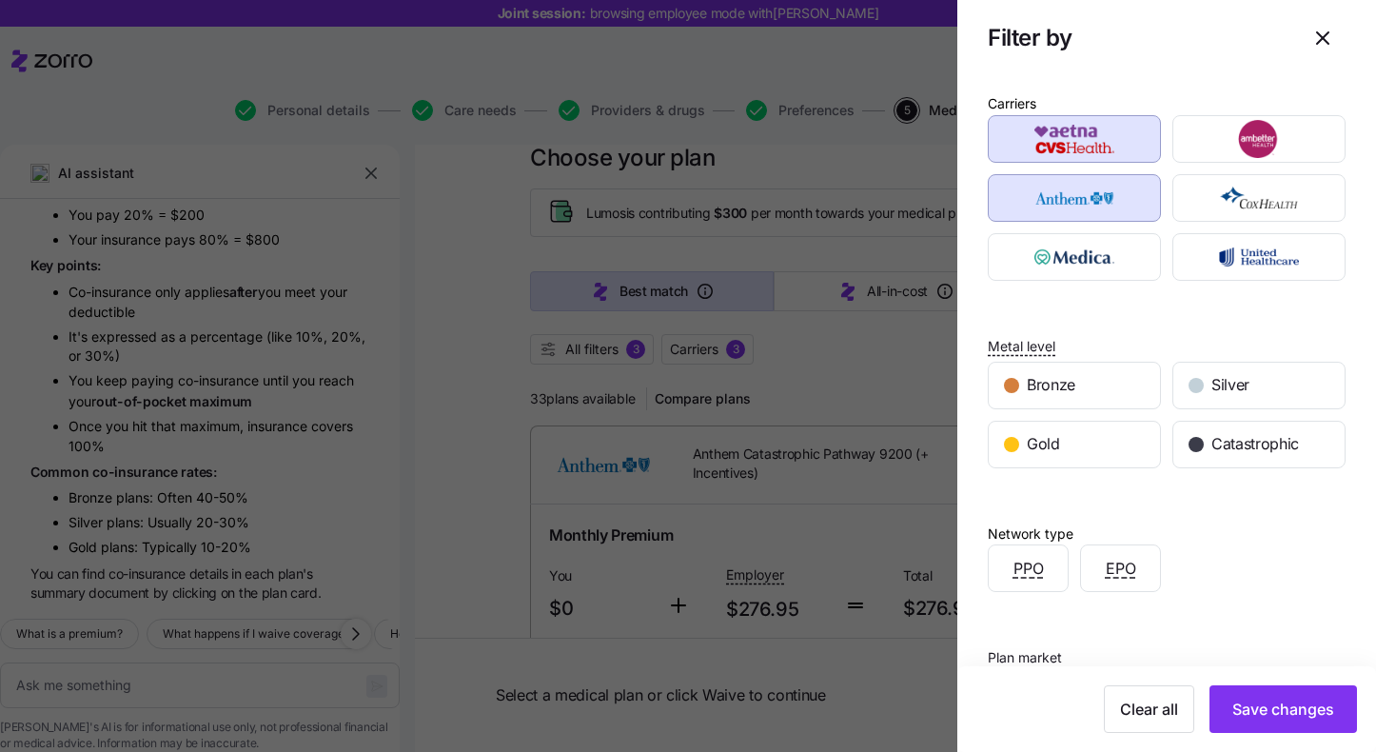
click at [1066, 166] on div at bounding box center [1074, 138] width 185 height 59
click at [1066, 148] on img "button" at bounding box center [1075, 139] width 140 height 38
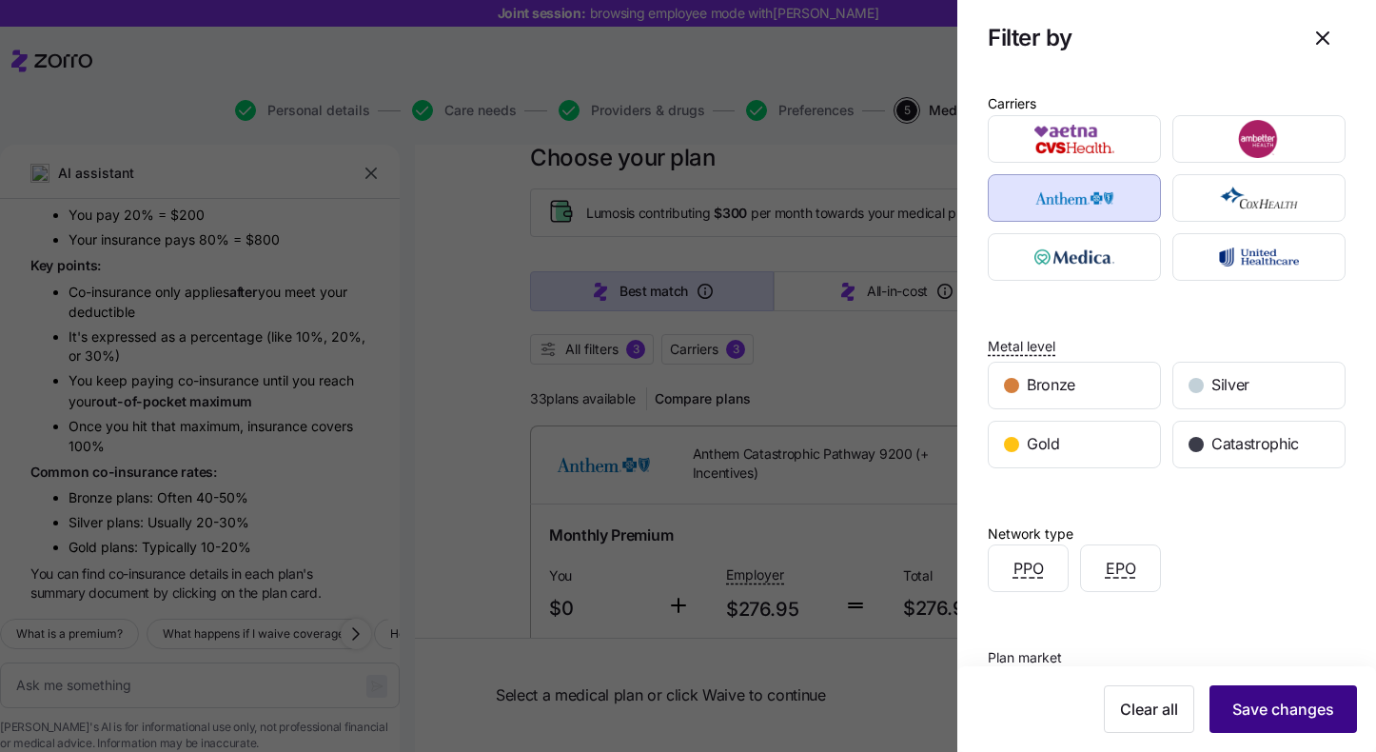
click at [1288, 718] on span "Save changes" at bounding box center [1284, 709] width 102 height 23
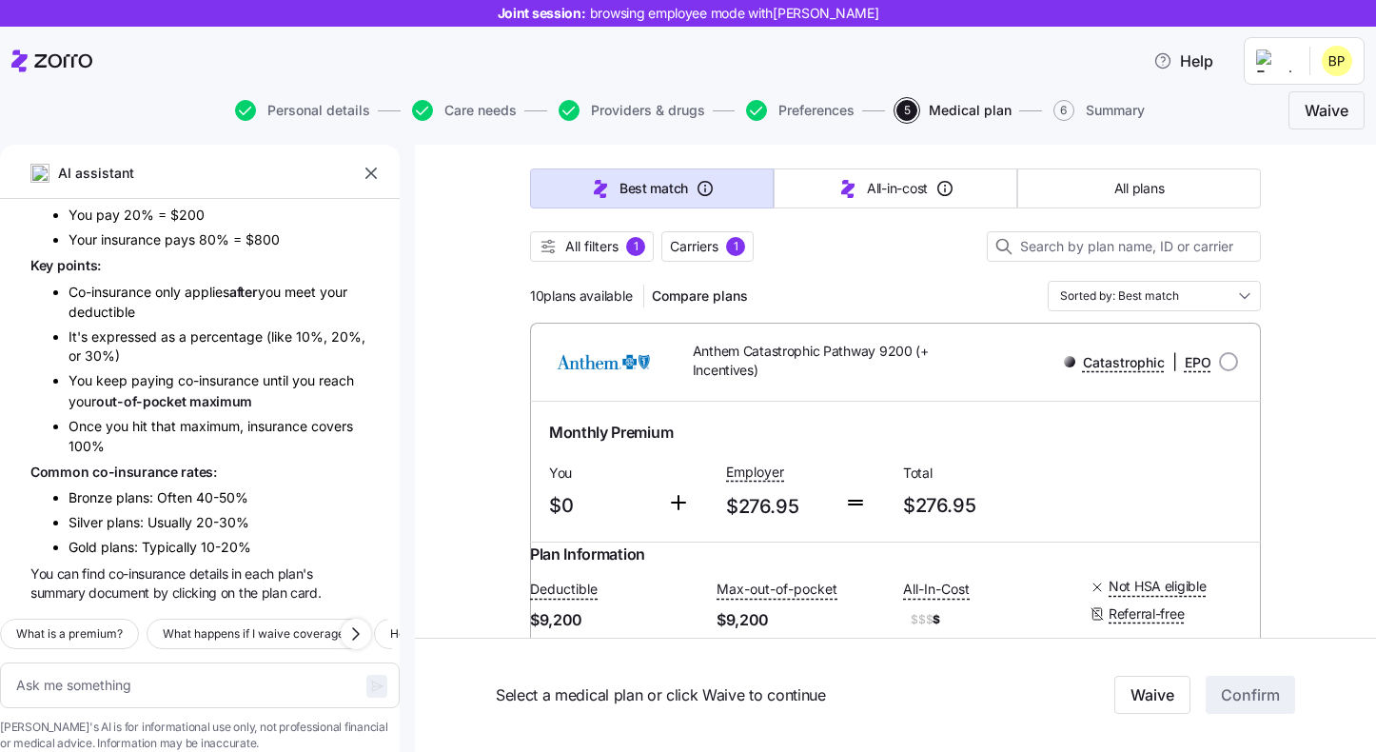
scroll to position [156, 0]
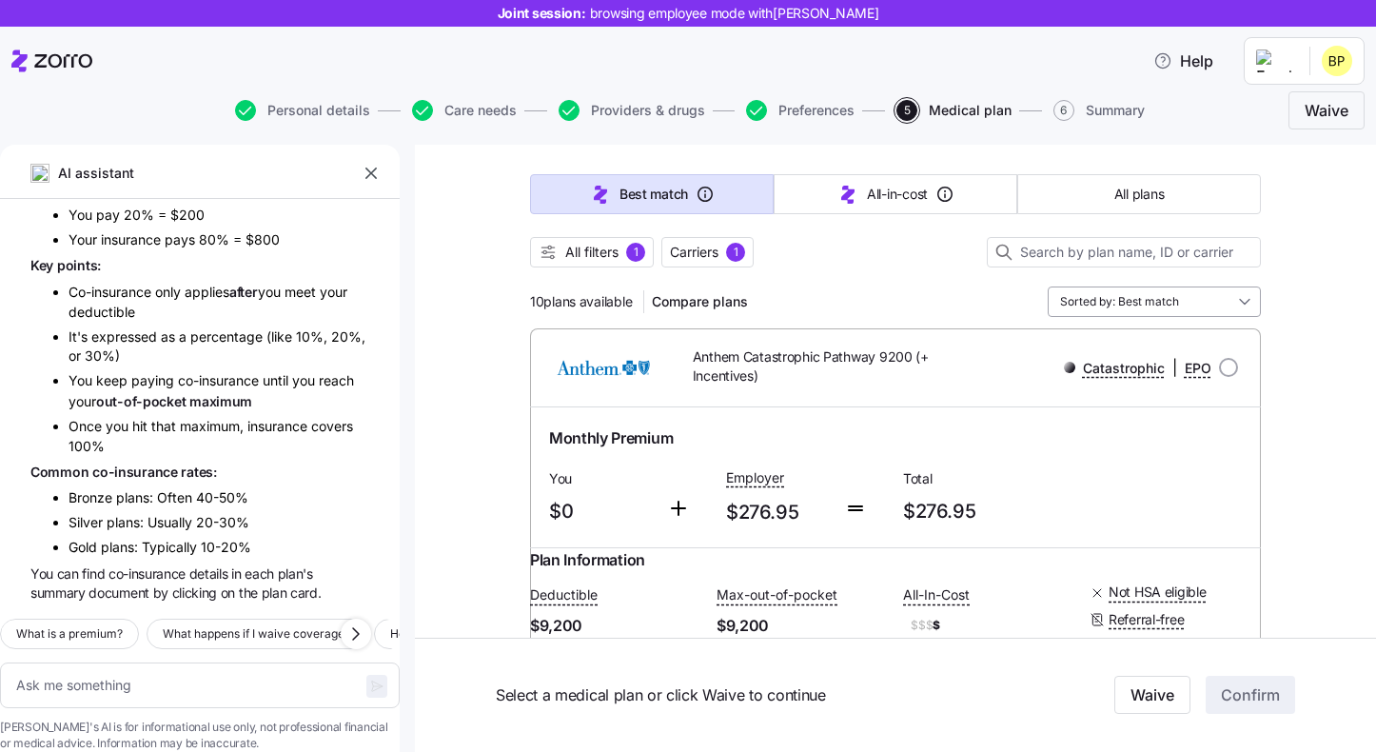
click at [1158, 289] on input "Sorted by: Best match" at bounding box center [1154, 302] width 213 height 30
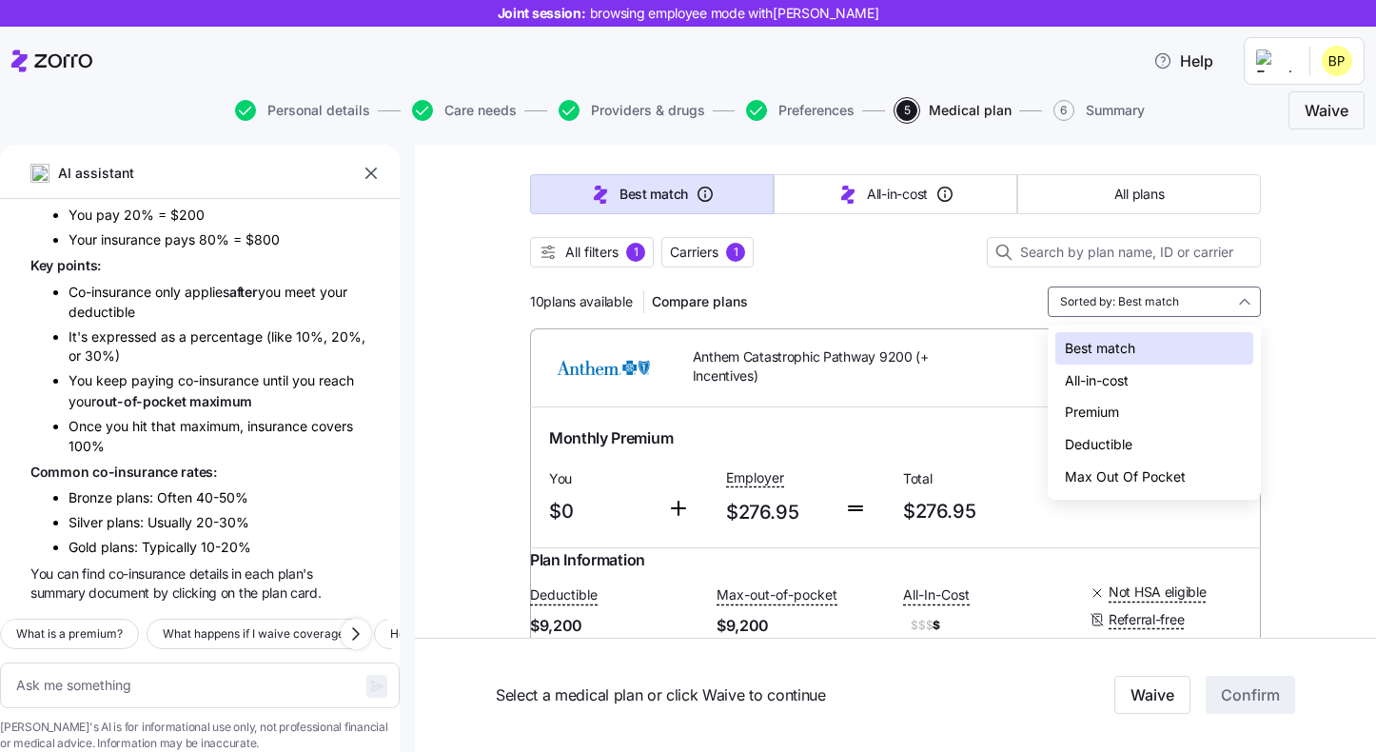
click at [683, 412] on div "Monthly Premium You $0 Employer $276.95 Total $276.95" at bounding box center [895, 477] width 731 height 140
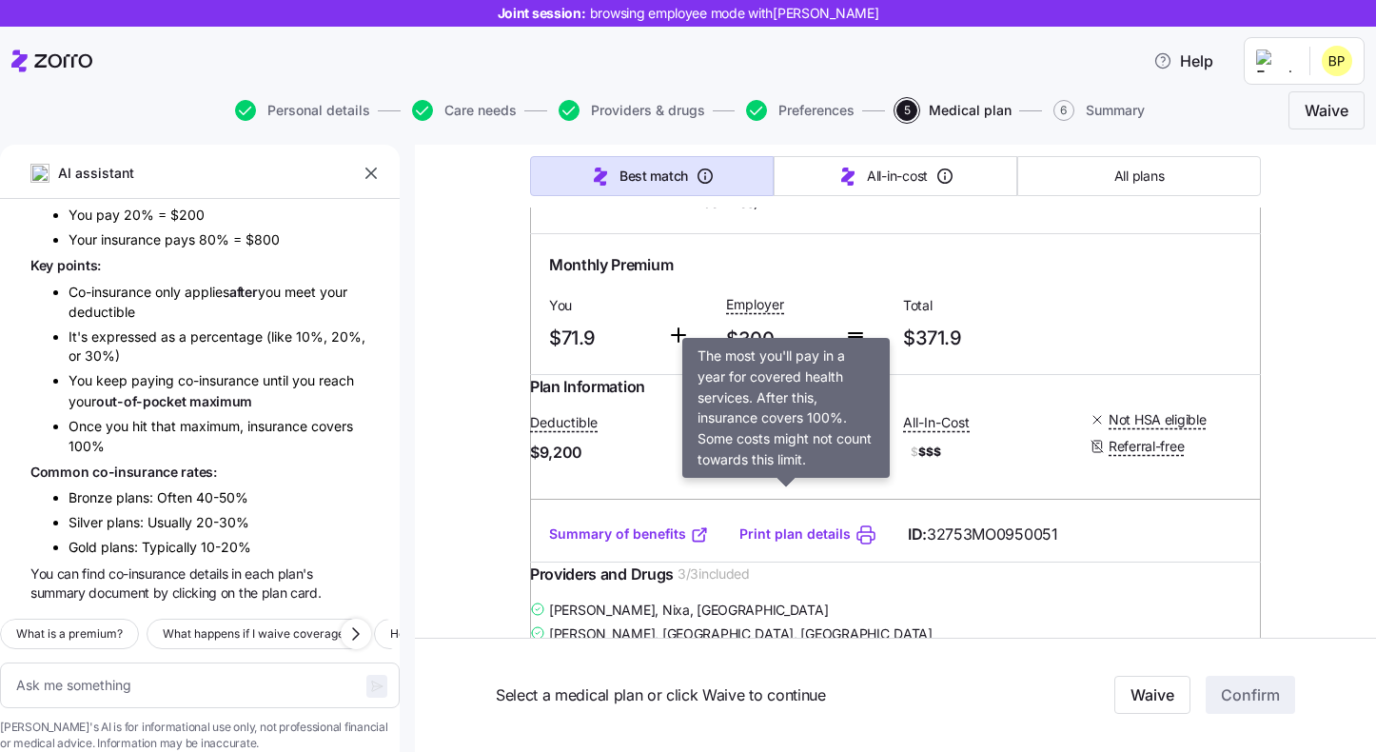
scroll to position [0, 0]
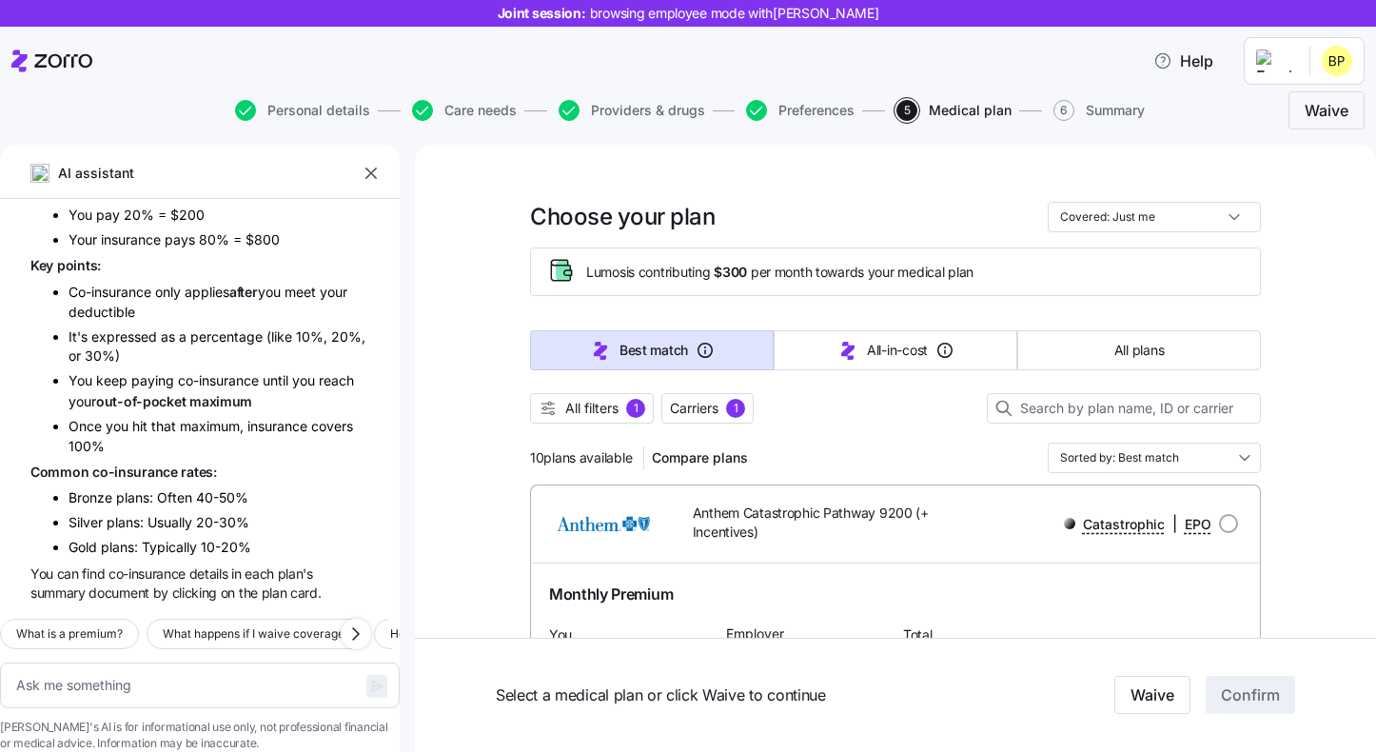
click at [1158, 462] on input "Sorted by: Best match" at bounding box center [1154, 458] width 213 height 30
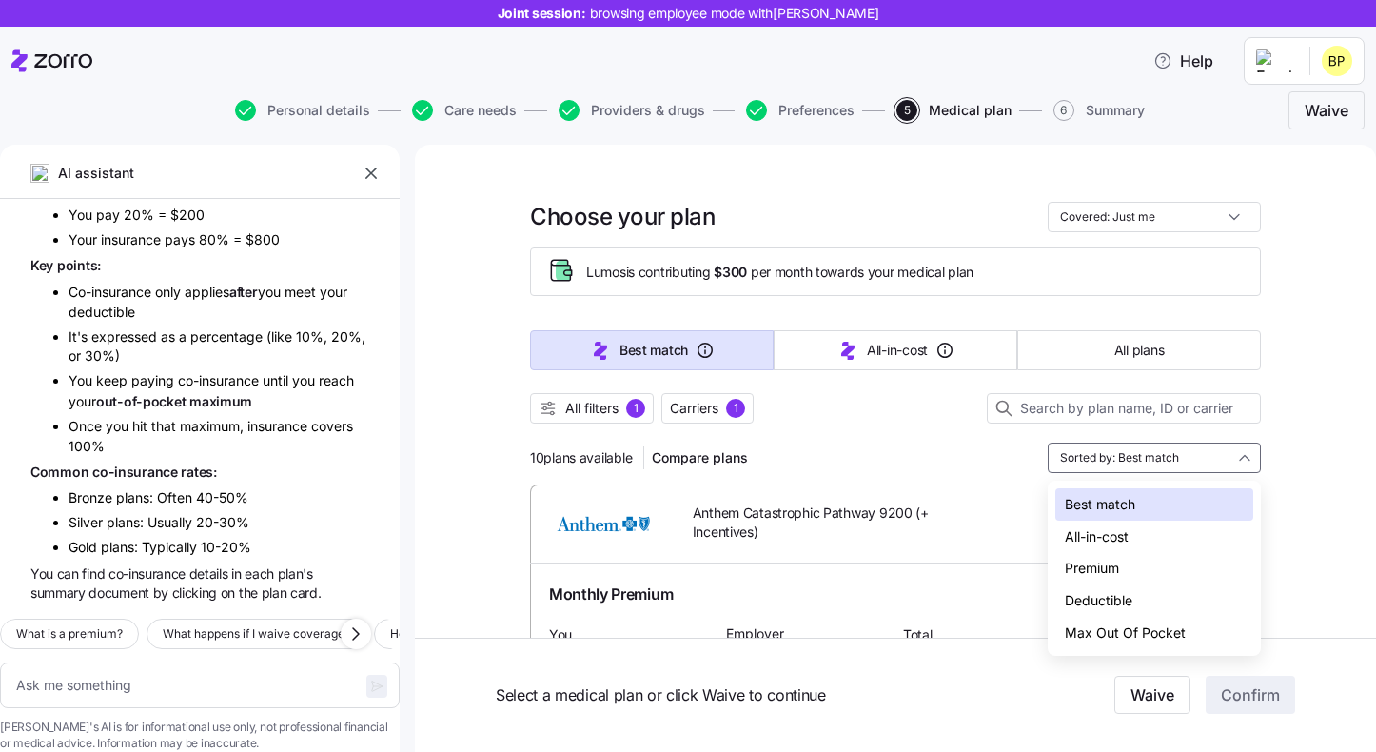
click at [1120, 595] on div "Deductible" at bounding box center [1155, 600] width 198 height 32
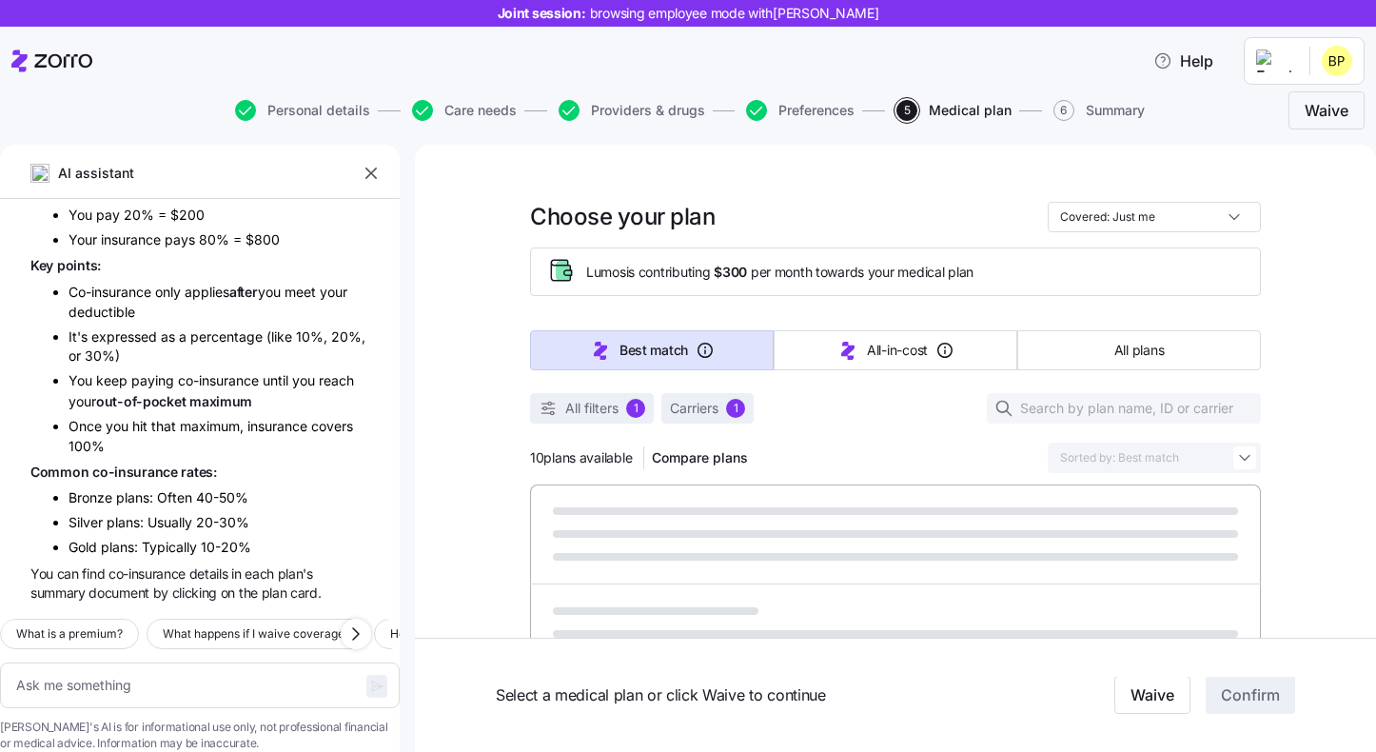
type textarea "x"
type input "Sorted by: Deductible"
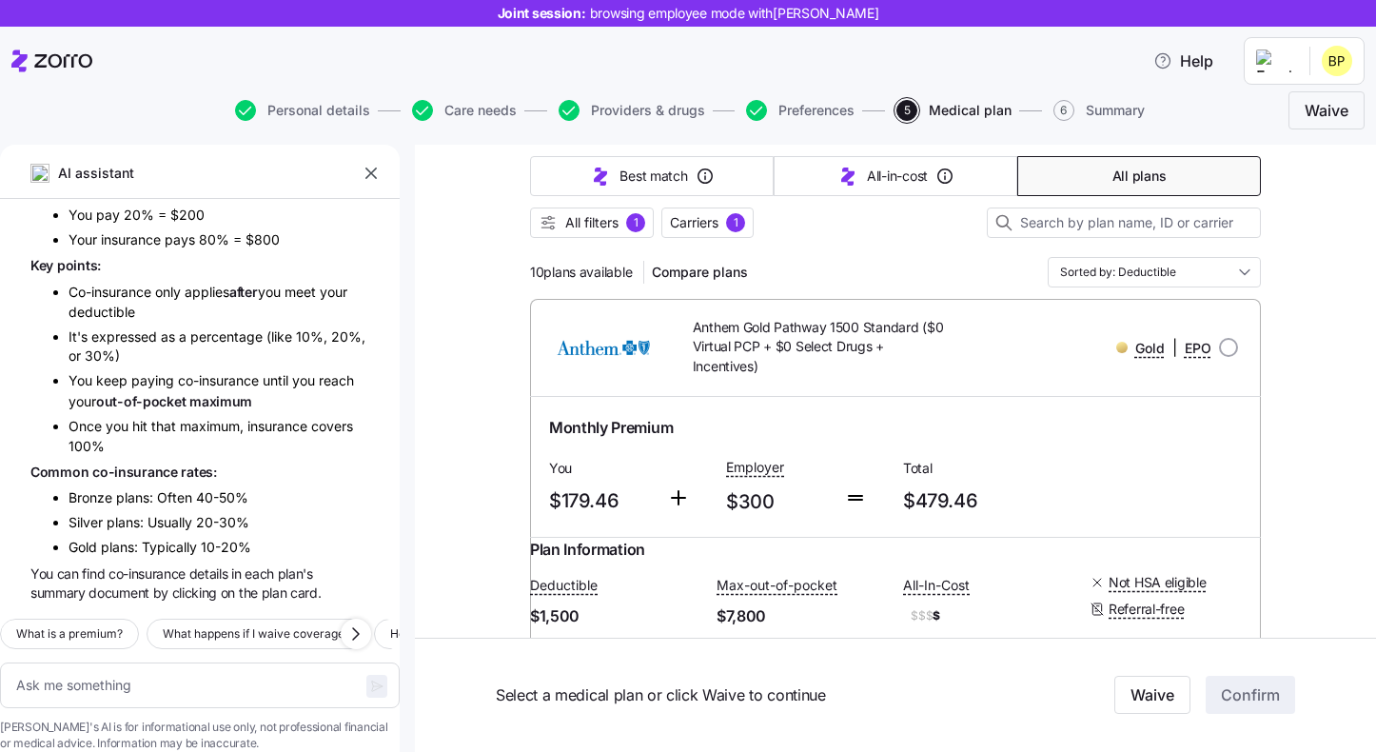
scroll to position [185, 0]
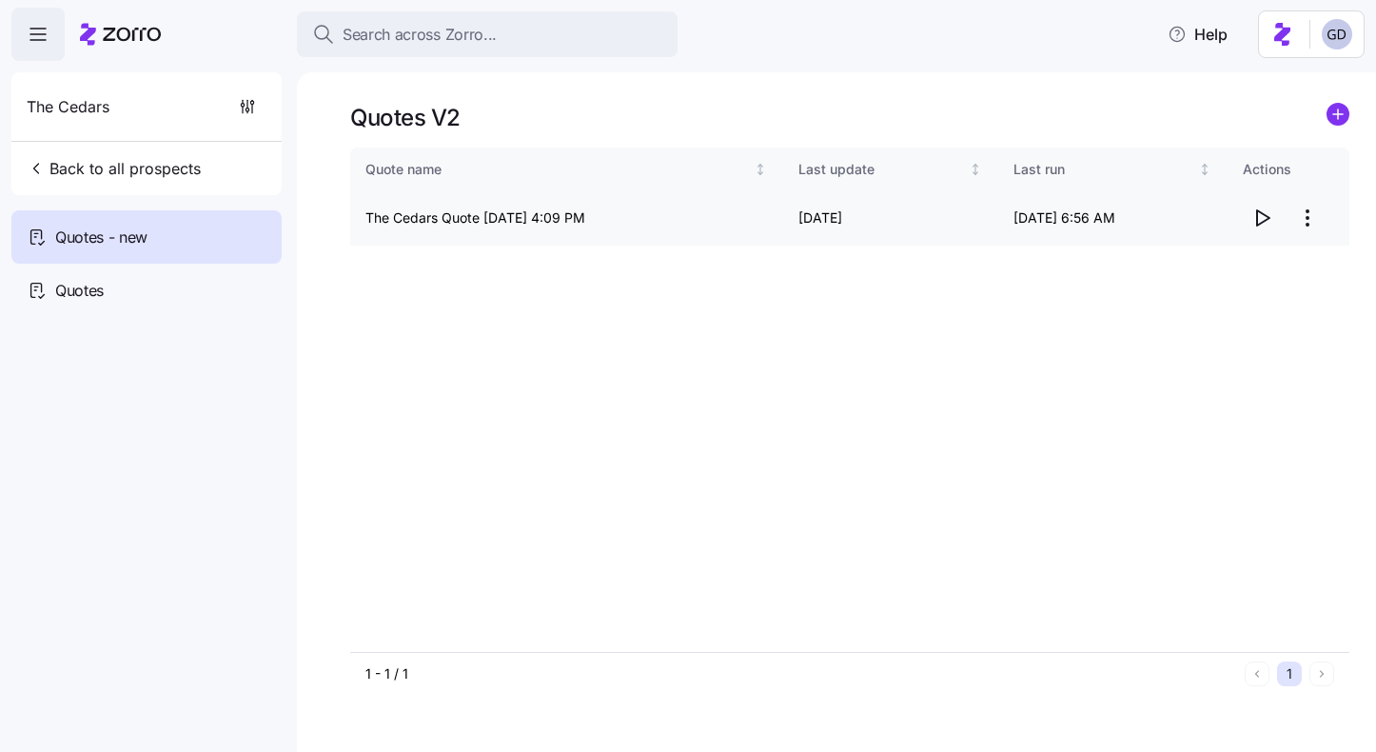
click at [1307, 216] on html "Search across Zorro... Help The Cedars Back to all prospects Quotes - new Quote…" at bounding box center [688, 370] width 1376 height 741
click at [1231, 264] on div "Edit quote" at bounding box center [1231, 264] width 175 height 30
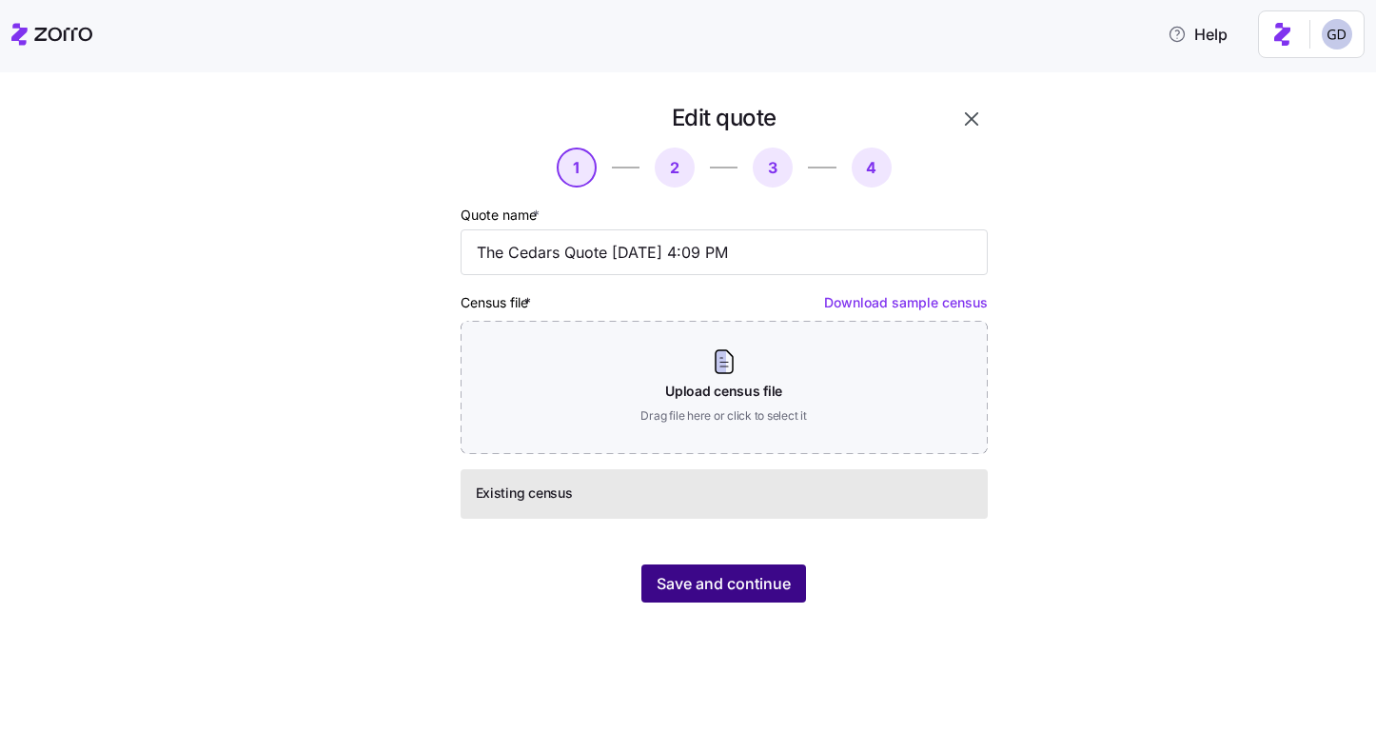
click at [758, 570] on button "Save and continue" at bounding box center [724, 583] width 165 height 38
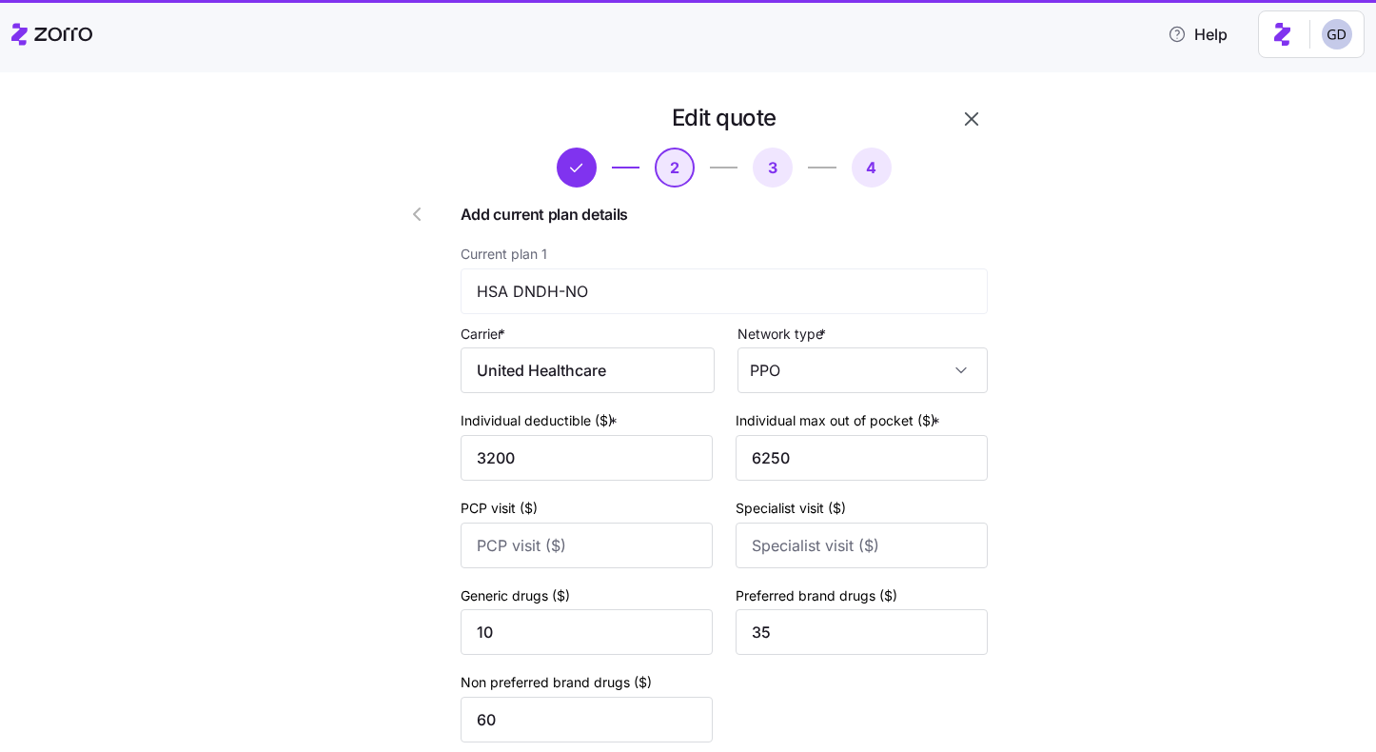
scroll to position [181, 0]
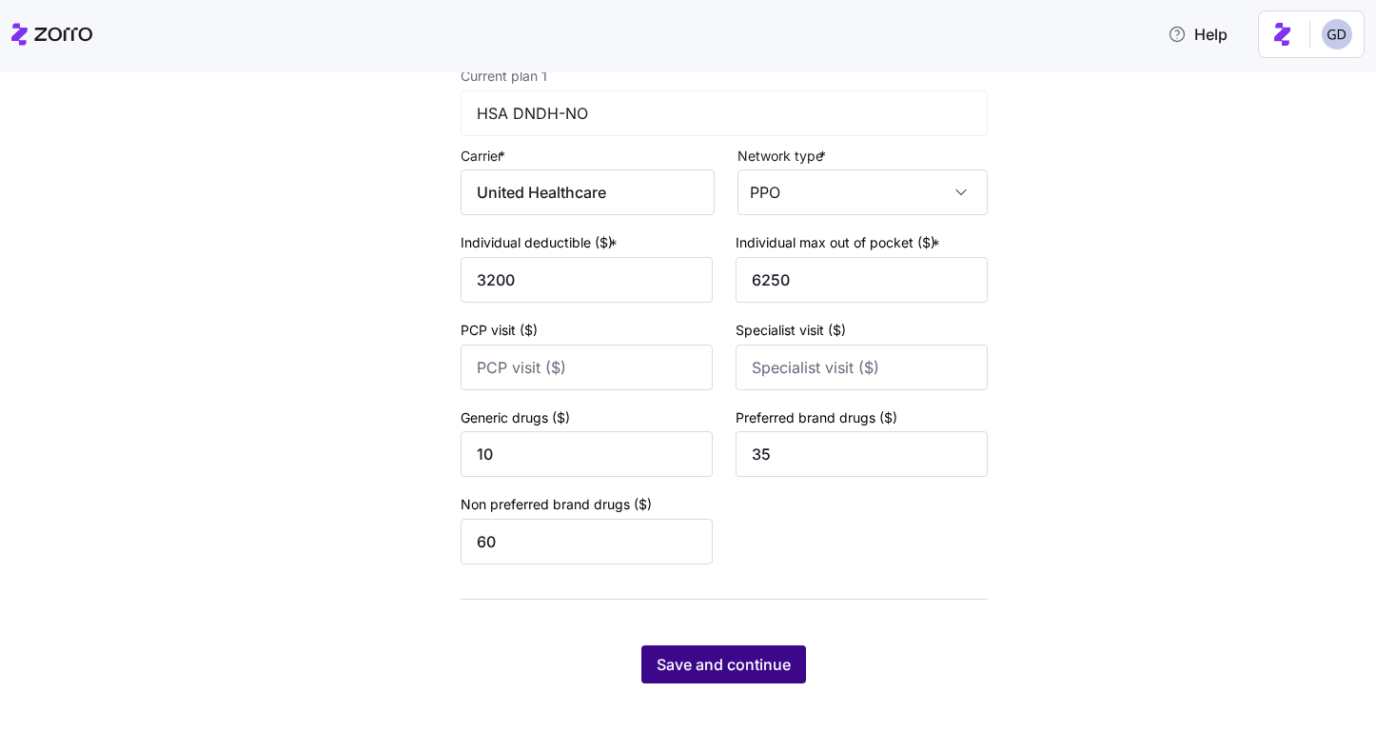
click at [752, 656] on span "Save and continue" at bounding box center [724, 664] width 134 height 23
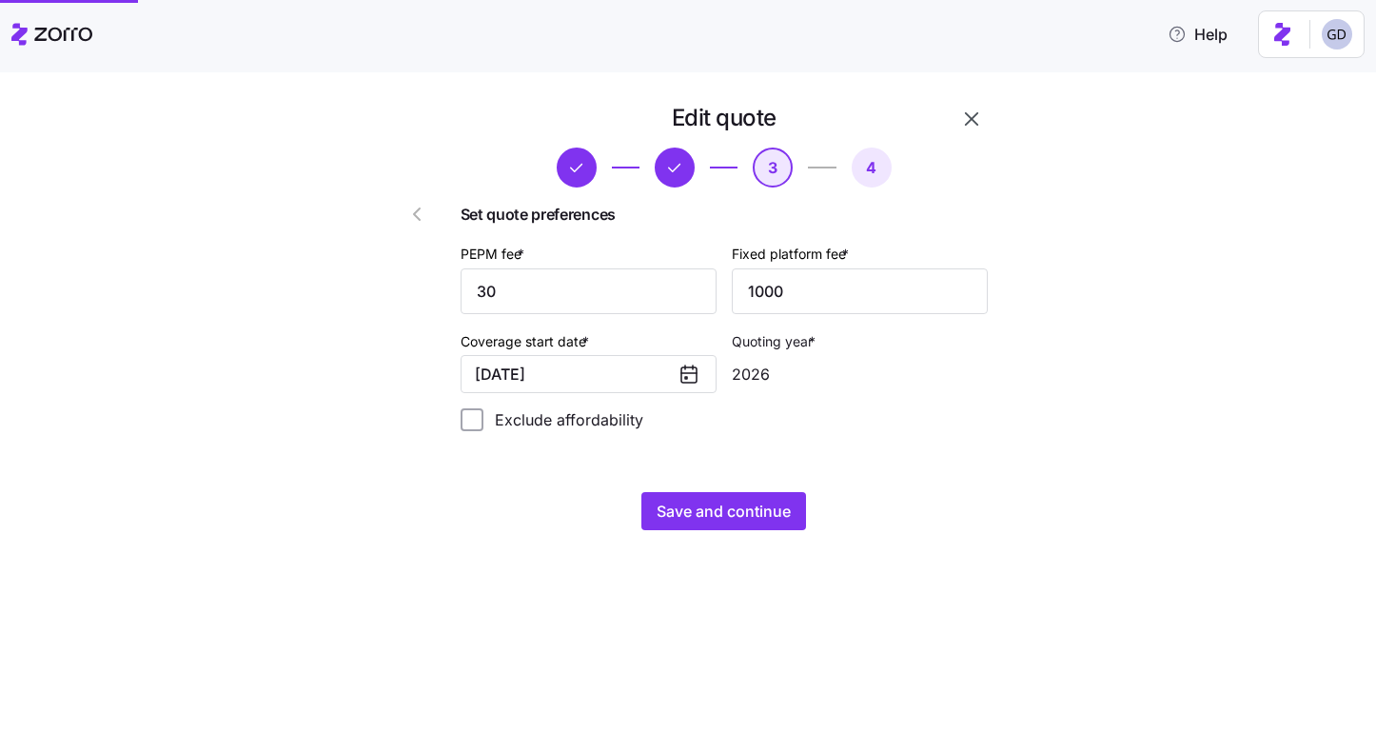
scroll to position [0, 0]
